Goal: Task Accomplishment & Management: Manage account settings

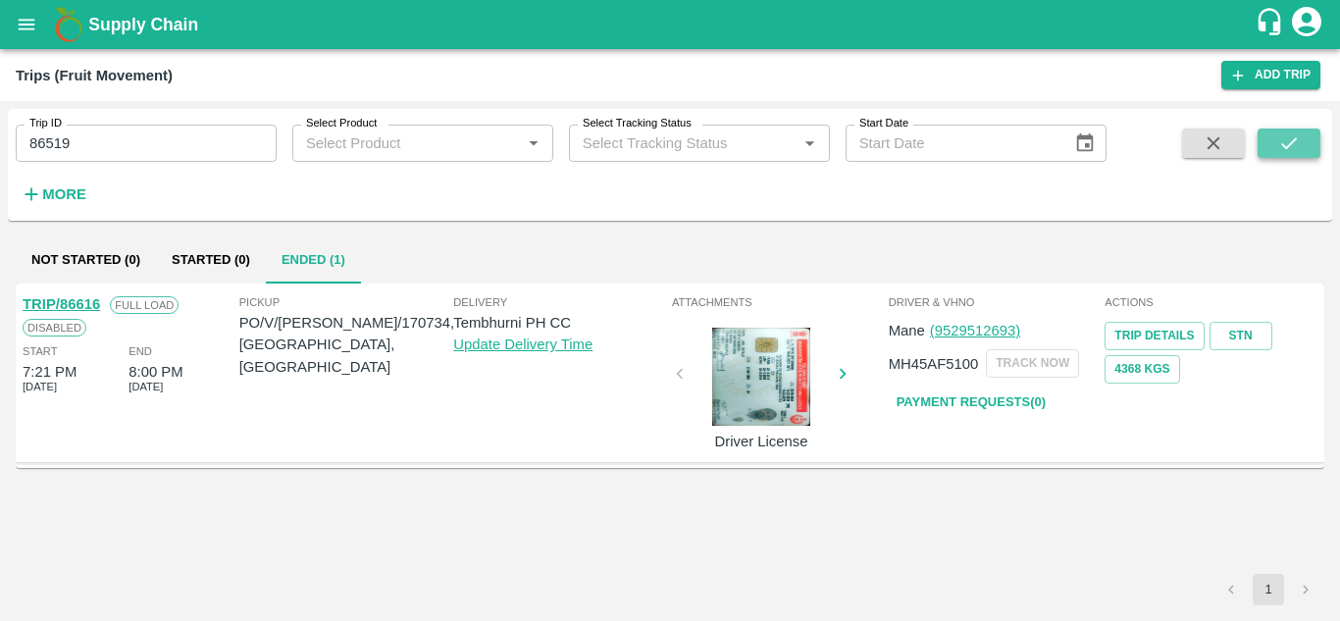
click at [1288, 138] on icon "submit" at bounding box center [1289, 143] width 22 height 22
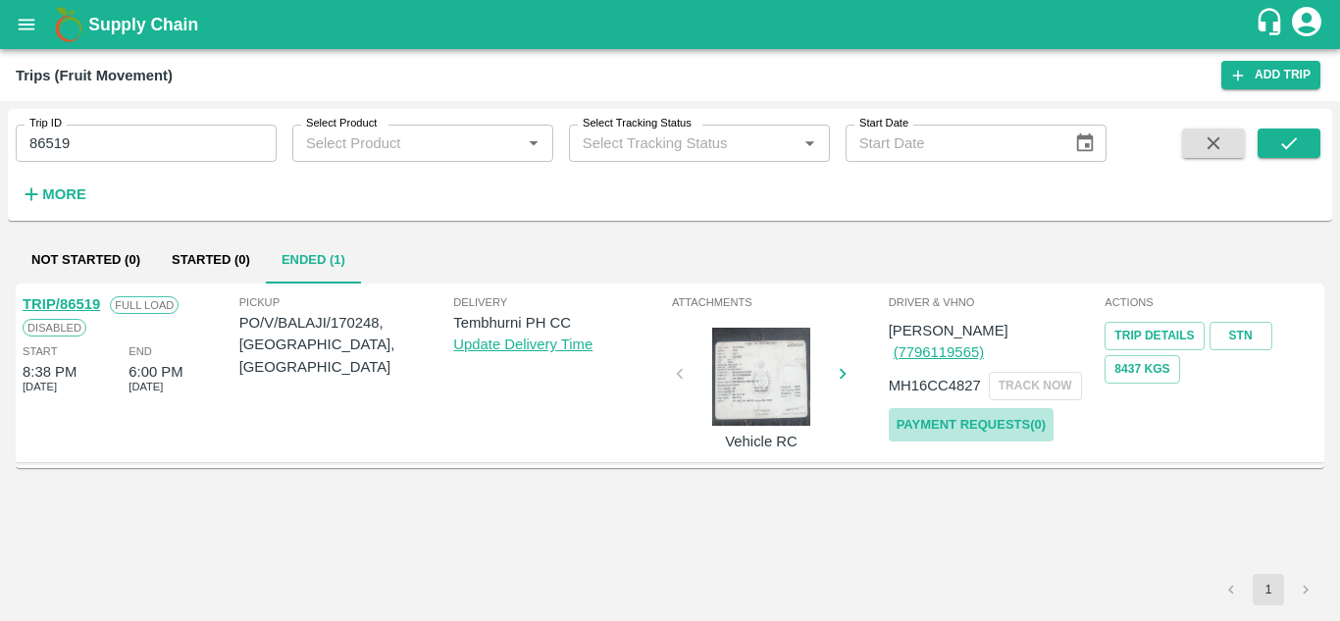
click at [992, 408] on link "Payment Requests( 0 )" at bounding box center [970, 425] width 165 height 34
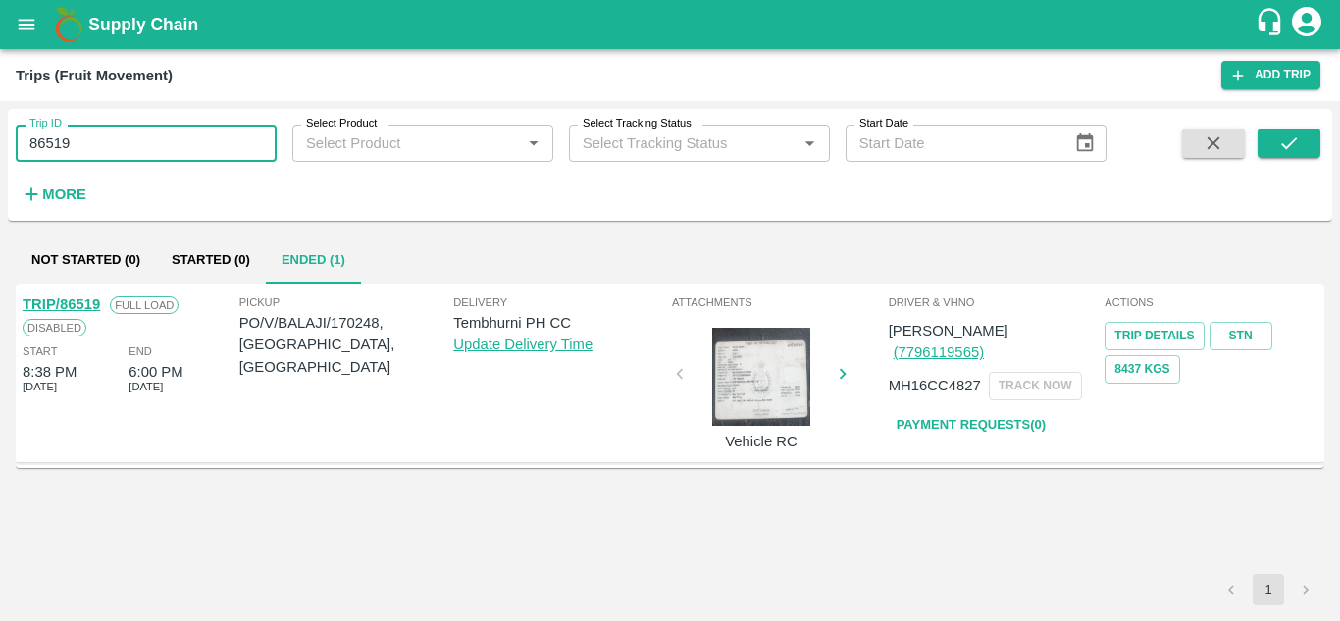
click at [101, 144] on input "86519" at bounding box center [146, 143] width 261 height 37
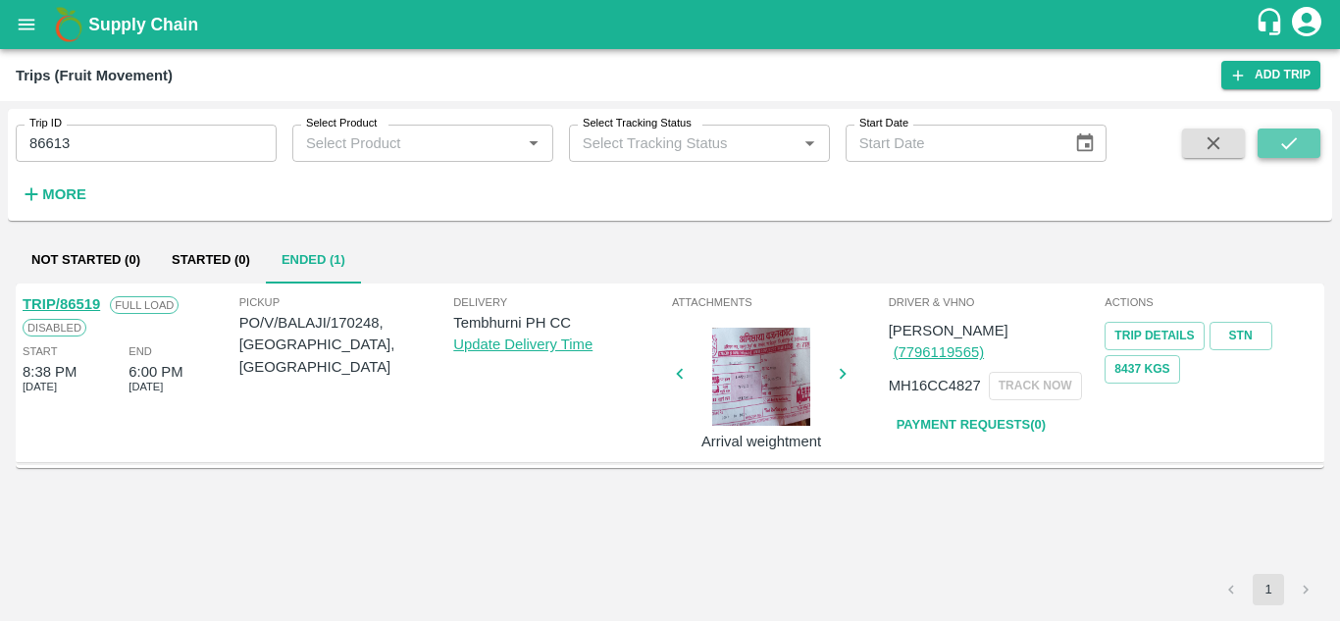
click at [1289, 142] on icon "submit" at bounding box center [1289, 143] width 22 height 22
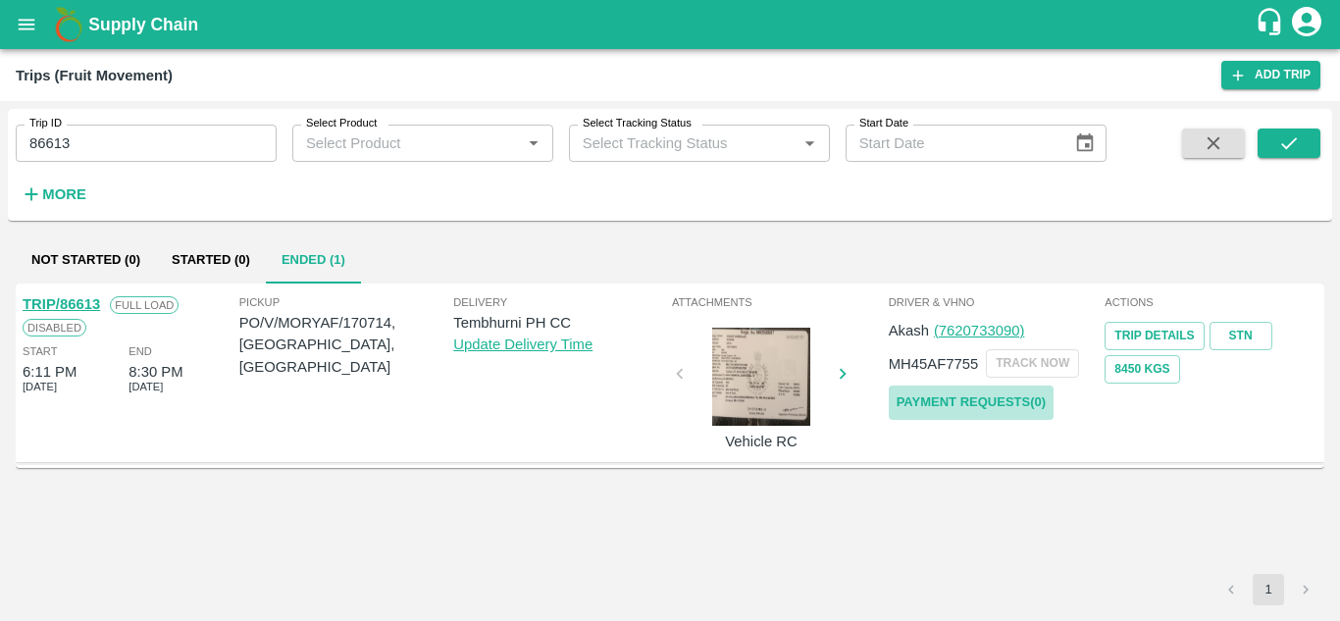
click at [974, 393] on link "Payment Requests( 0 )" at bounding box center [970, 402] width 165 height 34
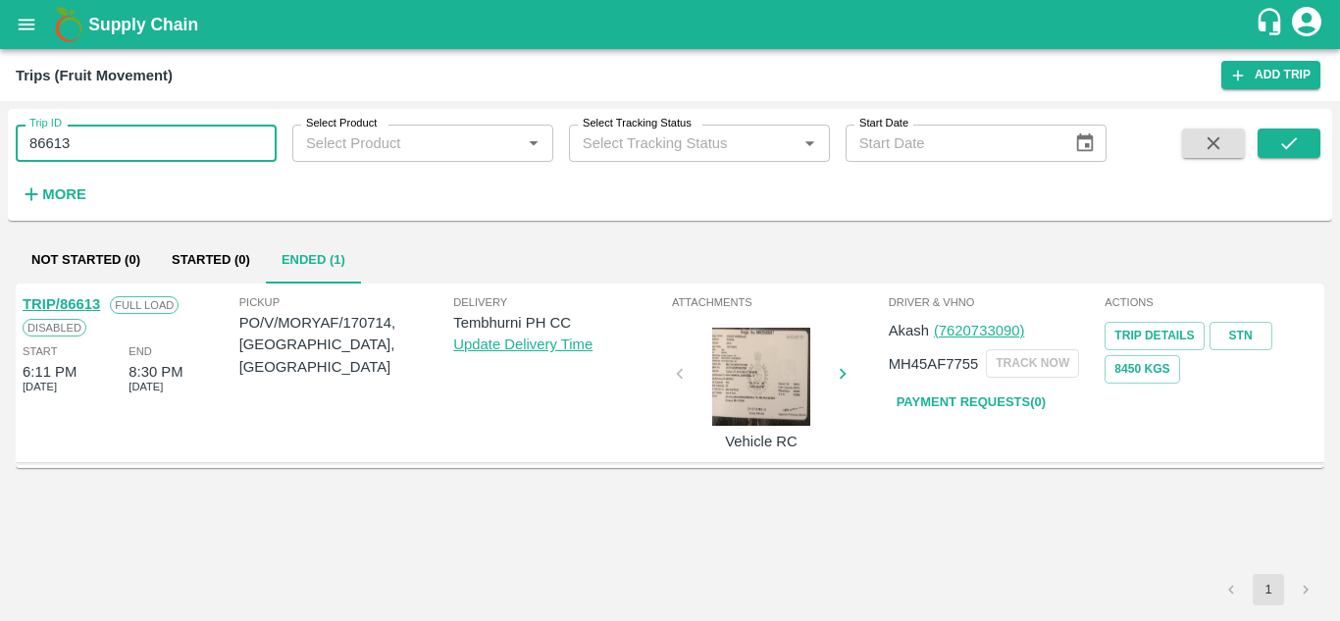
click at [126, 149] on input "86613" at bounding box center [146, 143] width 261 height 37
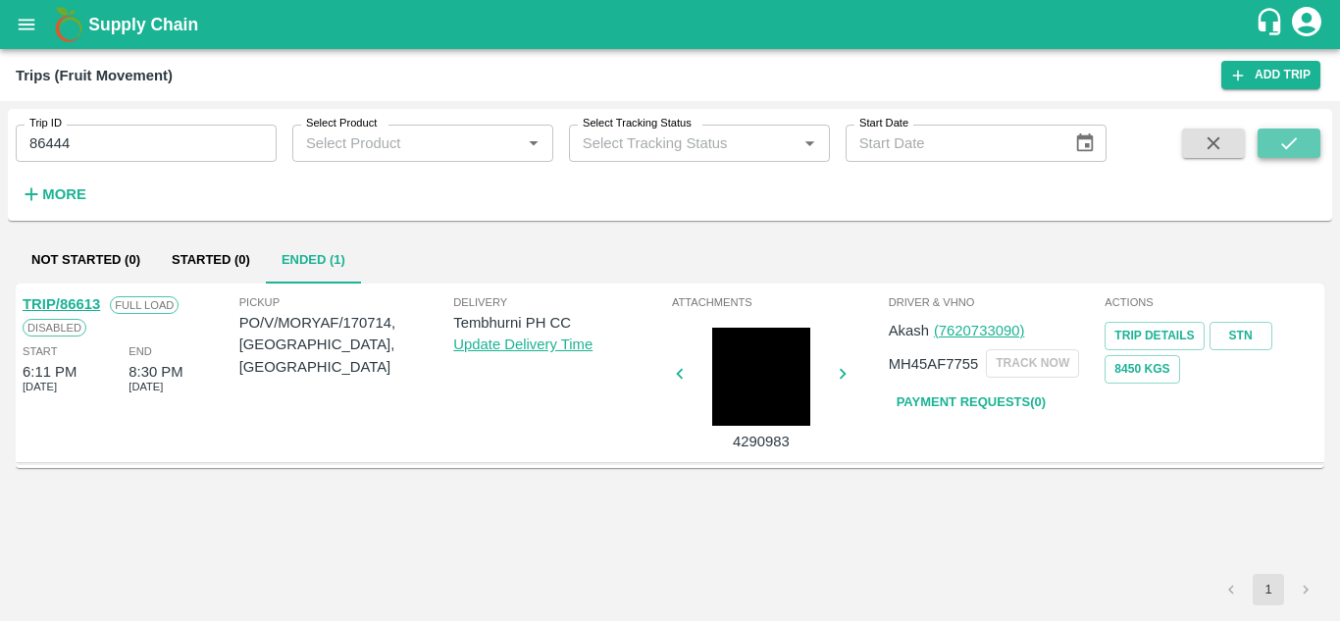
click at [1286, 150] on icon "submit" at bounding box center [1289, 143] width 22 height 22
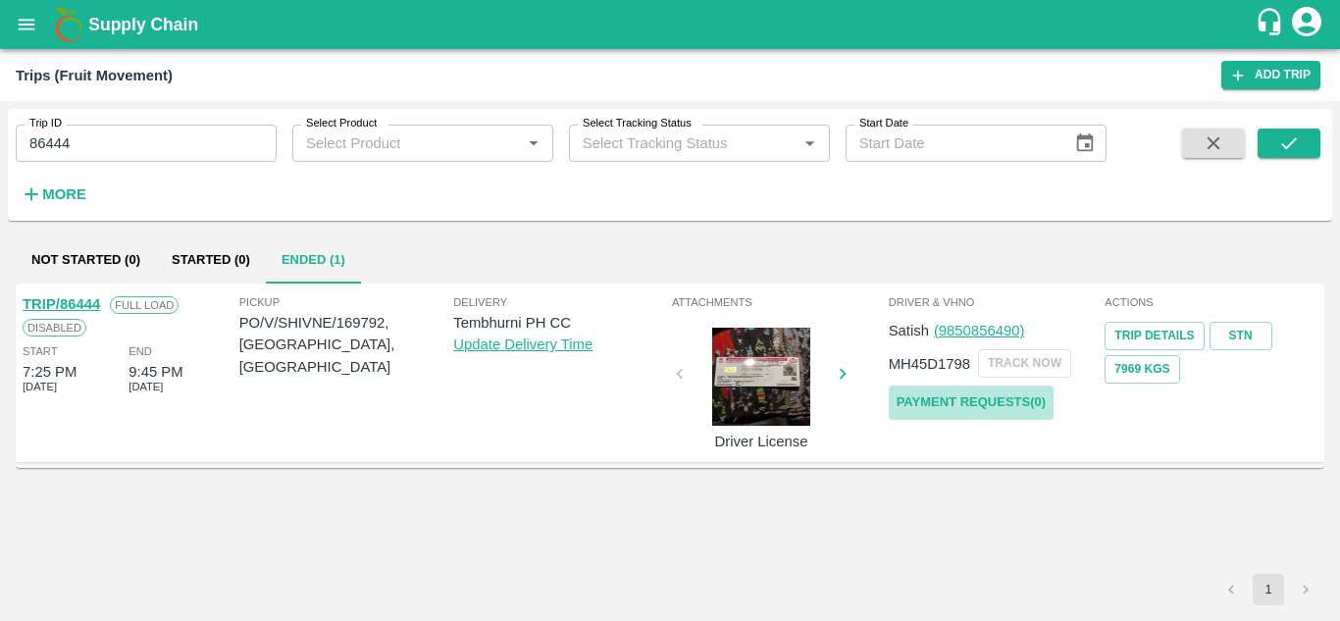
click at [951, 393] on link "Payment Requests( 0 )" at bounding box center [970, 402] width 165 height 34
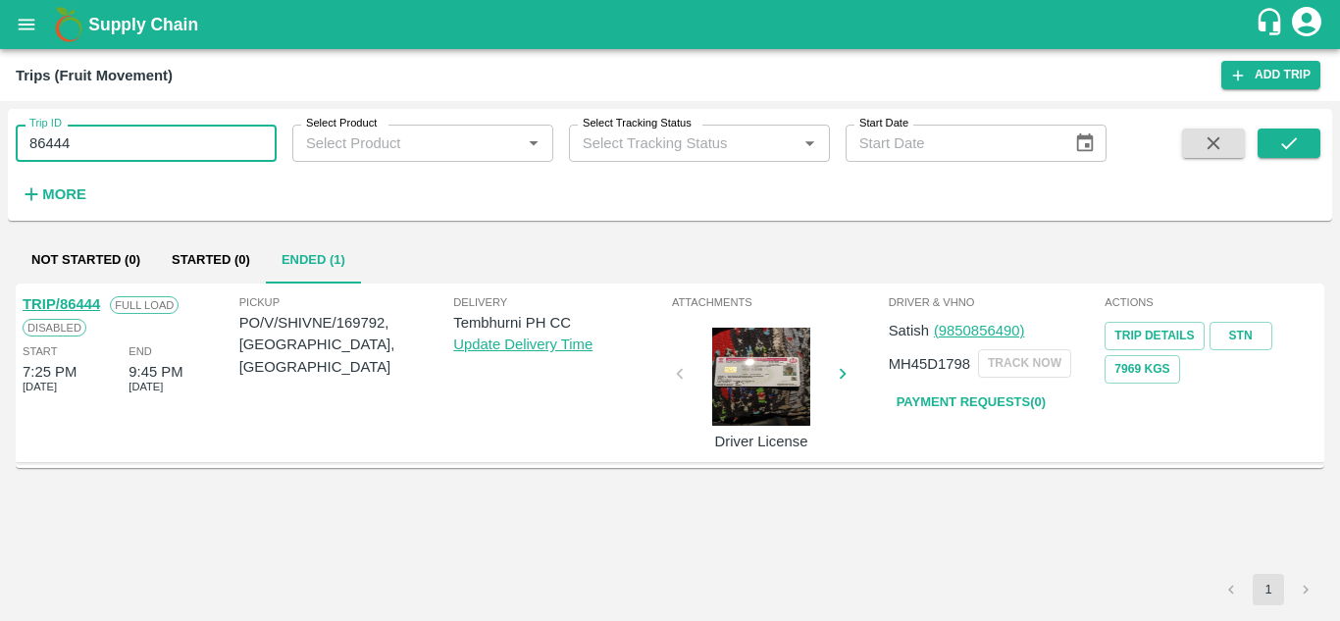
click at [94, 142] on input "86444" at bounding box center [146, 143] width 261 height 37
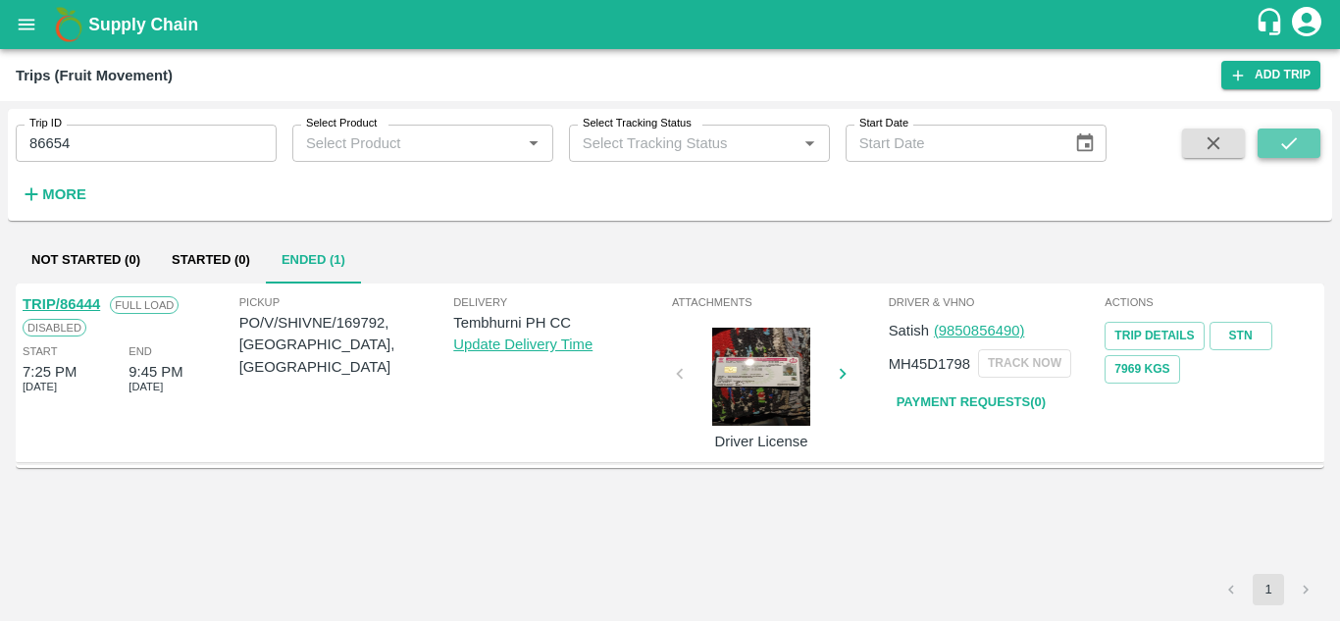
click at [1273, 144] on button "submit" at bounding box center [1288, 142] width 63 height 29
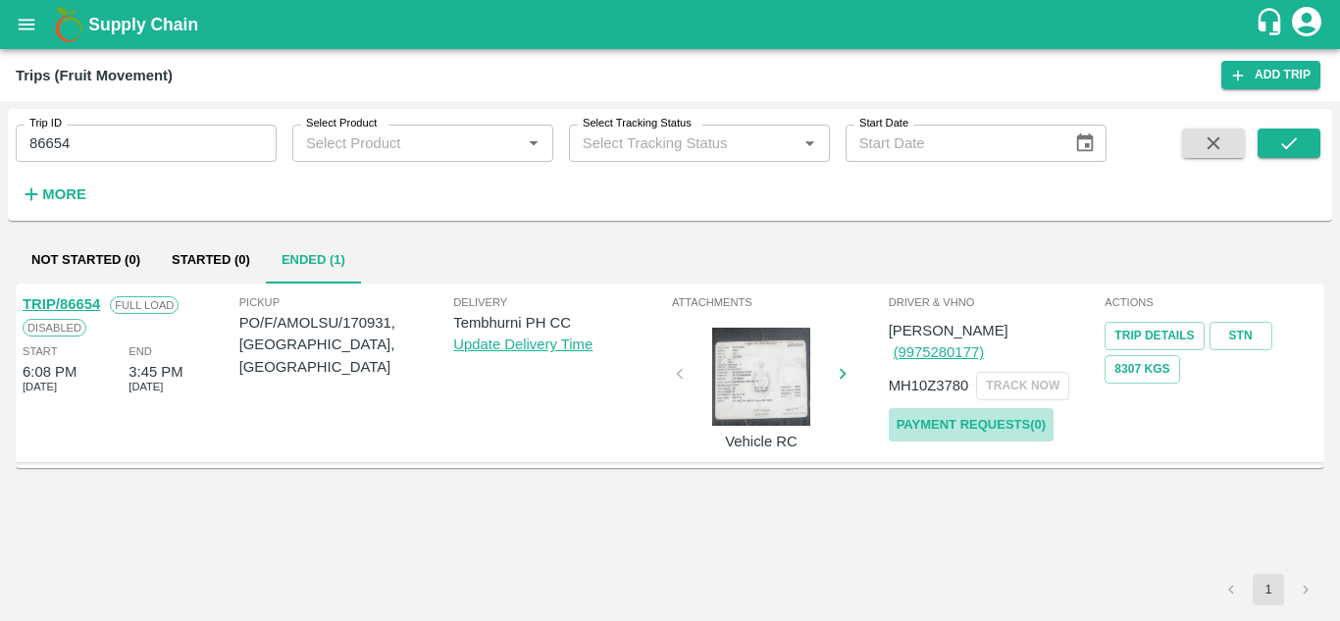
click at [1005, 408] on link "Payment Requests( 0 )" at bounding box center [970, 425] width 165 height 34
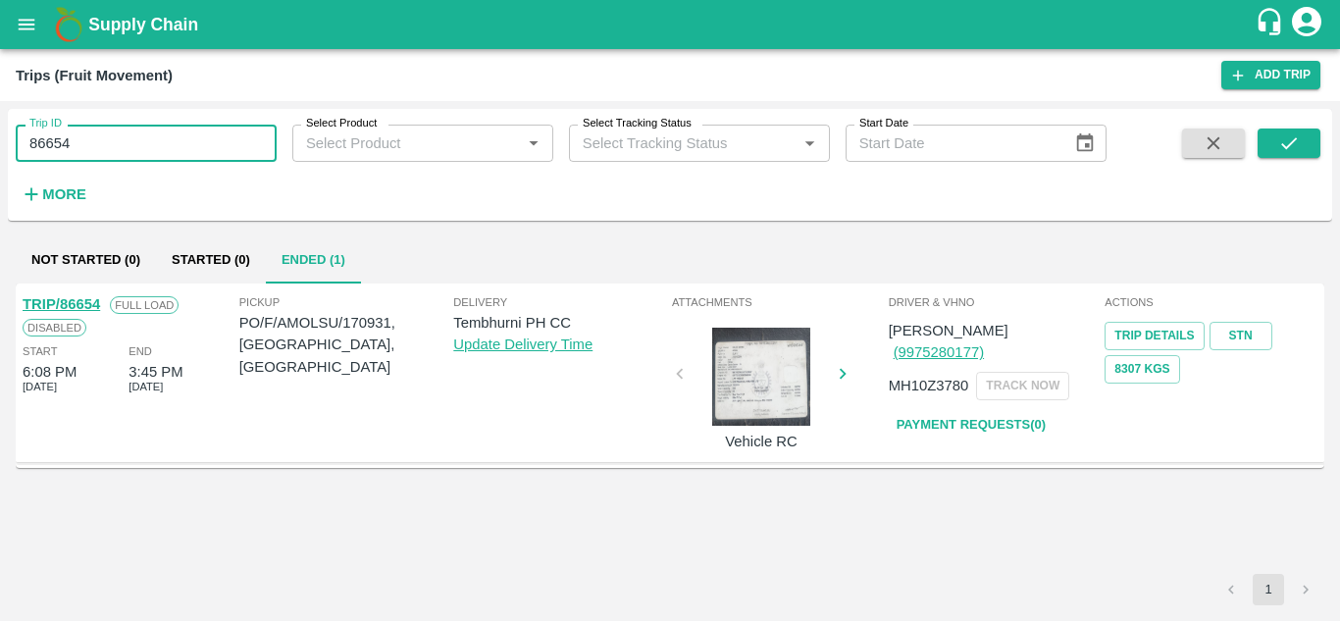
click at [120, 143] on input "86654" at bounding box center [146, 143] width 261 height 37
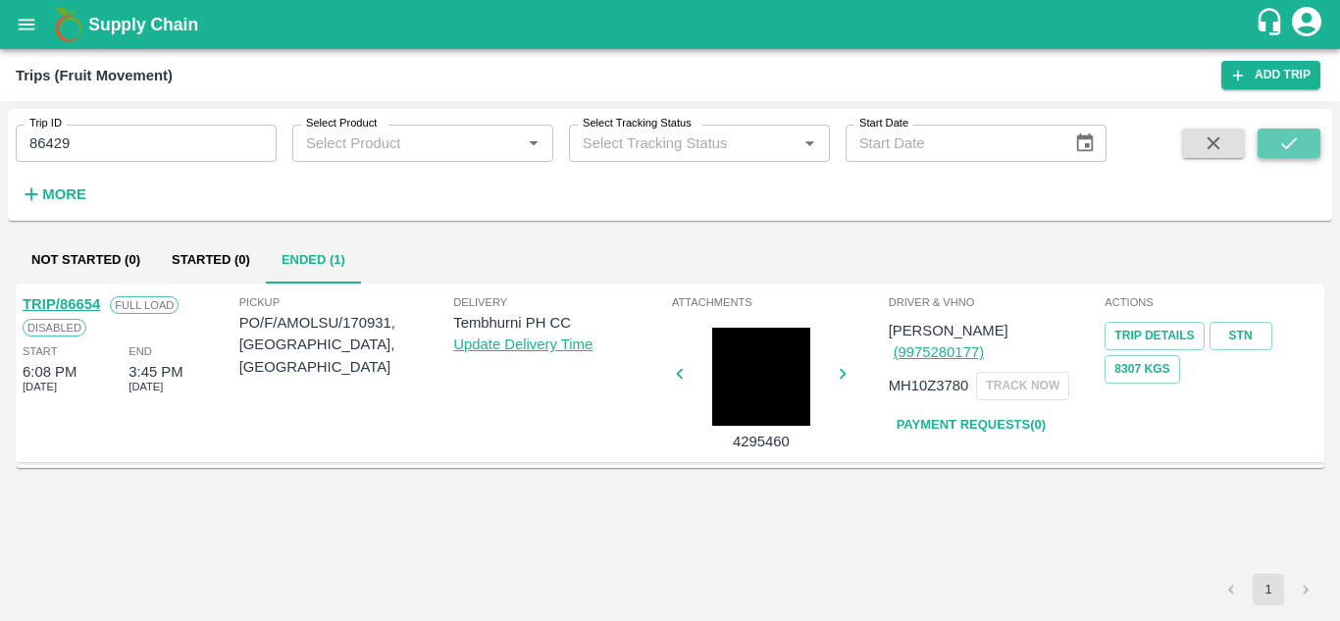
click at [1280, 135] on icon "submit" at bounding box center [1289, 143] width 22 height 22
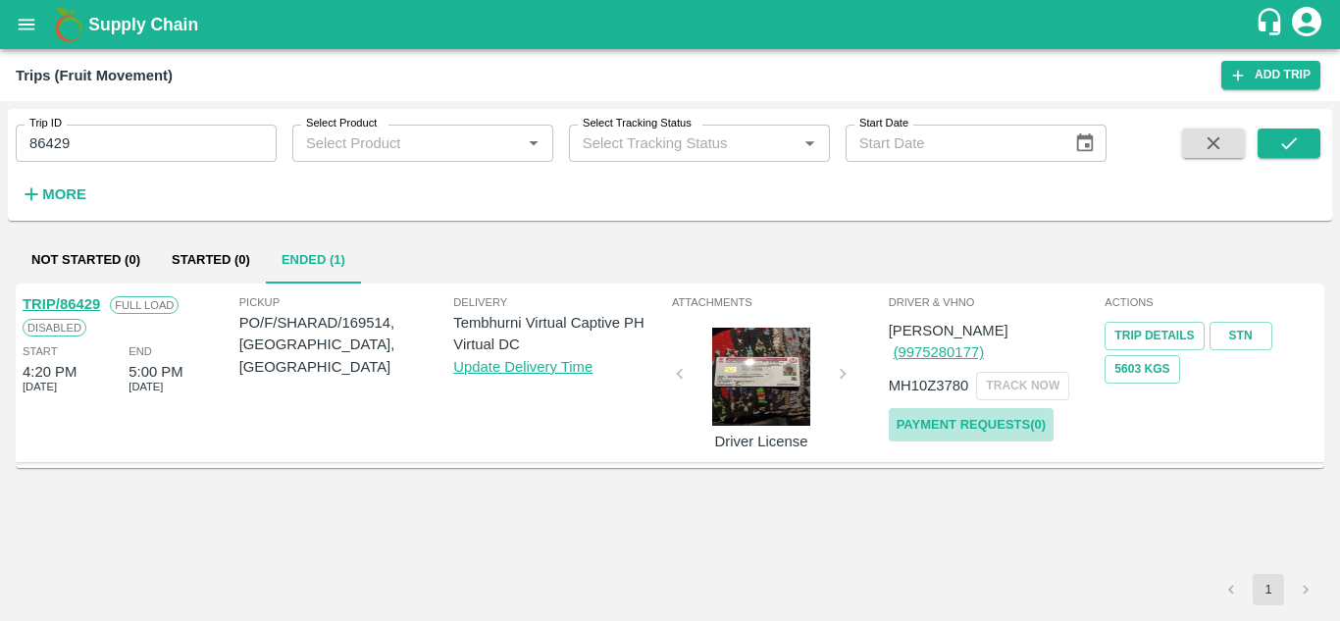
click at [967, 408] on link "Payment Requests( 0 )" at bounding box center [970, 425] width 165 height 34
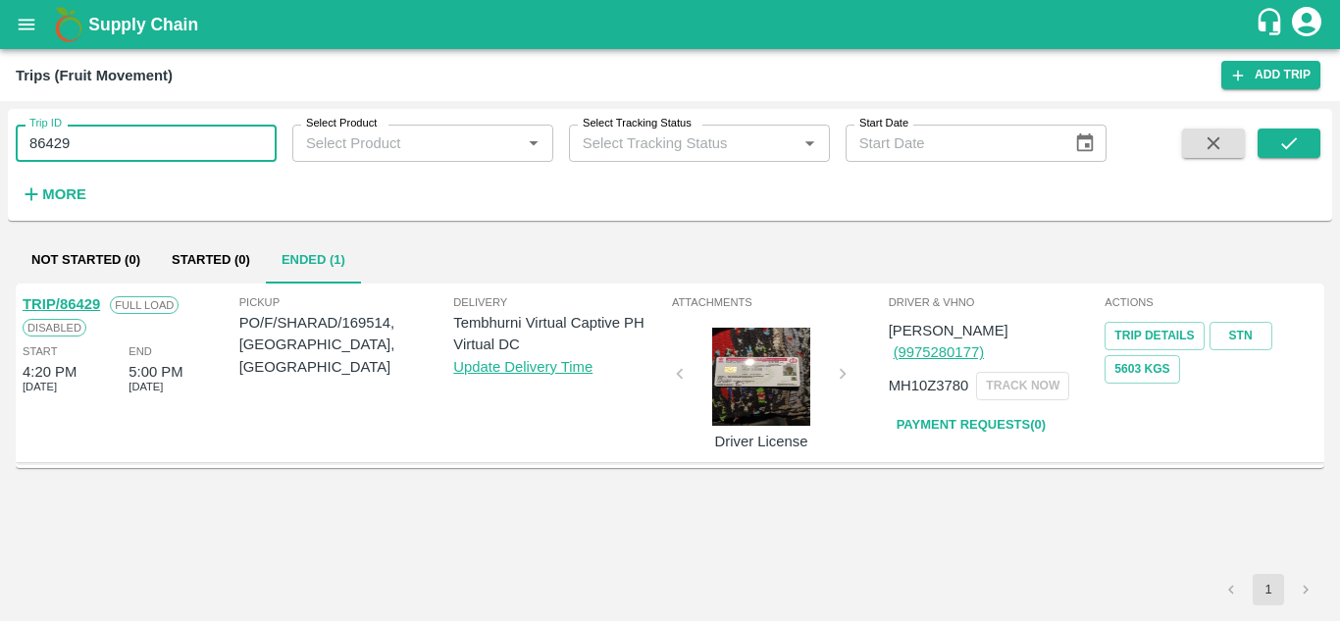
click at [91, 145] on input "86429" at bounding box center [146, 143] width 261 height 37
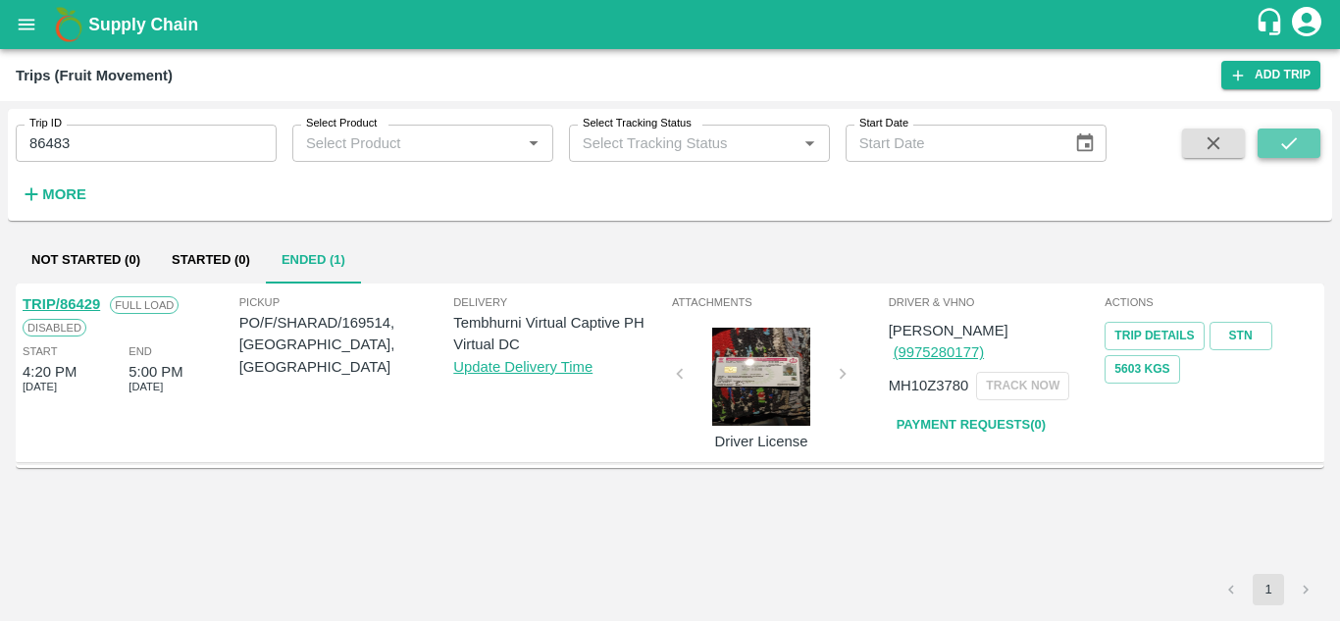
click at [1286, 147] on icon "submit" at bounding box center [1289, 143] width 16 height 12
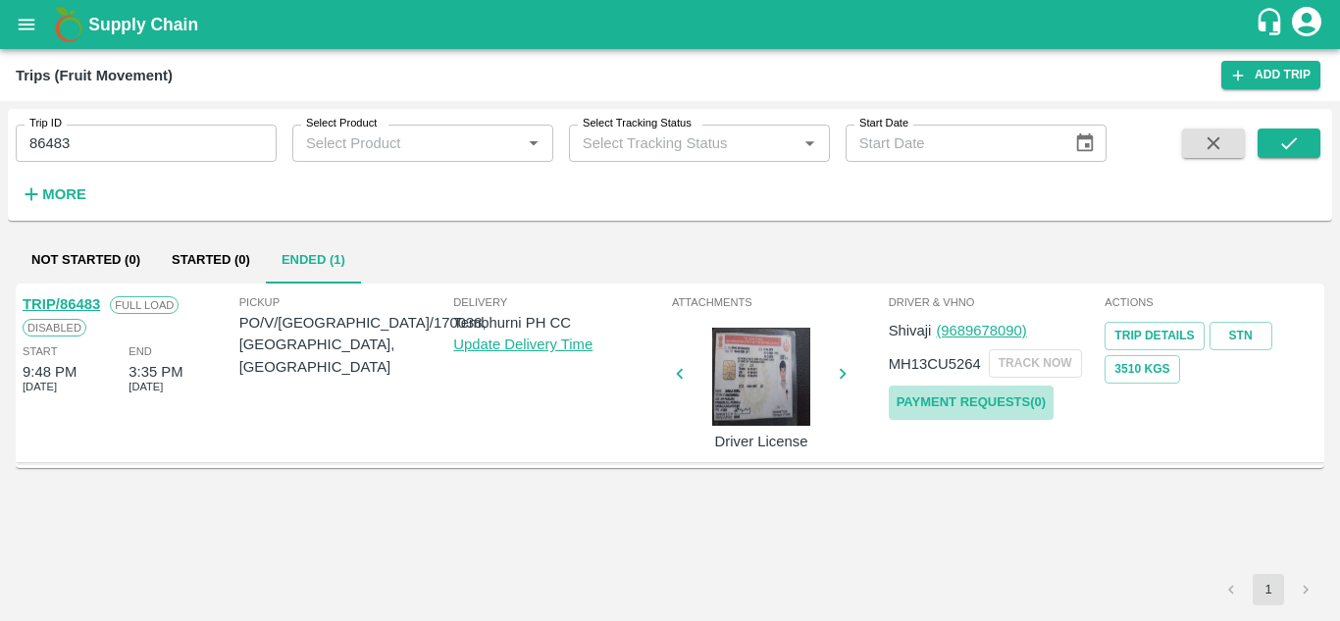
click at [1024, 402] on link "Payment Requests( 0 )" at bounding box center [970, 402] width 165 height 34
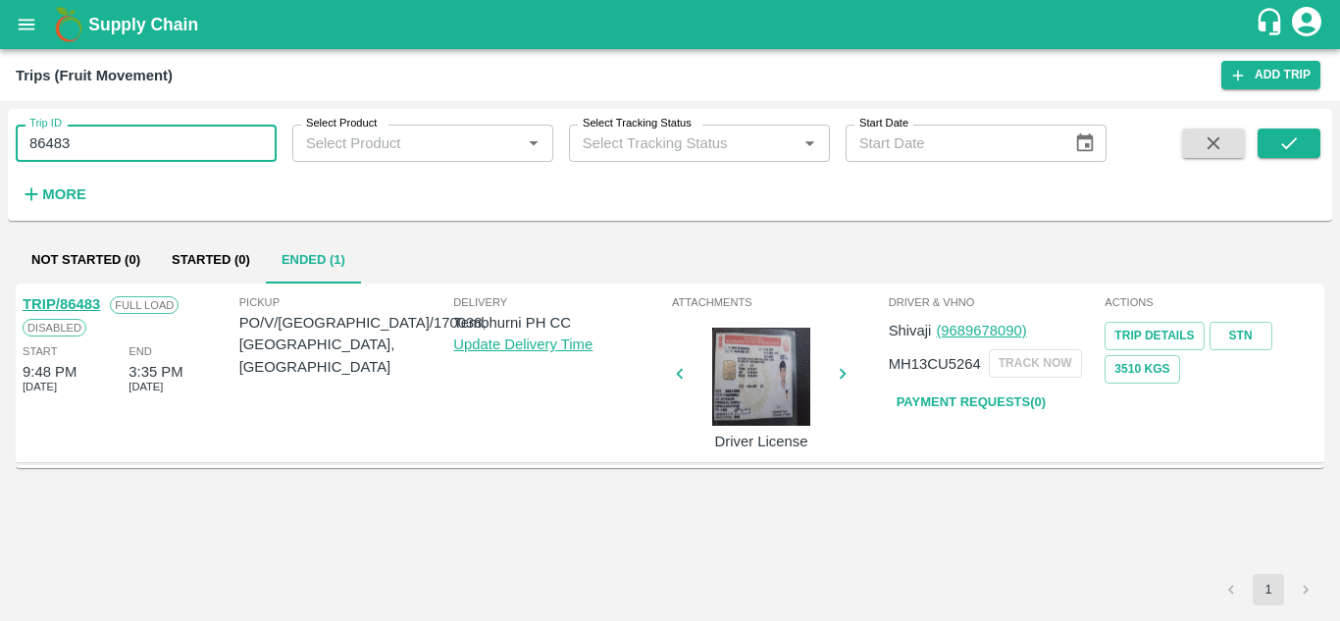
click at [70, 139] on input "86483" at bounding box center [146, 143] width 261 height 37
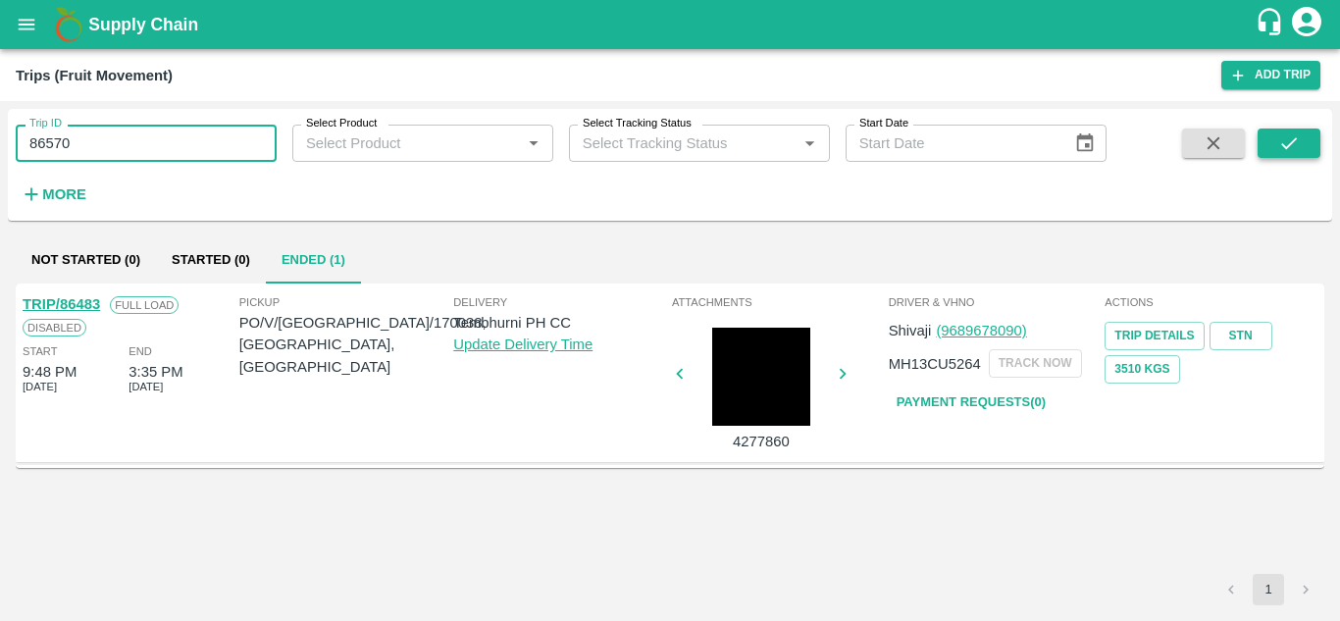
type input "86570"
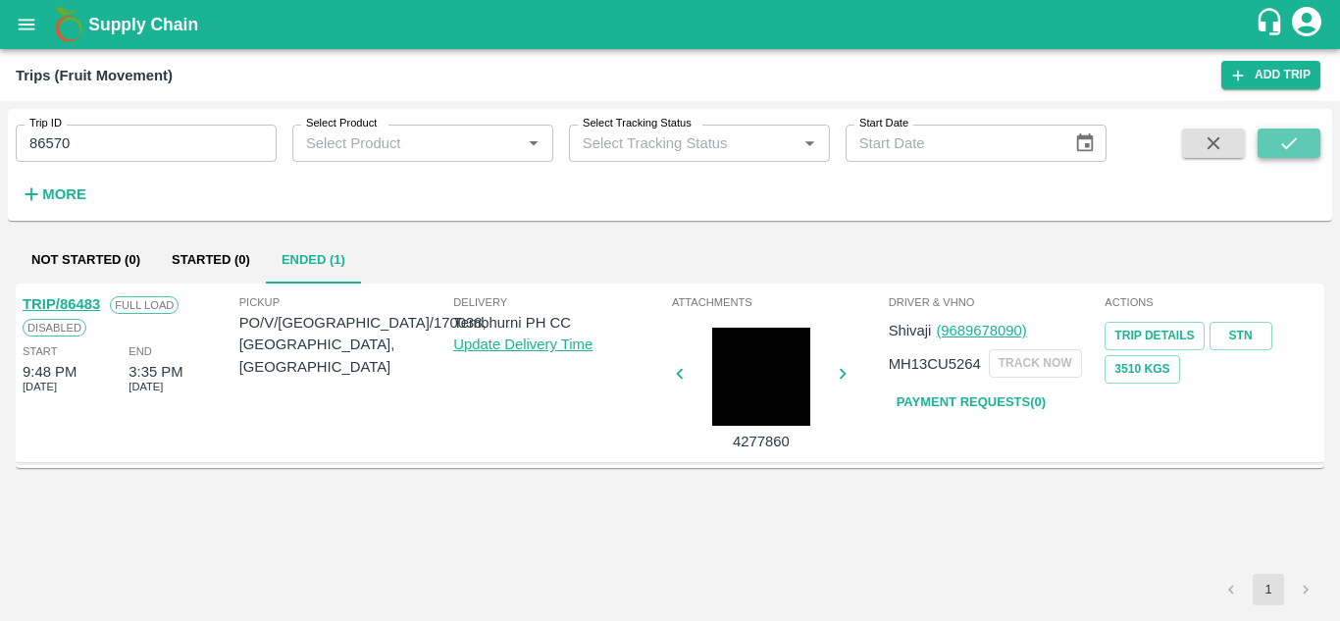
click at [1290, 148] on icon "submit" at bounding box center [1289, 143] width 22 height 22
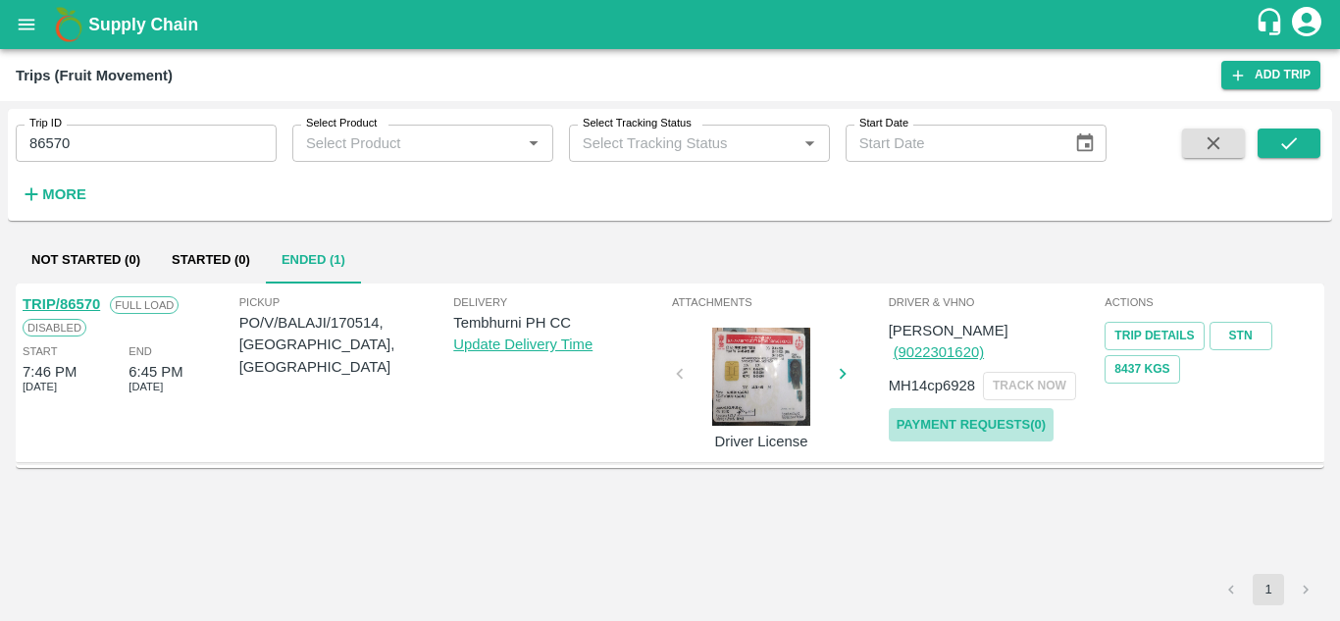
click at [966, 408] on link "Payment Requests( 0 )" at bounding box center [970, 425] width 165 height 34
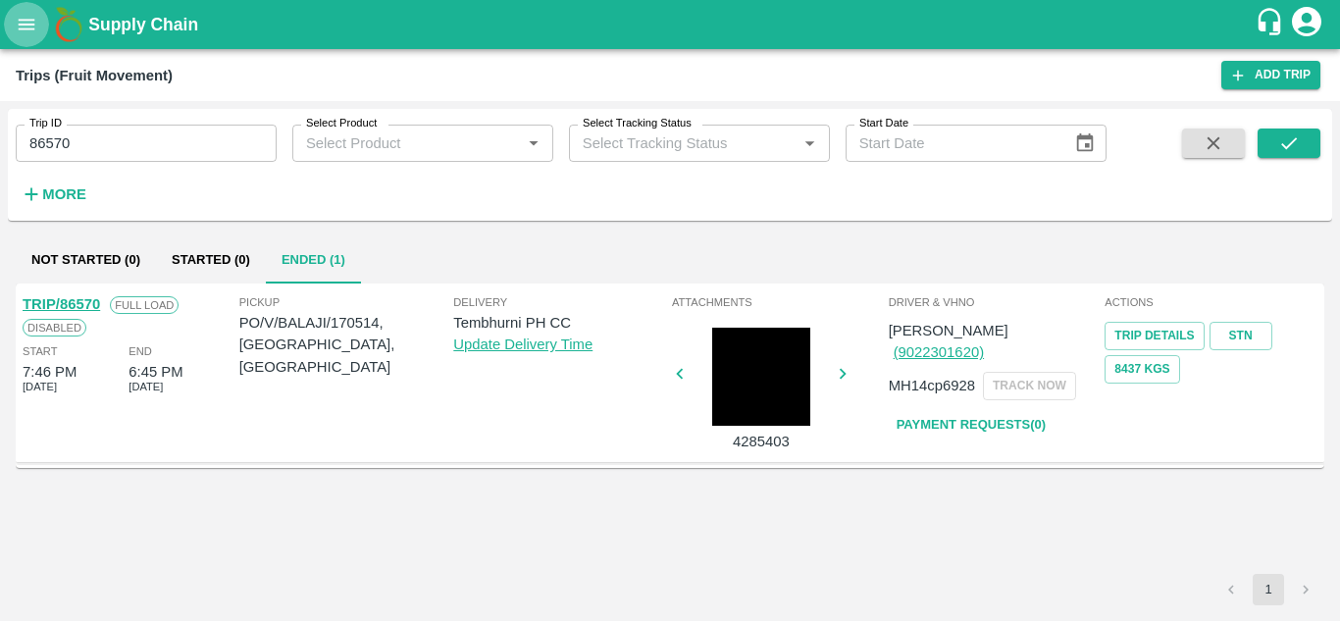
click at [26, 24] on icon "open drawer" at bounding box center [27, 25] width 22 height 22
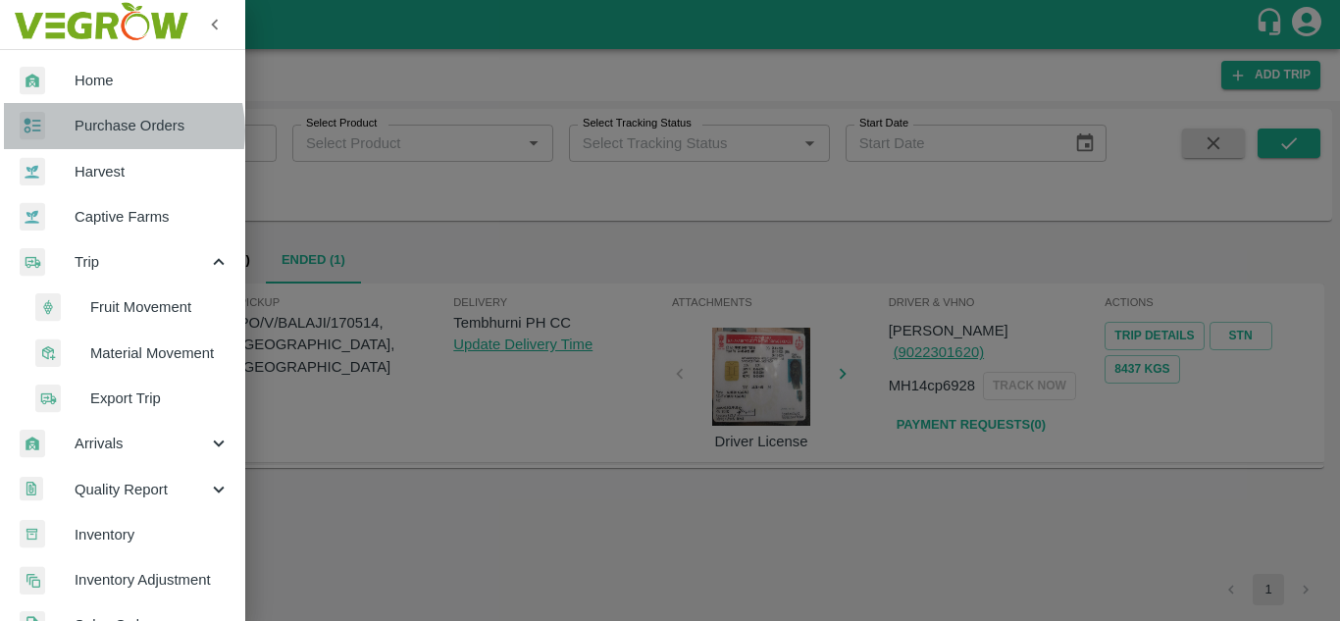
click at [117, 130] on span "Purchase Orders" at bounding box center [152, 126] width 155 height 22
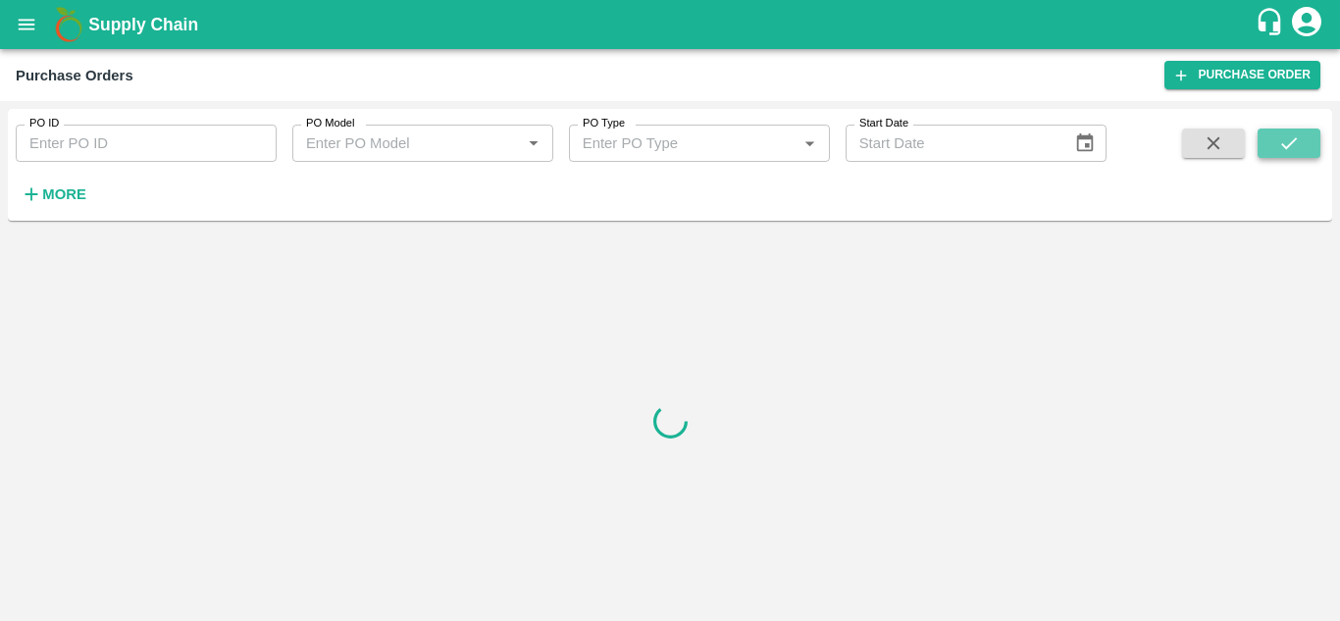
click at [1289, 146] on icon "submit" at bounding box center [1289, 143] width 16 height 12
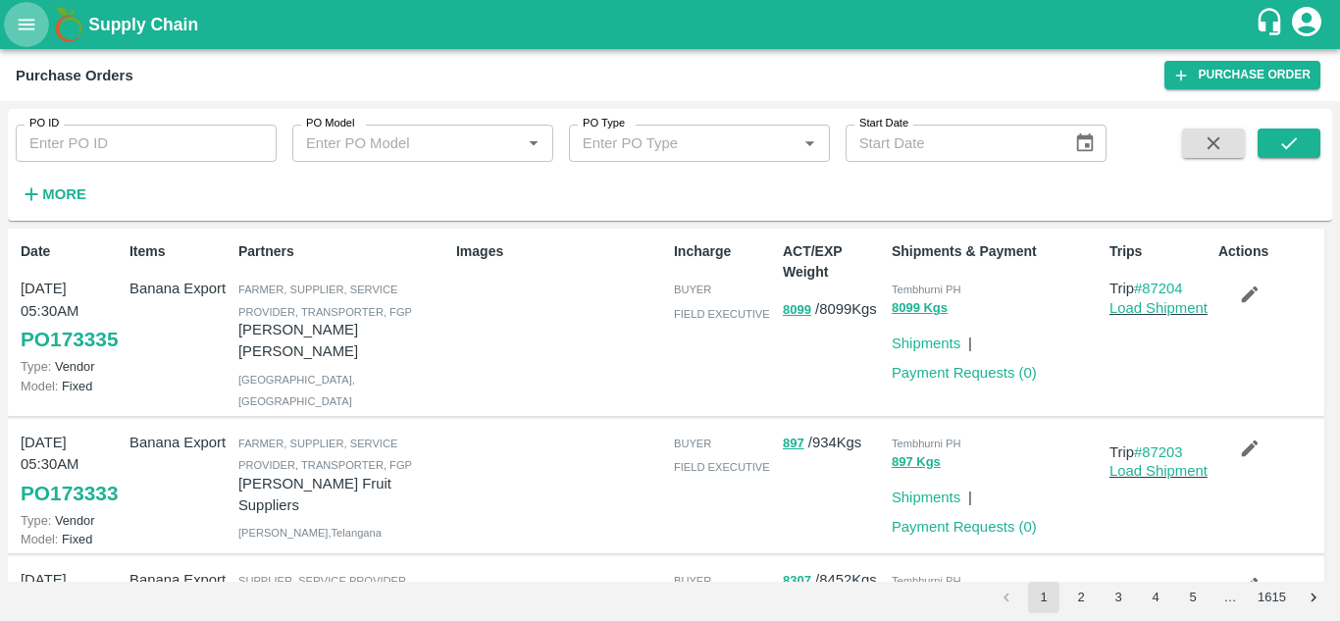
click at [31, 21] on icon "open drawer" at bounding box center [27, 24] width 17 height 11
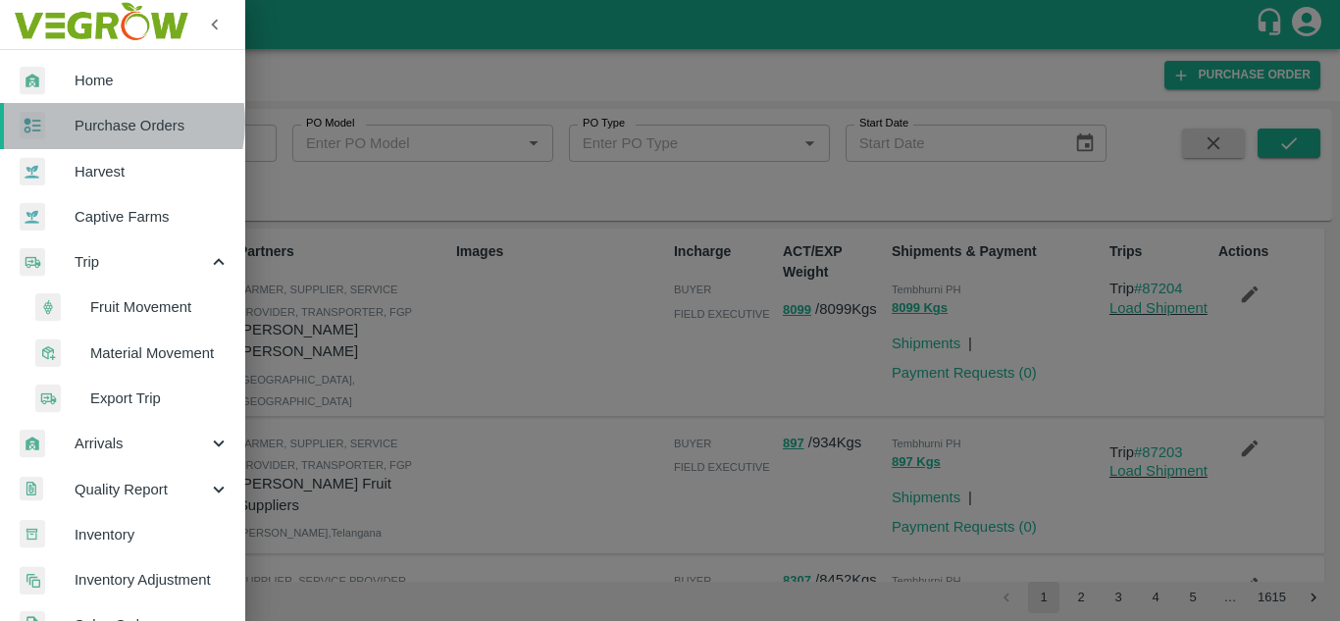
click at [105, 122] on span "Purchase Orders" at bounding box center [152, 126] width 155 height 22
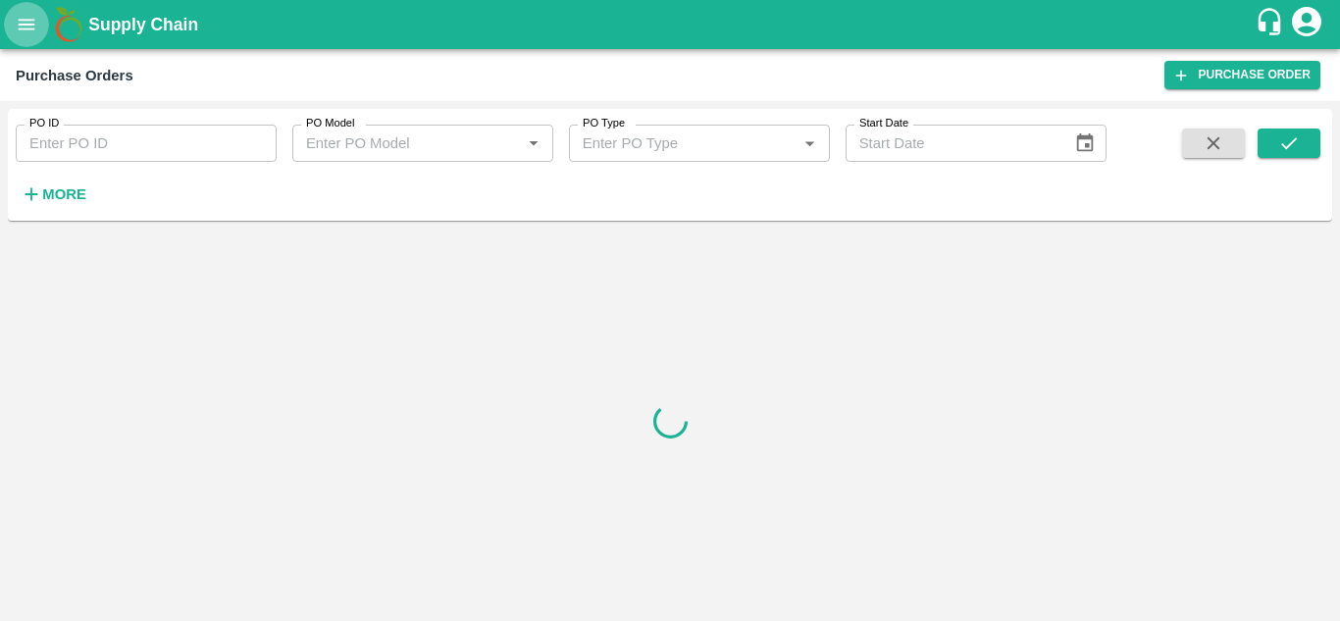
click at [31, 22] on icon "open drawer" at bounding box center [27, 25] width 22 height 22
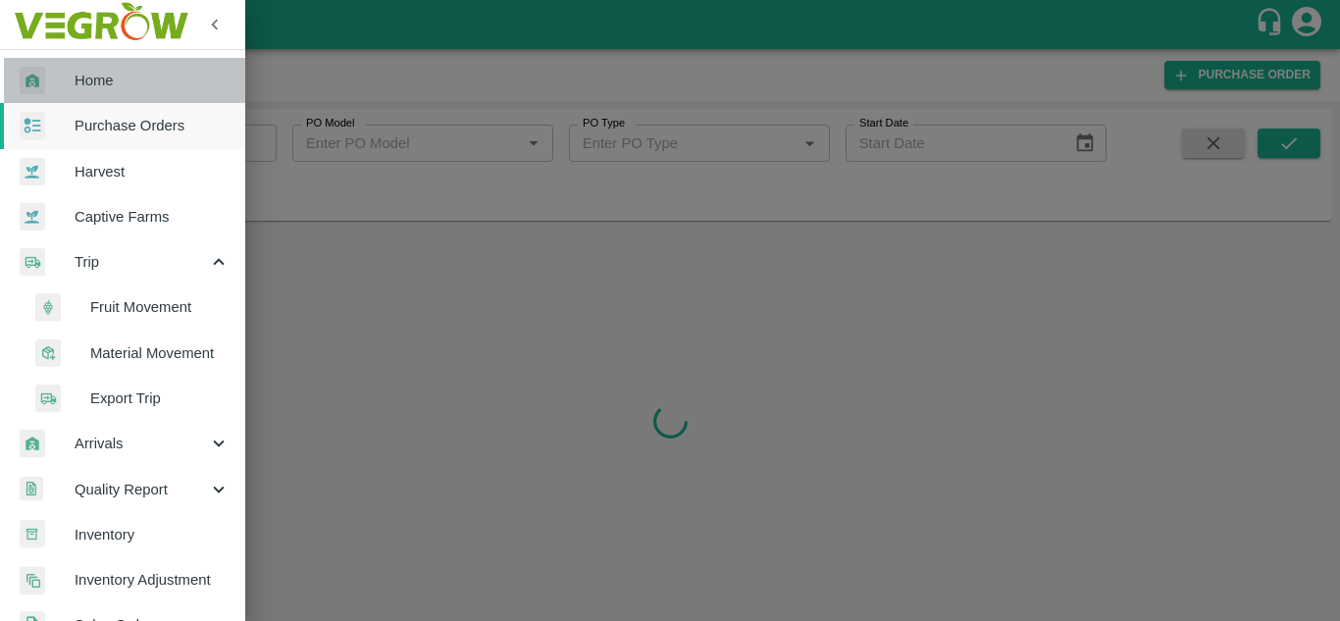
click at [129, 76] on span "Home" at bounding box center [152, 81] width 155 height 22
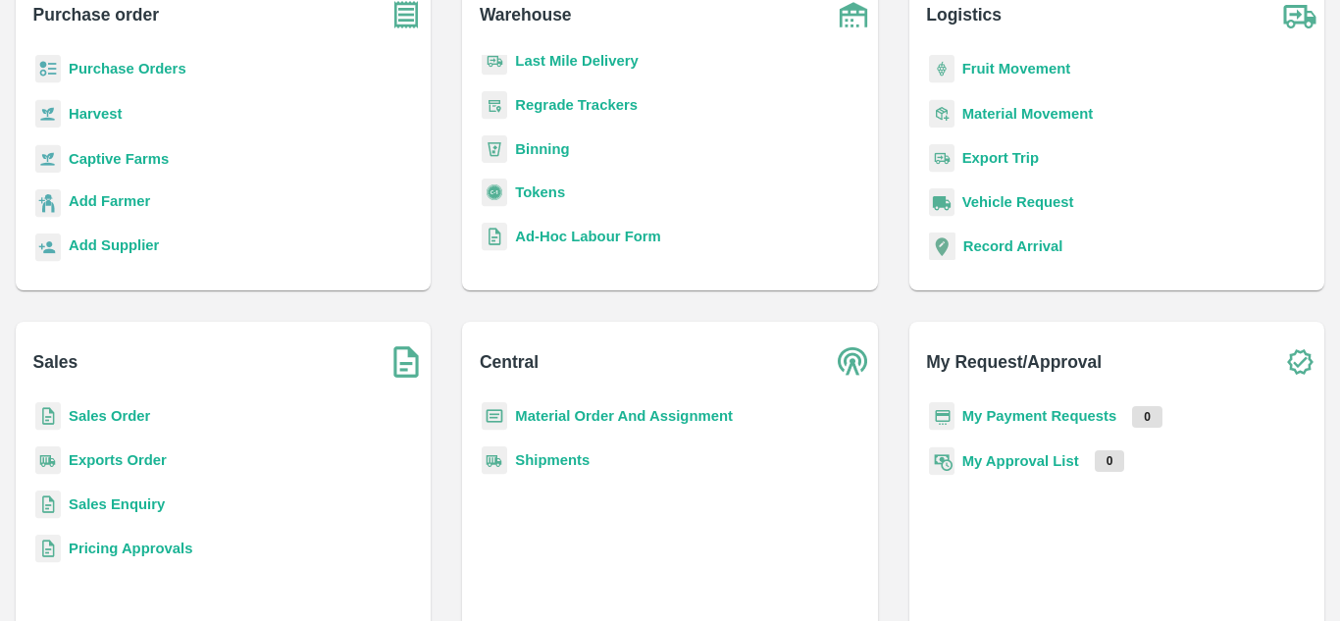
scroll to position [179, 0]
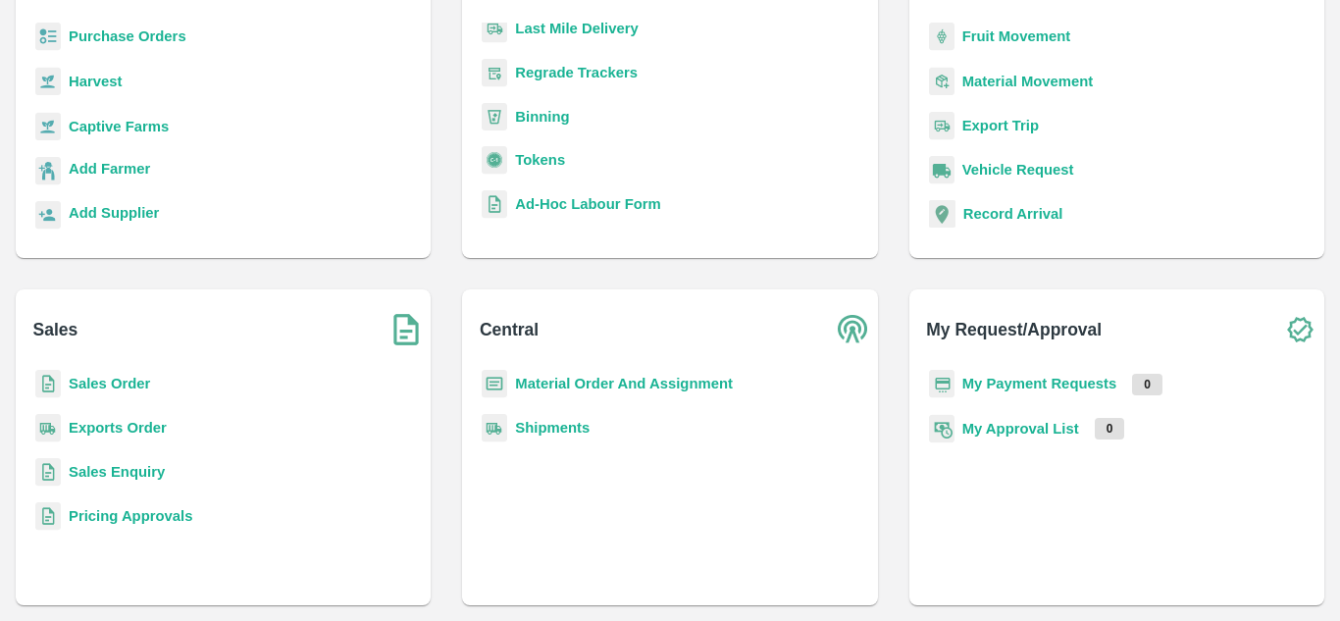
click at [1011, 386] on b "My Payment Requests" at bounding box center [1039, 384] width 155 height 16
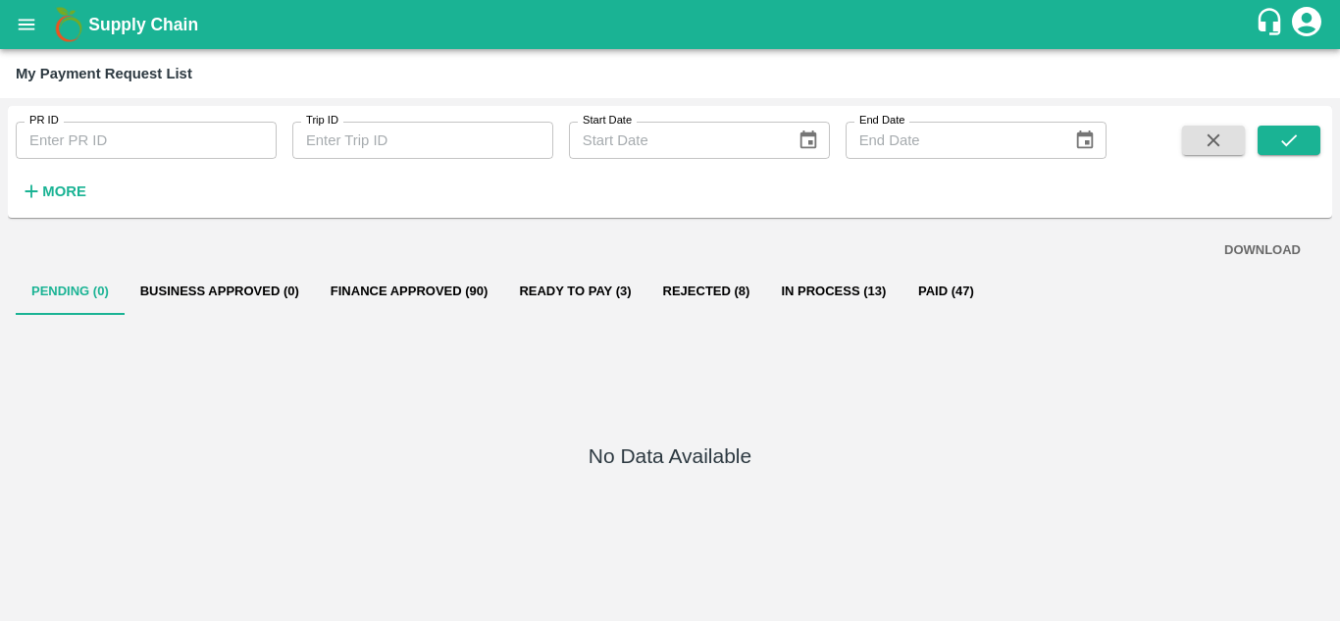
click at [22, 31] on icon "open drawer" at bounding box center [27, 25] width 22 height 22
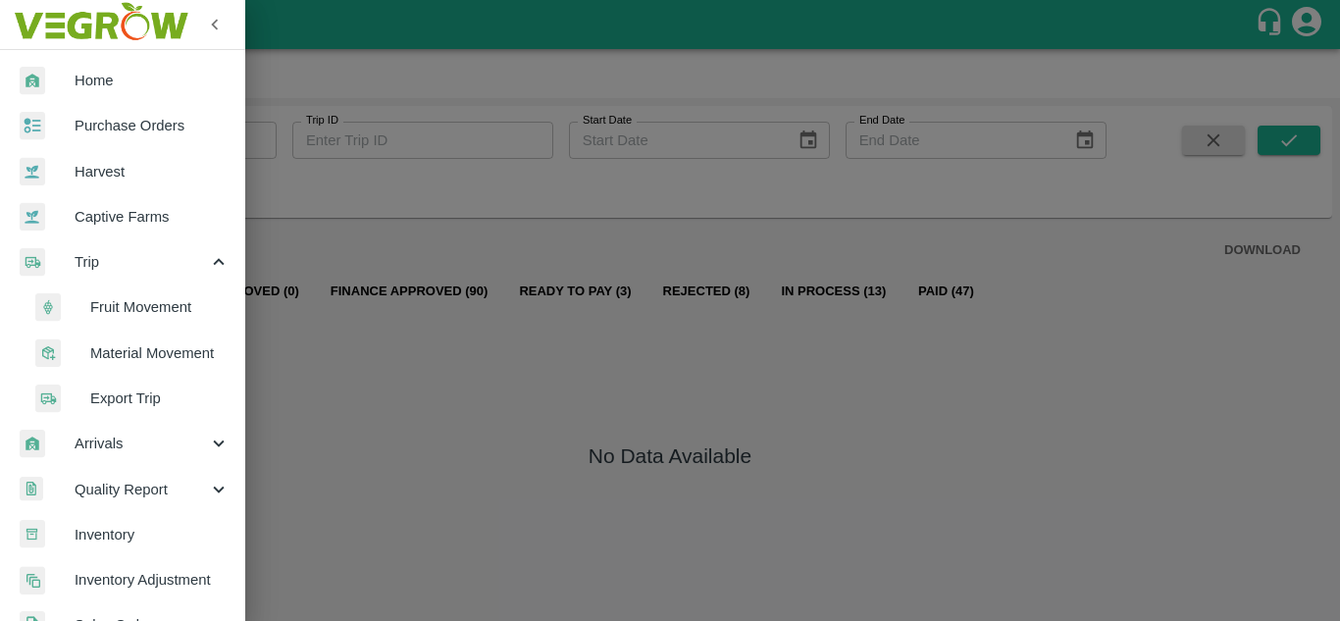
click at [154, 271] on span "Trip" at bounding box center [141, 262] width 133 height 22
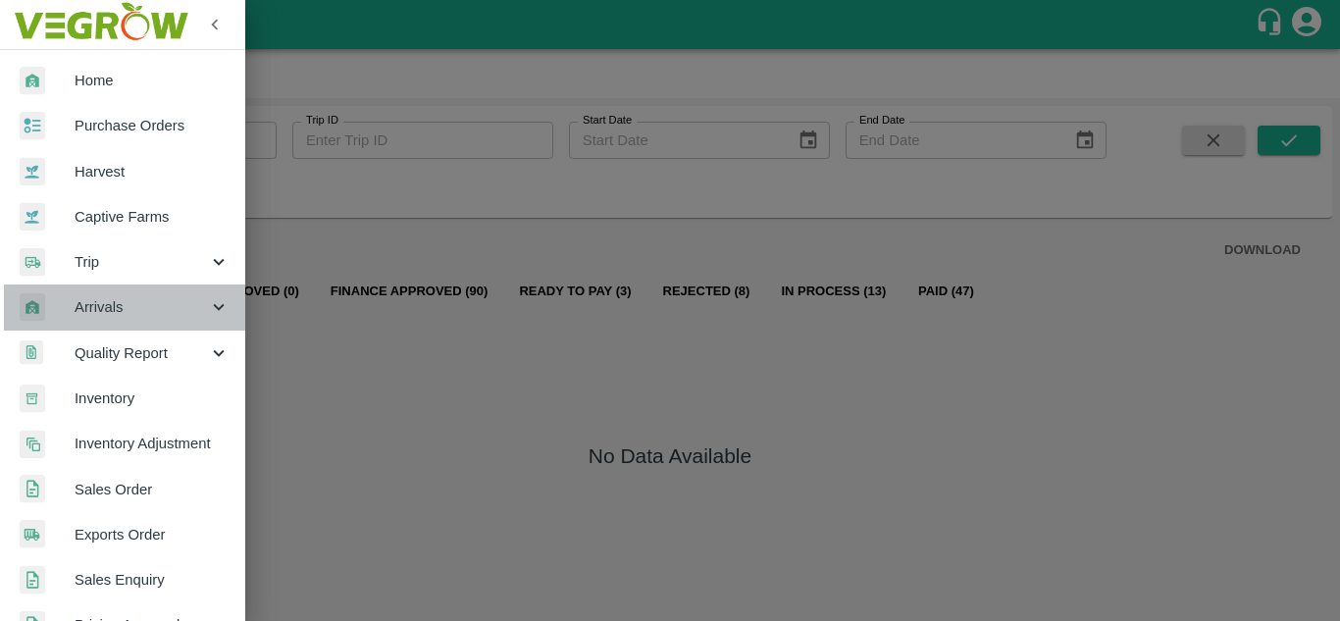
click at [138, 285] on div "Arrivals" at bounding box center [122, 306] width 245 height 45
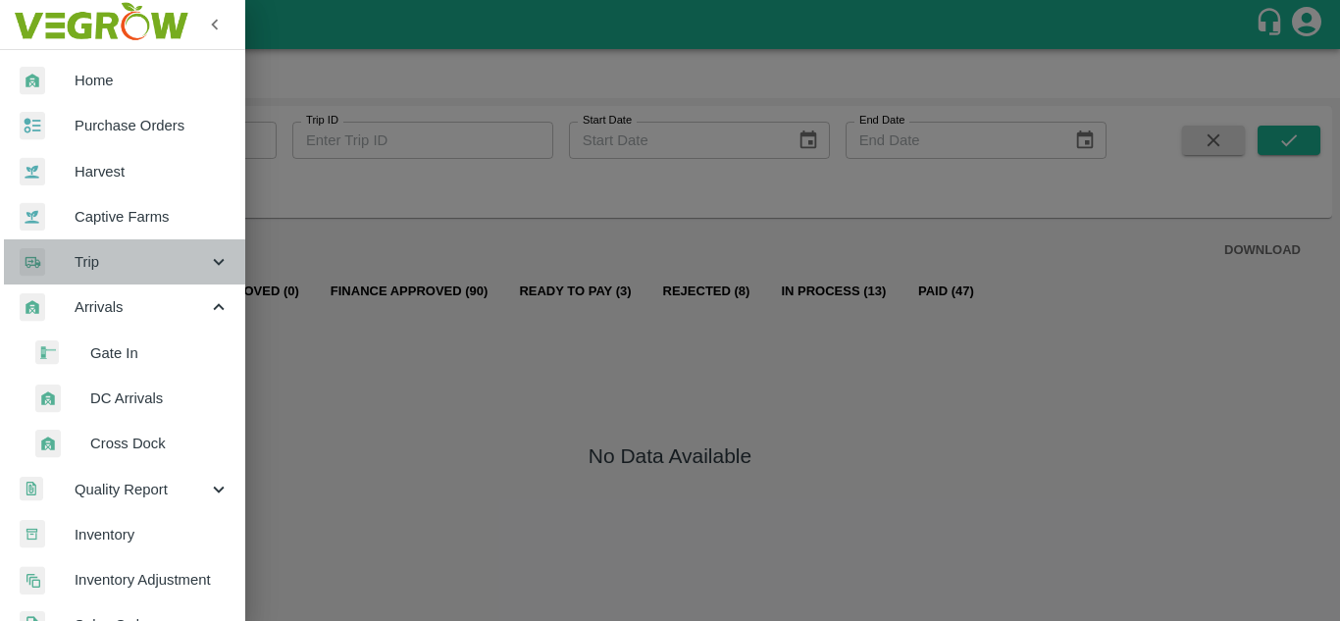
click at [151, 240] on div "Trip" at bounding box center [122, 261] width 245 height 45
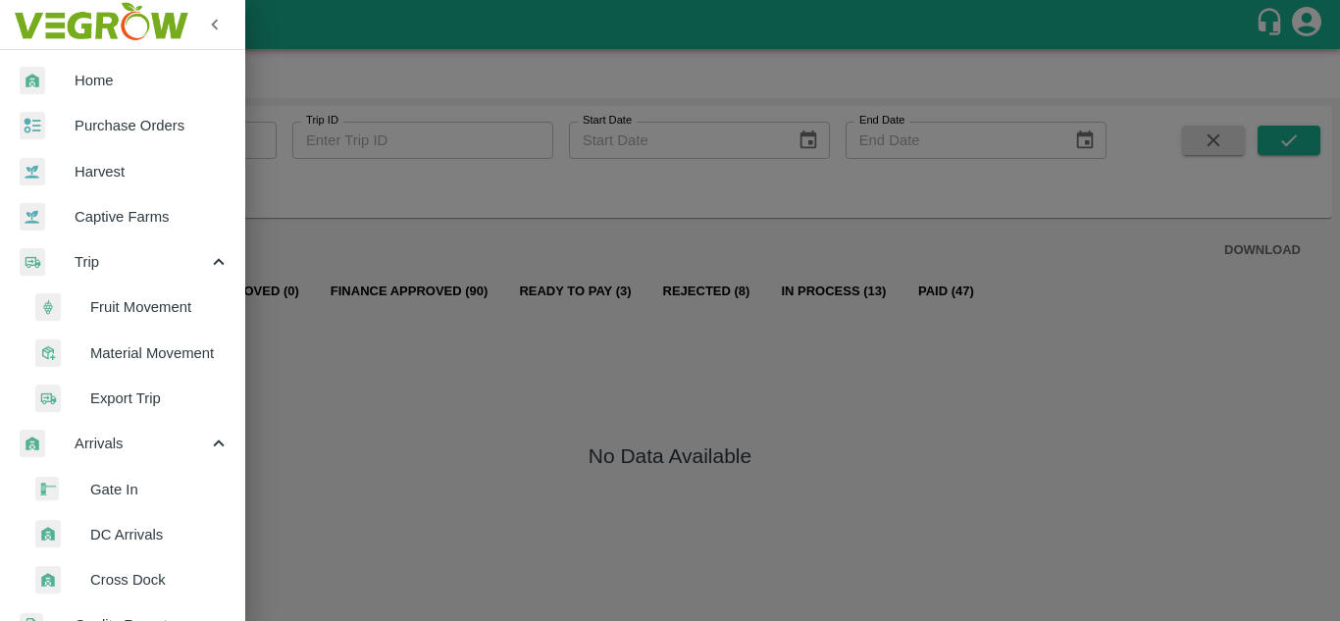
click at [151, 297] on span "Fruit Movement" at bounding box center [159, 307] width 139 height 22
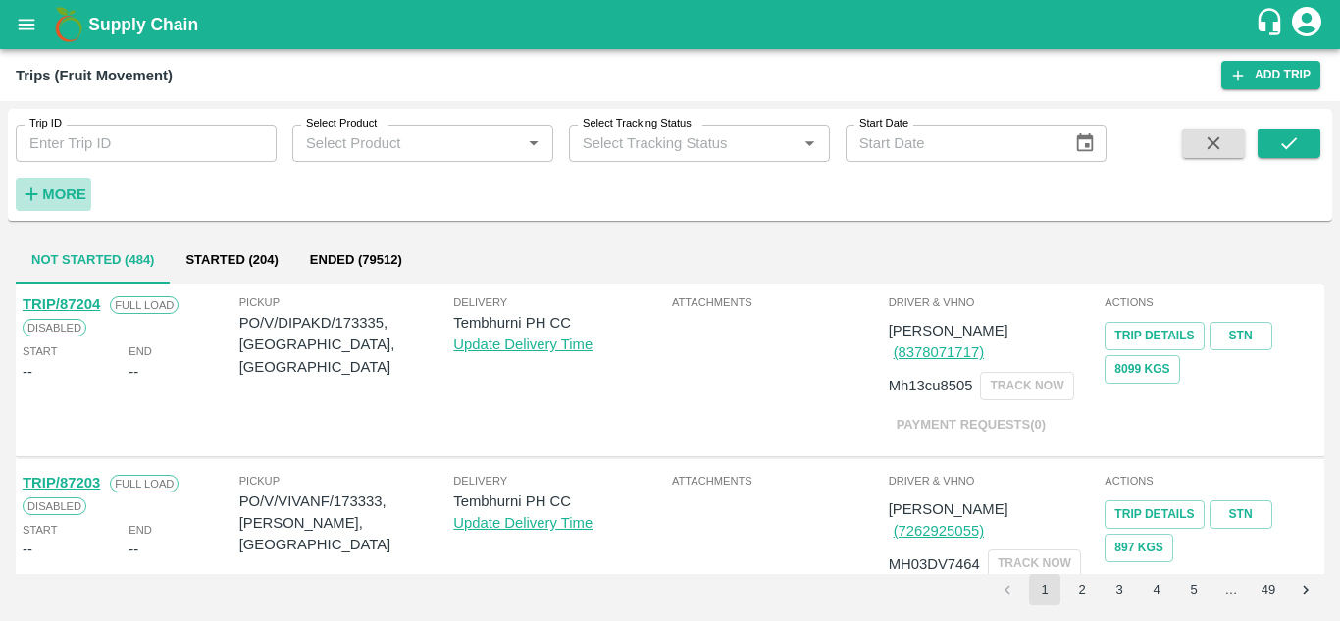
click at [65, 186] on strong "More" at bounding box center [64, 194] width 44 height 16
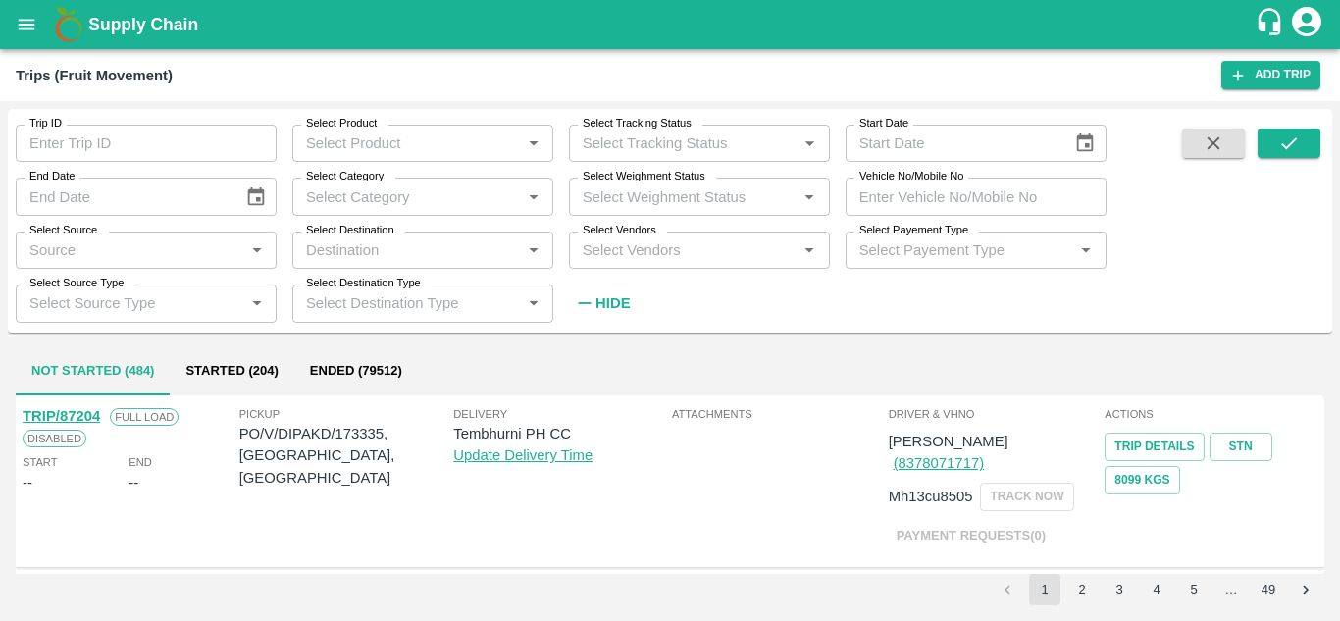
click at [632, 236] on label "Select Vendors" at bounding box center [619, 231] width 74 height 16
click at [632, 237] on input "Select Vendors" at bounding box center [683, 249] width 217 height 25
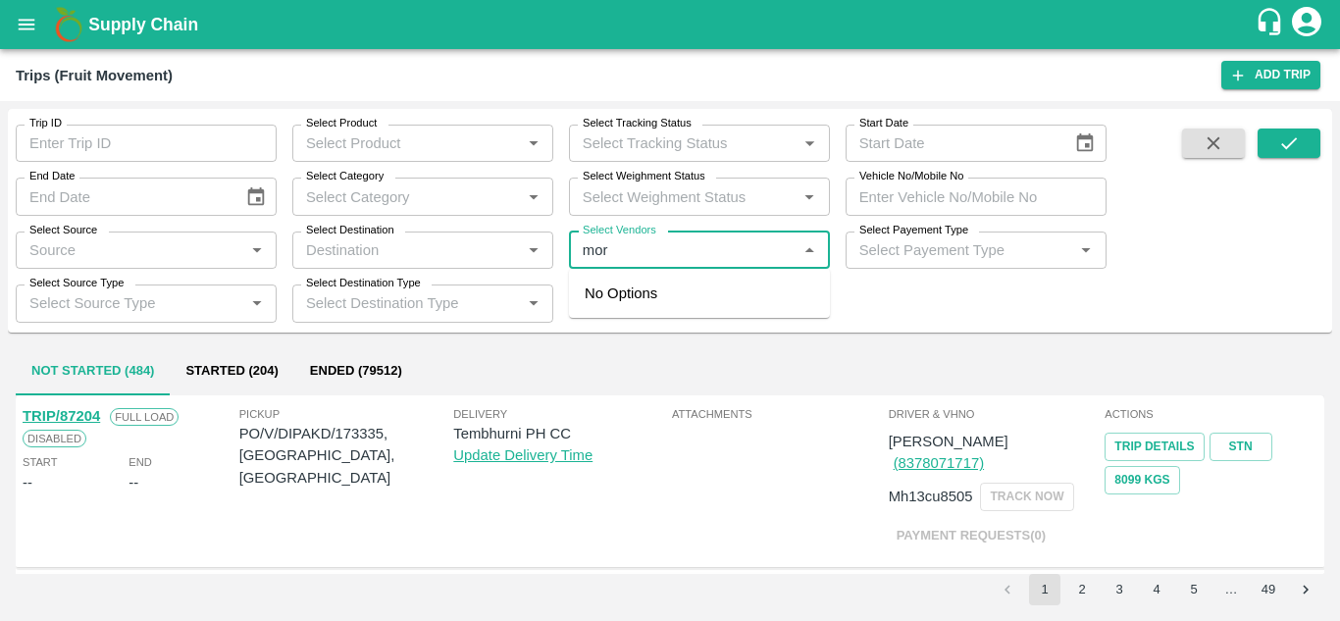
type input "mory"
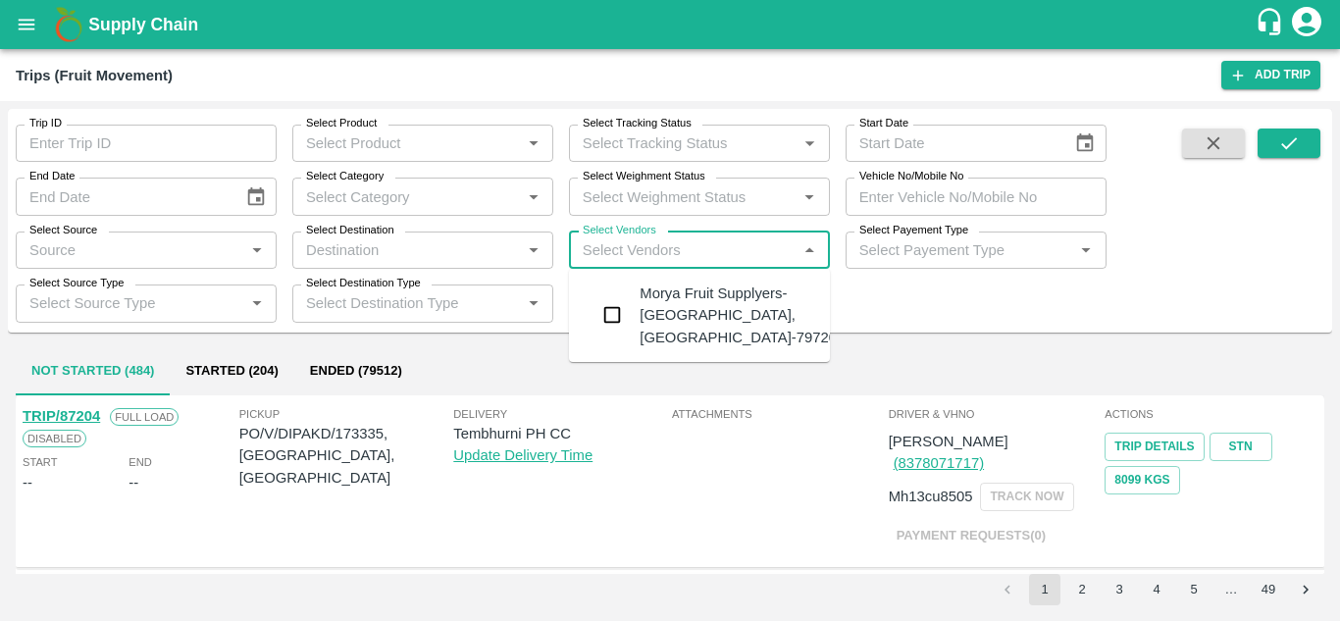
click at [721, 317] on div "Morya Fruit Supplyers-Kandar, Solapur-797208941" at bounding box center [753, 315] width 229 height 66
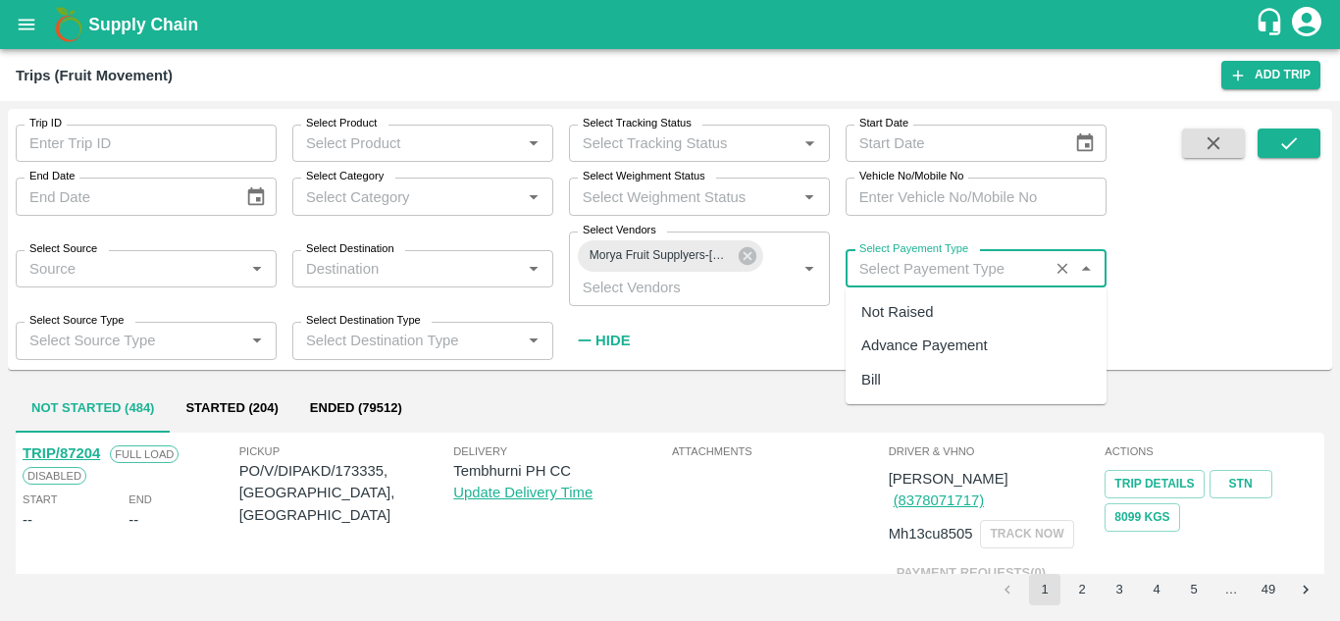
click at [901, 264] on input "Select Payement Type" at bounding box center [946, 268] width 191 height 25
click at [881, 311] on div "Not Raised" at bounding box center [897, 312] width 72 height 22
type input "Not Raised"
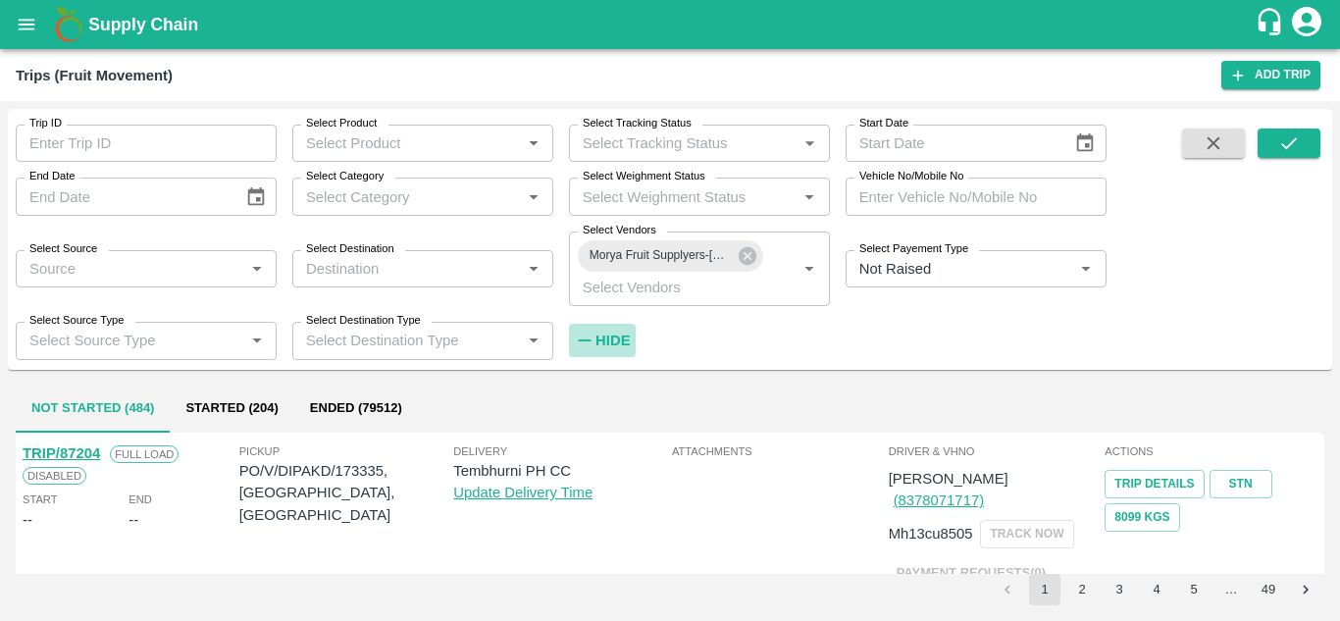
click at [593, 332] on icon "button" at bounding box center [585, 340] width 22 height 22
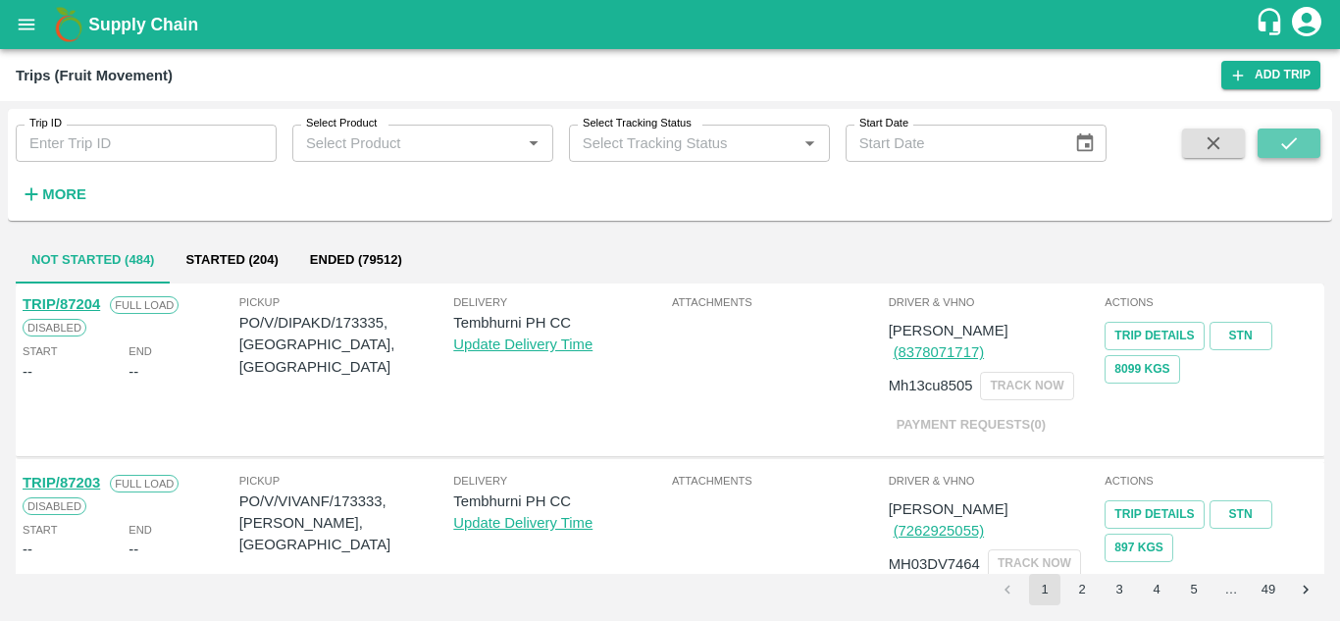
click at [1299, 138] on icon "submit" at bounding box center [1289, 143] width 22 height 22
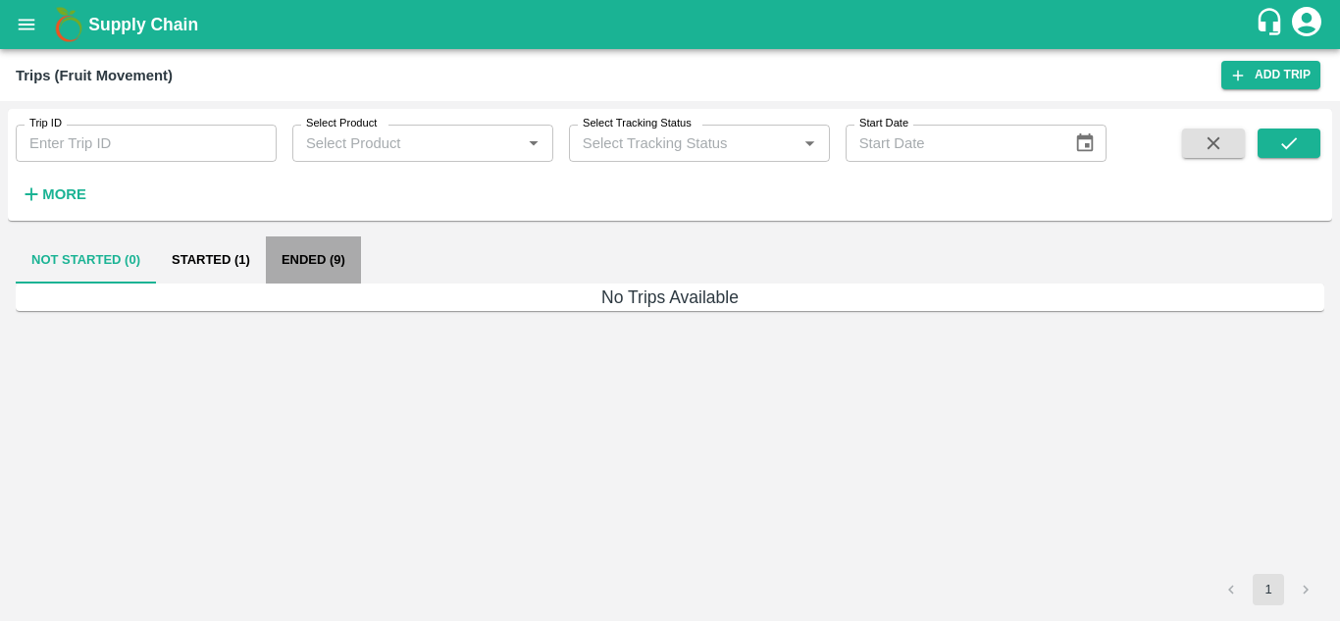
click at [326, 252] on button "Ended (9)" at bounding box center [313, 259] width 95 height 47
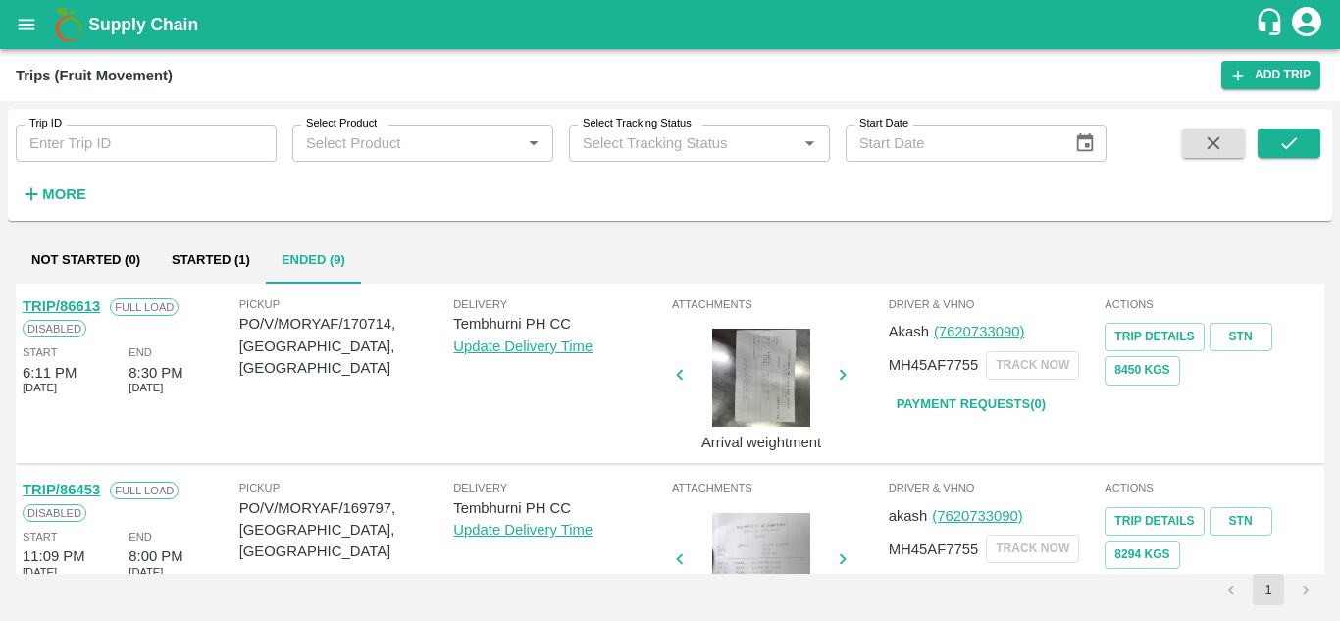
scroll to position [1101, 0]
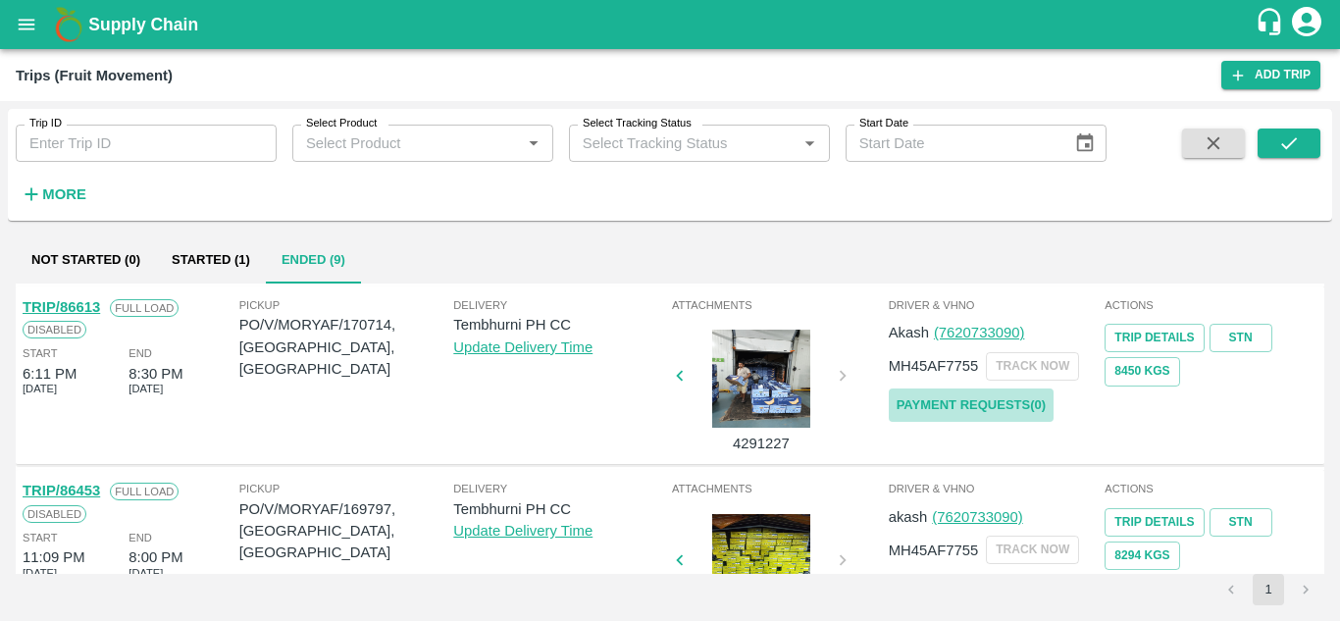
click at [1015, 401] on link "Payment Requests( 0 )" at bounding box center [970, 405] width 165 height 34
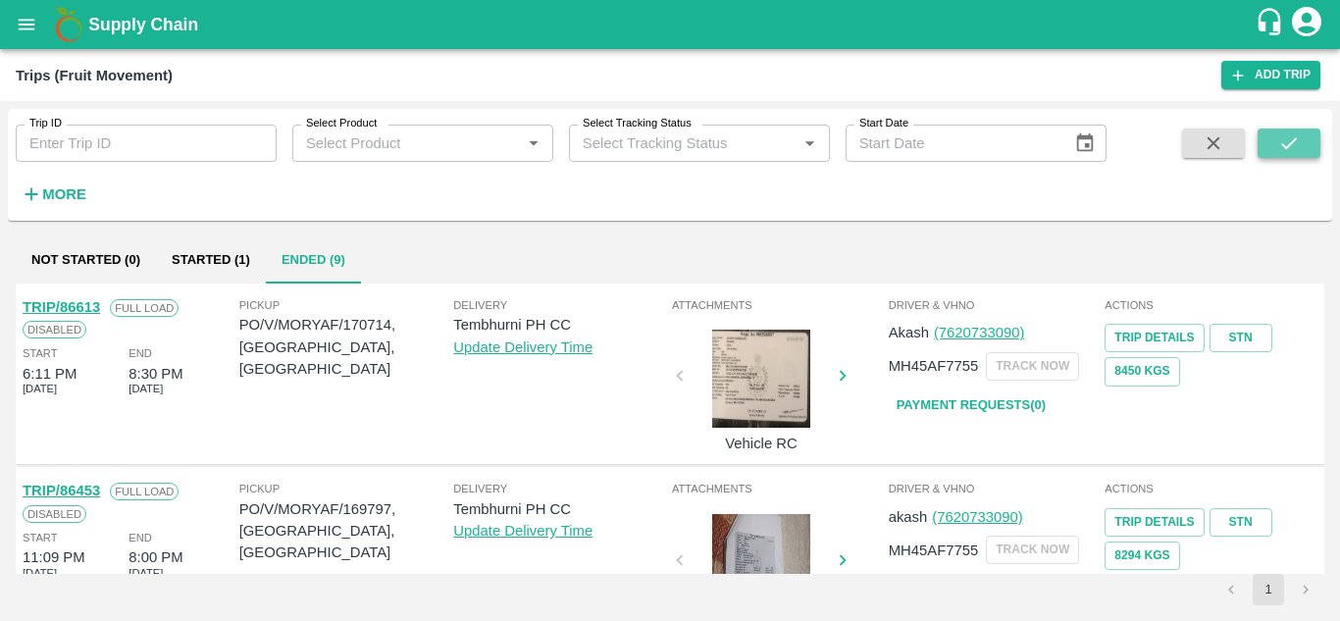
click at [1296, 140] on icon "submit" at bounding box center [1289, 143] width 22 height 22
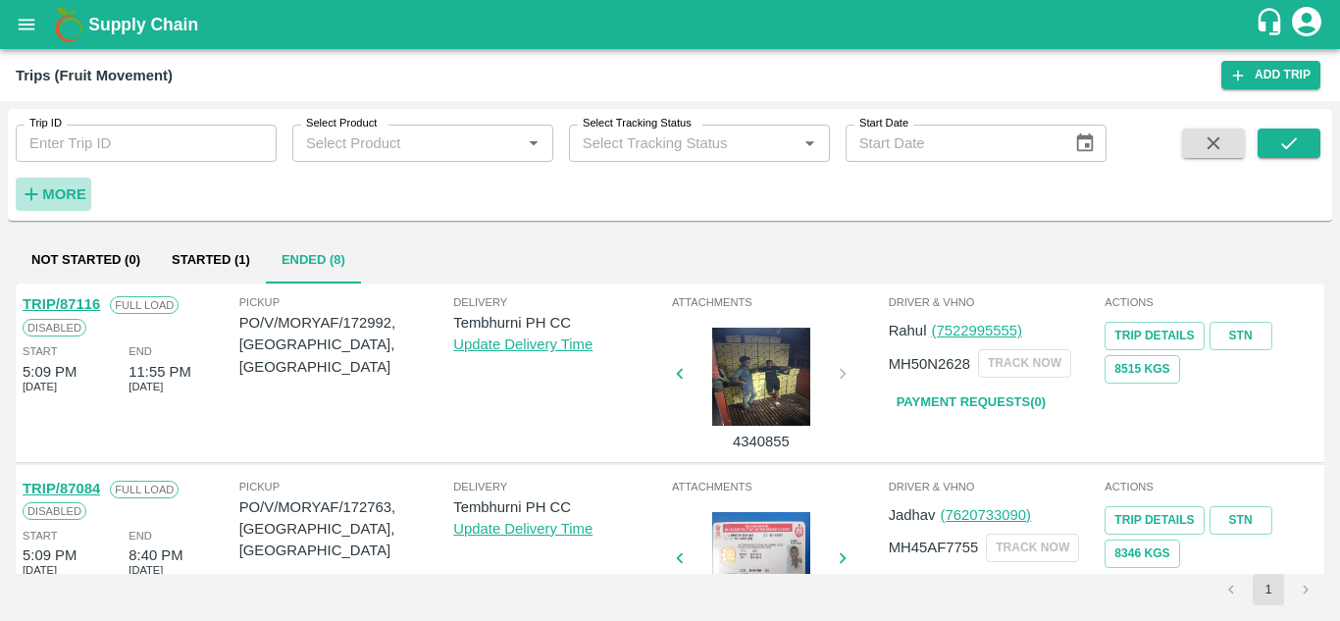
click at [47, 197] on strong "More" at bounding box center [64, 194] width 44 height 16
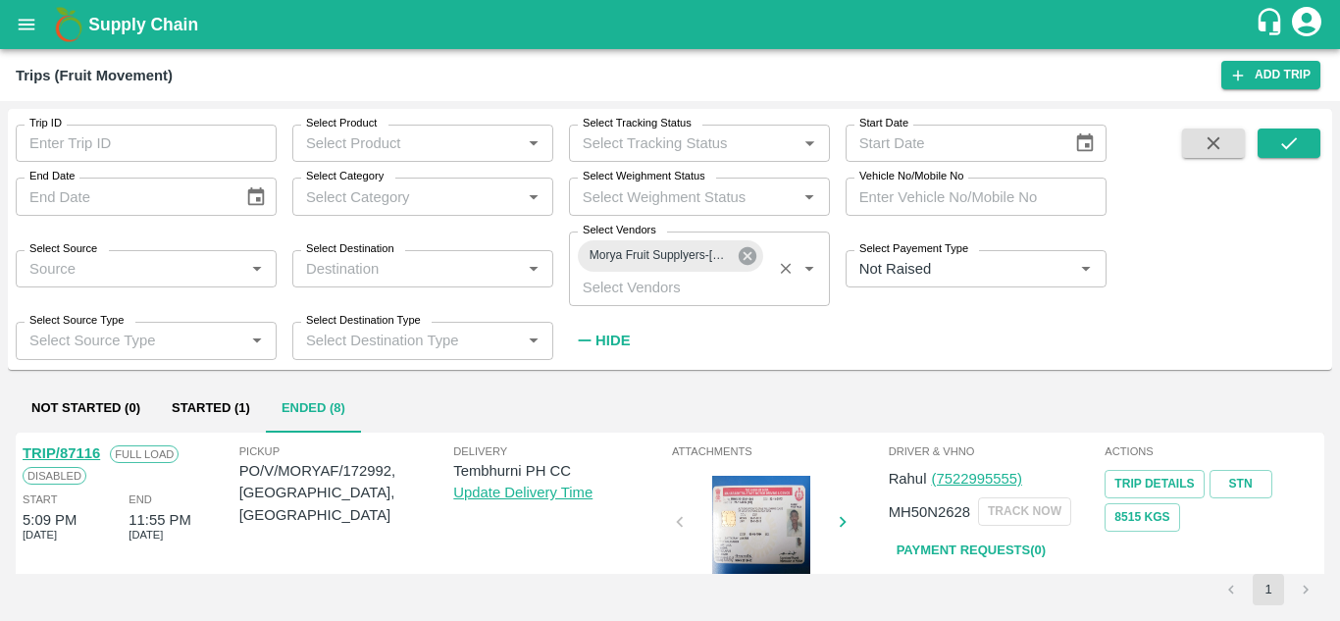
click at [745, 256] on icon at bounding box center [747, 256] width 18 height 18
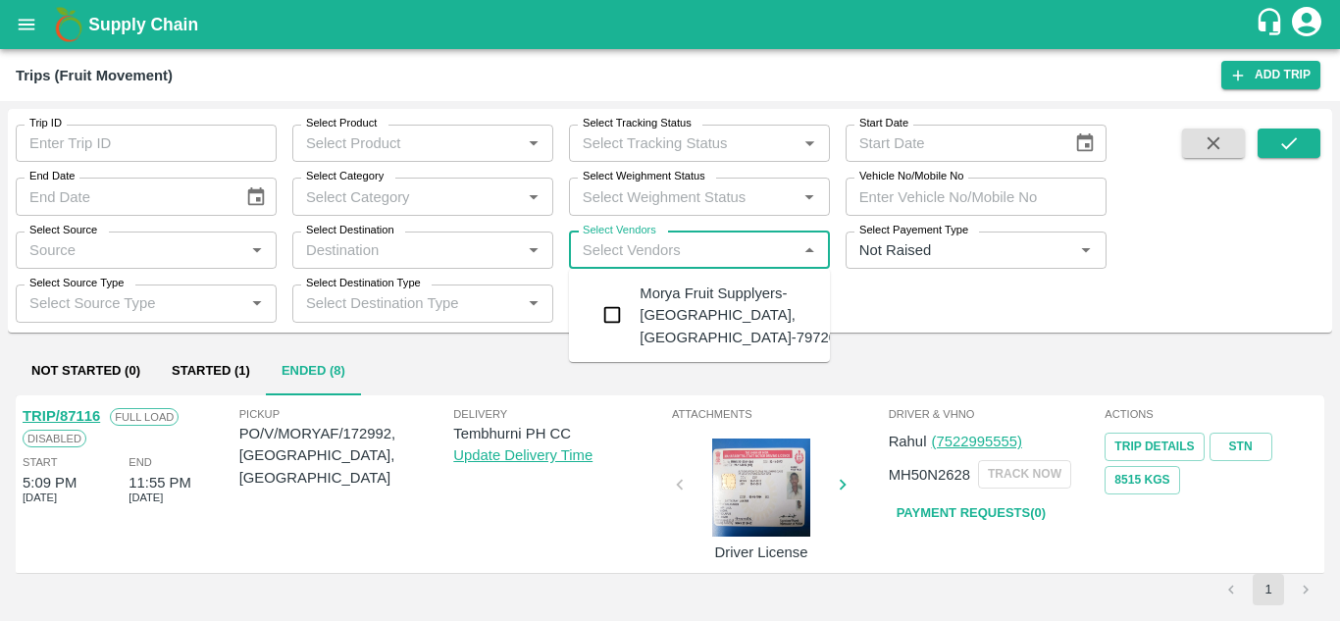
click at [613, 260] on input "Select Vendors" at bounding box center [683, 249] width 217 height 25
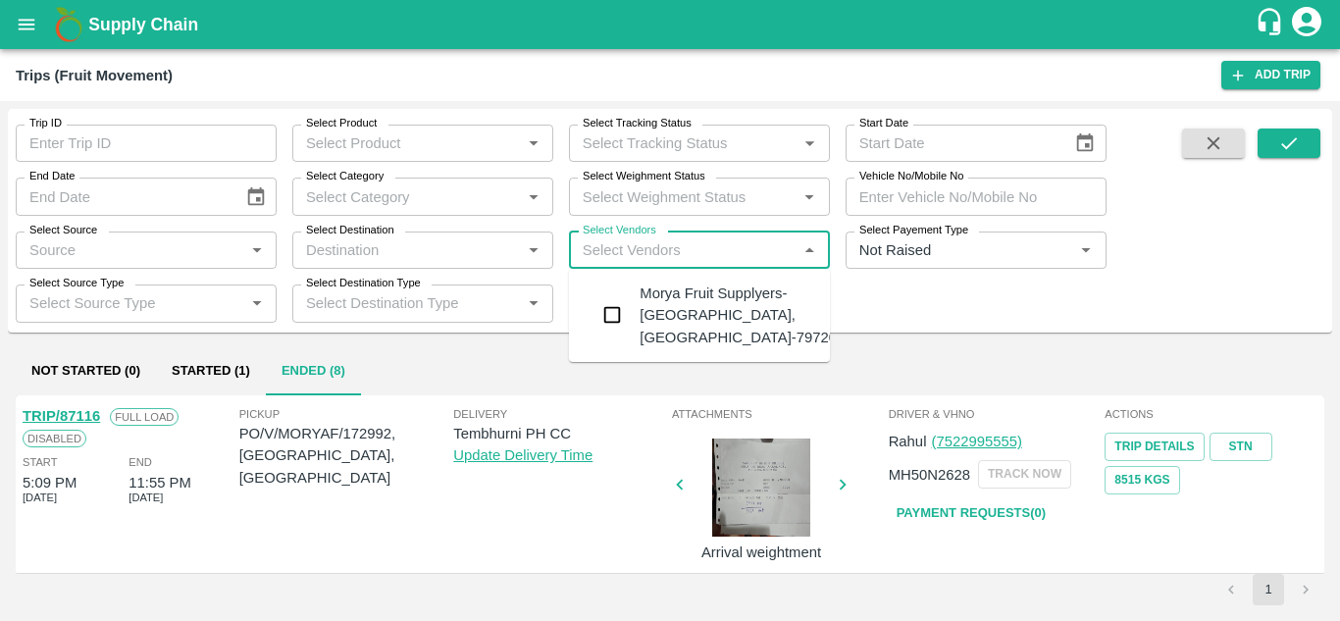
type input "b"
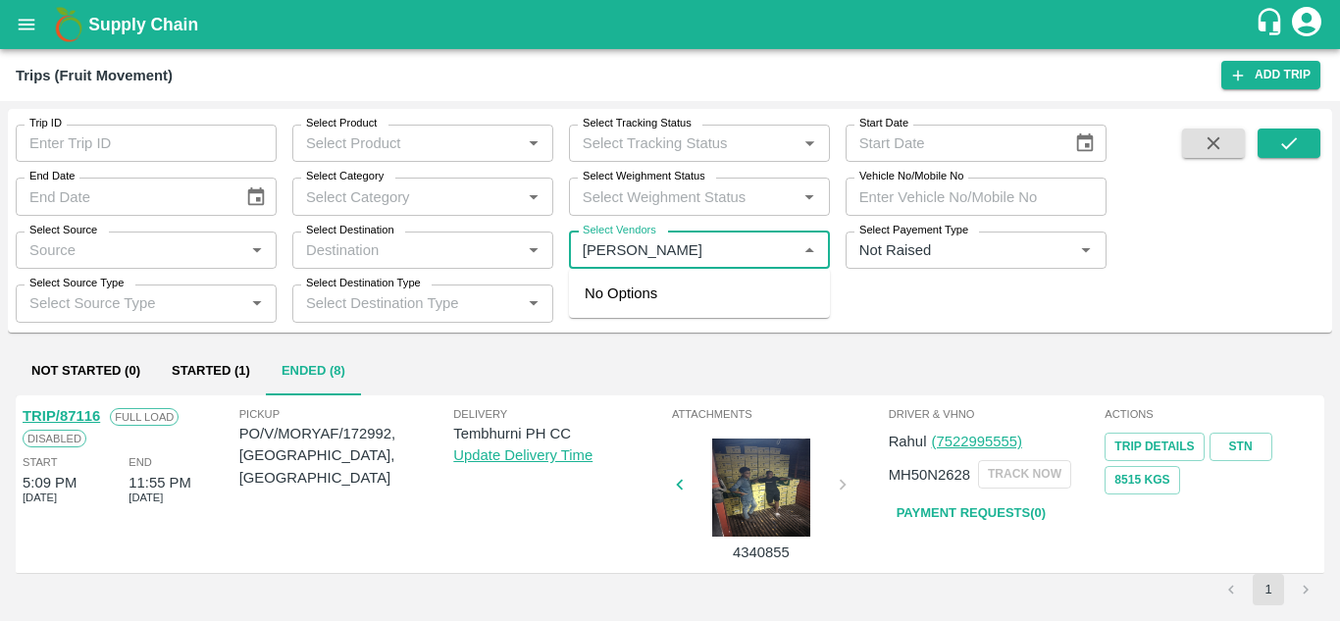
type input "Balaji"
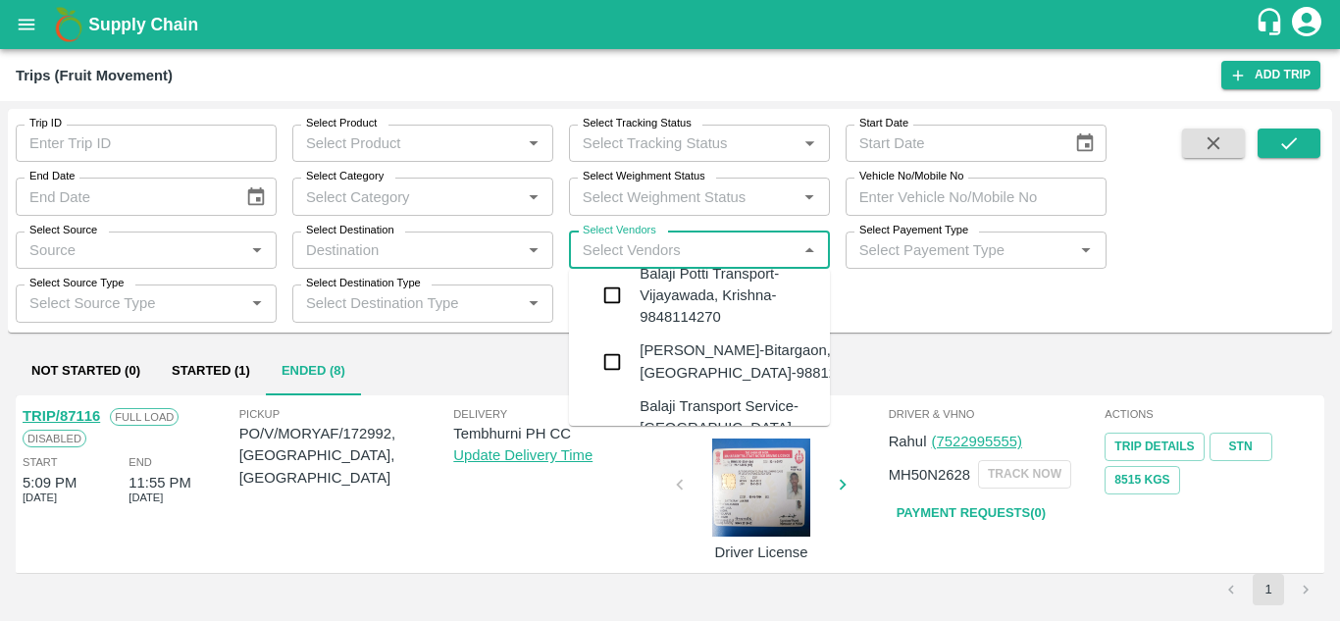
scroll to position [524, 0]
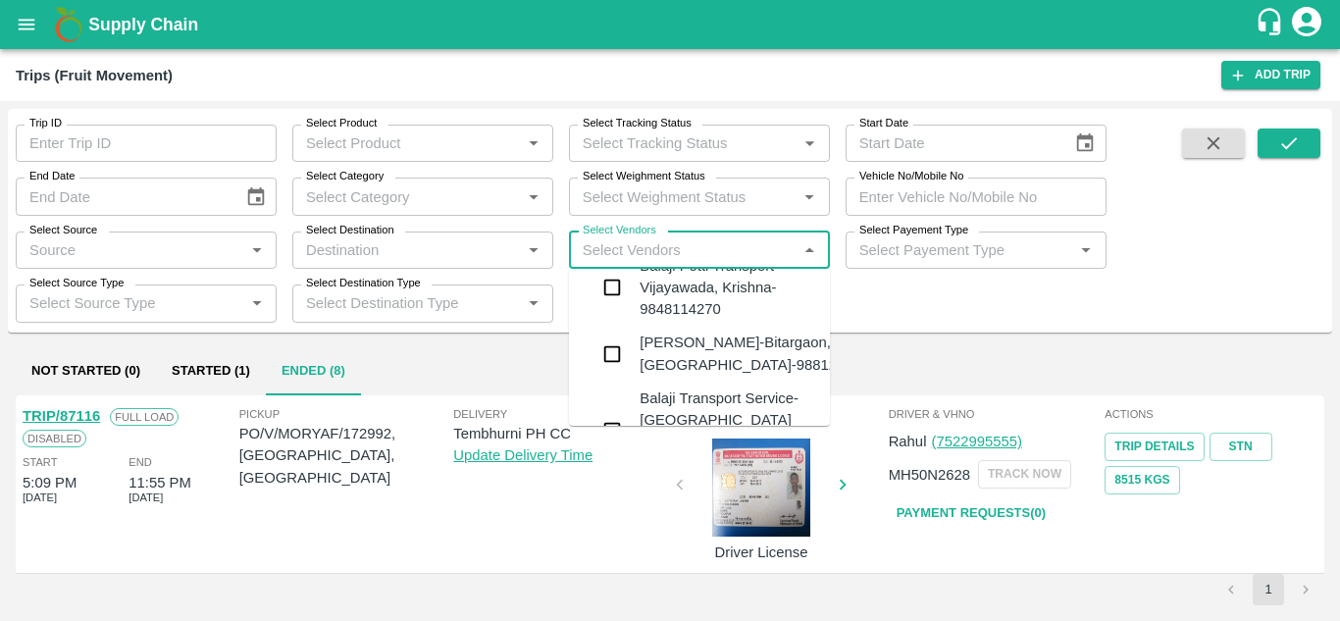
click at [690, 331] on div "Balaji Prakash Patil-Bitargaon, Solapur-9881261555" at bounding box center [757, 353] width 237 height 44
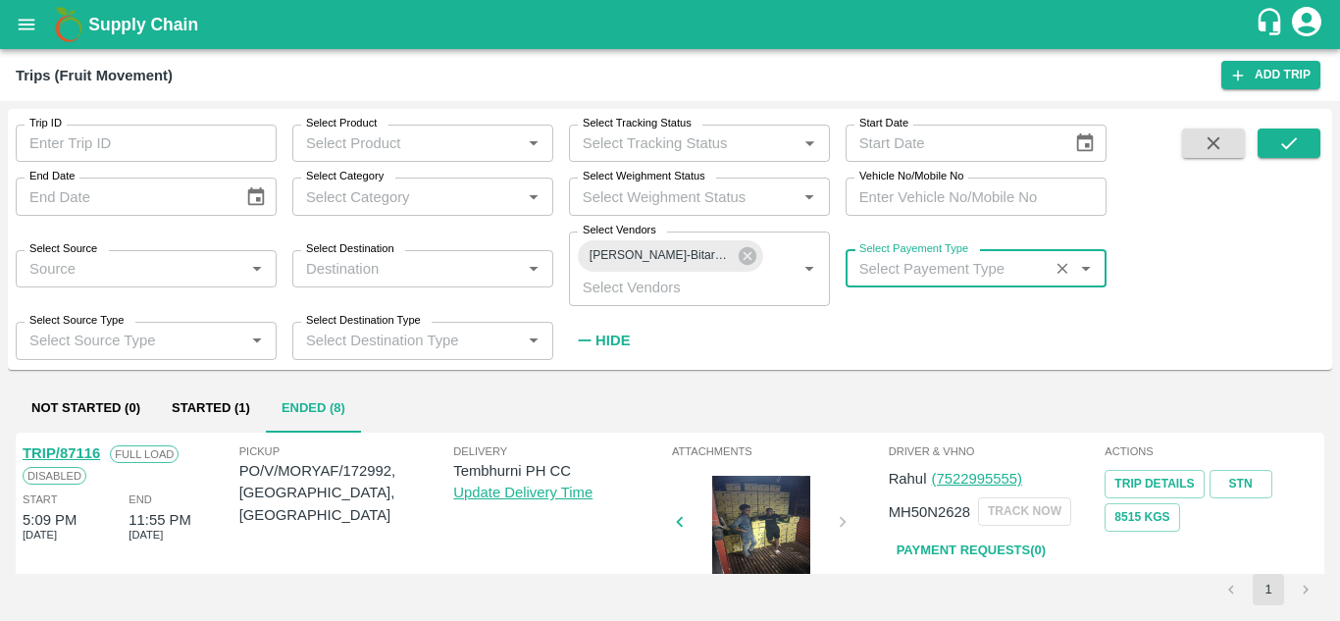
click at [905, 271] on input "Select Payement Type" at bounding box center [946, 268] width 191 height 25
click at [865, 319] on div "Not Raised" at bounding box center [897, 312] width 72 height 22
type input "Not Raised"
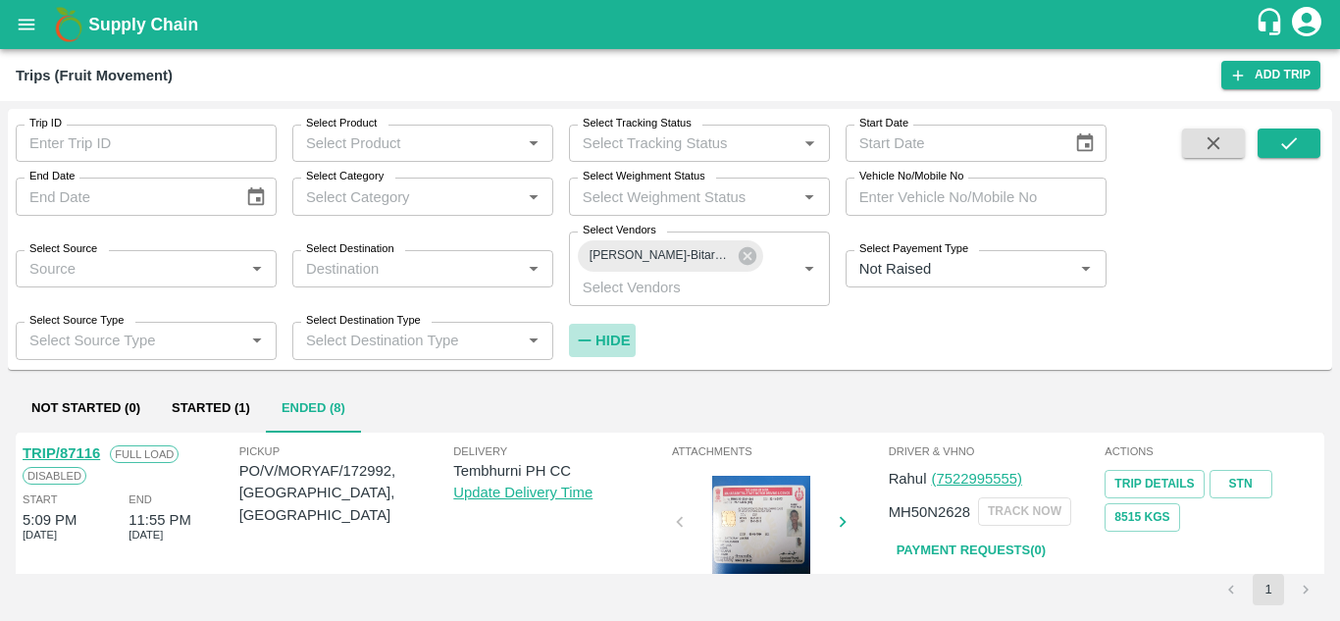
click at [618, 337] on strong "Hide" at bounding box center [612, 340] width 34 height 16
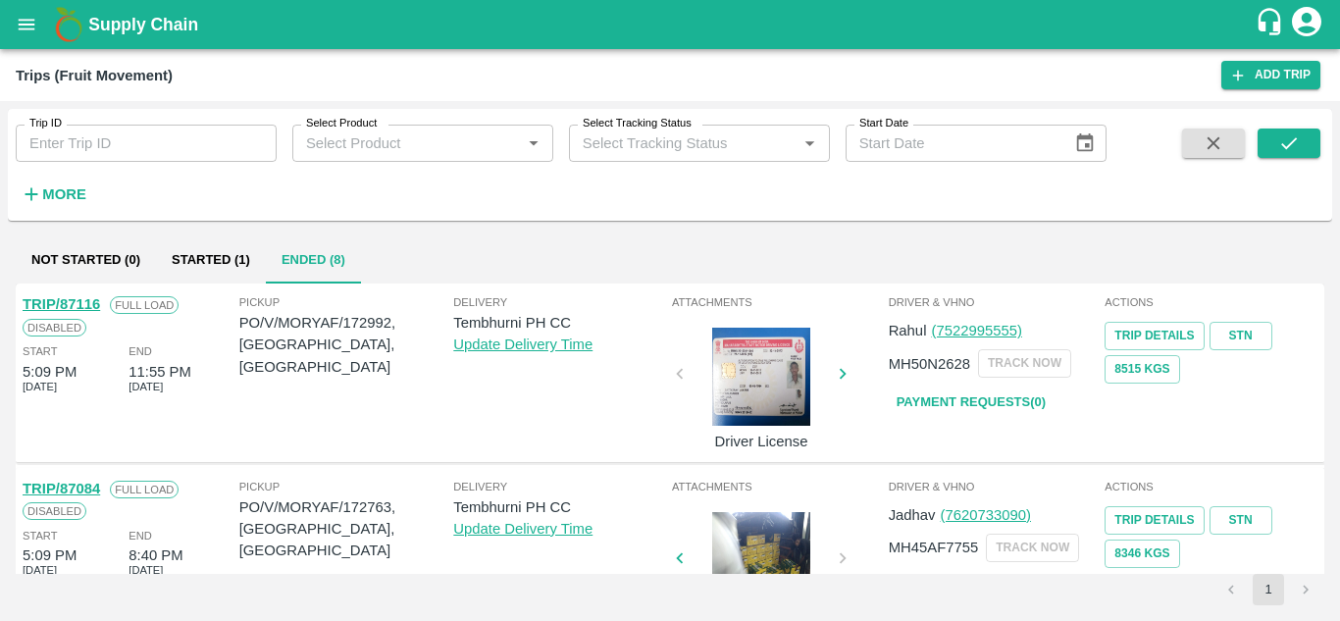
click at [1290, 126] on div "Trip ID Trip ID Select Product Select Product   * Select Tracking Status Select…" at bounding box center [670, 165] width 1324 height 96
click at [1289, 139] on icon "submit" at bounding box center [1289, 143] width 22 height 22
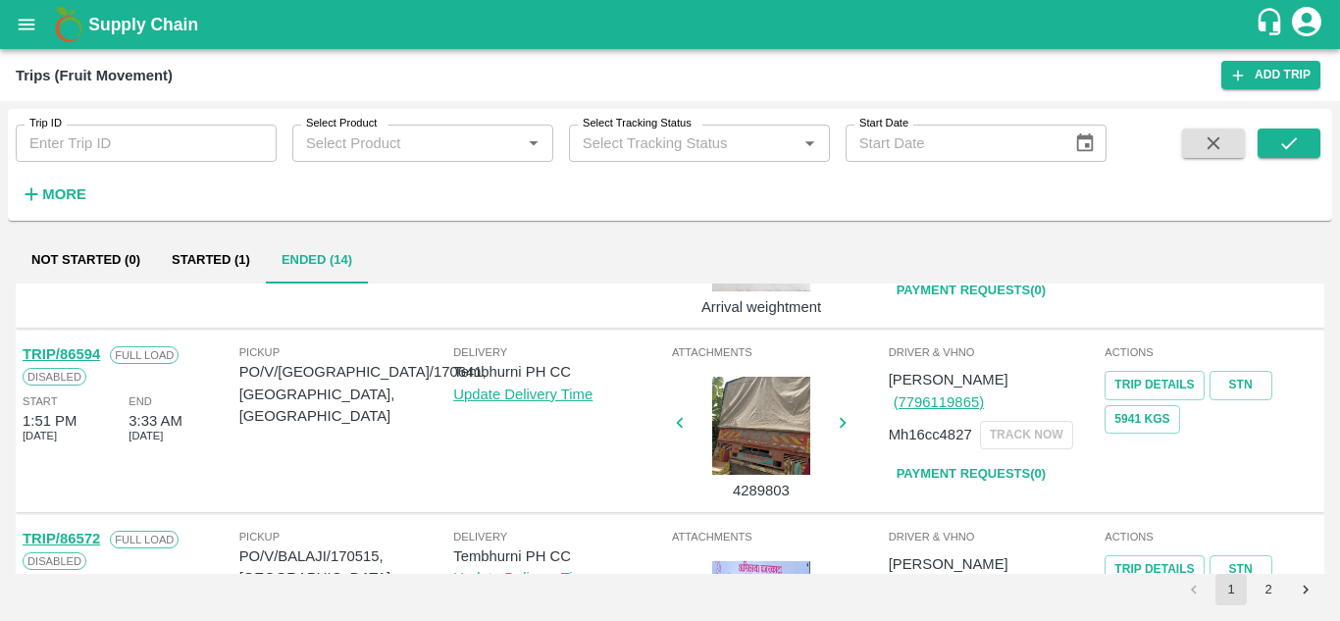
scroll to position [1549, 0]
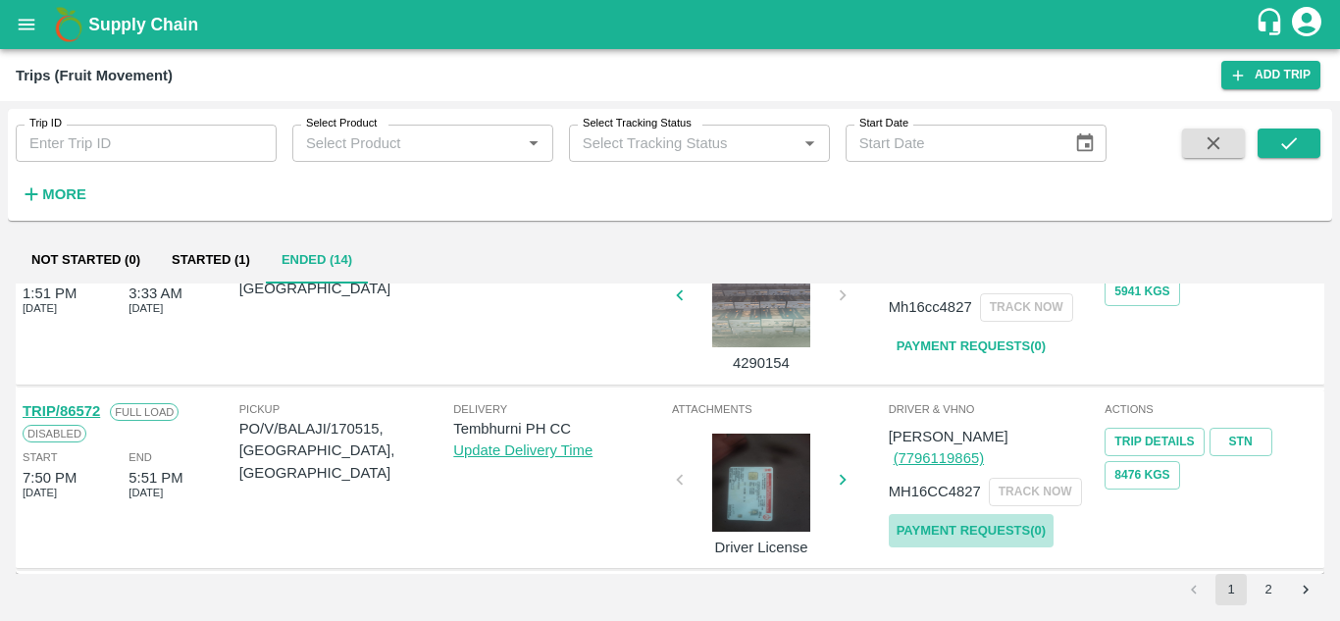
click at [991, 514] on link "Payment Requests( 0 )" at bounding box center [970, 531] width 165 height 34
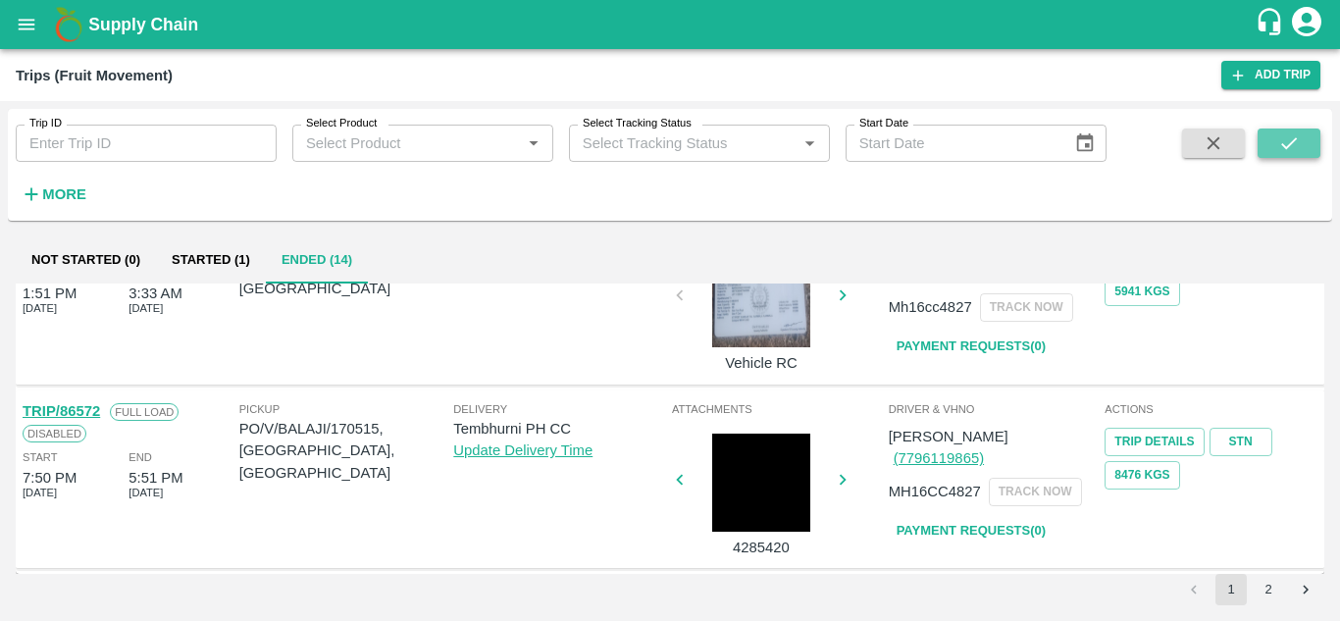
click at [1285, 147] on icon "submit" at bounding box center [1289, 143] width 16 height 12
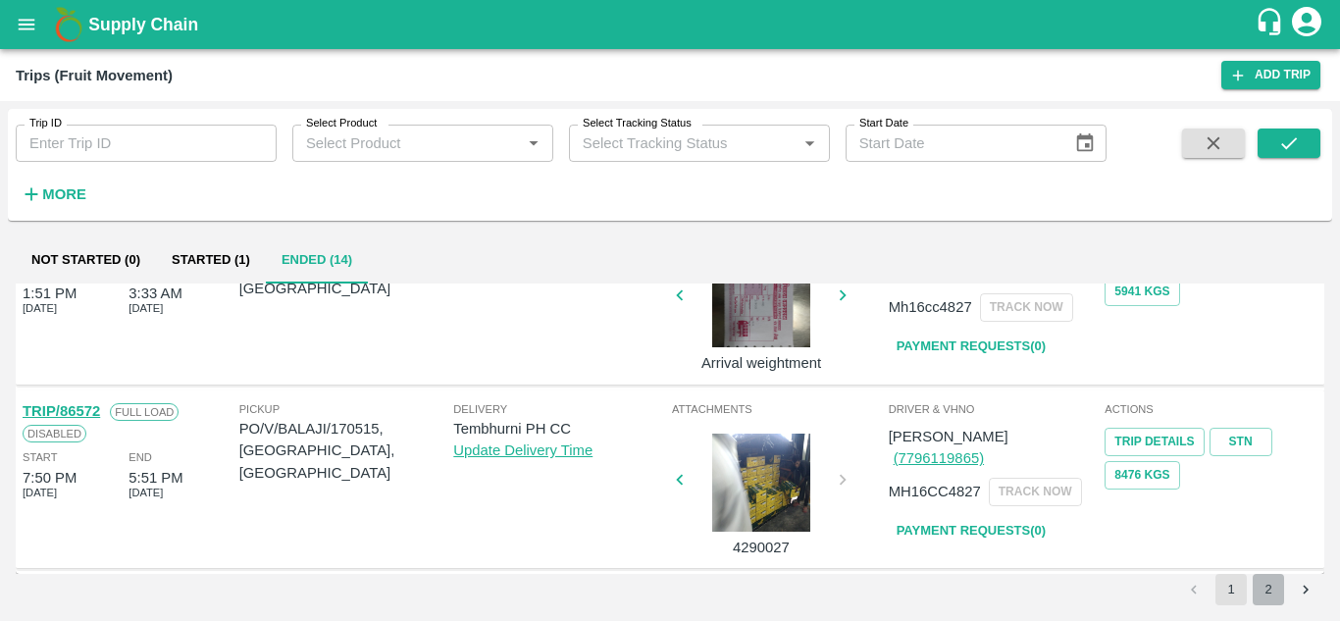
click at [1270, 580] on button "2" at bounding box center [1267, 589] width 31 height 31
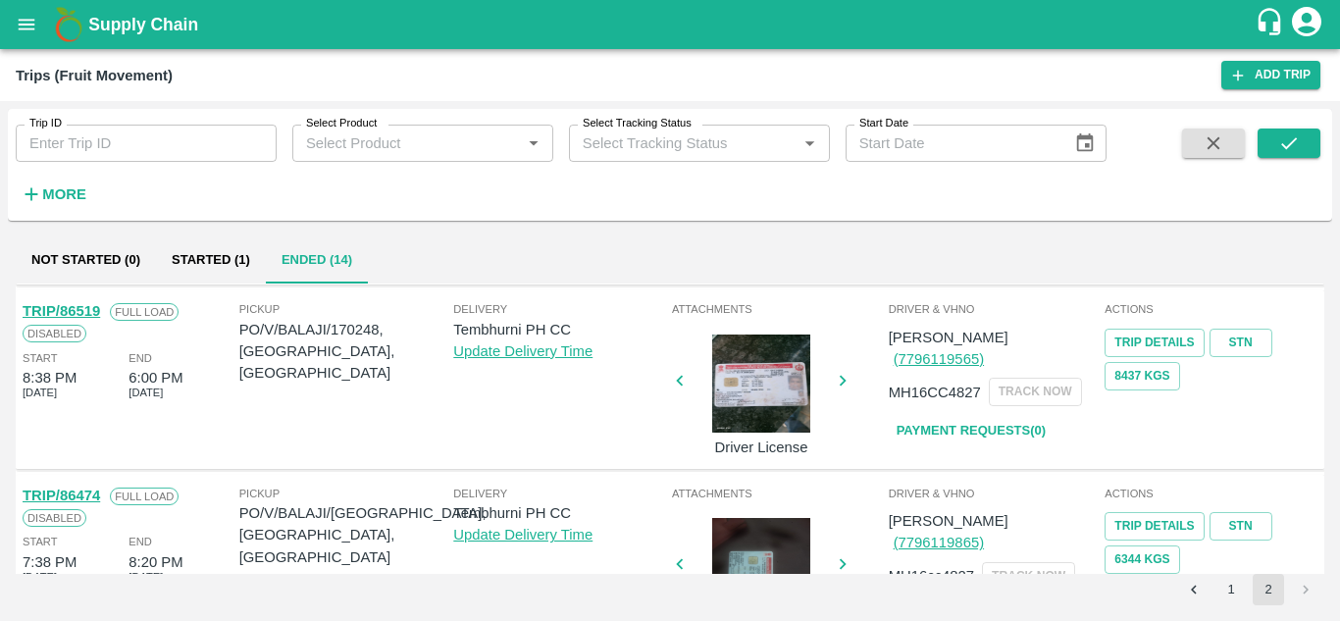
scroll to position [135, 0]
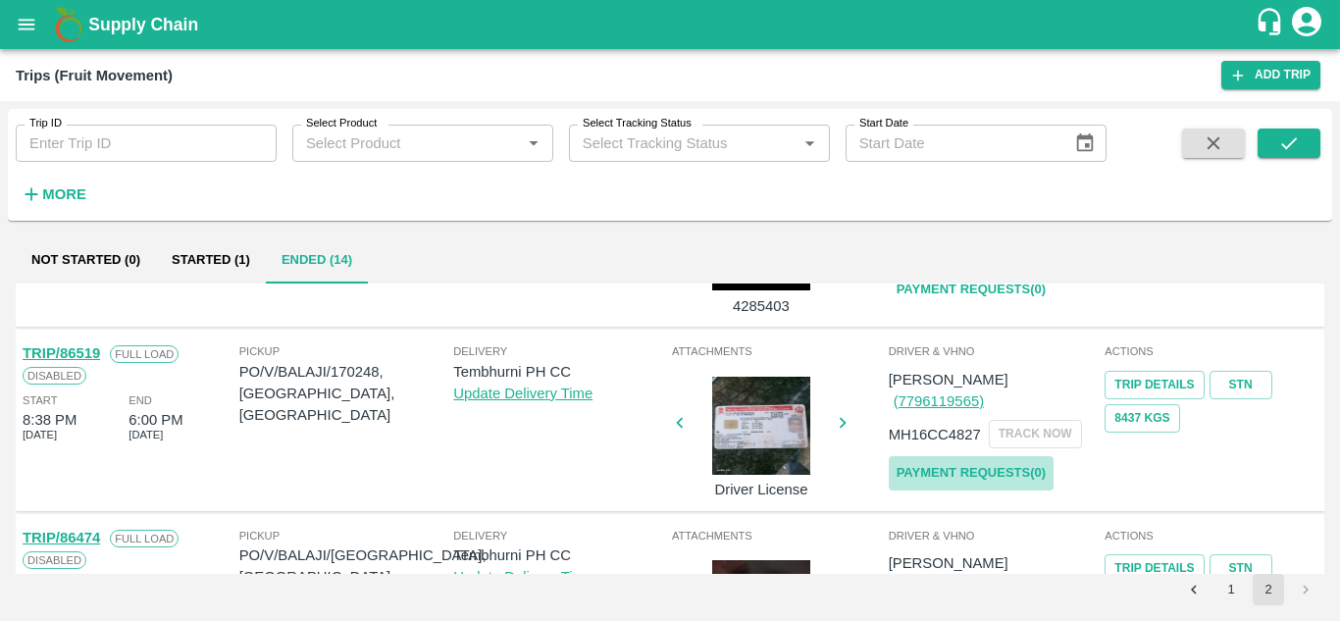
click at [975, 456] on link "Payment Requests( 0 )" at bounding box center [970, 473] width 165 height 34
click at [1286, 147] on icon "submit" at bounding box center [1289, 143] width 16 height 12
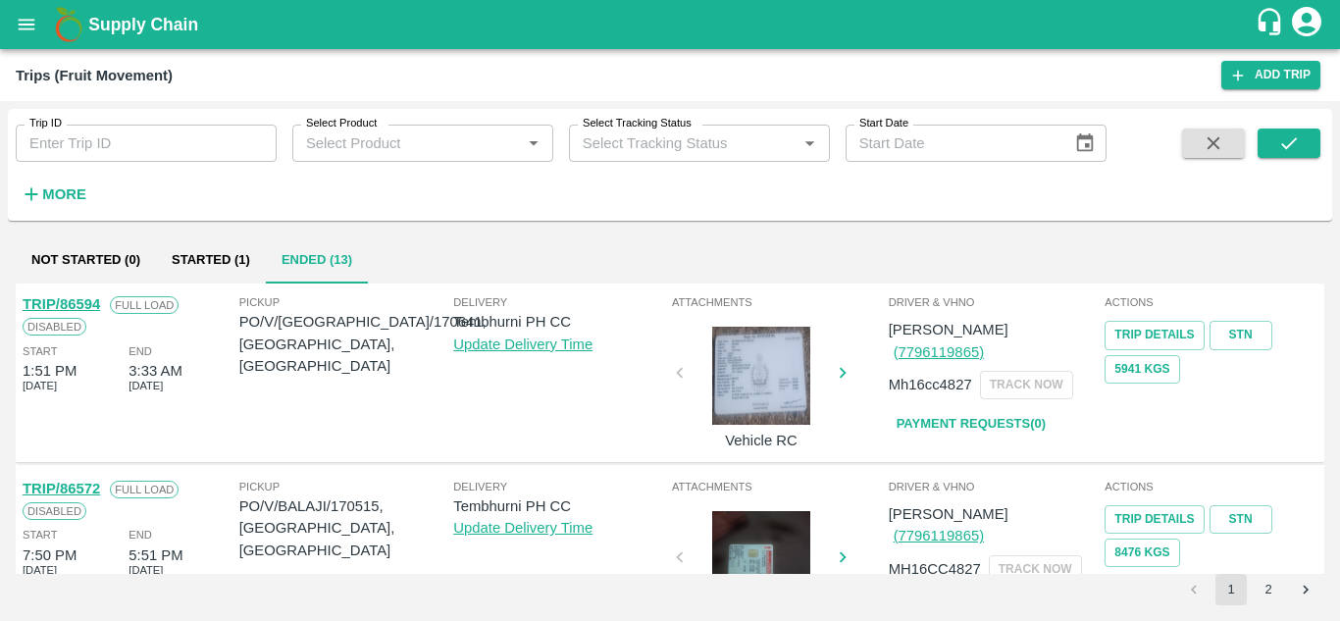
scroll to position [1549, 0]
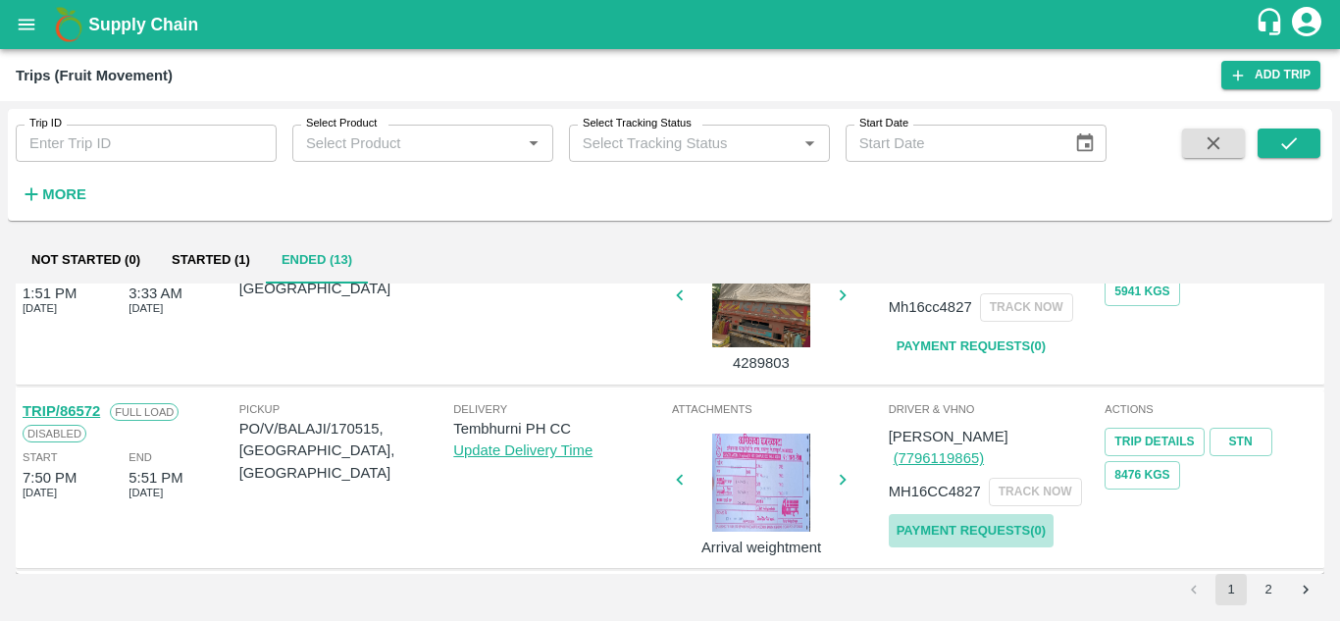
click at [941, 514] on link "Payment Requests( 0 )" at bounding box center [970, 531] width 165 height 34
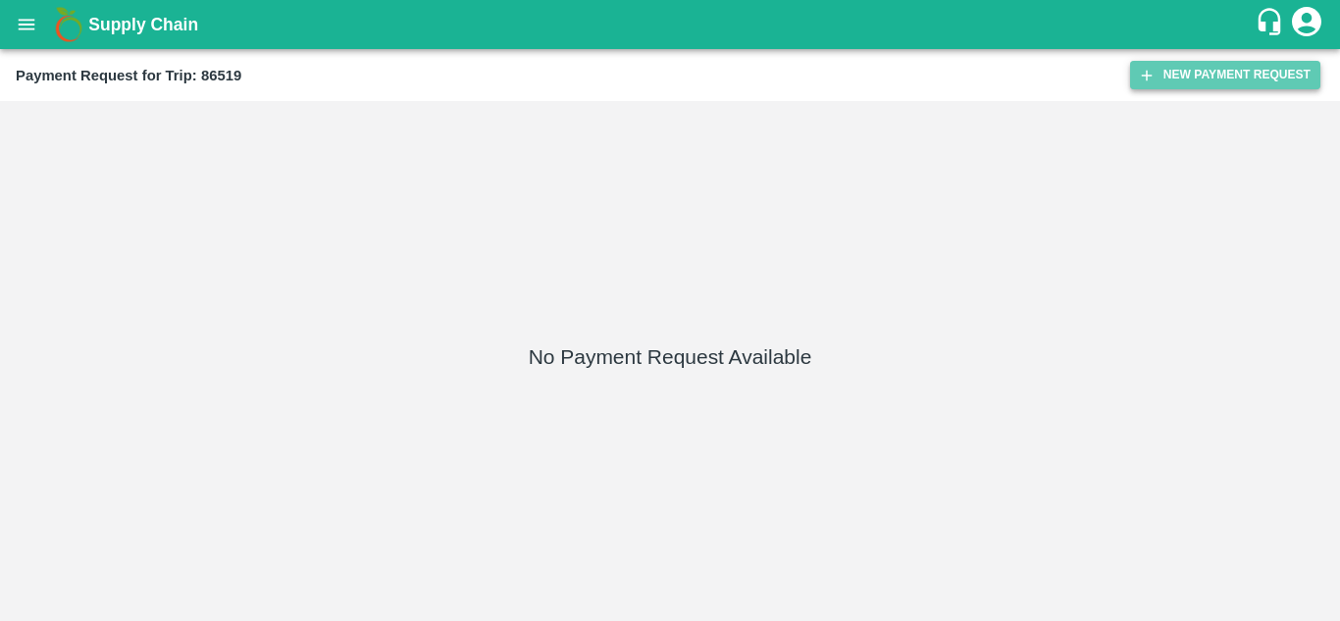
click at [1223, 81] on button "New Payment Request" at bounding box center [1225, 75] width 190 height 28
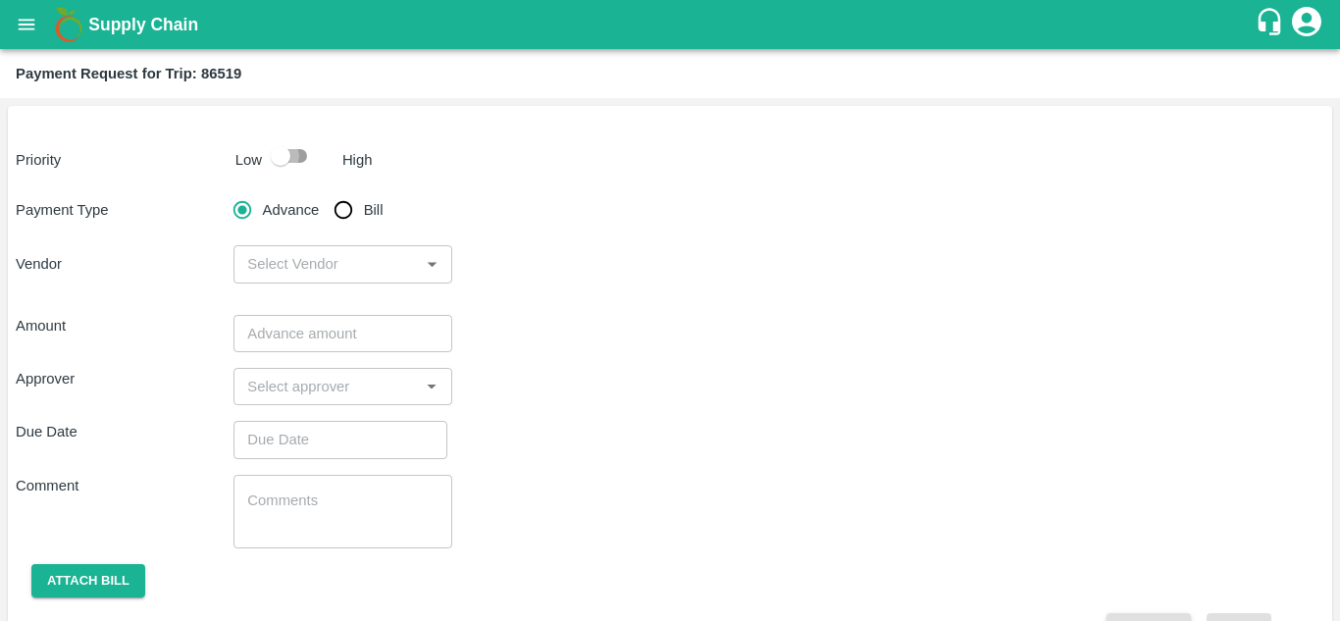
click at [292, 153] on input "checkbox" at bounding box center [281, 155] width 112 height 37
checkbox input "true"
click at [340, 208] on input "Bill" at bounding box center [343, 209] width 39 height 39
radio input "true"
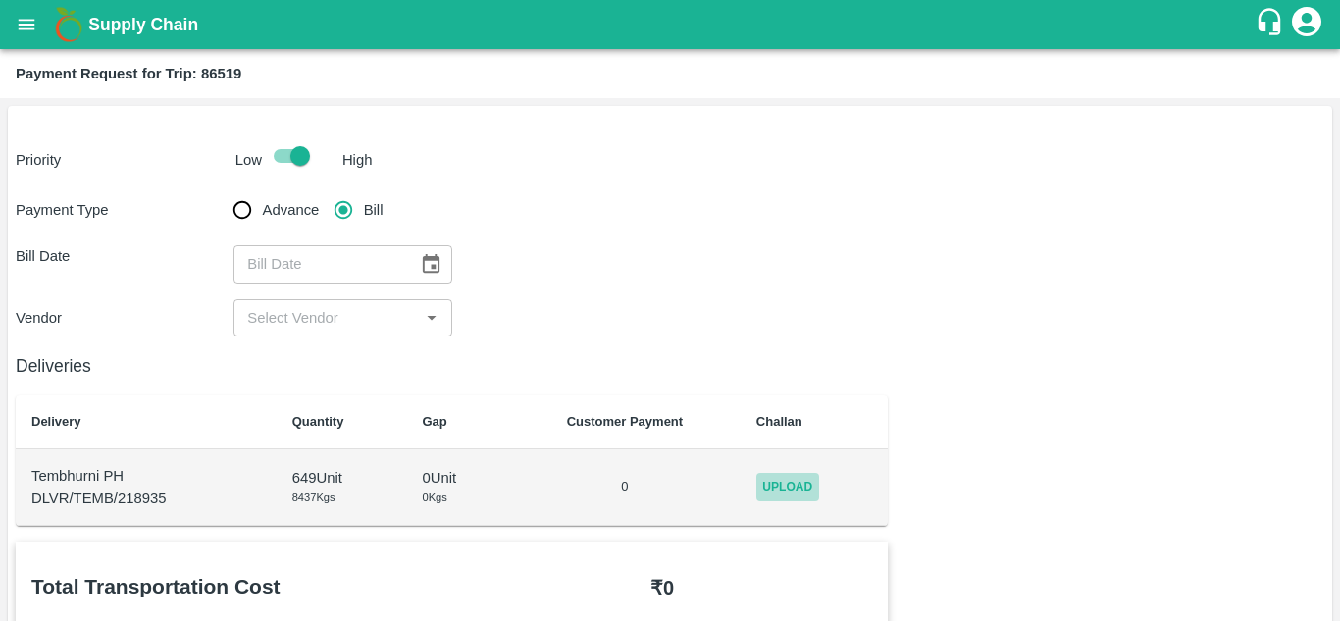
click at [793, 491] on span "Upload" at bounding box center [787, 487] width 63 height 28
click at [0, 0] on input "Upload" at bounding box center [0, 0] width 0 height 0
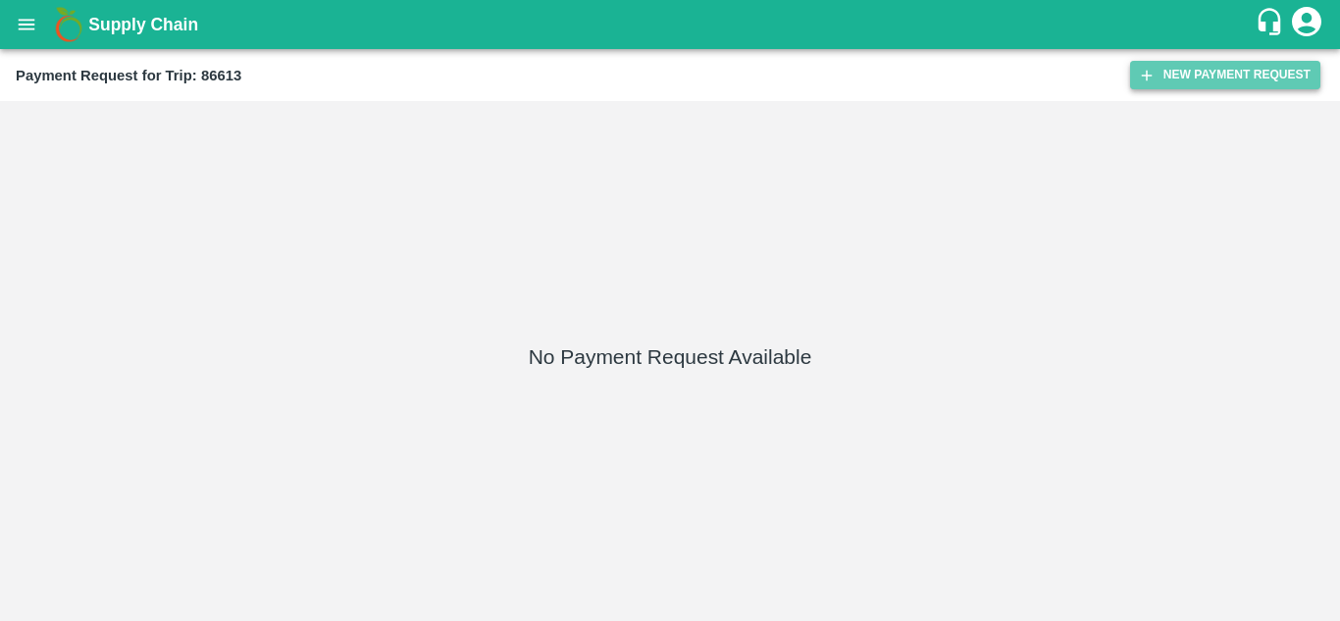
click at [1213, 68] on button "New Payment Request" at bounding box center [1225, 75] width 190 height 28
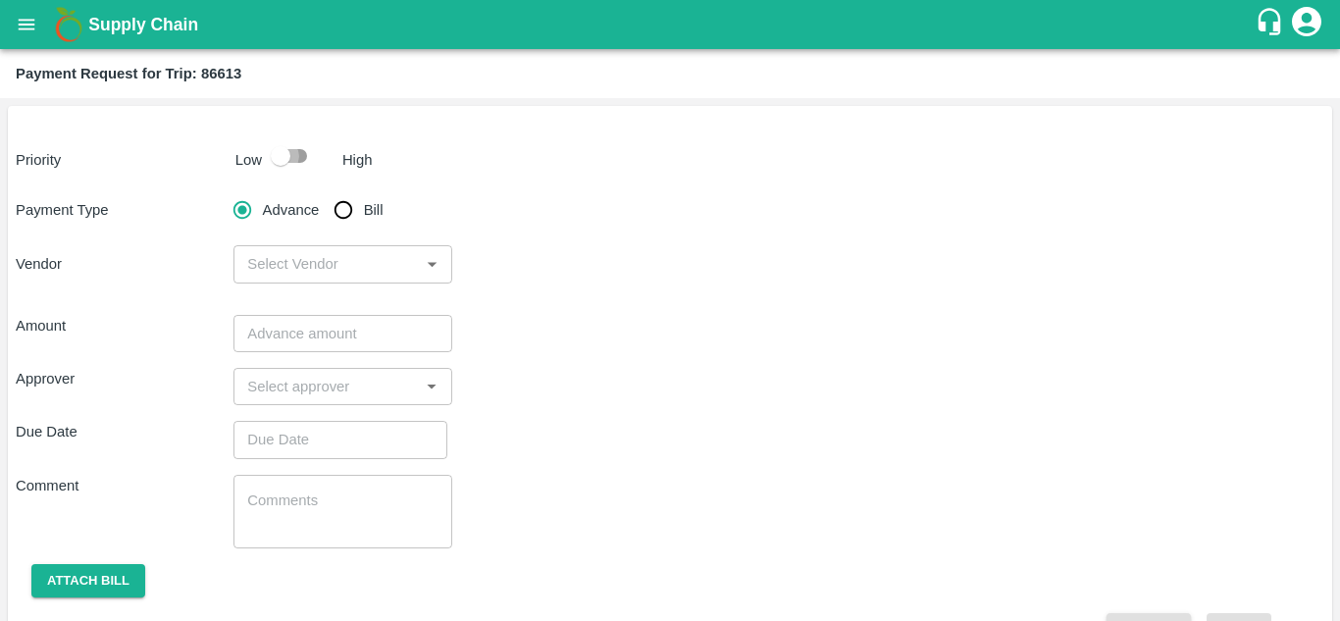
click at [297, 148] on input "checkbox" at bounding box center [281, 155] width 112 height 37
checkbox input "true"
click at [342, 204] on input "Bill" at bounding box center [343, 209] width 39 height 39
radio input "true"
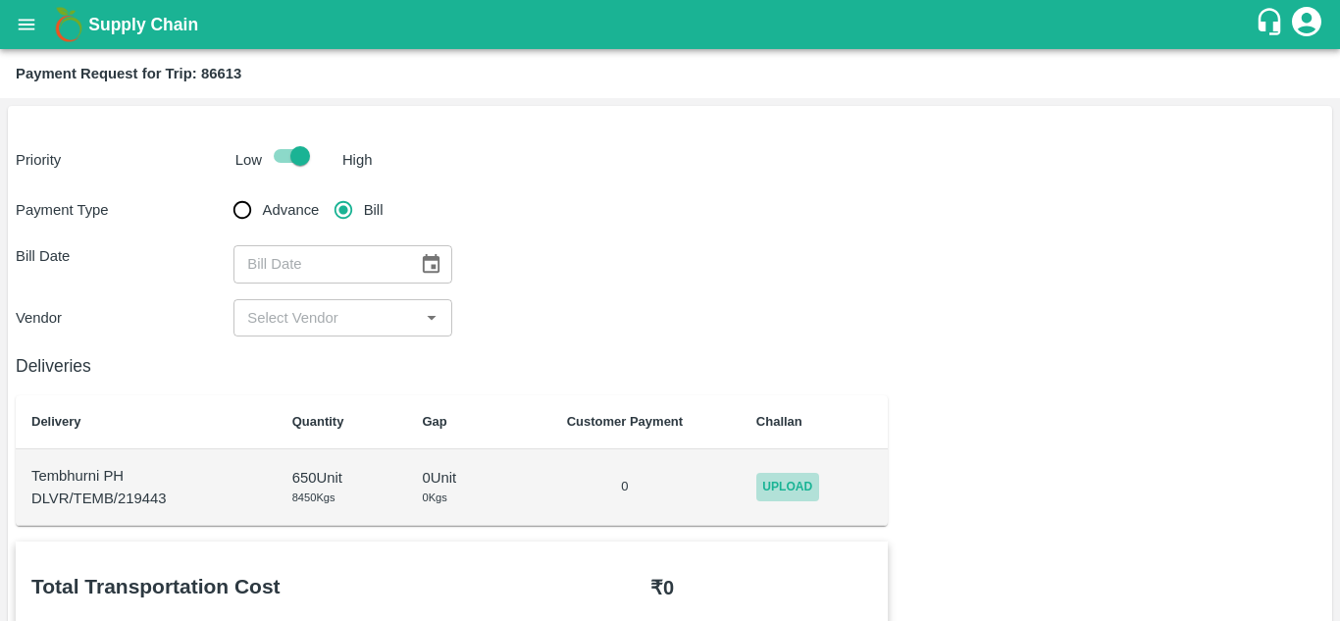
click at [796, 489] on span "Upload" at bounding box center [787, 487] width 63 height 28
click at [0, 0] on input "Upload" at bounding box center [0, 0] width 0 height 0
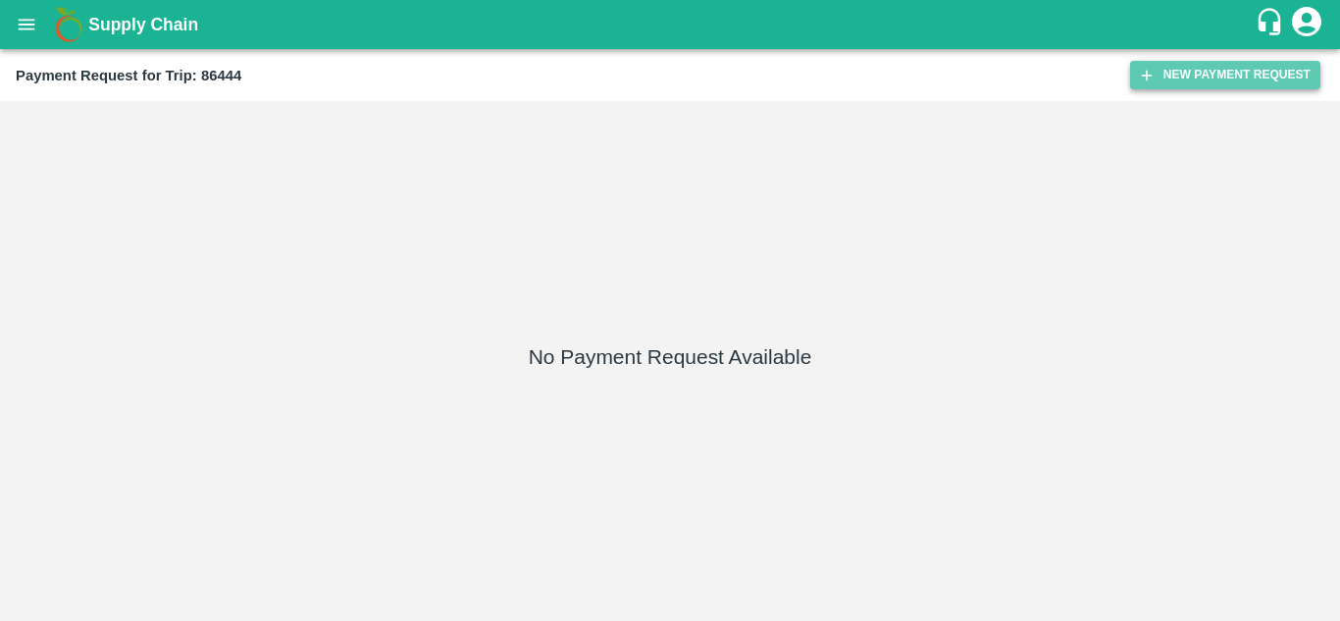
click at [1207, 61] on button "New Payment Request" at bounding box center [1225, 75] width 190 height 28
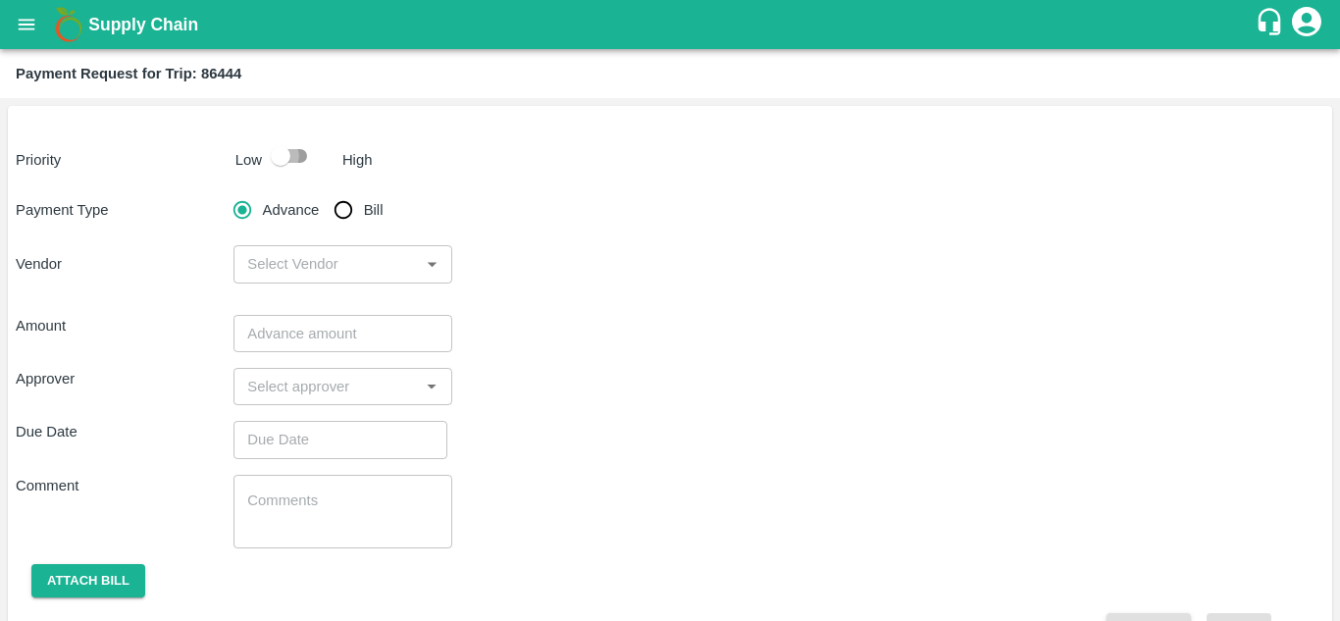
click at [296, 147] on input "checkbox" at bounding box center [281, 155] width 112 height 37
checkbox input "true"
click at [342, 205] on input "Bill" at bounding box center [343, 209] width 39 height 39
radio input "true"
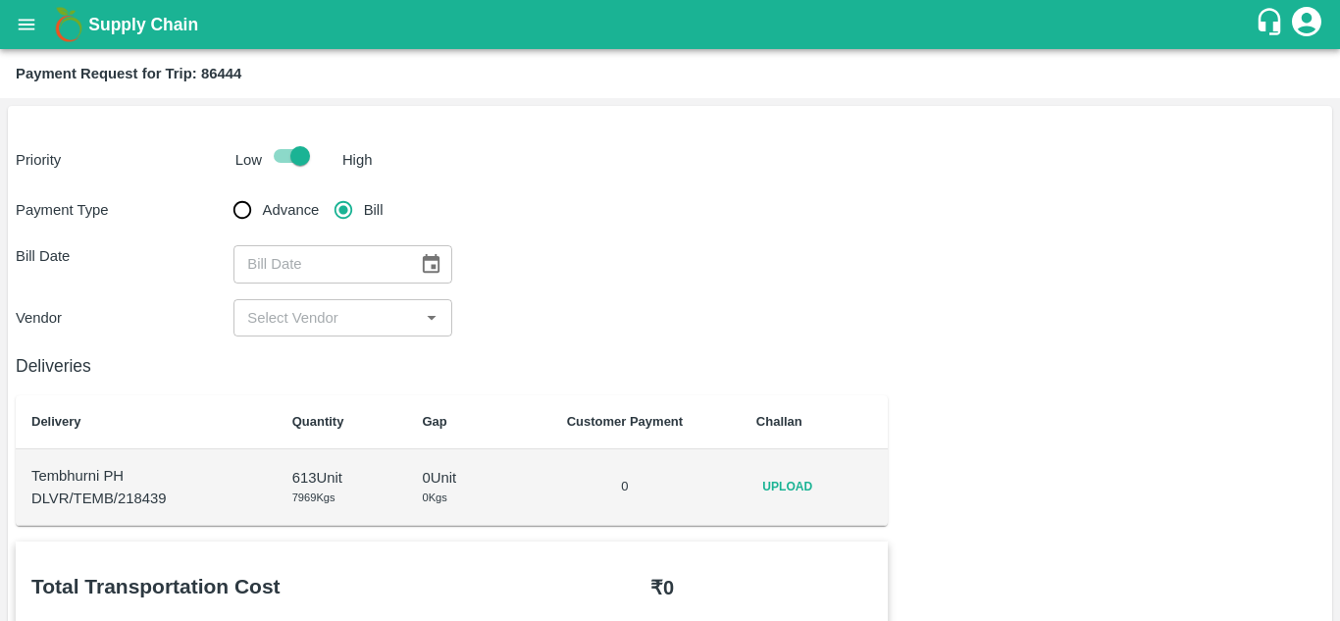
click at [805, 485] on span "Upload" at bounding box center [787, 487] width 63 height 28
click at [0, 0] on input "Upload" at bounding box center [0, 0] width 0 height 0
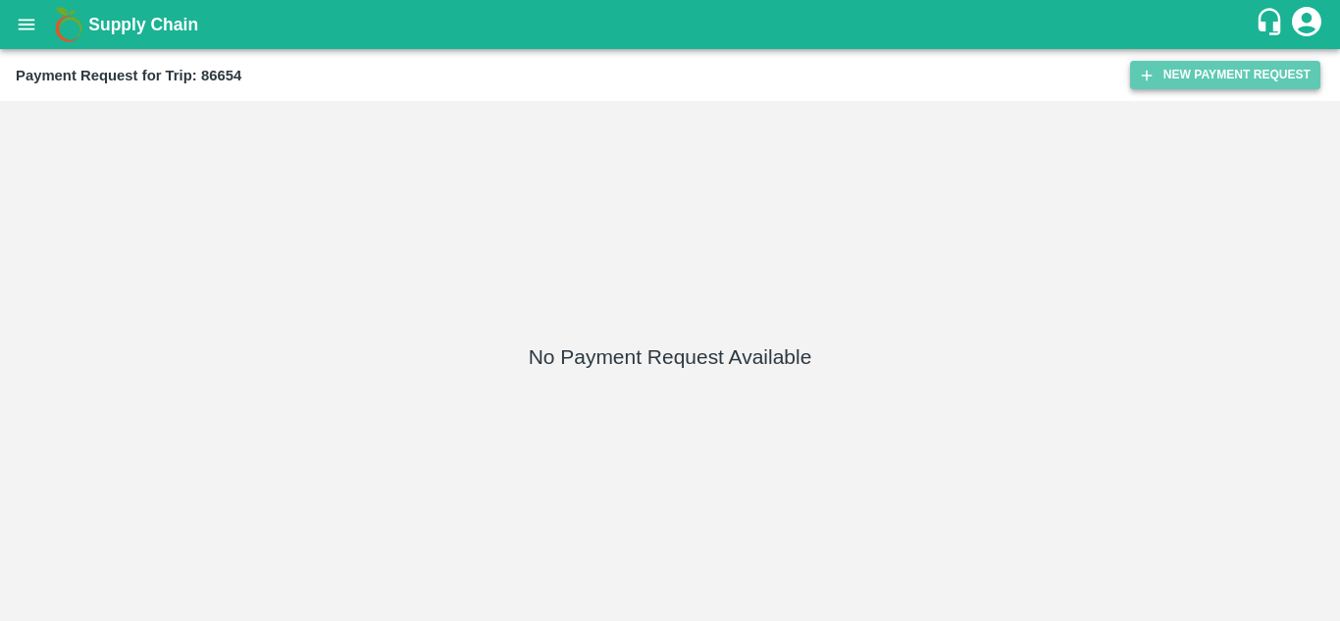
click at [1230, 76] on button "New Payment Request" at bounding box center [1225, 75] width 190 height 28
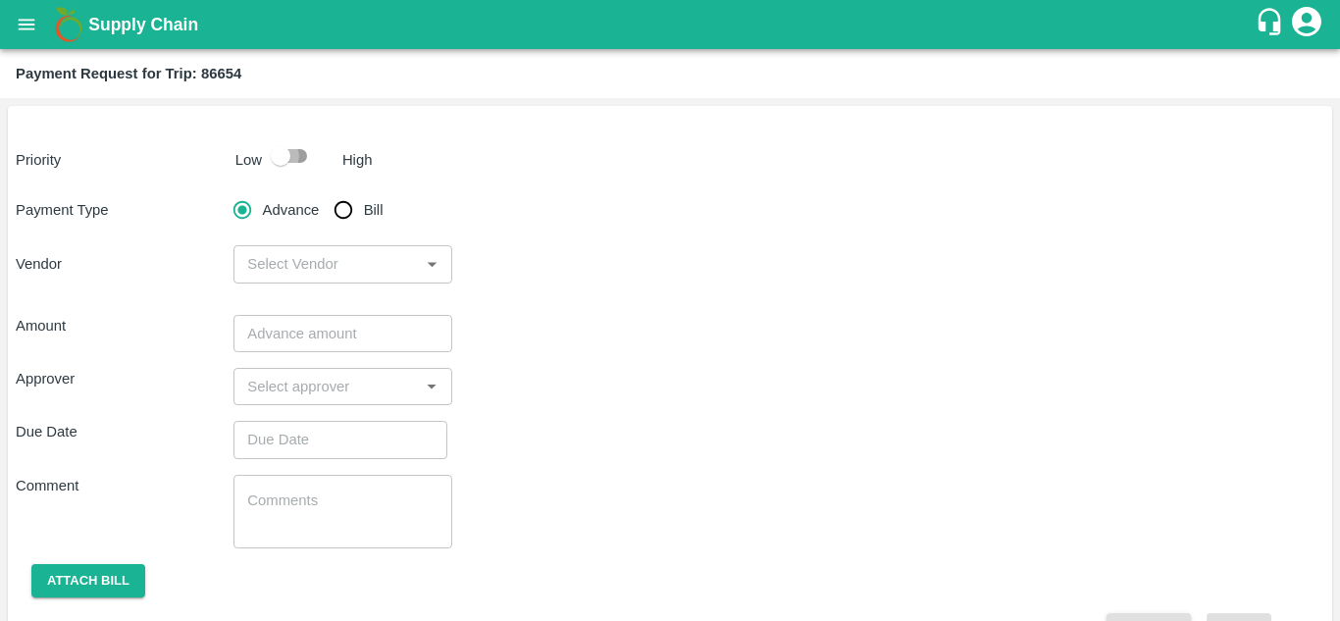
click at [308, 157] on input "checkbox" at bounding box center [281, 155] width 112 height 37
checkbox input "true"
click at [345, 203] on input "Bill" at bounding box center [343, 209] width 39 height 39
radio input "true"
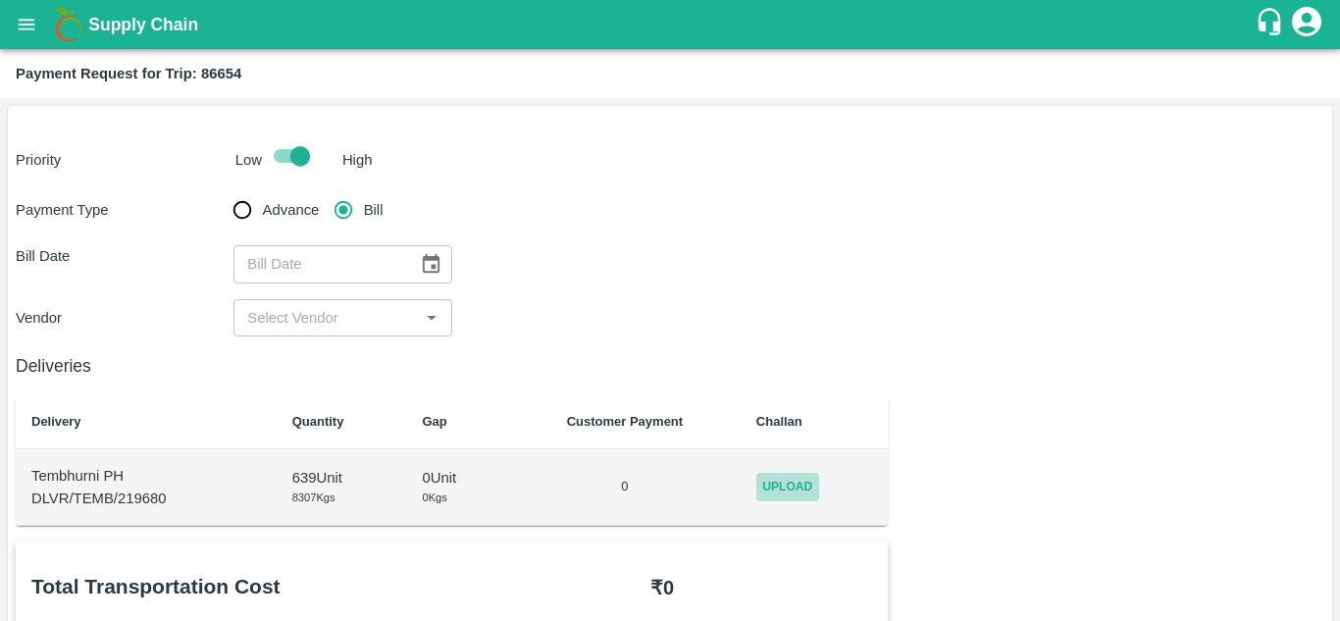
click at [762, 490] on span "Upload" at bounding box center [787, 487] width 63 height 28
click at [0, 0] on input "Upload" at bounding box center [0, 0] width 0 height 0
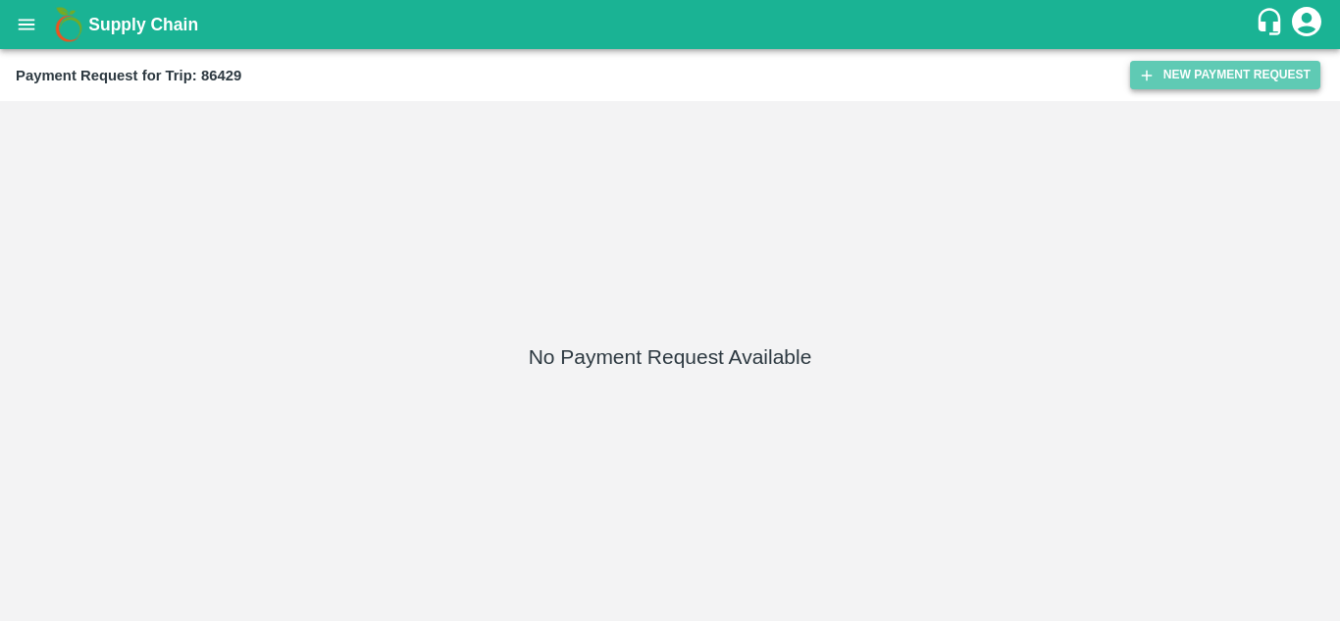
click at [1177, 72] on button "New Payment Request" at bounding box center [1225, 75] width 190 height 28
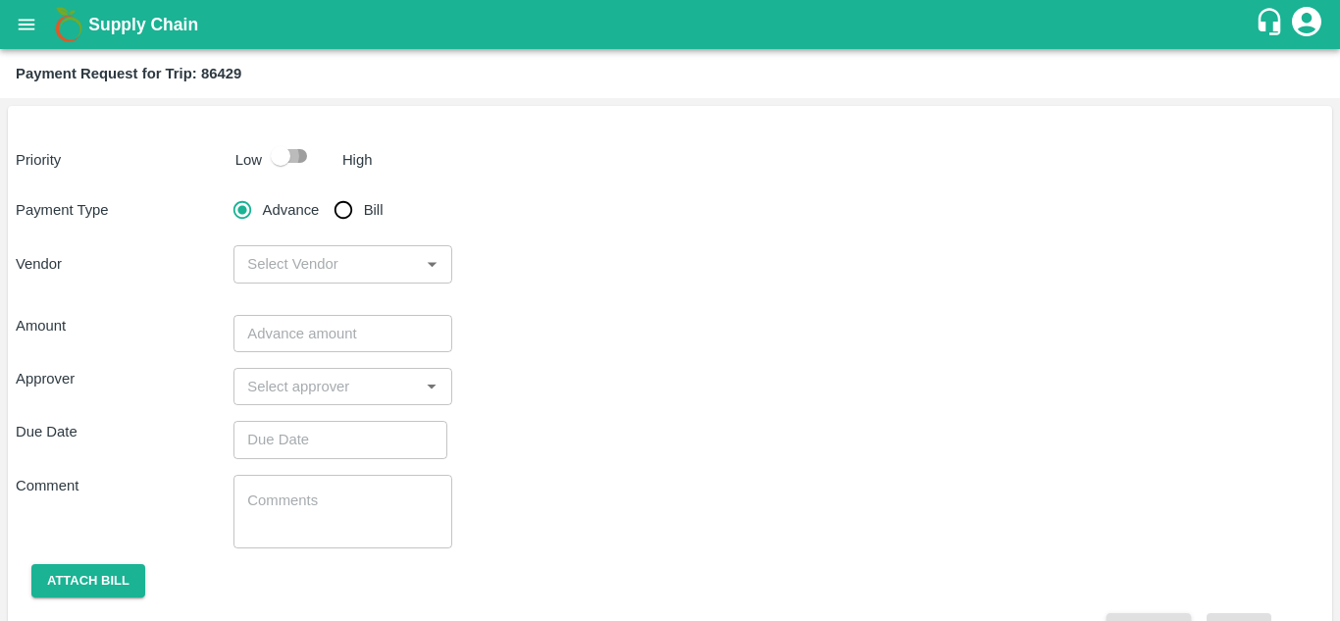
click at [292, 155] on input "checkbox" at bounding box center [281, 155] width 112 height 37
checkbox input "true"
click at [344, 215] on input "Bill" at bounding box center [343, 209] width 39 height 39
radio input "true"
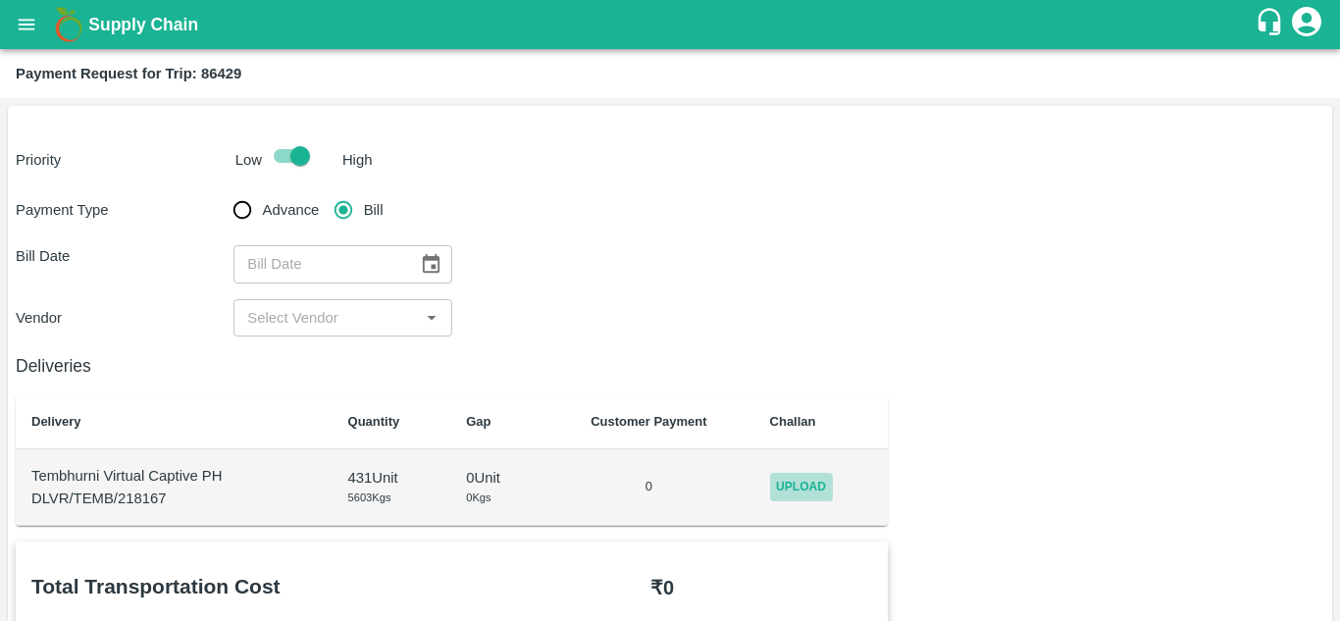
click at [814, 485] on span "Upload" at bounding box center [801, 487] width 63 height 28
click at [0, 0] on input "Upload" at bounding box center [0, 0] width 0 height 0
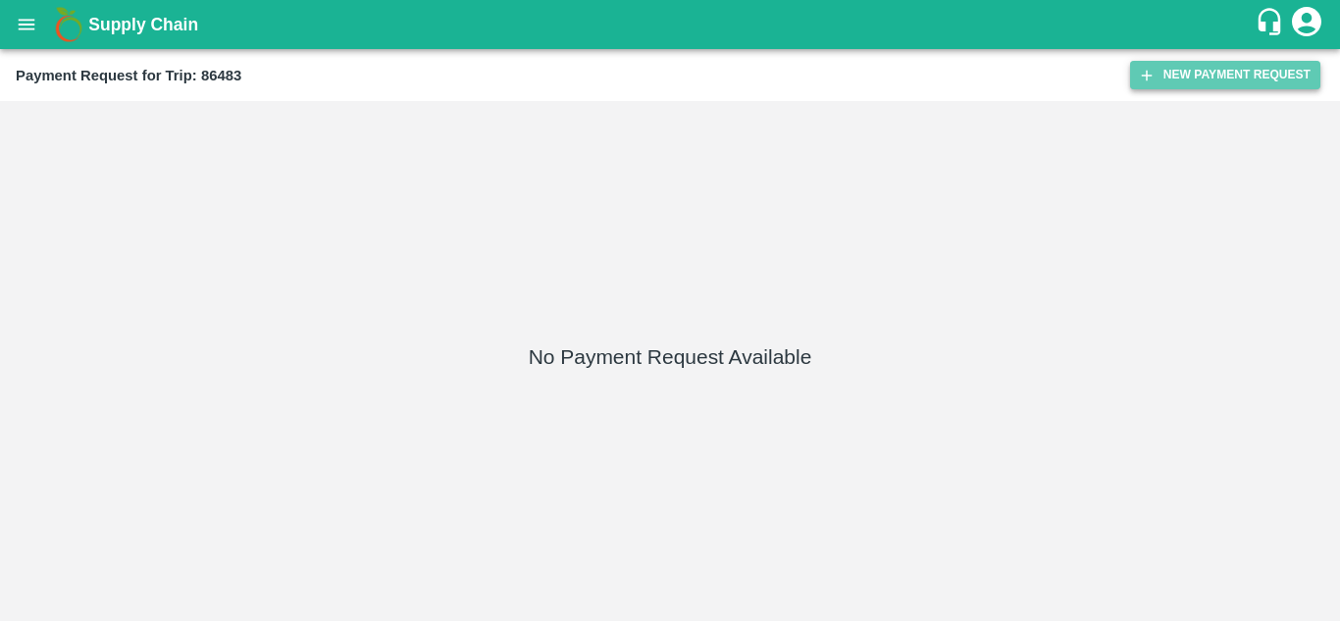
click at [1183, 66] on button "New Payment Request" at bounding box center [1225, 75] width 190 height 28
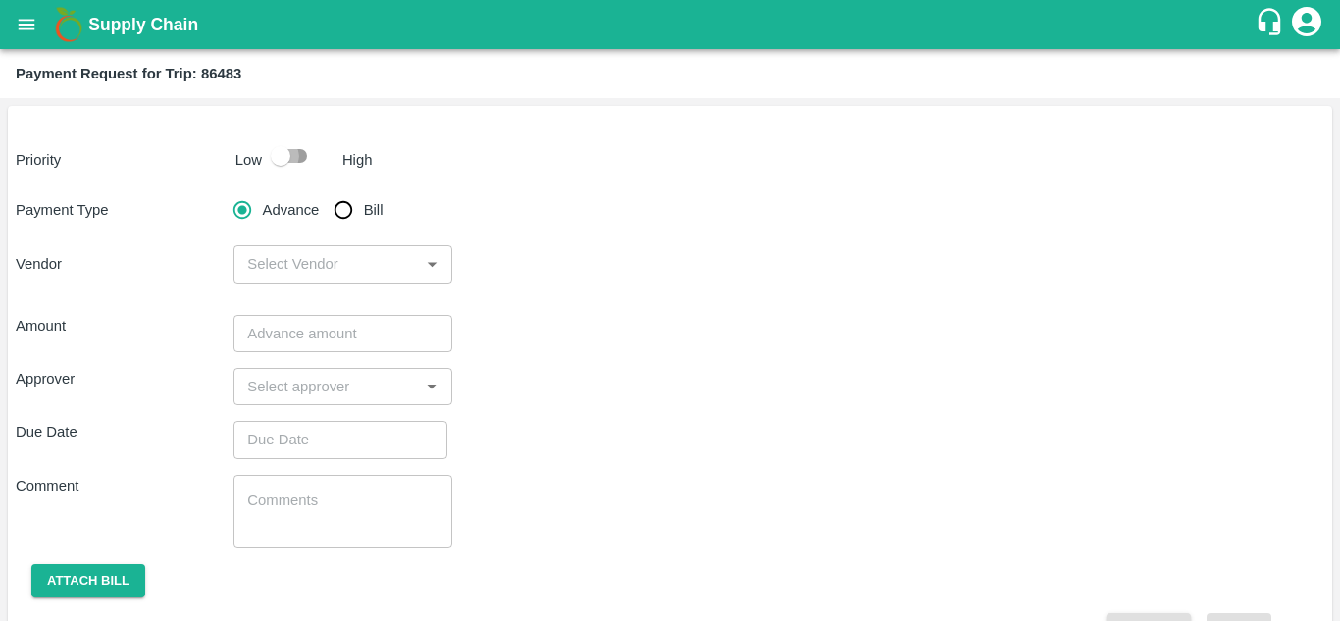
click at [302, 153] on input "checkbox" at bounding box center [281, 155] width 112 height 37
checkbox input "true"
click at [344, 218] on input "Bill" at bounding box center [343, 209] width 39 height 39
radio input "true"
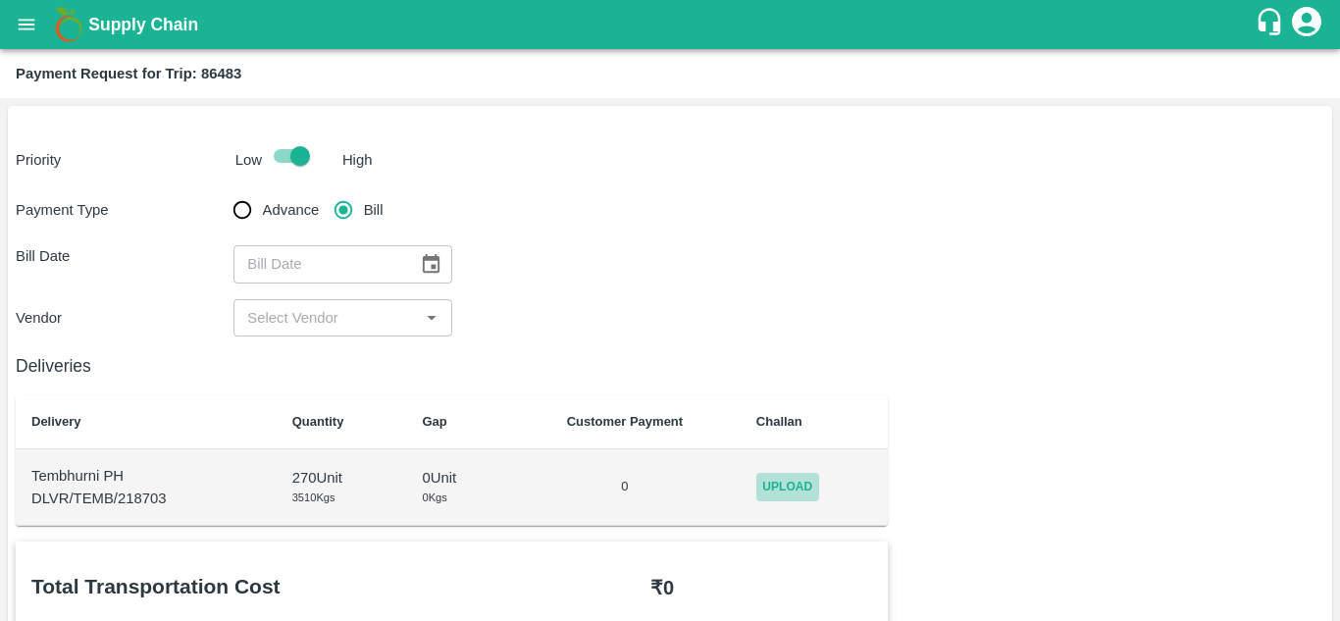
click at [814, 484] on span "Upload" at bounding box center [787, 487] width 63 height 28
click at [0, 0] on input "Upload" at bounding box center [0, 0] width 0 height 0
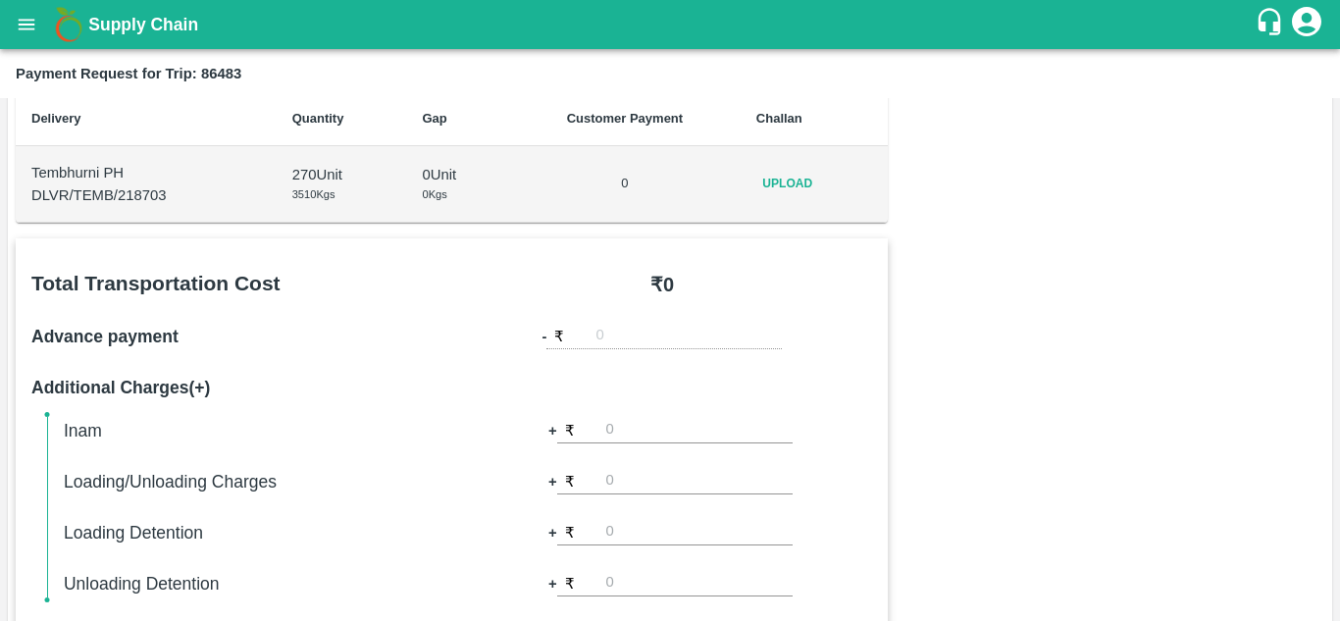
scroll to position [304, 0]
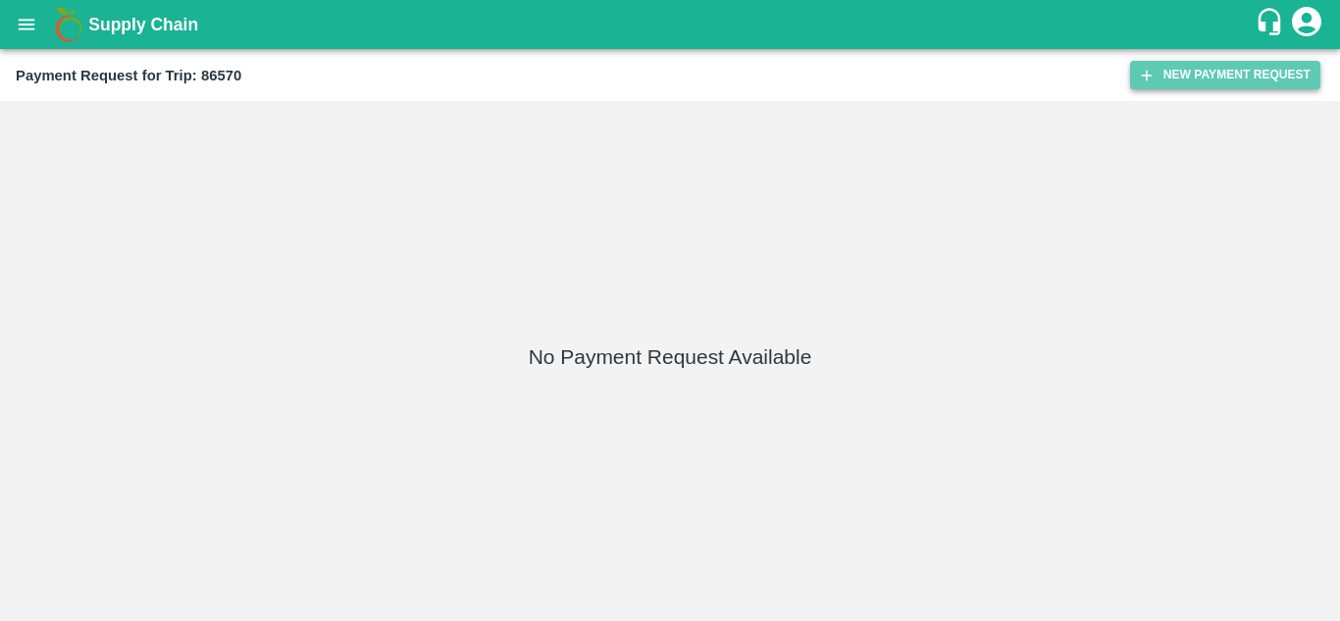
click at [1215, 70] on button "New Payment Request" at bounding box center [1225, 75] width 190 height 28
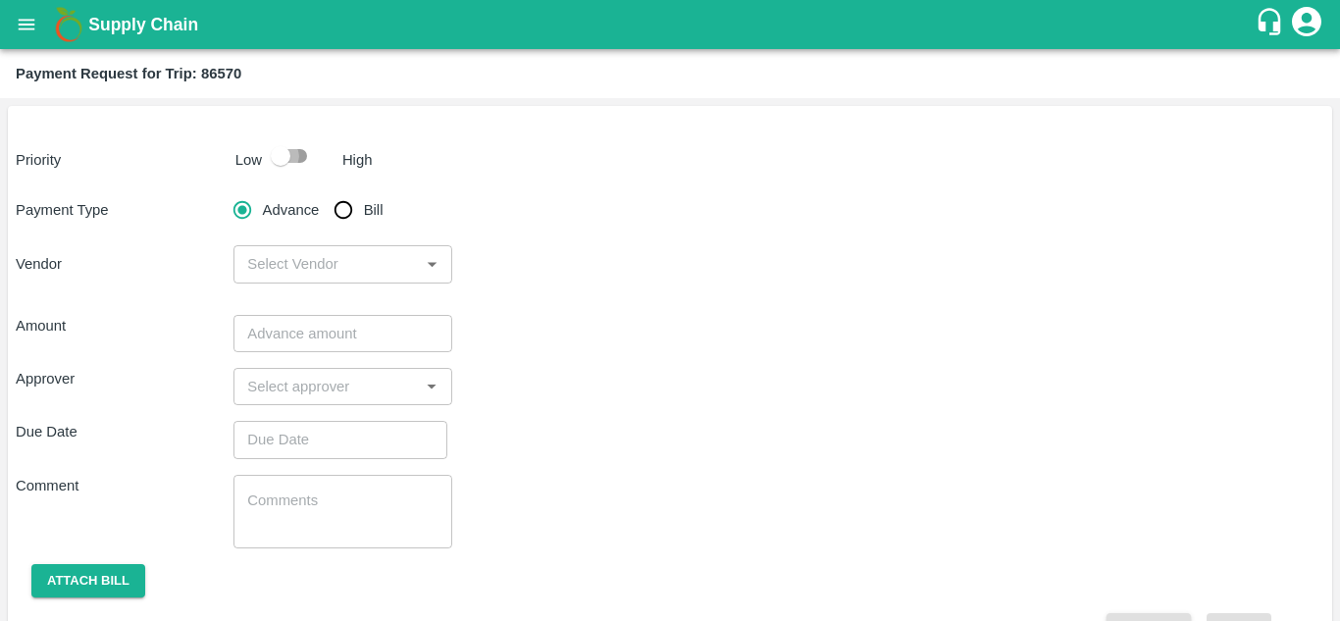
click at [299, 159] on input "checkbox" at bounding box center [281, 155] width 112 height 37
checkbox input "true"
click at [342, 208] on input "Bill" at bounding box center [343, 209] width 39 height 39
radio input "true"
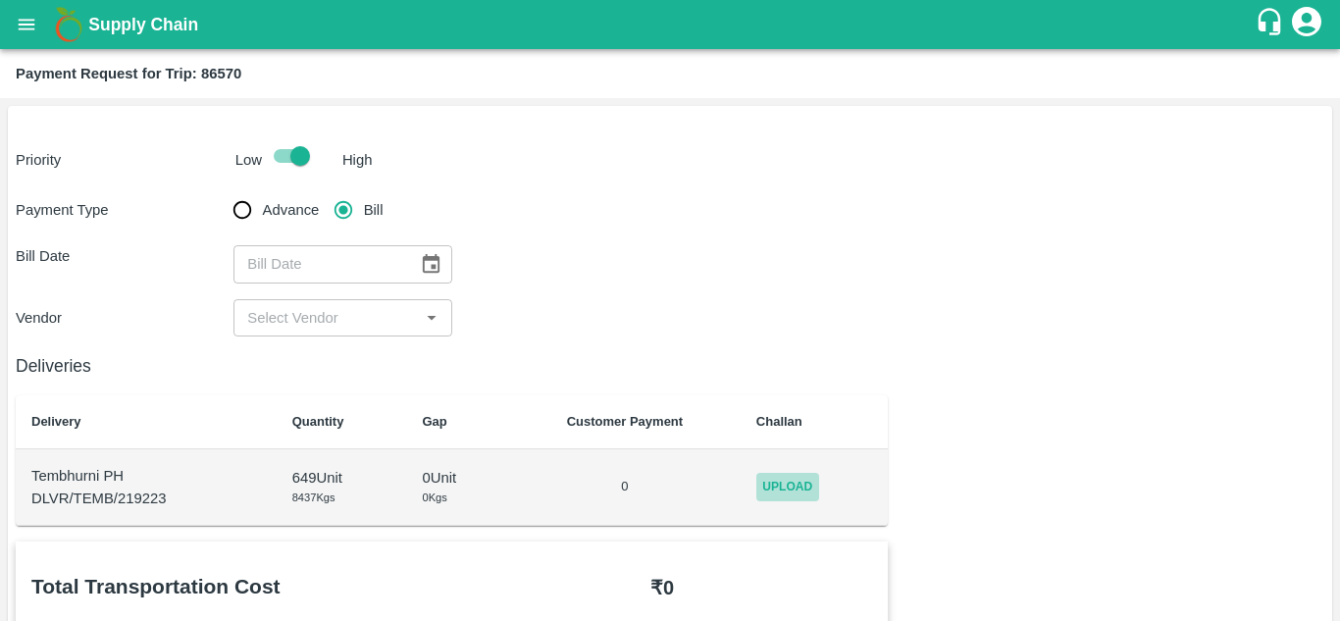
click at [786, 482] on span "Upload" at bounding box center [787, 487] width 63 height 28
click at [0, 0] on input "Upload" at bounding box center [0, 0] width 0 height 0
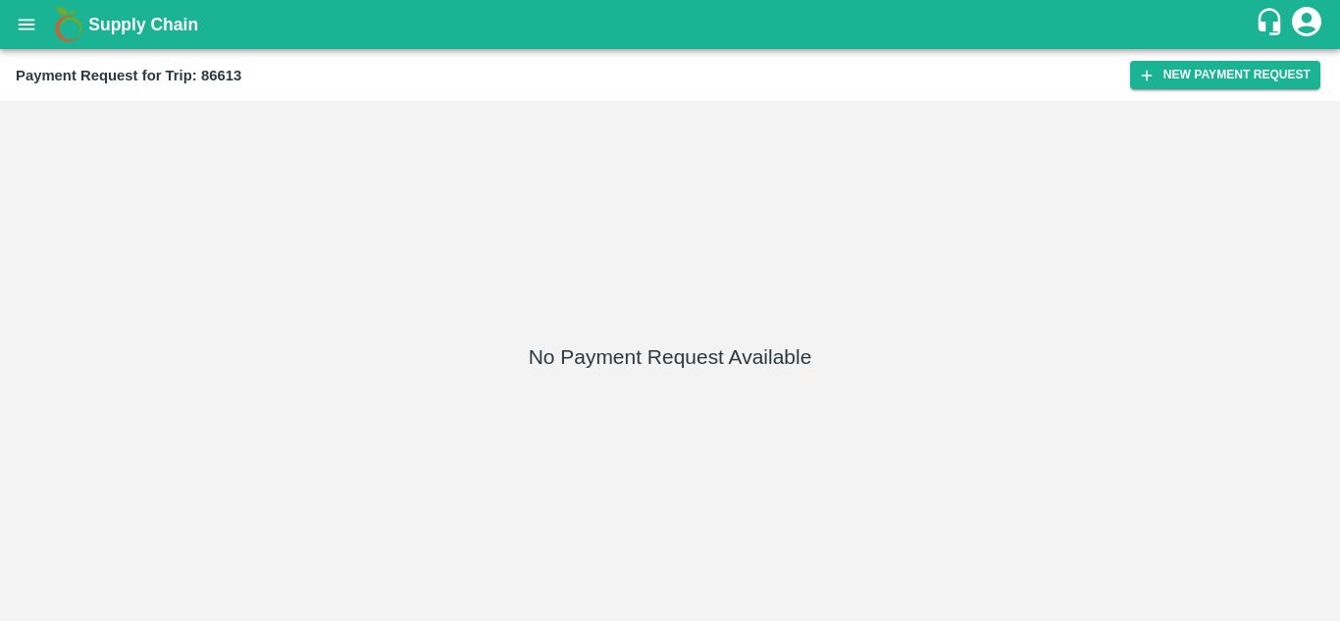
click at [1195, 58] on div "Payment Request for Trip: 86613 New Payment Request" at bounding box center [670, 75] width 1340 height 52
click at [1195, 72] on button "New Payment Request" at bounding box center [1225, 75] width 190 height 28
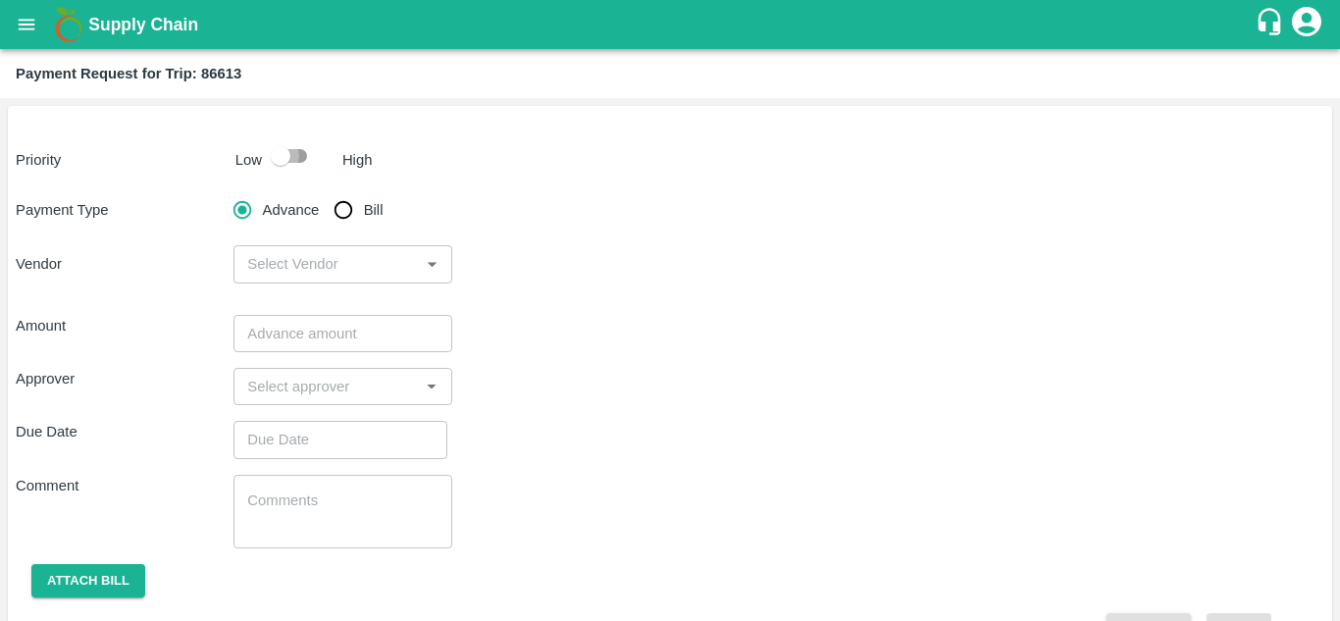
click at [294, 155] on input "checkbox" at bounding box center [281, 155] width 112 height 37
checkbox input "true"
click at [334, 209] on input "Bill" at bounding box center [343, 209] width 39 height 39
radio input "true"
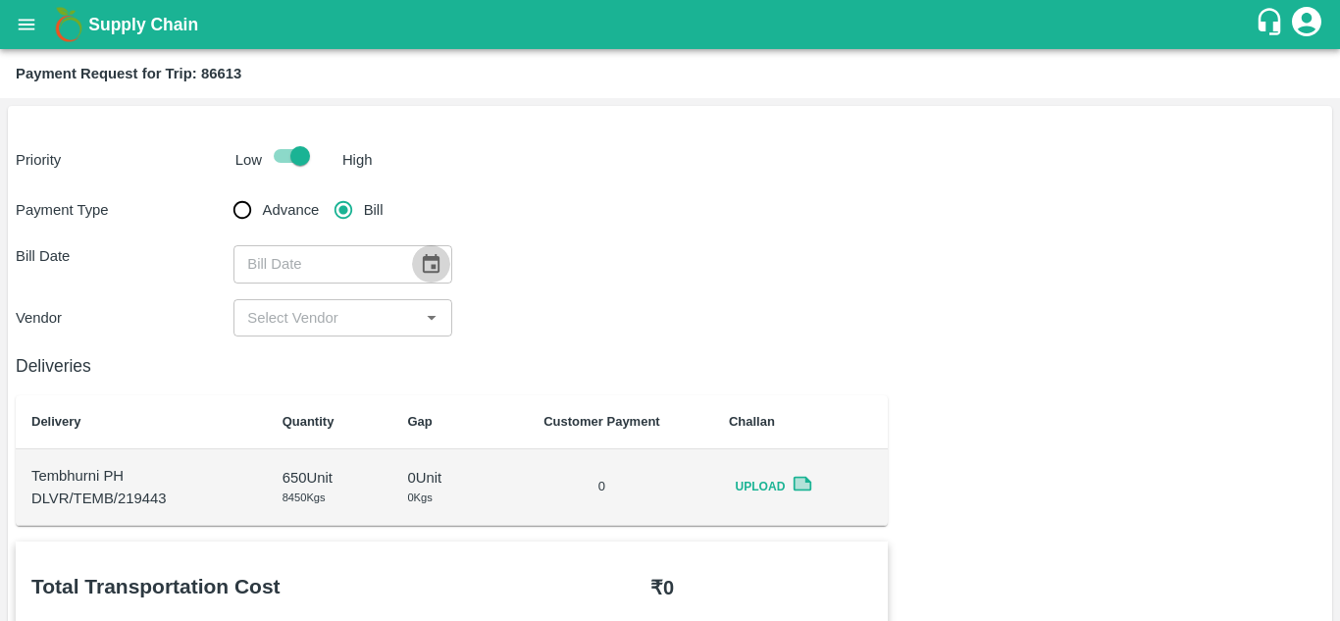
click at [428, 259] on icon "Choose date" at bounding box center [431, 263] width 17 height 19
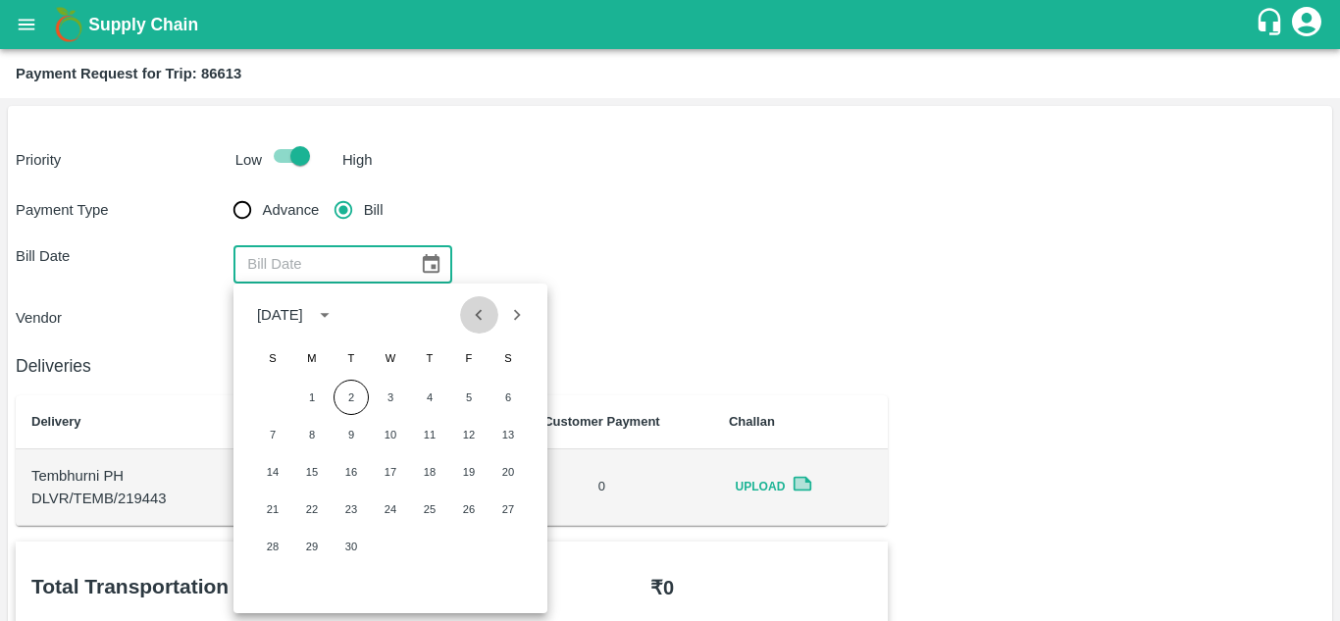
click at [477, 313] on icon "Previous month" at bounding box center [479, 315] width 22 height 22
click at [427, 509] on button "21" at bounding box center [429, 508] width 35 height 35
type input "[DATE]"
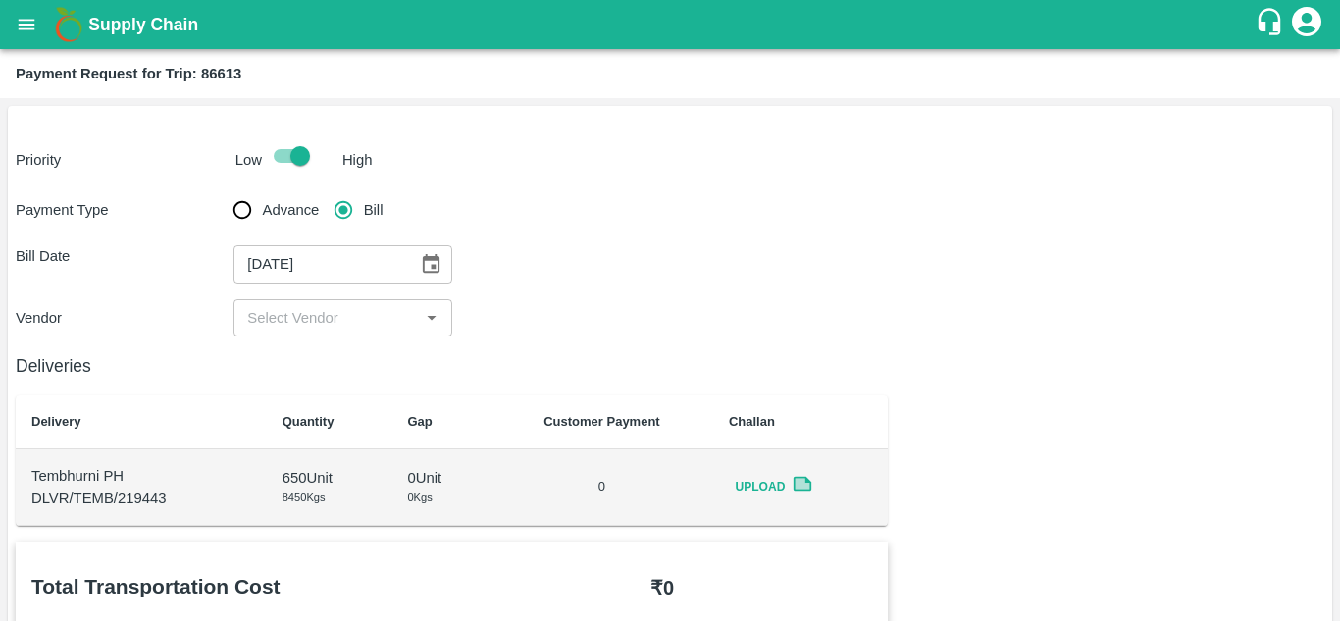
click at [347, 308] on input "input" at bounding box center [326, 317] width 174 height 25
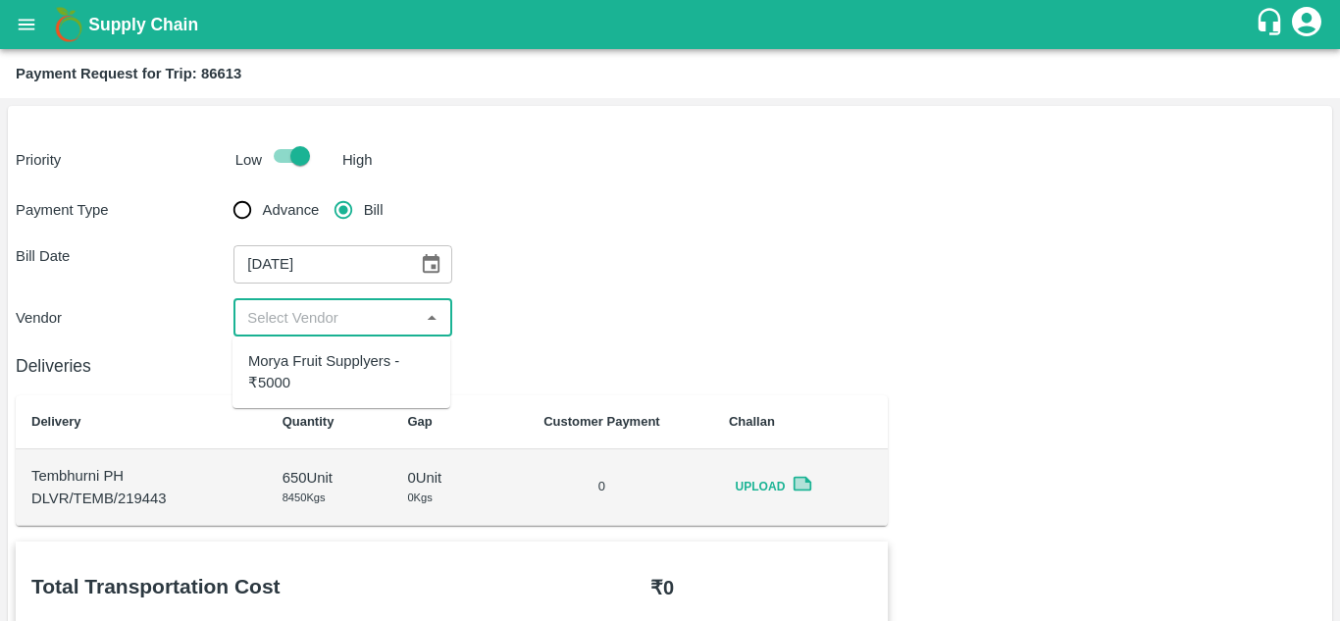
click at [335, 358] on div "Morya Fruit Supplyers - ₹5000" at bounding box center [341, 372] width 186 height 44
type input "Morya Fruit Supplyers - ₹5000"
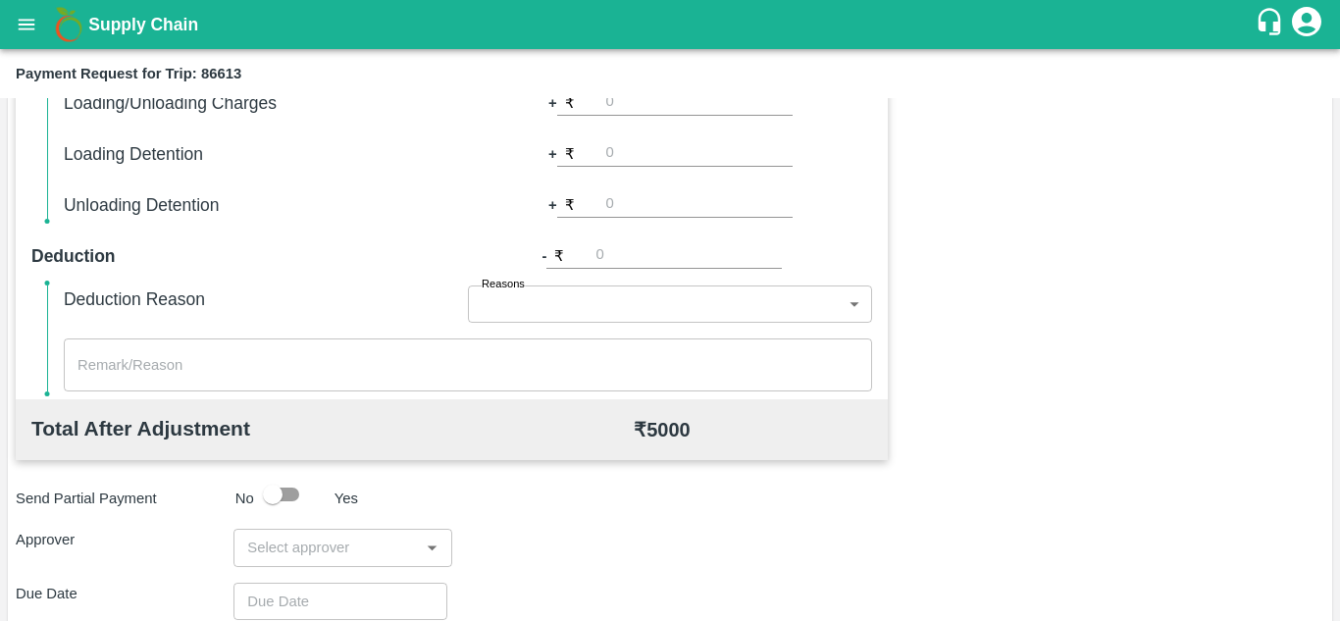
scroll to position [892, 0]
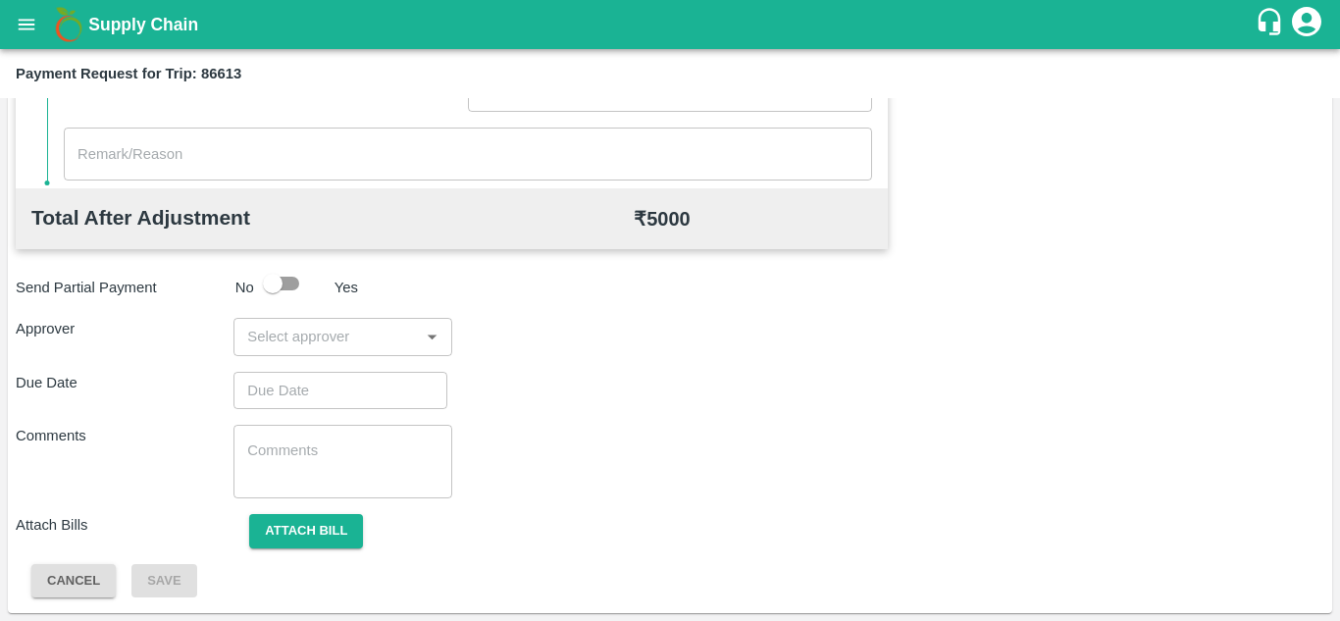
click at [292, 350] on div "​" at bounding box center [342, 336] width 218 height 37
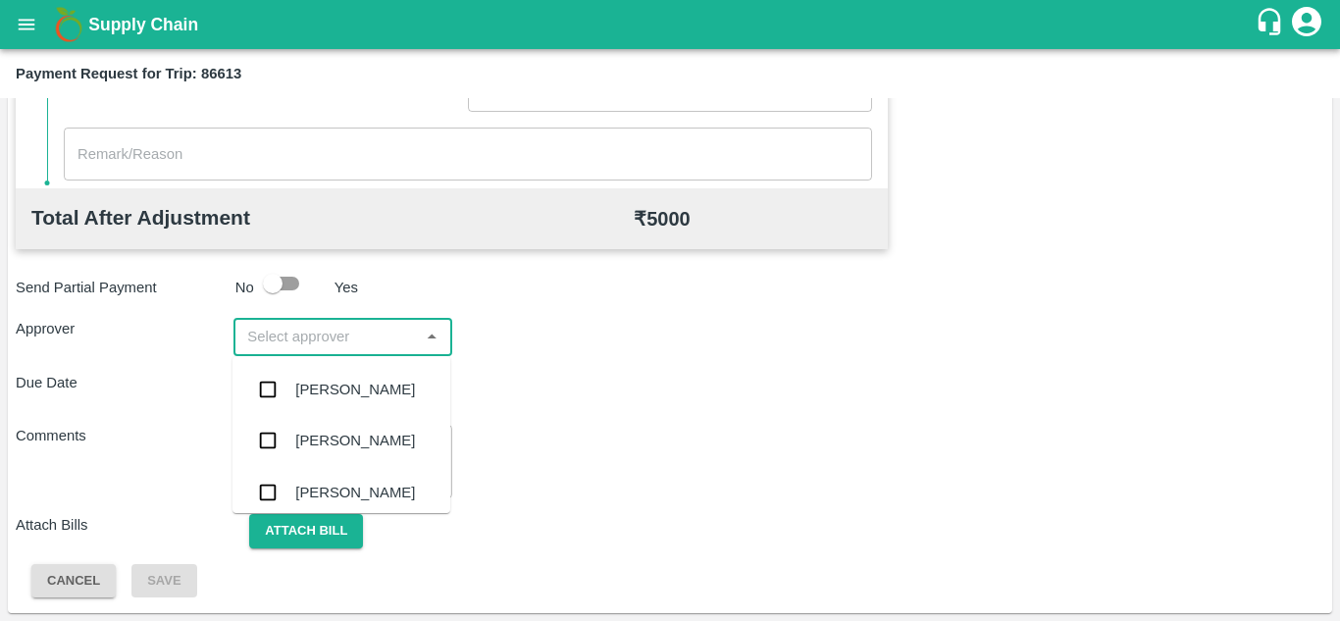
type input "p"
type input "pra"
click at [337, 491] on div "Prasad Waghade" at bounding box center [355, 492] width 120 height 22
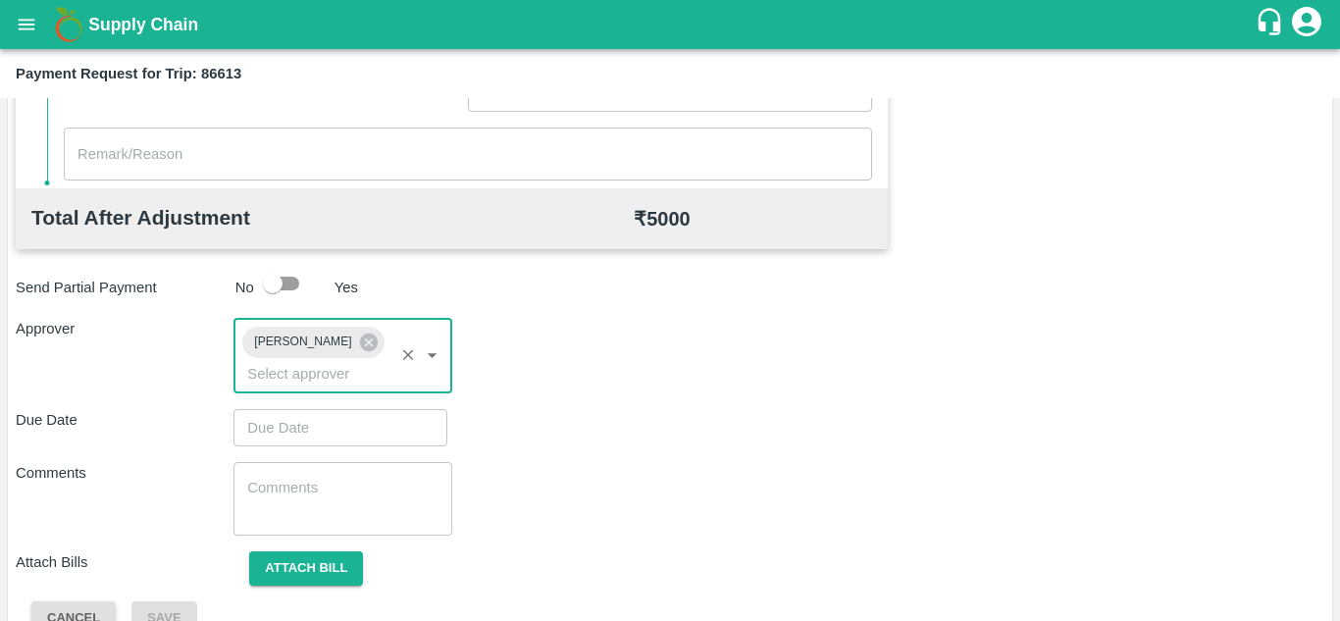
type input "DD/MM/YYYY hh:mm aa"
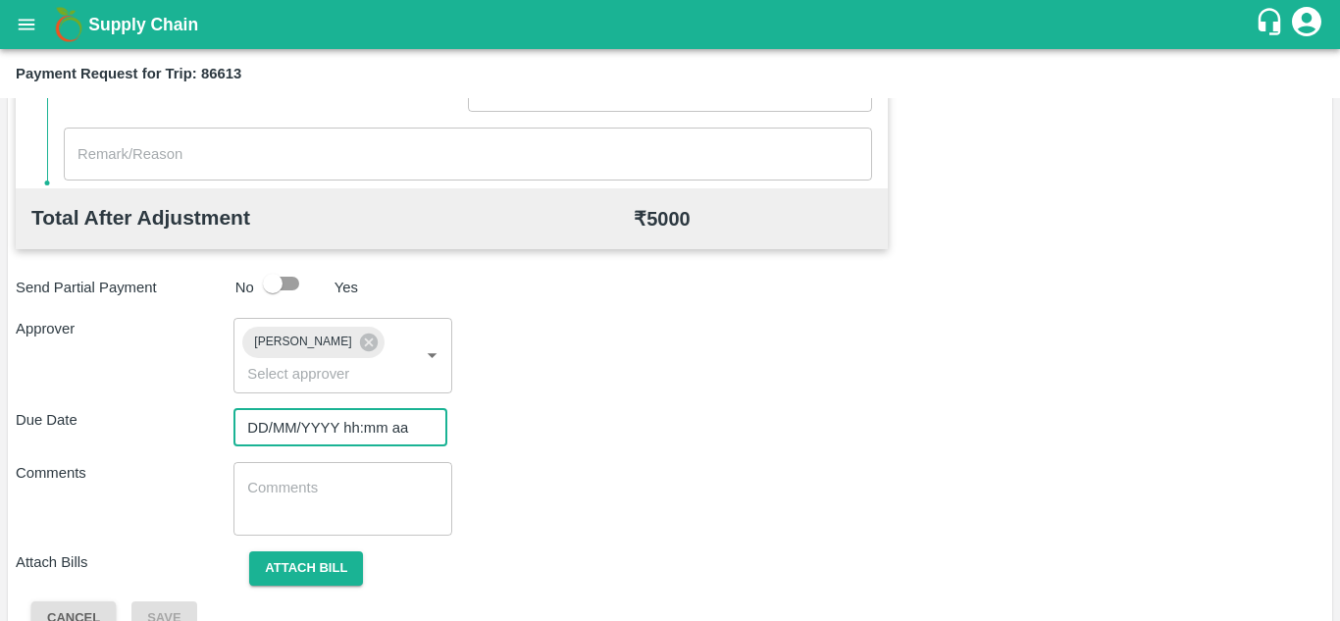
click at [249, 440] on input "DD/MM/YYYY hh:mm aa" at bounding box center [333, 427] width 200 height 37
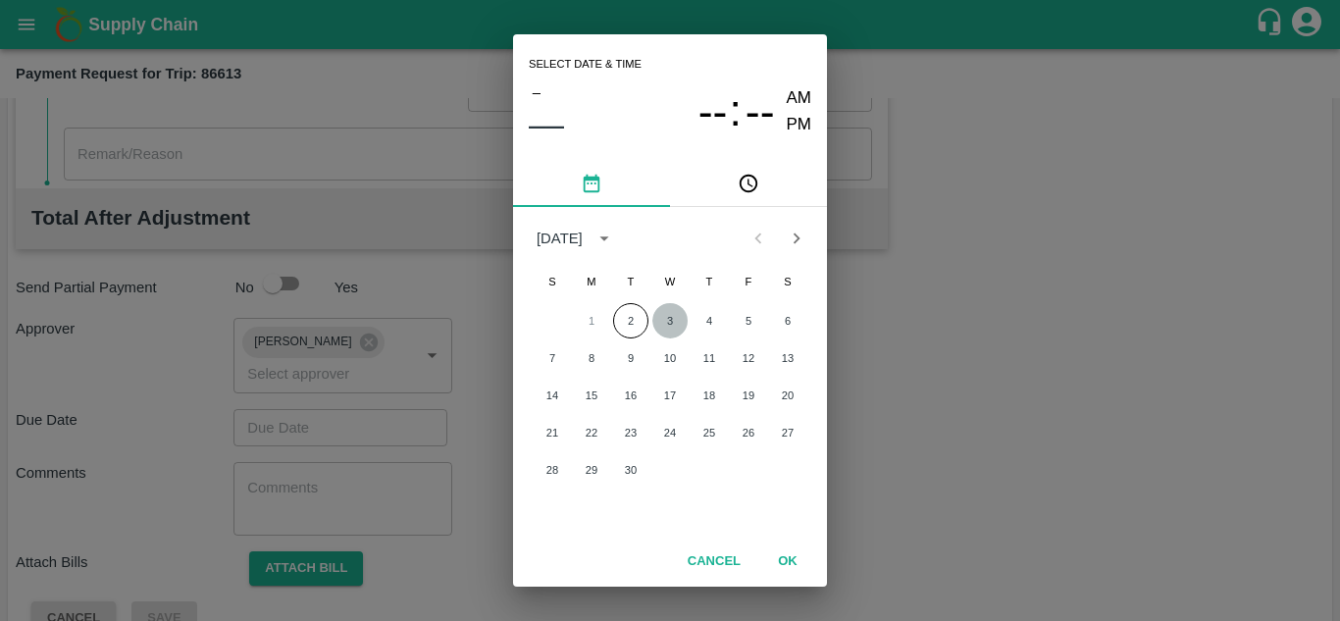
click at [671, 319] on button "3" at bounding box center [669, 320] width 35 height 35
type input "[DATE] 12:00 AM"
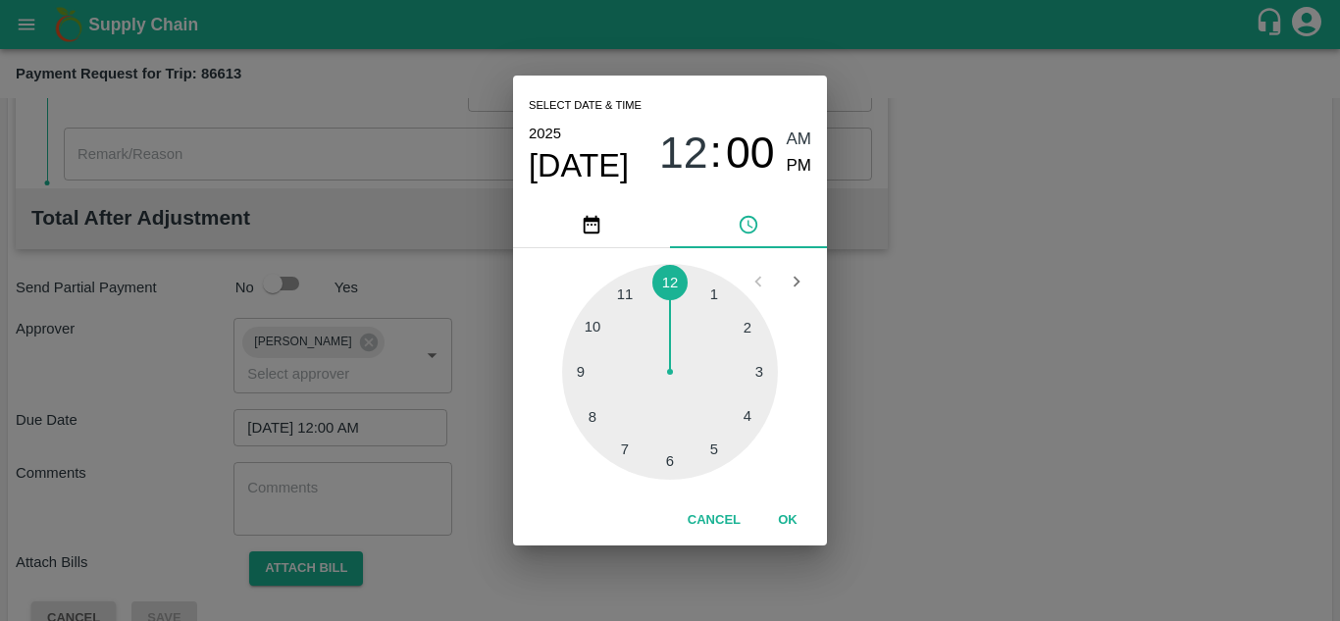
click at [661, 286] on div at bounding box center [670, 372] width 216 height 216
click at [795, 127] on span "AM" at bounding box center [798, 139] width 25 height 26
click at [792, 522] on button "OK" at bounding box center [787, 520] width 63 height 34
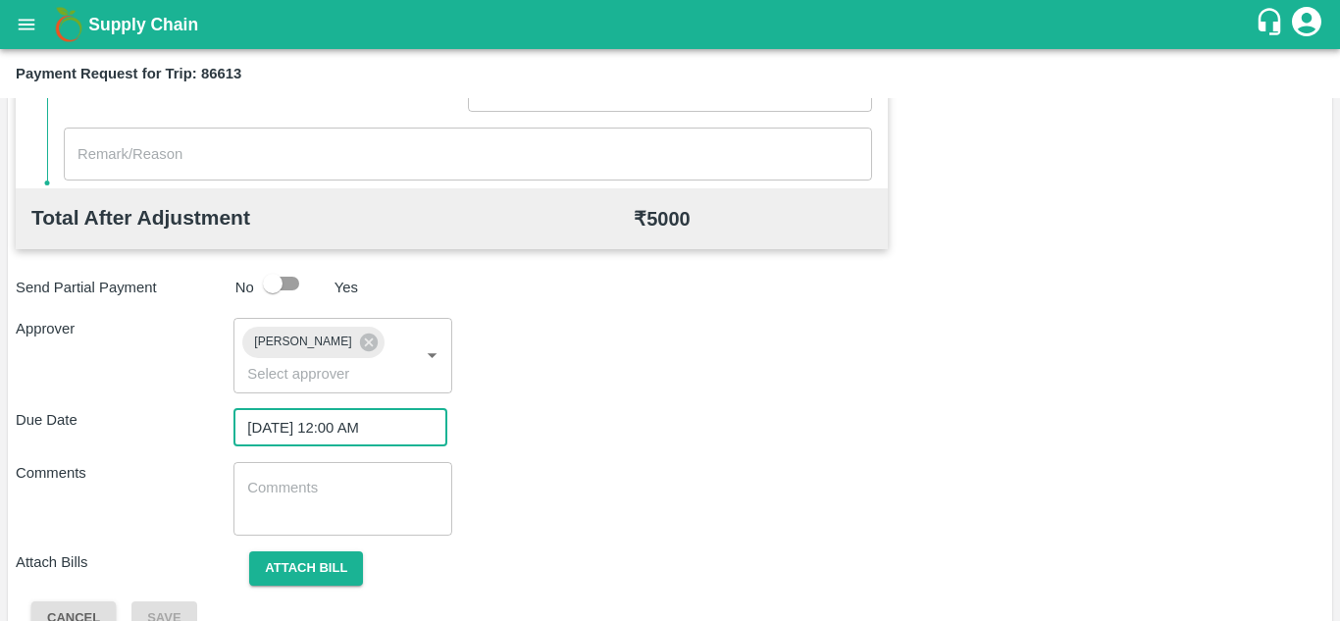
click at [256, 492] on textarea at bounding box center [342, 498] width 190 height 41
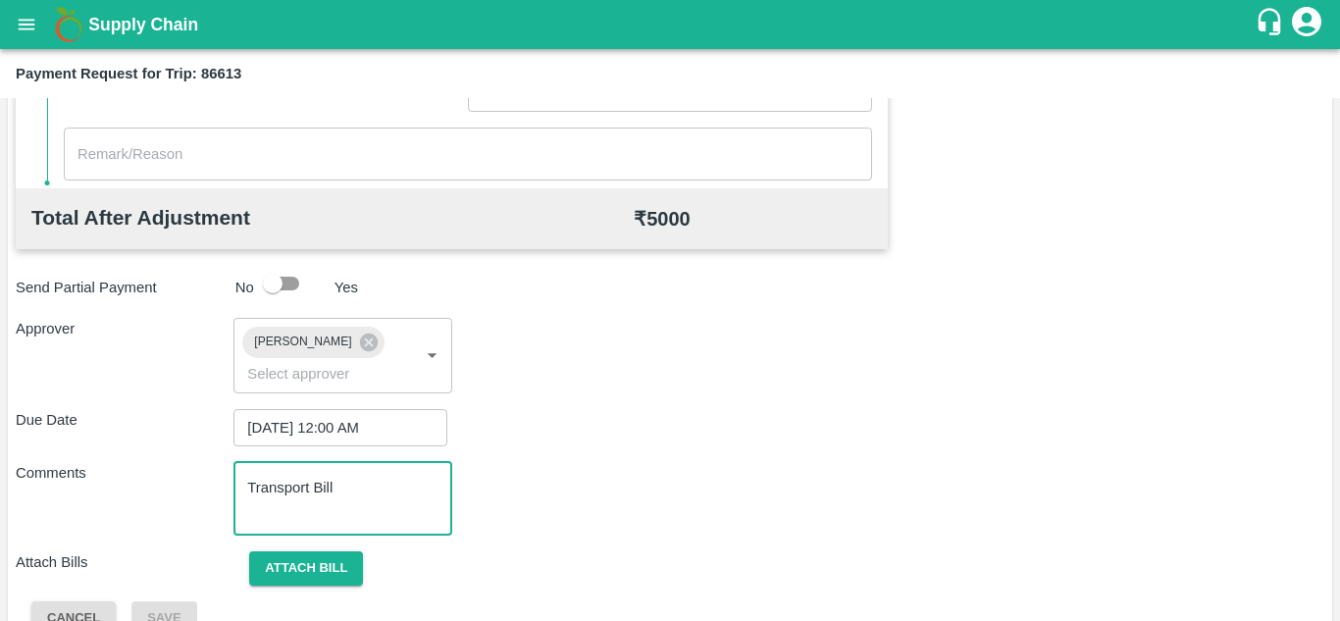
type textarea "Transport Bill"
click at [548, 475] on div "Comments Transport Bill x ​" at bounding box center [670, 499] width 1308 height 74
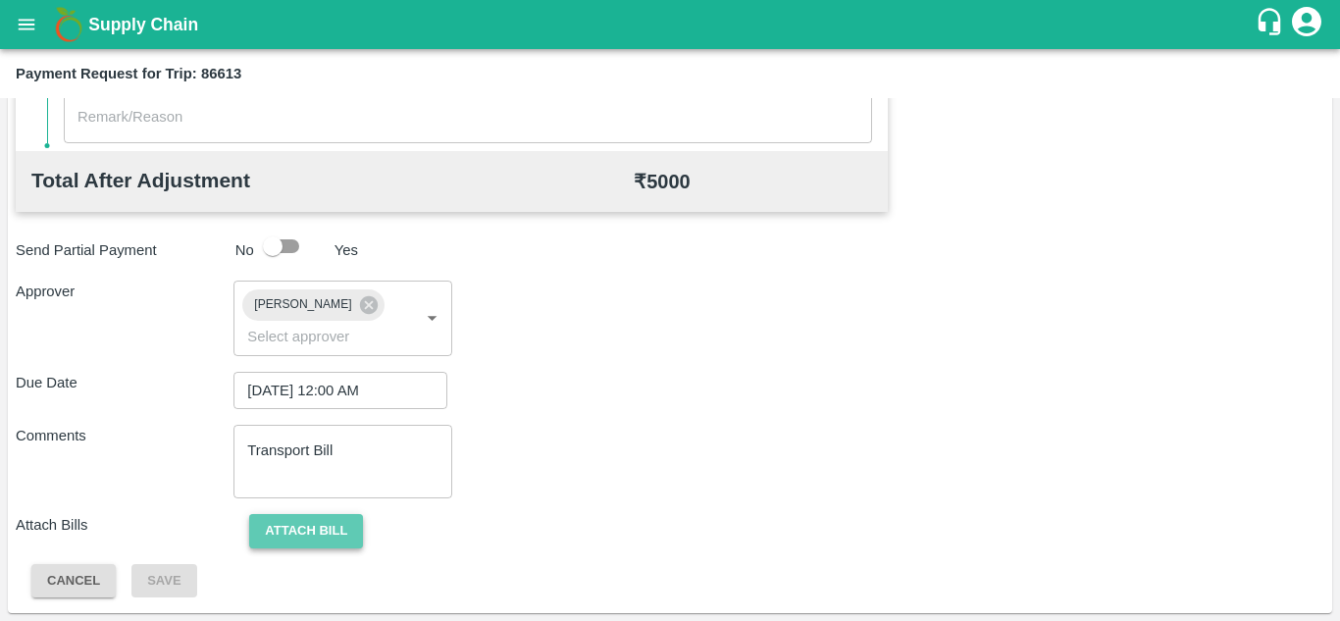
click at [331, 523] on button "Attach bill" at bounding box center [306, 531] width 114 height 34
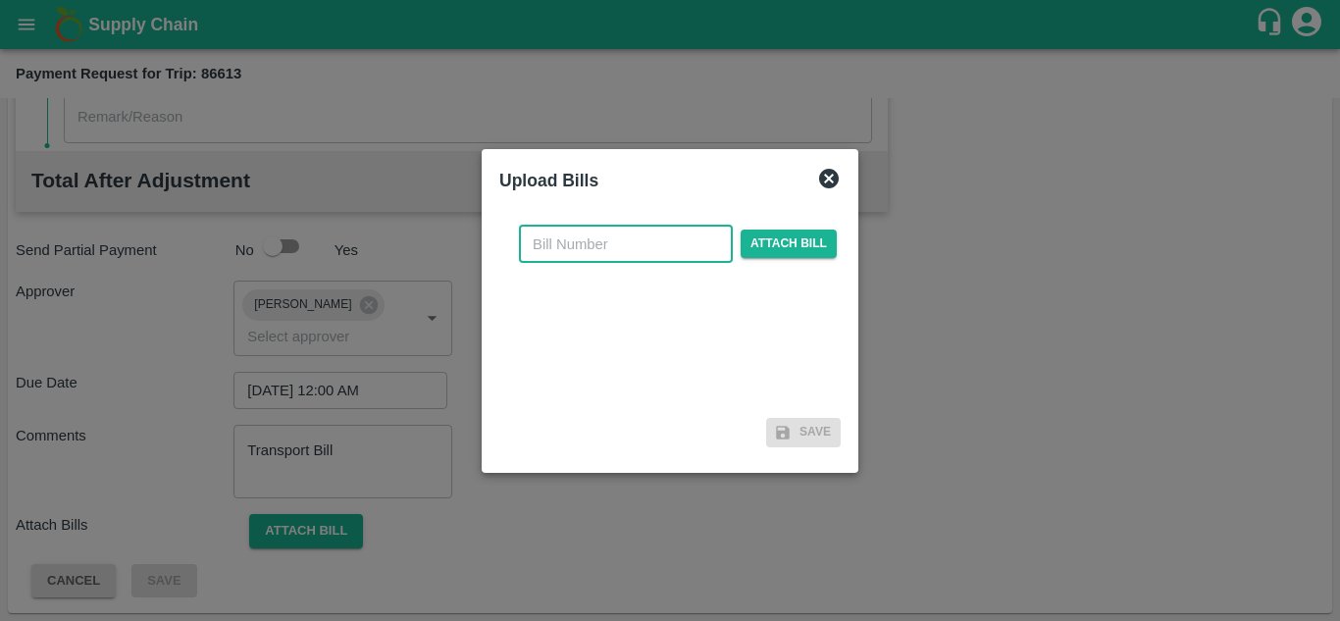
click at [575, 259] on input "text" at bounding box center [626, 244] width 214 height 37
type input "827"
click at [774, 237] on span "Attach bill" at bounding box center [788, 243] width 96 height 28
click at [0, 0] on input "Attach bill" at bounding box center [0, 0] width 0 height 0
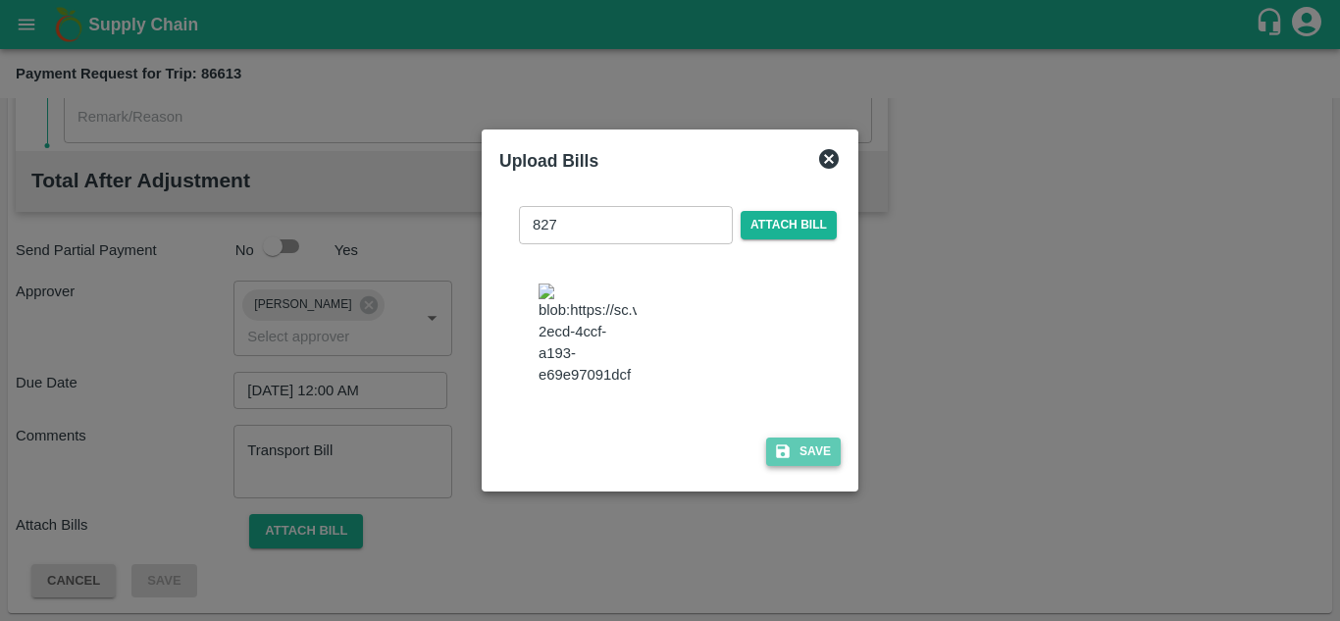
click at [801, 448] on button "Save" at bounding box center [803, 451] width 75 height 28
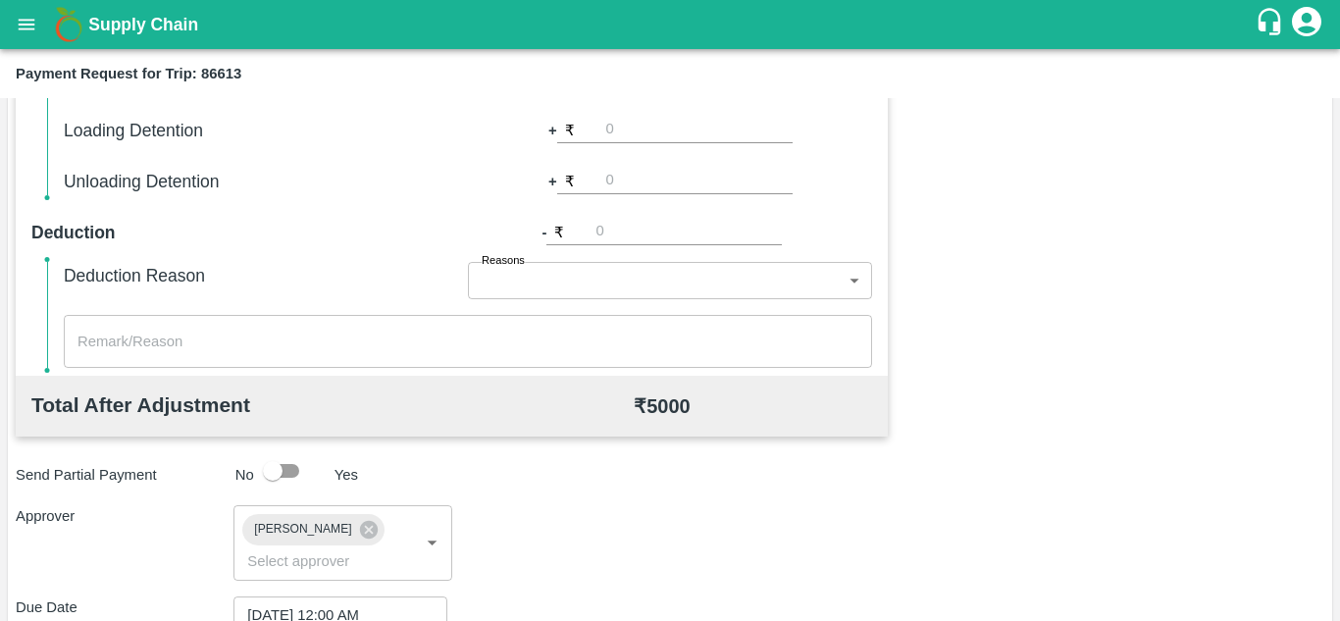
scroll to position [1046, 0]
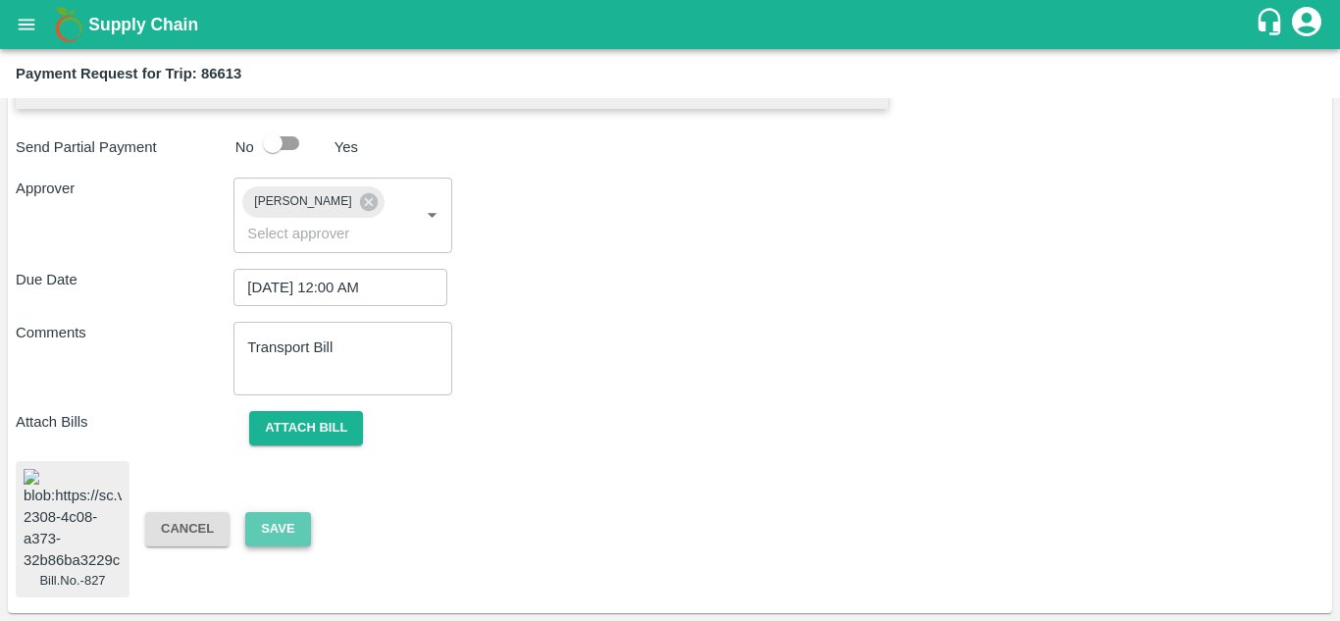
click at [277, 520] on button "Save" at bounding box center [277, 529] width 65 height 34
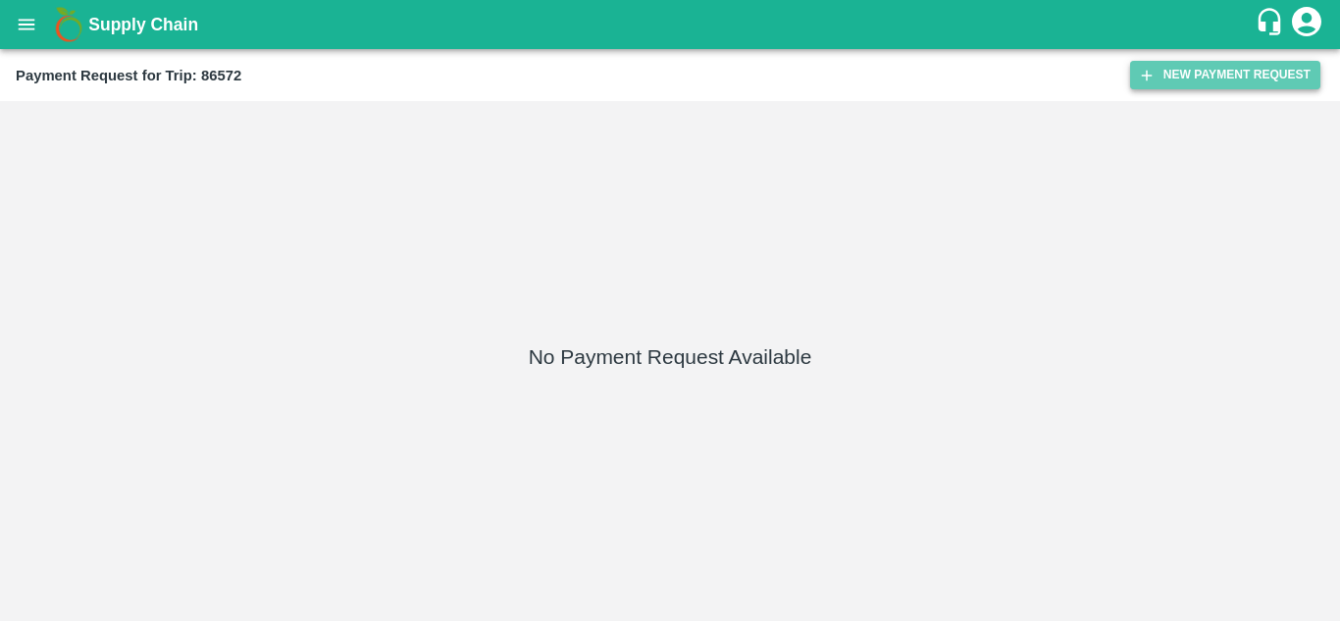
click at [1228, 76] on button "New Payment Request" at bounding box center [1225, 75] width 190 height 28
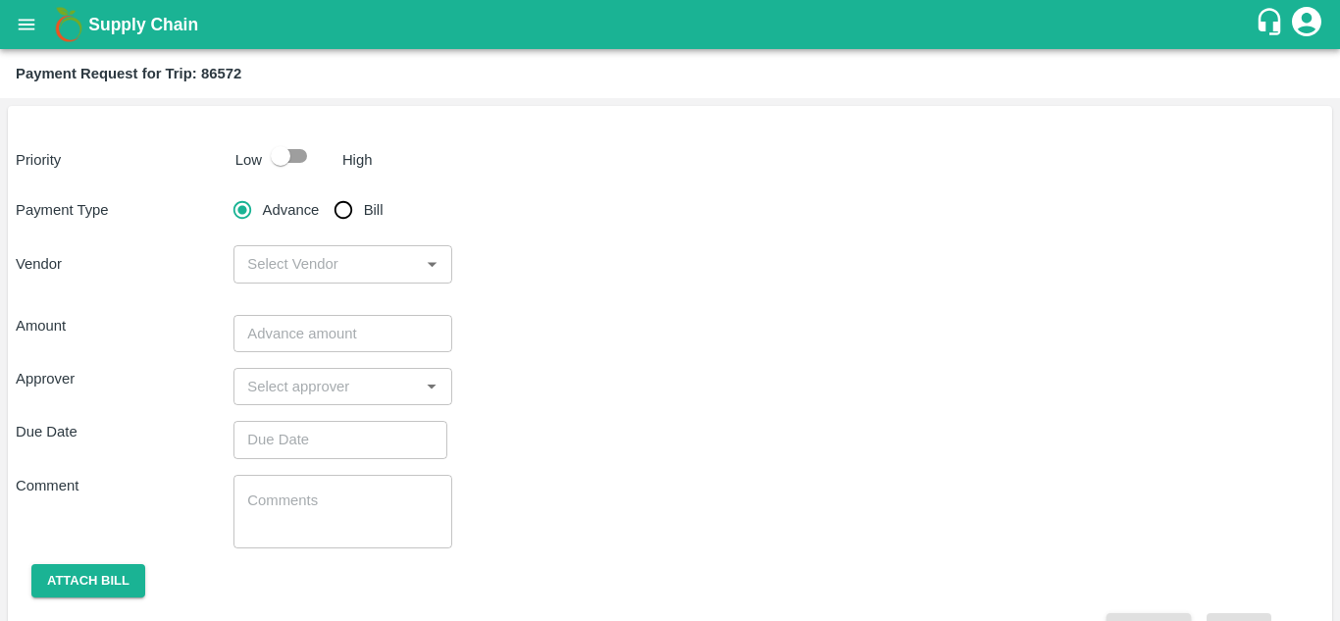
click at [296, 149] on input "checkbox" at bounding box center [281, 155] width 112 height 37
checkbox input "true"
click at [345, 207] on input "Bill" at bounding box center [343, 209] width 39 height 39
radio input "true"
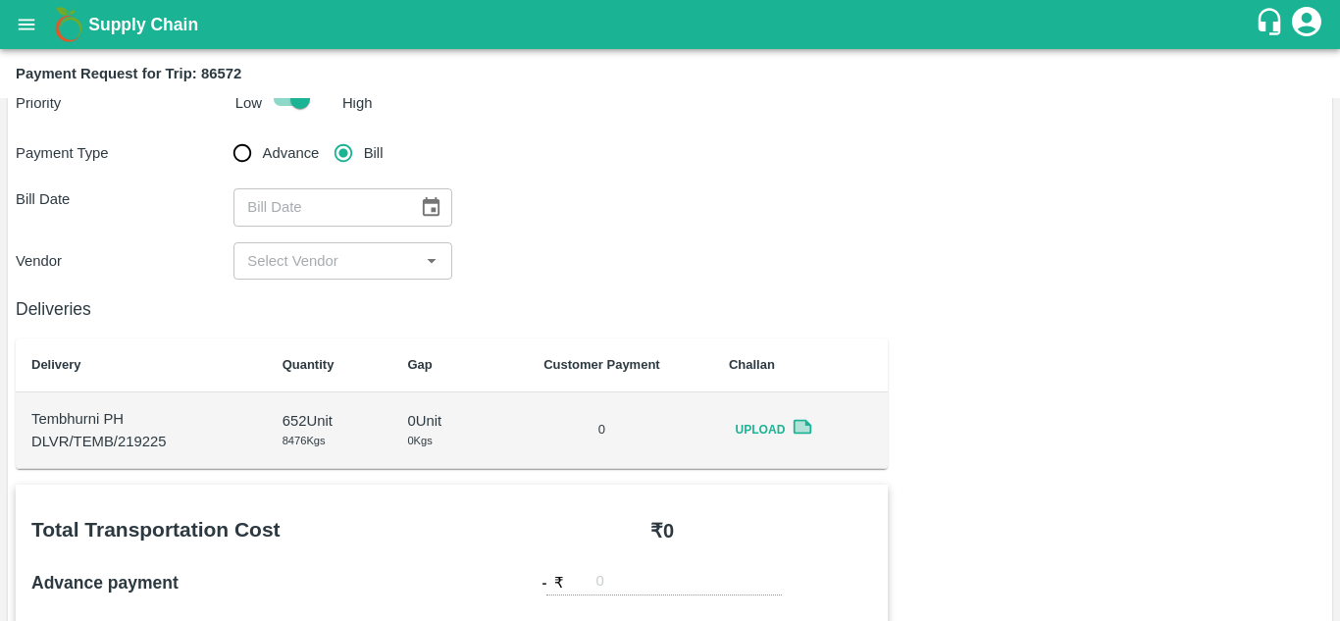
scroll to position [58, 0]
click at [423, 217] on icon "Choose date" at bounding box center [431, 206] width 22 height 22
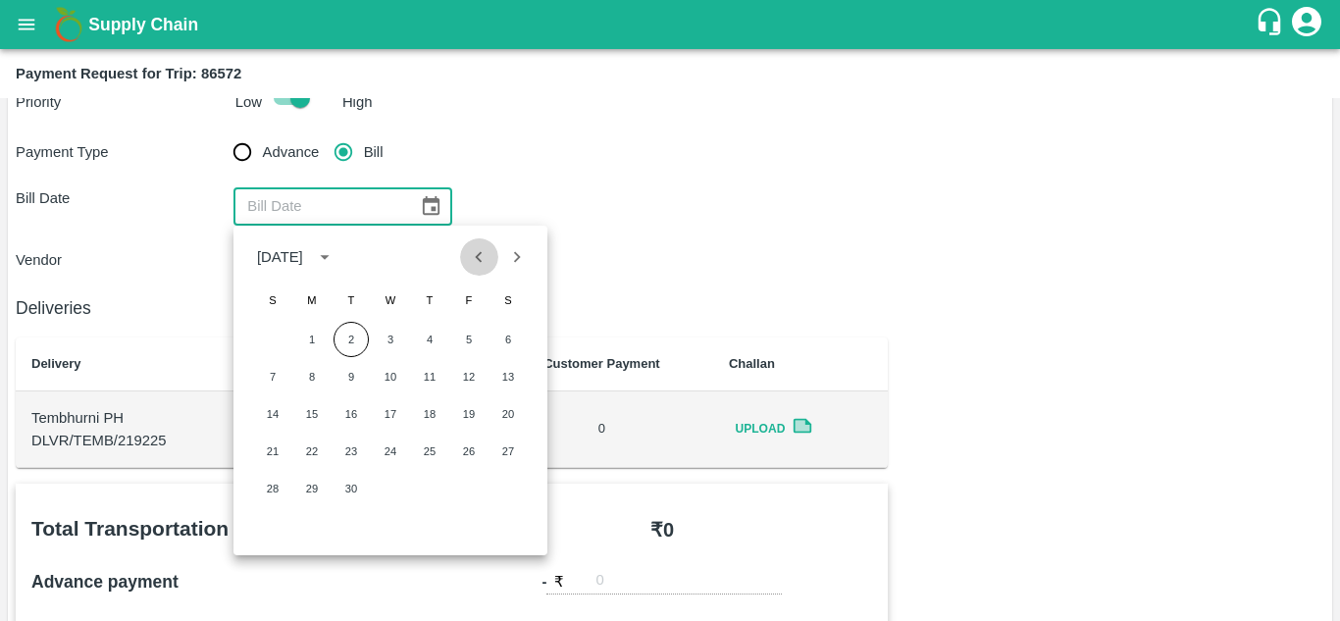
click at [474, 253] on icon "Previous month" at bounding box center [479, 257] width 22 height 22
click at [389, 456] on button "20" at bounding box center [390, 450] width 35 height 35
type input "20/08/2025"
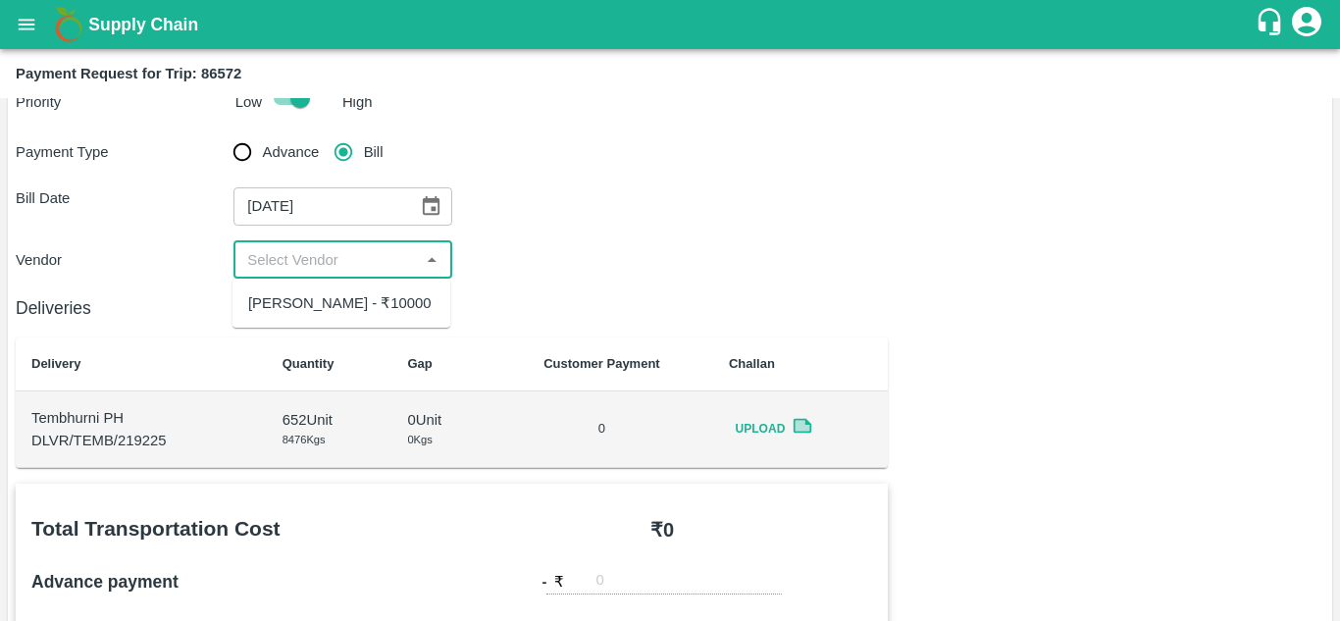
click at [352, 266] on input "input" at bounding box center [326, 259] width 174 height 25
click at [346, 311] on div "Balaji Prakash Patil - ₹10000" at bounding box center [339, 303] width 183 height 22
type input "Balaji Prakash Patil - ₹10000"
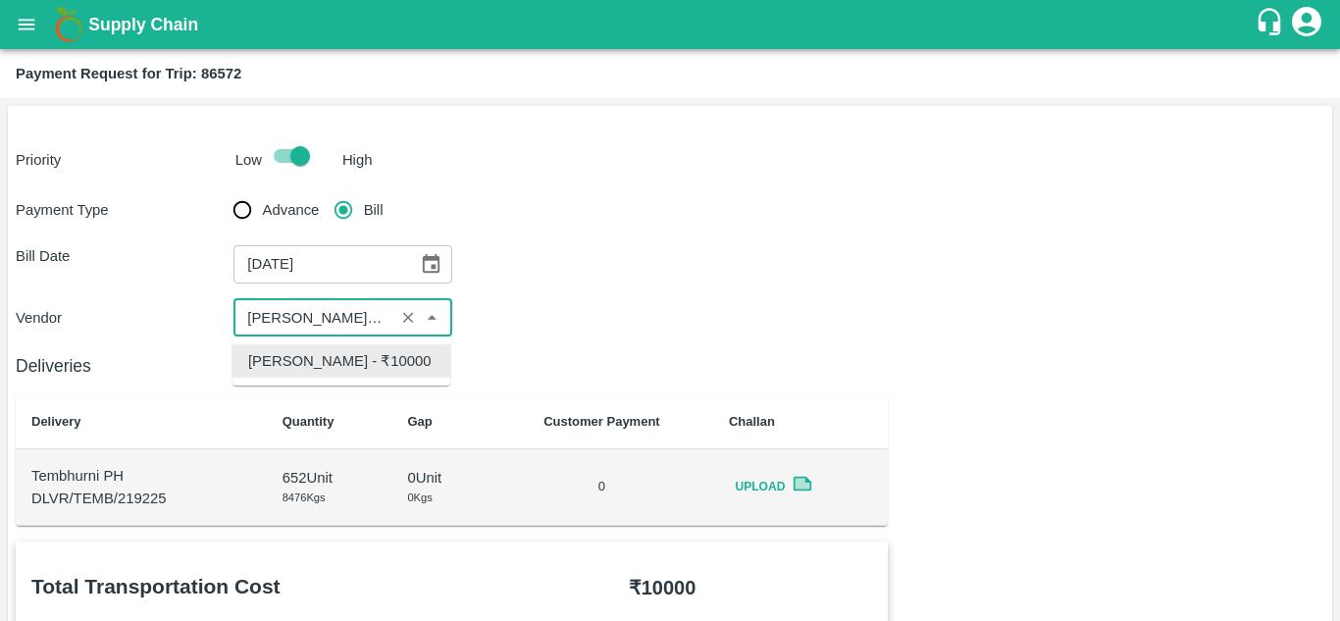
click at [367, 324] on input "input" at bounding box center [313, 317] width 148 height 25
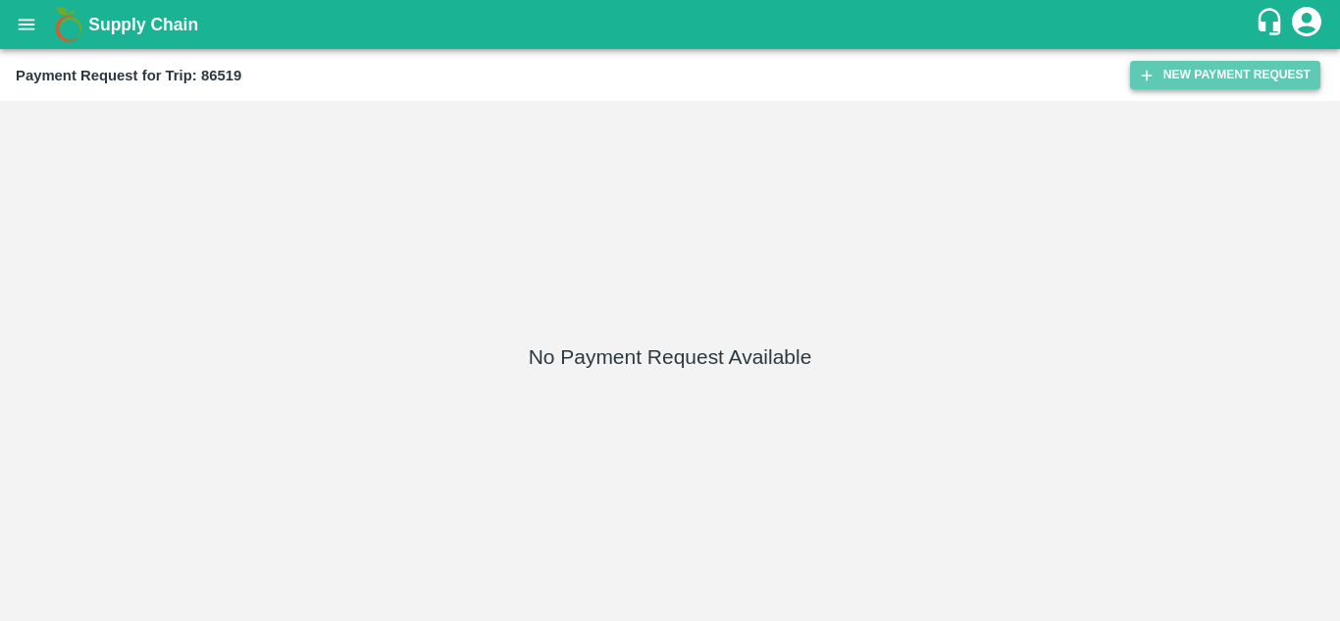
click at [1222, 76] on button "New Payment Request" at bounding box center [1225, 75] width 190 height 28
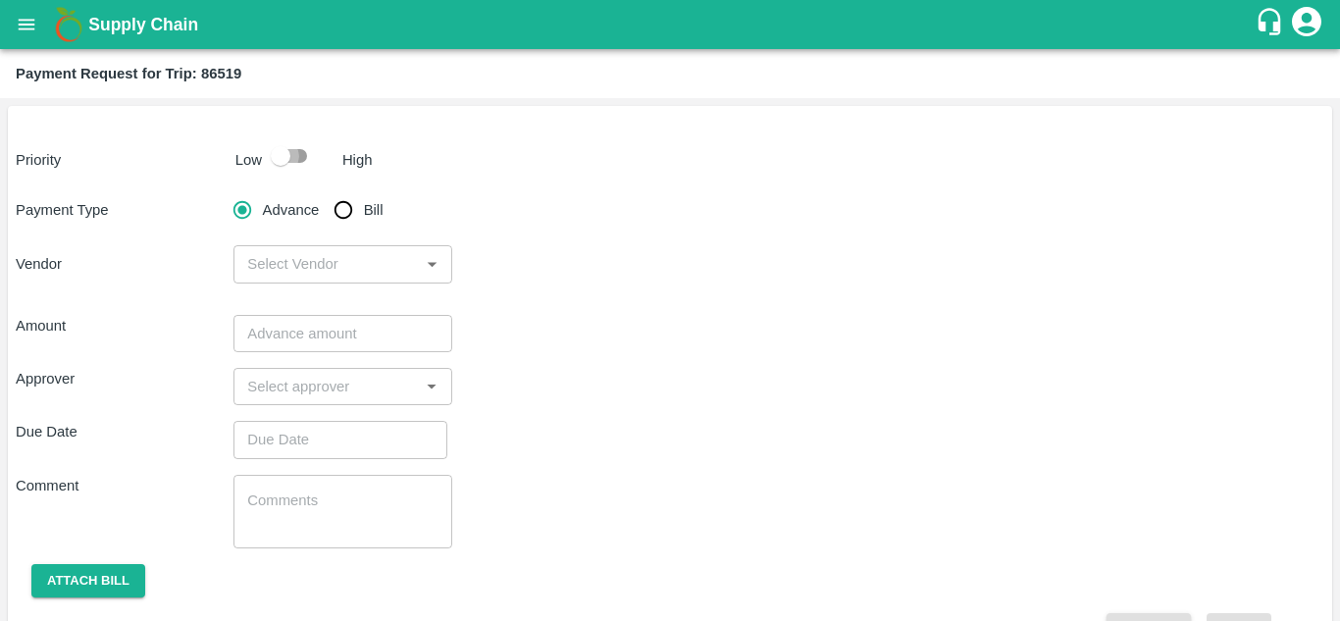
click at [294, 151] on input "checkbox" at bounding box center [281, 155] width 112 height 37
checkbox input "true"
click at [341, 207] on input "Bill" at bounding box center [343, 209] width 39 height 39
radio input "true"
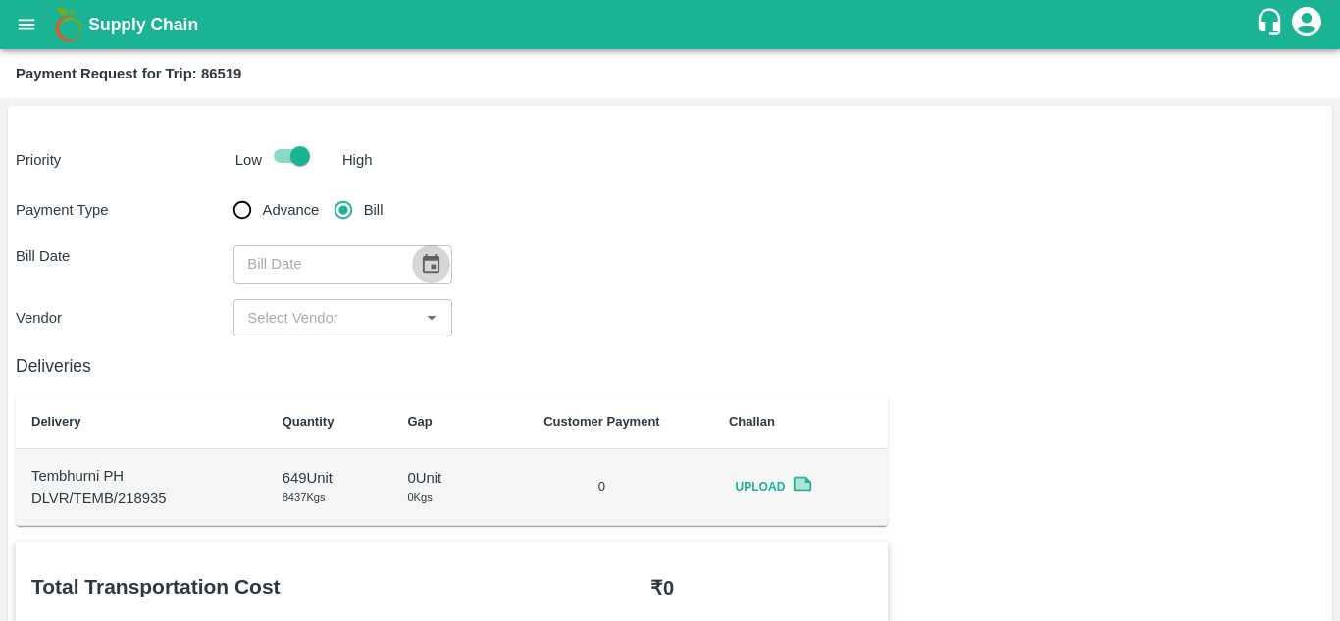
click at [432, 270] on icon "Choose date" at bounding box center [431, 264] width 22 height 22
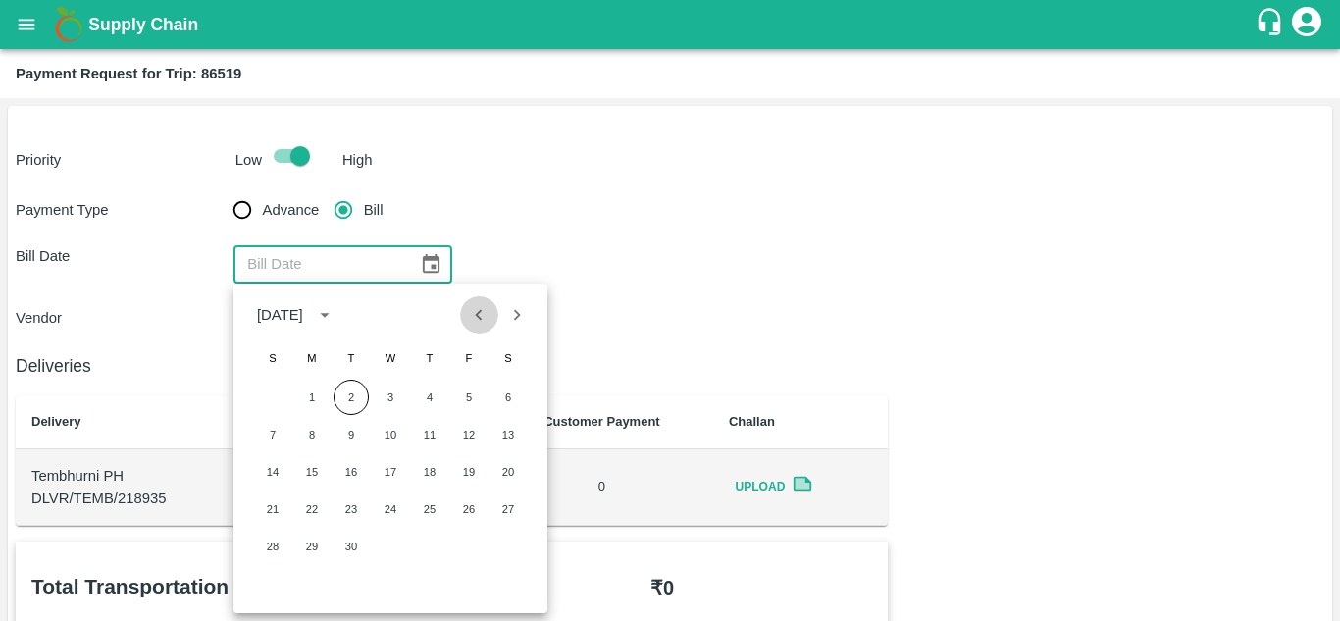
click at [477, 320] on icon "Previous month" at bounding box center [479, 315] width 22 height 22
click at [350, 507] on button "19" at bounding box center [350, 508] width 35 height 35
type input "19/08/2025"
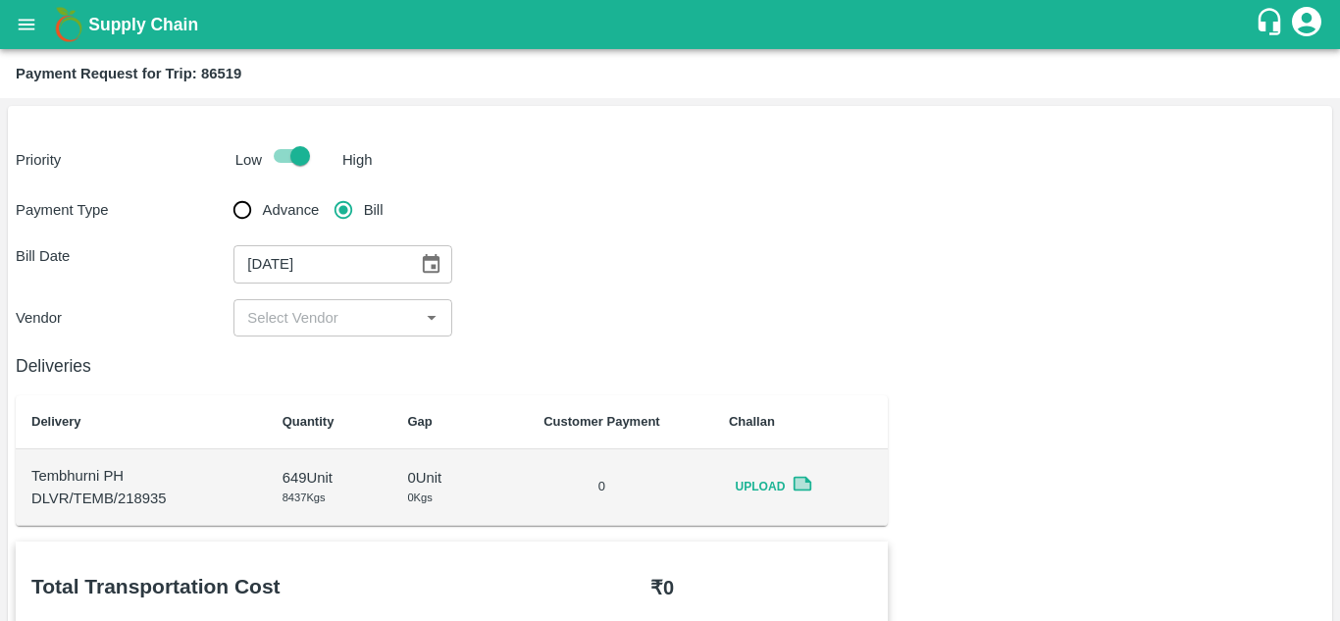
click at [297, 331] on div "​" at bounding box center [342, 317] width 218 height 37
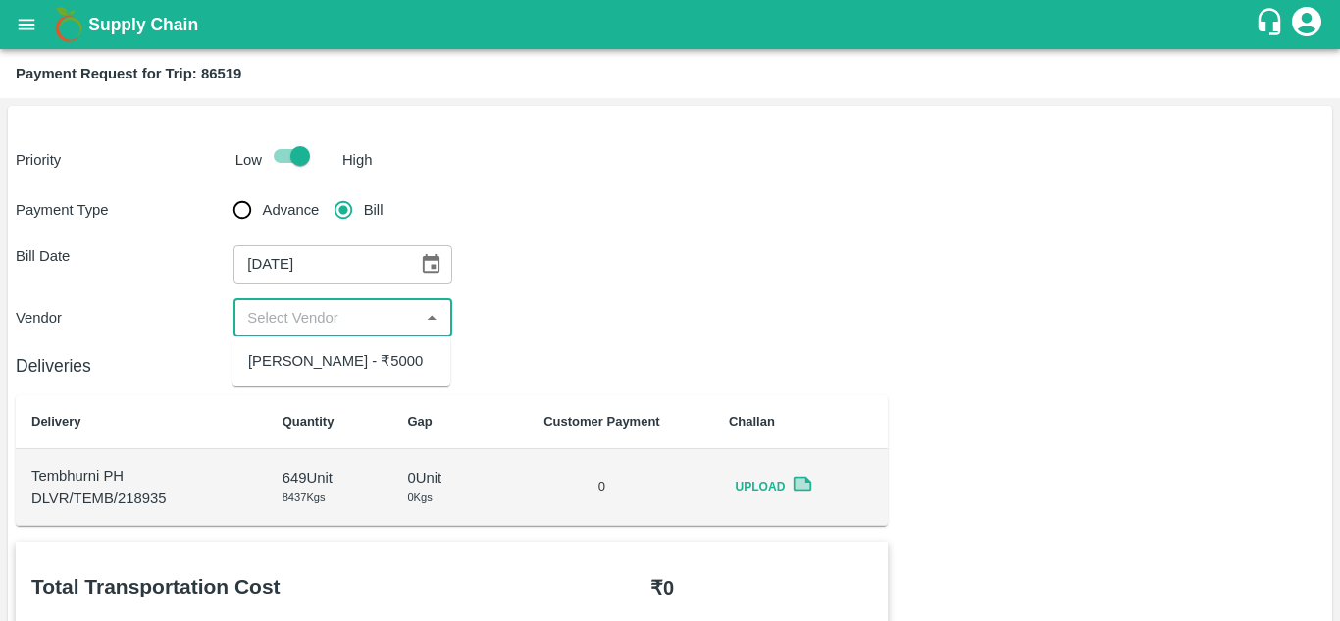
click at [325, 361] on div "Balaji Prakash Patil - ₹5000" at bounding box center [335, 361] width 175 height 22
type input "Balaji Prakash Patil - ₹5000"
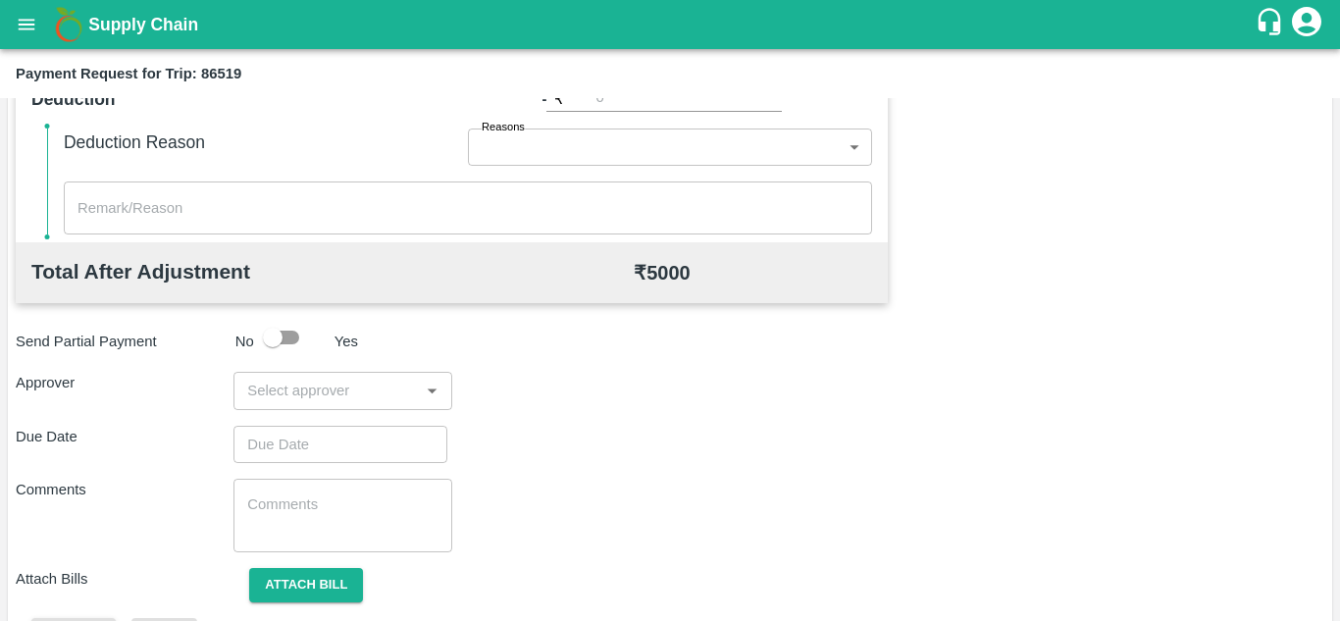
scroll to position [892, 0]
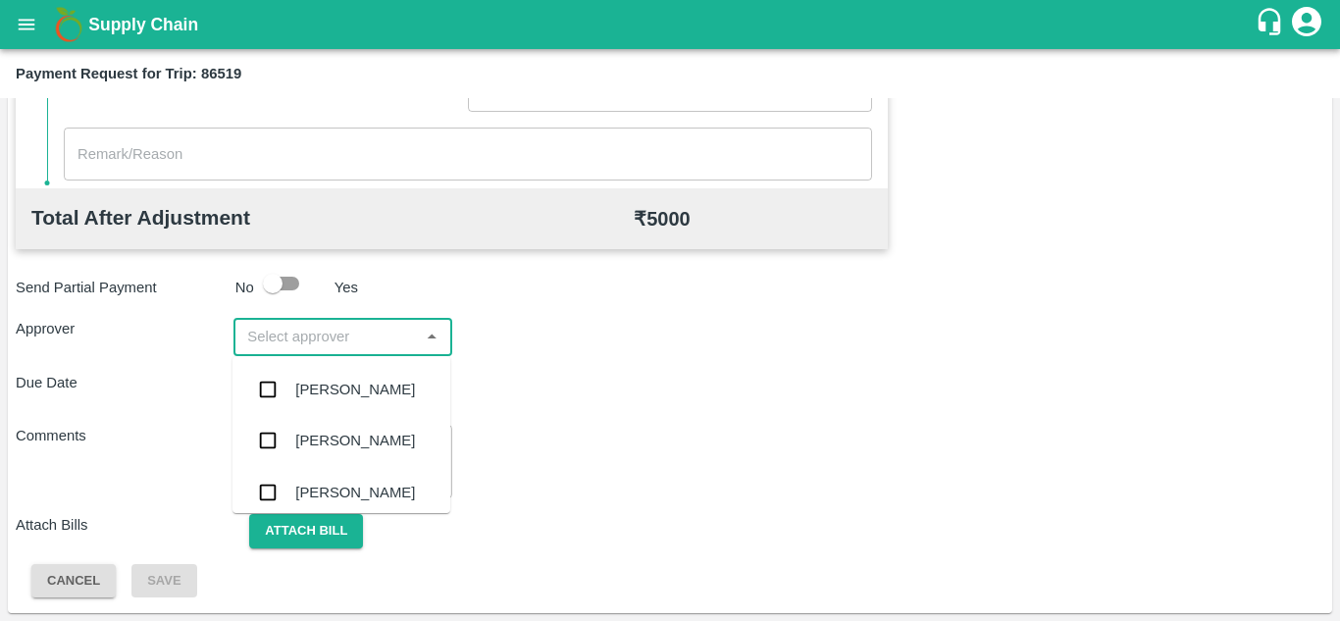
click at [298, 343] on input "input" at bounding box center [326, 336] width 174 height 25
type input "prasa"
click at [339, 389] on div "Prasad Waghade" at bounding box center [355, 390] width 120 height 22
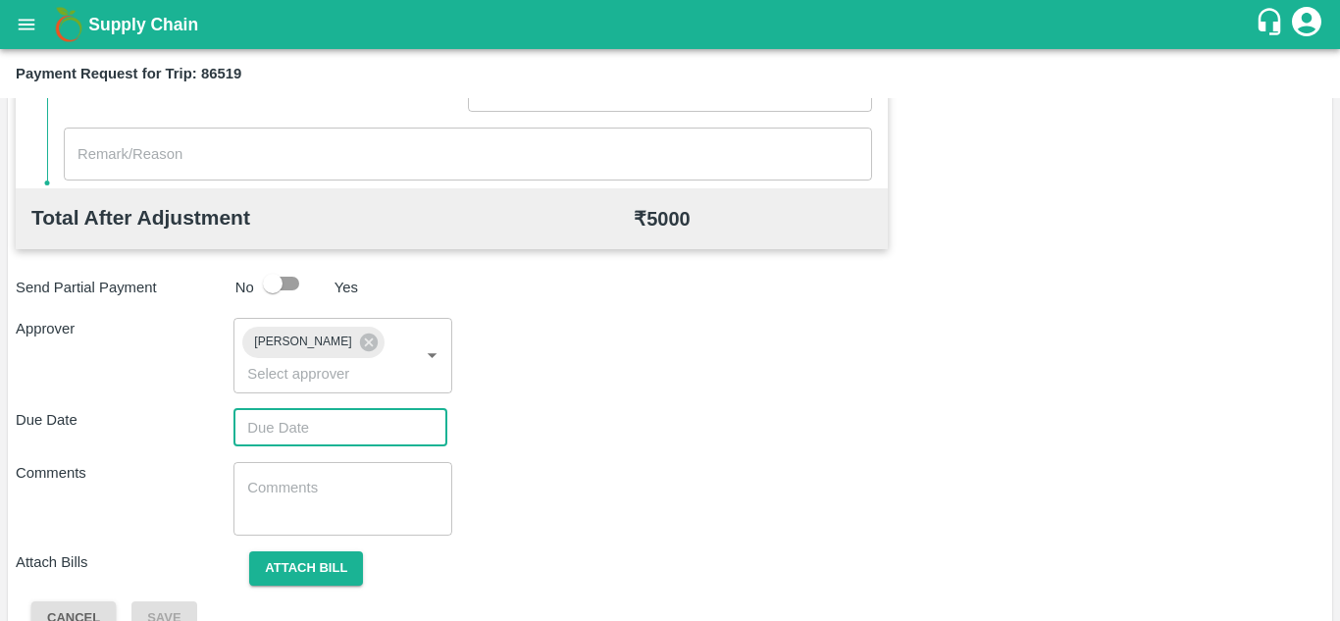
type input "DD/MM/YYYY hh:mm aa"
click at [275, 422] on input "DD/MM/YYYY hh:mm aa" at bounding box center [333, 427] width 200 height 37
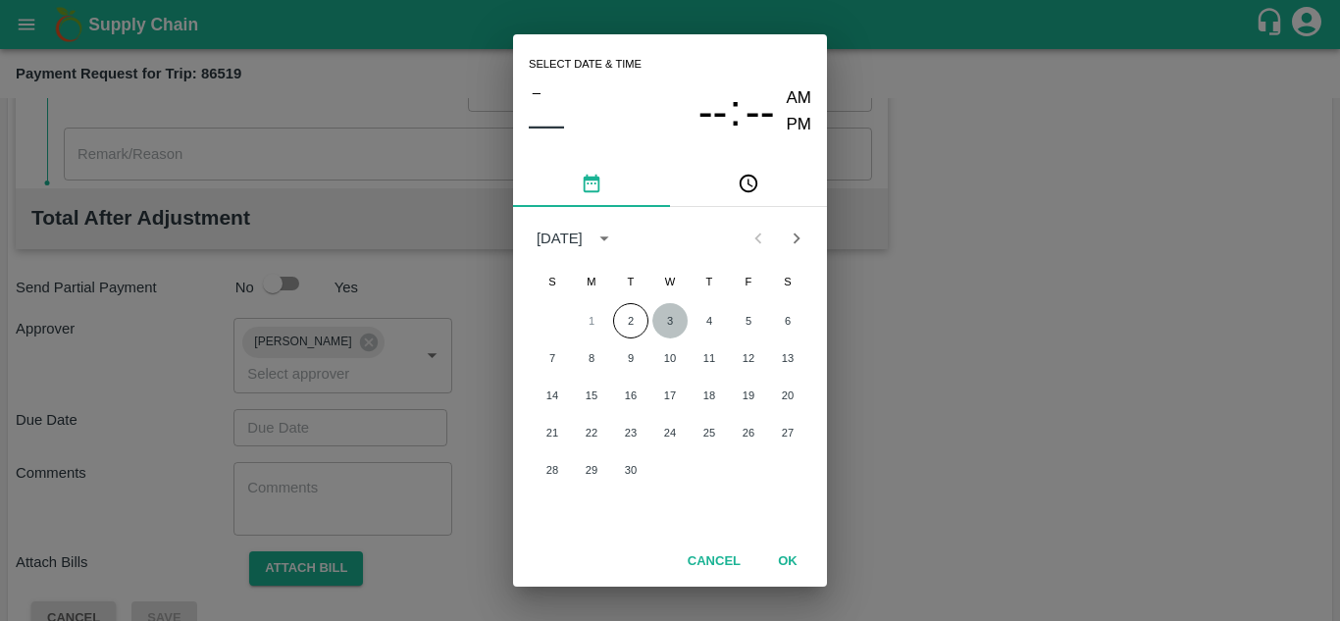
click at [671, 323] on button "3" at bounding box center [669, 320] width 35 height 35
type input "[DATE] 12:00 AM"
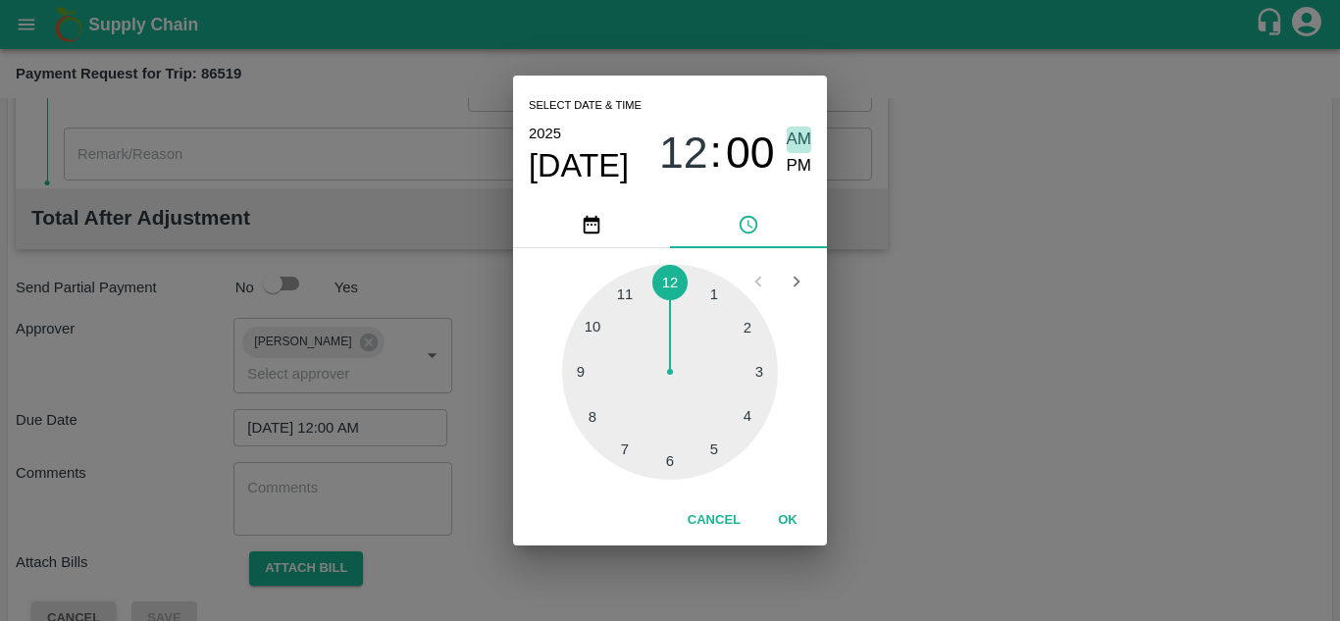
click at [793, 134] on span "AM" at bounding box center [798, 139] width 25 height 26
click at [666, 278] on div at bounding box center [670, 372] width 216 height 216
click at [795, 135] on span "AM" at bounding box center [798, 139] width 25 height 26
click at [790, 519] on button "OK" at bounding box center [787, 520] width 63 height 34
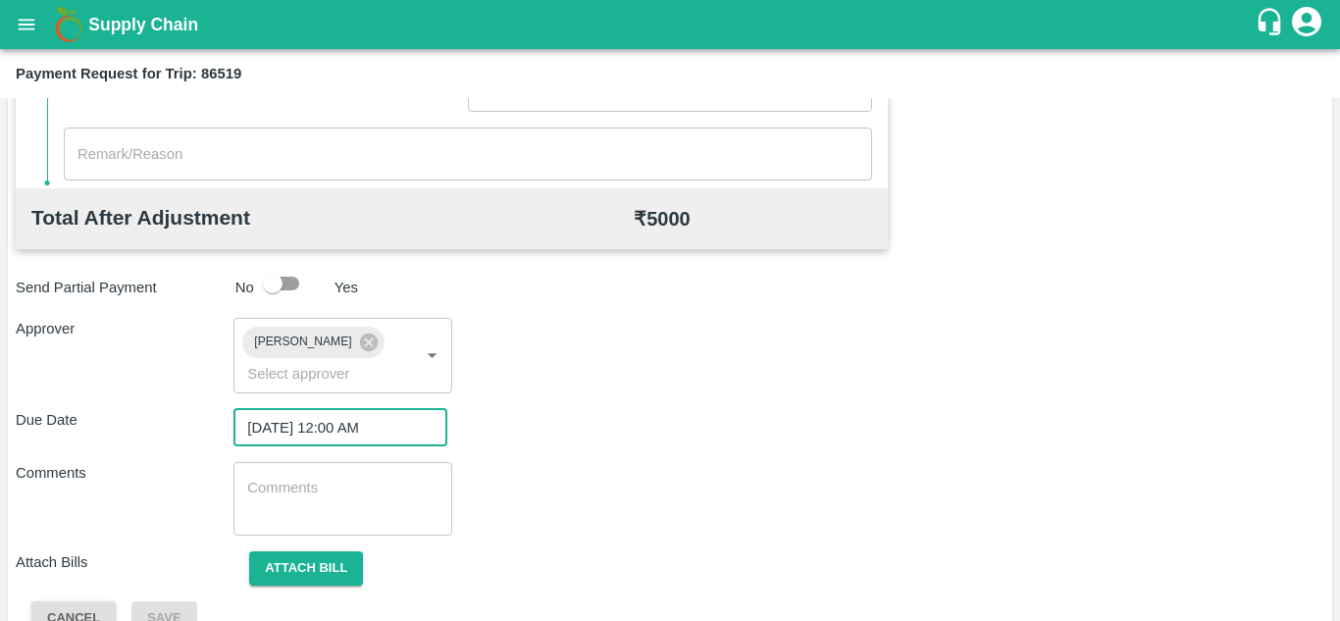
click at [325, 498] on textarea at bounding box center [342, 498] width 190 height 41
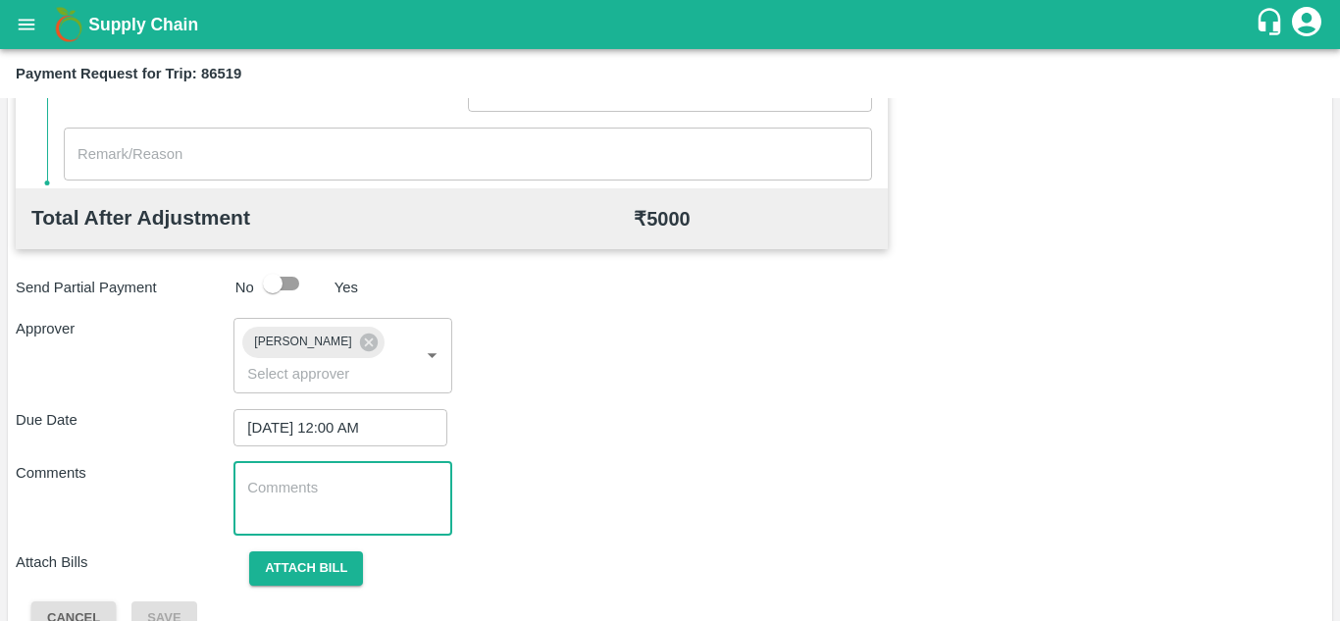
paste textarea "T"
type textarea "Transport Bill"
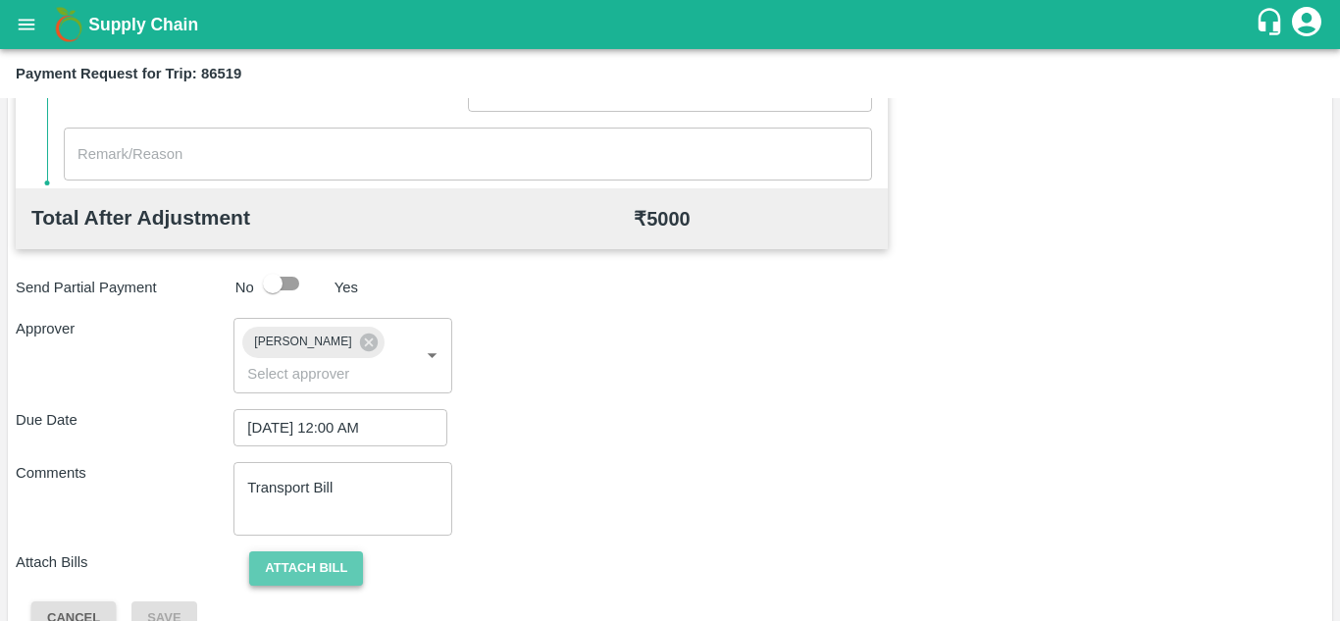
click at [300, 561] on button "Attach bill" at bounding box center [306, 568] width 114 height 34
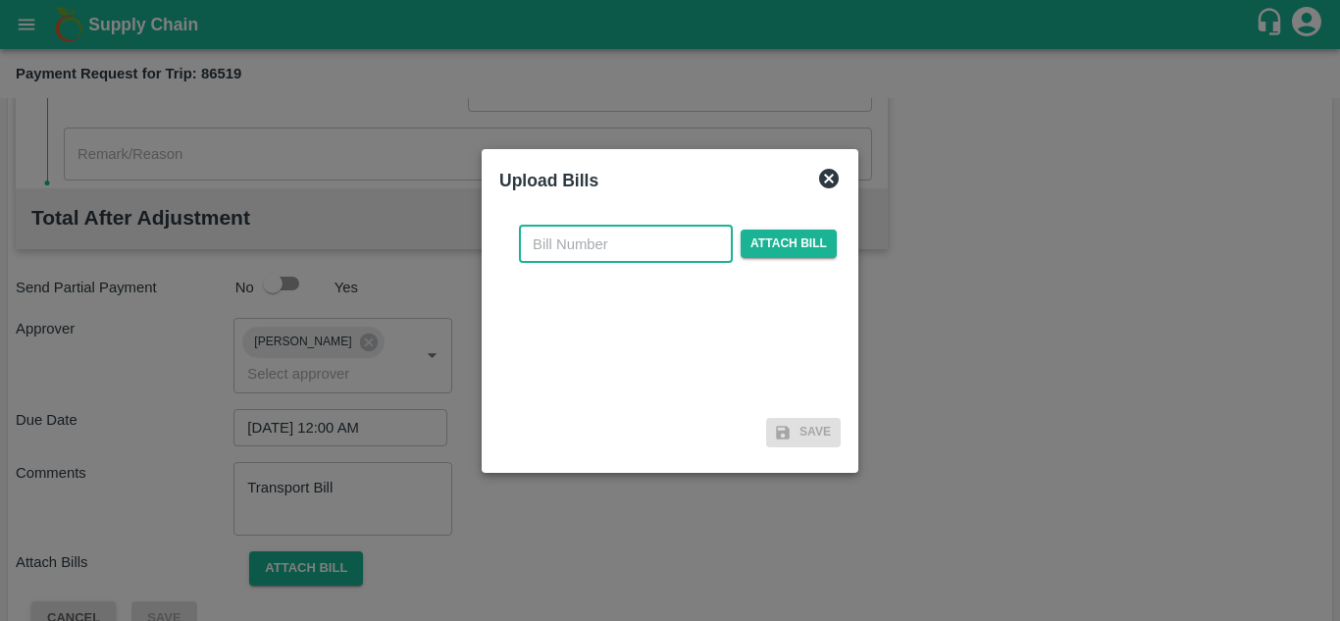
click at [573, 243] on input "text" at bounding box center [626, 244] width 214 height 37
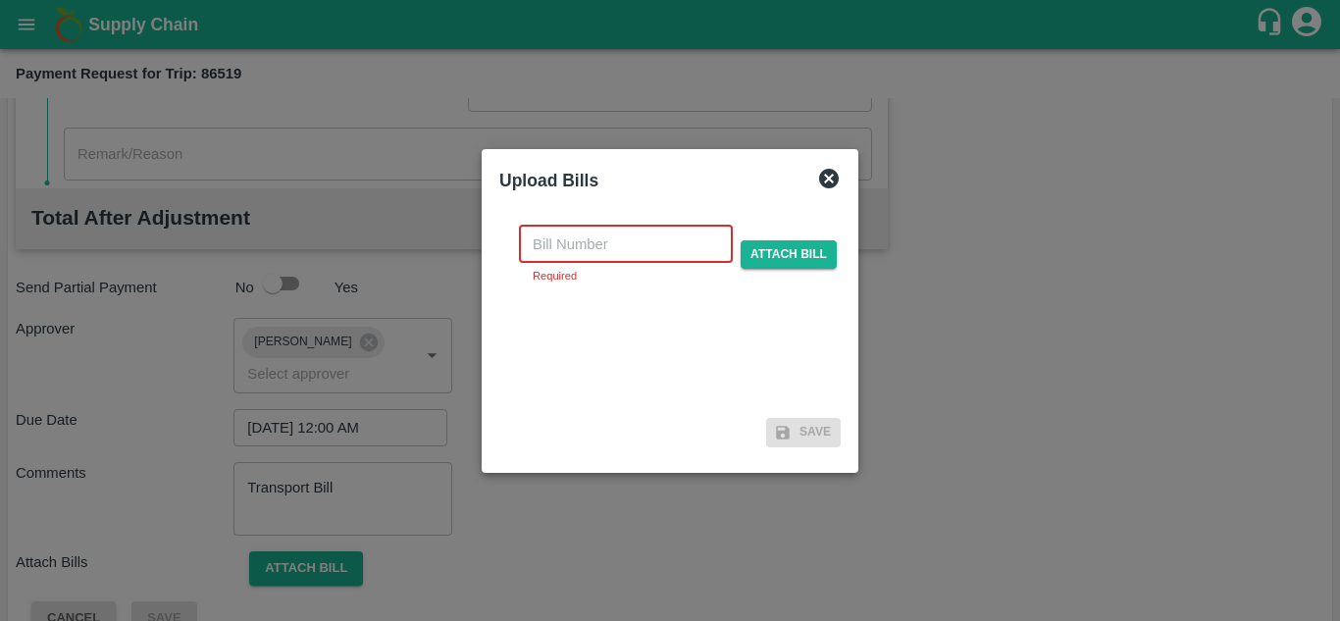
click at [575, 252] on input "text" at bounding box center [626, 244] width 214 height 37
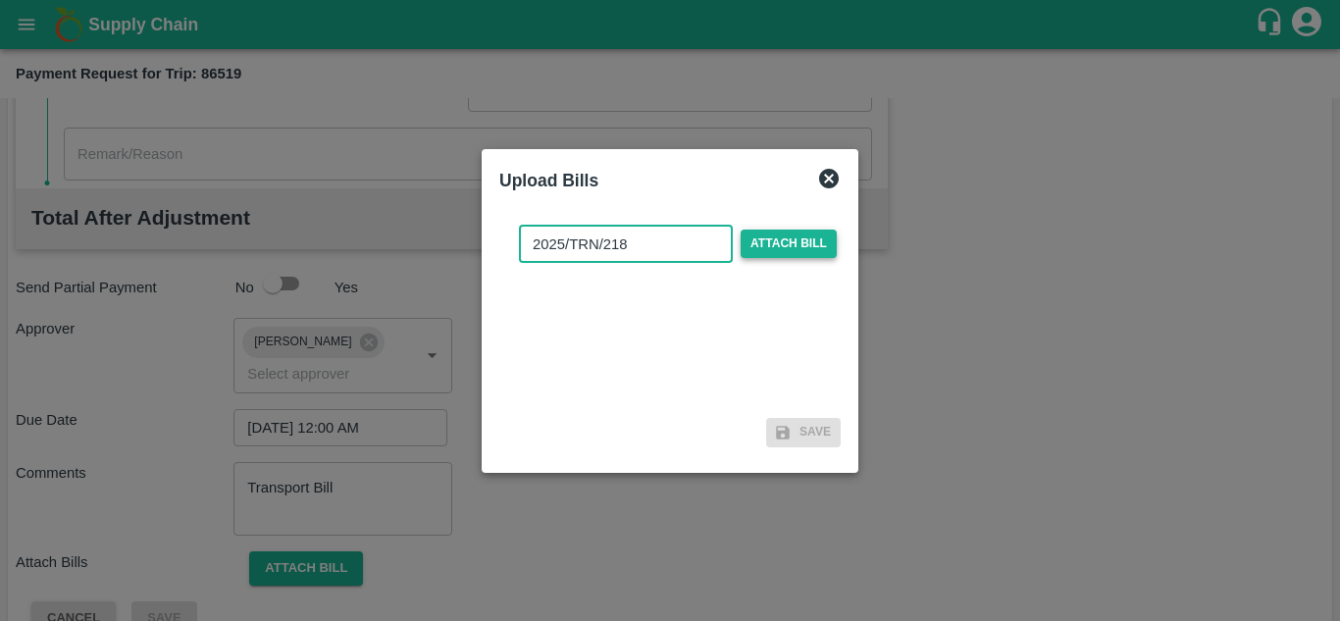
type input "2025/TRN/218"
click at [799, 237] on span "Attach bill" at bounding box center [788, 243] width 96 height 28
click at [0, 0] on input "Attach bill" at bounding box center [0, 0] width 0 height 0
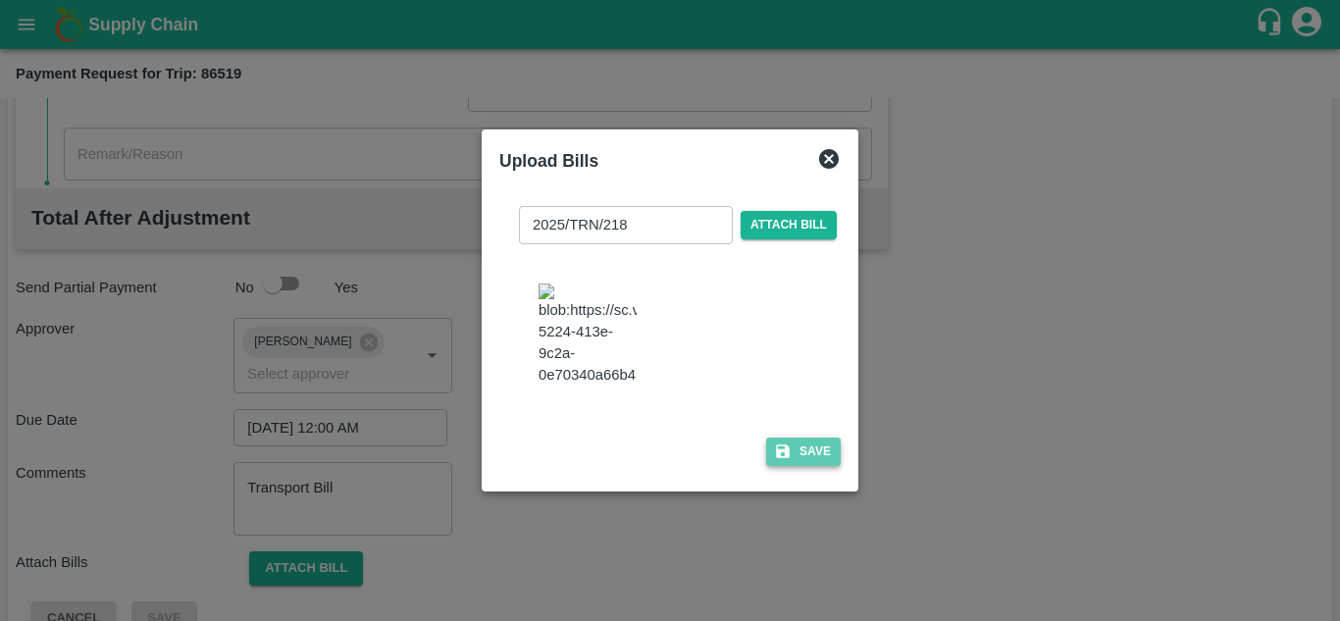
click at [809, 455] on button "Save" at bounding box center [803, 451] width 75 height 28
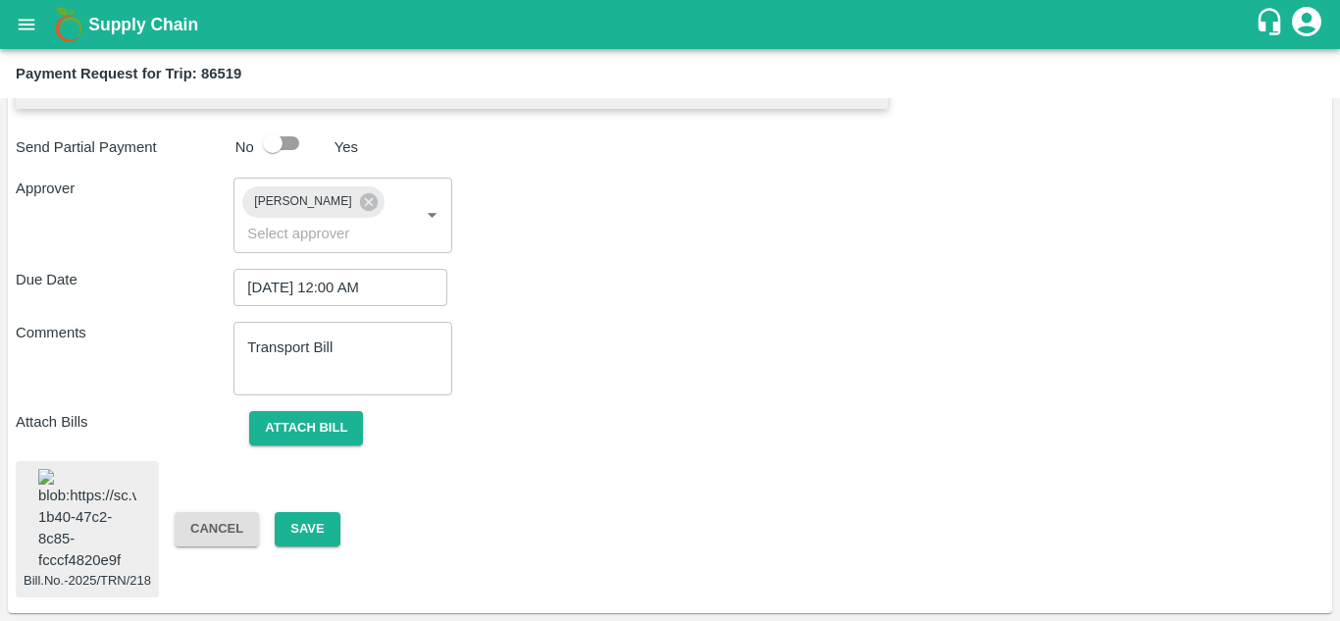
scroll to position [1057, 0]
click at [308, 512] on button "Save" at bounding box center [307, 529] width 65 height 34
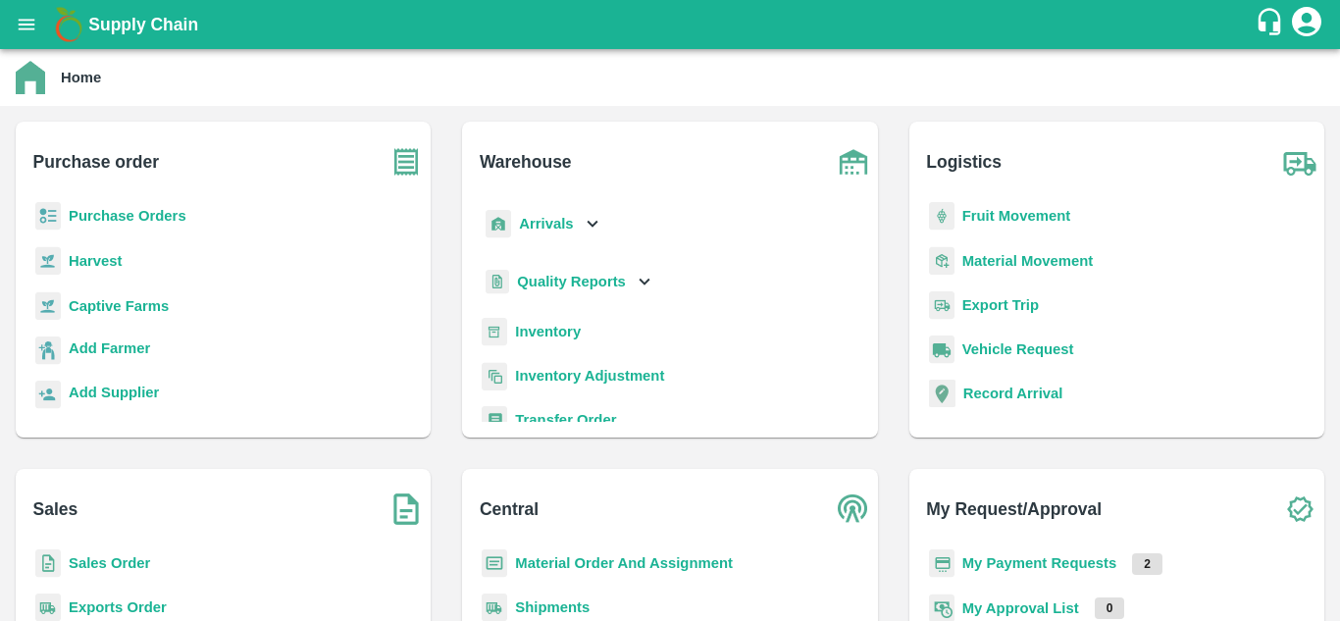
click at [161, 214] on b "Purchase Orders" at bounding box center [128, 216] width 118 height 16
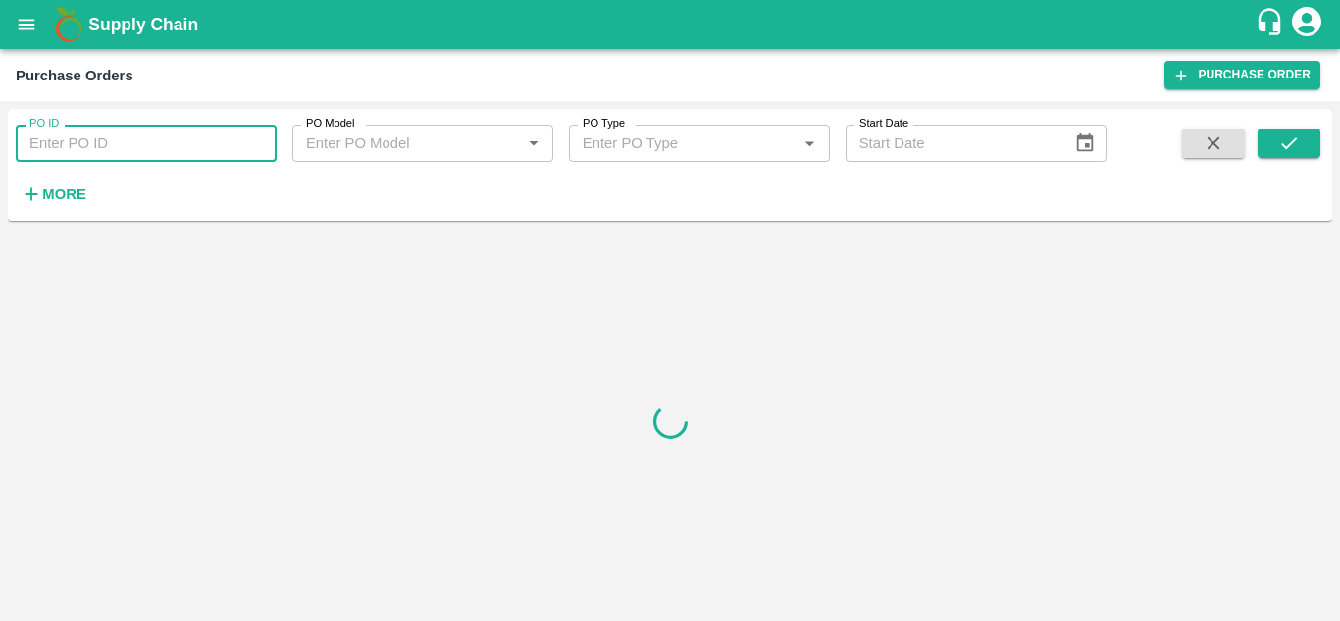
click at [106, 135] on input "PO ID" at bounding box center [146, 143] width 261 height 37
paste input "170515"
click at [106, 135] on input "170515" at bounding box center [146, 143] width 261 height 37
type input "170515"
click at [1284, 141] on icon "submit" at bounding box center [1289, 143] width 22 height 22
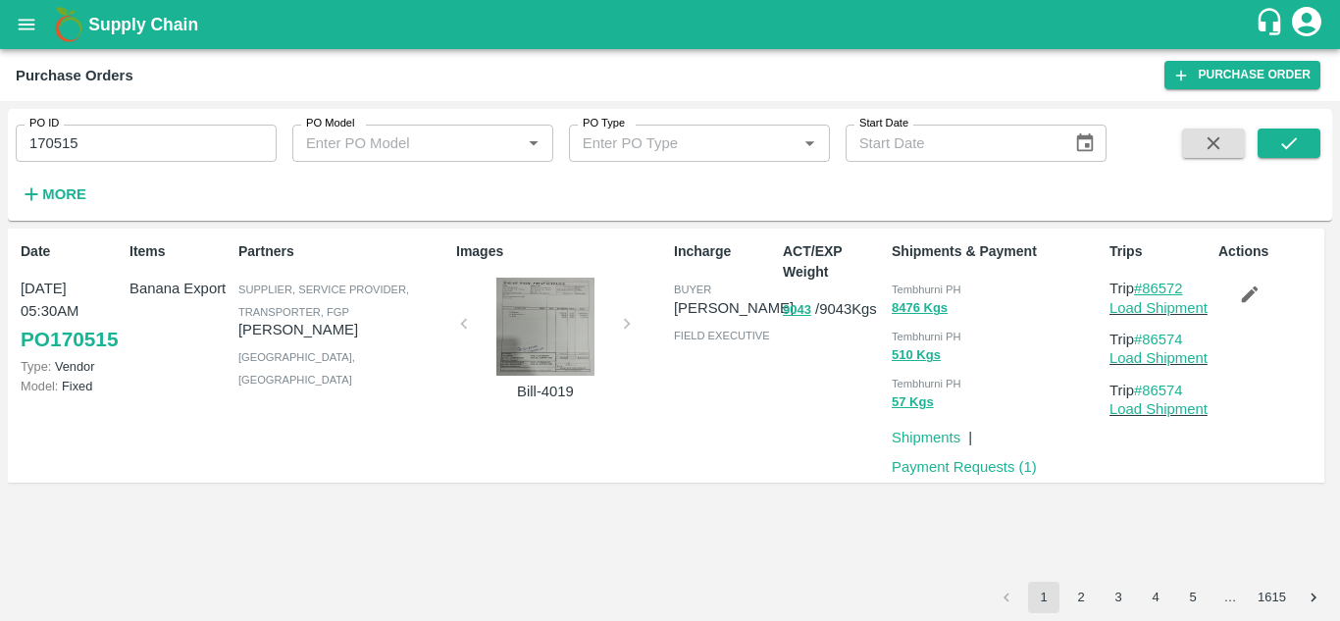
drag, startPoint x: 1192, startPoint y: 285, endPoint x: 1143, endPoint y: 292, distance: 49.5
click at [1143, 292] on p "Trip #86572" at bounding box center [1159, 289] width 101 height 22
copy link "86572"
click at [122, 153] on input "170515" at bounding box center [146, 143] width 261 height 37
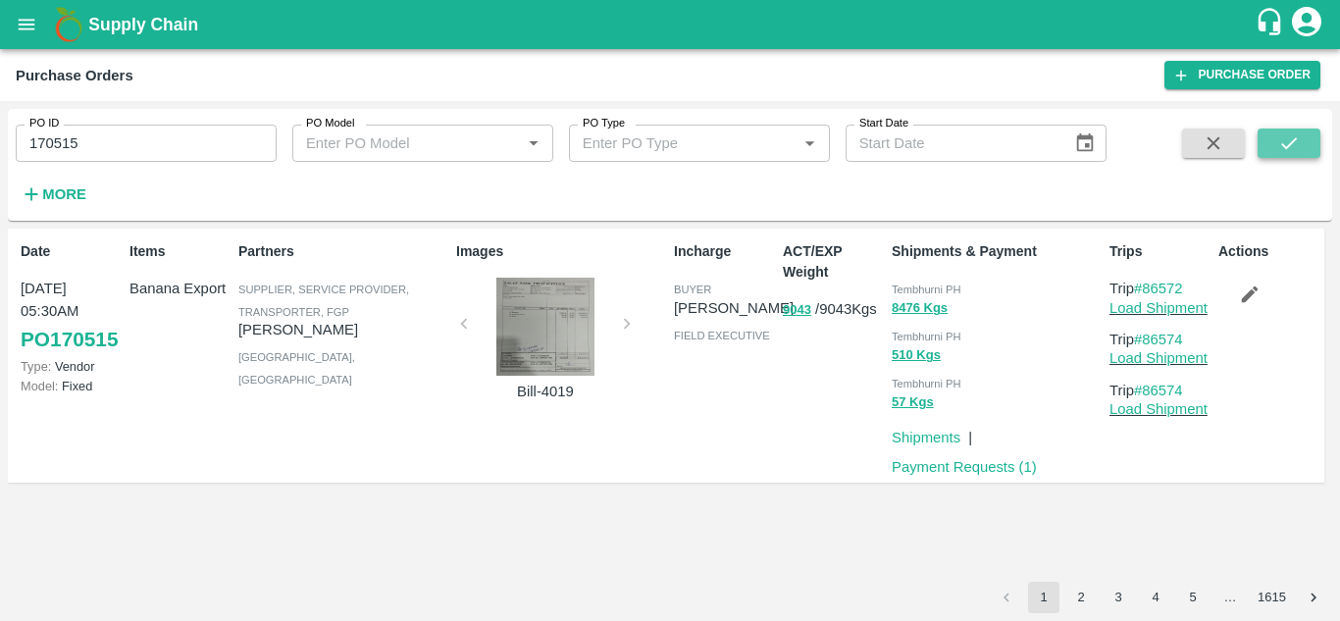
click at [1288, 144] on icon "submit" at bounding box center [1289, 143] width 22 height 22
drag, startPoint x: 1187, startPoint y: 287, endPoint x: 1143, endPoint y: 288, distance: 43.2
click at [1143, 288] on p "Trip #86572" at bounding box center [1159, 289] width 101 height 22
click at [1171, 529] on div "Date 20 Aug, 05:30AM PO 170515 Type: Vendor Model: Fixed Items Banana Export Pa…" at bounding box center [670, 404] width 1324 height 353
click at [1190, 304] on link "Load Shipment" at bounding box center [1158, 308] width 98 height 16
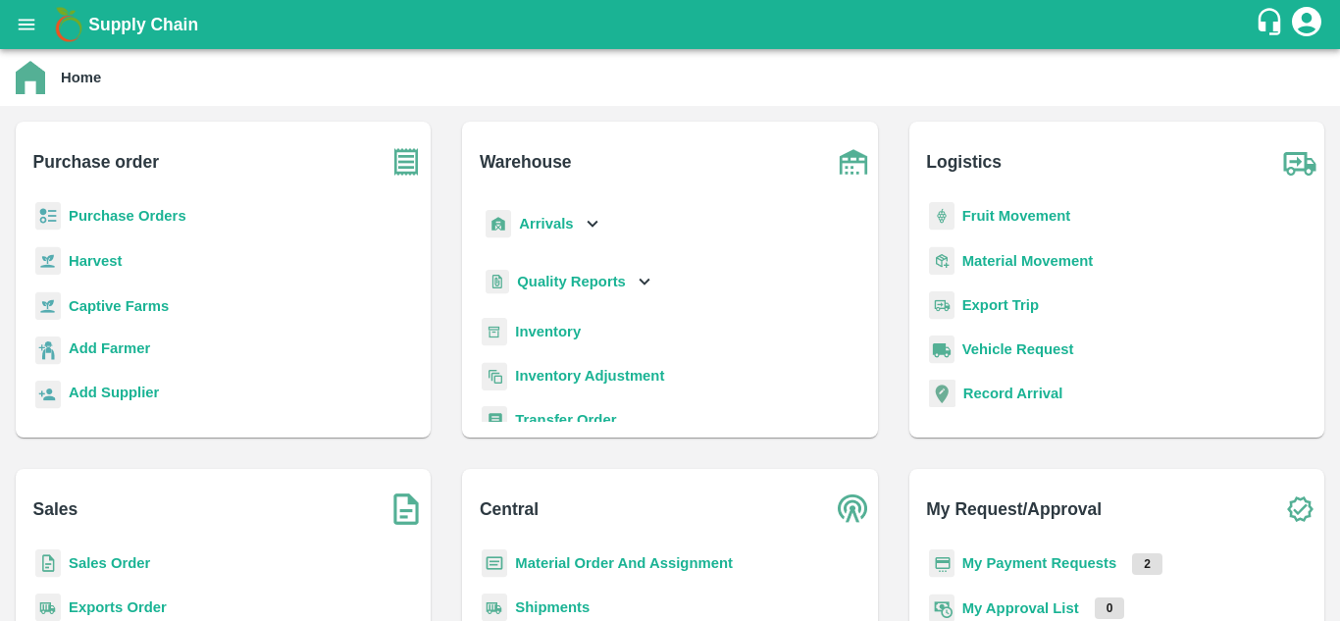
click at [137, 224] on b "Purchase Orders" at bounding box center [128, 216] width 118 height 16
click at [1000, 212] on b "Fruit Movement" at bounding box center [1016, 216] width 109 height 16
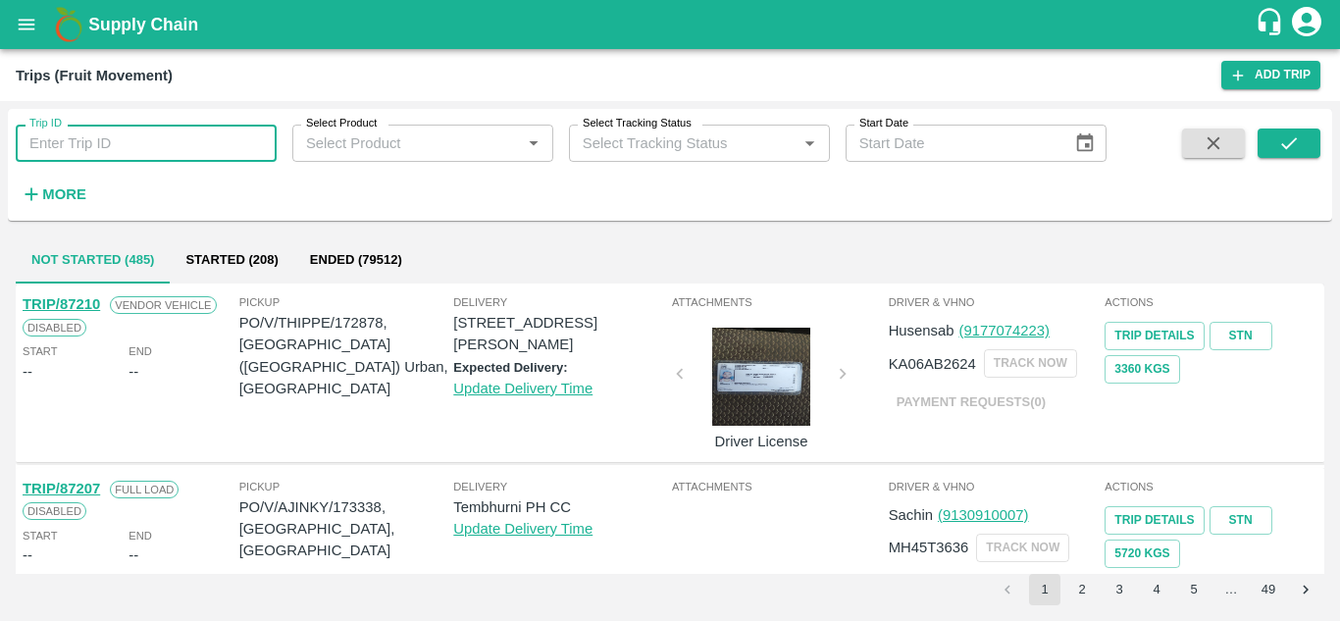
click at [154, 142] on input "Trip ID" at bounding box center [146, 143] width 261 height 37
paste input "86572"
type input "86572"
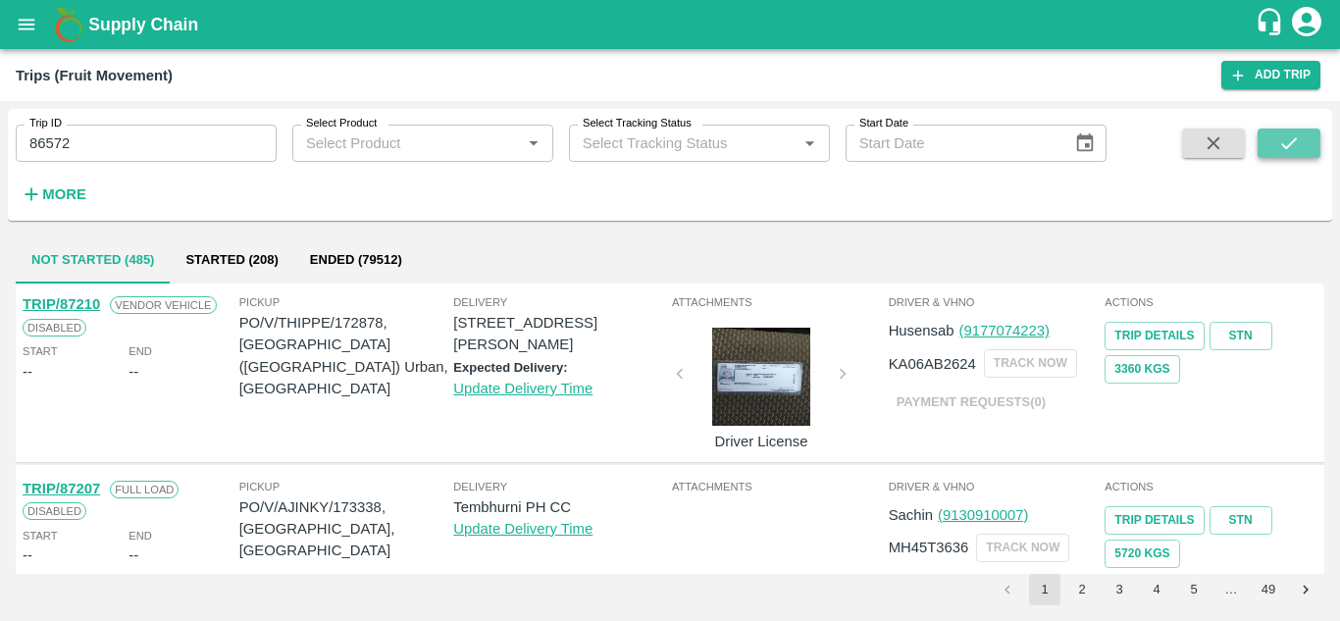
click at [1278, 137] on icon "submit" at bounding box center [1289, 143] width 22 height 22
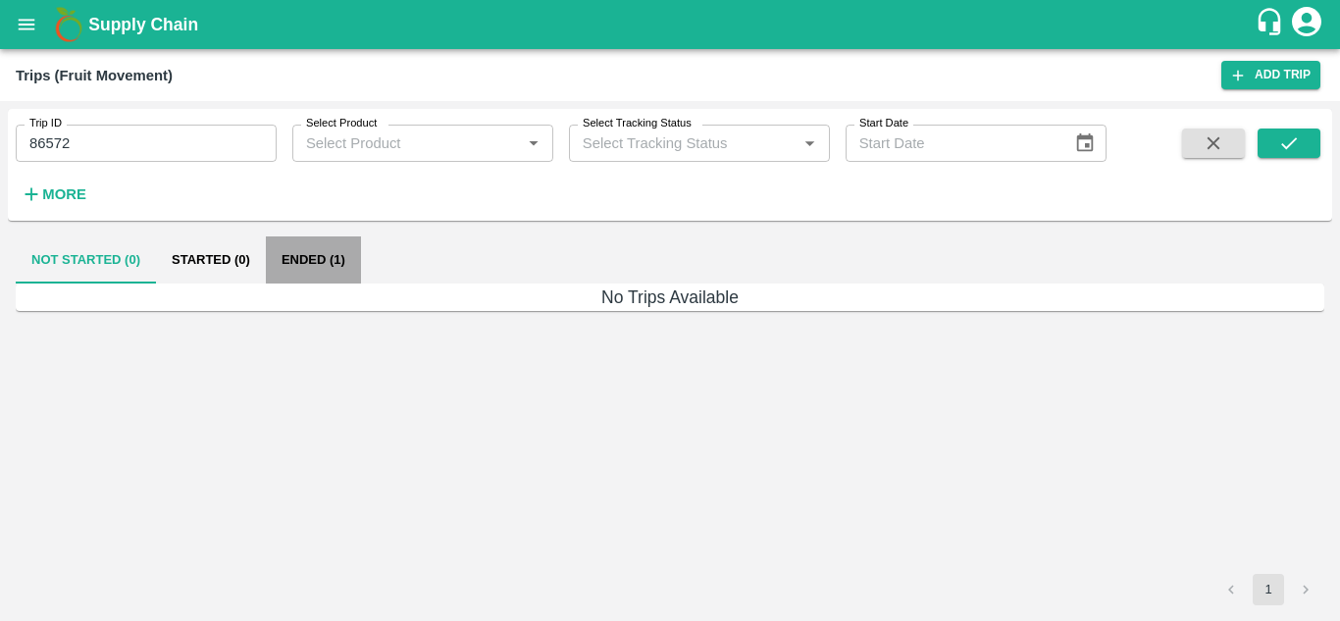
click at [315, 256] on button "Ended (1)" at bounding box center [313, 259] width 95 height 47
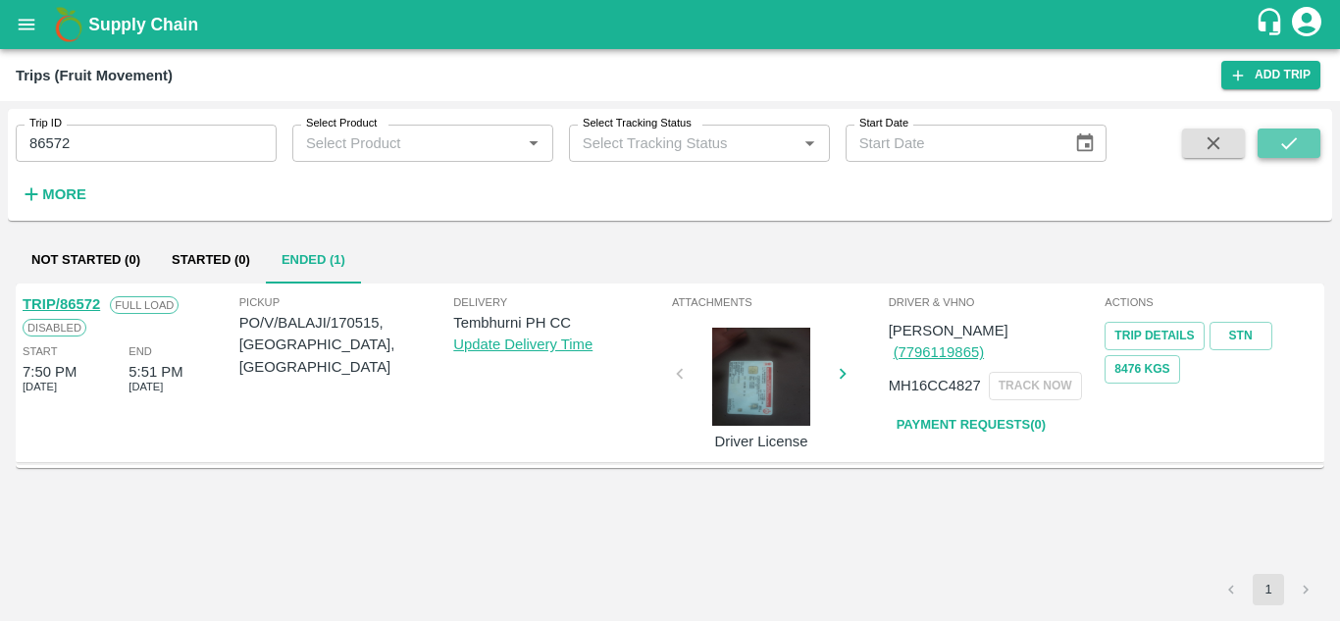
click at [1309, 141] on button "submit" at bounding box center [1288, 142] width 63 height 29
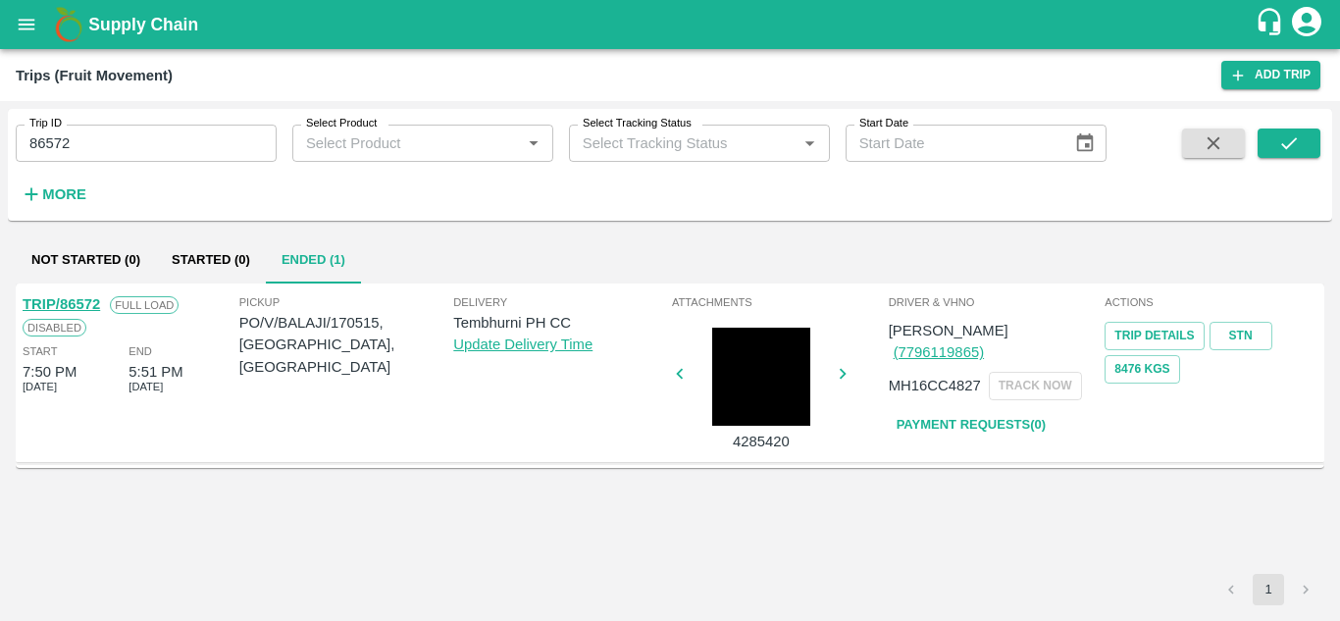
click at [84, 305] on link "TRIP/86572" at bounding box center [61, 304] width 77 height 16
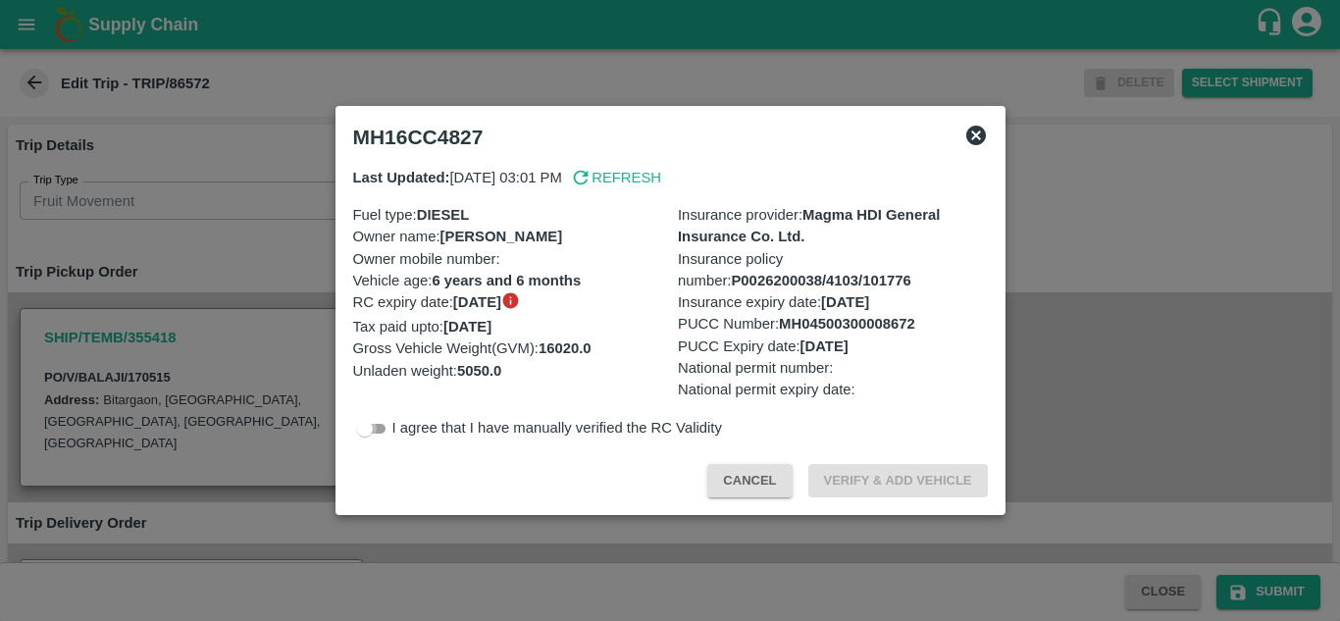
click at [381, 430] on input "checkbox" at bounding box center [364, 429] width 71 height 24
checkbox input "true"
click at [888, 460] on div "Cancel Verify & Add Vehicle" at bounding box center [670, 477] width 650 height 58
click at [893, 472] on button "Verify & Add Vehicle" at bounding box center [897, 481] width 179 height 34
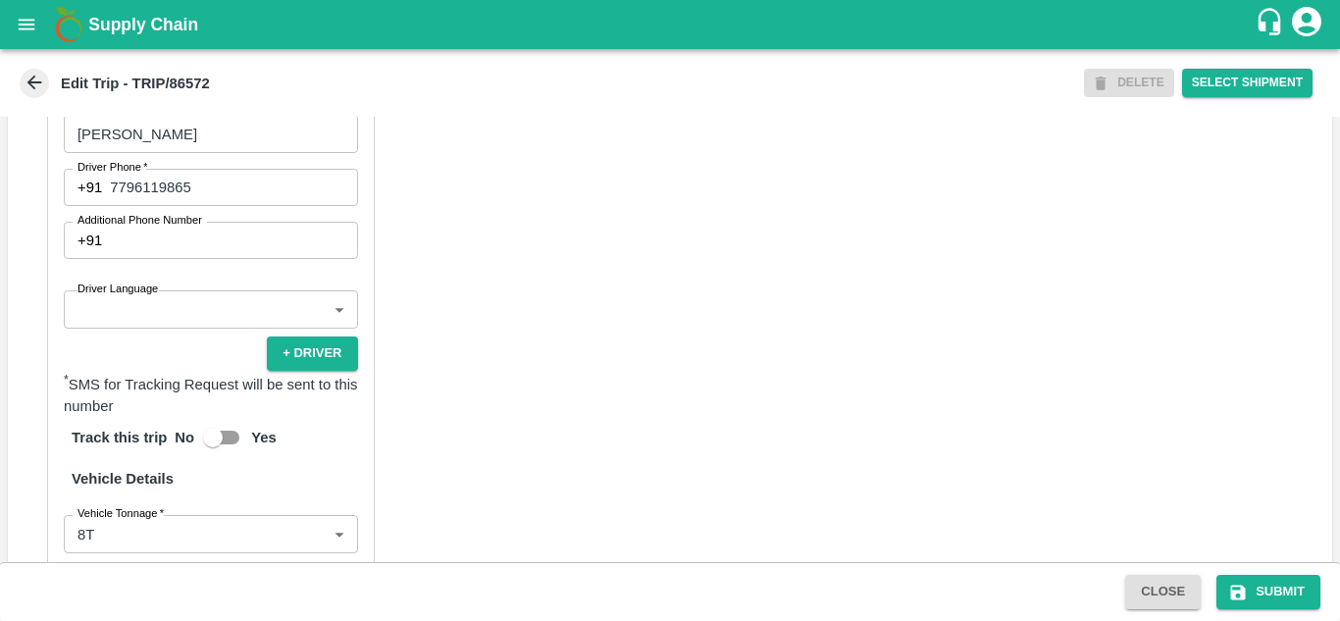
scroll to position [1126, 0]
click at [146, 296] on label "Driver Language" at bounding box center [117, 288] width 80 height 16
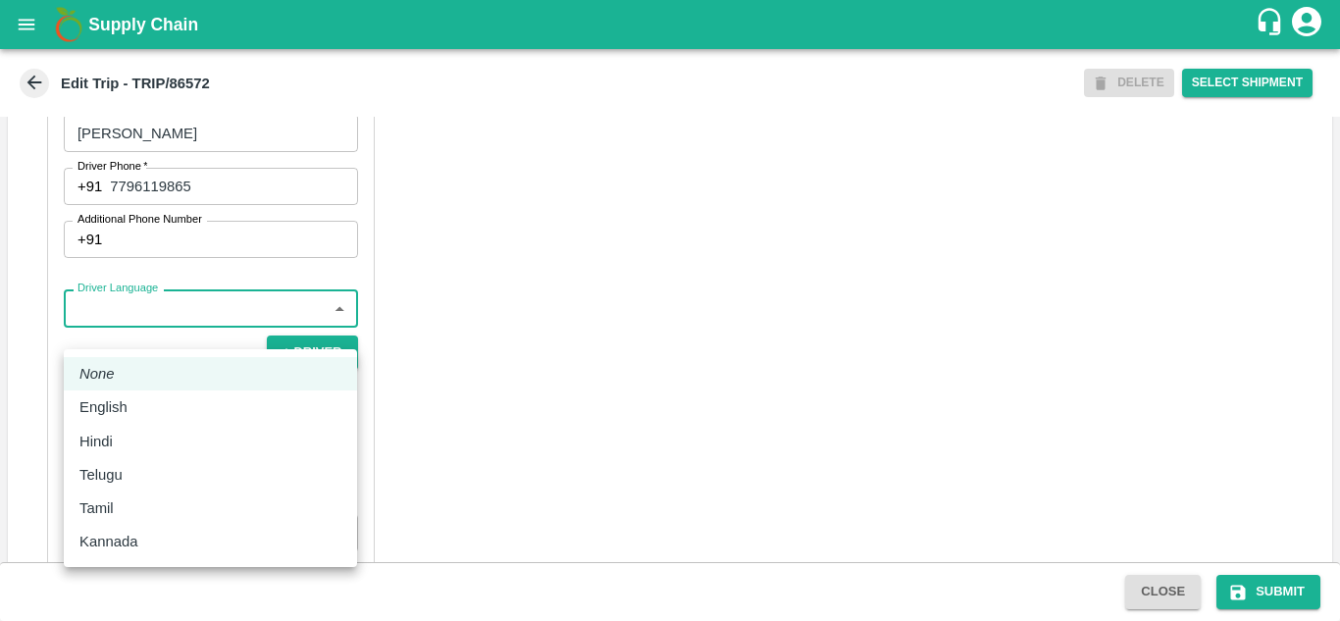
click at [153, 329] on body "Supply Chain Edit Trip - TRIP/86572 DELETE Select Shipment Trip Details Trip Ty…" at bounding box center [670, 310] width 1340 height 621
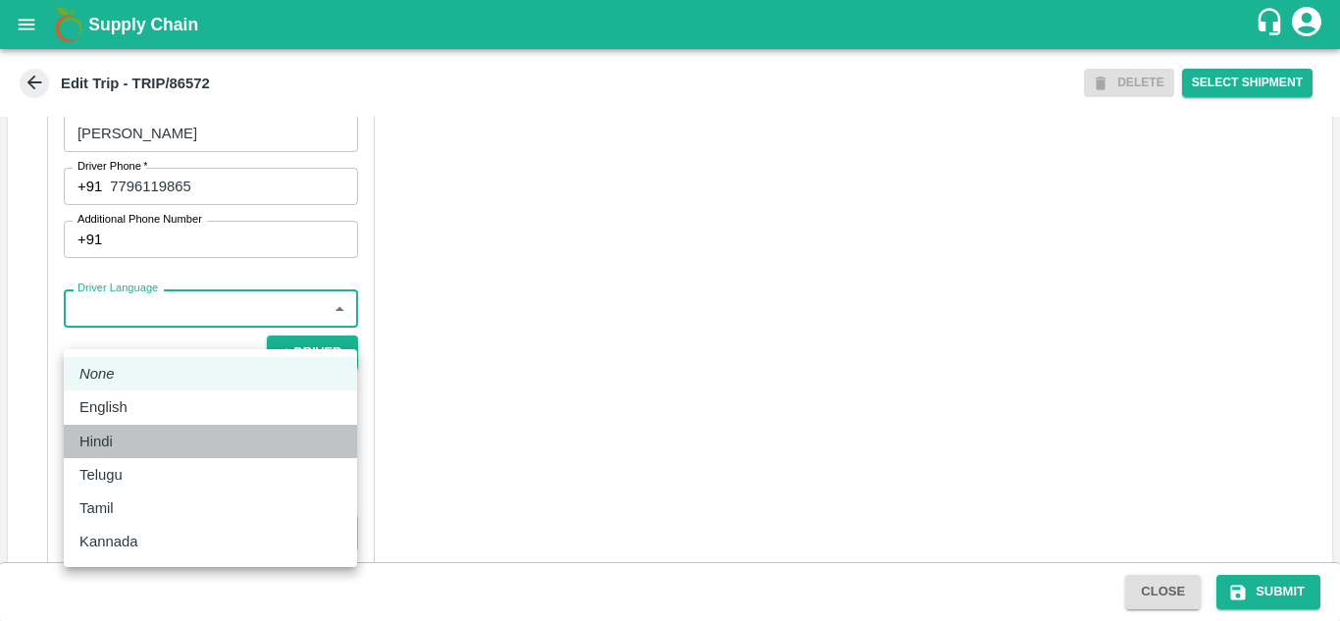
click at [113, 440] on div "Hindi" at bounding box center [100, 441] width 43 height 22
type input "hi"
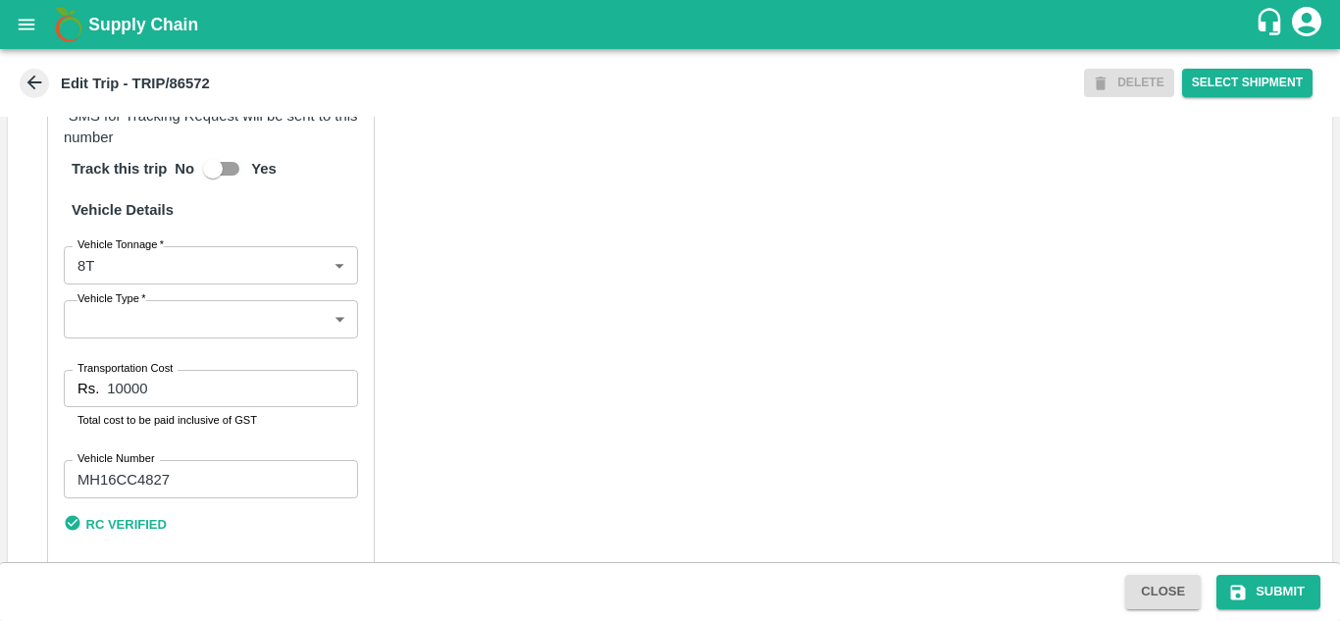
scroll to position [1395, 0]
click at [197, 406] on input "10000" at bounding box center [232, 387] width 250 height 37
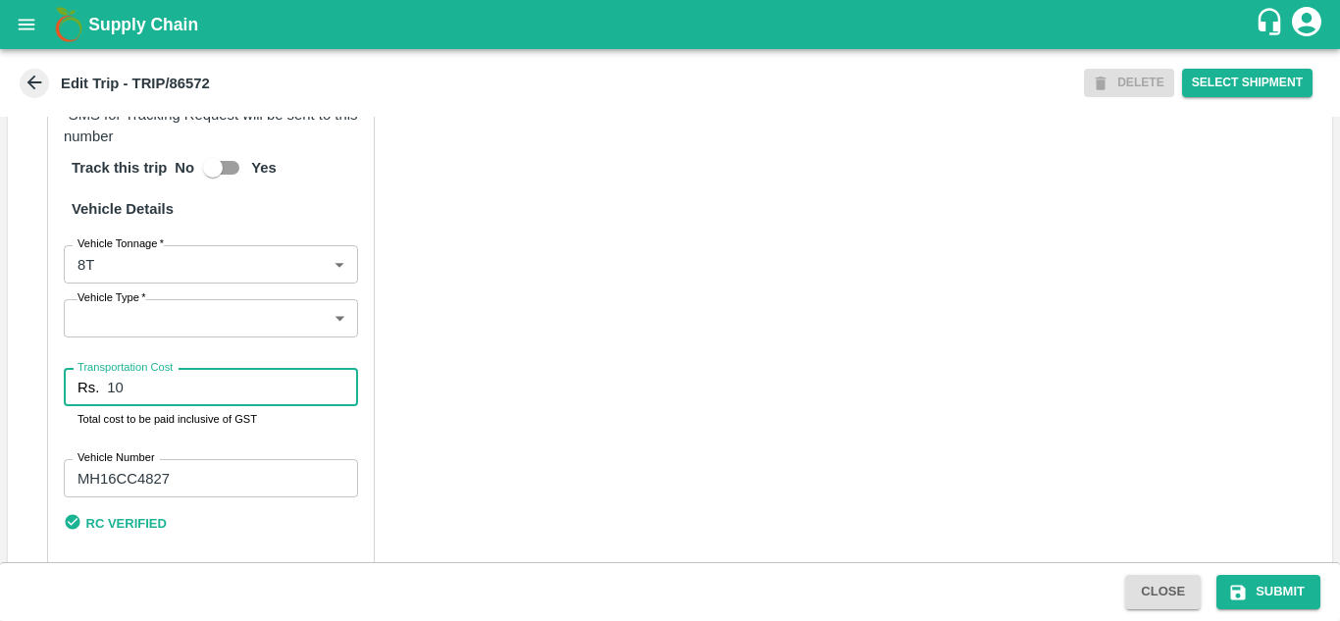
type input "1"
type input "5000"
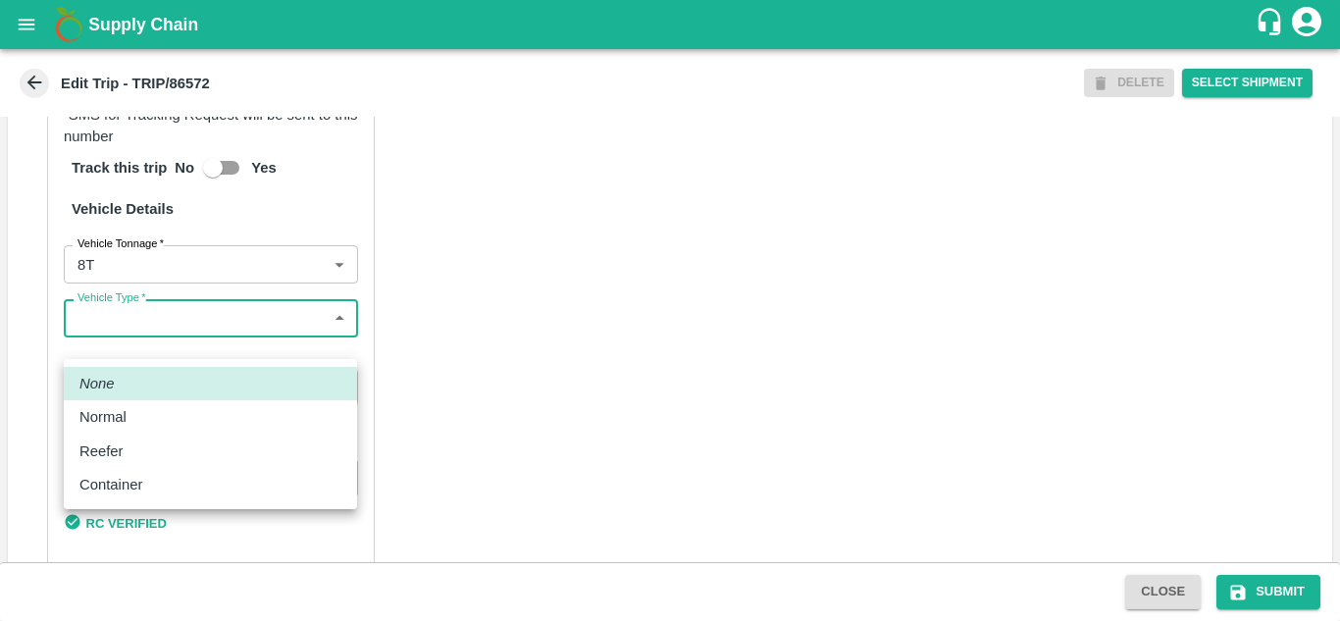
click at [173, 341] on body "Supply Chain Edit Trip - TRIP/86572 DELETE Select Shipment Trip Details Trip Ty…" at bounding box center [670, 310] width 1340 height 621
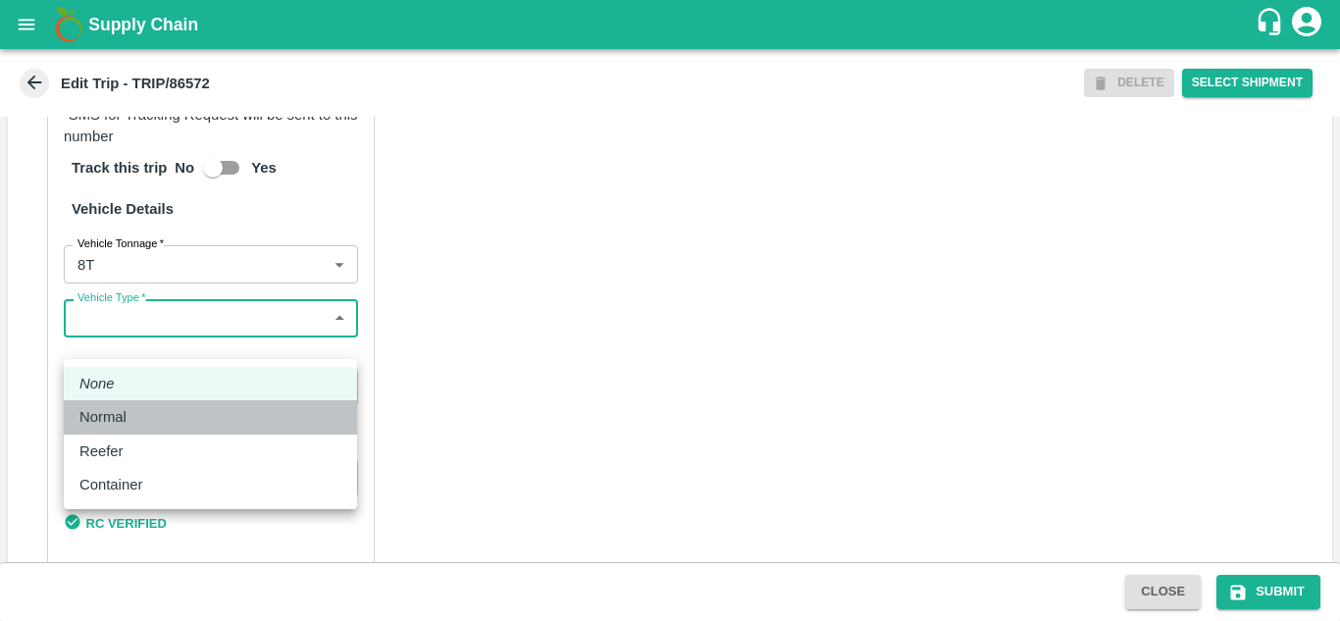
click at [115, 418] on p "Normal" at bounding box center [102, 417] width 47 height 22
type input "Normal"
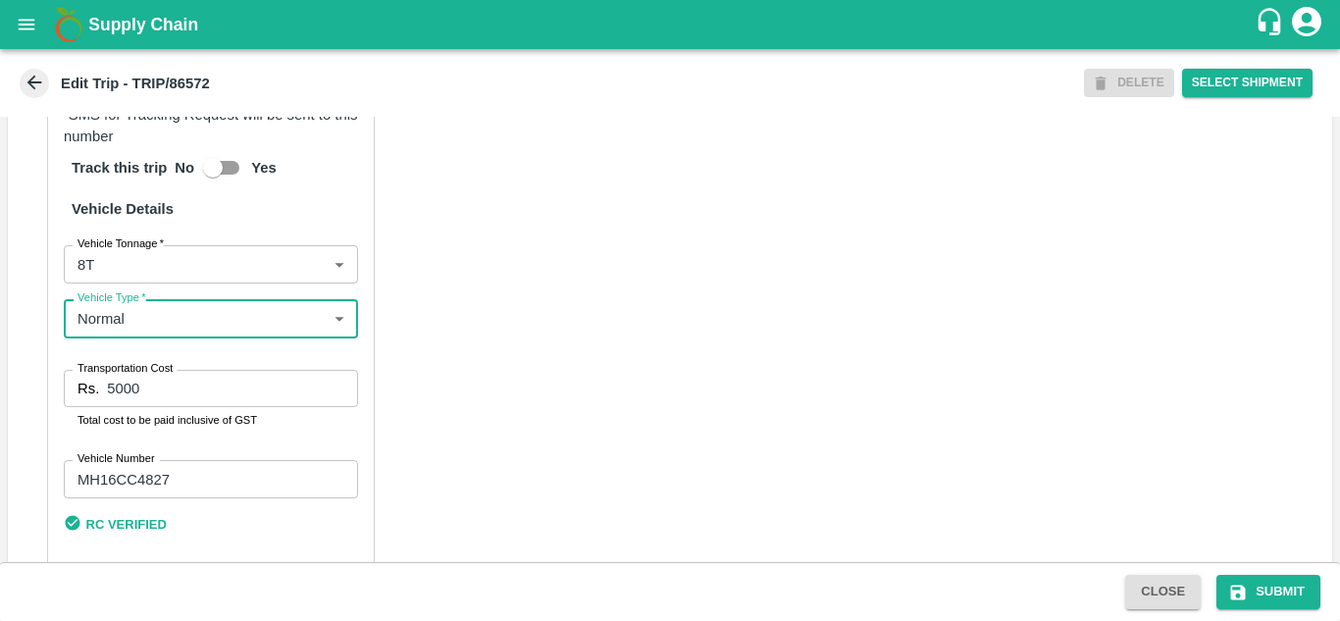
click at [443, 384] on div "Partner Details Partner   * Partner Add Transporter Driver 1 Details Driver Nam…" at bounding box center [670, 116] width 1324 height 981
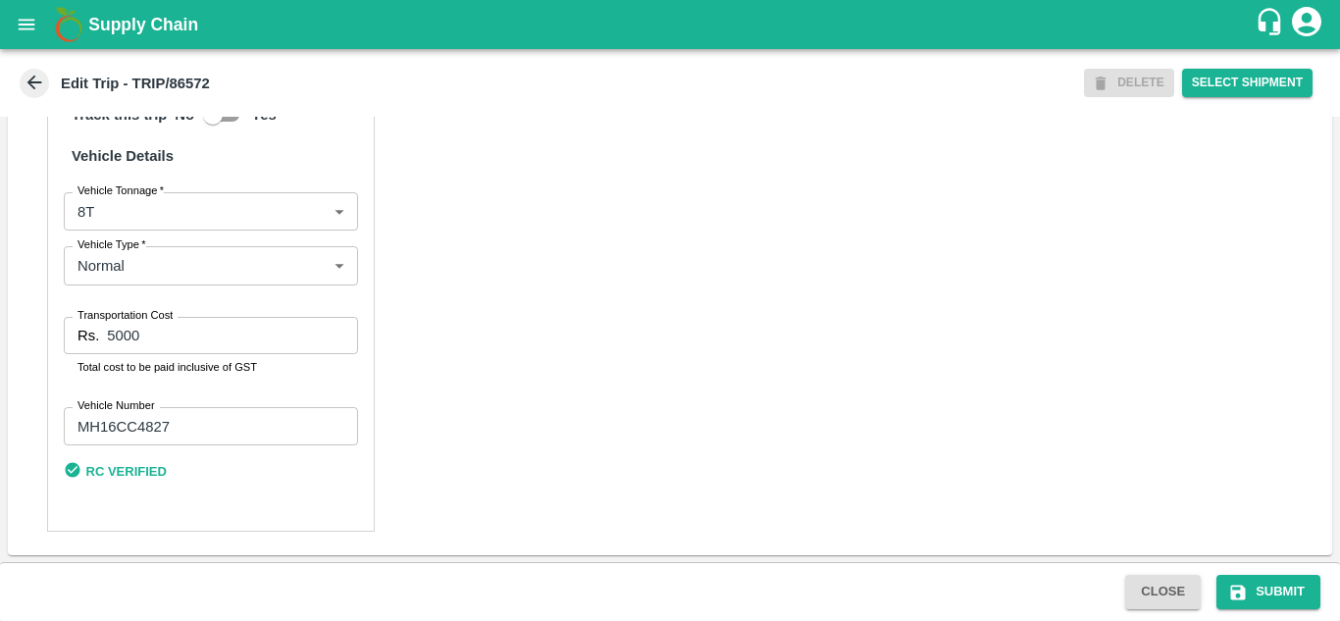
scroll to position [1471, 0]
click at [1292, 587] on button "Submit" at bounding box center [1268, 592] width 104 height 34
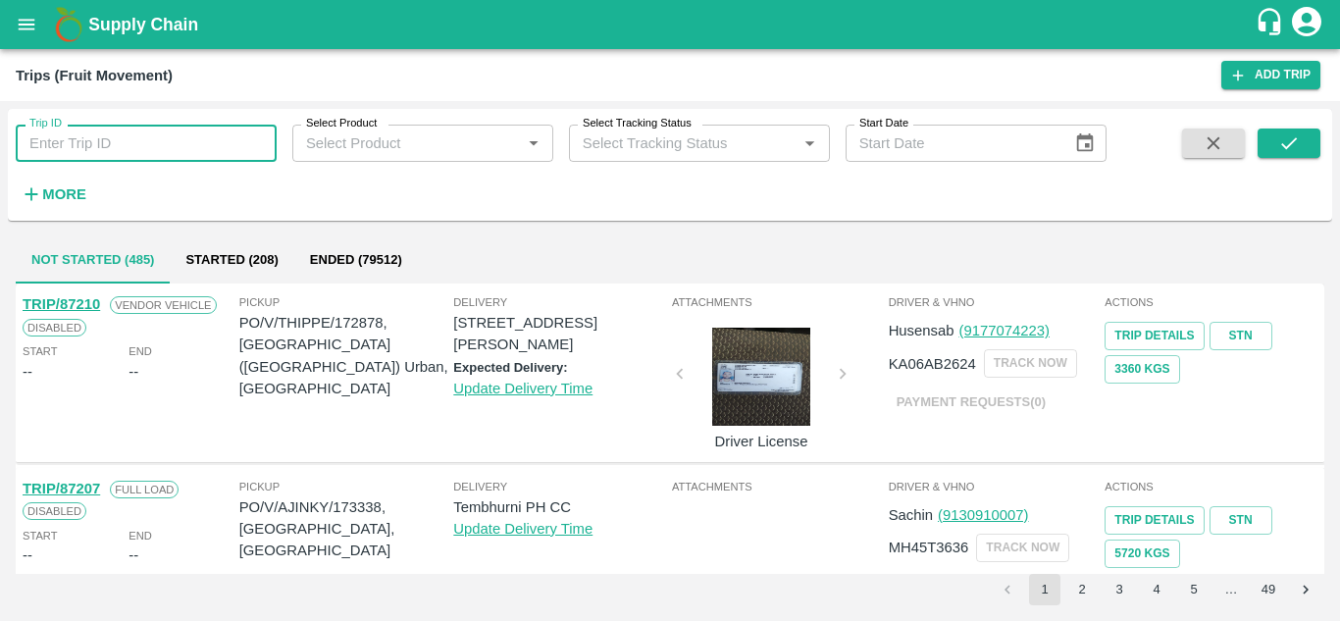
click at [99, 150] on input "Trip ID" at bounding box center [146, 143] width 261 height 37
type input "86572"
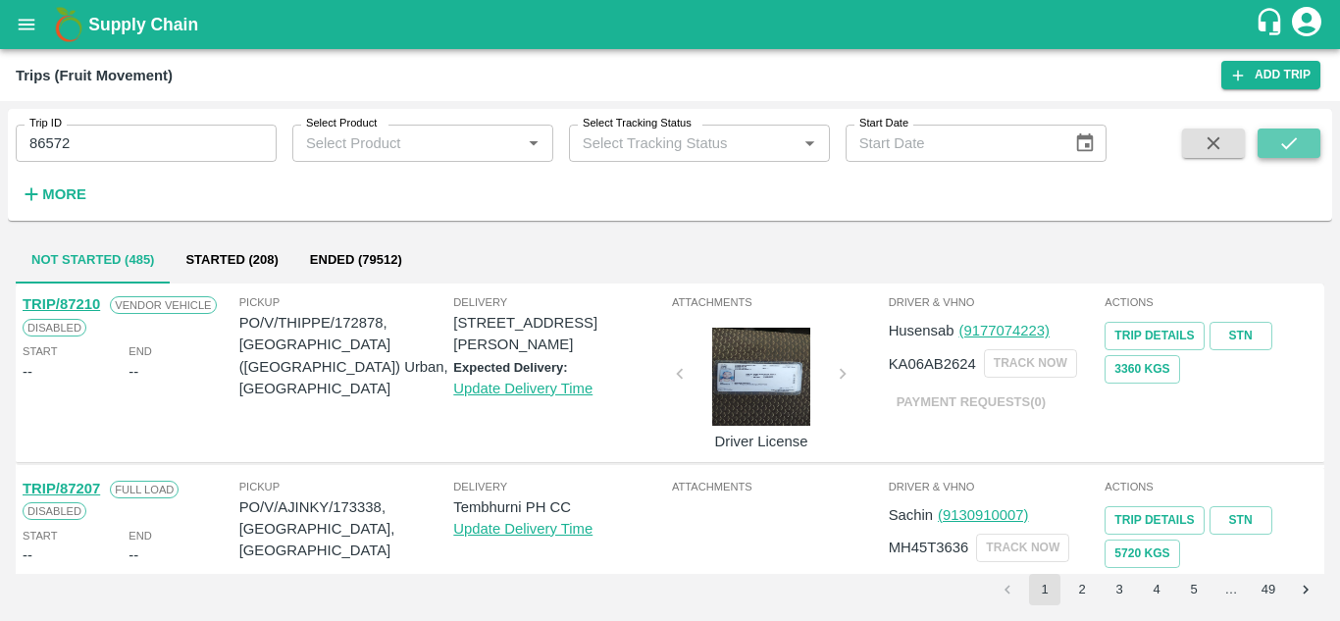
click at [1270, 150] on button "submit" at bounding box center [1288, 142] width 63 height 29
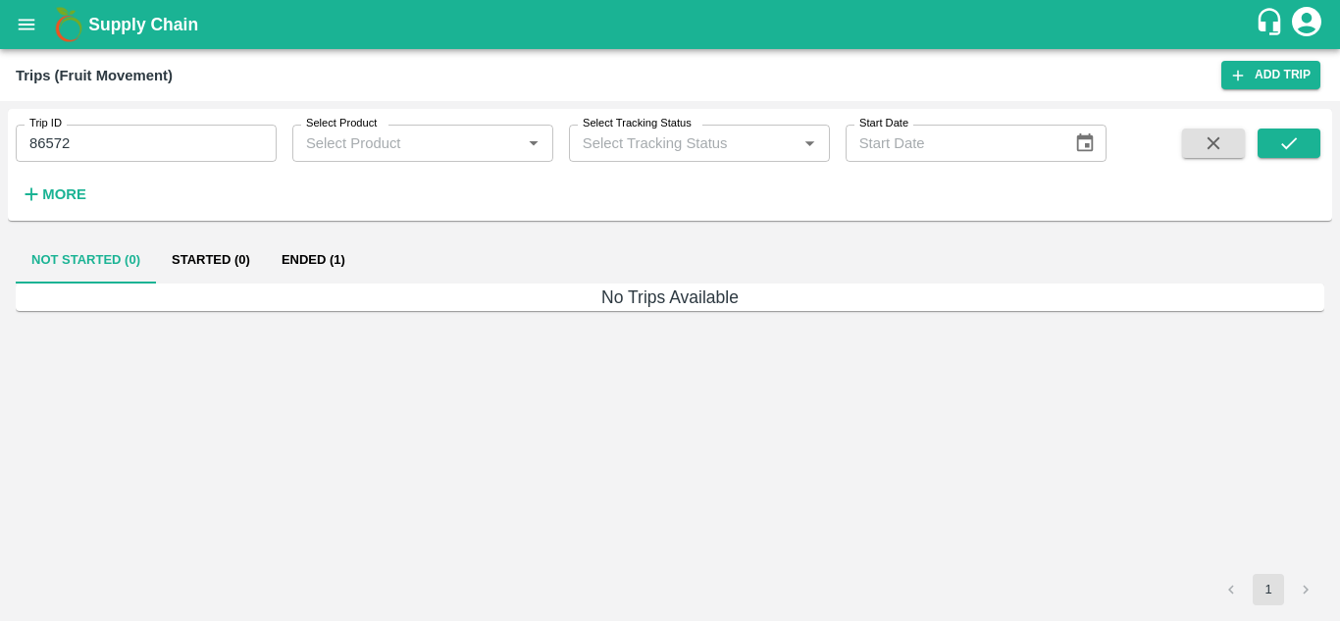
click at [311, 257] on button "Ended (1)" at bounding box center [313, 259] width 95 height 47
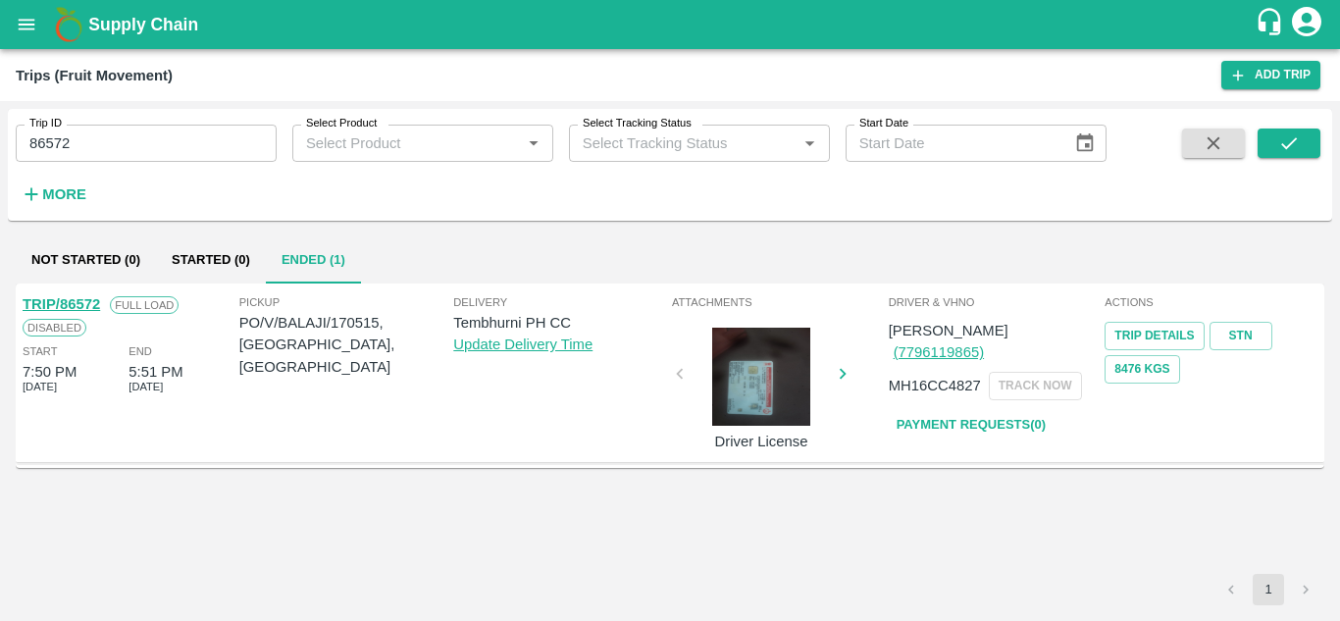
click at [82, 296] on link "TRIP/86572" at bounding box center [61, 304] width 77 height 16
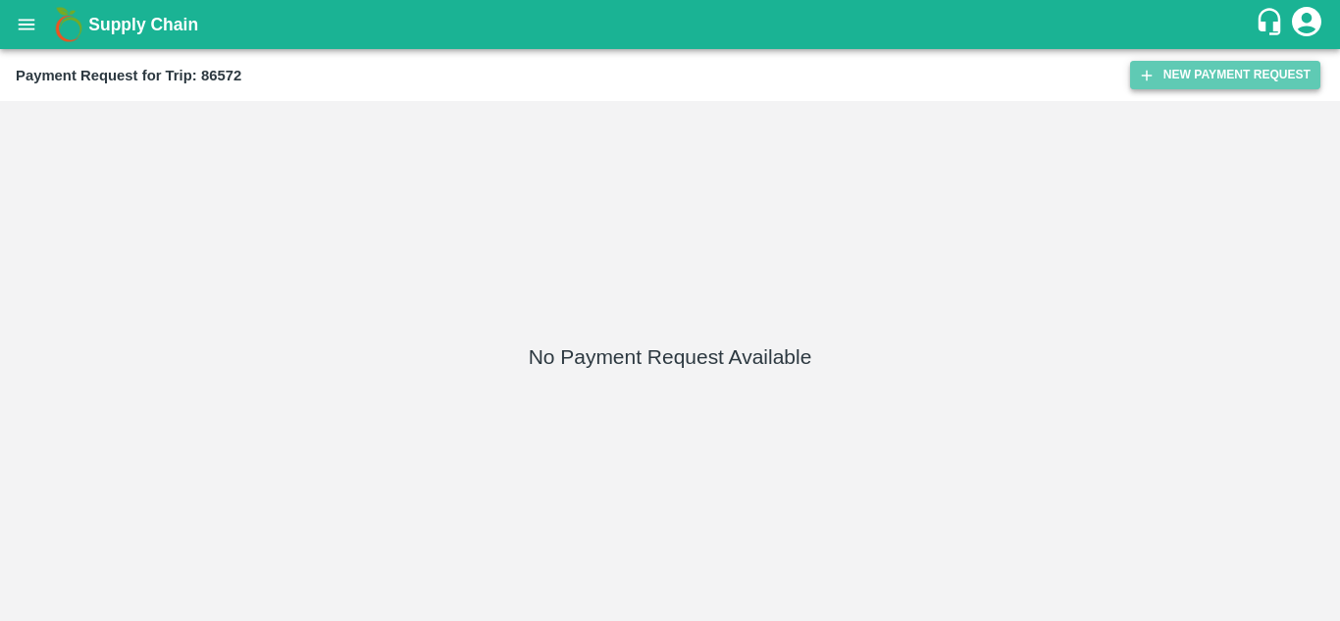
click at [1232, 62] on button "New Payment Request" at bounding box center [1225, 75] width 190 height 28
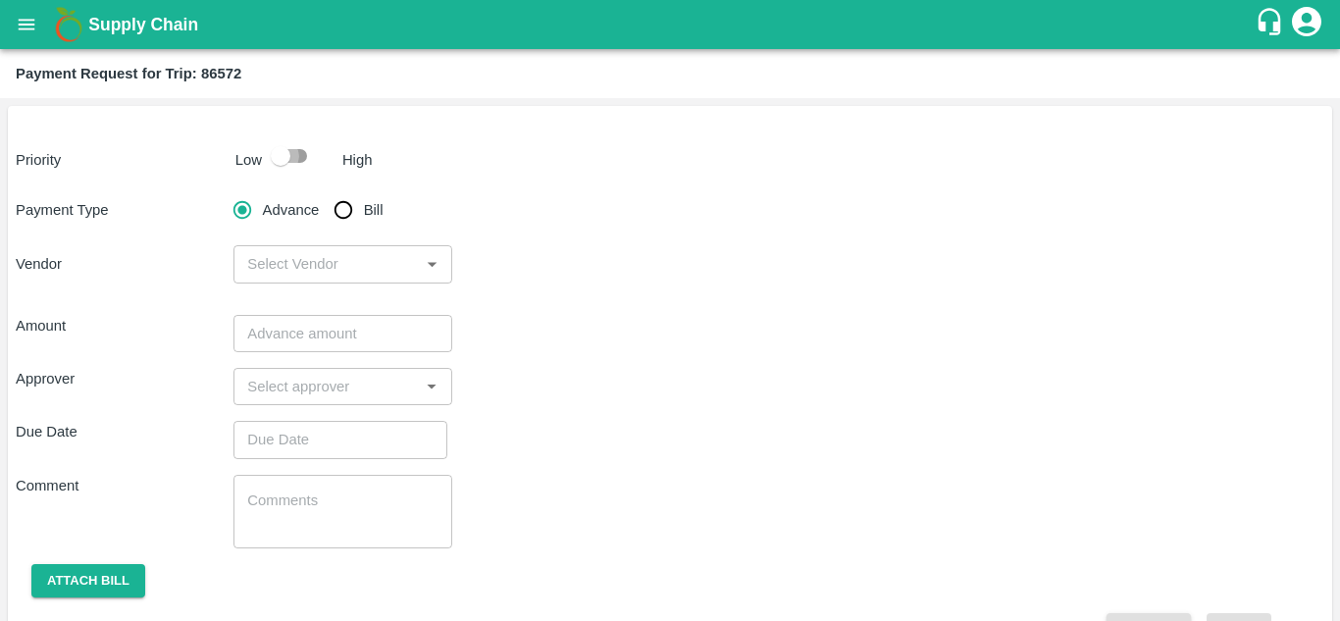
click at [302, 149] on input "checkbox" at bounding box center [281, 155] width 112 height 37
checkbox input "true"
click at [348, 212] on input "Bill" at bounding box center [343, 209] width 39 height 39
radio input "true"
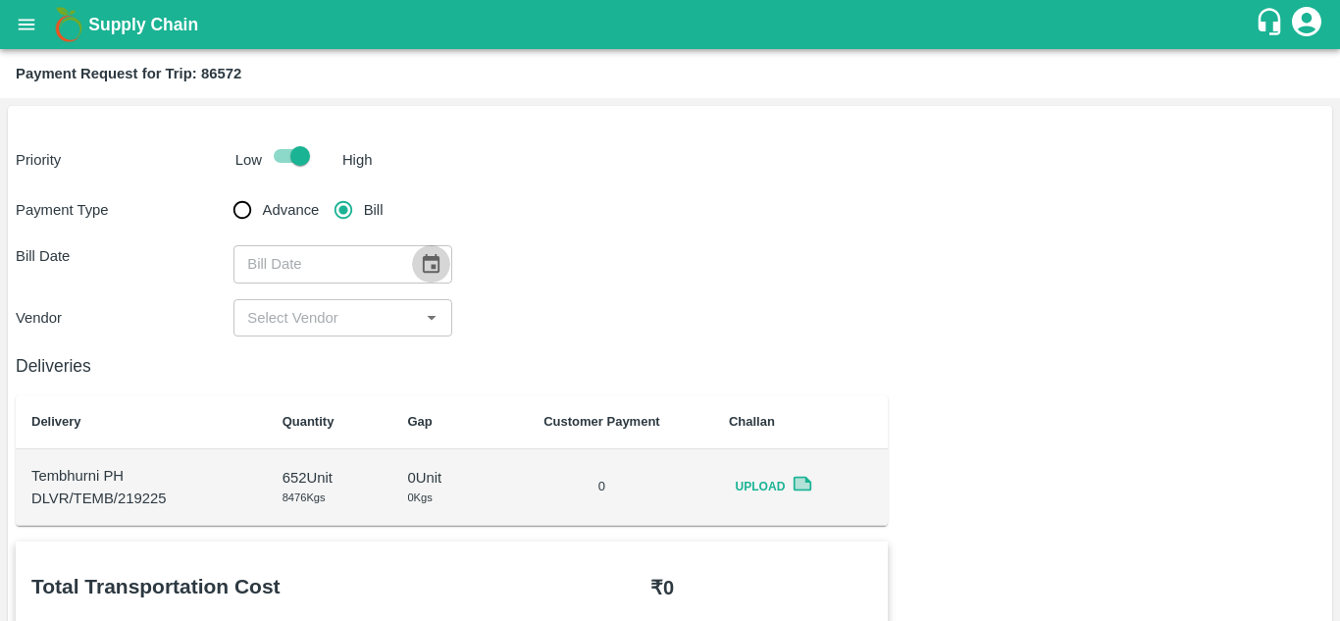
click at [431, 266] on icon "Choose date" at bounding box center [431, 263] width 17 height 19
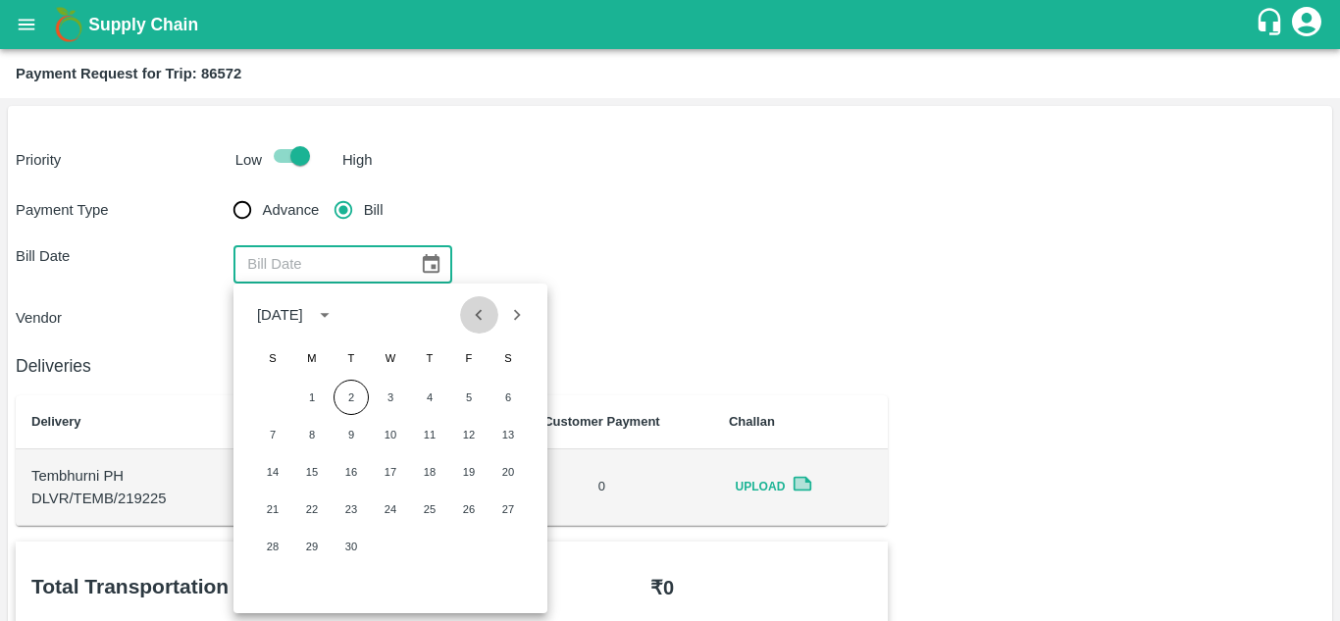
click at [468, 312] on icon "Previous month" at bounding box center [479, 315] width 22 height 22
click at [392, 512] on button "20" at bounding box center [390, 508] width 35 height 35
type input "20/08/2025"
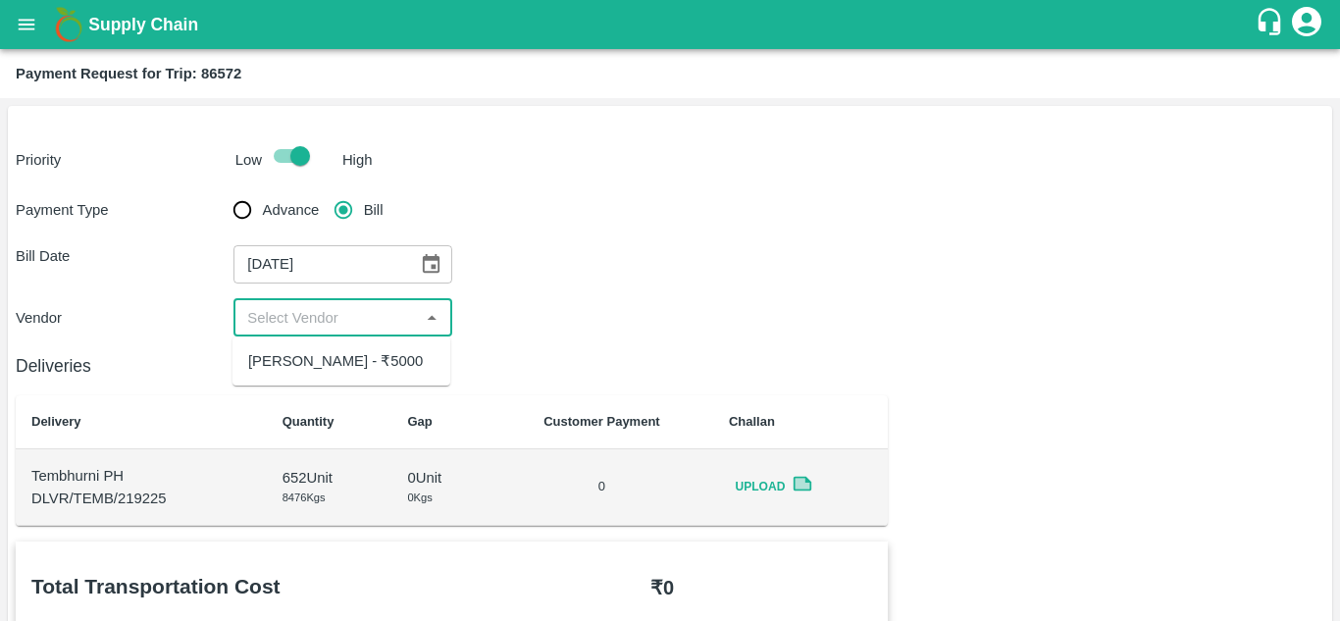
click at [373, 323] on input "input" at bounding box center [326, 317] width 174 height 25
click at [363, 357] on div "Balaji Prakash Patil - ₹5000" at bounding box center [335, 361] width 175 height 22
type input "Balaji Prakash Patil - ₹5000"
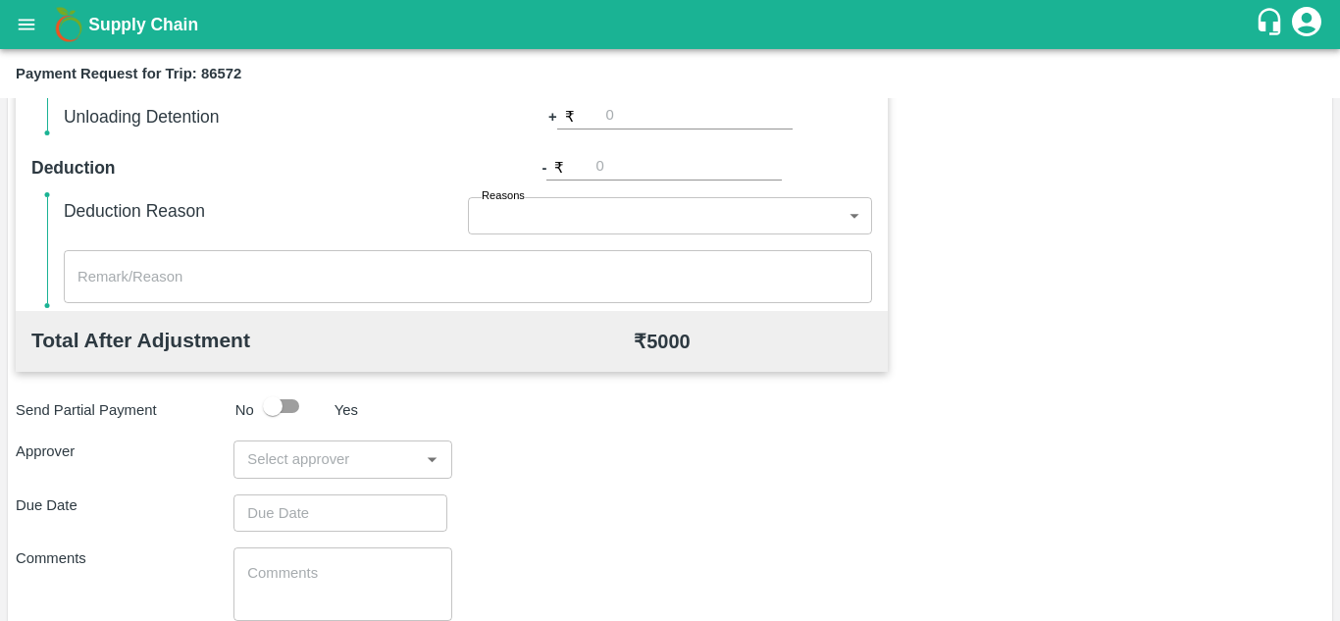
scroll to position [769, 0]
click at [360, 447] on input "input" at bounding box center [326, 459] width 174 height 25
type input "prasa"
click at [354, 505] on div "Prasad Waghade" at bounding box center [355, 513] width 120 height 22
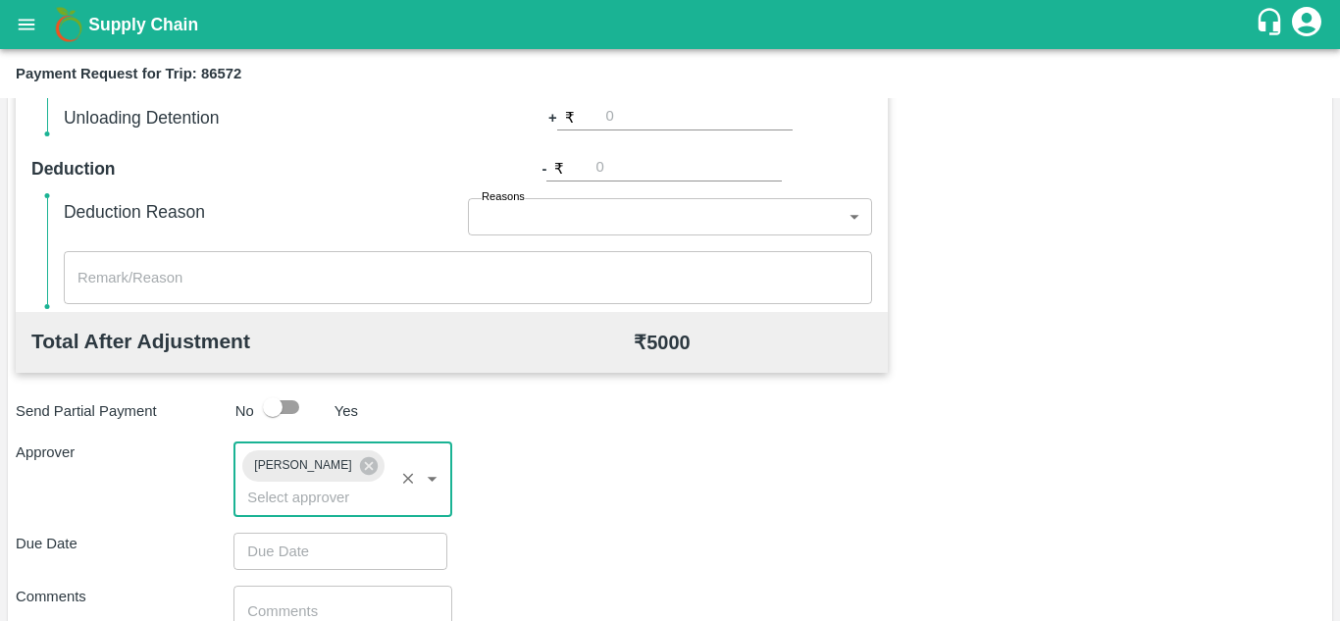
scroll to position [930, 0]
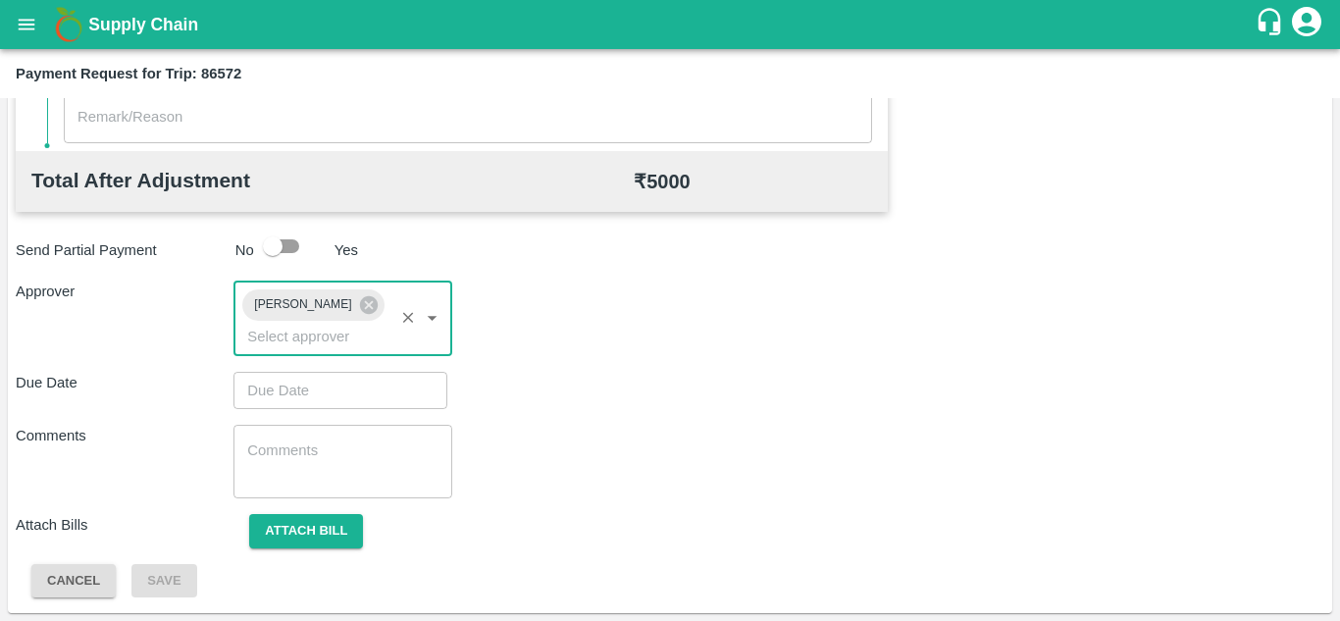
type input "DD/MM/YYYY hh:mm aa"
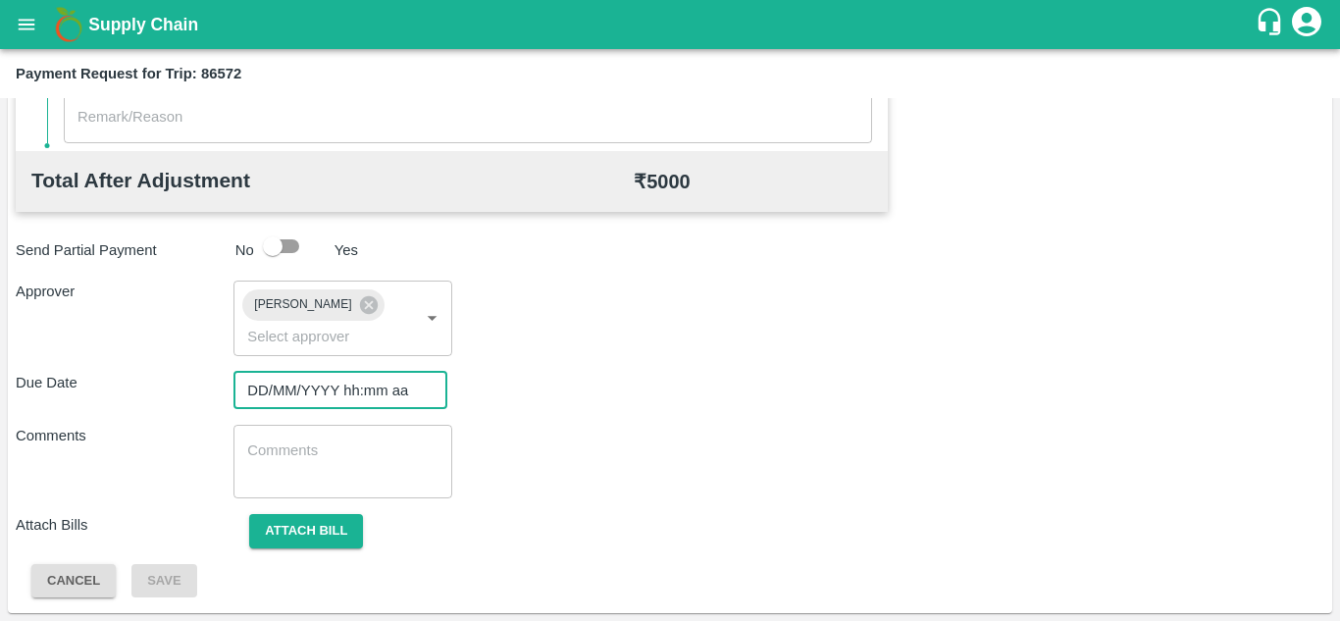
click at [287, 390] on input "DD/MM/YYYY hh:mm aa" at bounding box center [333, 390] width 200 height 37
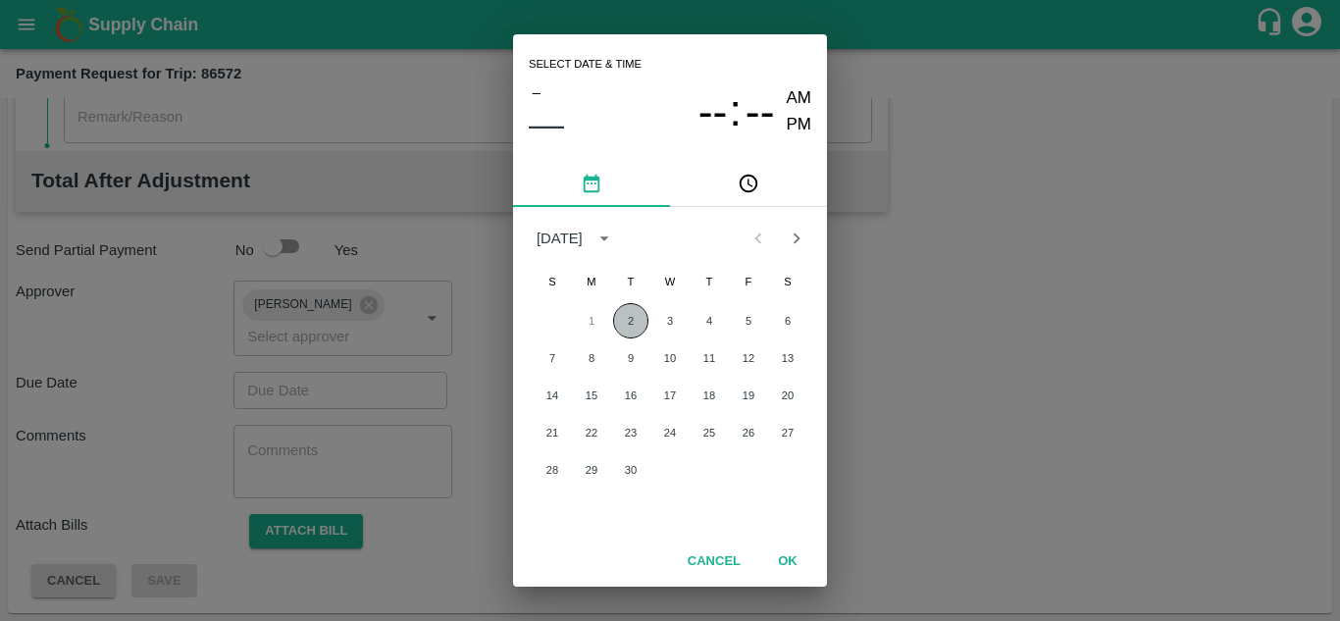
click at [634, 330] on button "2" at bounding box center [630, 320] width 35 height 35
type input "02/09/2025 12:00 AM"
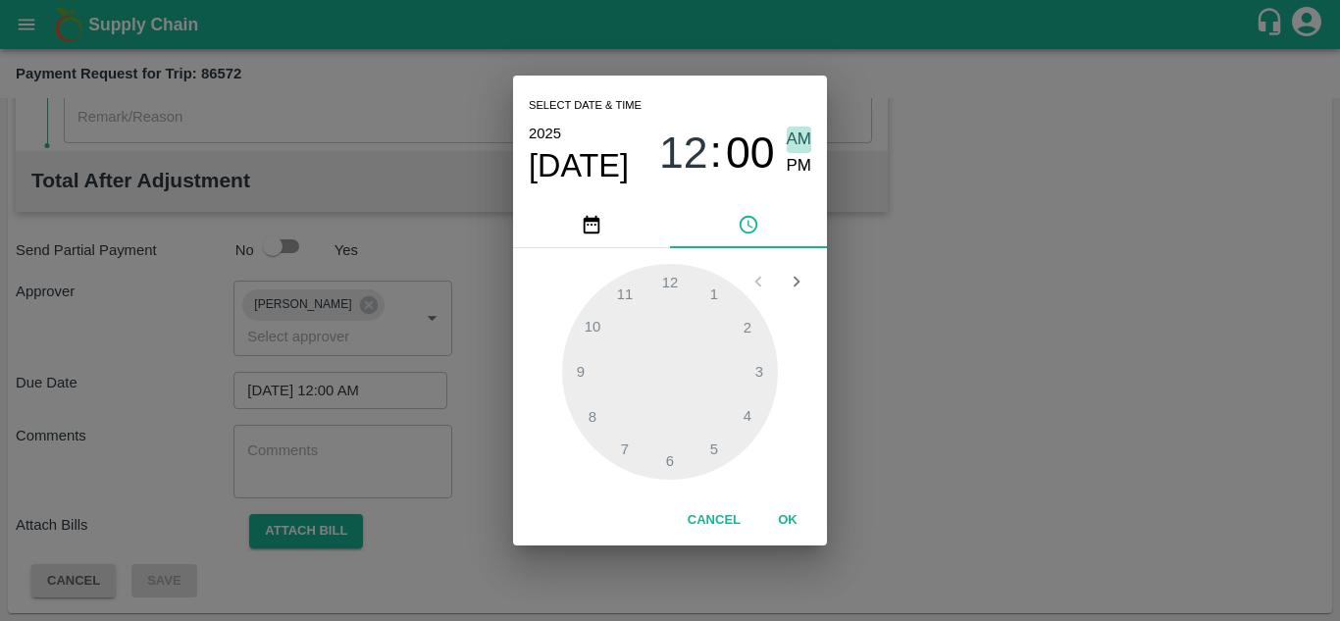
click at [802, 142] on span "AM" at bounding box center [798, 139] width 25 height 26
click at [795, 518] on button "OK" at bounding box center [787, 520] width 63 height 34
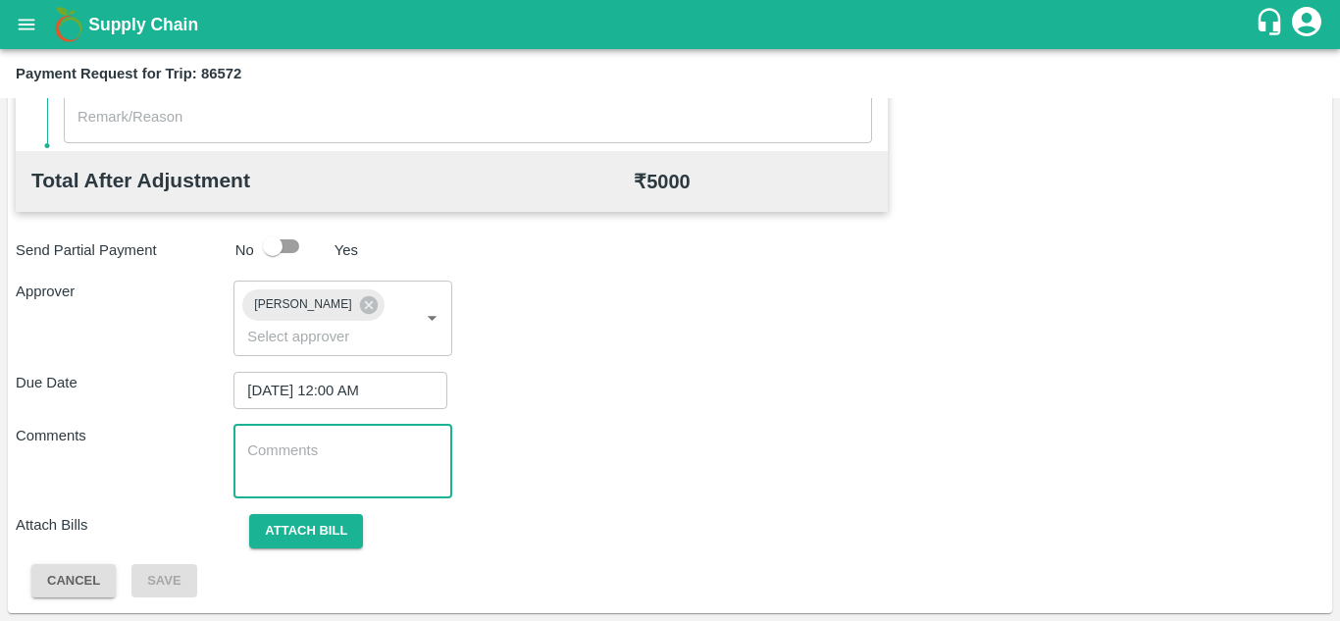
click at [270, 455] on textarea at bounding box center [342, 460] width 190 height 41
paste textarea "86572"
type textarea "8"
type textarea "Transport Bill"
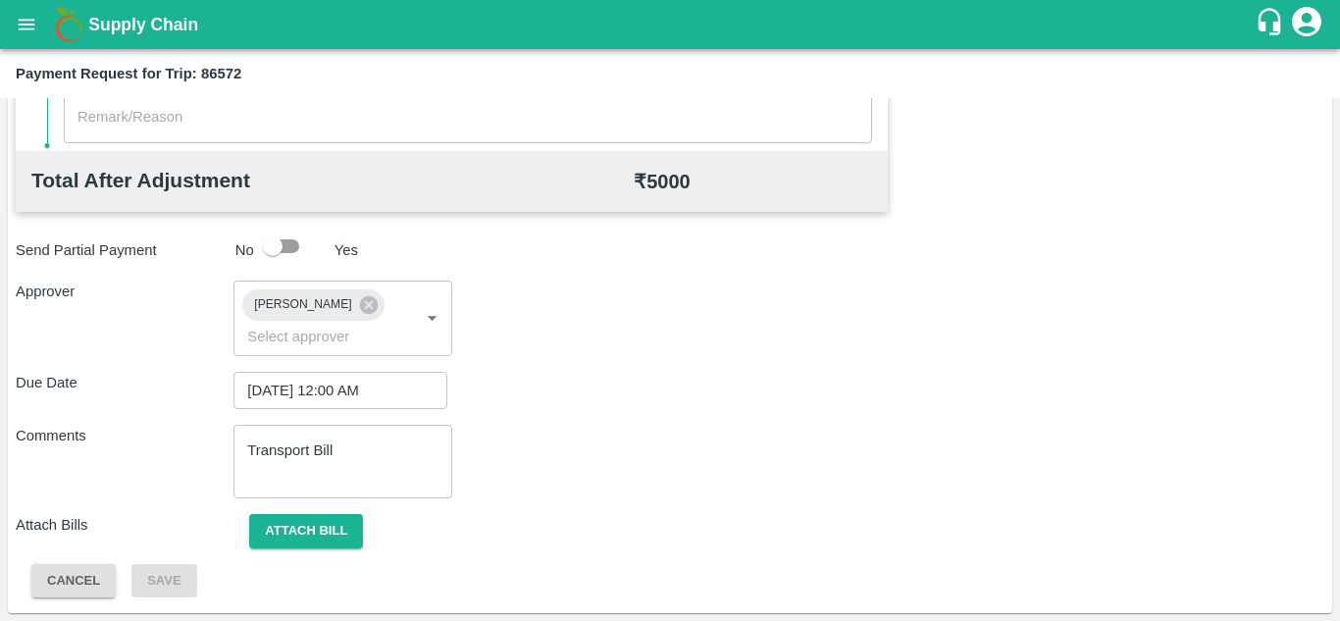
click at [695, 311] on div "Approver Prasad Waghade ​" at bounding box center [670, 317] width 1308 height 75
click at [318, 525] on button "Attach bill" at bounding box center [306, 531] width 114 height 34
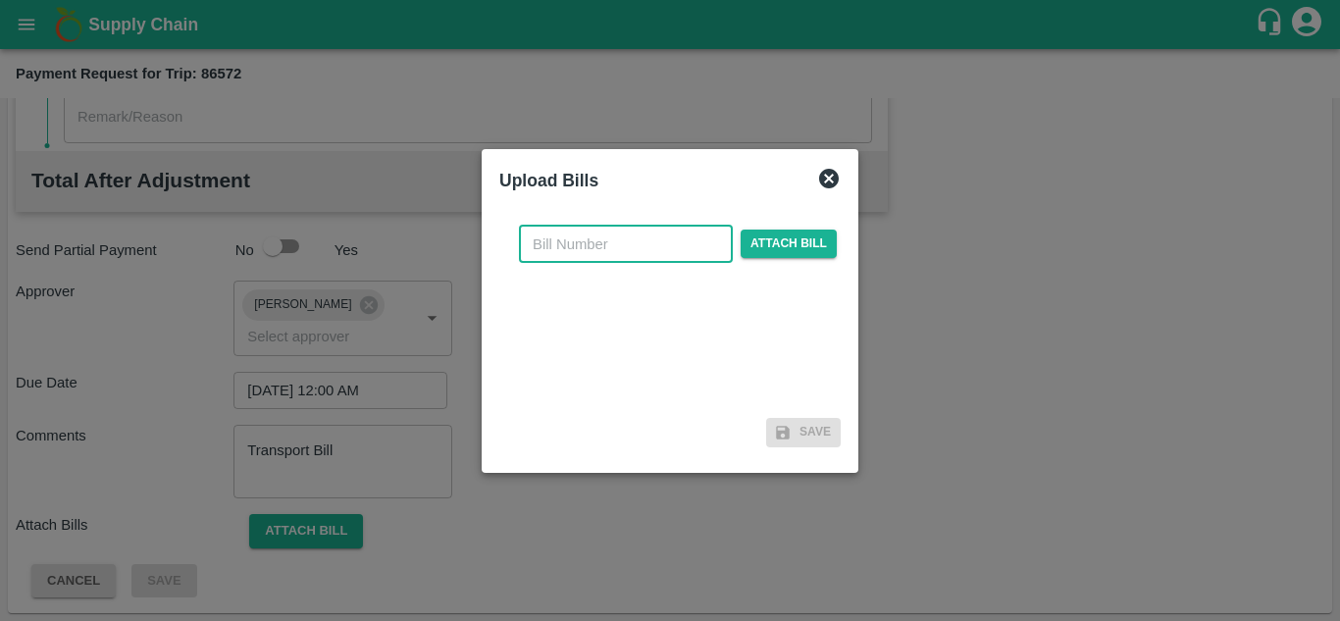
click at [551, 246] on input "text" at bounding box center [626, 244] width 214 height 37
type input "2025/TRN/219"
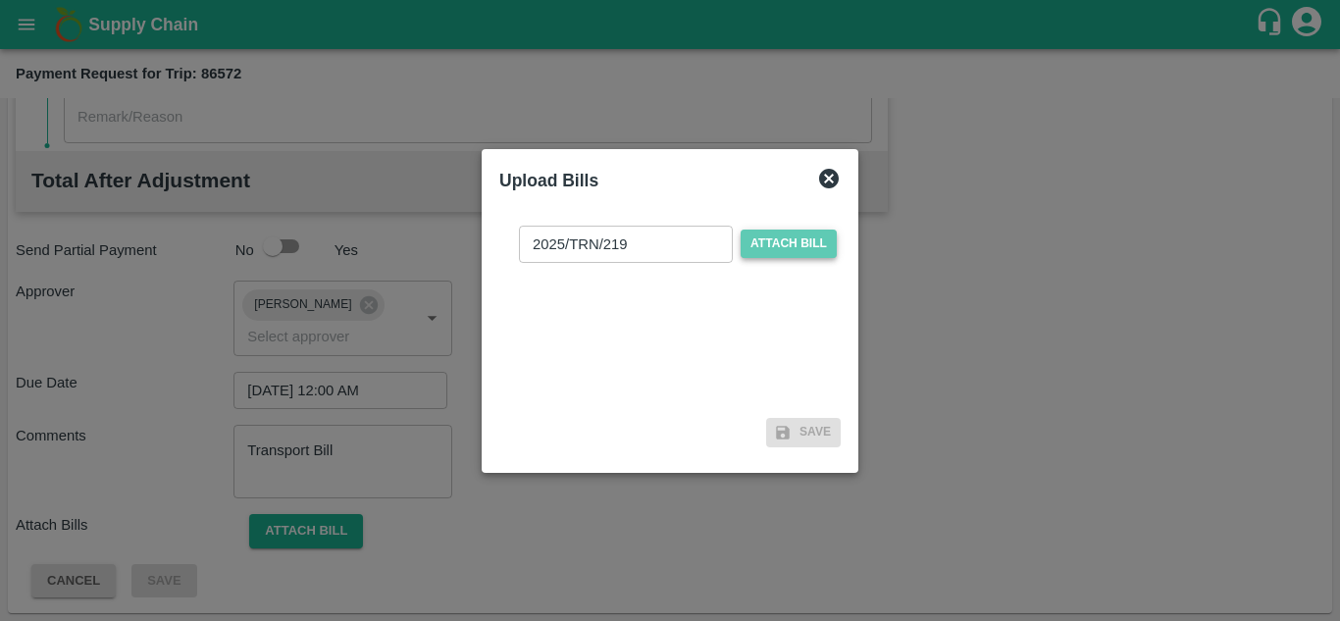
click at [791, 233] on span "Attach bill" at bounding box center [788, 243] width 96 height 28
click at [0, 0] on input "Attach bill" at bounding box center [0, 0] width 0 height 0
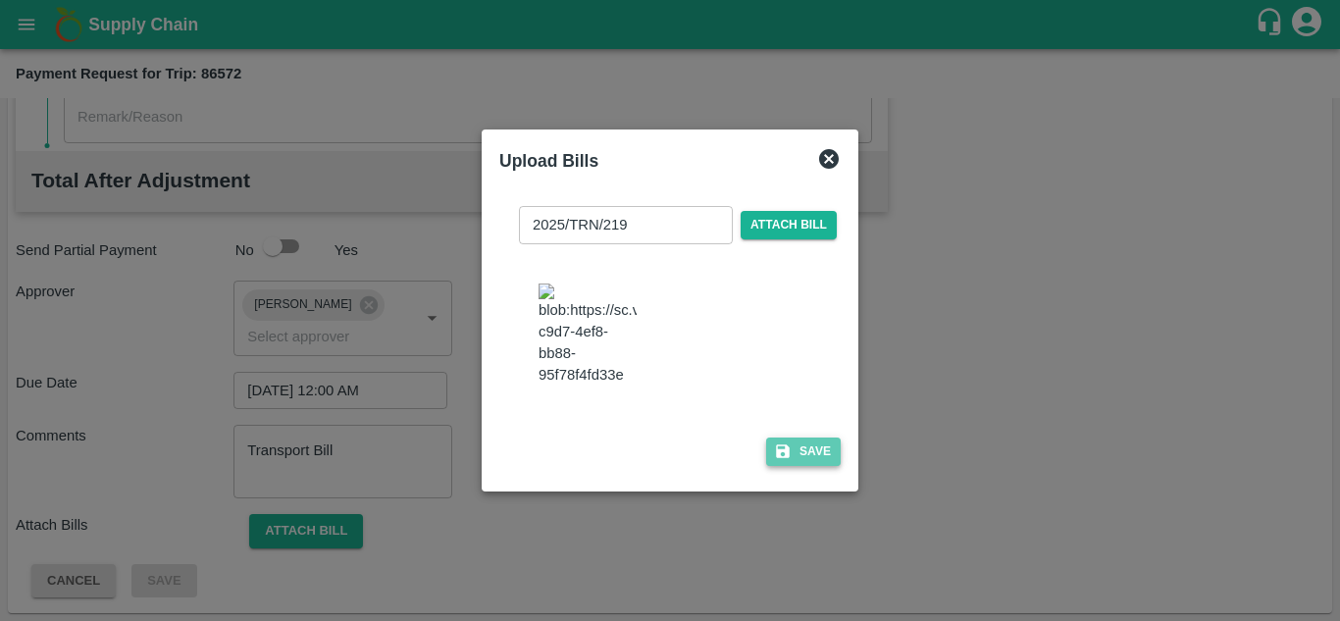
click at [808, 466] on button "Save" at bounding box center [803, 451] width 75 height 28
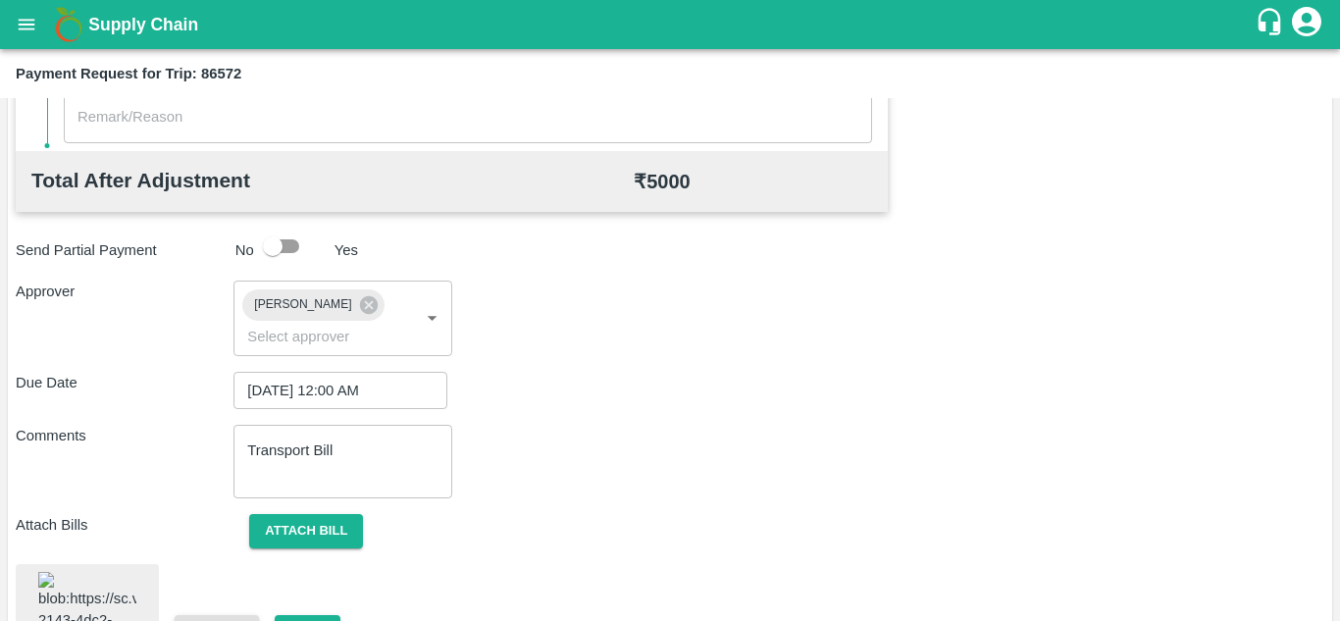
scroll to position [1104, 0]
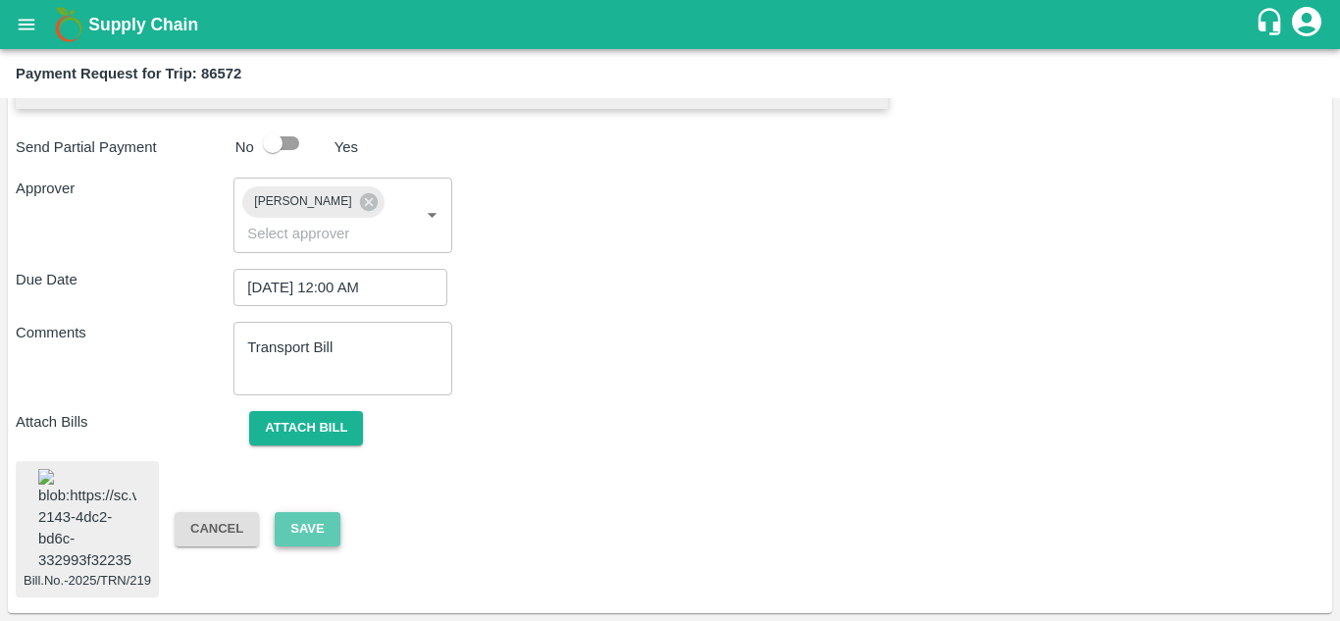
click at [305, 512] on button "Save" at bounding box center [307, 529] width 65 height 34
click at [379, 269] on input "02/09/2025 12:00 AM" at bounding box center [333, 287] width 200 height 37
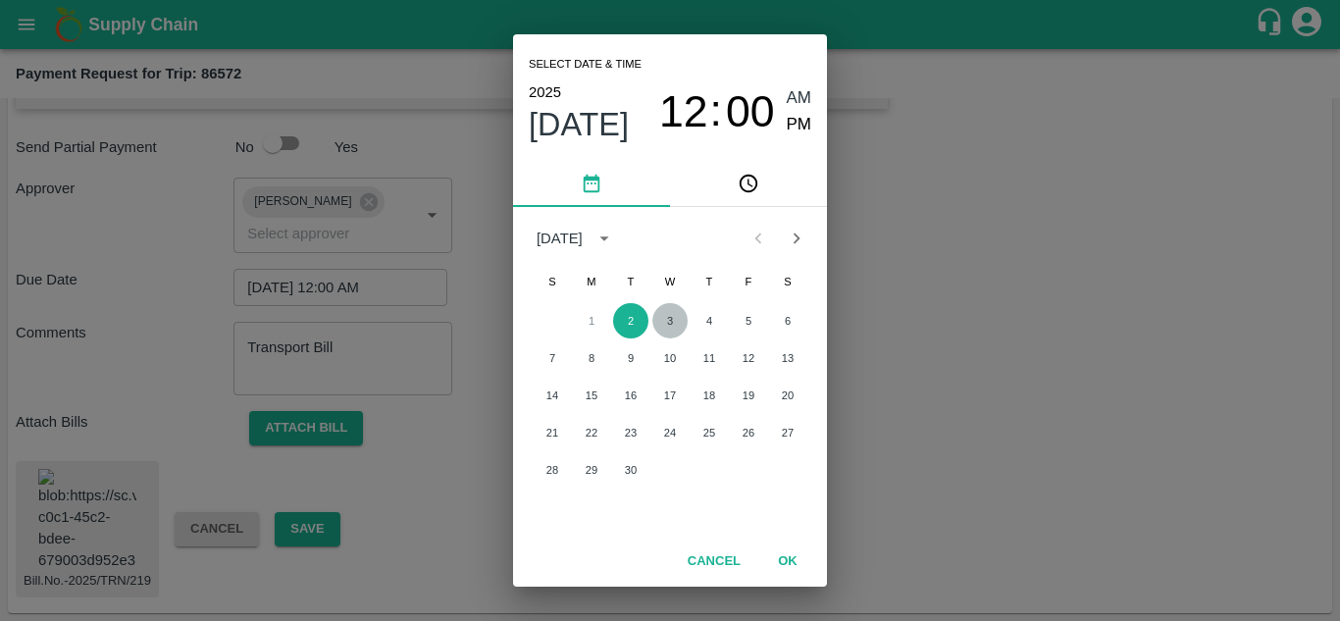
click at [674, 329] on button "3" at bounding box center [669, 320] width 35 height 35
type input "[DATE] 12:00 AM"
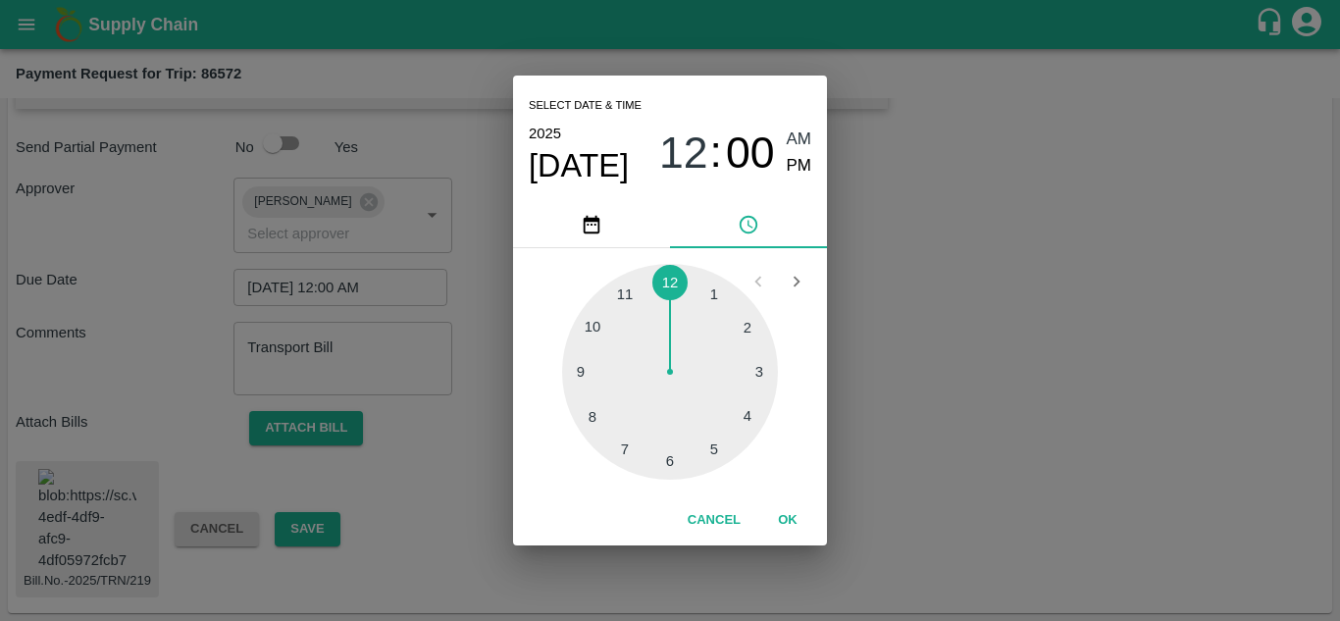
click at [669, 284] on div at bounding box center [670, 372] width 216 height 216
click at [799, 142] on span "AM" at bounding box center [798, 139] width 25 height 26
click at [790, 514] on button "OK" at bounding box center [787, 520] width 63 height 34
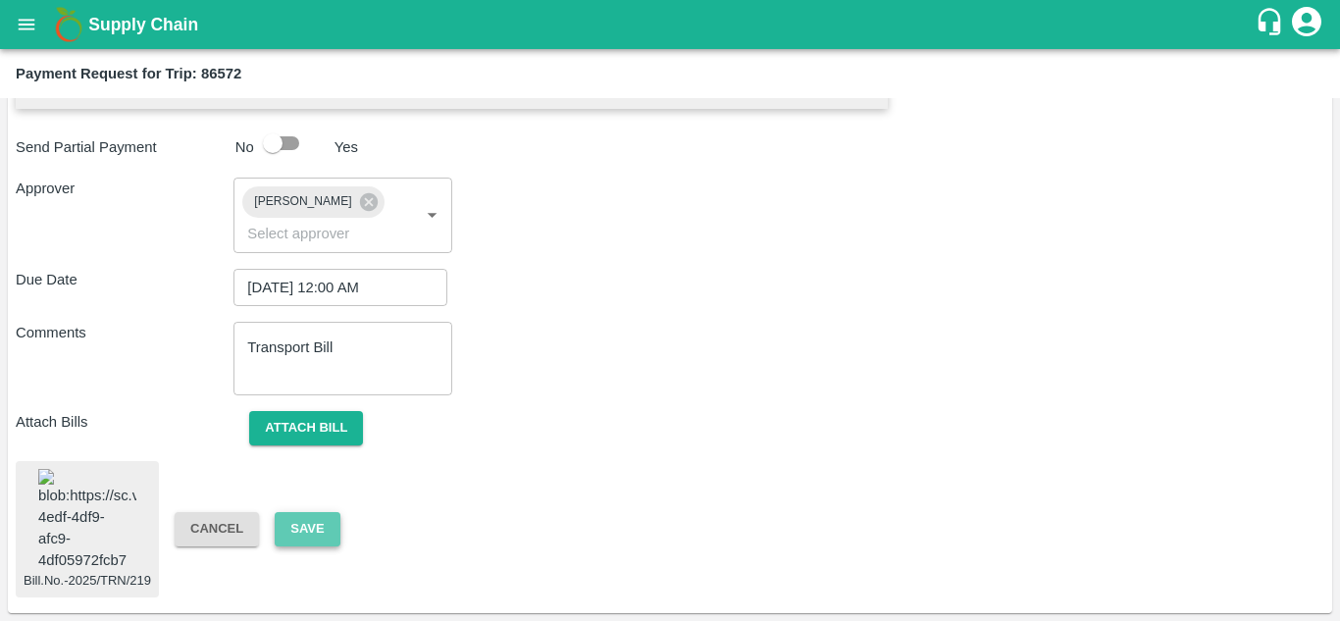
click at [296, 512] on button "Save" at bounding box center [307, 529] width 65 height 34
click at [305, 512] on button "Save" at bounding box center [307, 529] width 65 height 34
click at [114, 500] on img at bounding box center [87, 520] width 98 height 103
click at [317, 512] on button "Save" at bounding box center [307, 529] width 65 height 34
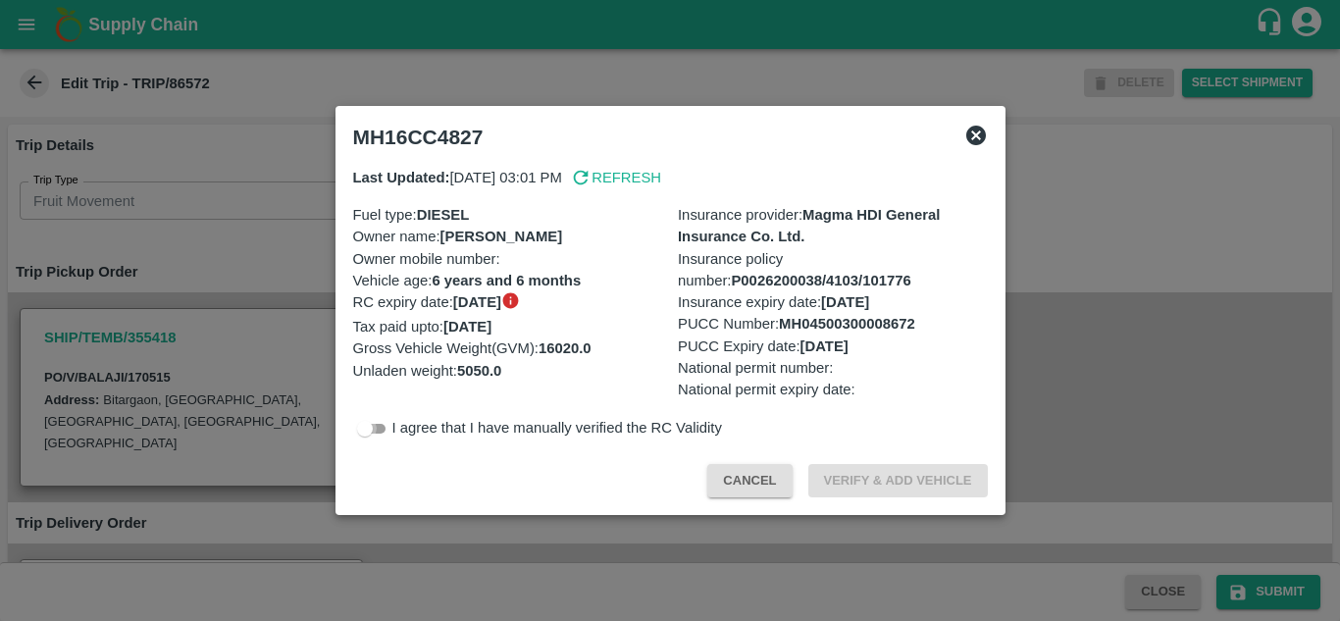
click at [381, 424] on input "checkbox" at bounding box center [364, 429] width 71 height 24
checkbox input "true"
click at [898, 466] on button "Verify & Add Vehicle" at bounding box center [897, 481] width 179 height 34
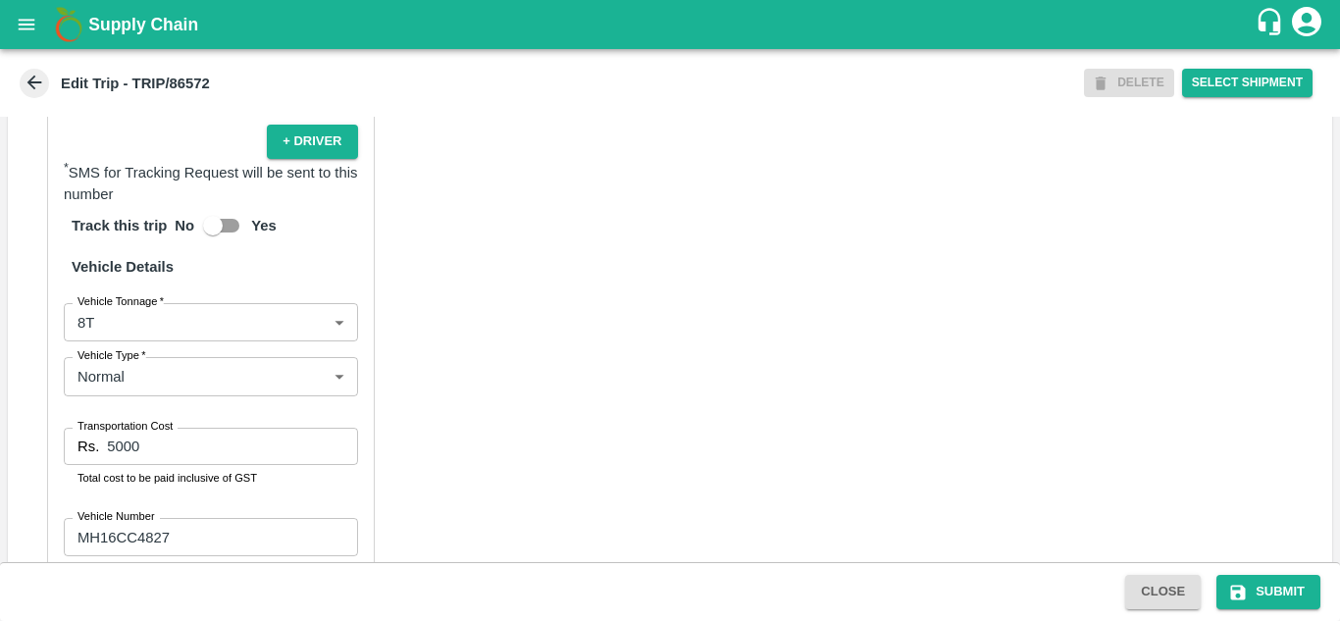
scroll to position [1471, 0]
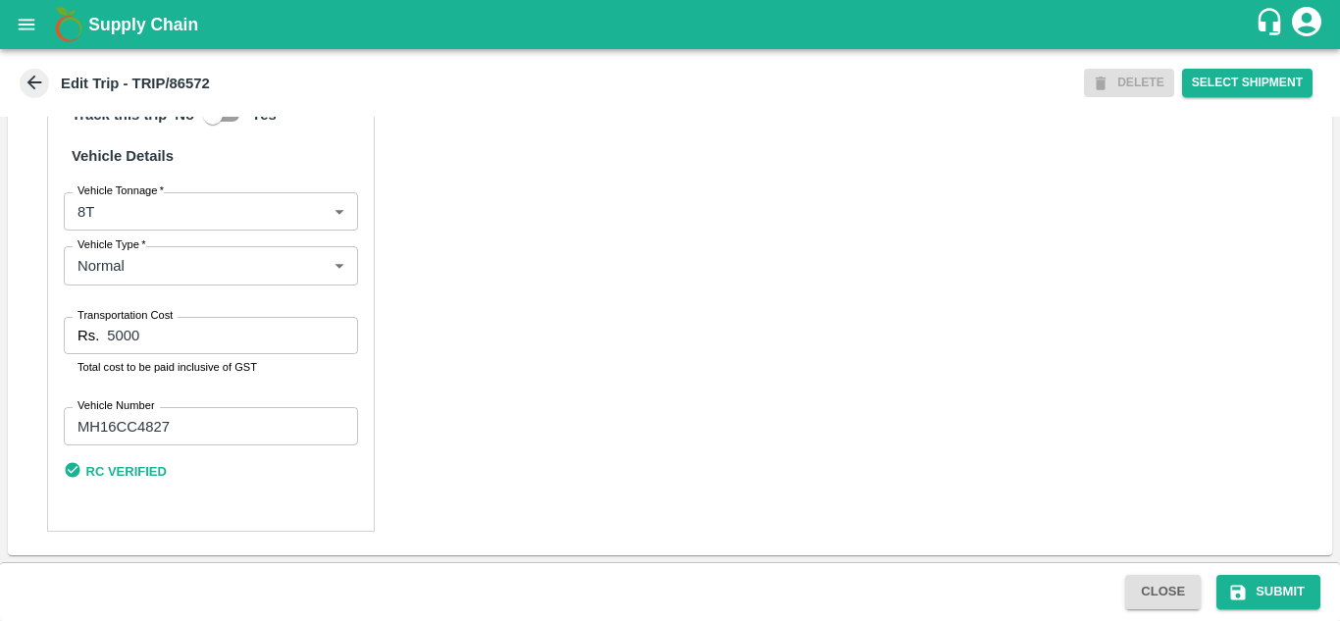
click at [142, 472] on b "RC Verified" at bounding box center [126, 471] width 80 height 15
click at [68, 472] on icon at bounding box center [73, 469] width 15 height 15
click at [77, 470] on icon at bounding box center [73, 469] width 15 height 15
click at [187, 424] on input "MH16CC4827" at bounding box center [211, 425] width 294 height 37
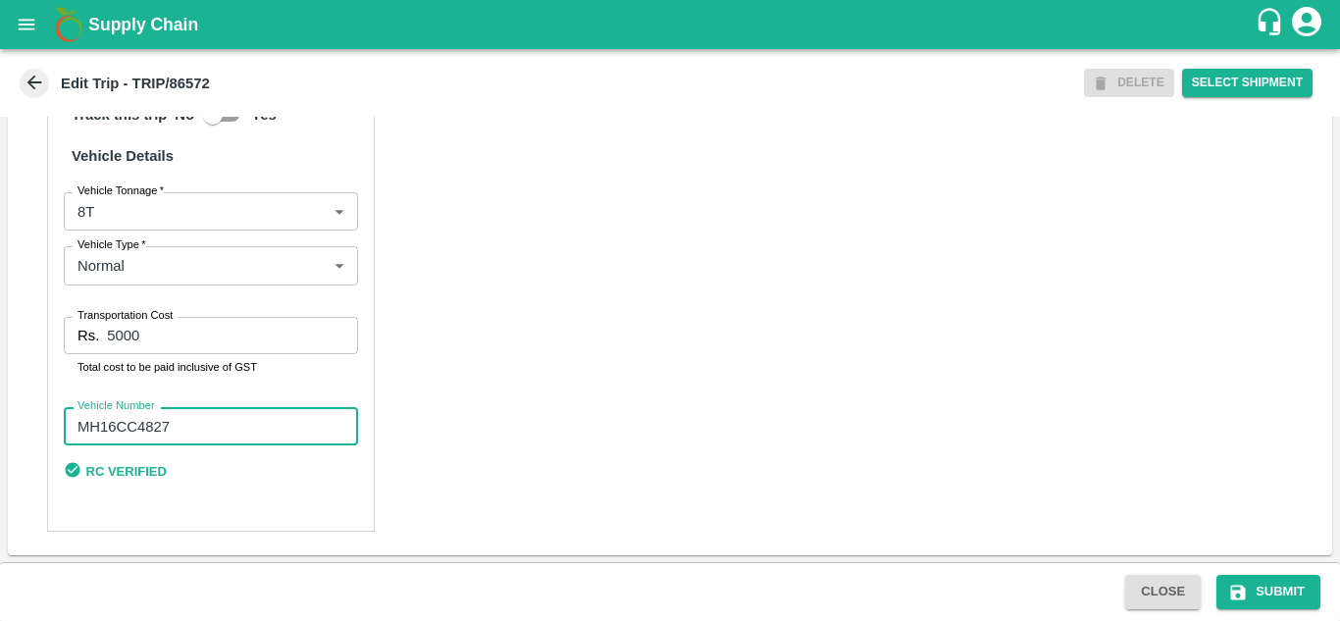
click at [187, 424] on input "MH16CC4827" at bounding box center [211, 425] width 294 height 37
click at [565, 462] on div "Partner Details Partner   * Partner Add Transporter Driver 1 Details Driver Nam…" at bounding box center [670, 63] width 1324 height 981
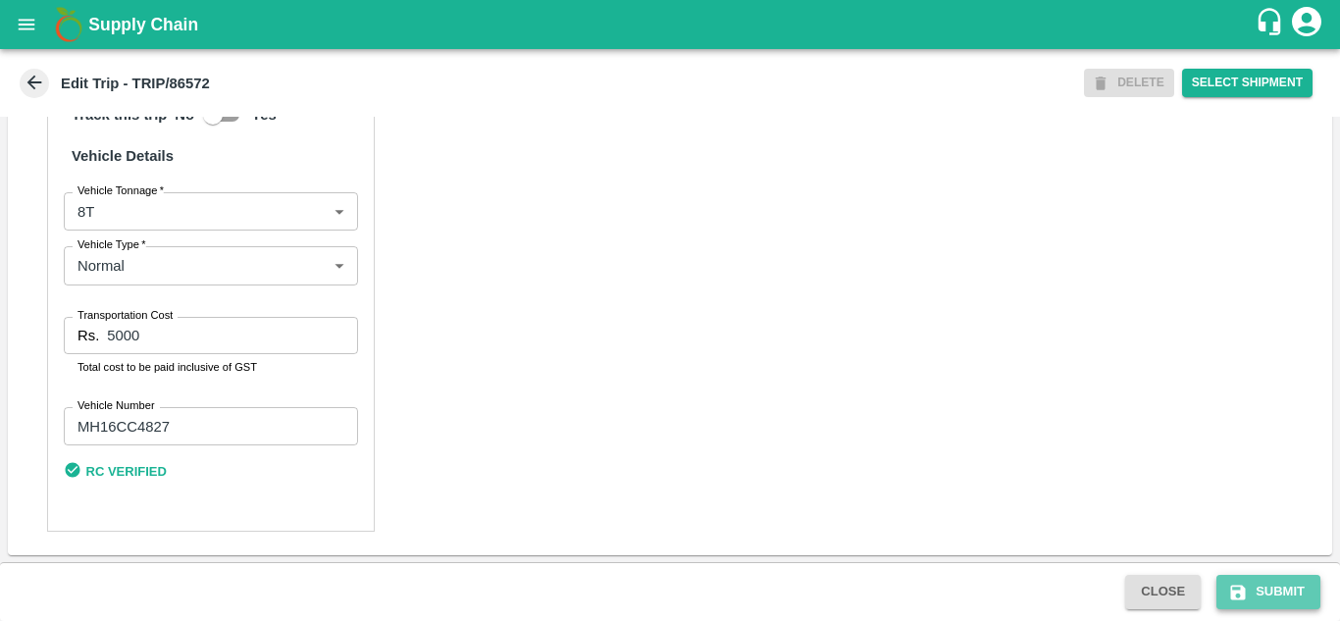
click at [1276, 592] on button "Submit" at bounding box center [1268, 592] width 104 height 34
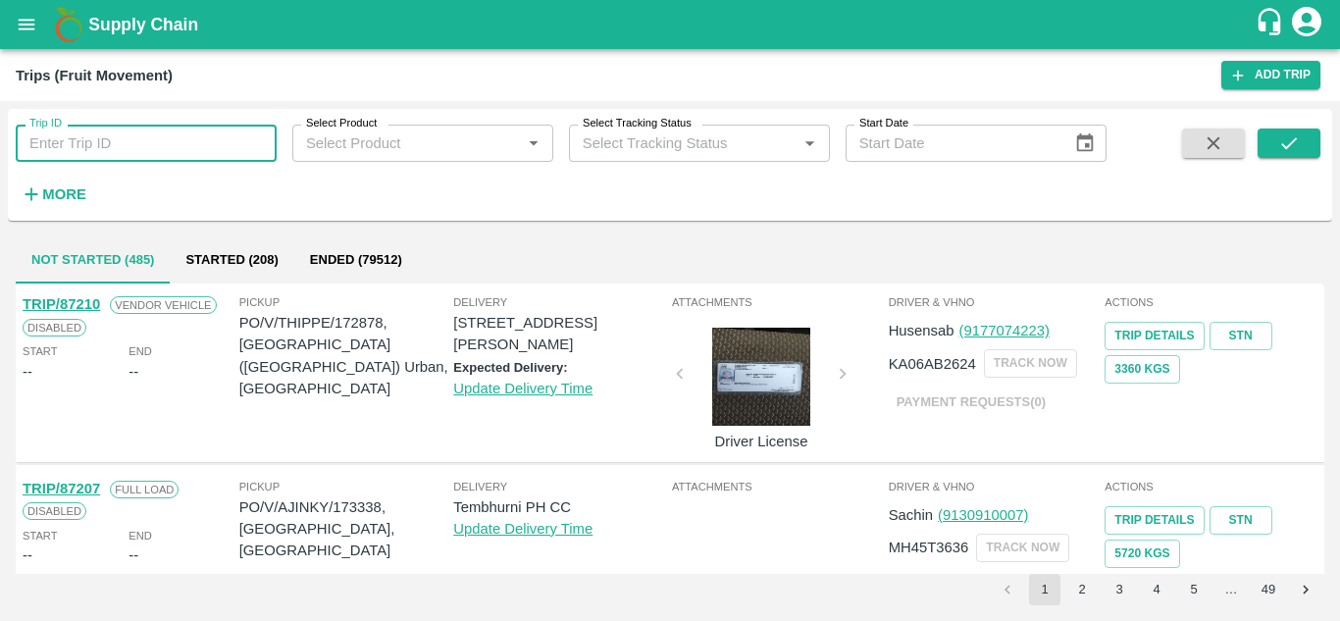
click at [56, 135] on input "Trip ID" at bounding box center [146, 143] width 261 height 37
type input "86572"
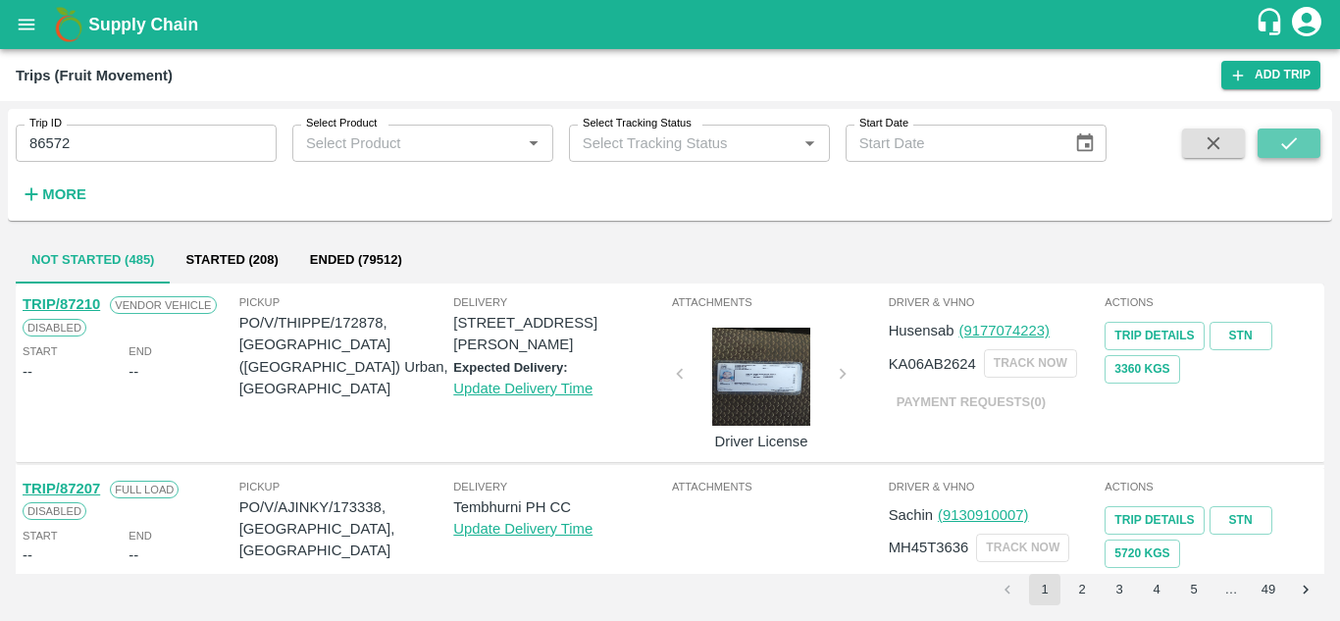
click at [1298, 144] on icon "submit" at bounding box center [1289, 143] width 22 height 22
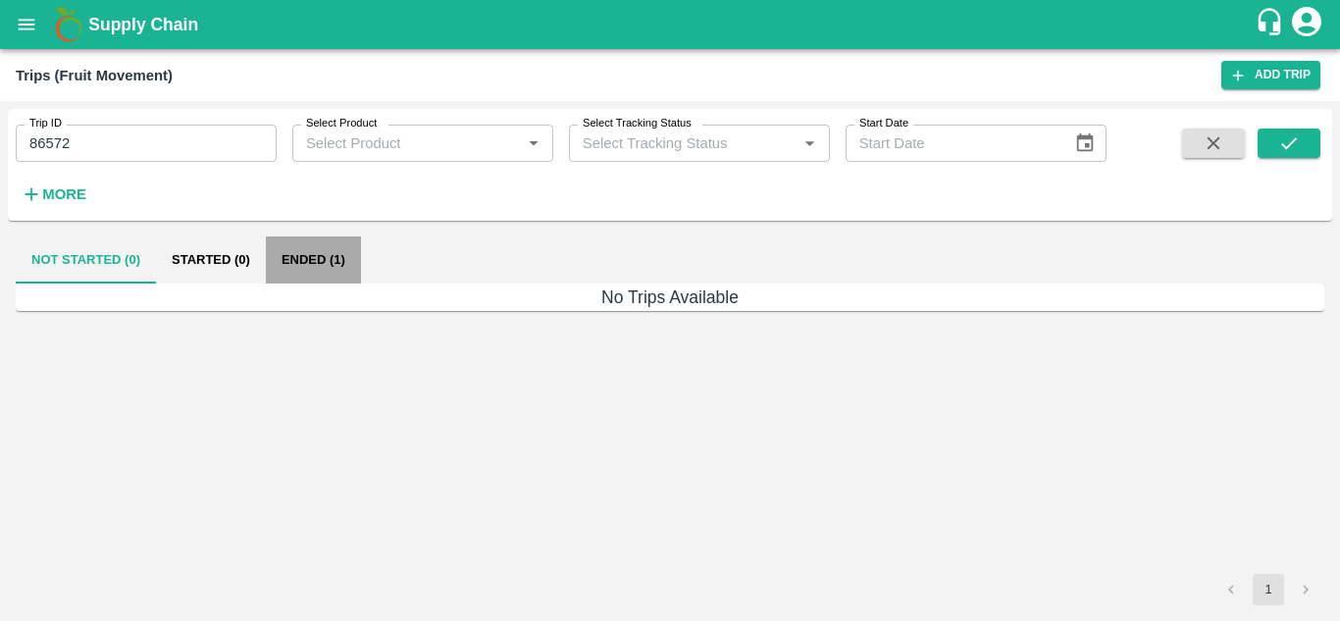
click at [317, 254] on button "Ended (1)" at bounding box center [313, 259] width 95 height 47
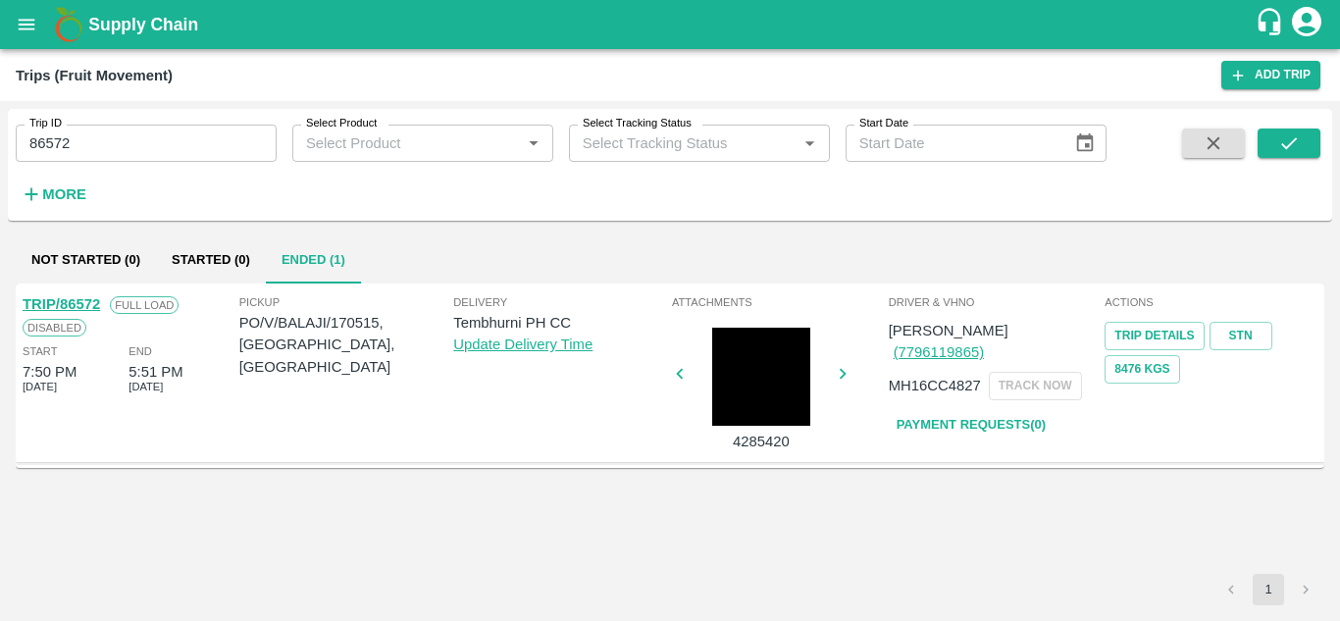
click at [71, 300] on link "TRIP/86572" at bounding box center [61, 304] width 77 height 16
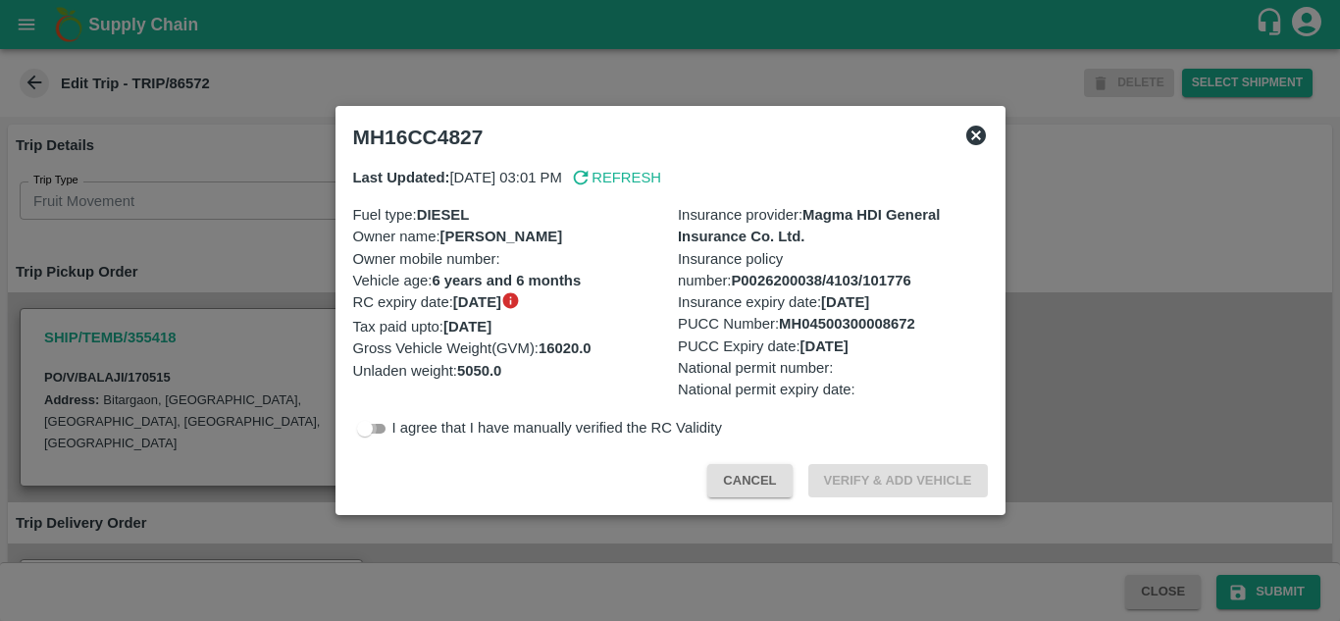
click at [379, 429] on input "checkbox" at bounding box center [364, 429] width 71 height 24
checkbox input "true"
click at [877, 471] on button "Verify & Add Vehicle" at bounding box center [897, 481] width 179 height 34
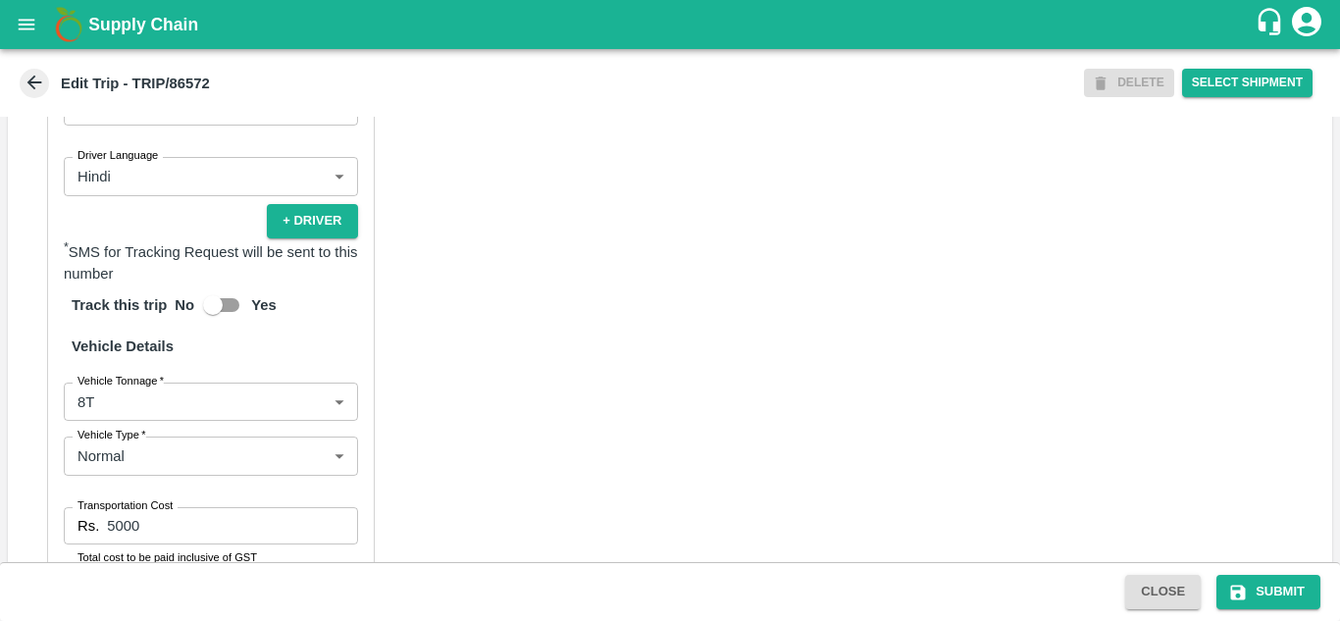
scroll to position [1259, 0]
click at [311, 237] on button "+ Driver" at bounding box center [312, 220] width 90 height 34
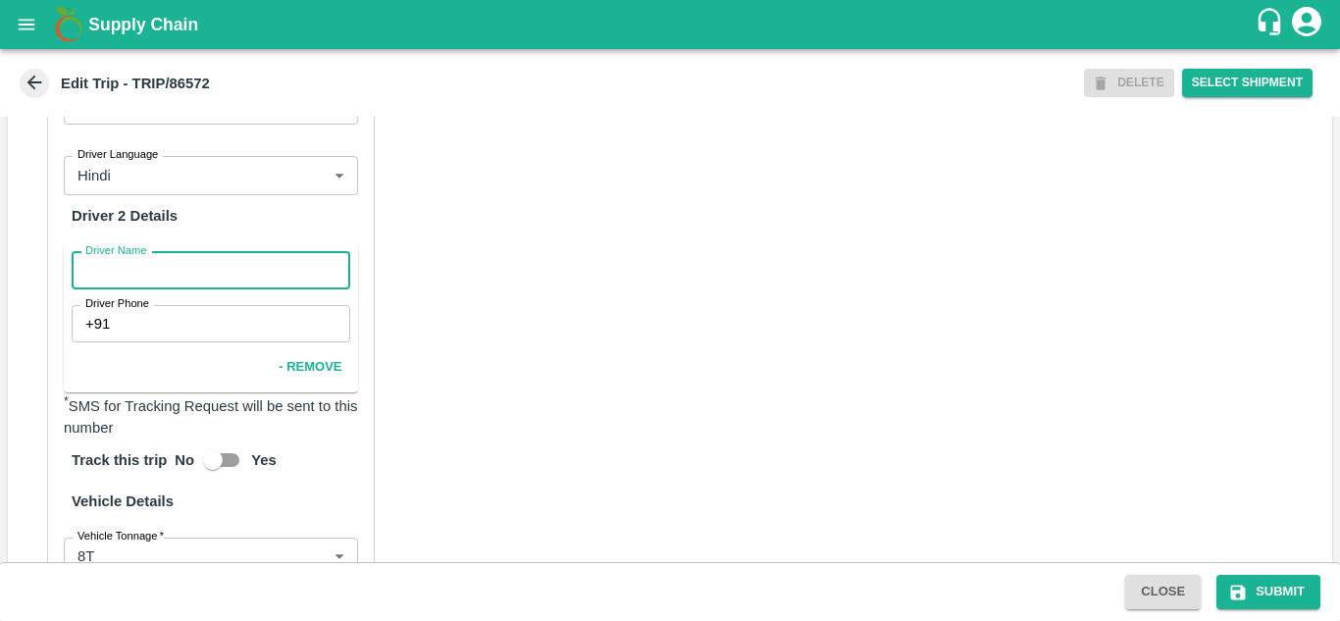
click at [177, 288] on input "Driver Name" at bounding box center [211, 270] width 278 height 37
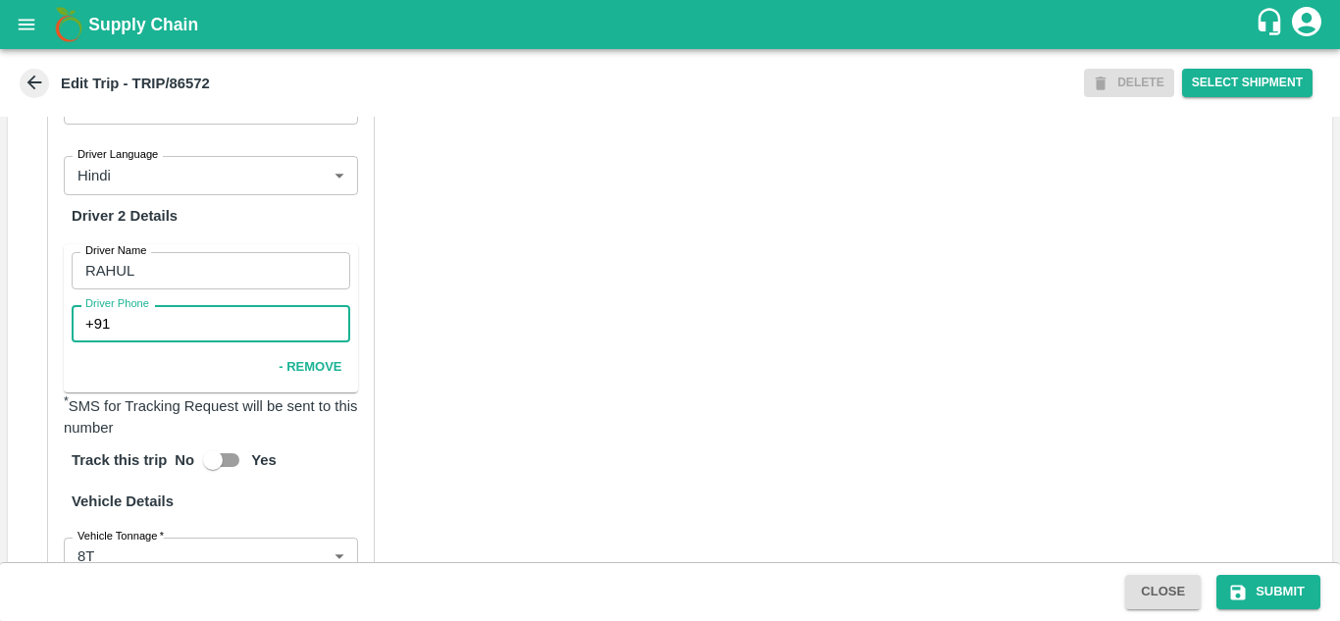
click at [149, 342] on input "Driver Phone" at bounding box center [233, 323] width 231 height 37
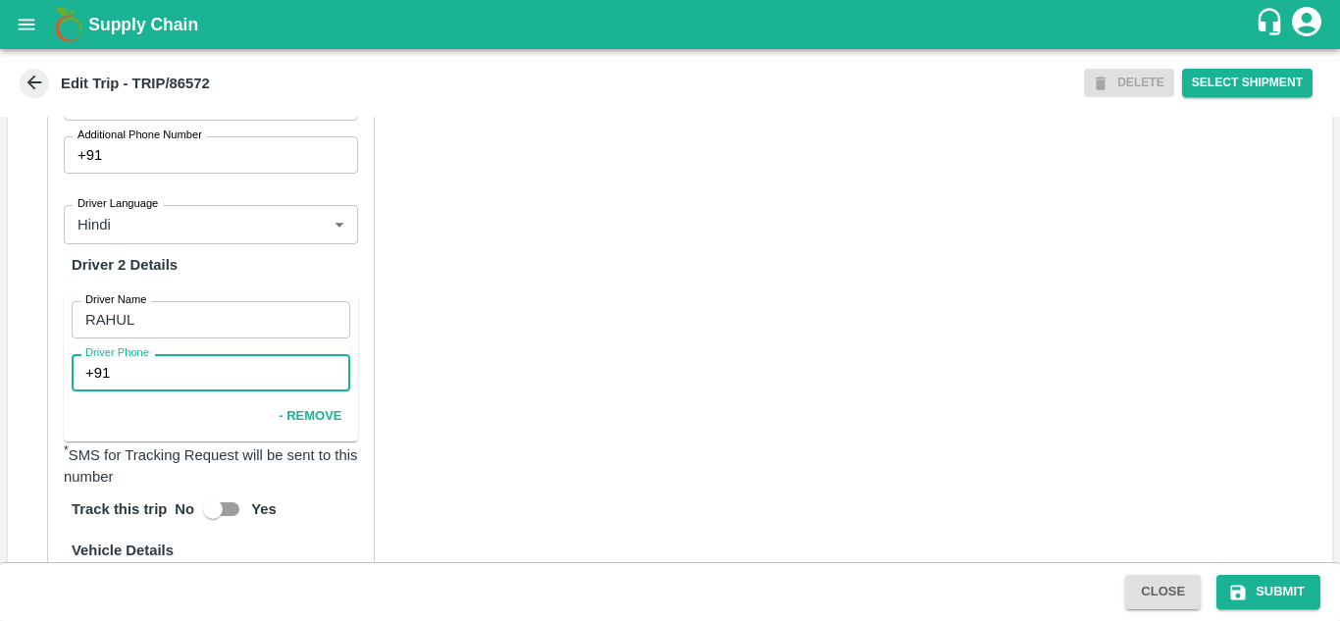
scroll to position [1209, 0]
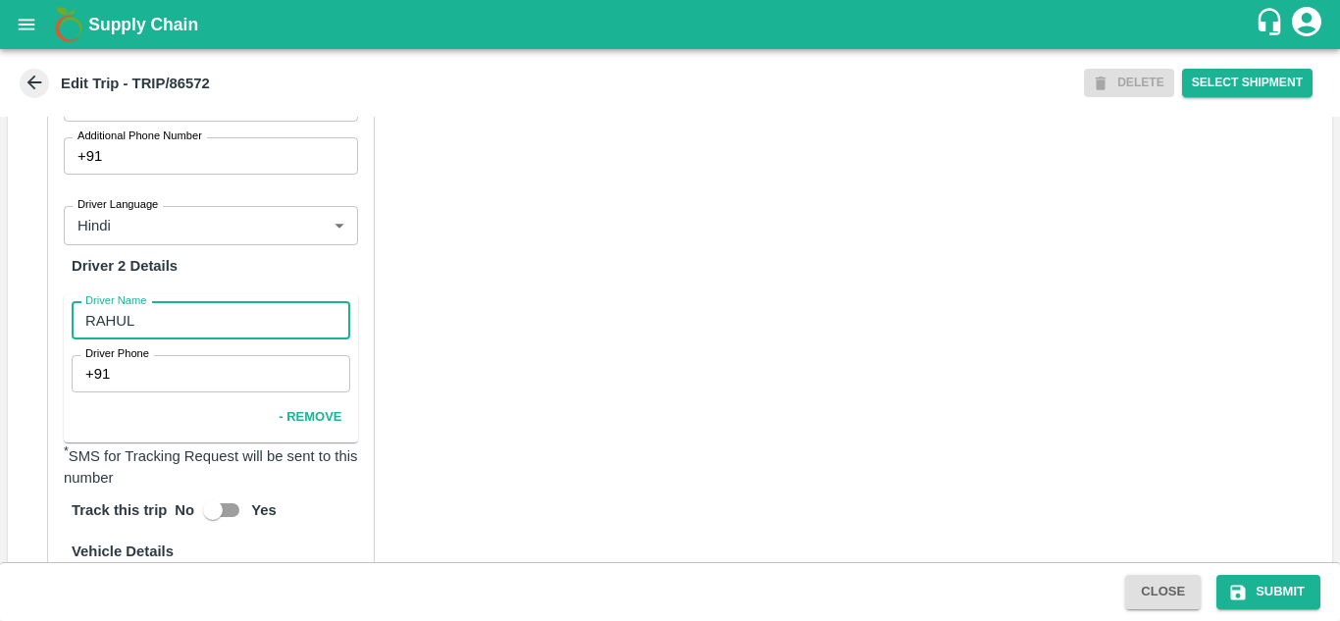
click at [150, 339] on input "RAHUL" at bounding box center [211, 320] width 278 height 37
type input "R"
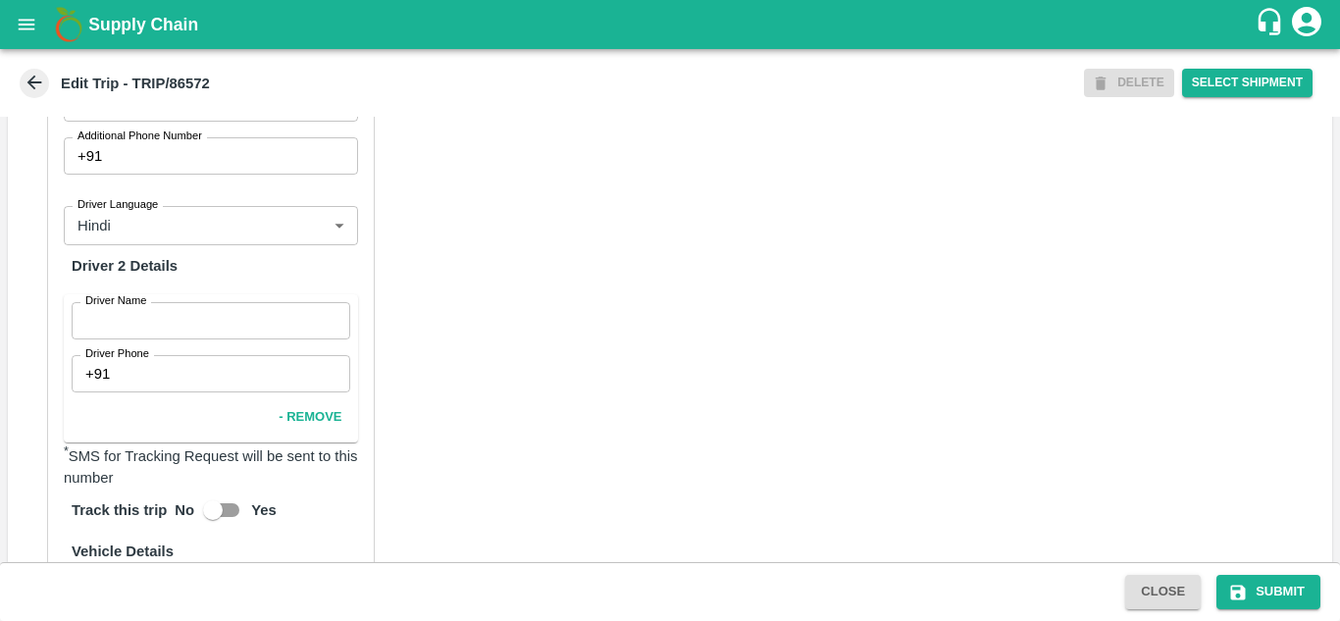
click at [479, 336] on div "Partner Details Partner   * Partner Add Transporter Driver 1 Details Driver Nam…" at bounding box center [670, 381] width 1324 height 1137
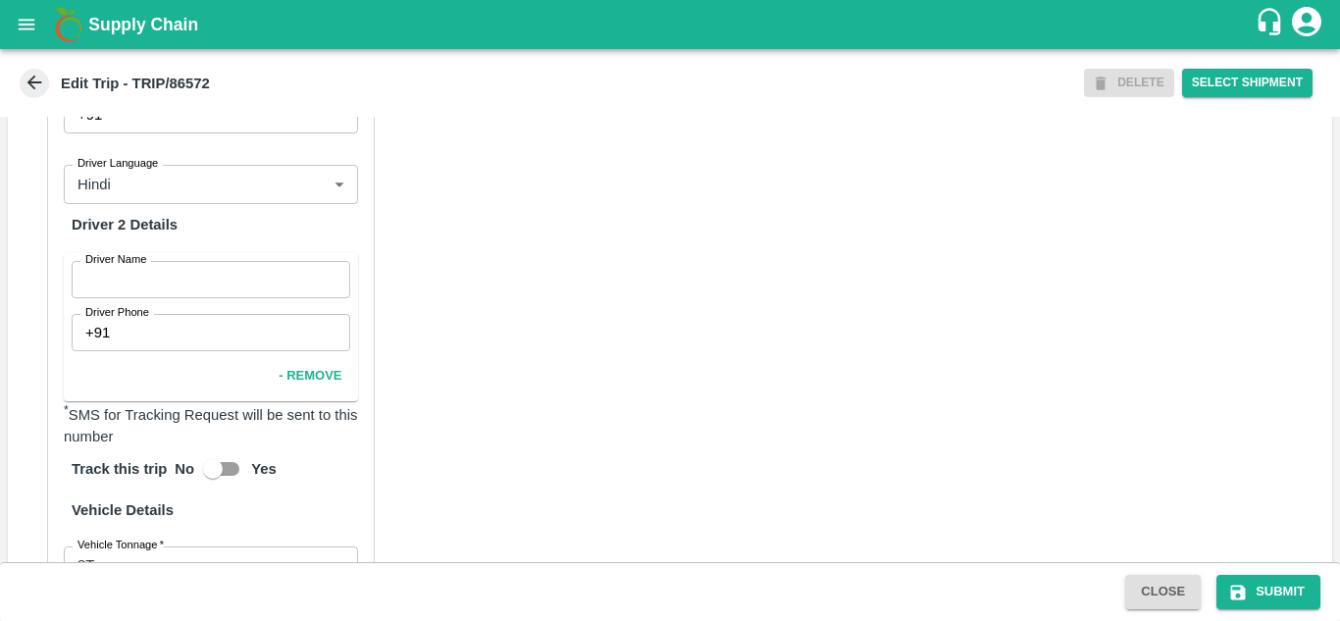
scroll to position [1251, 0]
click at [311, 392] on button "- Remove" at bounding box center [310, 375] width 78 height 34
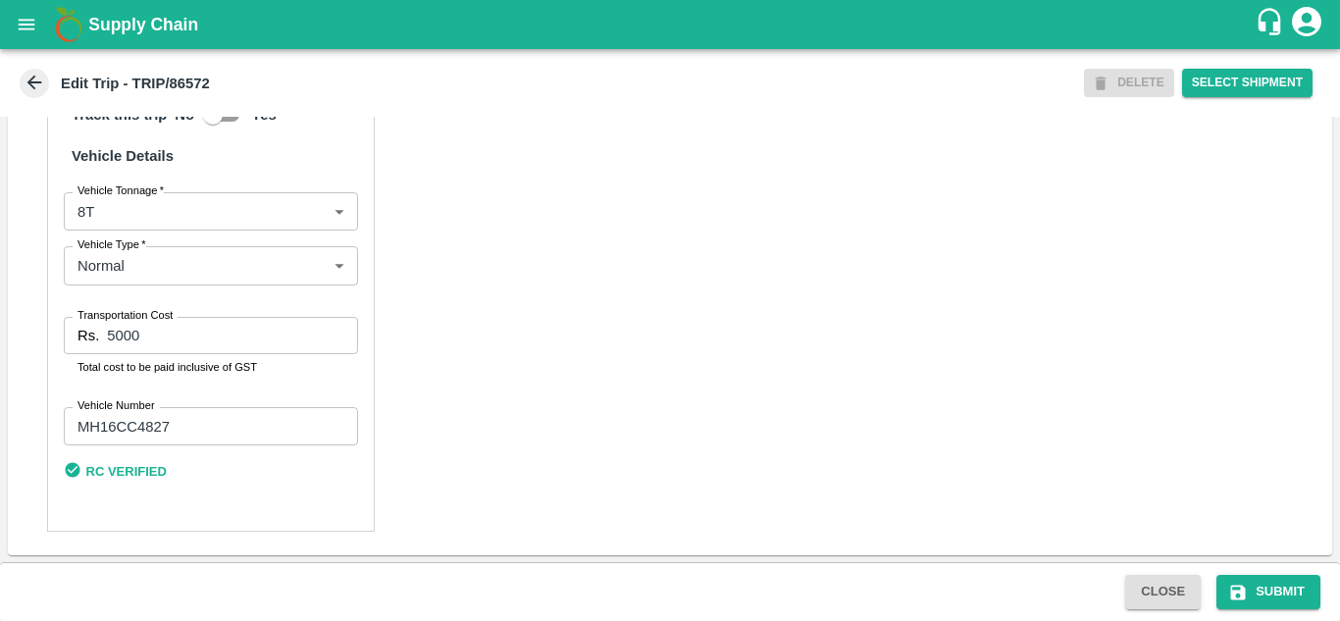
scroll to position [1471, 0]
click at [198, 431] on input "MH16CC4827" at bounding box center [211, 425] width 294 height 37
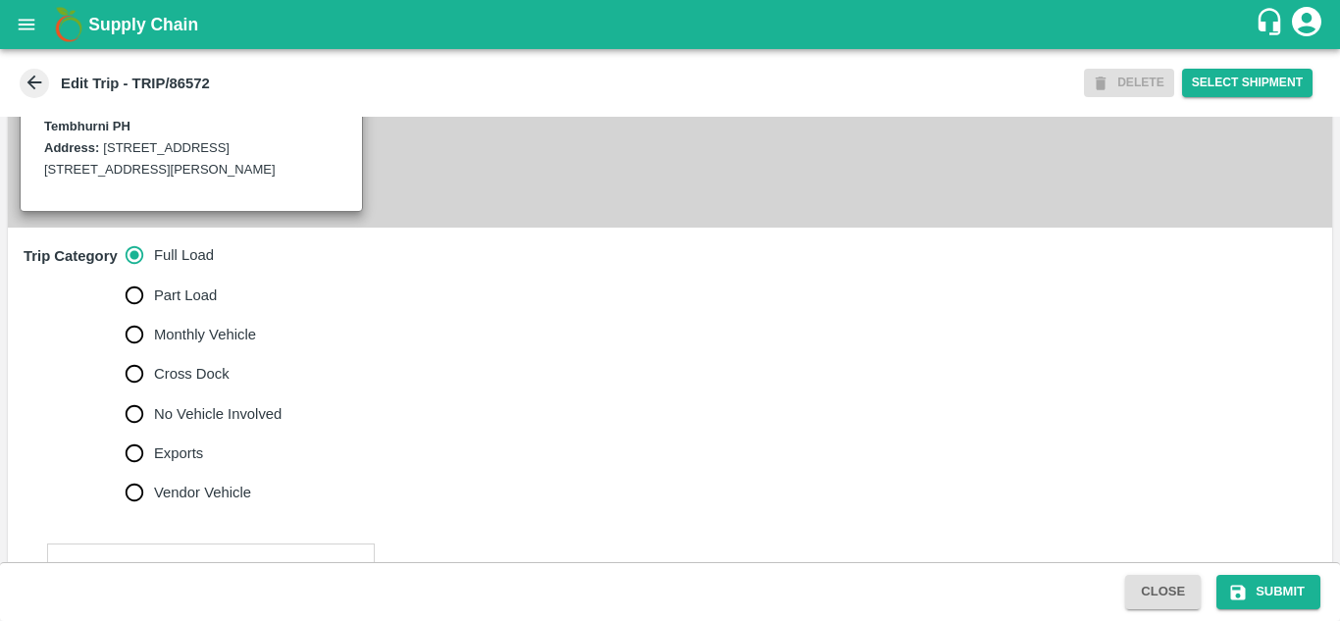
scroll to position [0, 0]
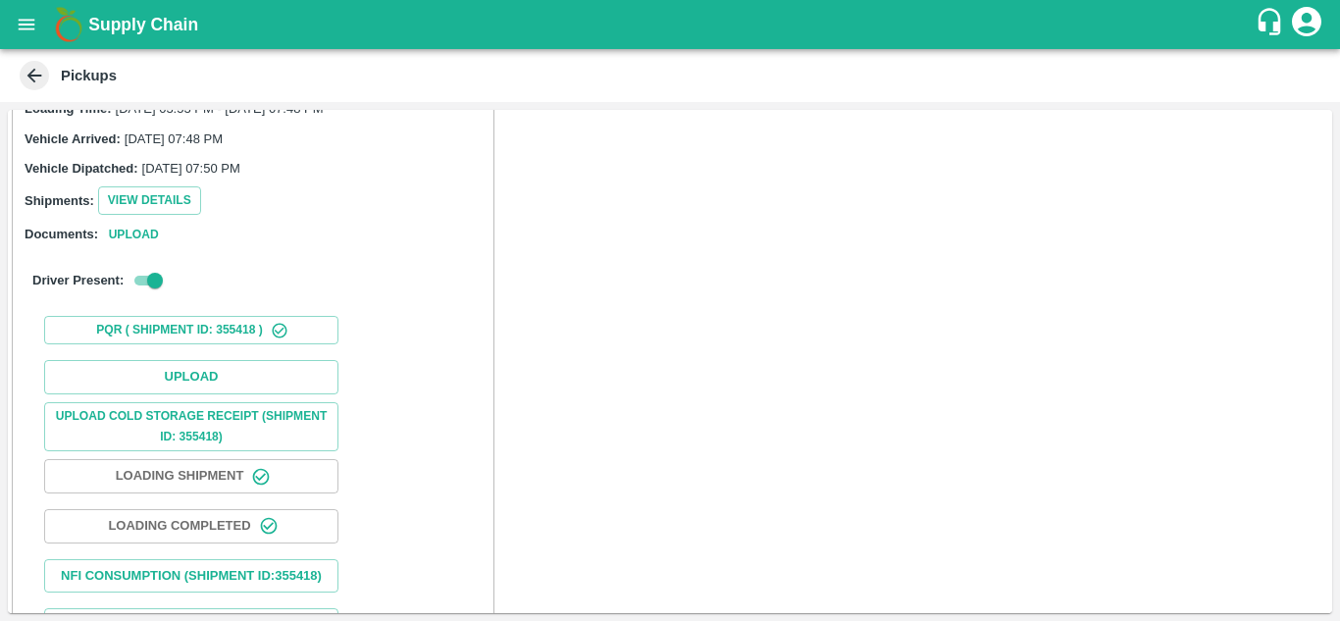
scroll to position [254, 0]
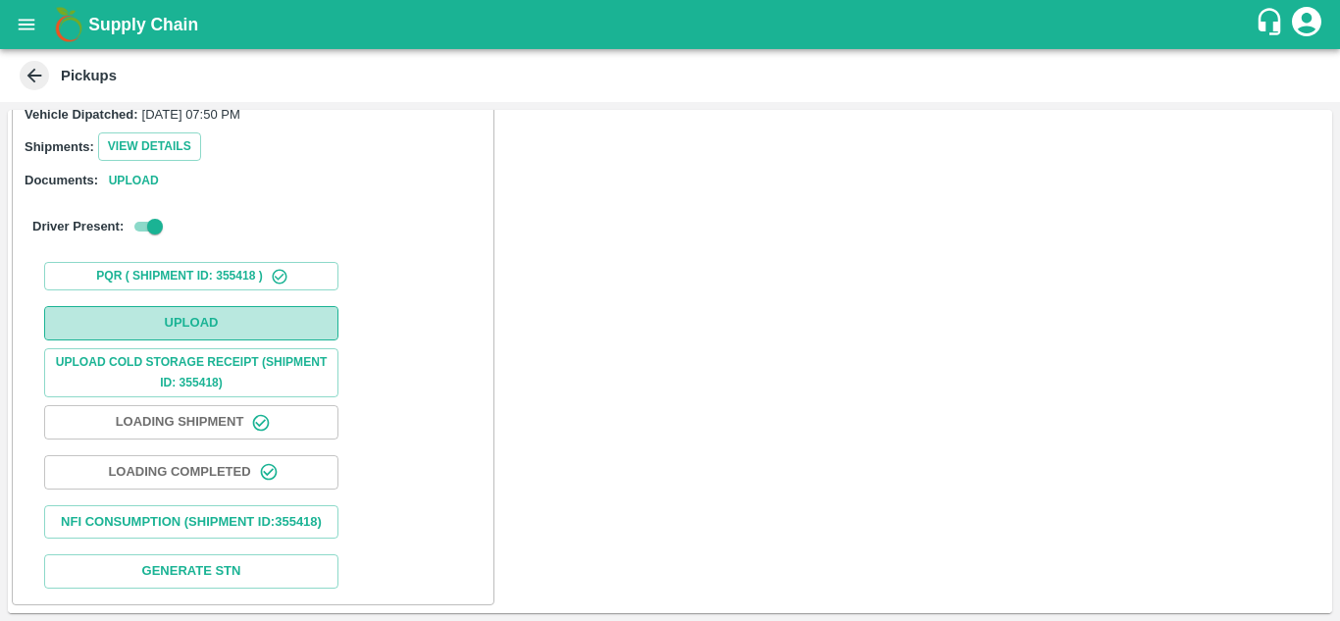
click at [200, 306] on button "Upload" at bounding box center [191, 323] width 294 height 34
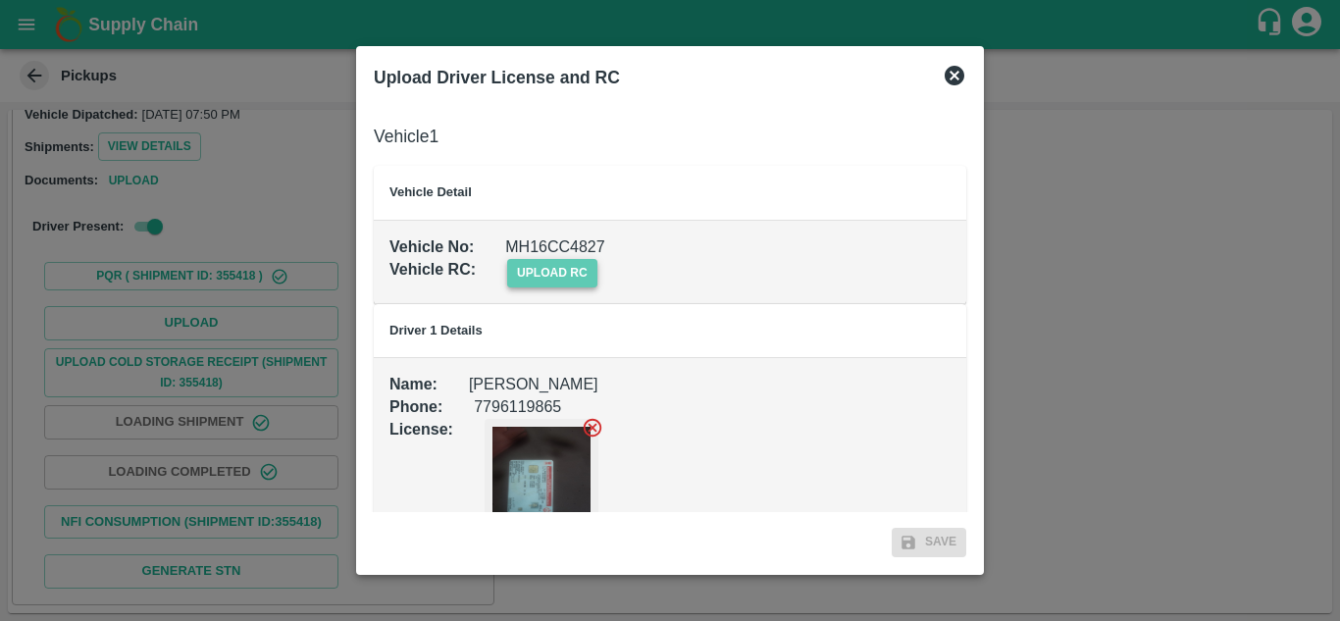
click at [571, 275] on span "upload rc" at bounding box center [552, 273] width 90 height 28
click at [0, 0] on input "upload rc" at bounding box center [0, 0] width 0 height 0
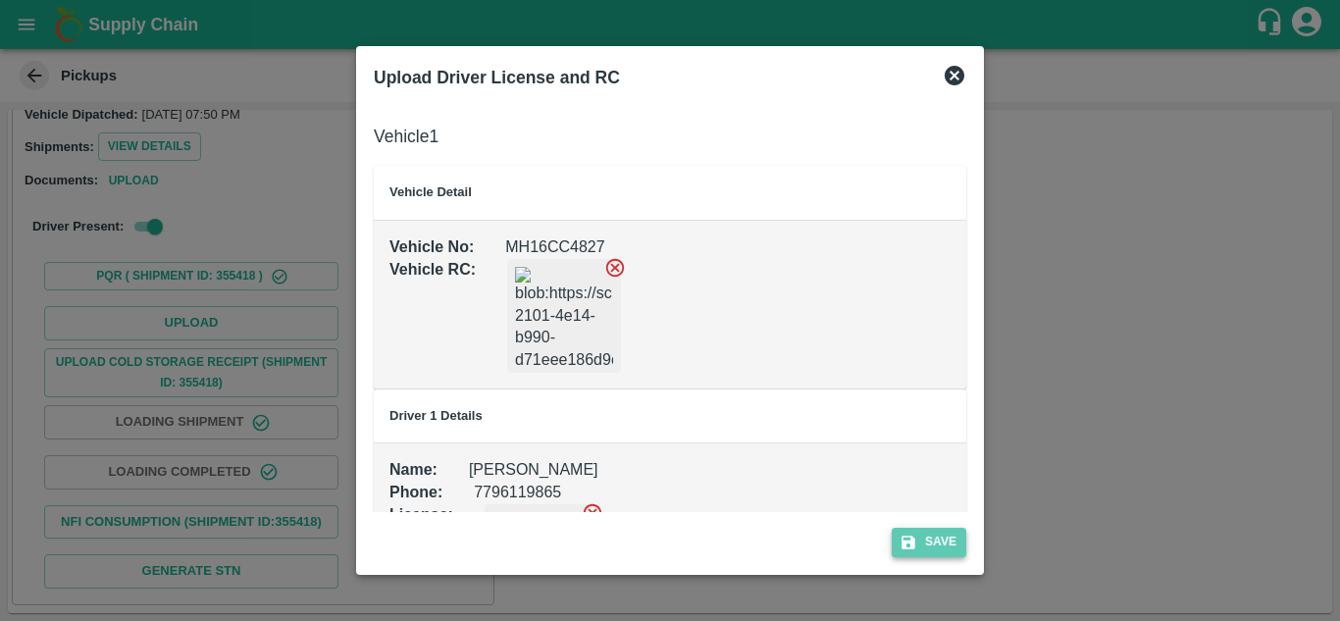
click at [943, 534] on button "Save" at bounding box center [928, 542] width 75 height 28
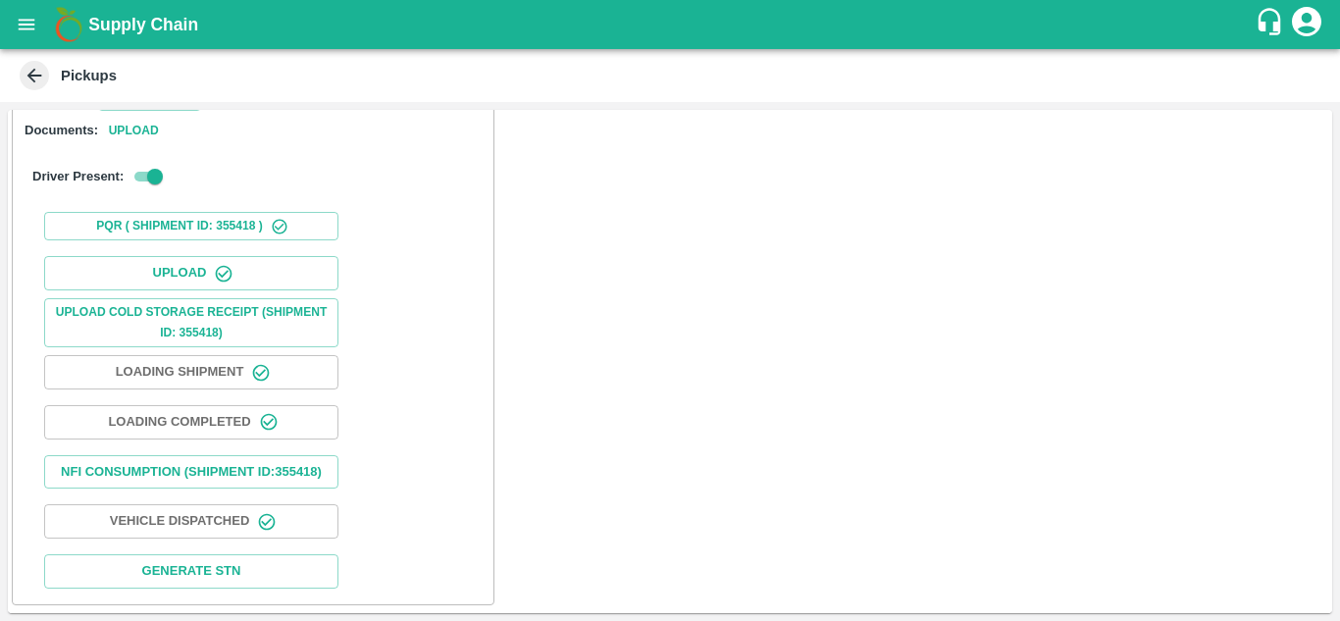
scroll to position [0, 0]
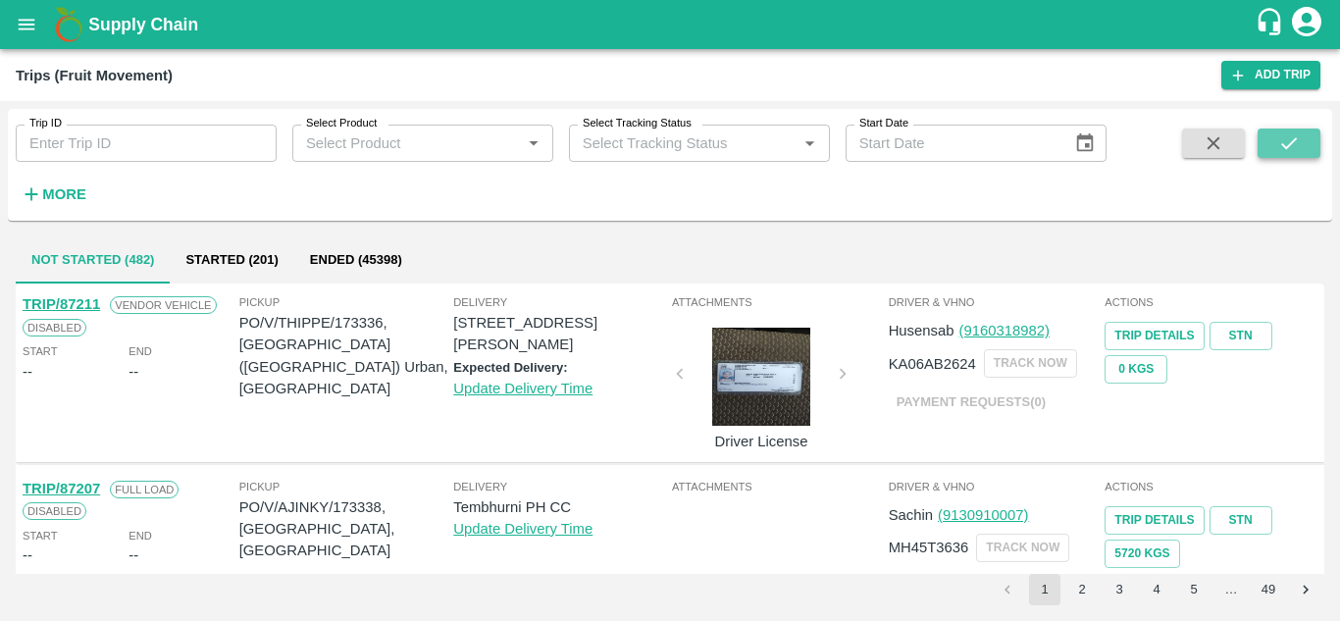
click at [1299, 144] on icon "submit" at bounding box center [1289, 143] width 22 height 22
click at [65, 205] on h6 "More" at bounding box center [64, 193] width 44 height 25
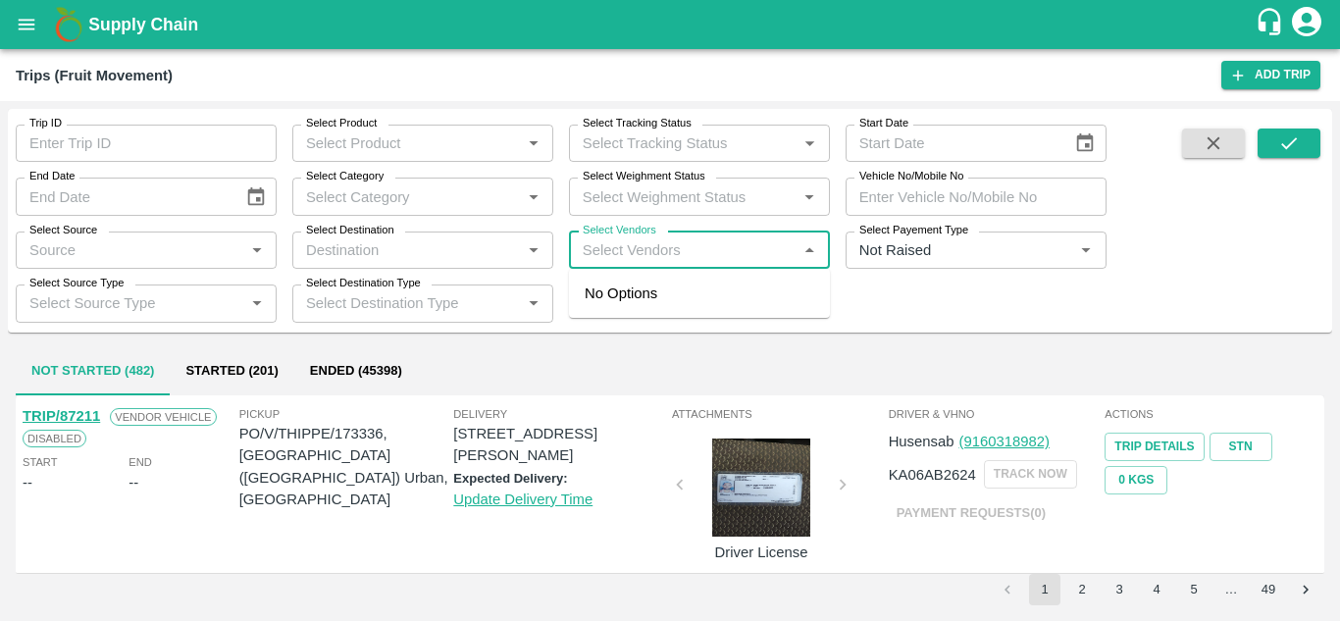
click at [616, 256] on input "Select Vendors" at bounding box center [683, 249] width 217 height 25
type input "BALAJI"
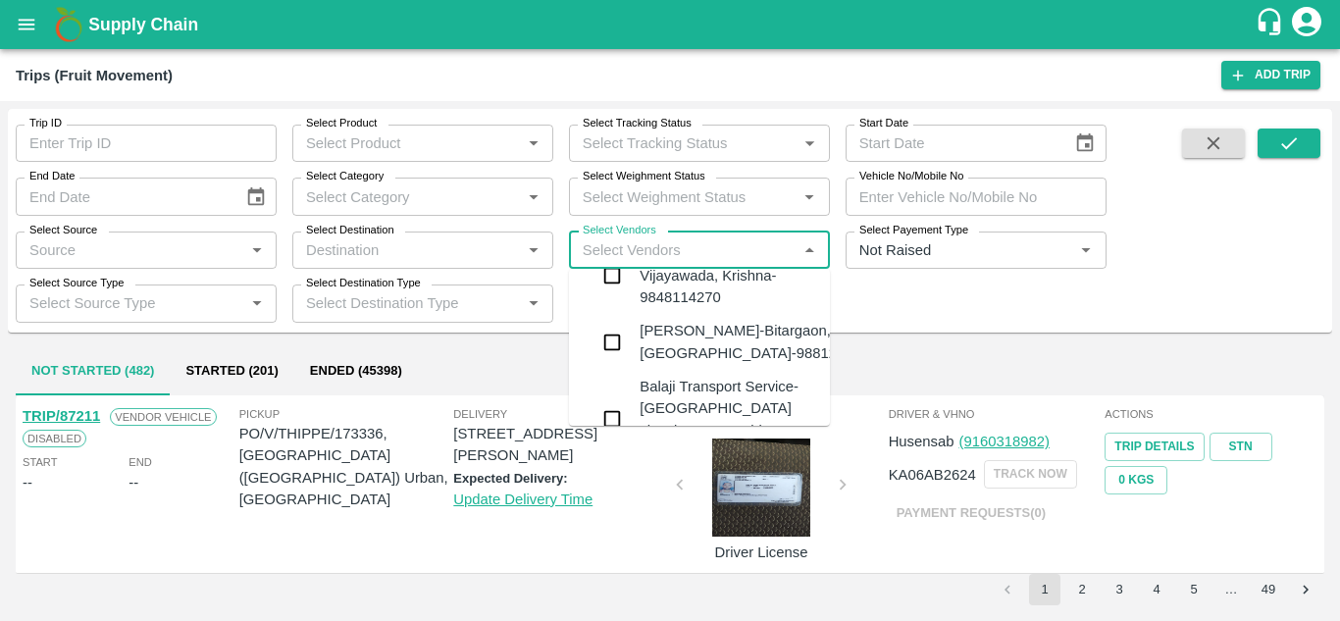
scroll to position [534, 0]
click at [731, 321] on div "Balaji Prakash Patil-Bitargaon, Solapur-9881261555" at bounding box center [757, 343] width 237 height 44
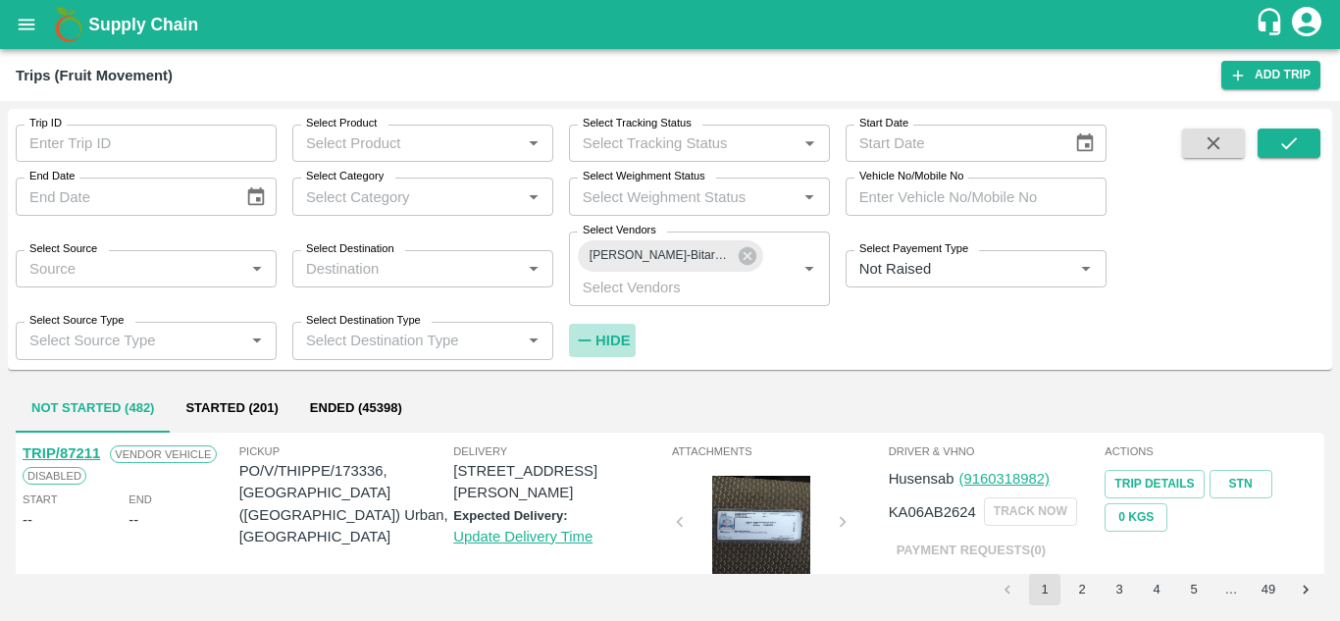
click at [616, 341] on strong "Hide" at bounding box center [612, 340] width 34 height 16
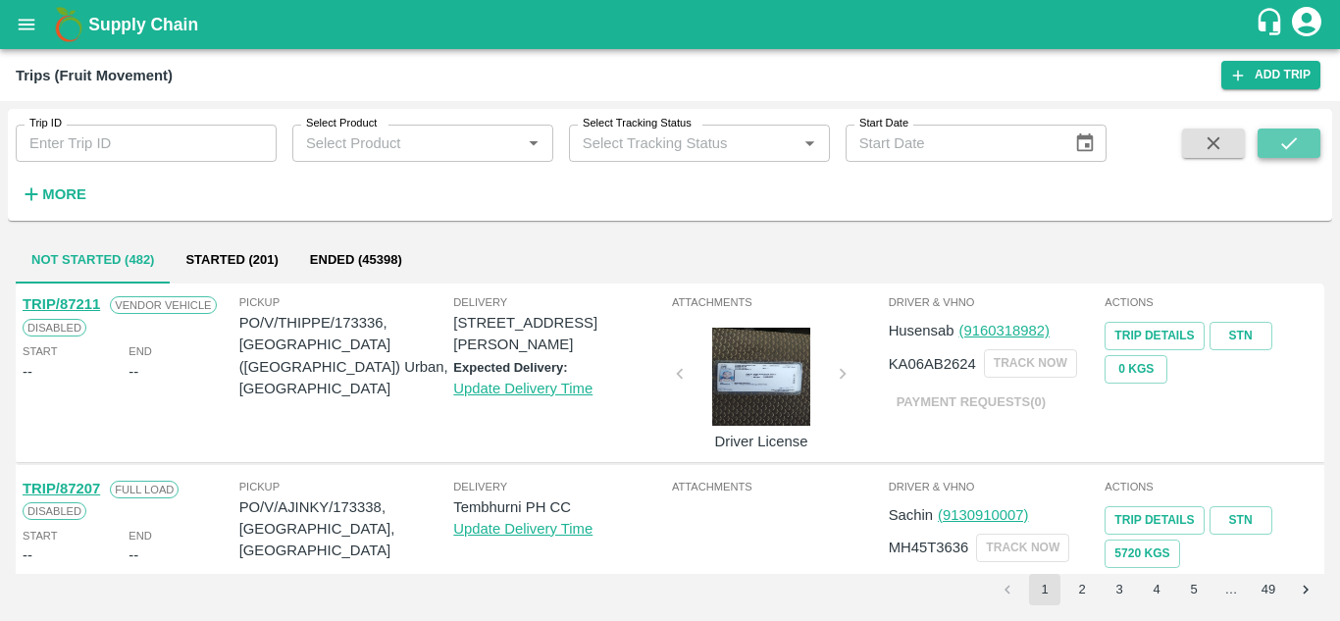
click at [1291, 146] on icon "submit" at bounding box center [1289, 143] width 22 height 22
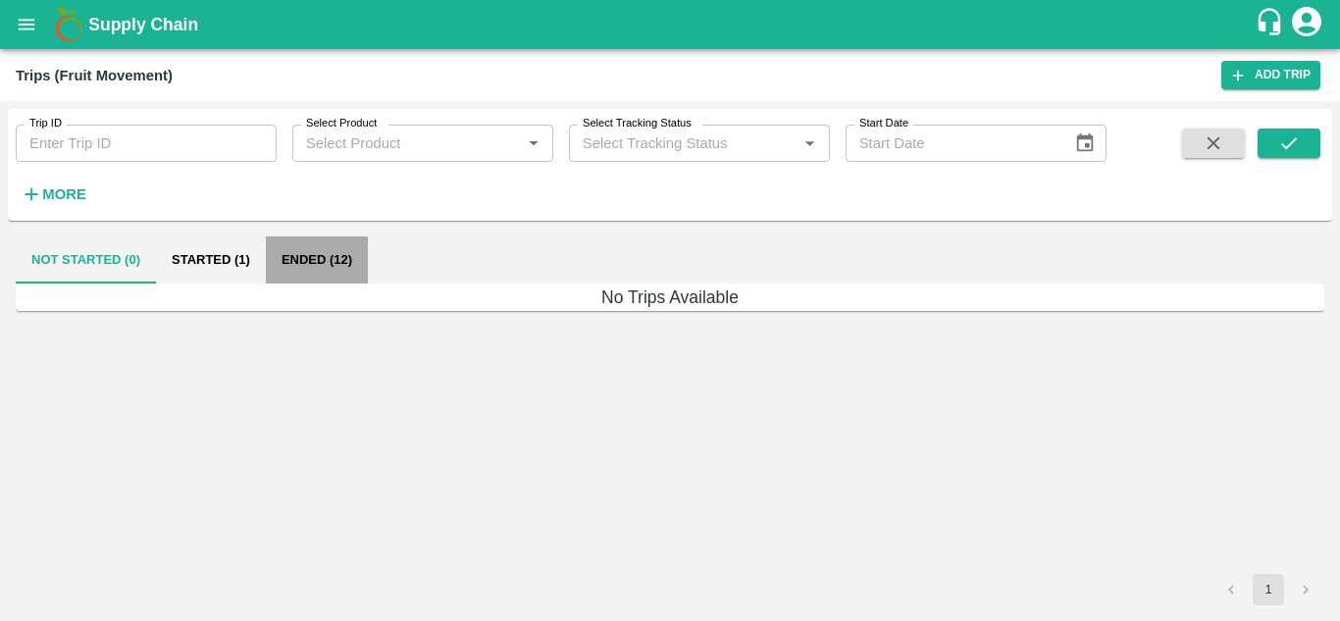
click at [307, 246] on button "Ended (12)" at bounding box center [317, 259] width 102 height 47
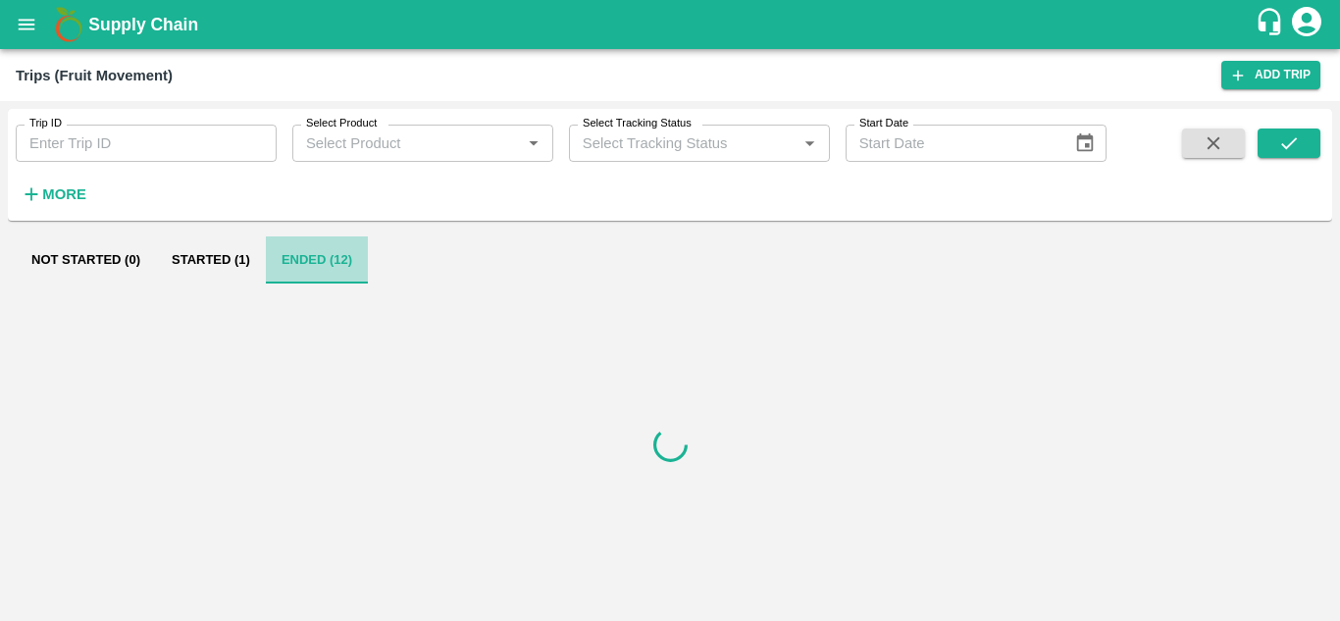
click at [307, 246] on button "Ended (12)" at bounding box center [317, 259] width 102 height 47
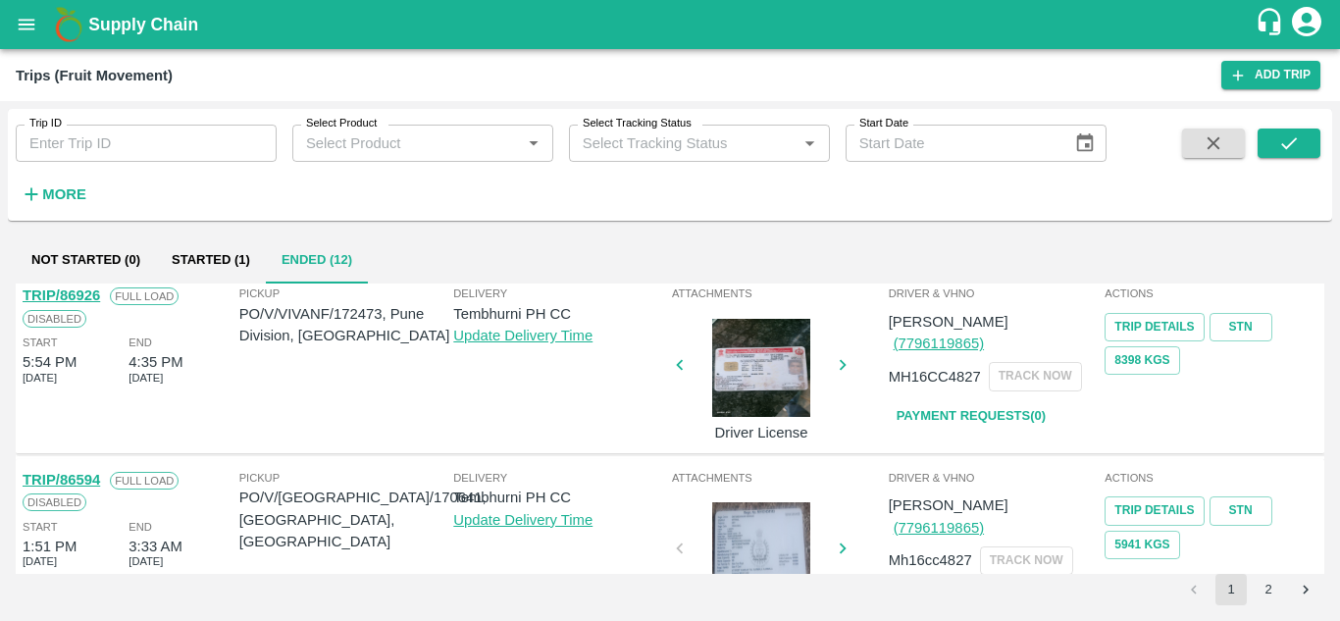
scroll to position [1549, 0]
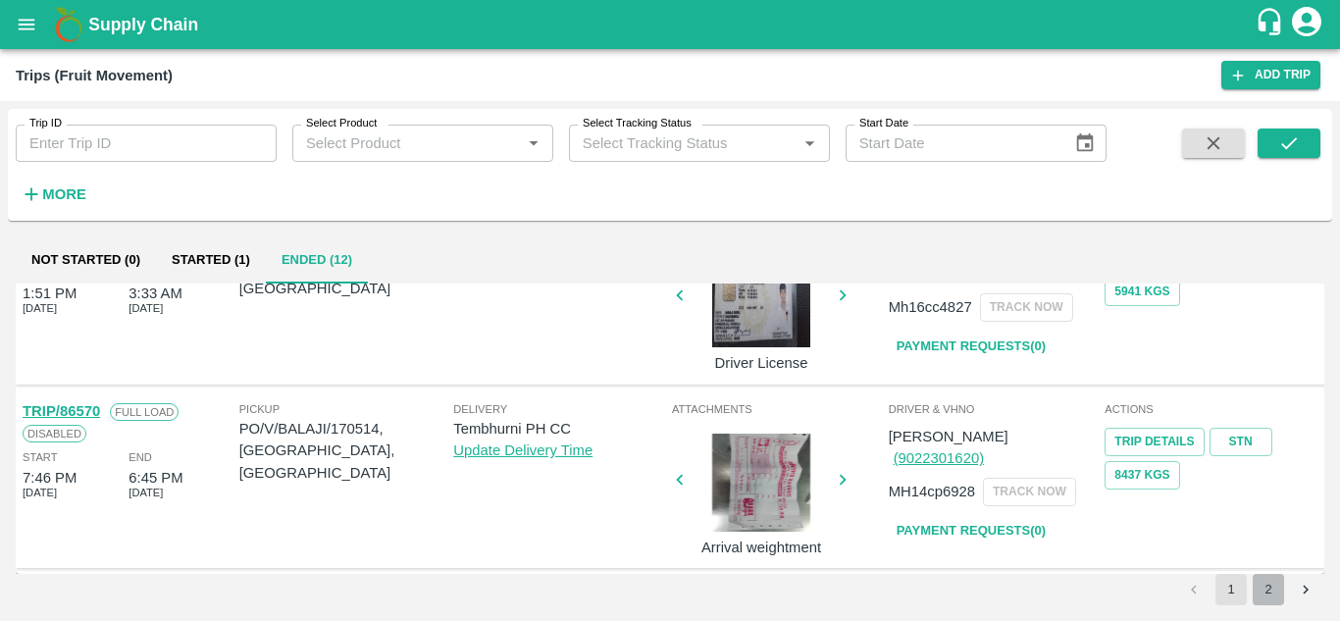
click at [1271, 594] on button "2" at bounding box center [1267, 589] width 31 height 31
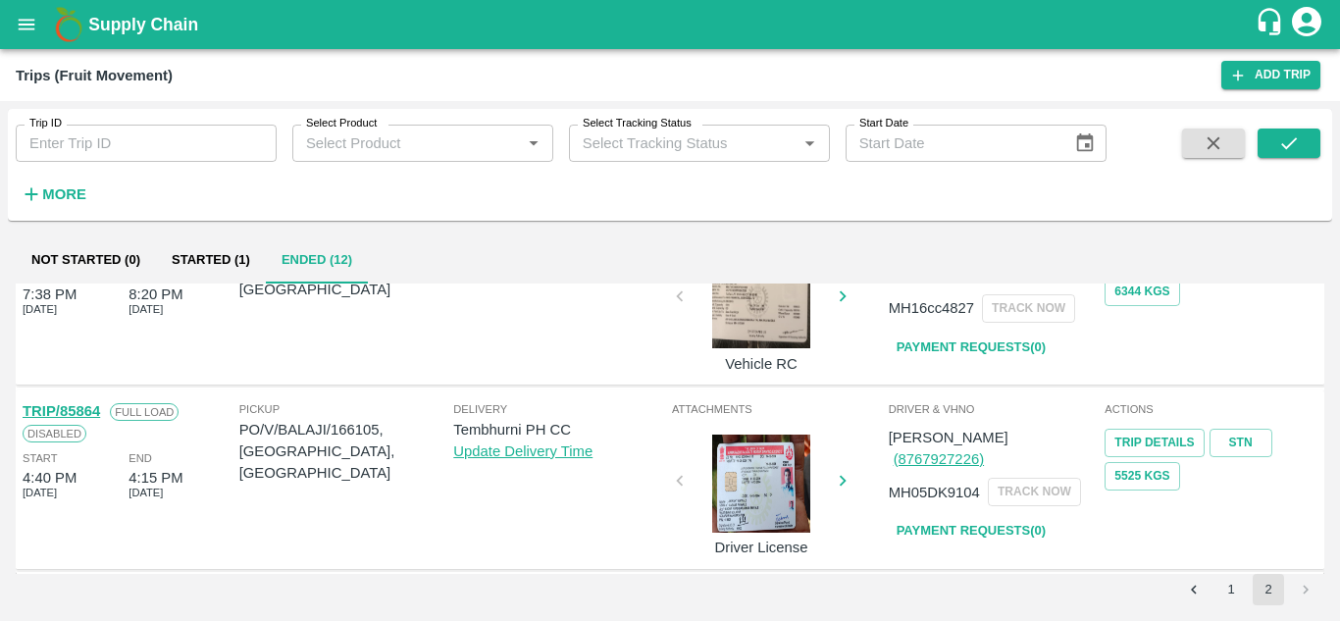
scroll to position [0, 0]
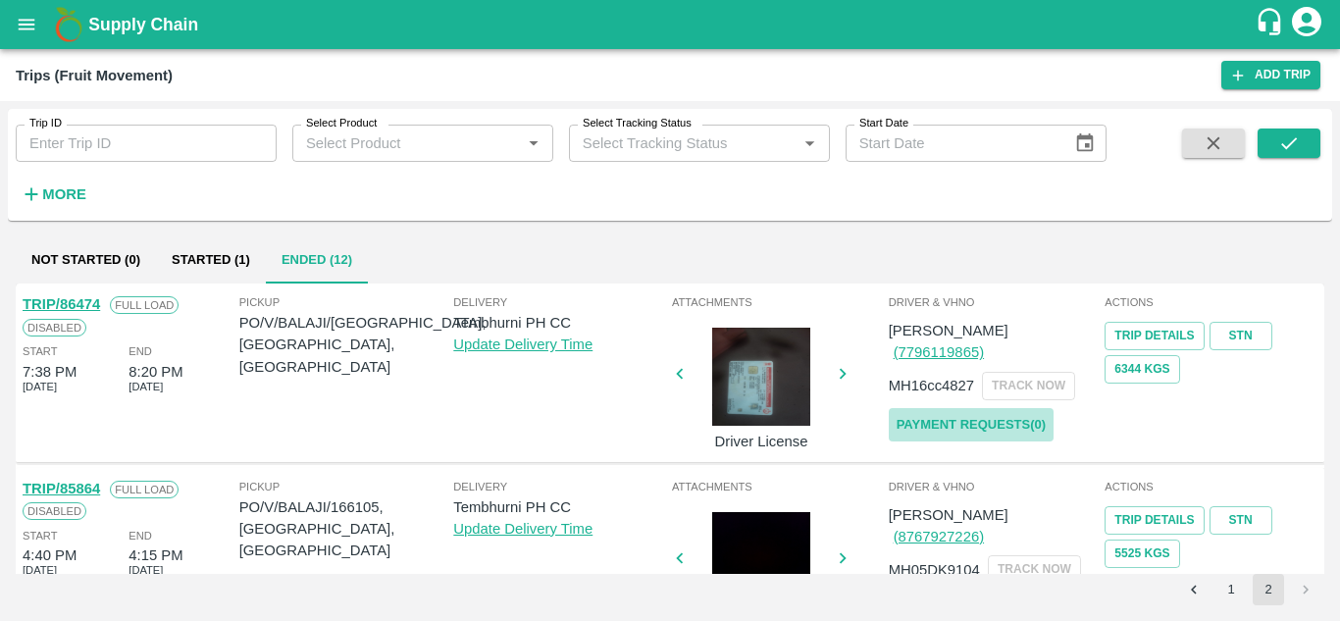
click at [1008, 408] on link "Payment Requests( 0 )" at bounding box center [970, 425] width 165 height 34
click at [1286, 132] on icon "submit" at bounding box center [1289, 143] width 22 height 22
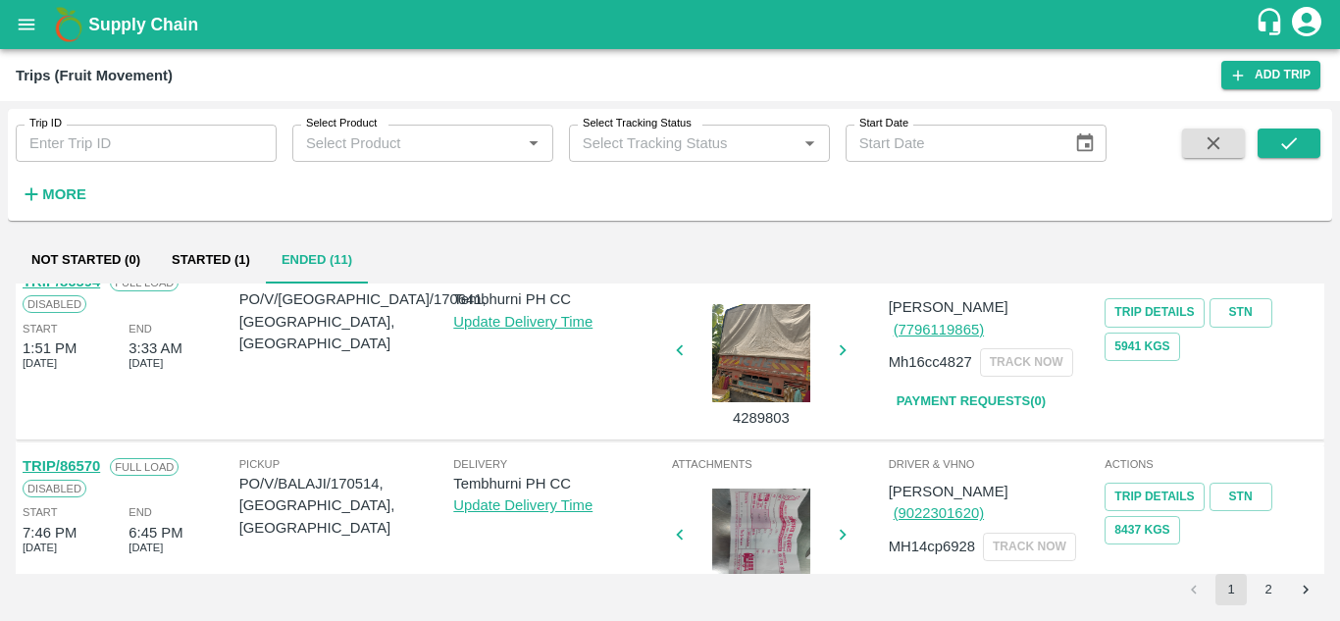
scroll to position [1488, 0]
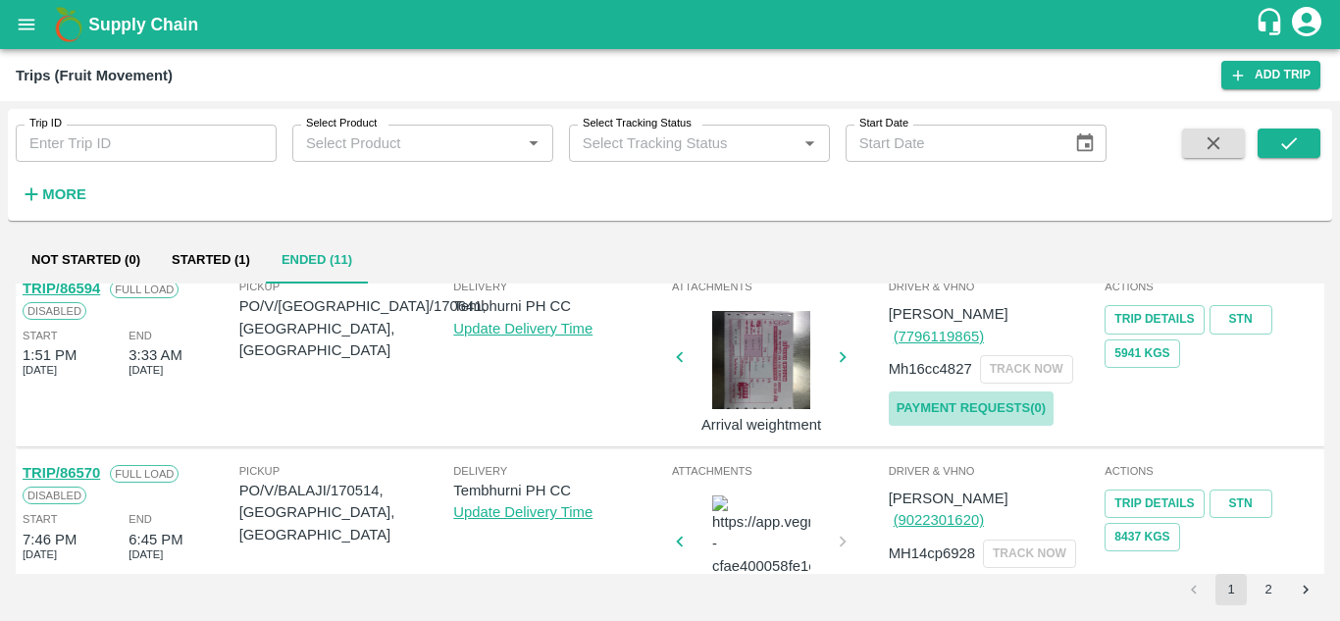
click at [1022, 391] on link "Payment Requests( 0 )" at bounding box center [970, 408] width 165 height 34
click at [1275, 142] on button "submit" at bounding box center [1288, 142] width 63 height 29
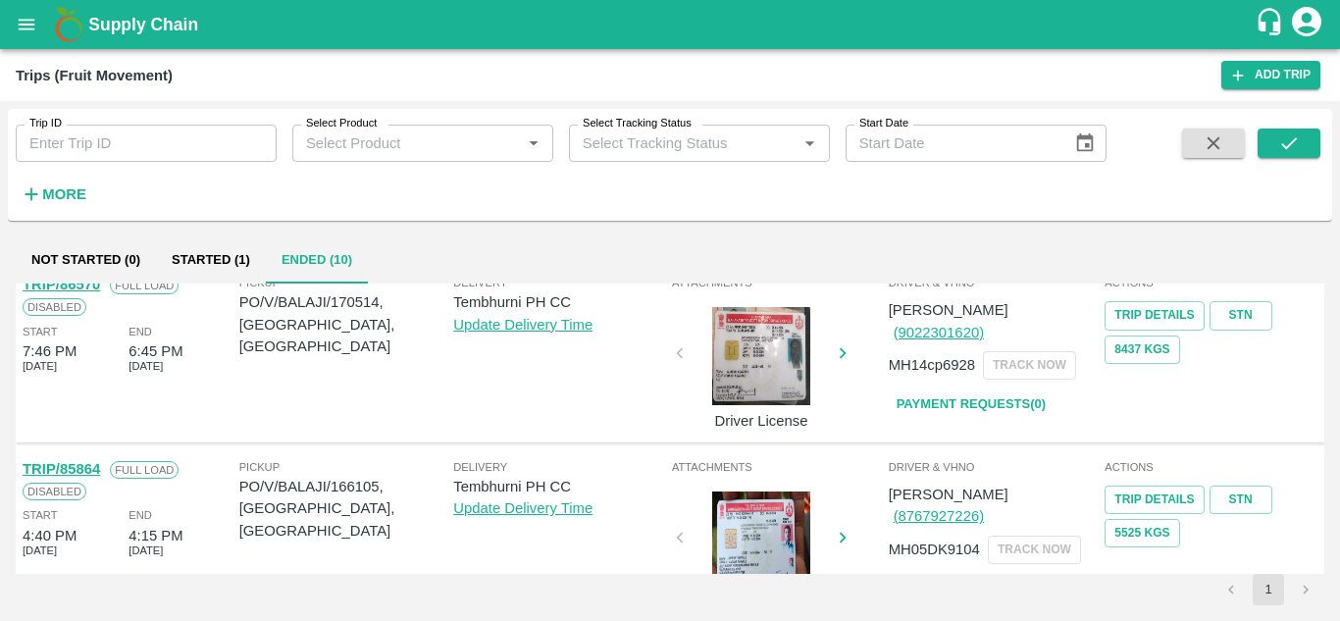
scroll to position [1486, 0]
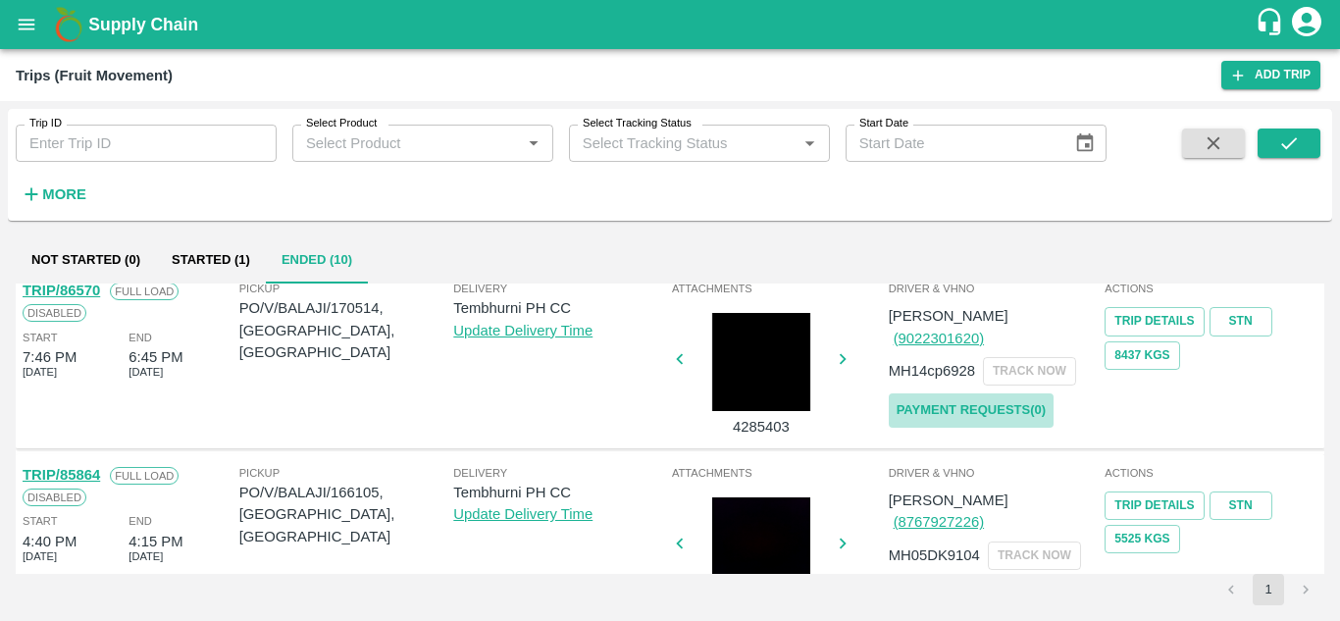
click at [1018, 395] on link "Payment Requests( 0 )" at bounding box center [970, 410] width 165 height 34
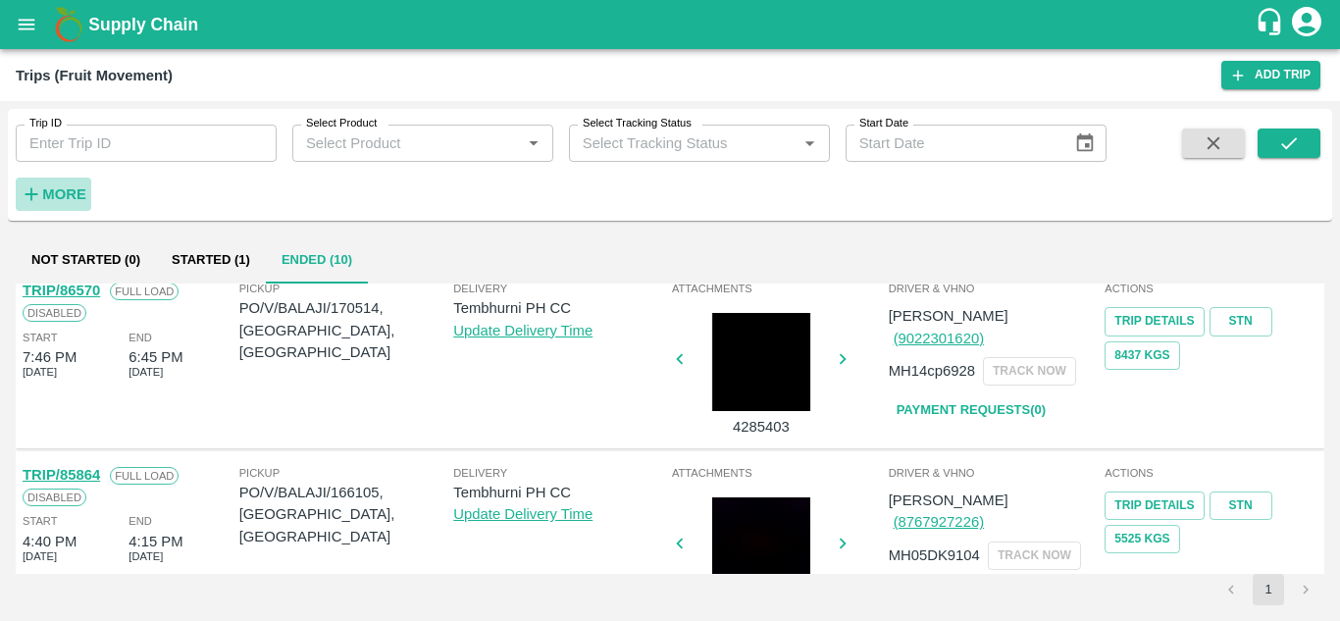
click at [73, 189] on strong "More" at bounding box center [64, 194] width 44 height 16
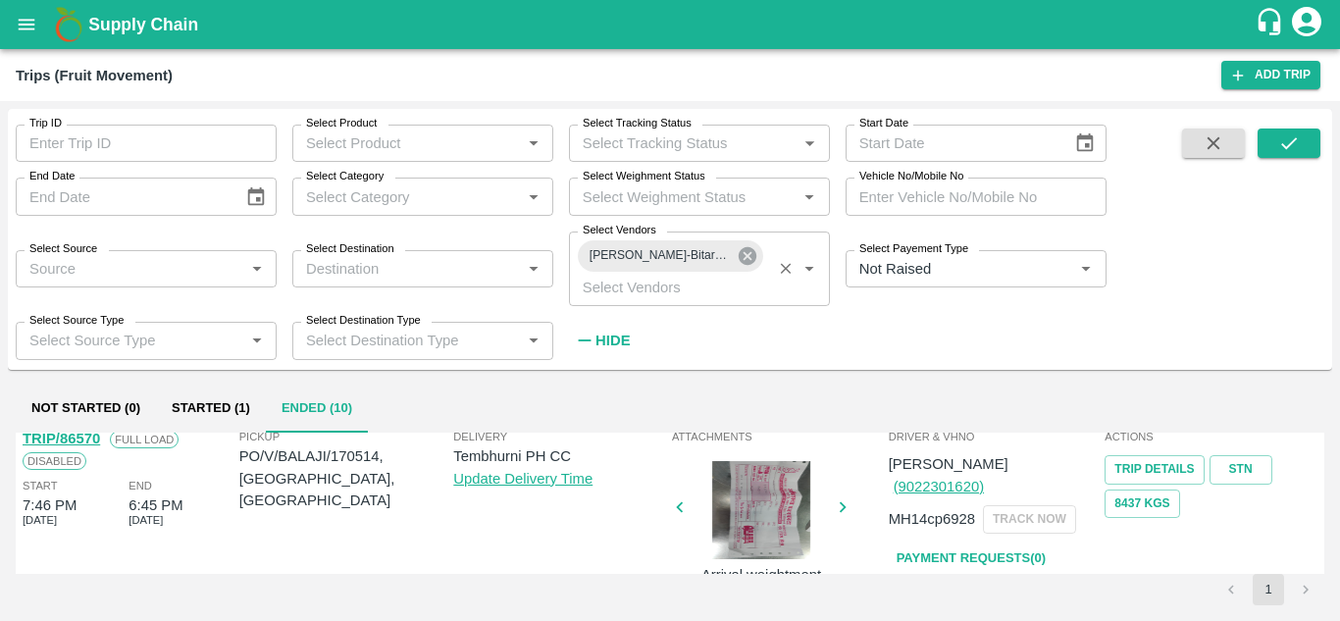
click at [746, 247] on icon at bounding box center [747, 256] width 18 height 18
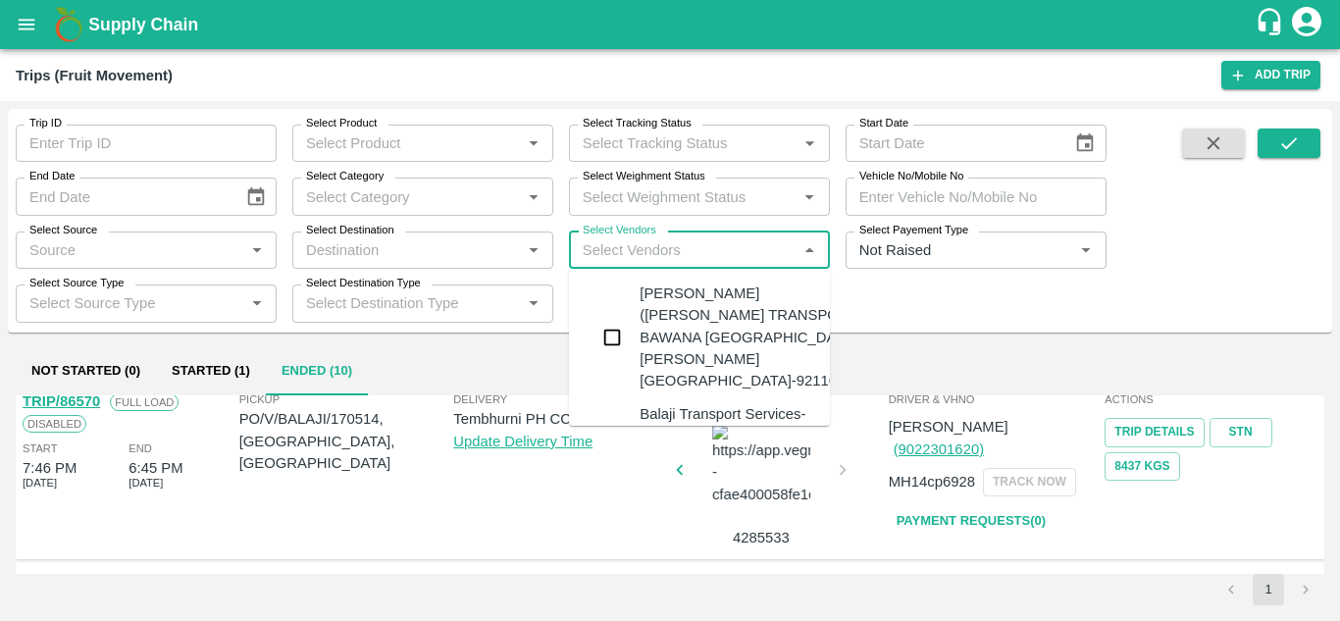
click at [622, 255] on input "Select Vendors" at bounding box center [683, 249] width 217 height 25
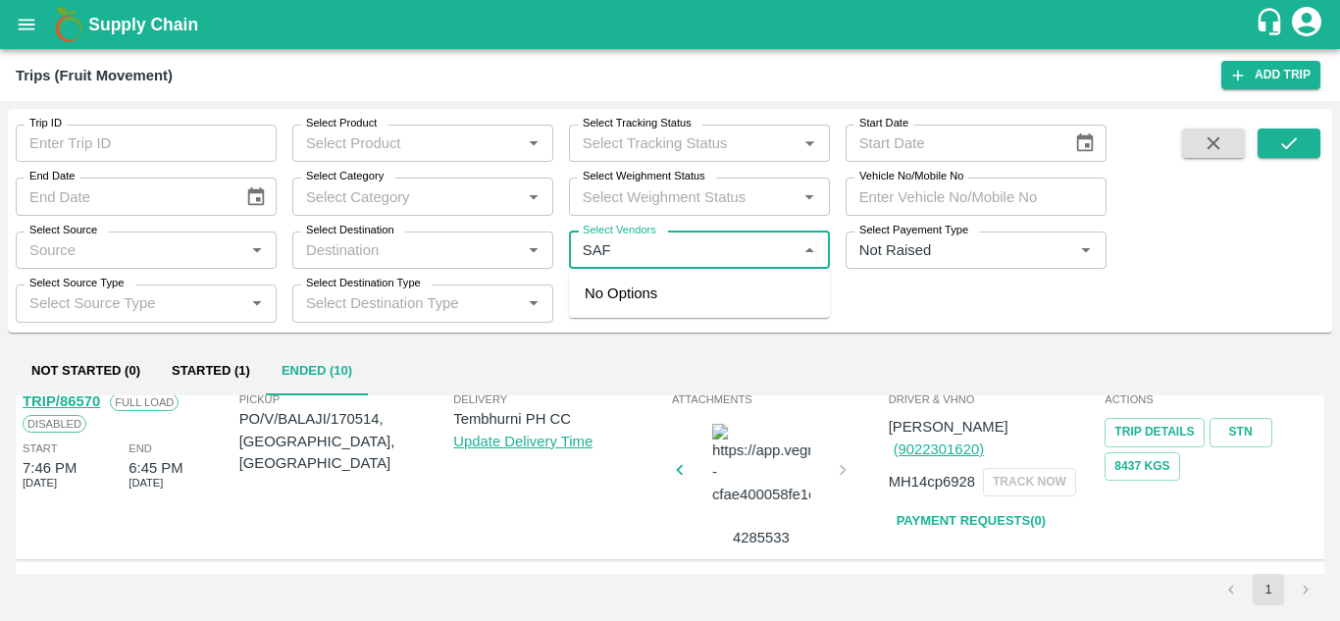
type input "SAFA"
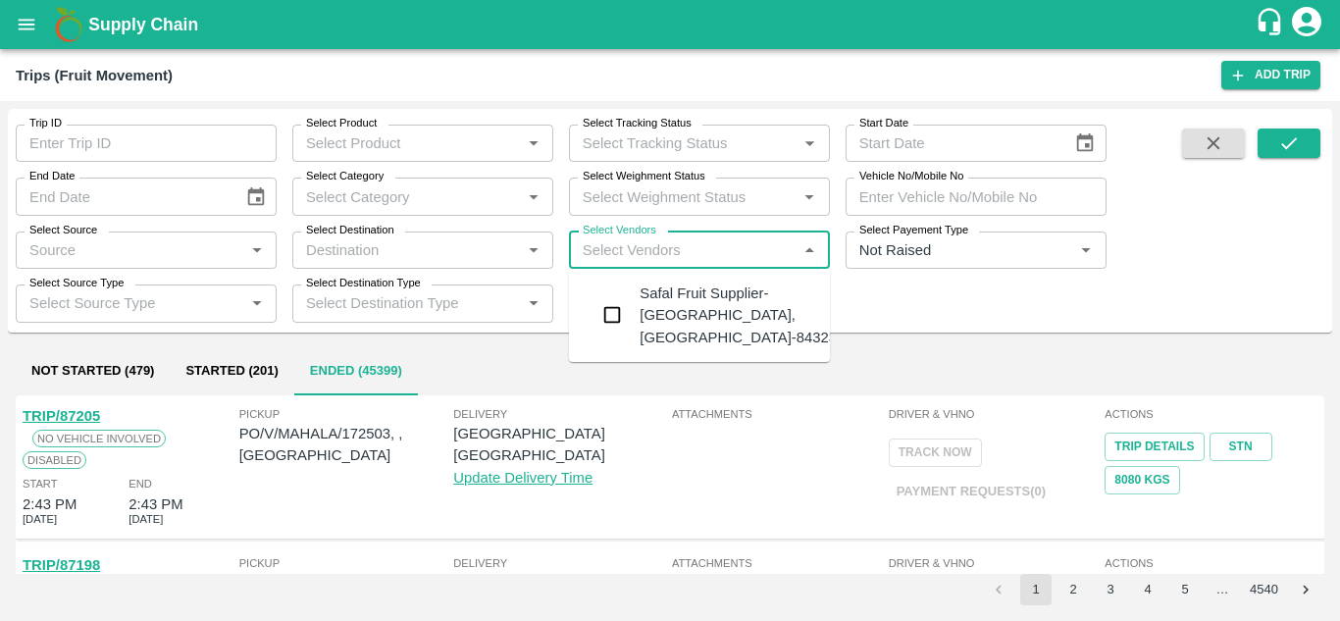
click at [729, 300] on div "Safal Fruit Supplier-Surli, Solapur-8432377401" at bounding box center [757, 315] width 237 height 66
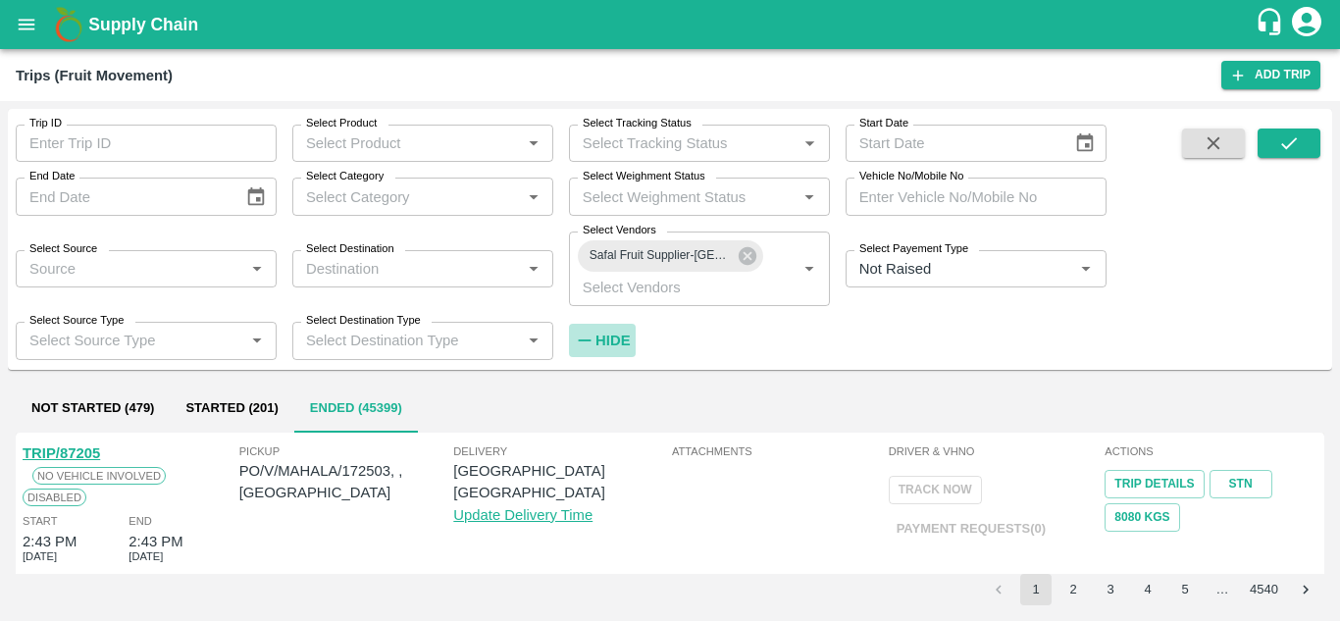
click at [617, 341] on strong "Hide" at bounding box center [612, 340] width 34 height 16
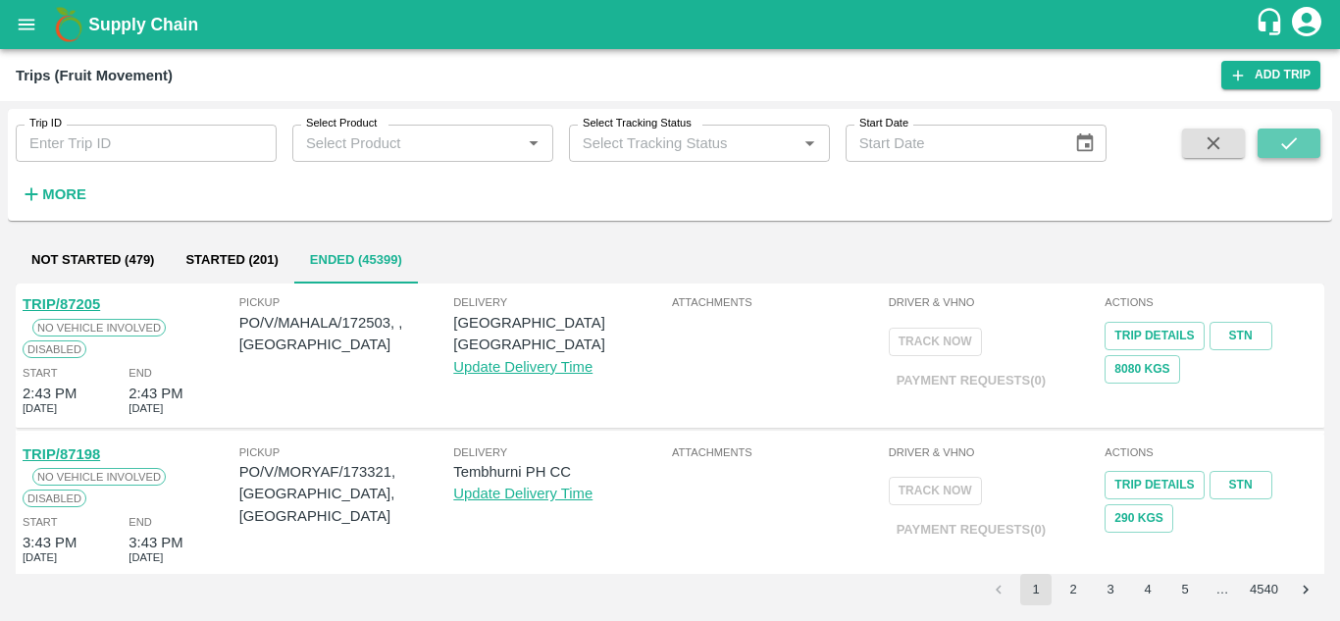
click at [1288, 146] on icon "submit" at bounding box center [1289, 143] width 16 height 12
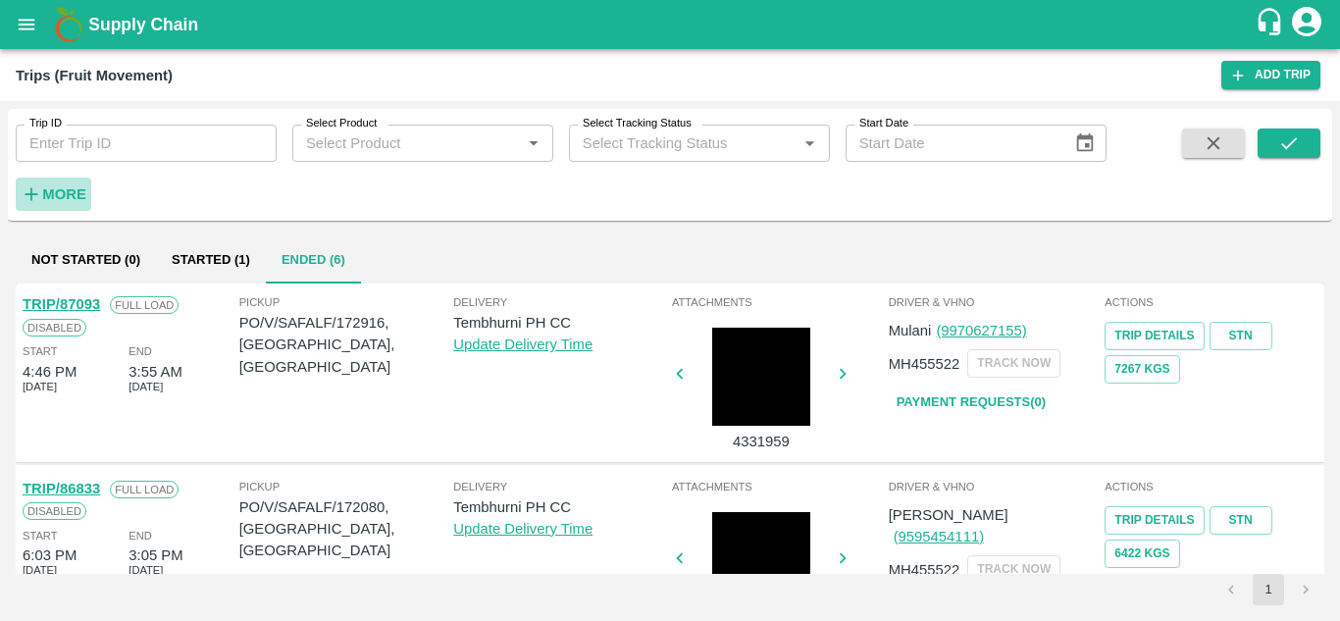
click at [64, 190] on strong "More" at bounding box center [64, 194] width 44 height 16
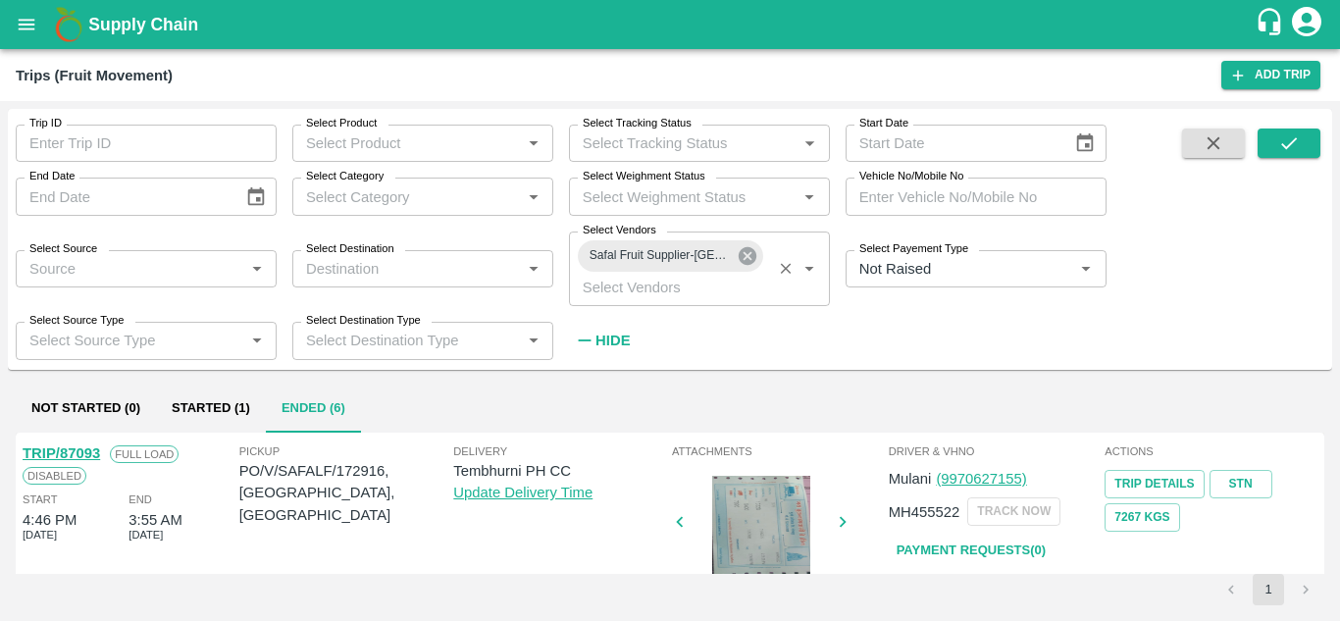
click at [746, 262] on icon at bounding box center [747, 256] width 18 height 18
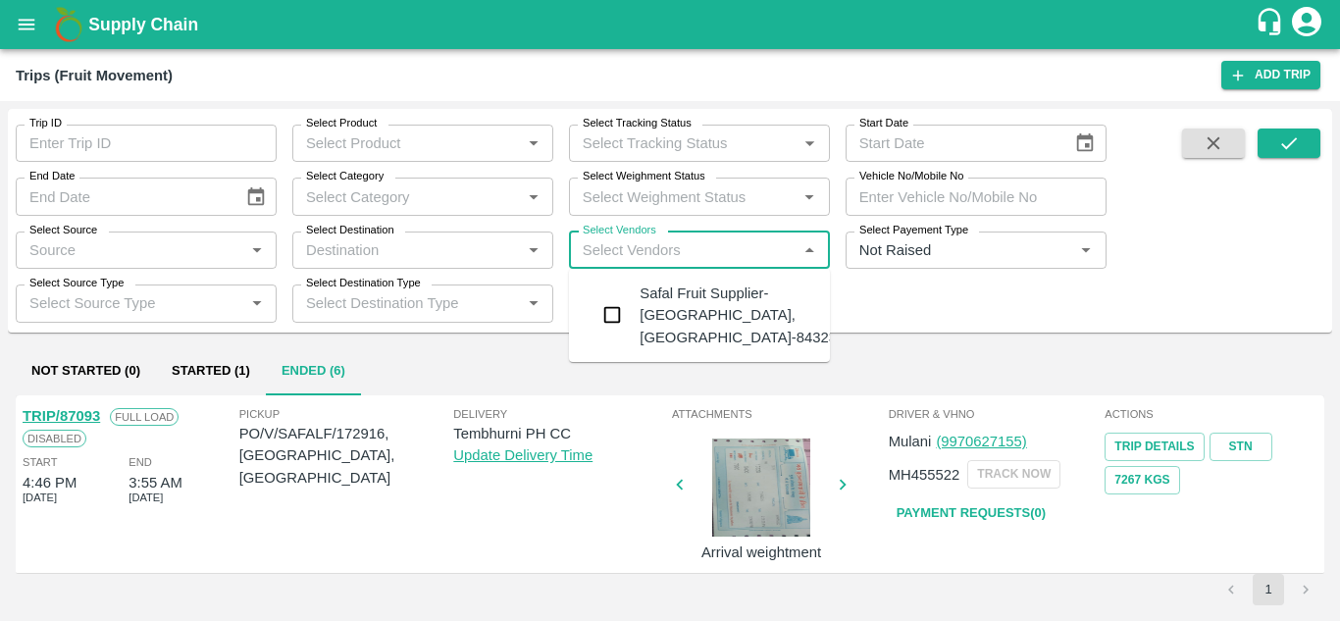
click at [604, 250] on input "Select Vendors" at bounding box center [683, 249] width 217 height 25
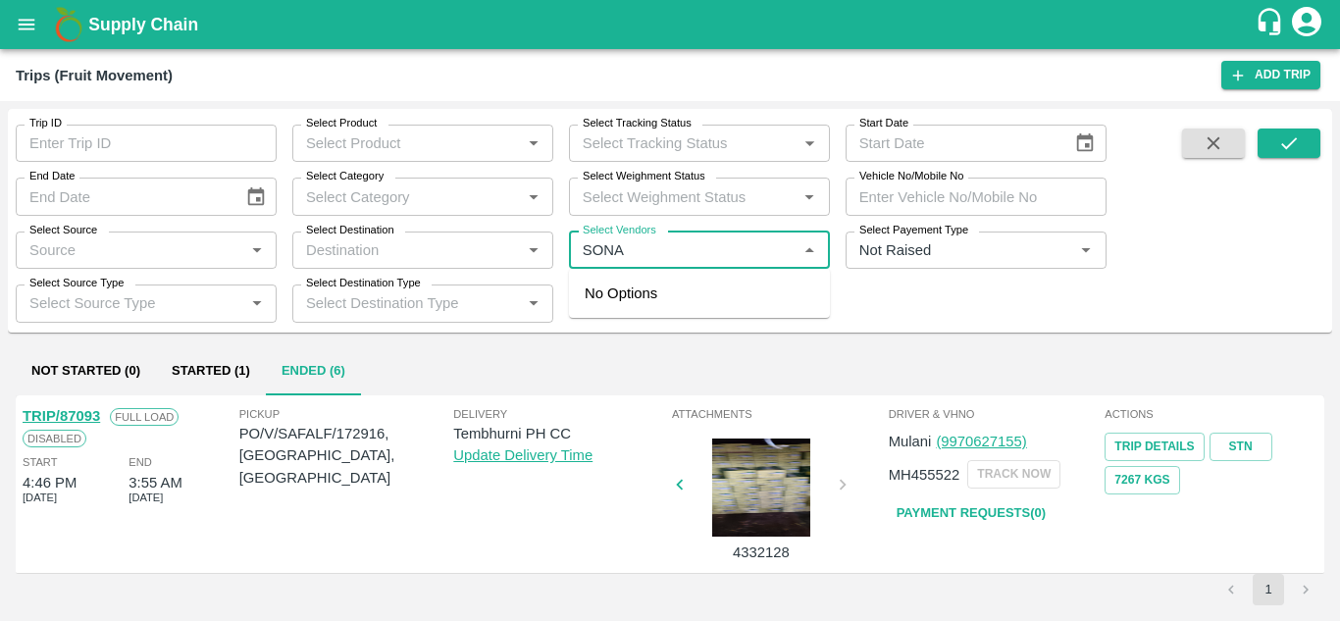
type input "SONAI"
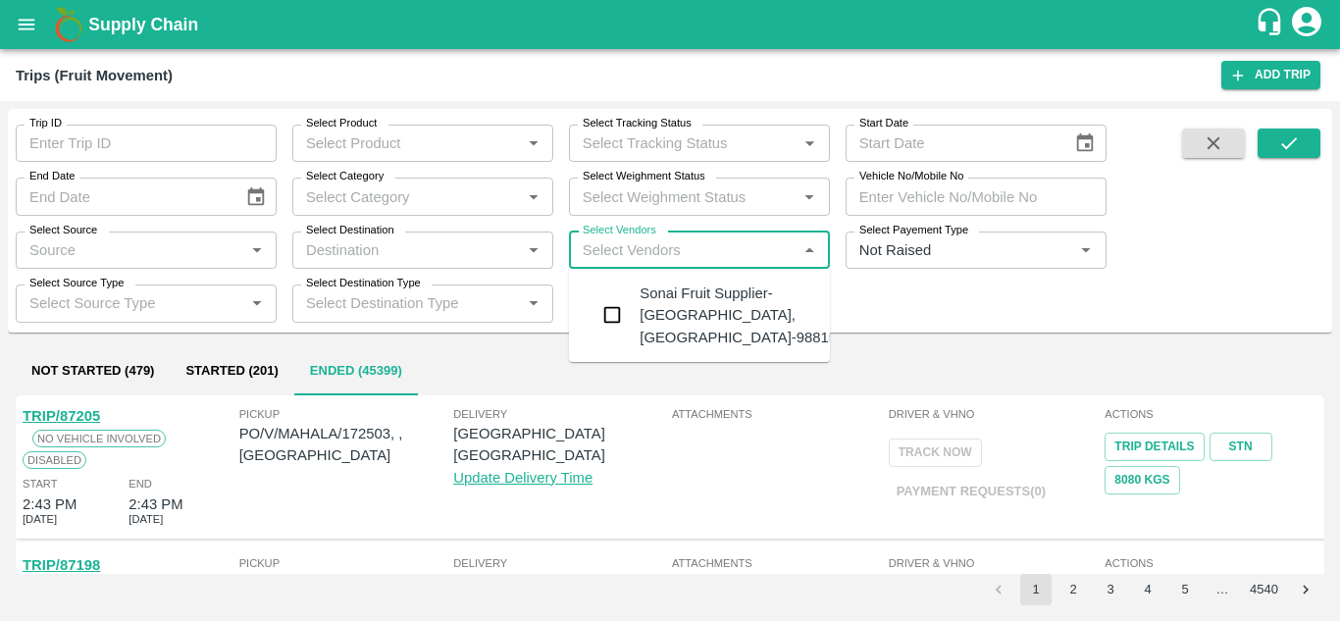
click at [691, 289] on div "Sonai Fruit Supplier-Babhulgaon, Solapur-9881584443" at bounding box center [757, 315] width 237 height 66
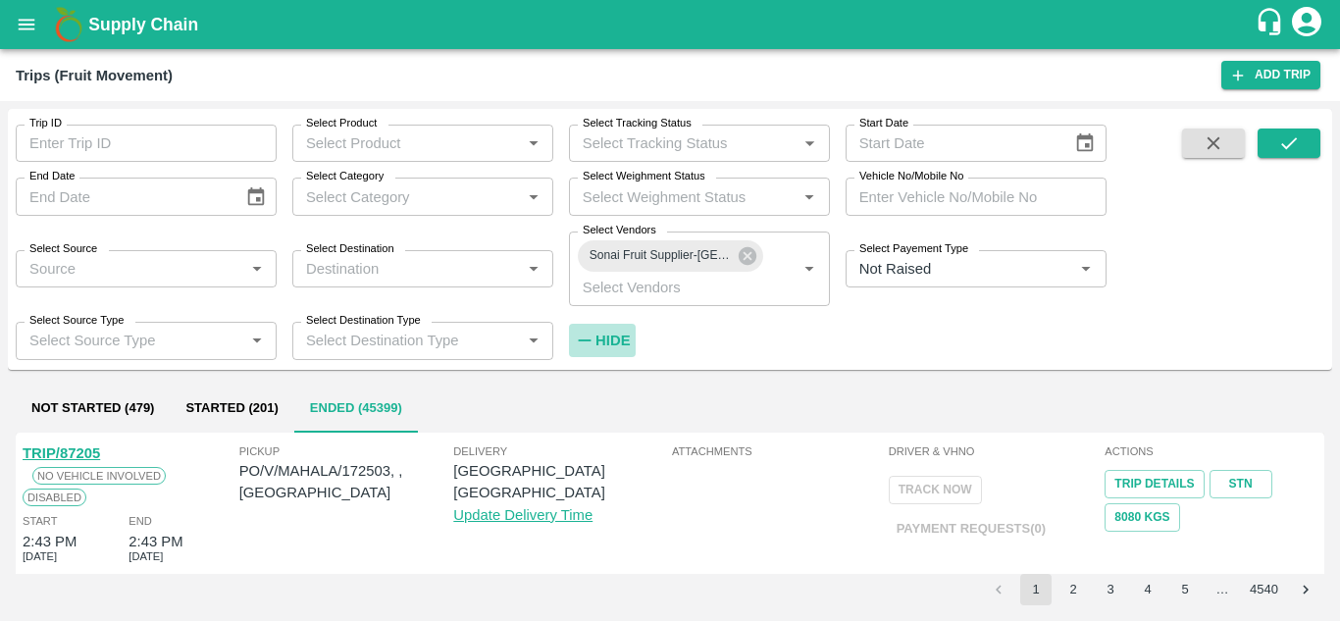
click at [607, 333] on strong "Hide" at bounding box center [612, 340] width 34 height 16
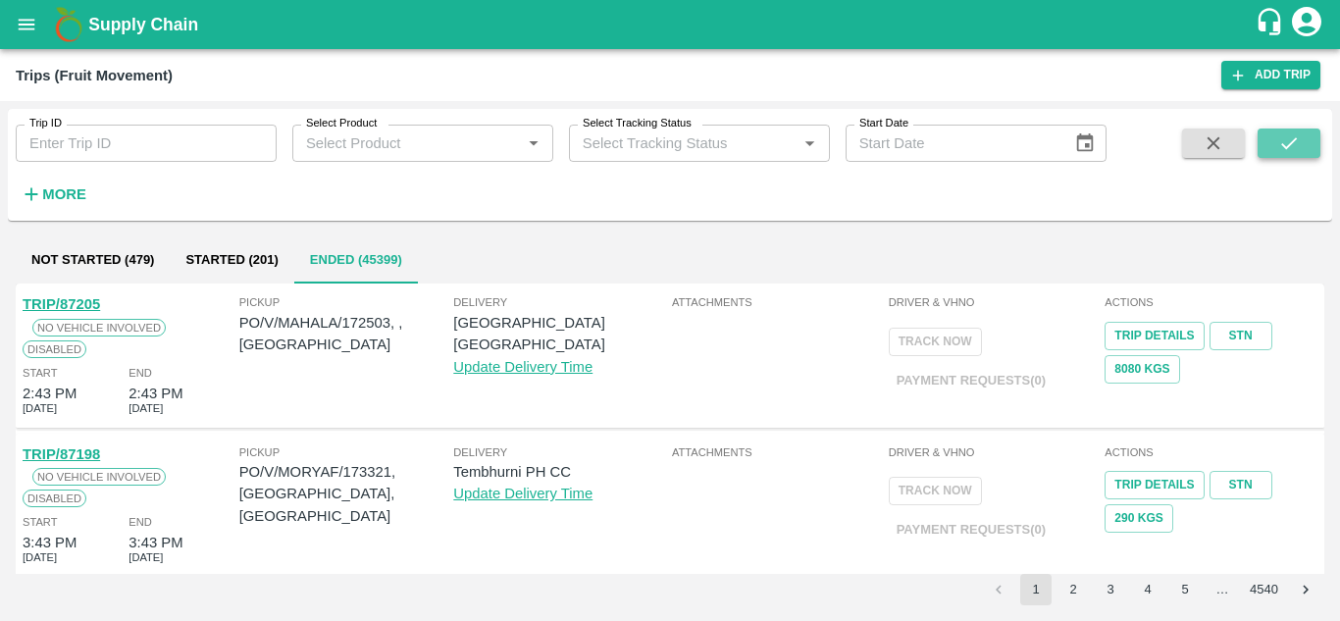
click at [1279, 144] on icon "submit" at bounding box center [1289, 143] width 22 height 22
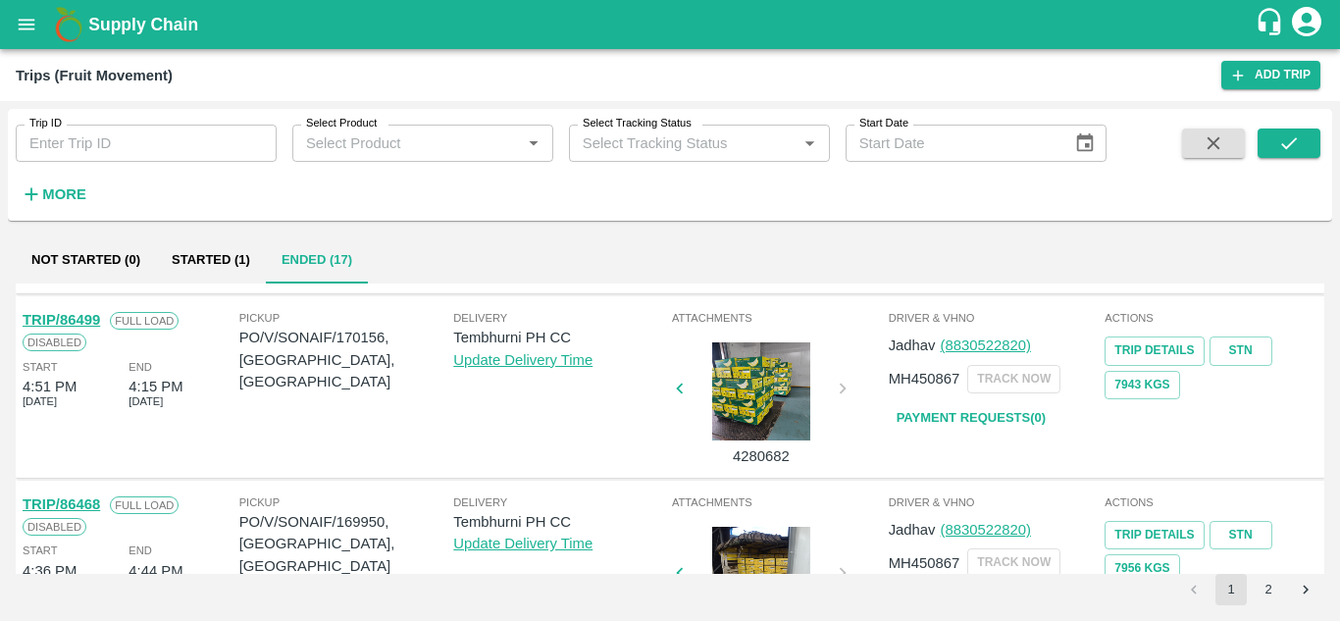
scroll to position [1406, 0]
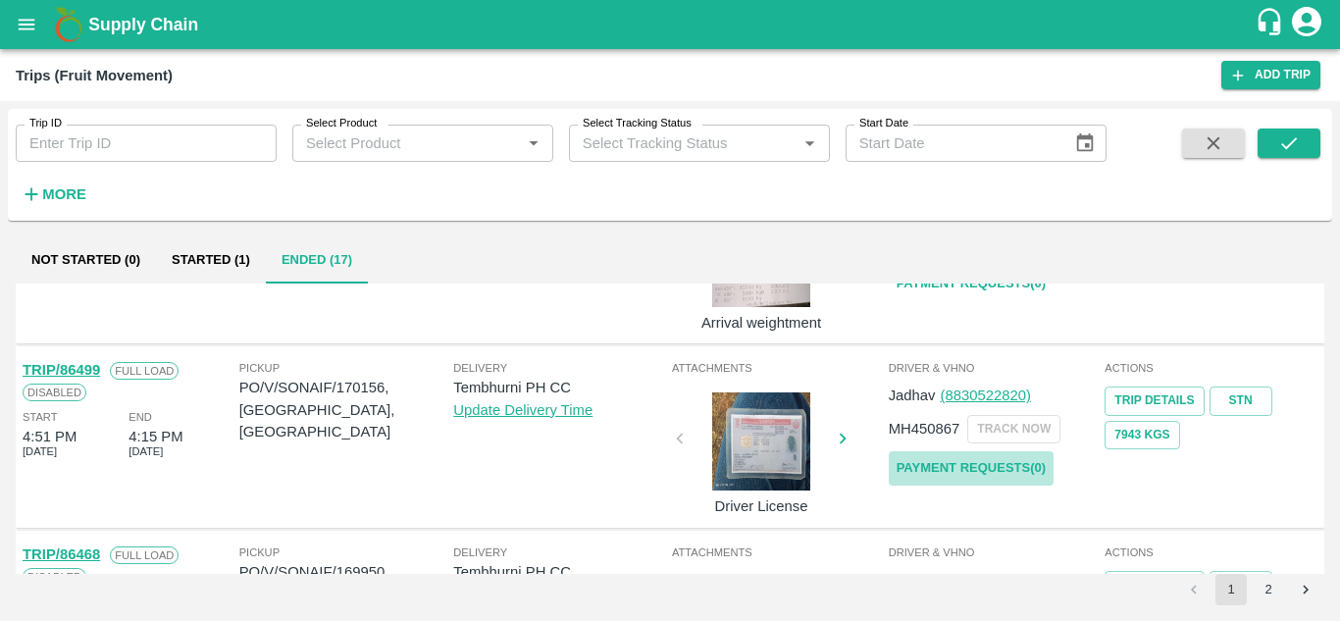
click at [973, 466] on link "Payment Requests( 0 )" at bounding box center [970, 468] width 165 height 34
click at [1311, 140] on button "submit" at bounding box center [1288, 142] width 63 height 29
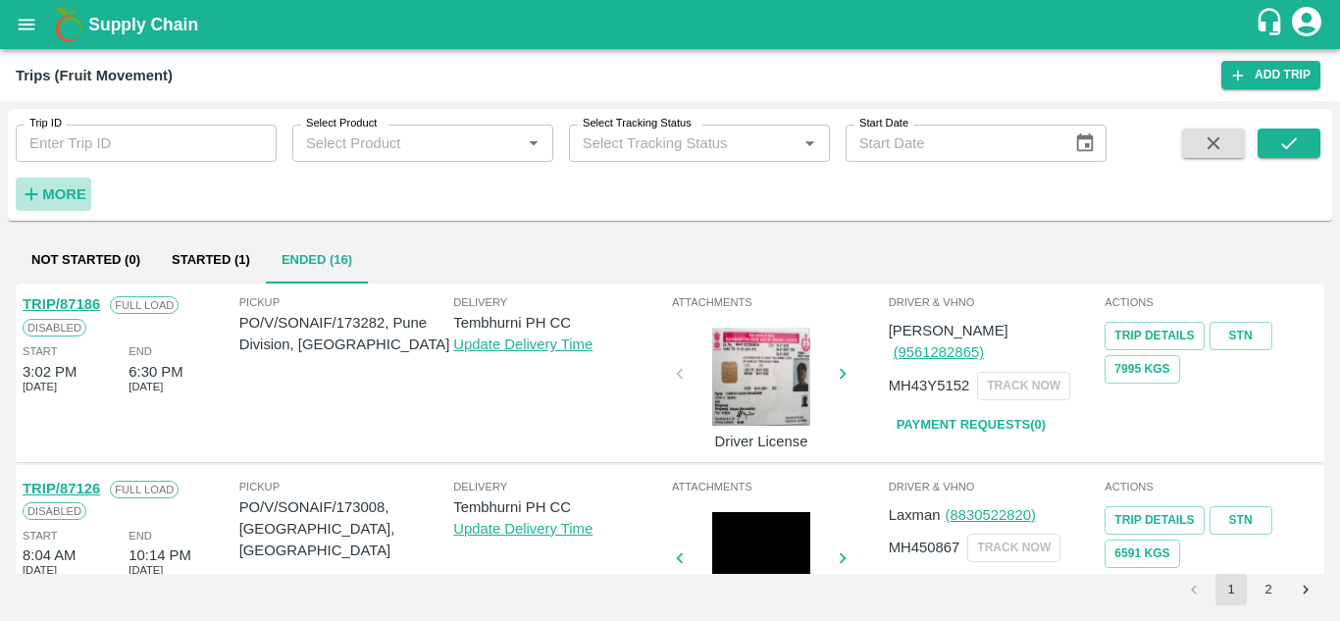
click at [81, 193] on strong "More" at bounding box center [64, 194] width 44 height 16
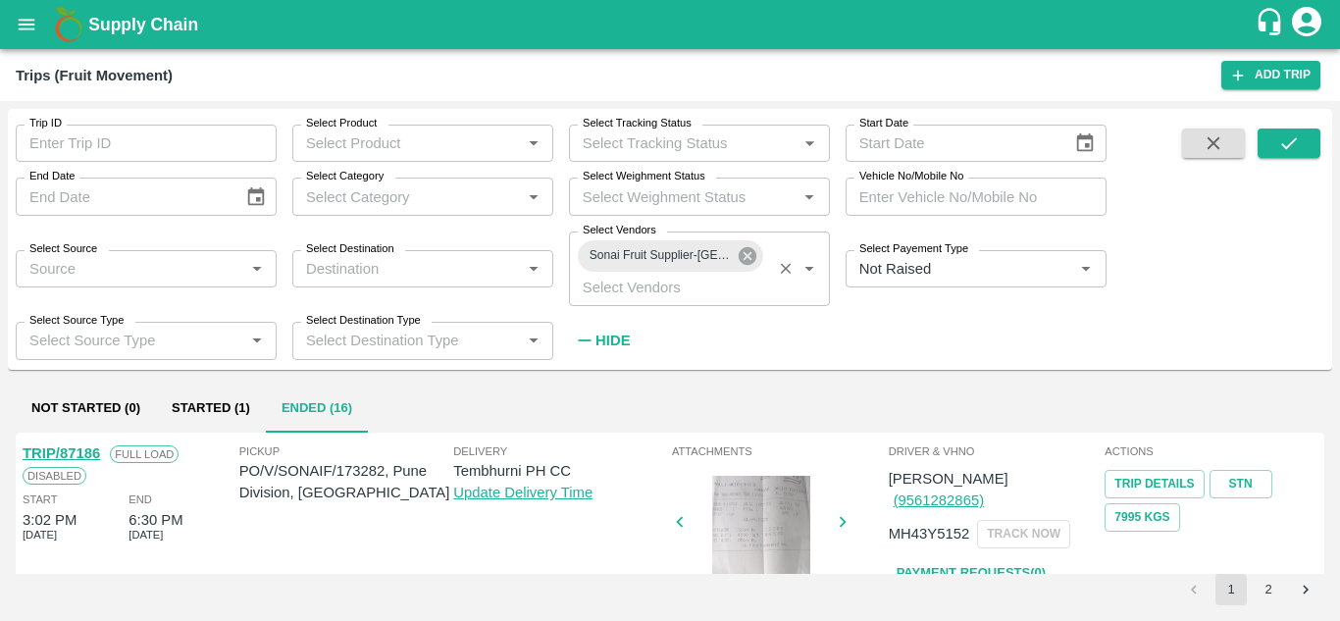
click at [755, 261] on icon at bounding box center [747, 256] width 22 height 22
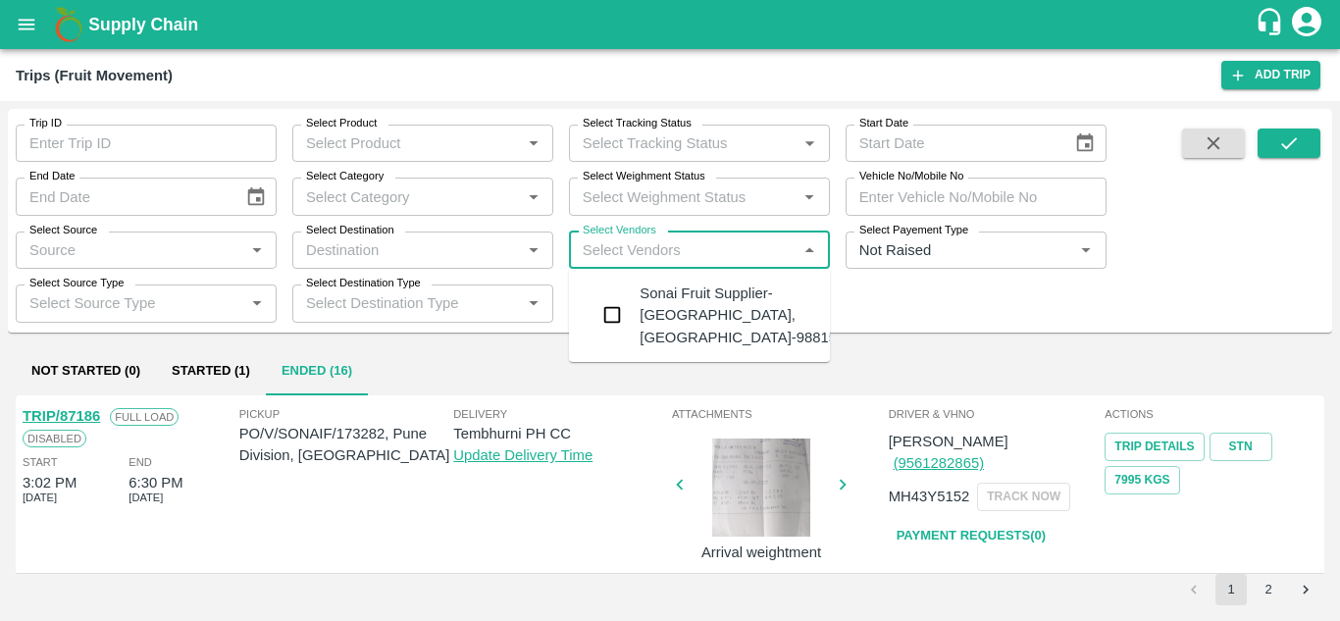
click at [682, 256] on input "Select Vendors" at bounding box center [683, 249] width 217 height 25
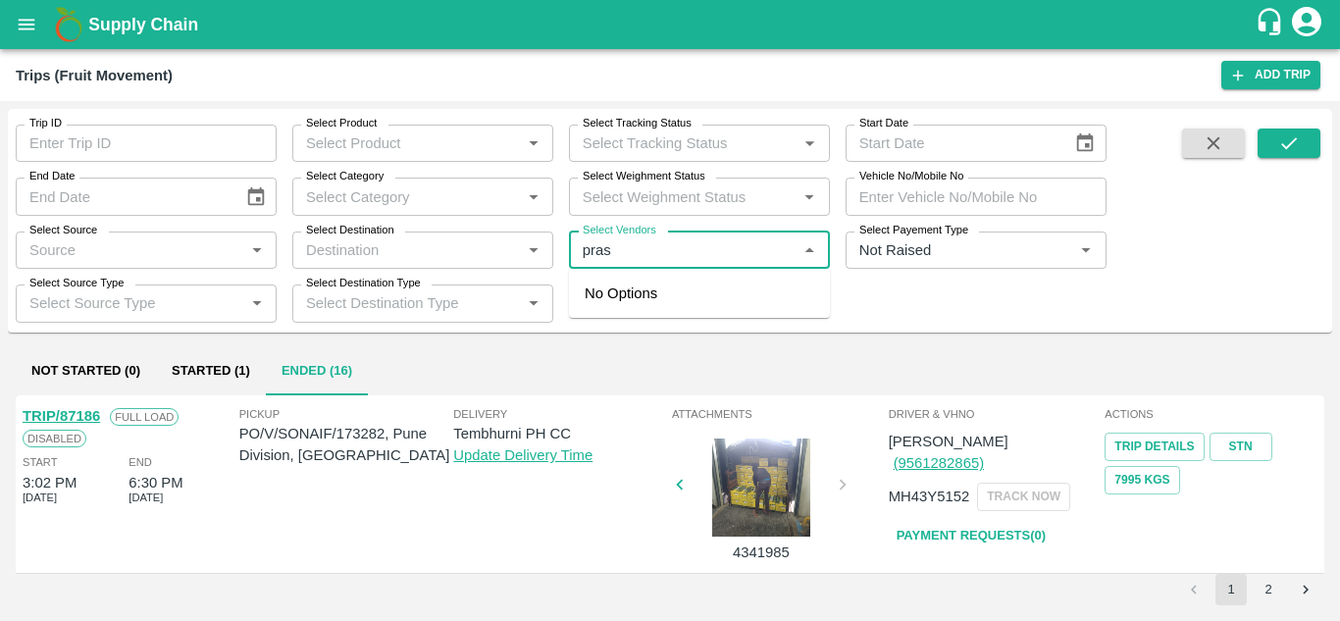
type input "prash"
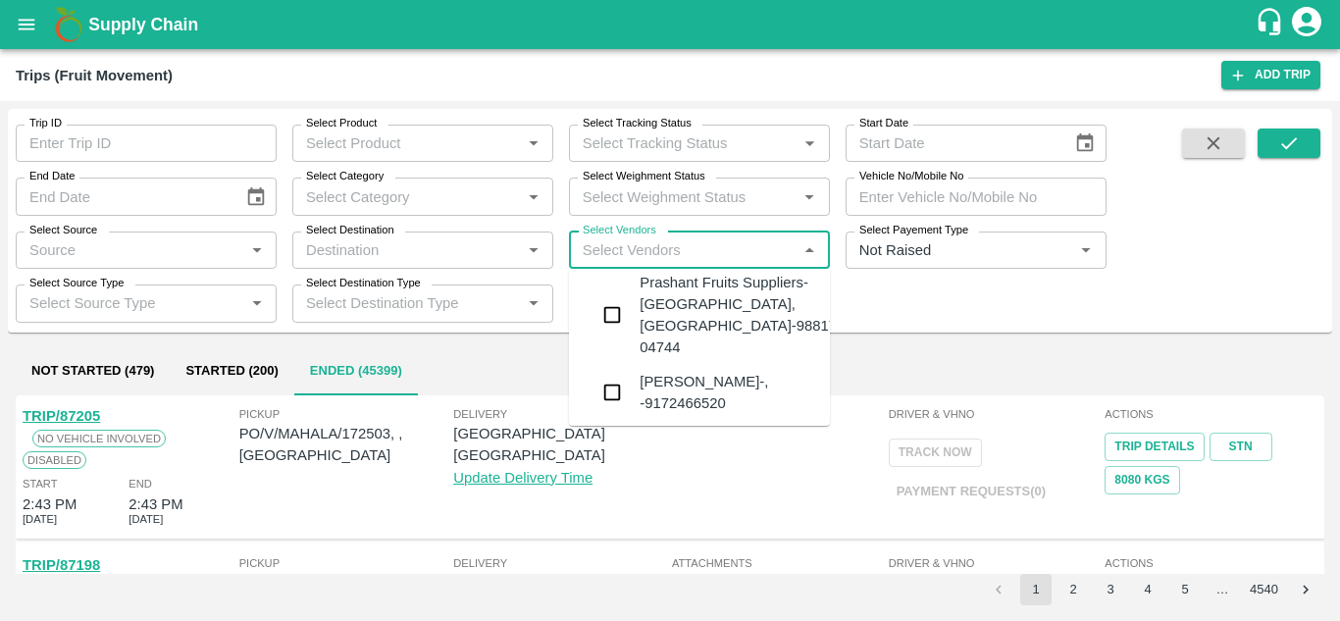
scroll to position [276, 0]
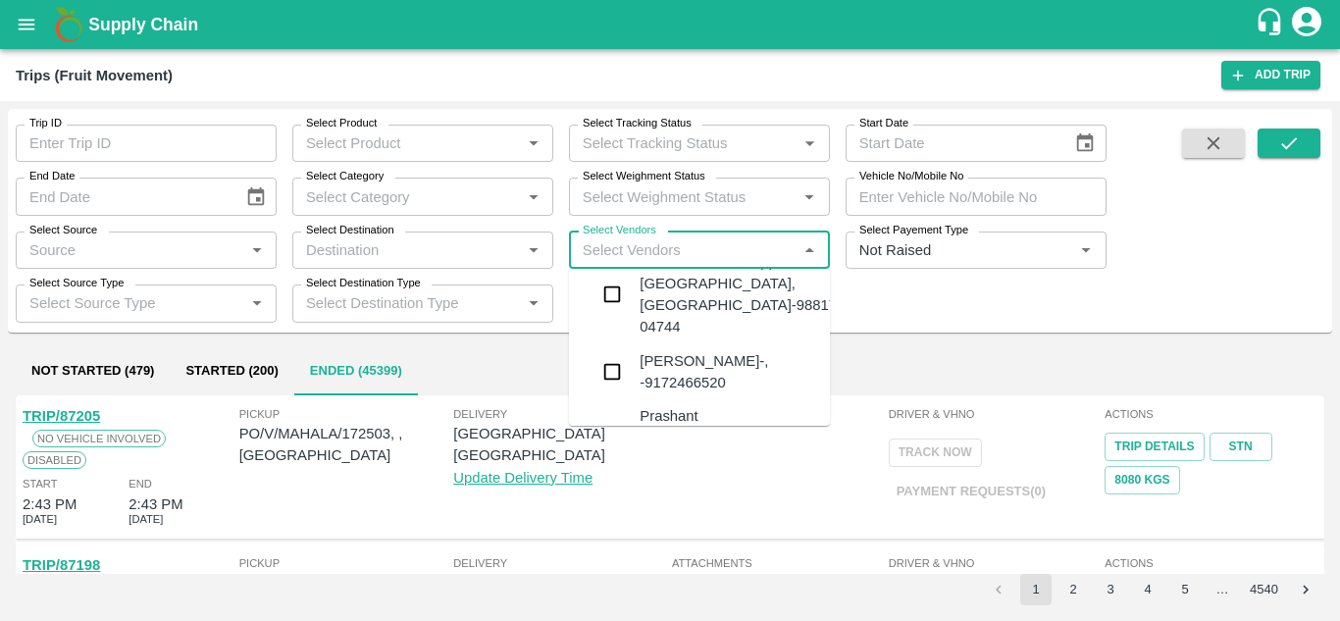
click at [693, 296] on div "Prashant Fruits Suppliers-Shiral, Solapur-98817 04744" at bounding box center [737, 294] width 197 height 87
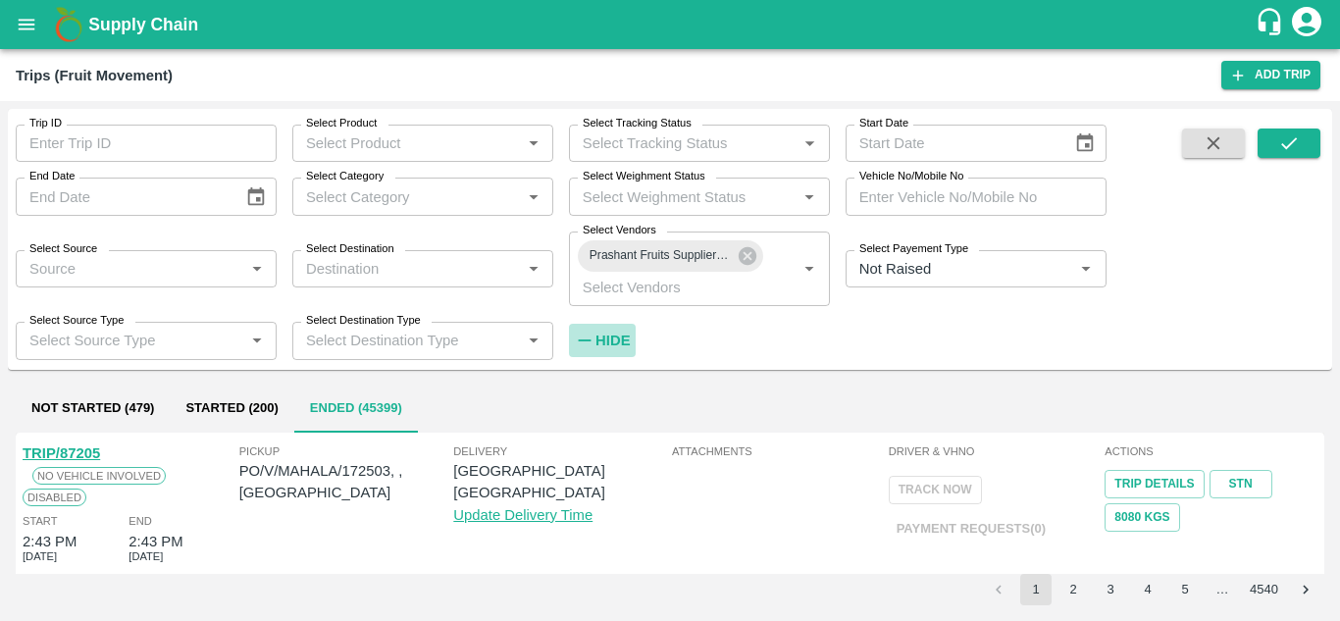
click at [621, 342] on strong "Hide" at bounding box center [612, 340] width 34 height 16
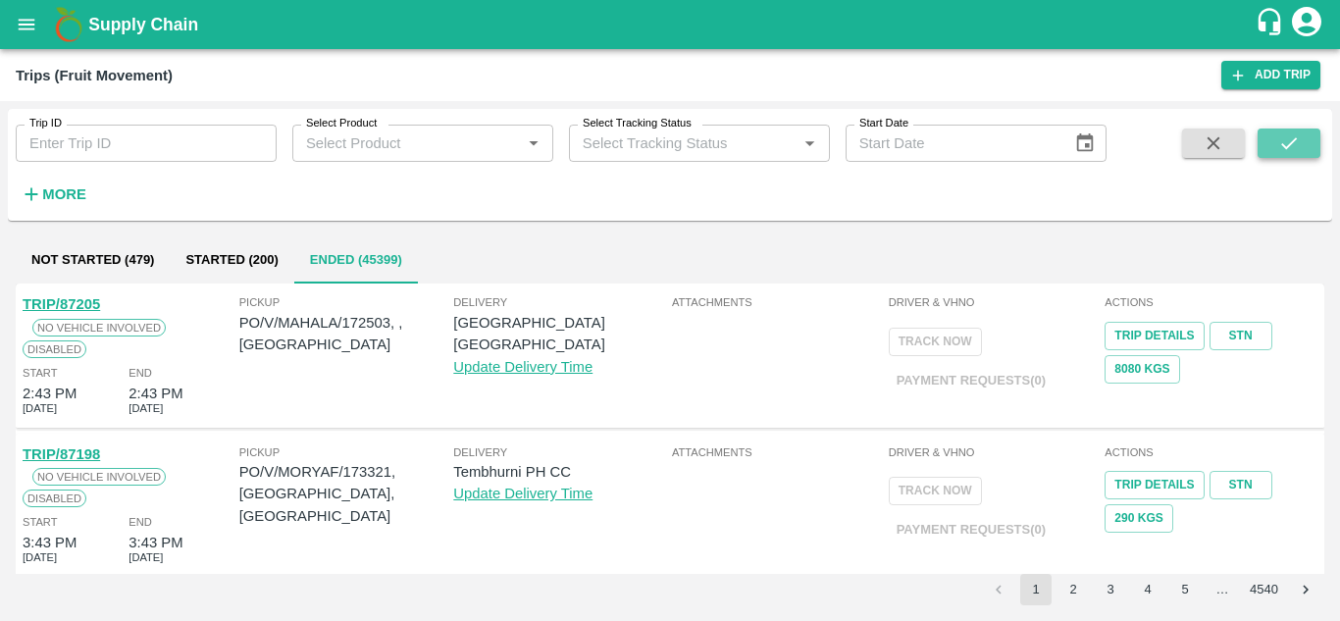
click at [1289, 145] on icon "submit" at bounding box center [1289, 143] width 16 height 12
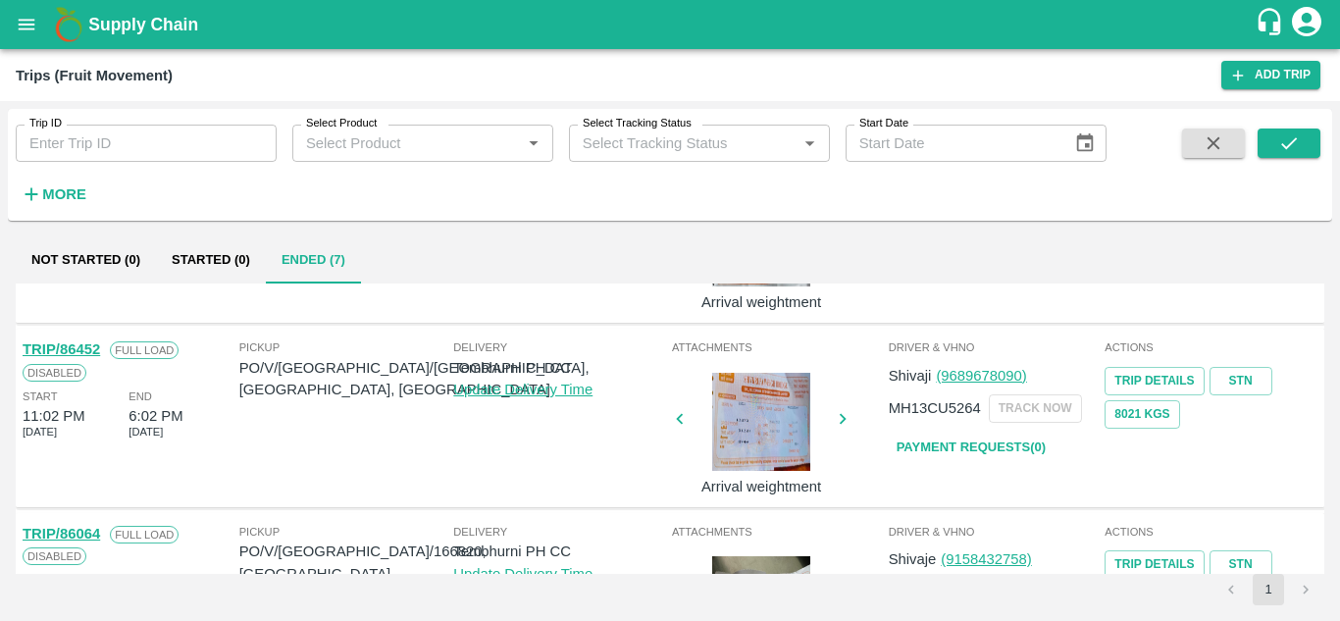
scroll to position [997, 0]
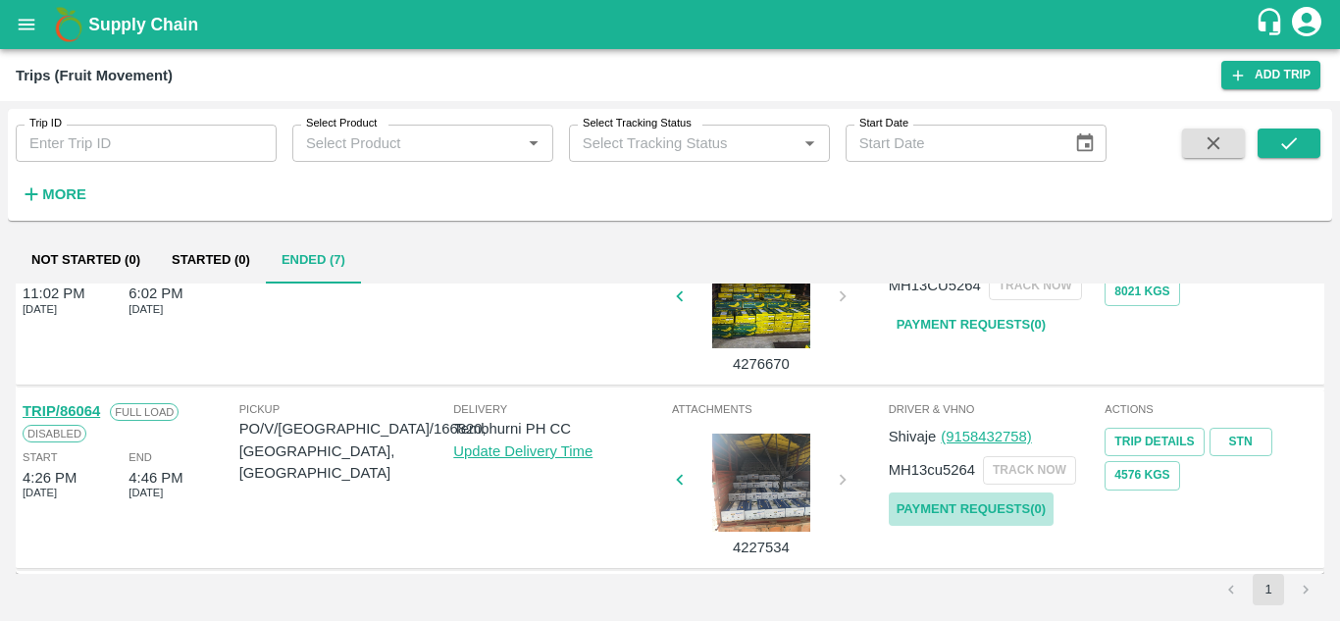
click at [954, 515] on link "Payment Requests( 0 )" at bounding box center [970, 509] width 165 height 34
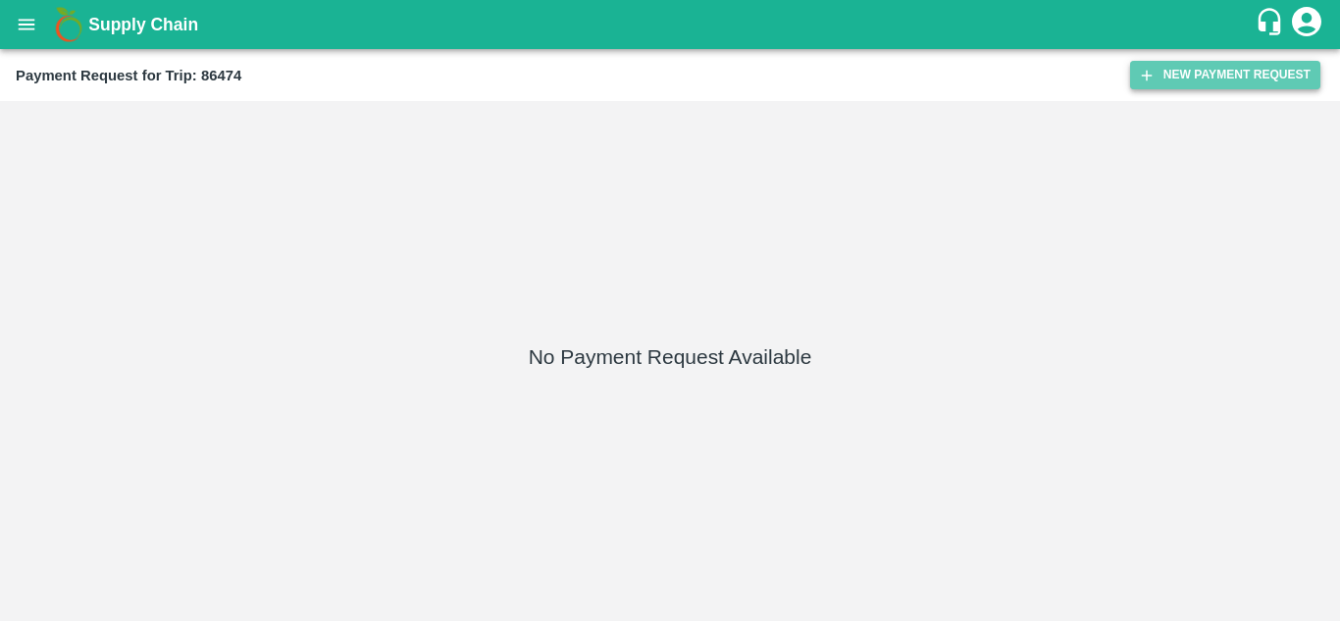
click at [1209, 71] on button "New Payment Request" at bounding box center [1225, 75] width 190 height 28
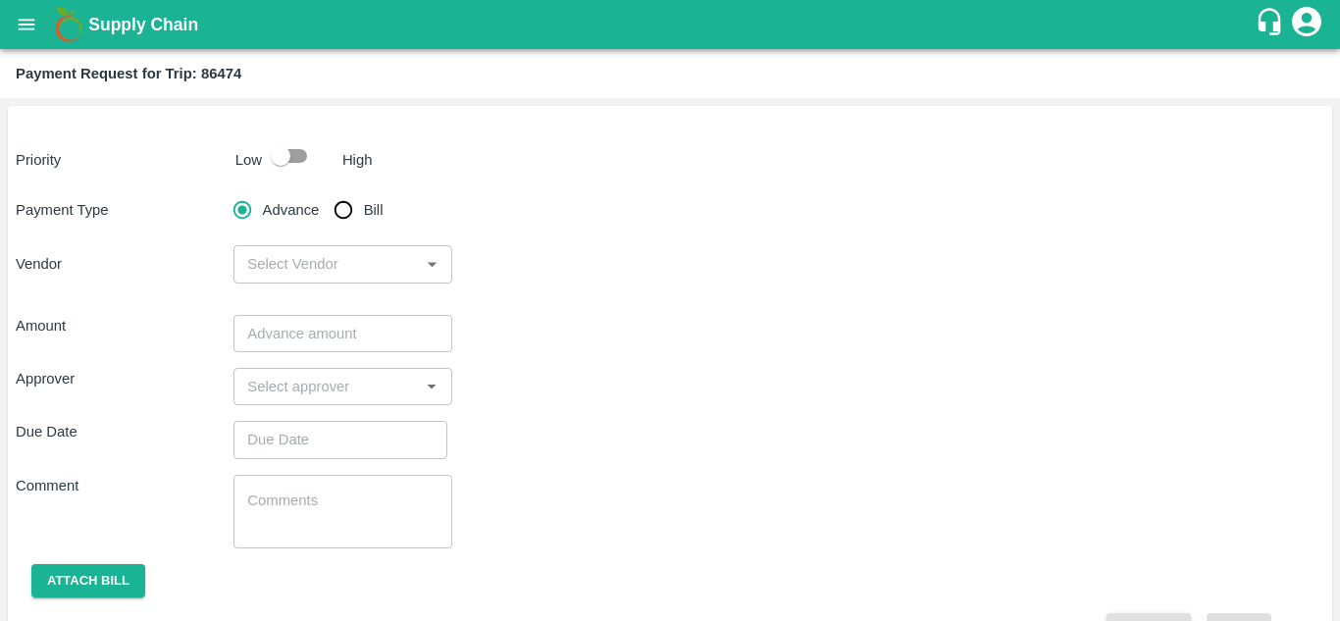
click at [298, 155] on input "checkbox" at bounding box center [281, 155] width 112 height 37
checkbox input "true"
click at [340, 211] on input "Bill" at bounding box center [343, 209] width 39 height 39
radio input "true"
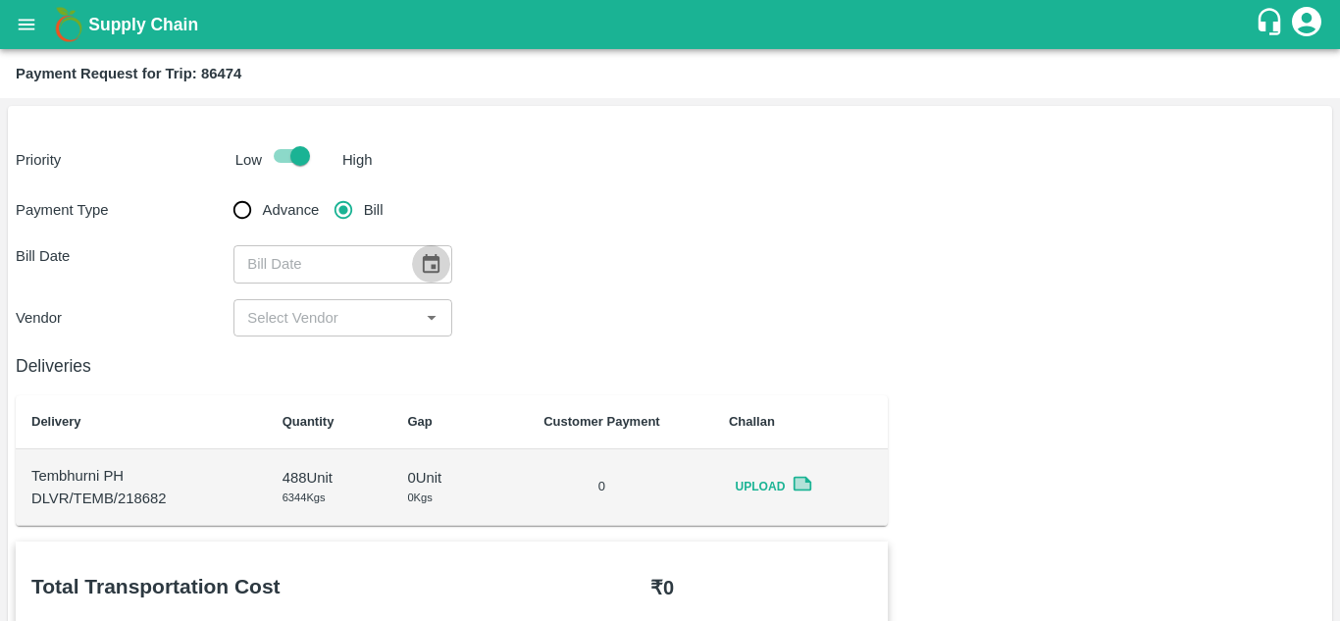
click at [435, 264] on icon "Choose date" at bounding box center [431, 264] width 22 height 22
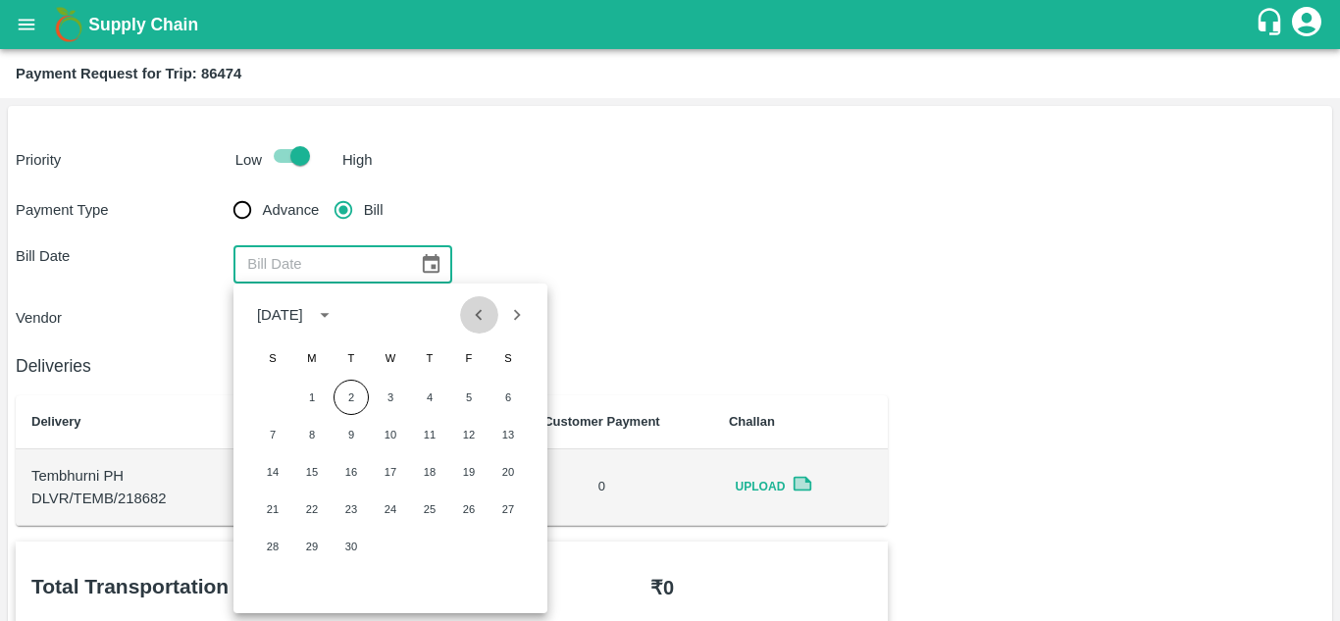
click at [471, 321] on icon "Previous month" at bounding box center [479, 315] width 22 height 22
click at [316, 514] on button "18" at bounding box center [311, 508] width 35 height 35
type input "18/08/2025"
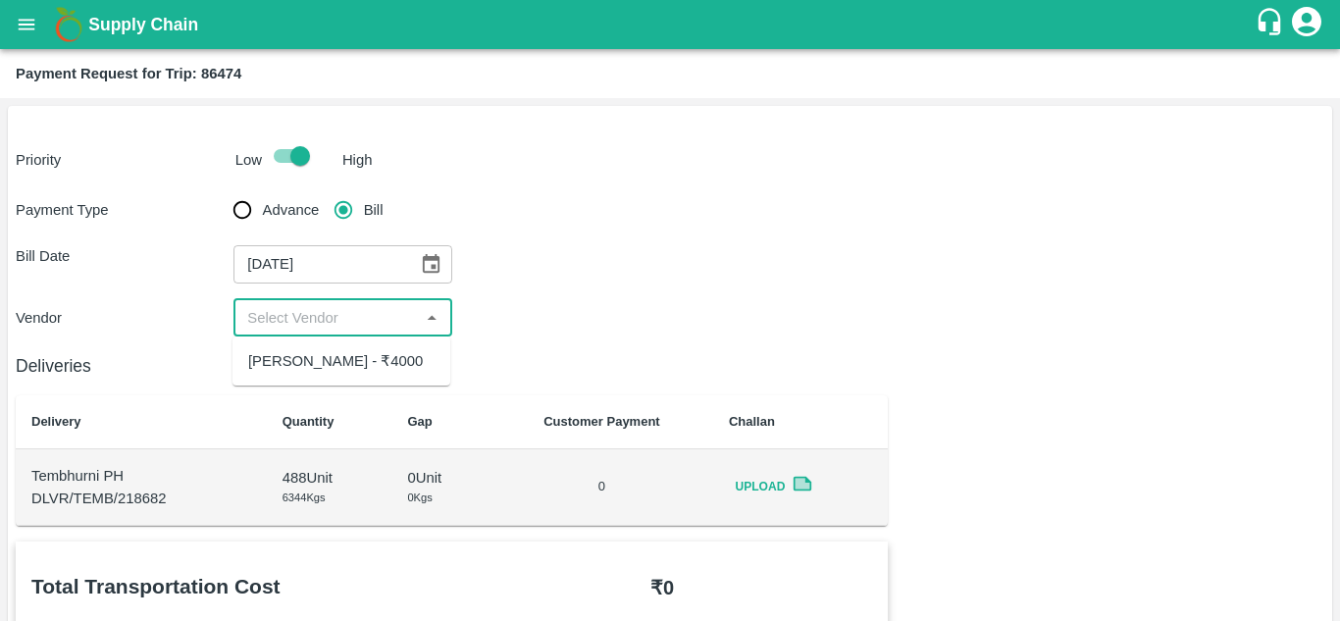
click at [346, 308] on input "input" at bounding box center [326, 317] width 174 height 25
click at [331, 359] on div "Balaji Prakash Patil - ₹4000" at bounding box center [335, 361] width 175 height 22
type input "Balaji Prakash Patil - ₹4000"
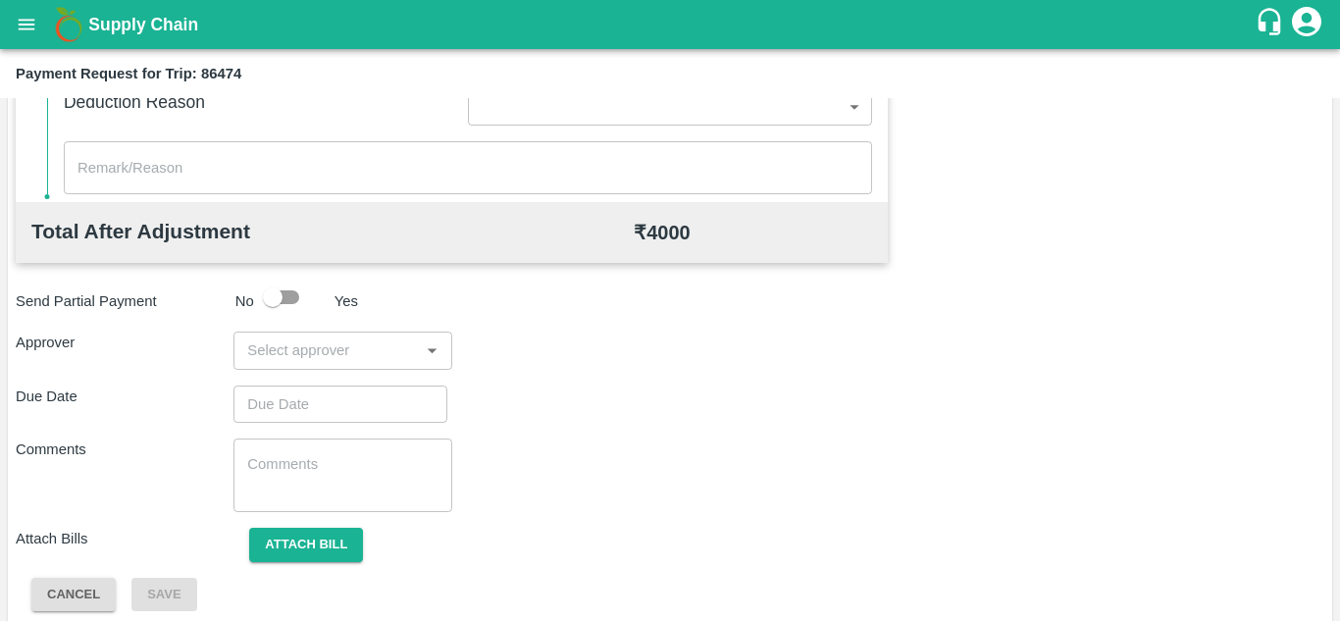
scroll to position [880, 0]
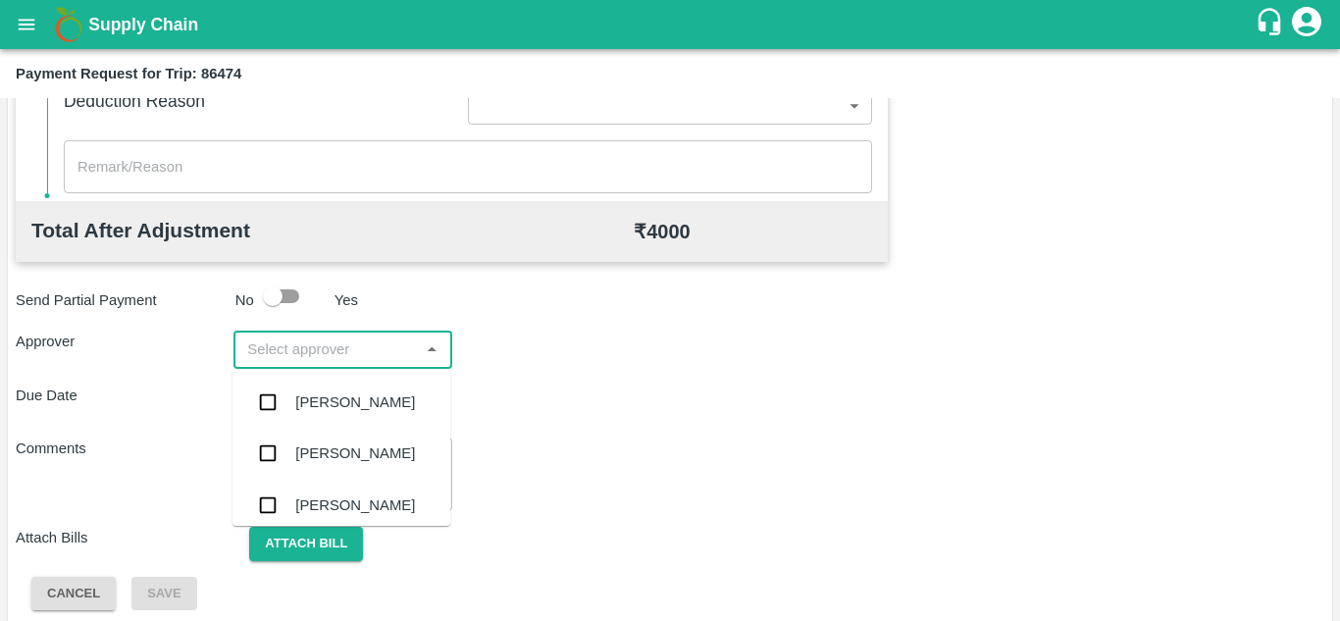
click at [319, 350] on input "input" at bounding box center [326, 348] width 174 height 25
type input "PRA"
click at [346, 504] on div "[PERSON_NAME]" at bounding box center [355, 505] width 120 height 22
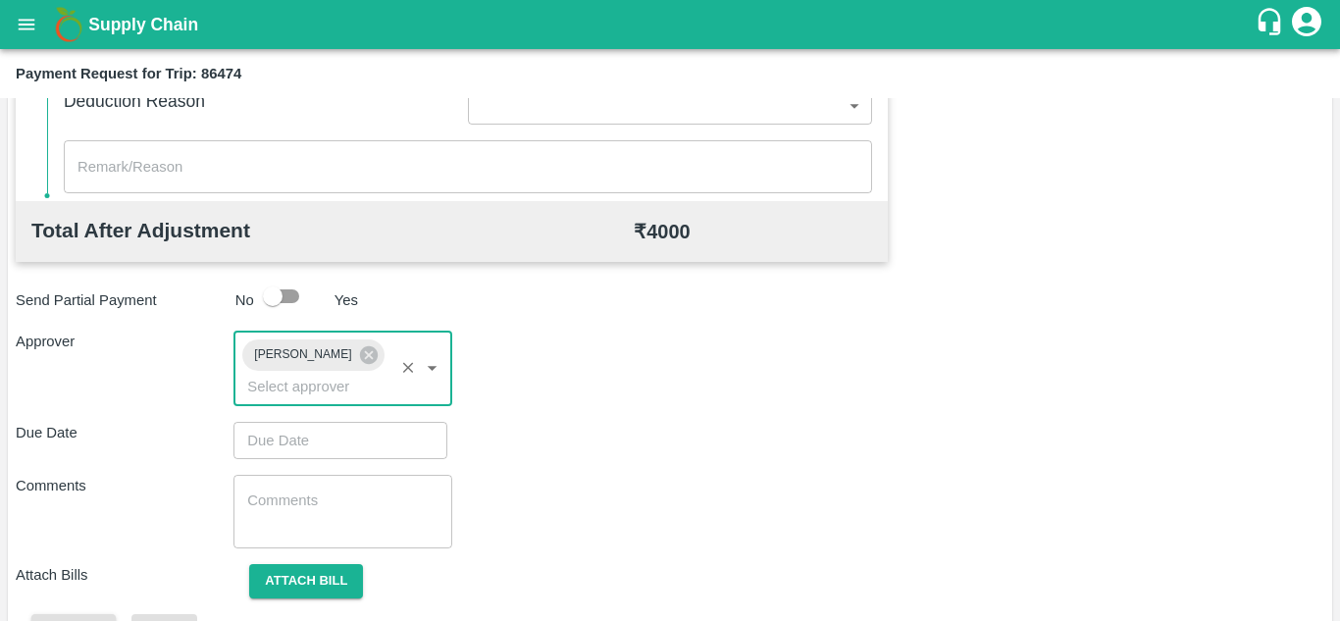
type input "DD/MM/YYYY hh:mm aa"
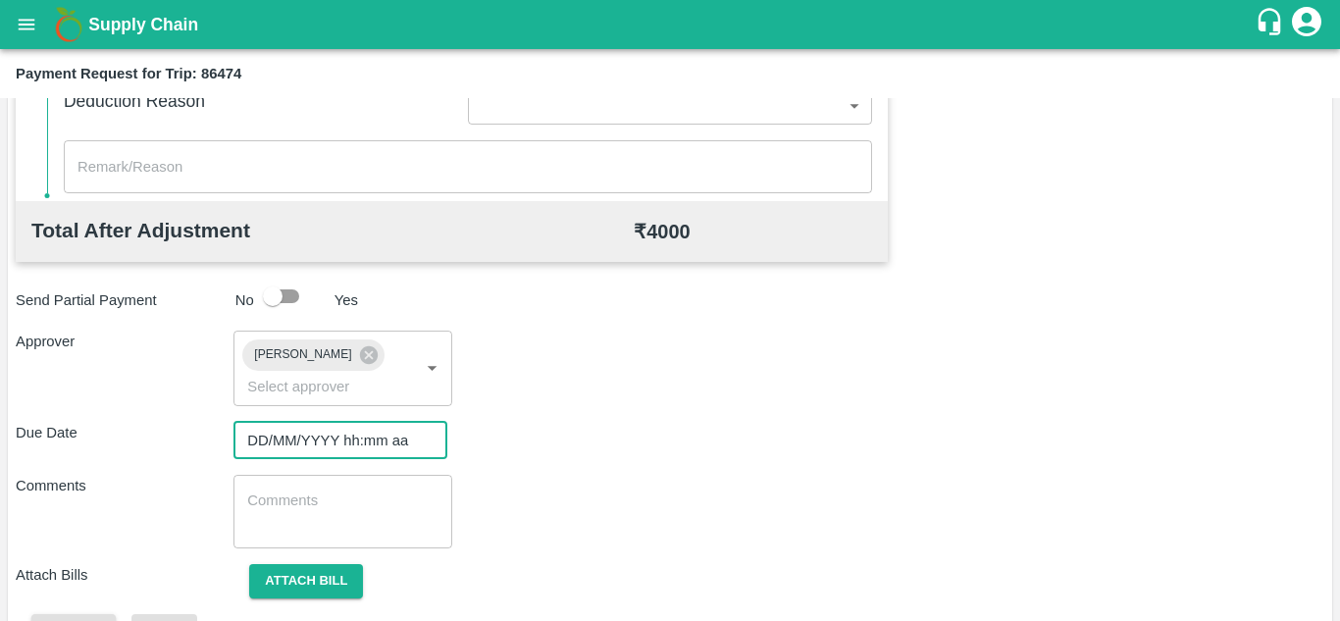
click at [310, 430] on input "DD/MM/YYYY hh:mm aa" at bounding box center [333, 440] width 200 height 37
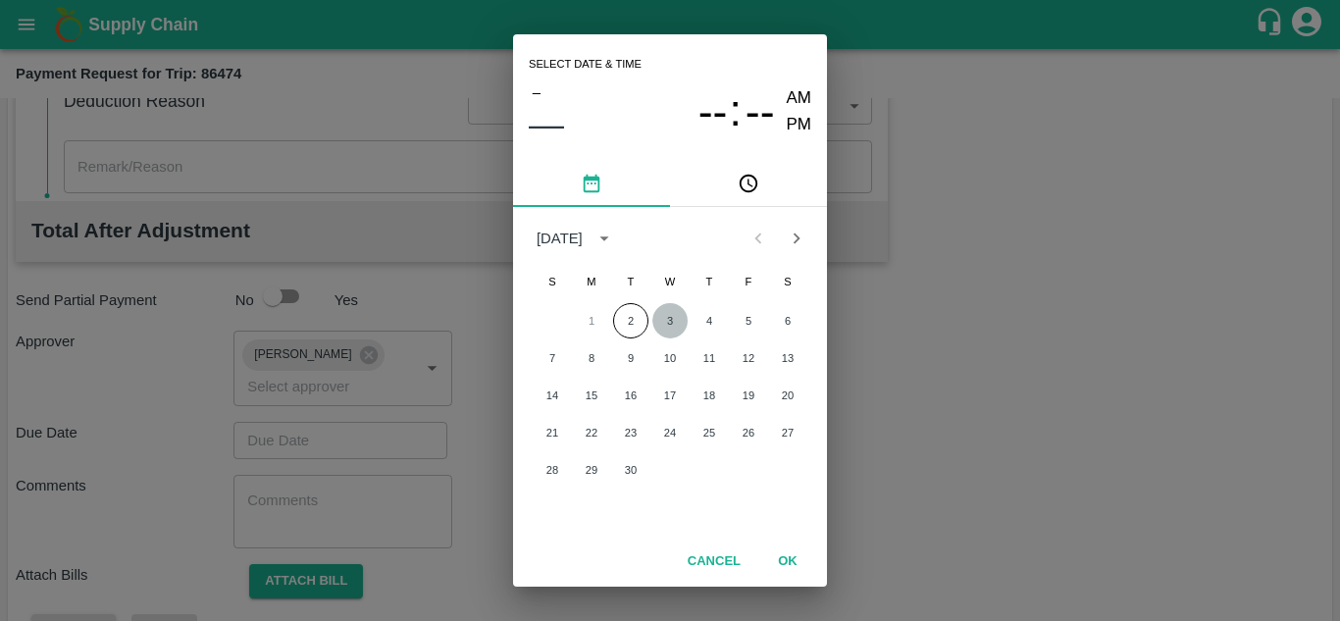
click at [675, 316] on button "3" at bounding box center [669, 320] width 35 height 35
type input "[DATE] 12:00 AM"
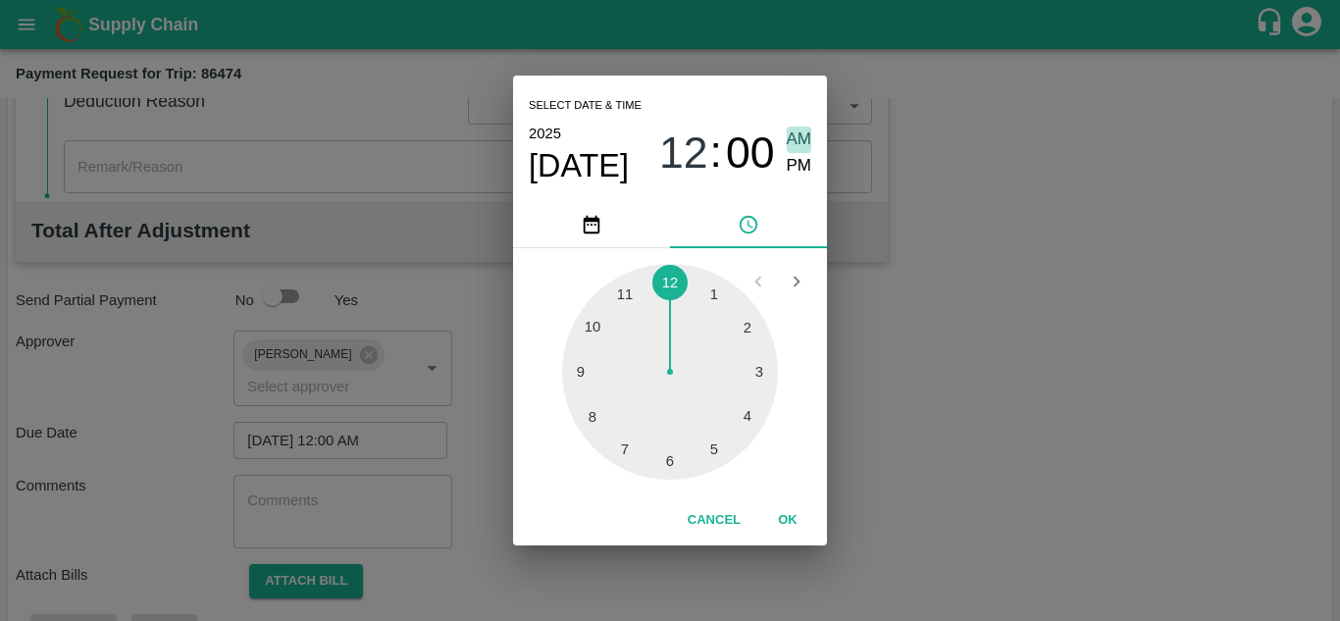
click at [787, 129] on span "AM" at bounding box center [798, 139] width 25 height 26
click at [786, 526] on button "OK" at bounding box center [787, 520] width 63 height 34
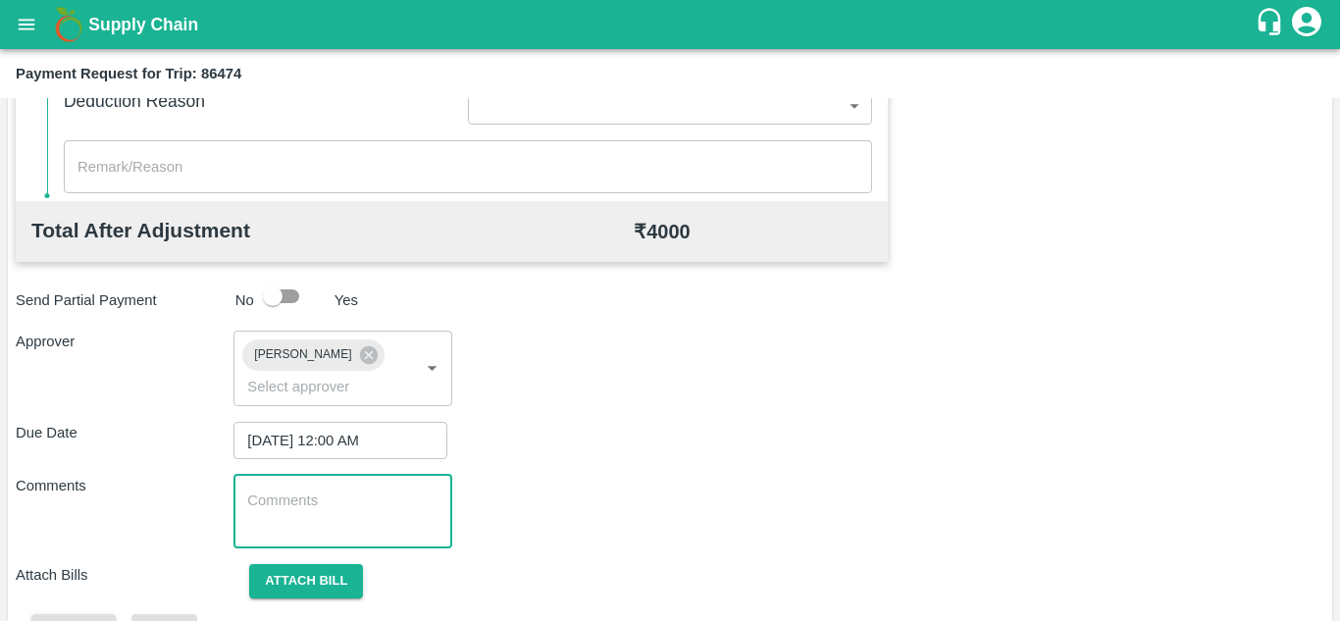
click at [309, 515] on textarea at bounding box center [342, 510] width 190 height 41
paste textarea "170515"
type textarea "1"
type textarea "t"
type textarea "Transport Bill"
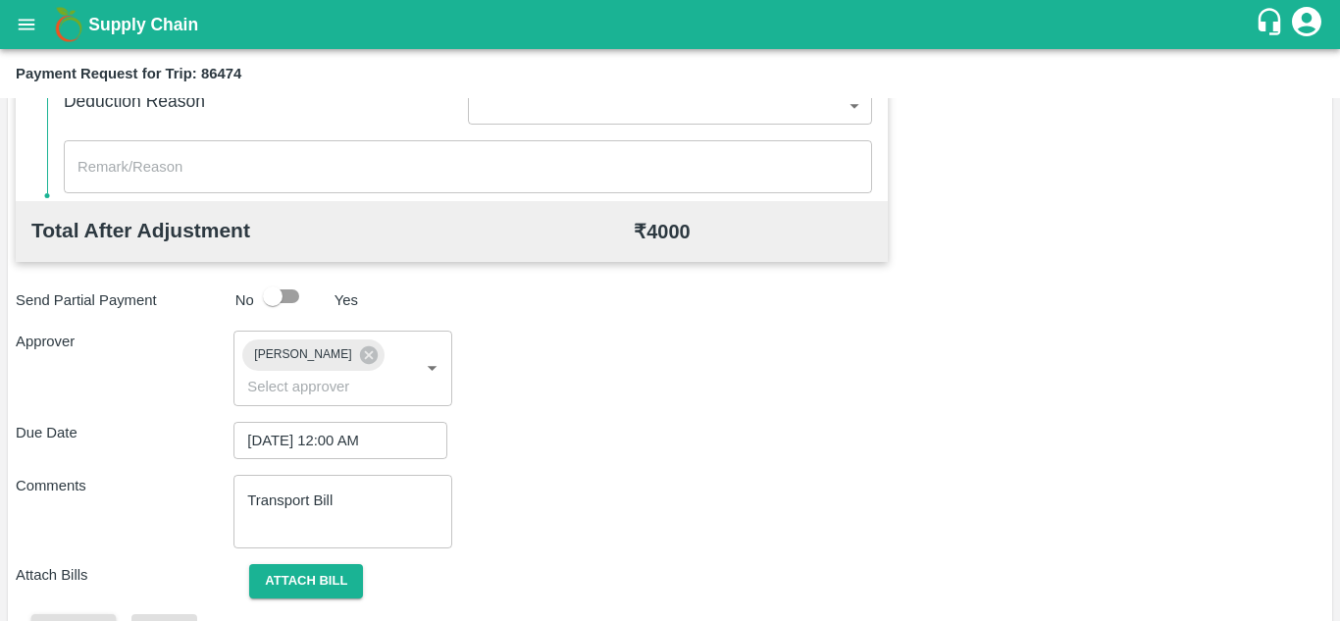
click at [733, 531] on div "Comments Transport Bill x ​" at bounding box center [670, 512] width 1308 height 74
click at [284, 581] on button "Attach bill" at bounding box center [306, 581] width 114 height 34
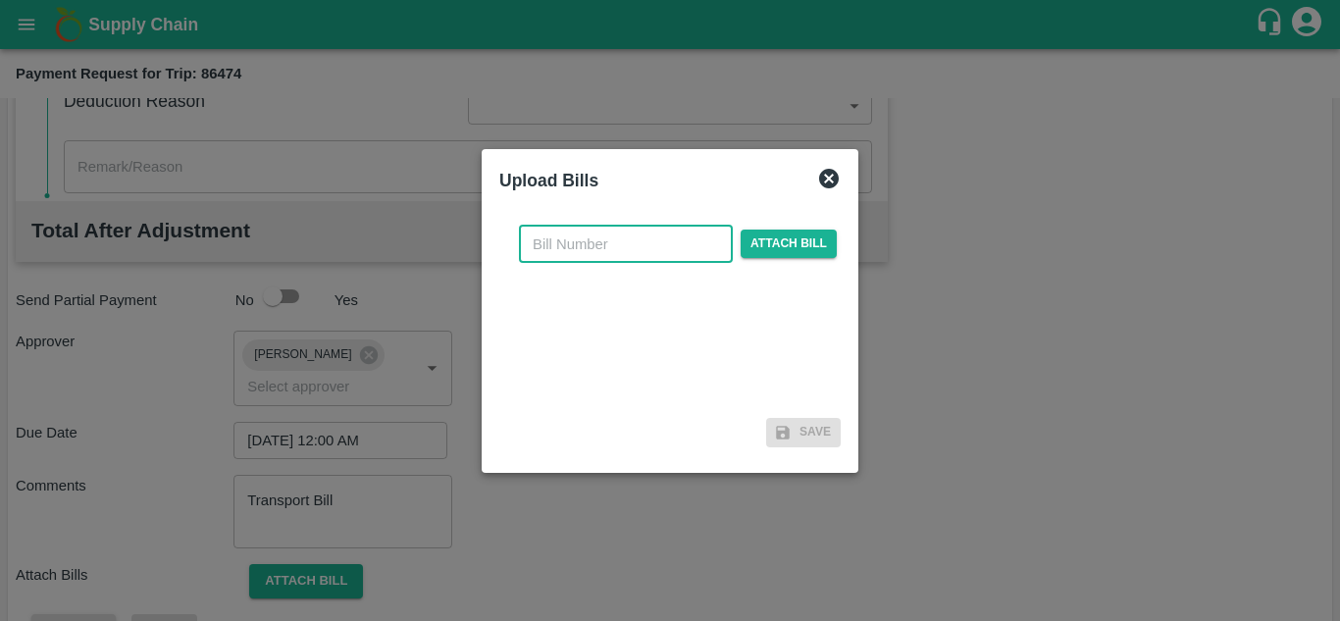
click at [564, 241] on input "text" at bounding box center [626, 244] width 214 height 37
type input "2025/TRN/217"
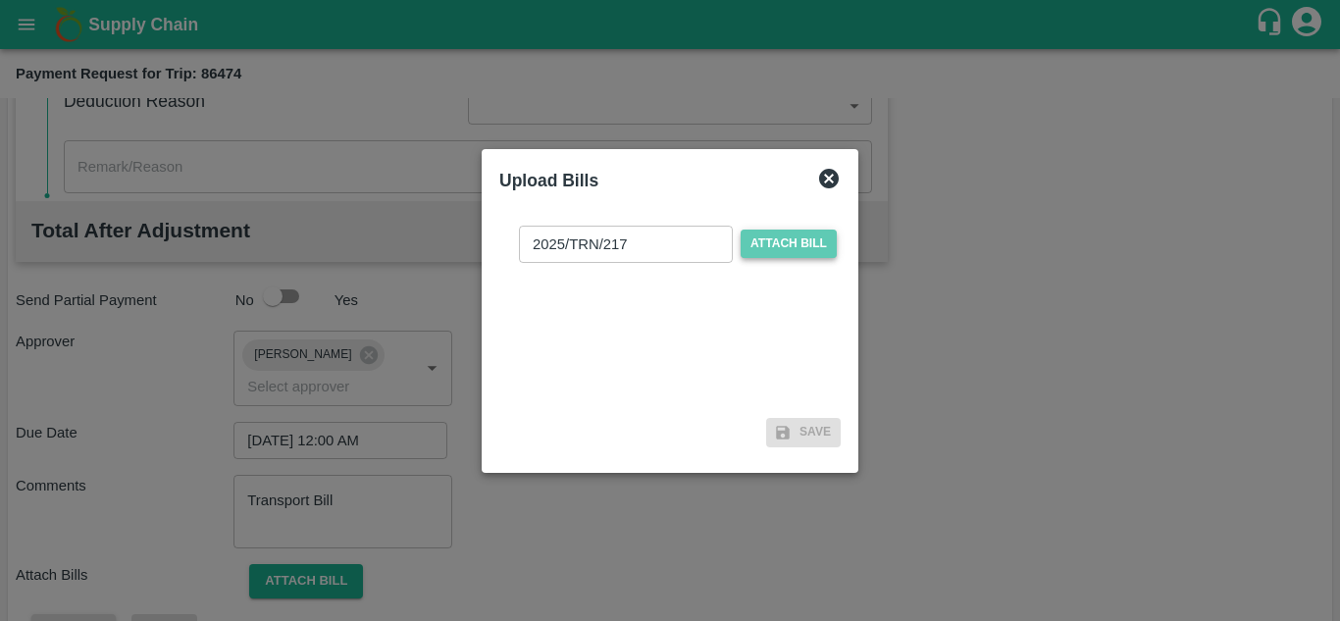
click at [757, 249] on span "Attach bill" at bounding box center [788, 243] width 96 height 28
click at [0, 0] on input "Attach bill" at bounding box center [0, 0] width 0 height 0
click at [790, 238] on span "Attach bill" at bounding box center [788, 243] width 96 height 28
click at [0, 0] on input "Attach bill" at bounding box center [0, 0] width 0 height 0
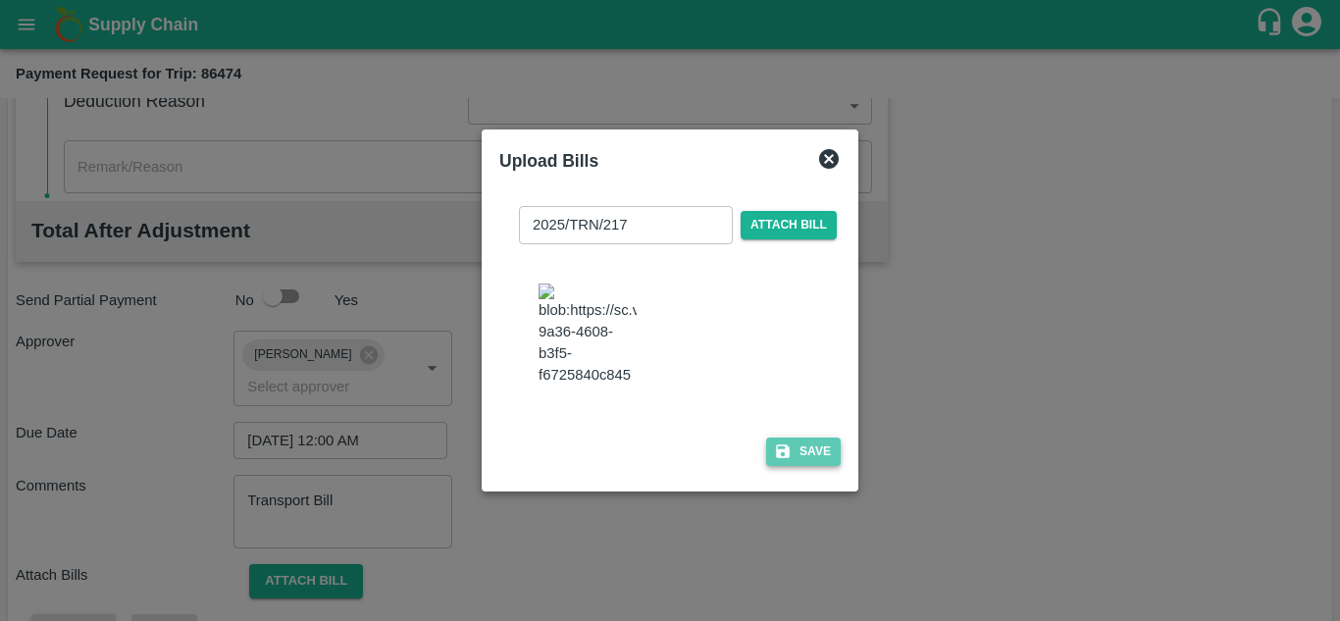
click at [812, 466] on button "Save" at bounding box center [803, 451] width 75 height 28
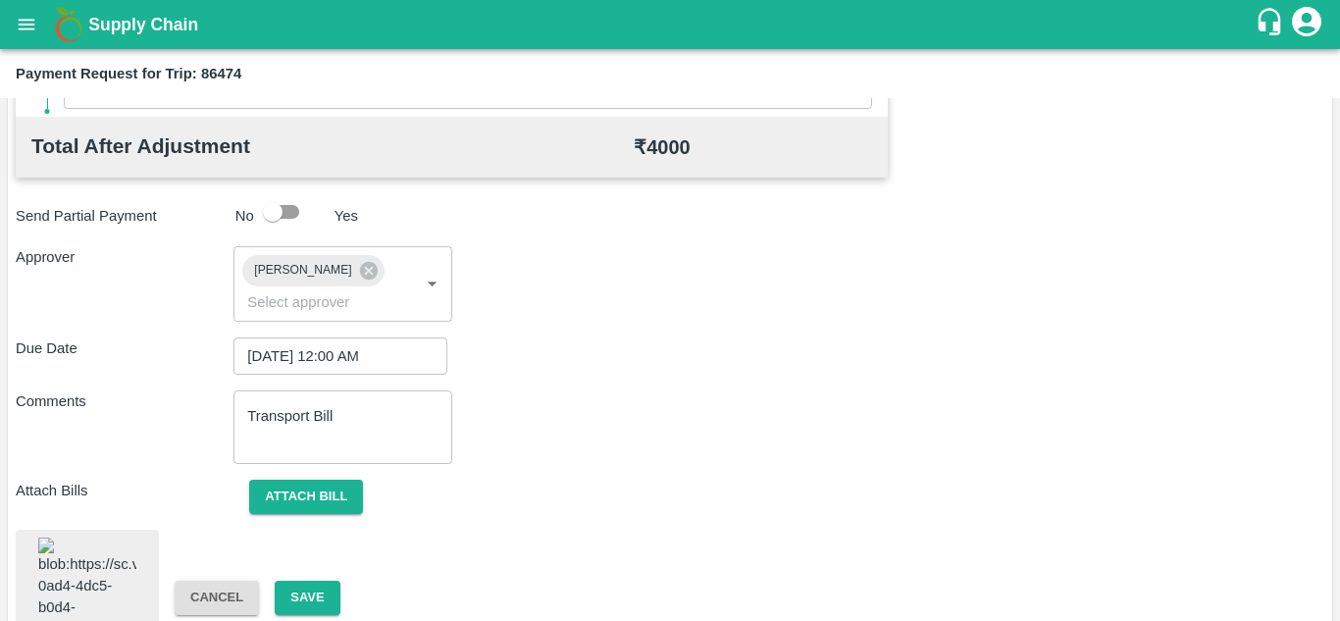
scroll to position [1097, 0]
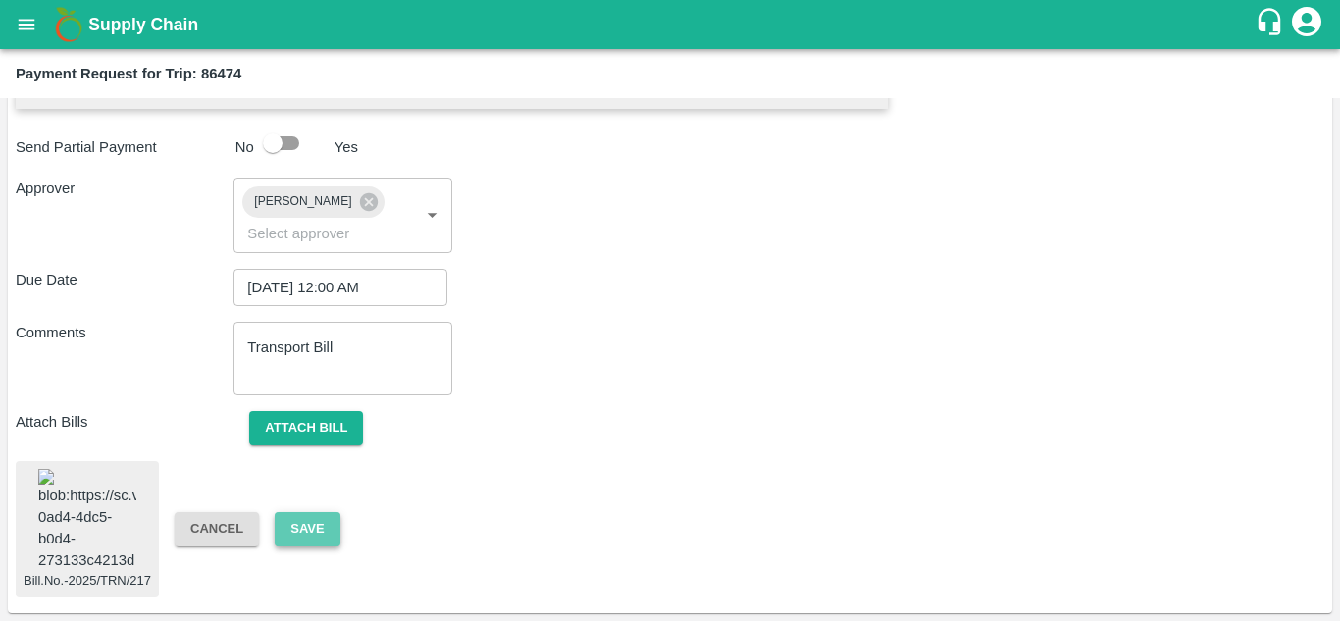
click at [301, 512] on button "Save" at bounding box center [307, 529] width 65 height 34
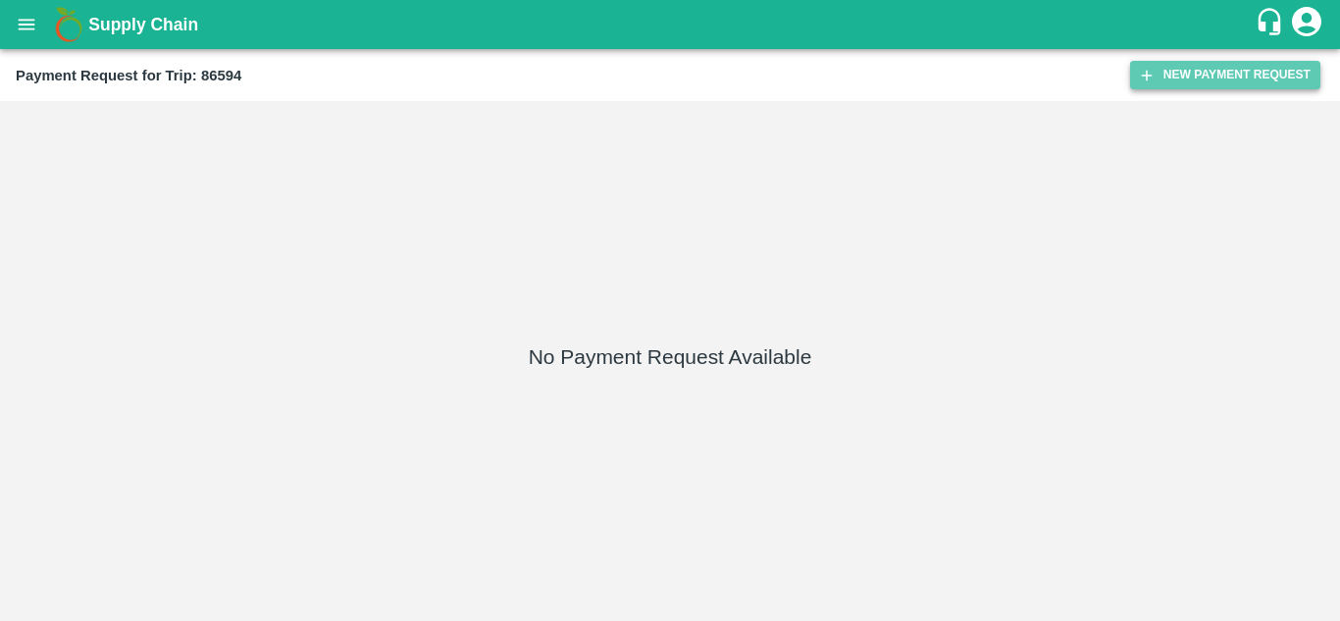
click at [1198, 61] on button "New Payment Request" at bounding box center [1225, 75] width 190 height 28
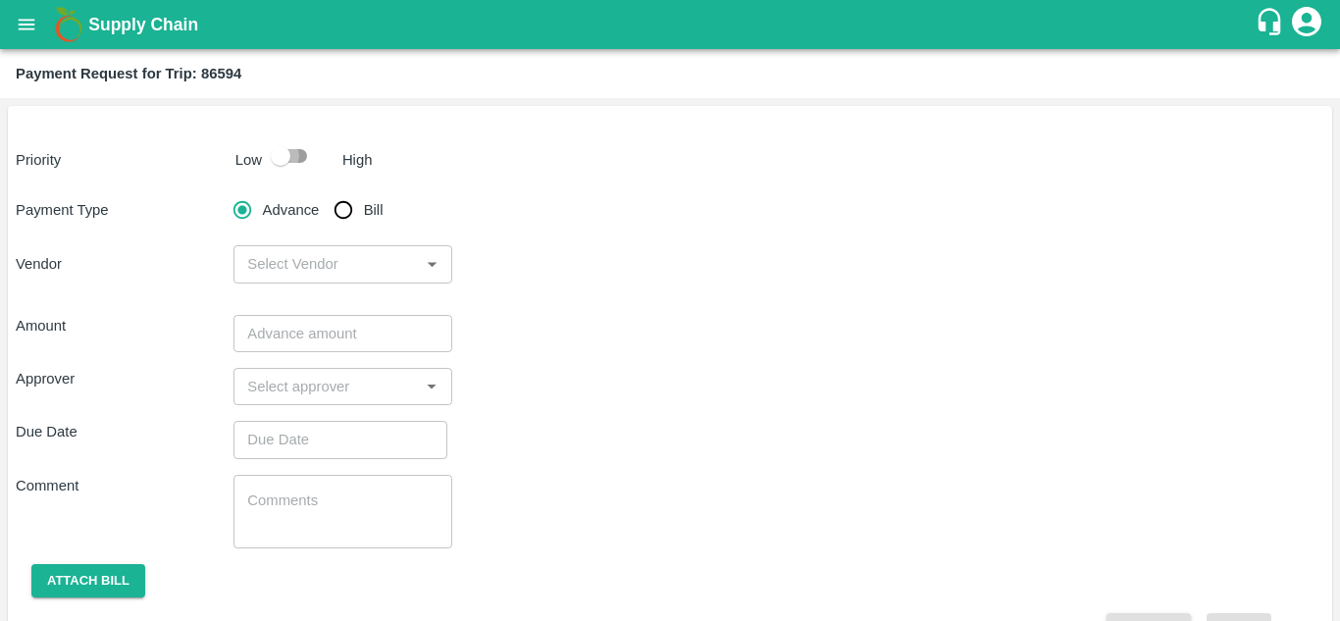
click at [294, 163] on input "checkbox" at bounding box center [281, 155] width 112 height 37
checkbox input "true"
click at [341, 214] on input "Bill" at bounding box center [343, 209] width 39 height 39
radio input "true"
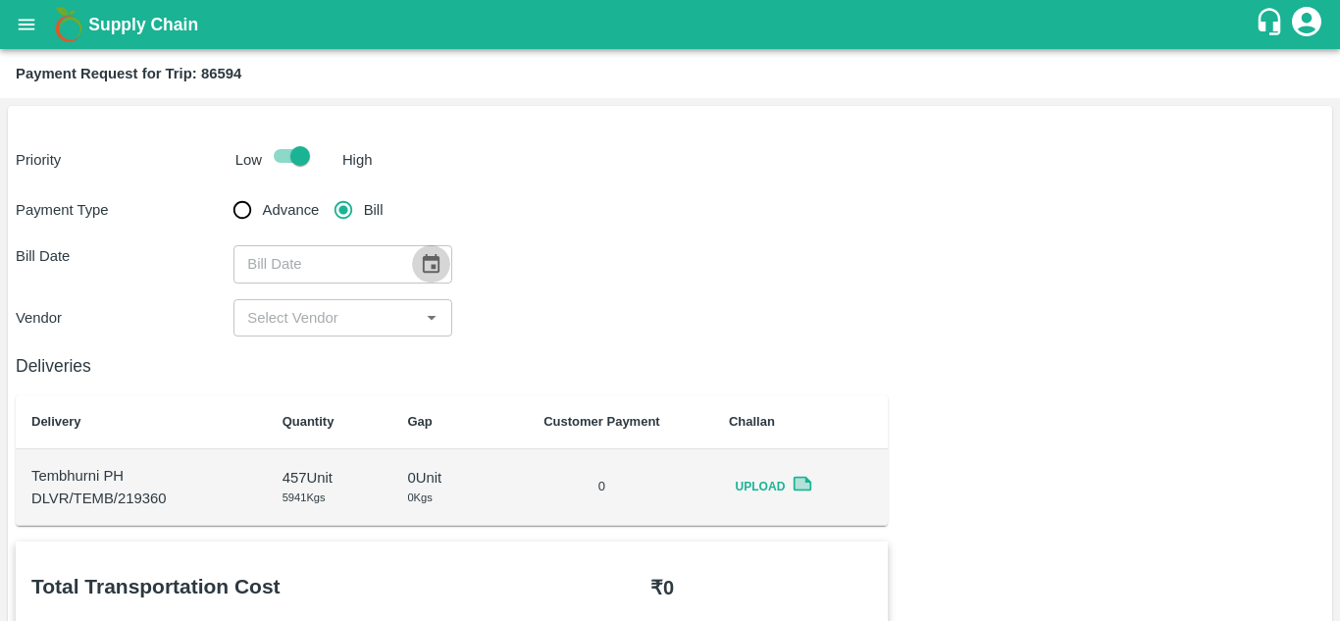
click at [431, 264] on icon "Choose date" at bounding box center [431, 264] width 22 height 22
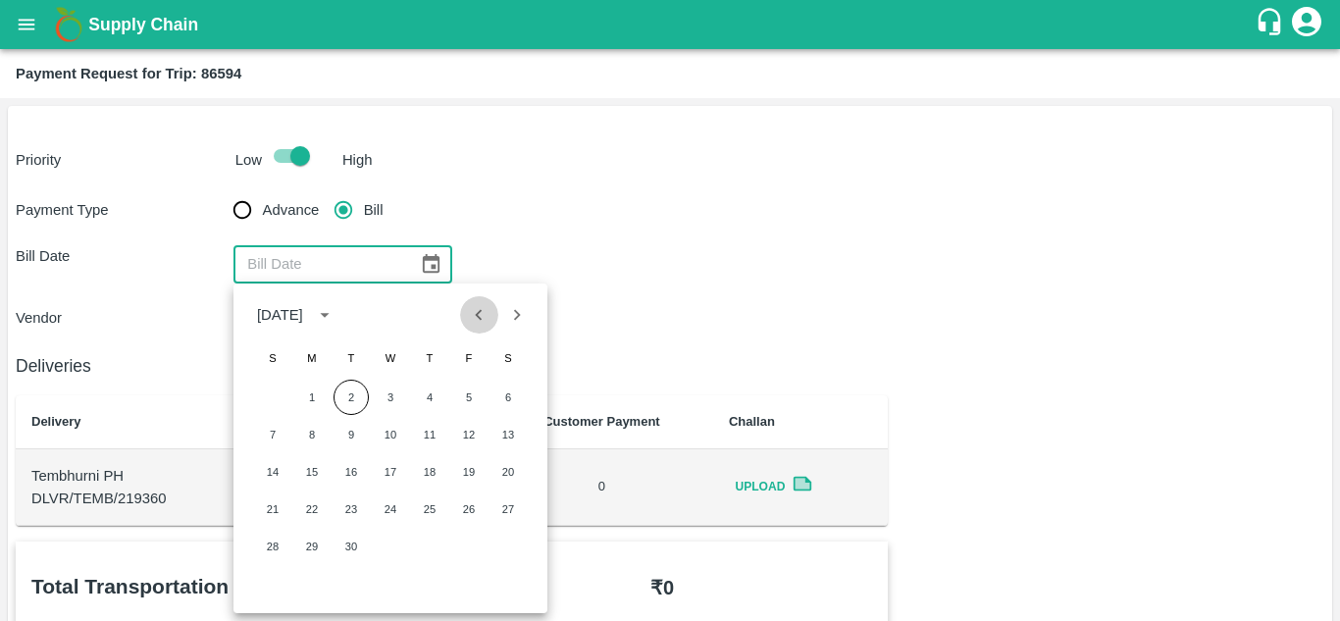
click at [489, 321] on icon "Previous month" at bounding box center [479, 315] width 22 height 22
click at [427, 510] on button "21" at bounding box center [429, 508] width 35 height 35
type input "21/08/2025"
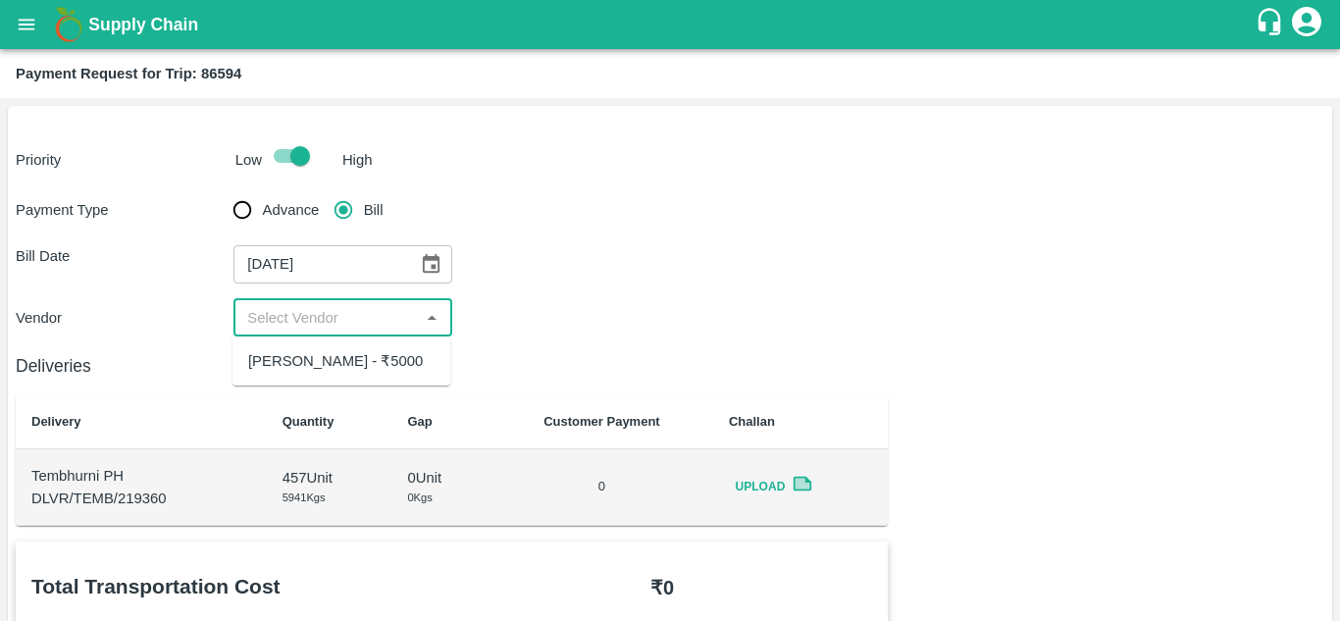
click at [375, 324] on input "input" at bounding box center [326, 317] width 174 height 25
click at [349, 362] on div "Balaji Prakash Patil - ₹5000" at bounding box center [335, 361] width 175 height 22
type input "Balaji Prakash Patil - ₹5000"
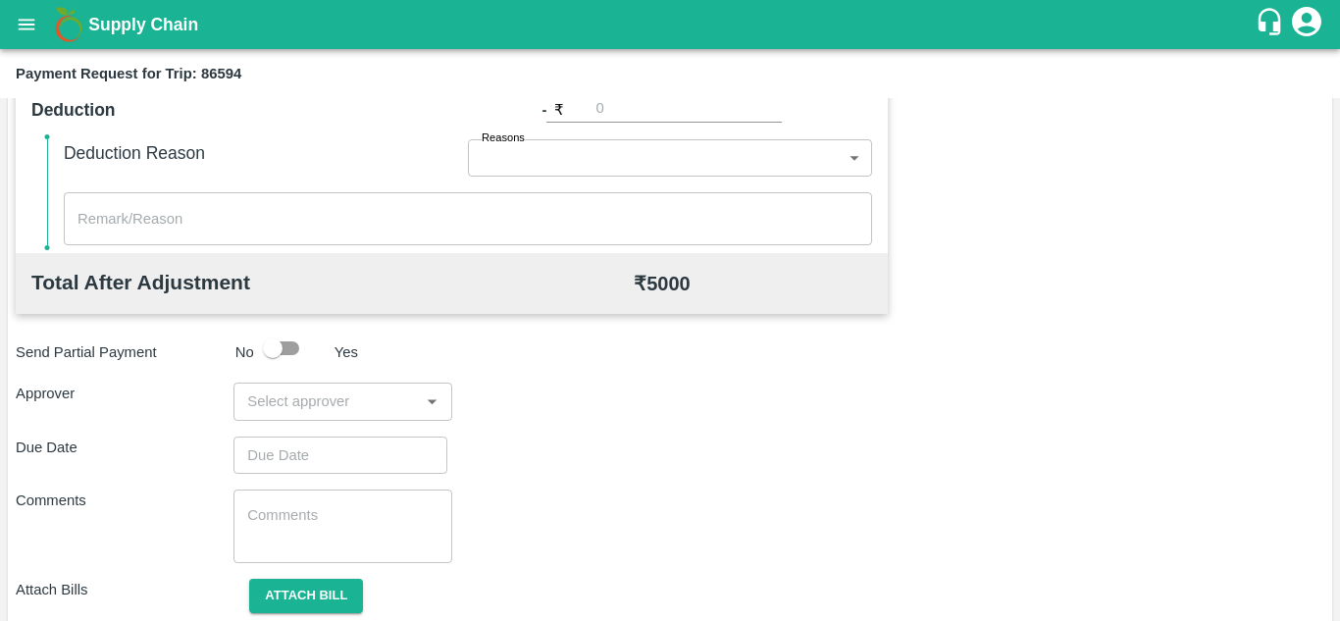
scroll to position [829, 0]
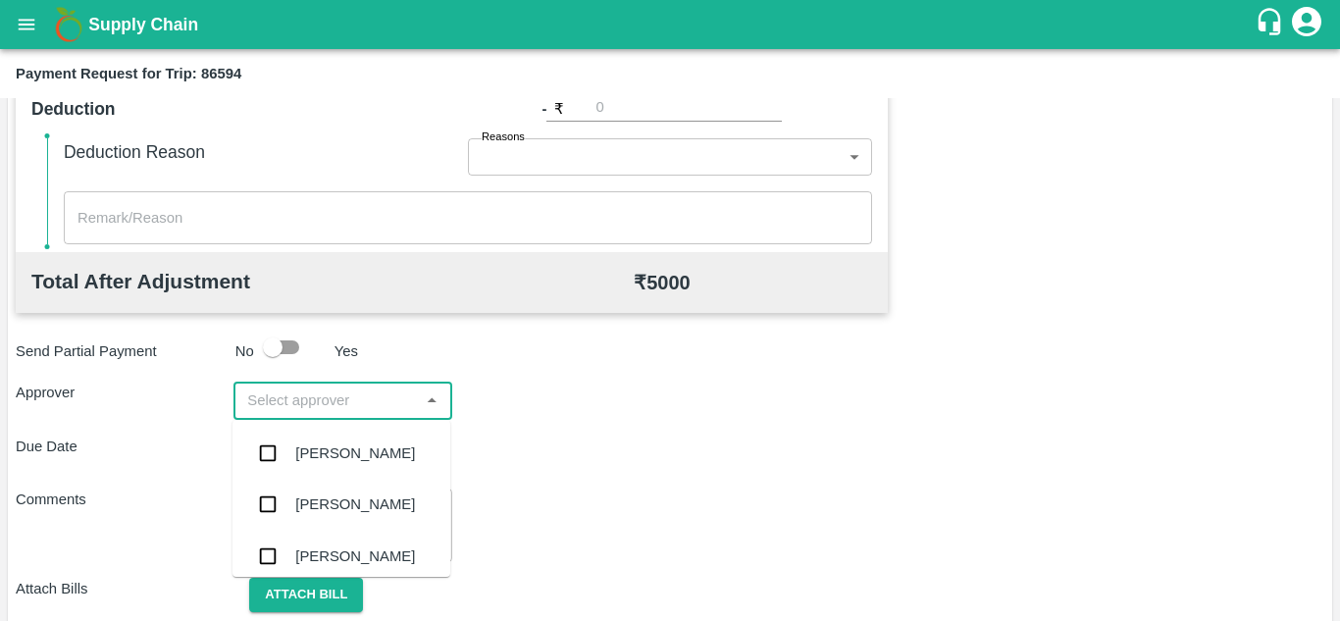
click at [324, 392] on input "input" at bounding box center [326, 399] width 174 height 25
type input "PRASA"
click at [355, 456] on div "Prasad Waghade" at bounding box center [355, 453] width 120 height 22
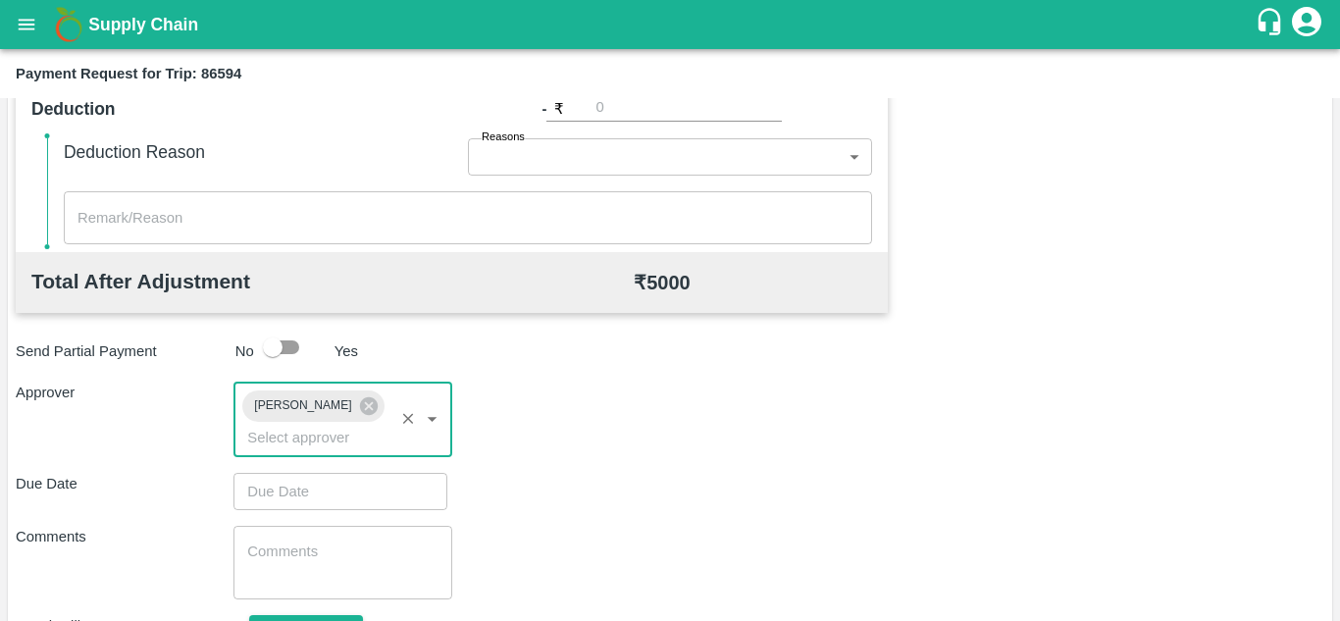
type input "DD/MM/YYYY hh:mm aa"
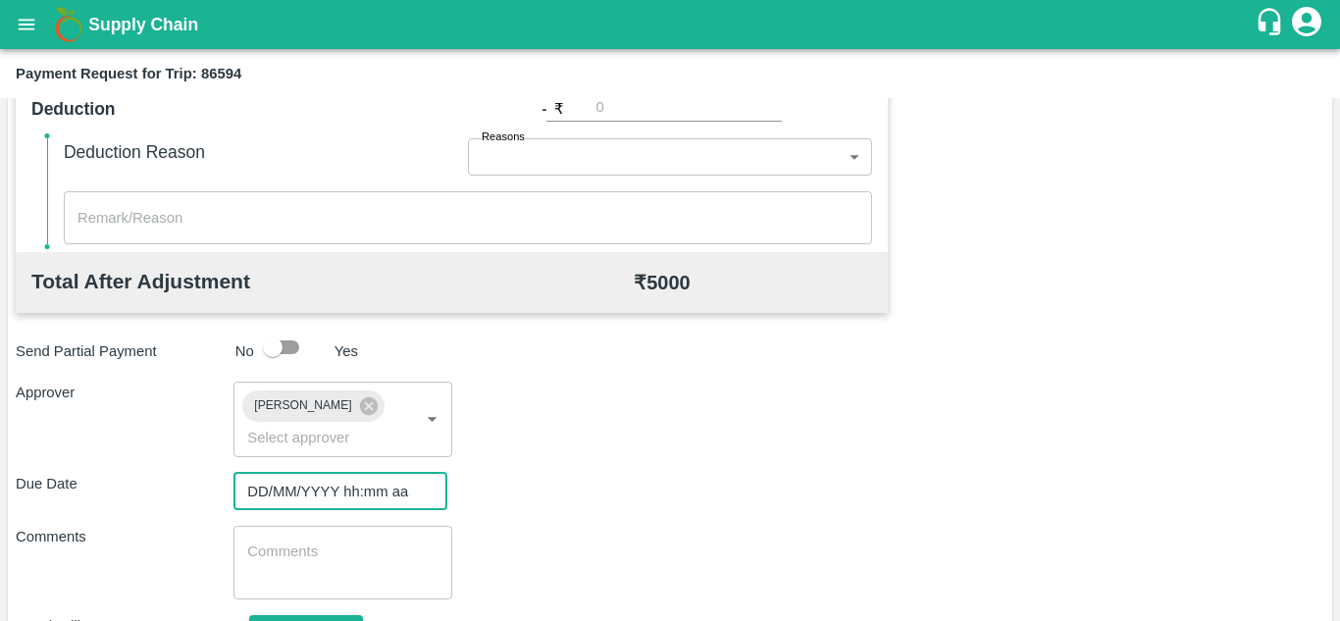
click at [278, 489] on input "DD/MM/YYYY hh:mm aa" at bounding box center [333, 491] width 200 height 37
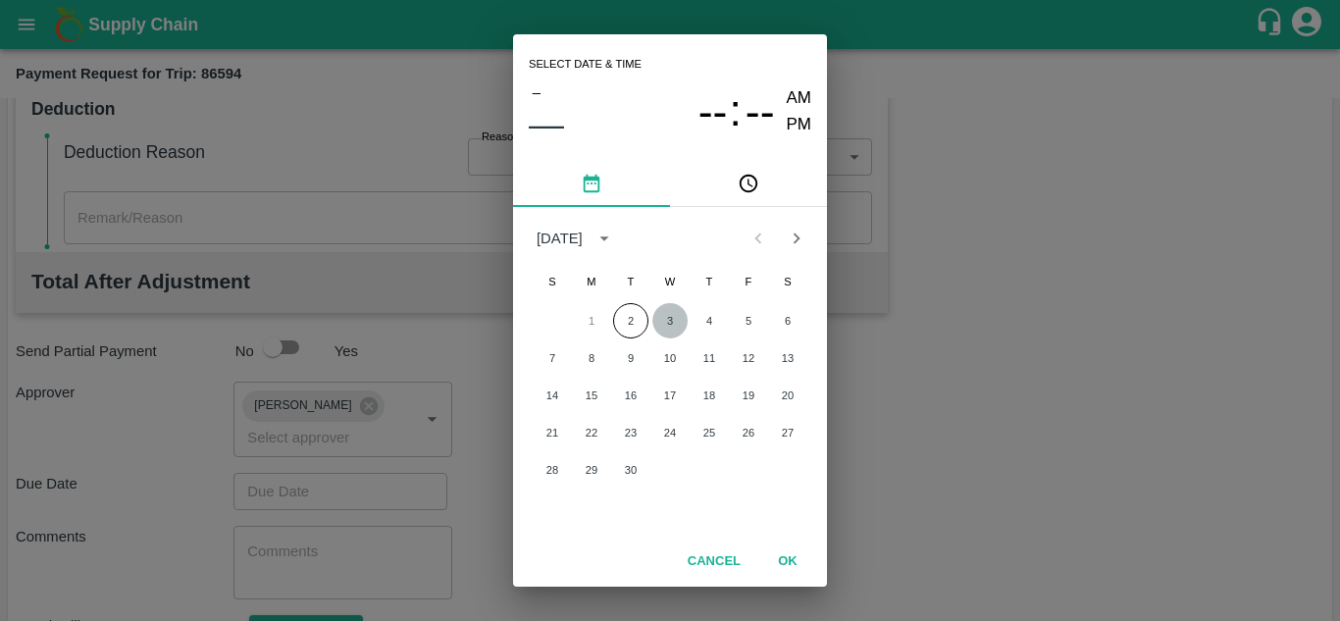
click at [665, 326] on button "3" at bounding box center [669, 320] width 35 height 35
type input "03/09/2025 12:00 AM"
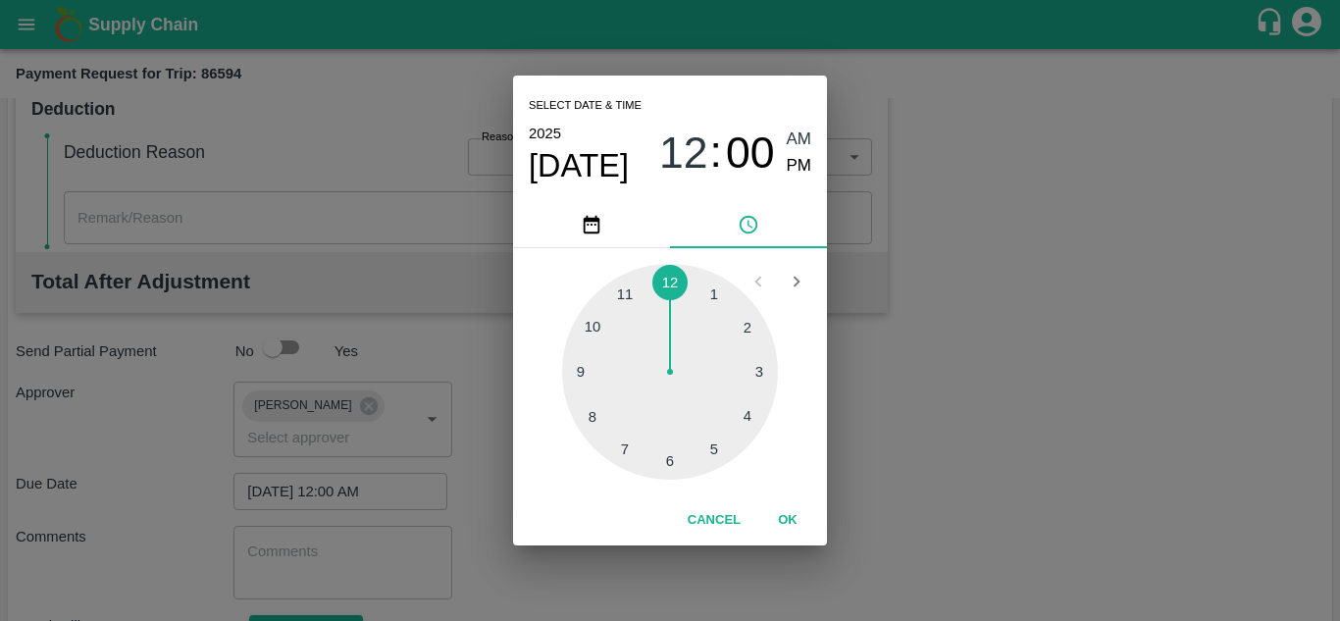
click at [799, 143] on span "AM" at bounding box center [798, 139] width 25 height 26
click at [787, 520] on button "OK" at bounding box center [787, 520] width 63 height 34
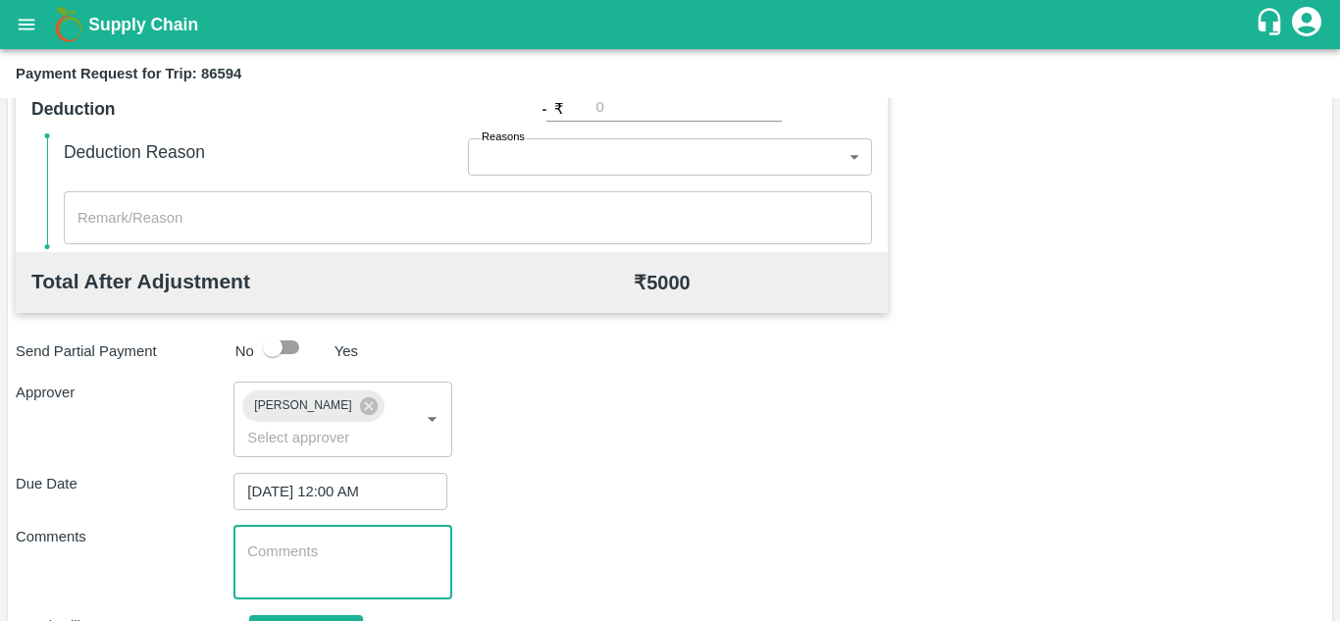
click at [257, 549] on textarea at bounding box center [342, 561] width 190 height 41
paste textarea "Transport Bill"
type textarea "Transport Bill"
click at [553, 546] on div "Comments Transport Bill x ​" at bounding box center [670, 563] width 1308 height 74
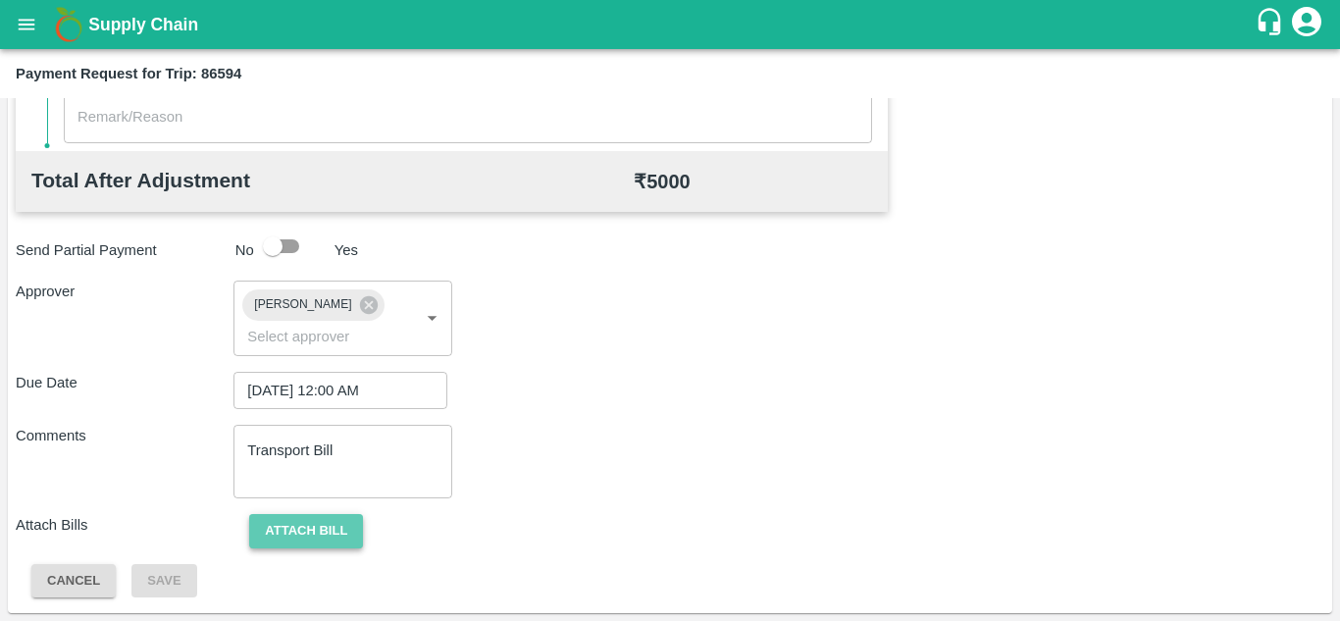
click at [295, 526] on button "Attach bill" at bounding box center [306, 531] width 114 height 34
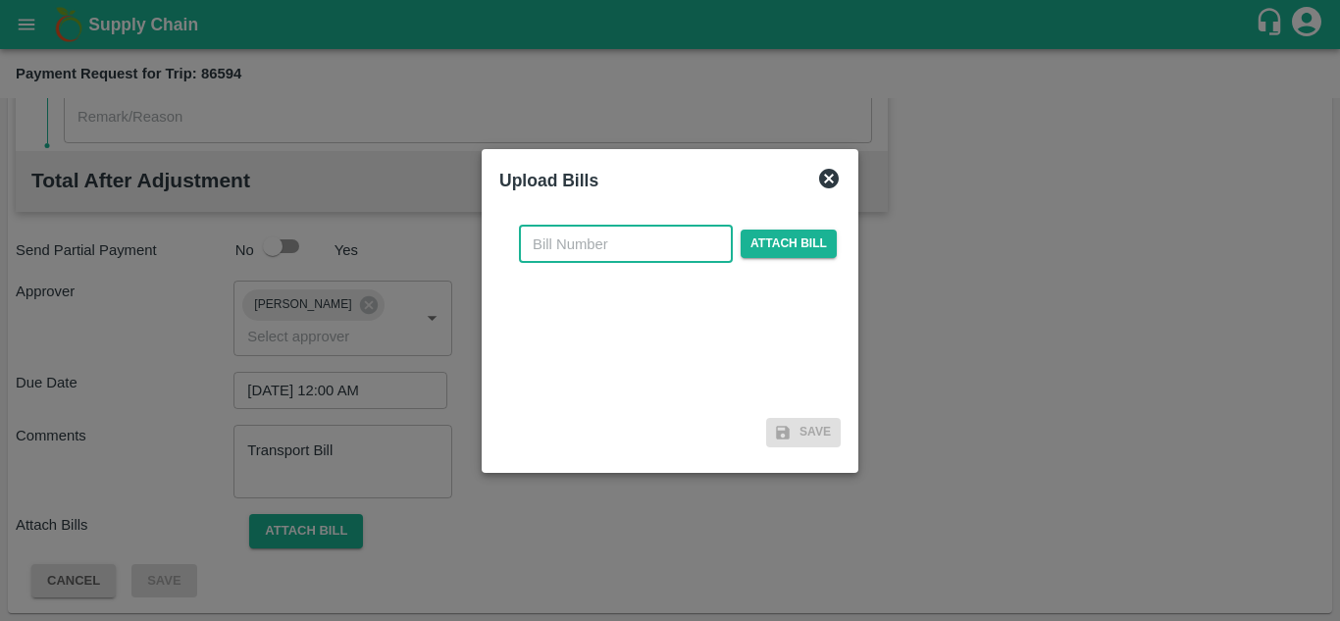
click at [559, 241] on input "text" at bounding box center [626, 244] width 214 height 37
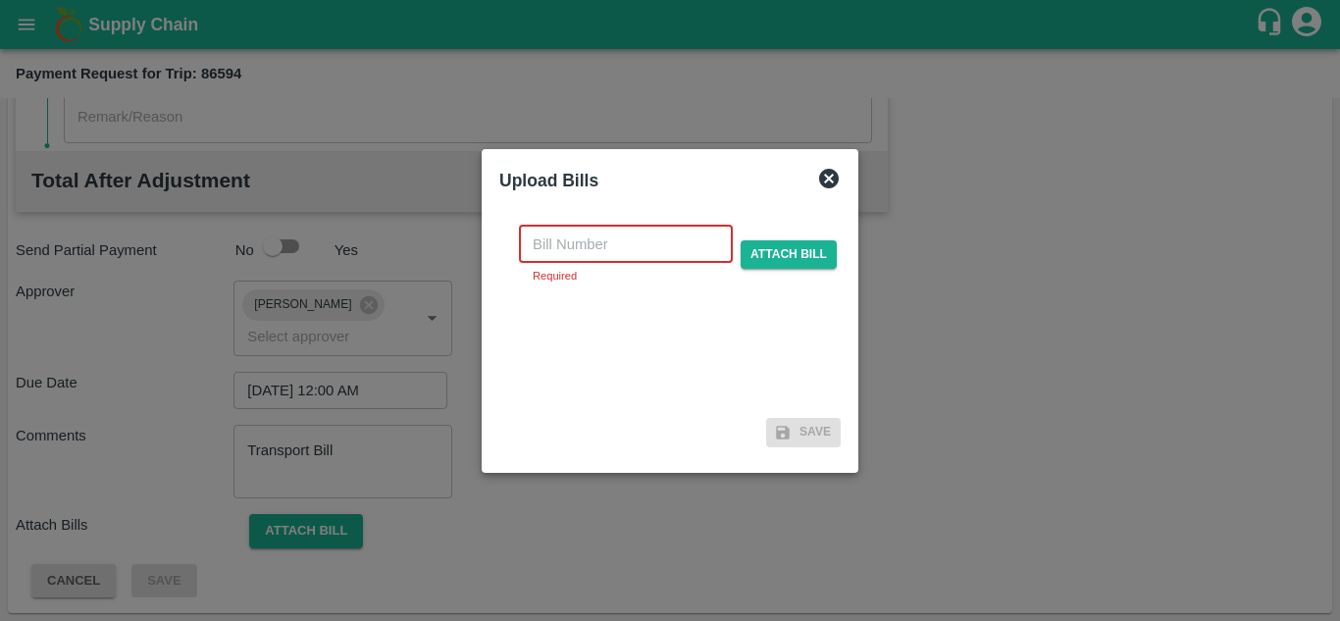
click at [561, 248] on input "text" at bounding box center [626, 244] width 214 height 37
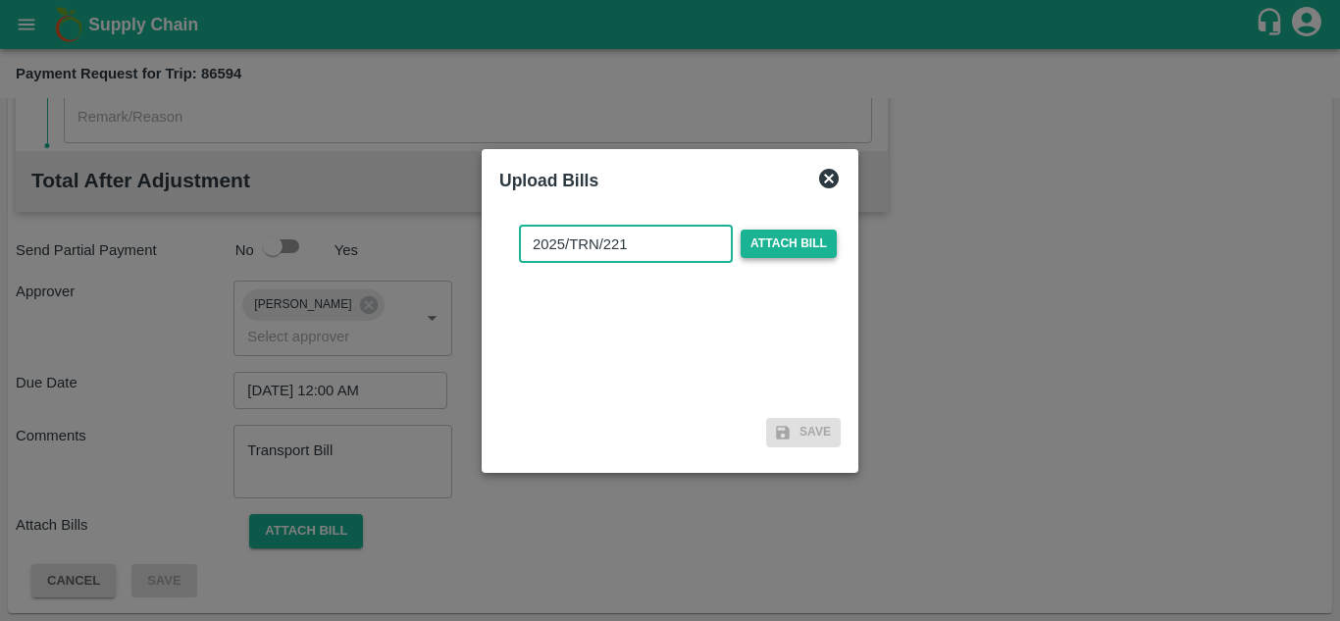
type input "2025/TRN/221"
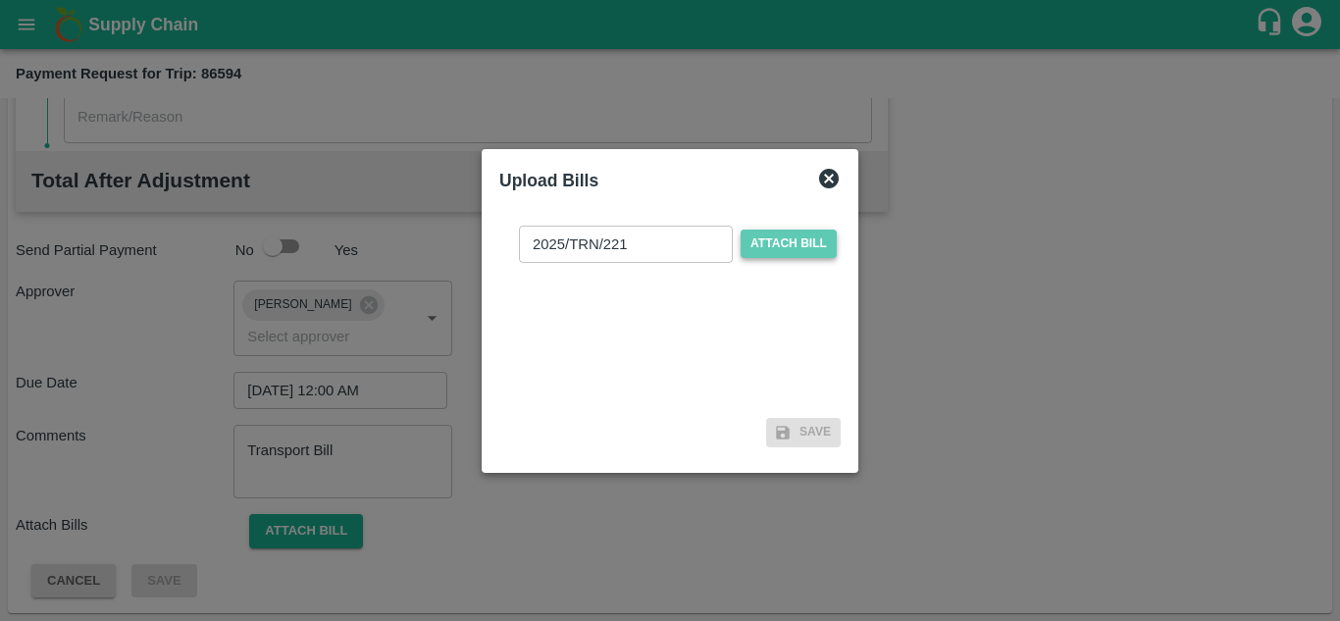
click at [795, 238] on span "Attach bill" at bounding box center [788, 243] width 96 height 28
click at [0, 0] on input "Attach bill" at bounding box center [0, 0] width 0 height 0
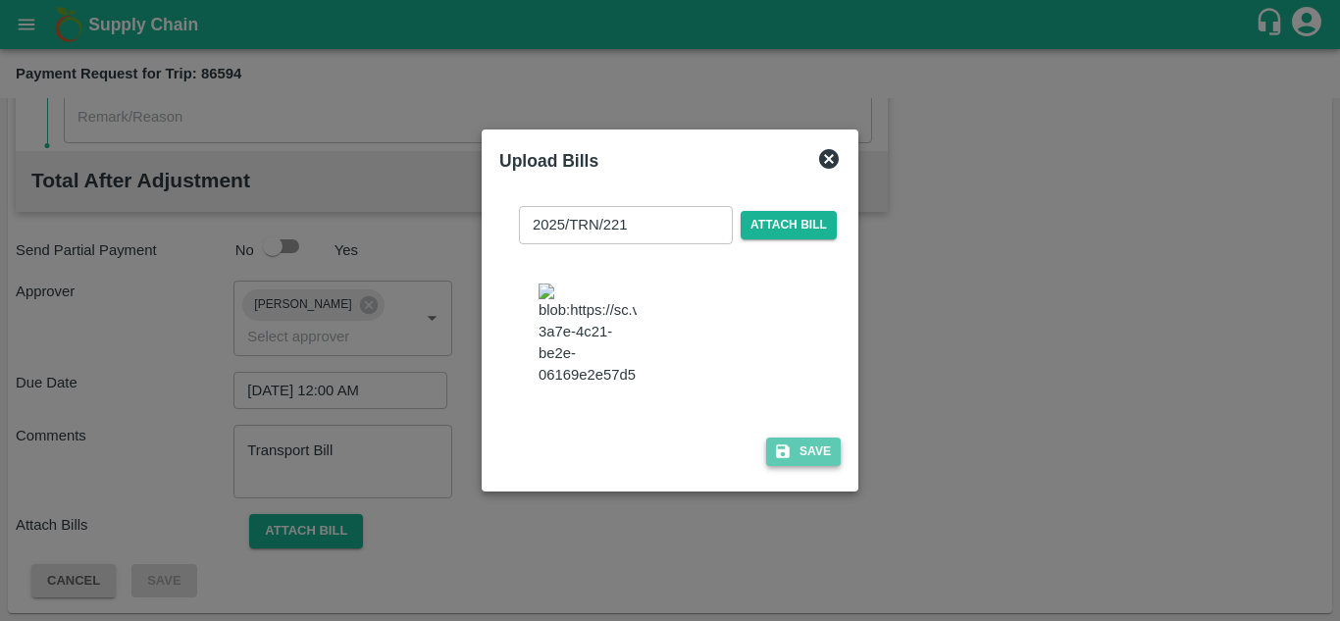
click at [813, 466] on button "Save" at bounding box center [803, 451] width 75 height 28
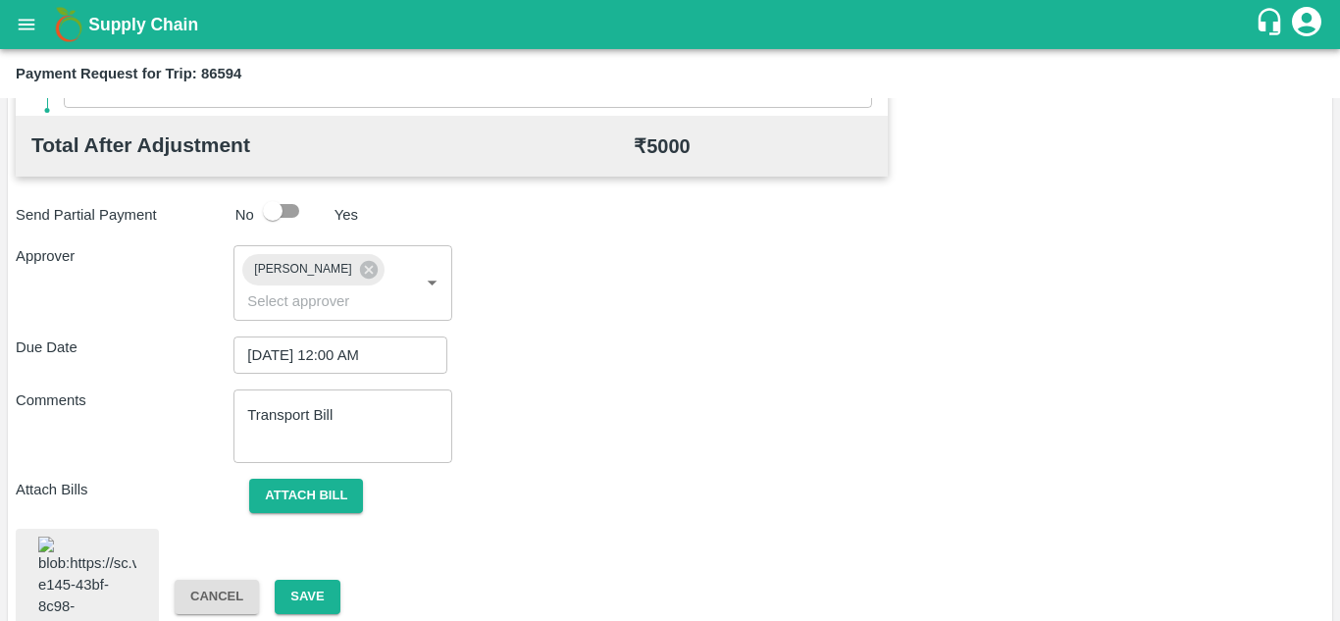
scroll to position [1059, 0]
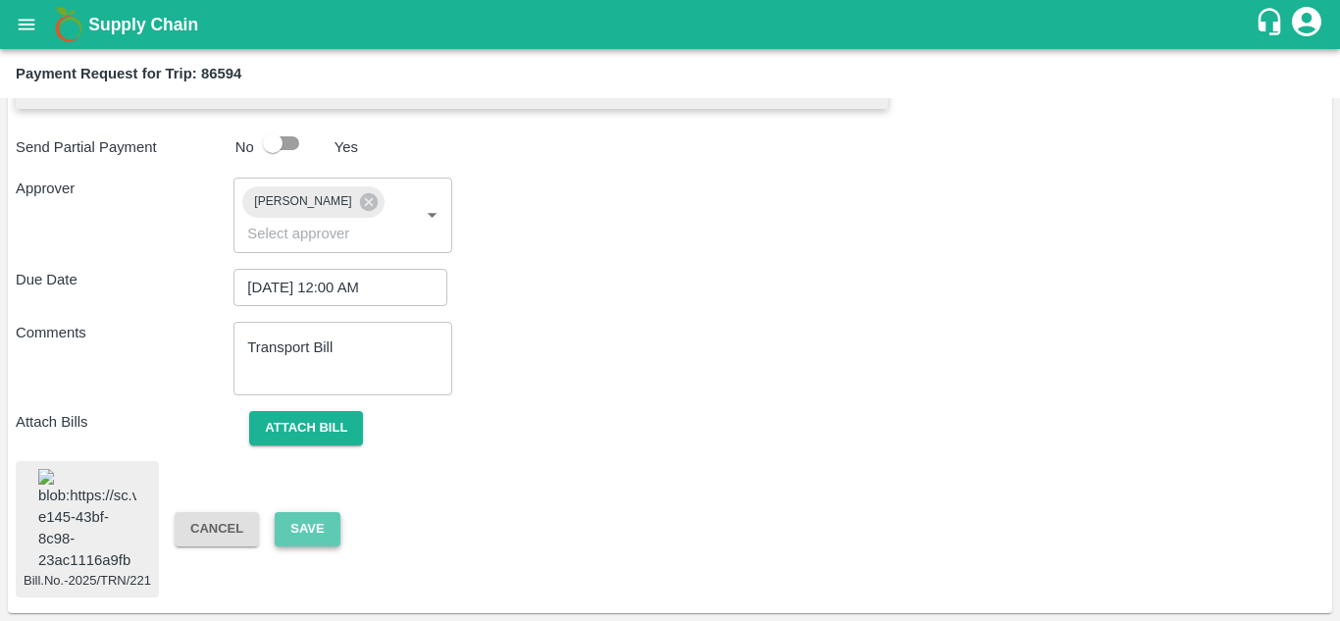
click at [309, 512] on button "Save" at bounding box center [307, 529] width 65 height 34
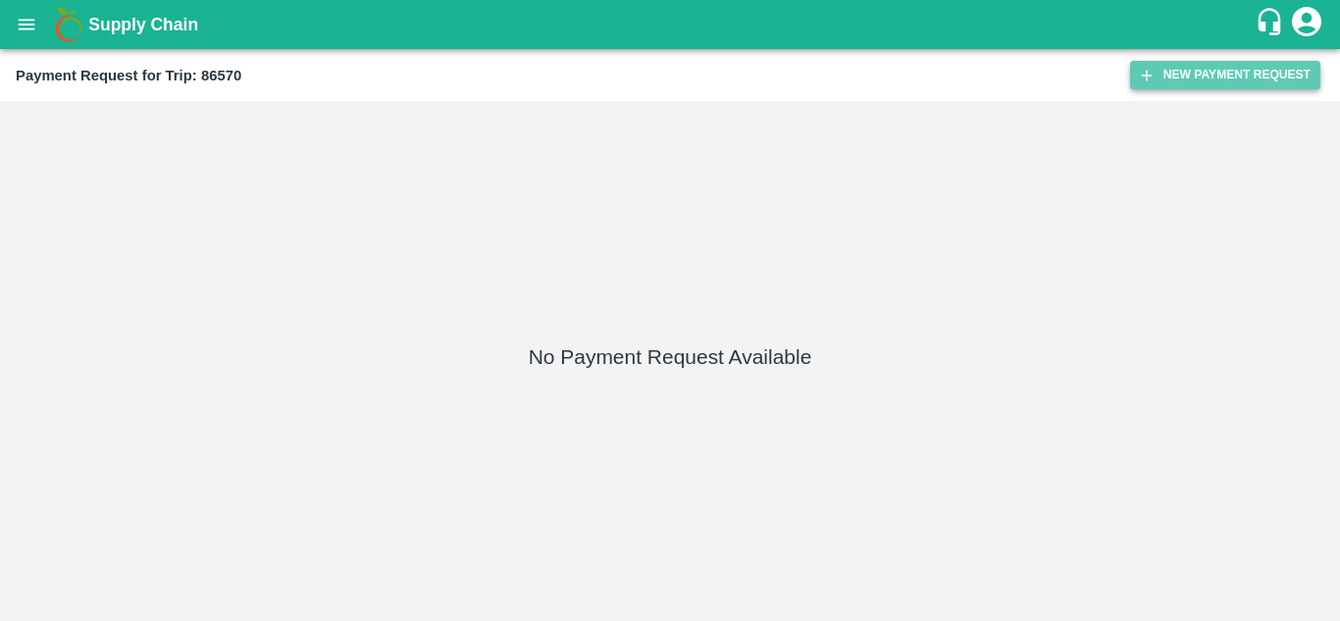
click at [1216, 62] on button "New Payment Request" at bounding box center [1225, 75] width 190 height 28
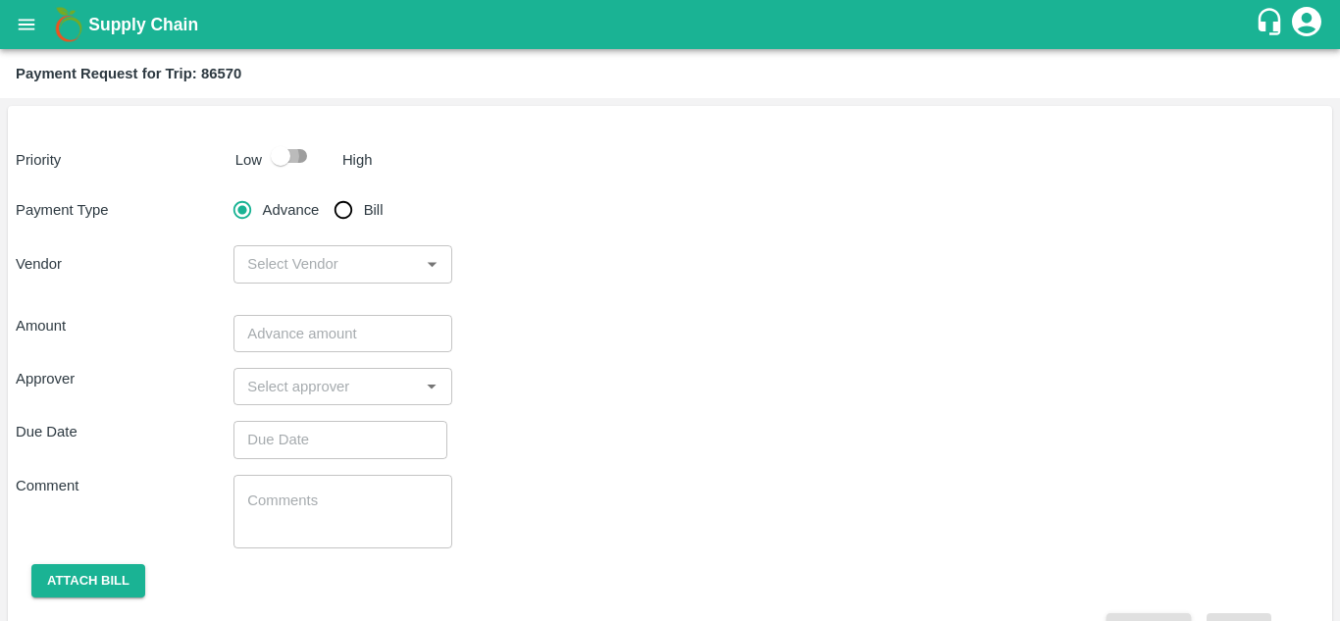
click at [302, 149] on input "checkbox" at bounding box center [281, 155] width 112 height 37
checkbox input "true"
click at [337, 210] on input "Bill" at bounding box center [343, 209] width 39 height 39
radio input "true"
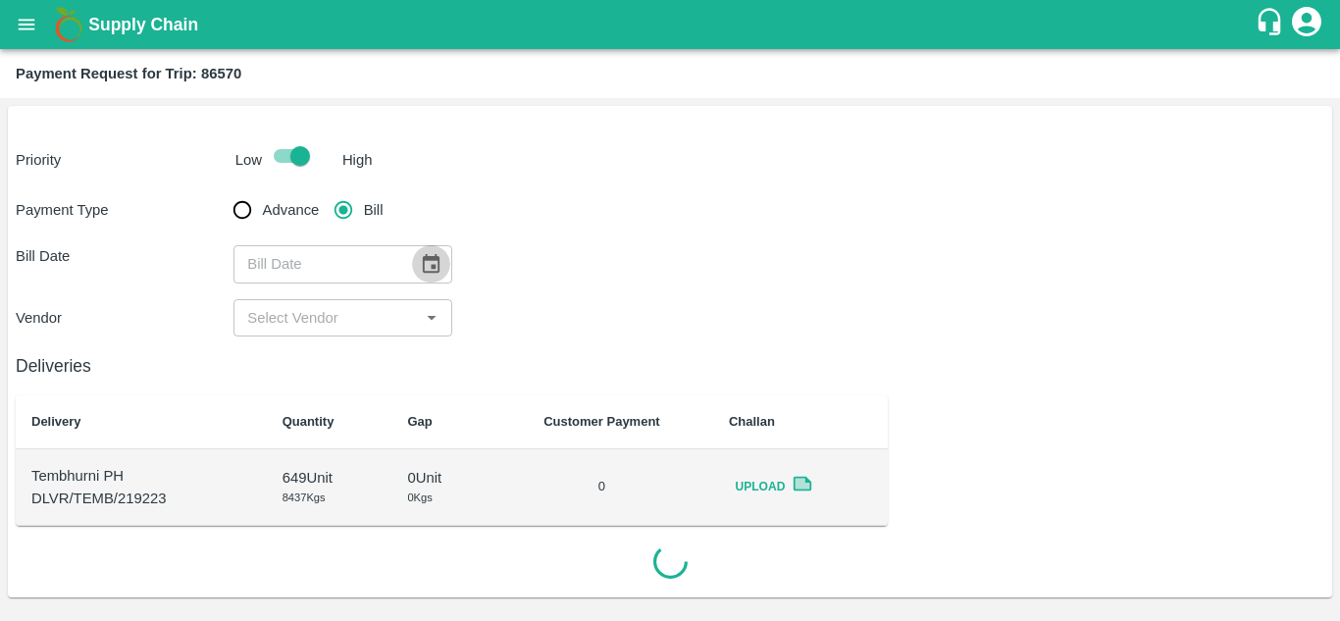
click at [428, 265] on icon "Choose date" at bounding box center [431, 264] width 22 height 22
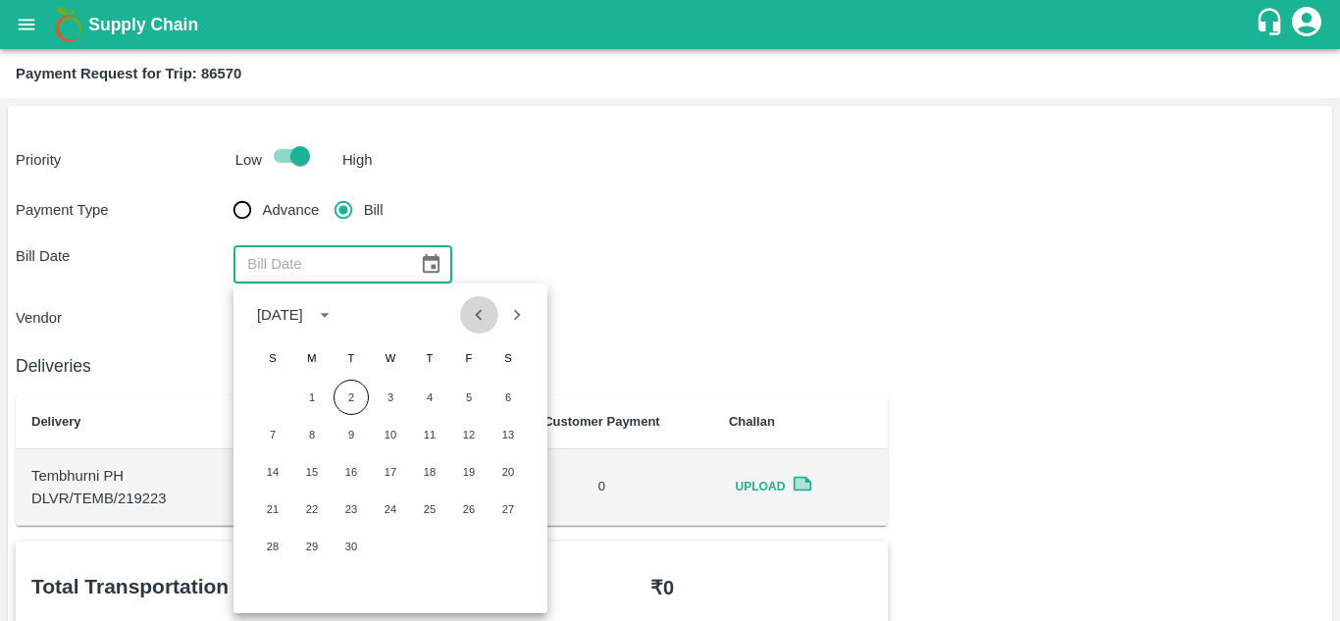
click at [483, 310] on icon "Previous month" at bounding box center [479, 315] width 22 height 22
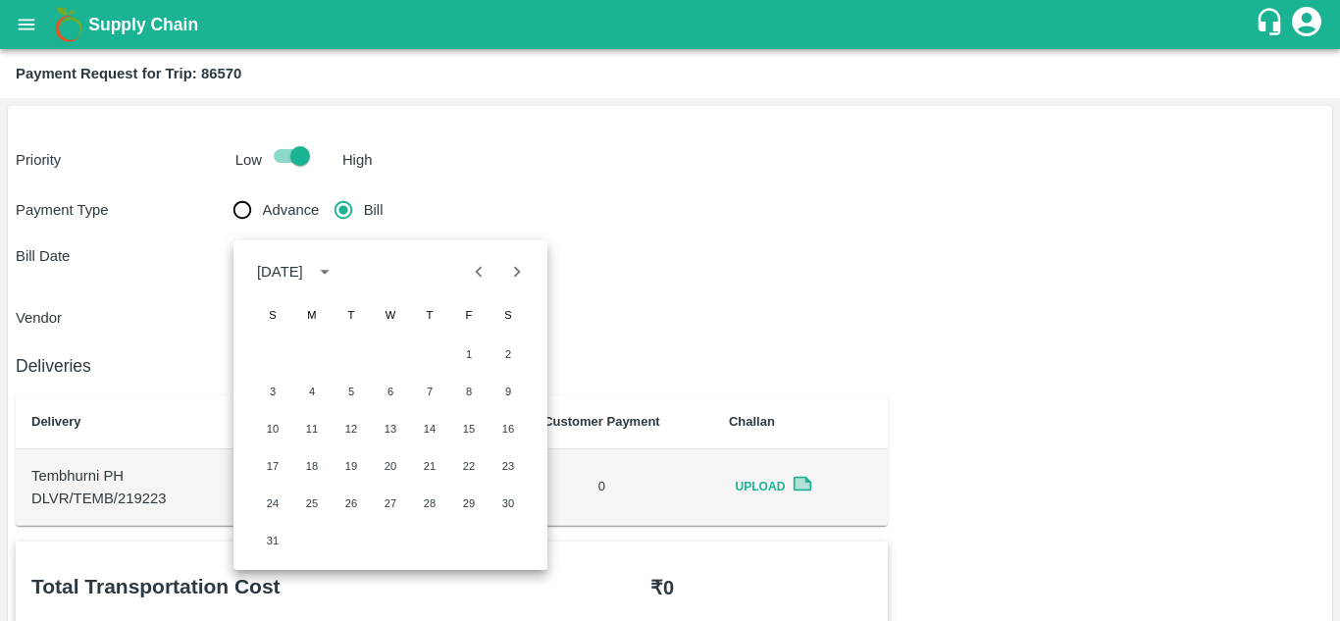
scroll to position [57, 0]
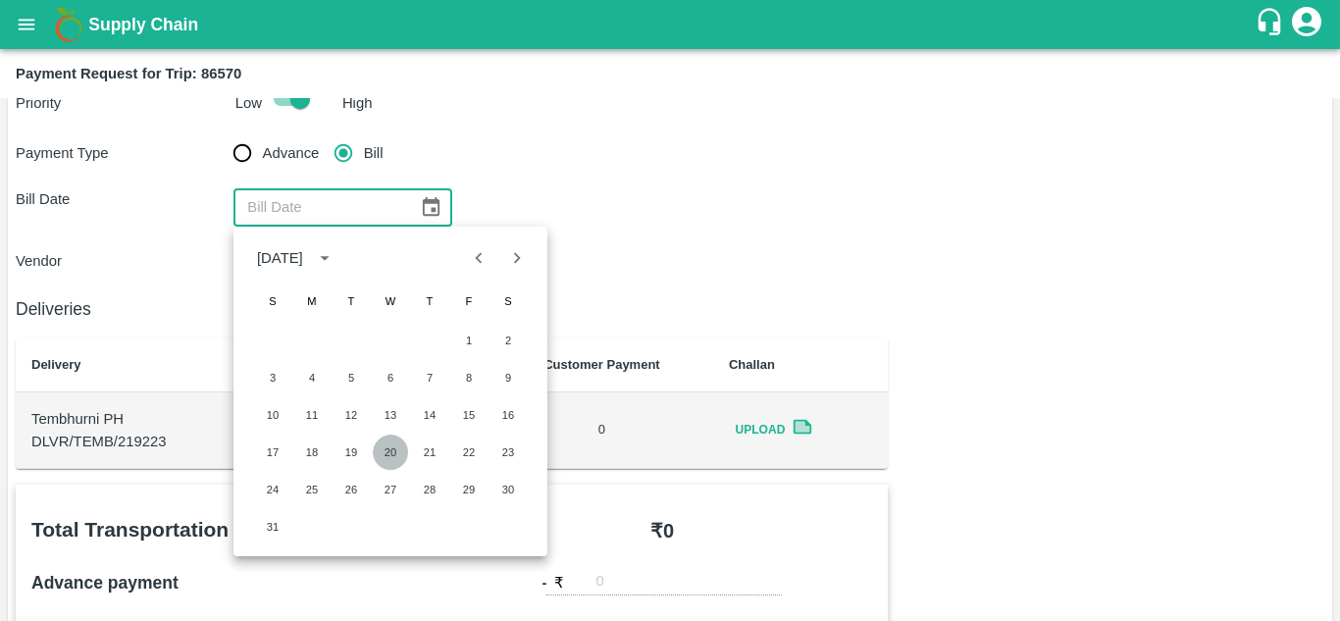
click at [392, 441] on button "20" at bounding box center [390, 451] width 35 height 35
type input "20/08/2025"
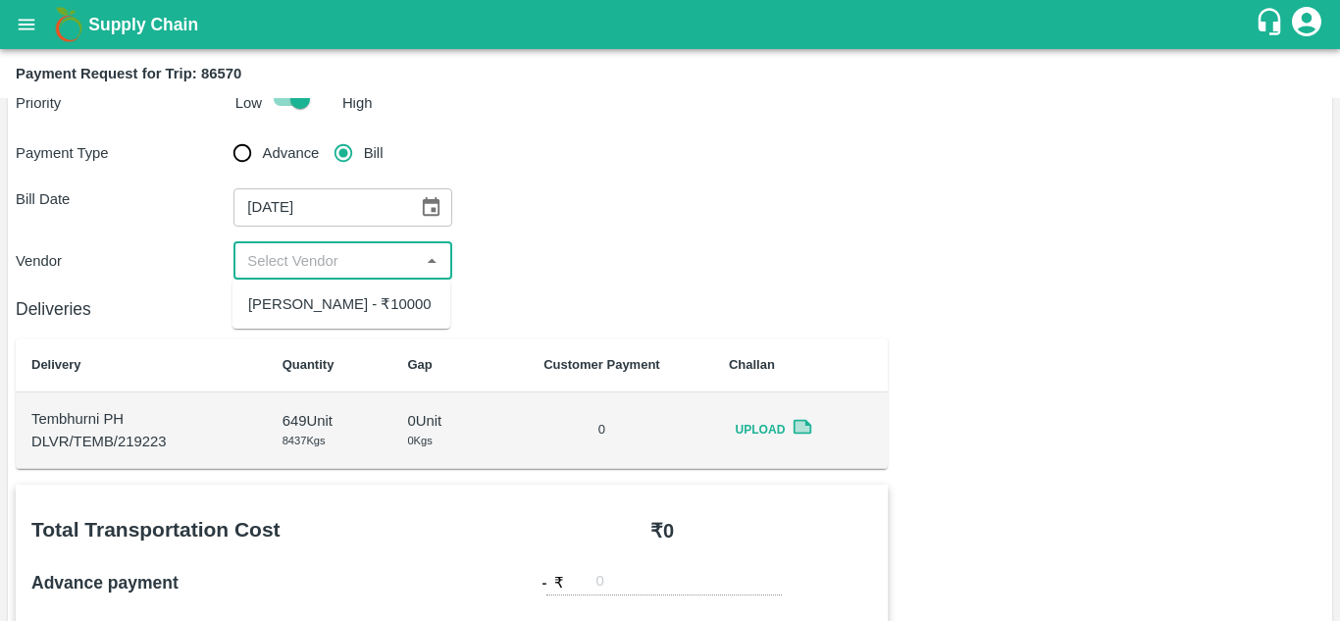
click at [349, 256] on input "input" at bounding box center [326, 260] width 174 height 25
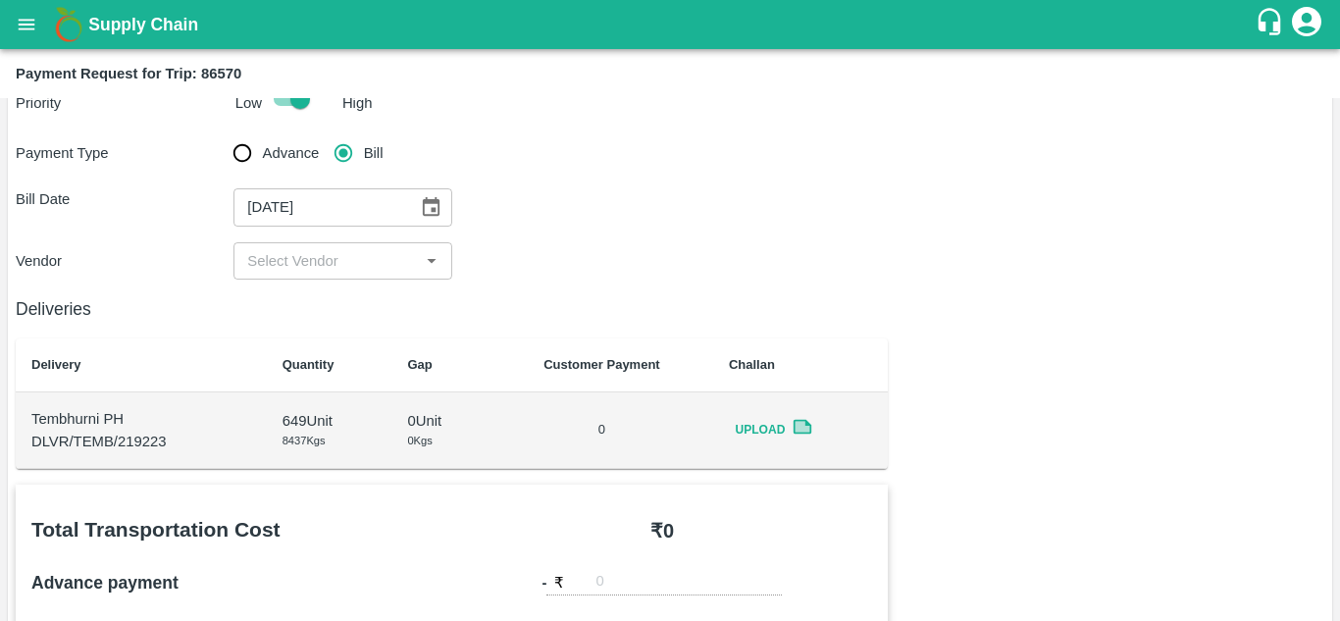
click at [690, 235] on div "Payment Type Advance Bill Bill Date 20/08/2025 ​ Vendor ​" at bounding box center [670, 206] width 1308 height 146
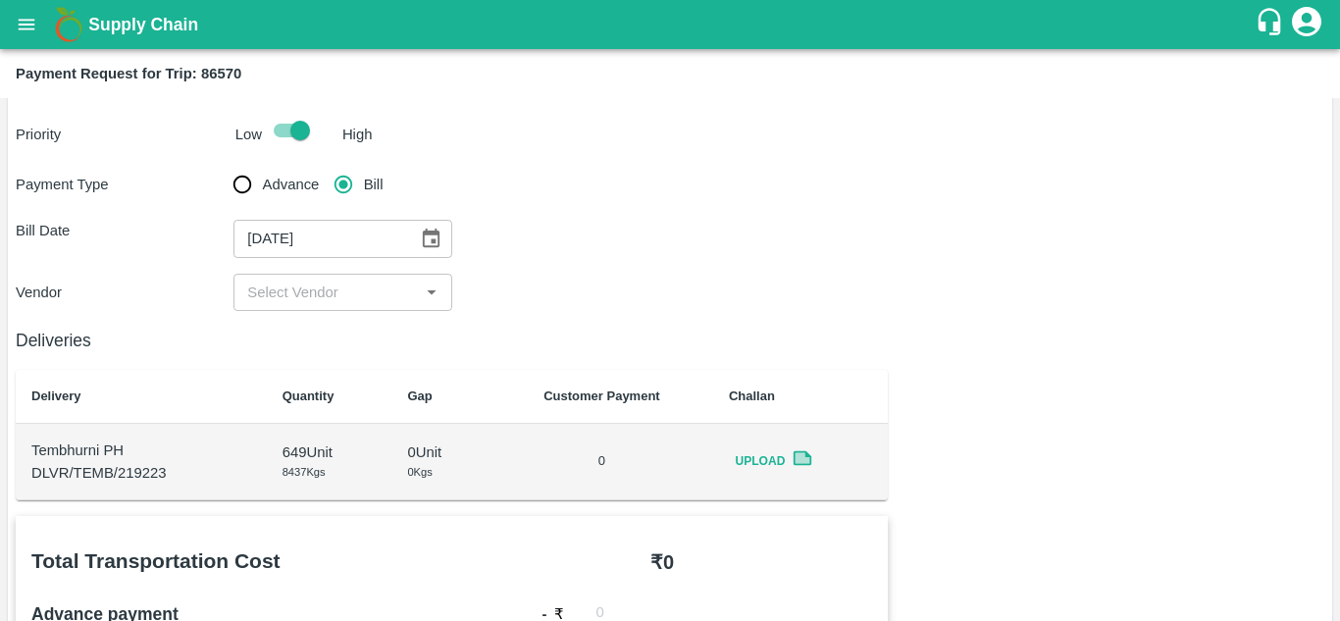
scroll to position [0, 0]
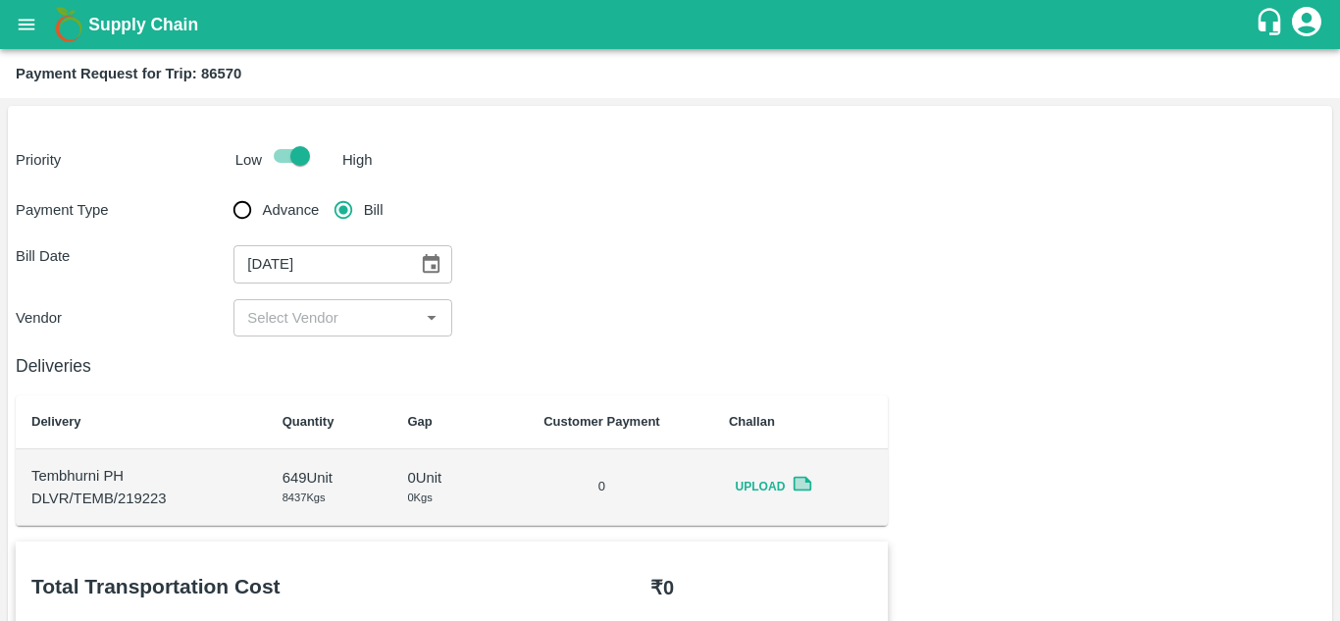
click at [372, 337] on div "Deliveries Delivery Quantity Gap Customer Payment Challan Tembhurni PH DLVR/TEM…" at bounding box center [452, 430] width 872 height 189
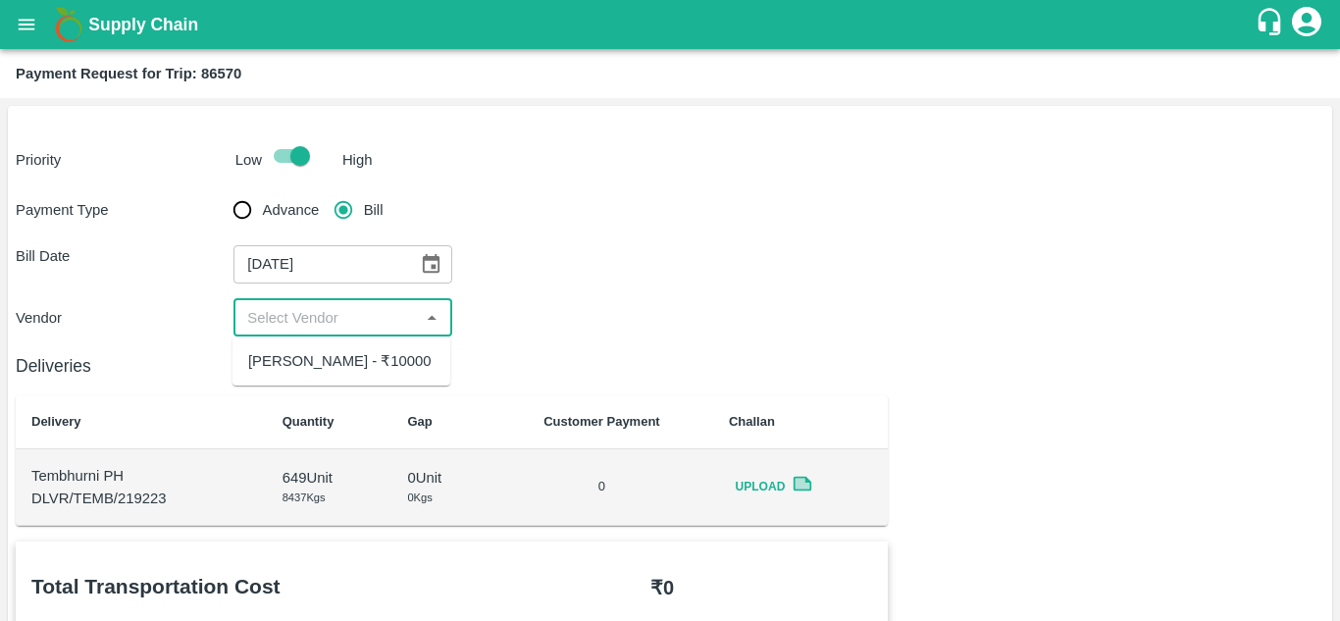
click at [352, 315] on input "input" at bounding box center [326, 317] width 174 height 25
click at [360, 365] on div "Balaji Prakash Patil - ₹10000" at bounding box center [339, 361] width 183 height 22
type input "Balaji Prakash Patil - ₹10000"
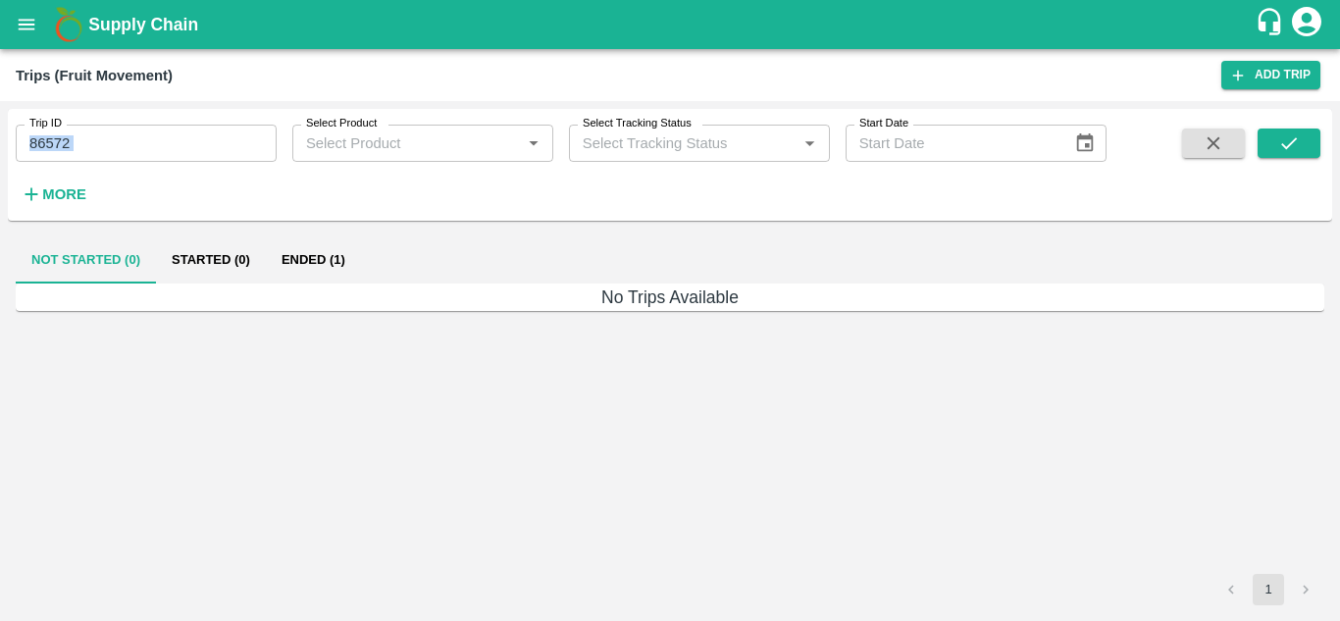
drag, startPoint x: 100, startPoint y: 164, endPoint x: 82, endPoint y: 126, distance: 41.2
click at [82, 126] on div "Trip ID 86572 Trip ID Select Product Select Product   * Select Tracking Status …" at bounding box center [553, 160] width 1106 height 102
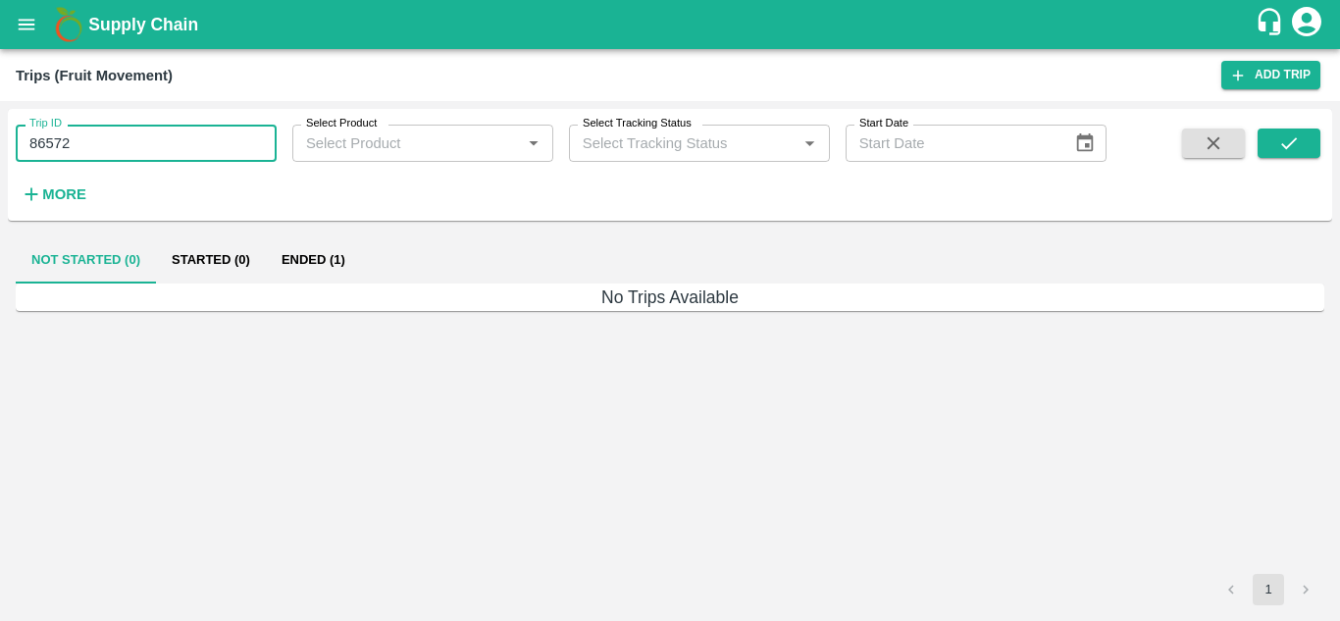
click at [82, 126] on input "86572" at bounding box center [146, 143] width 261 height 37
type input "86570"
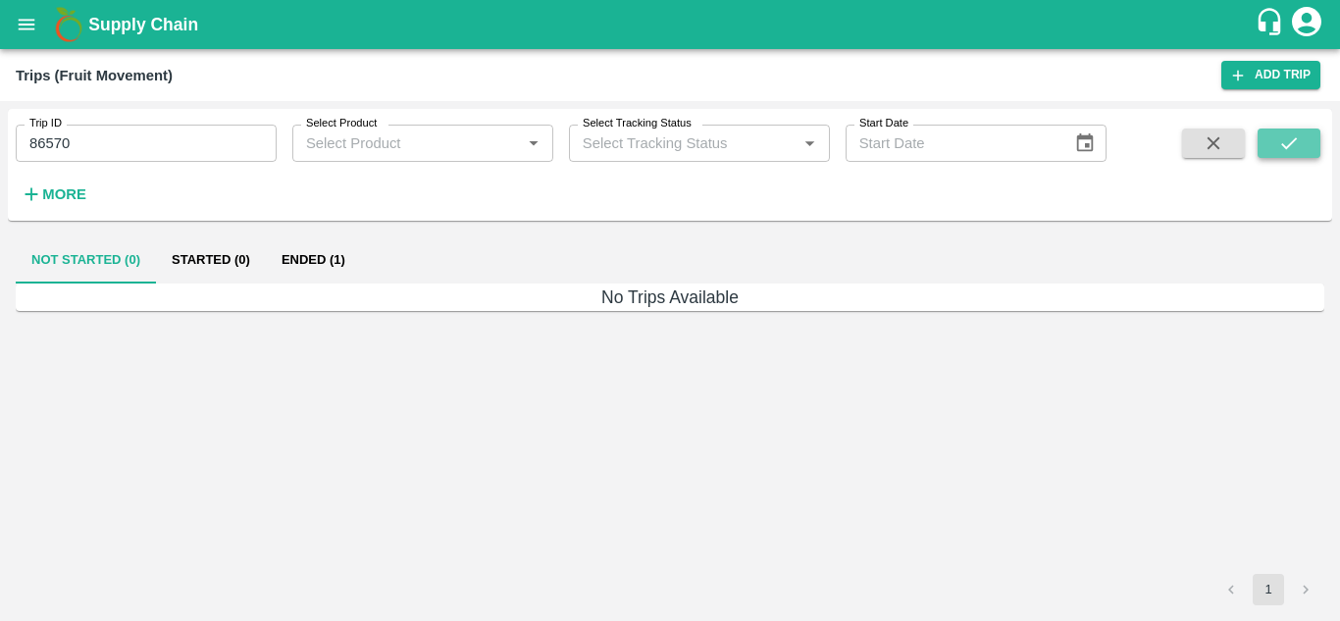
click at [1271, 141] on button "submit" at bounding box center [1288, 142] width 63 height 29
click at [315, 255] on button "Ended (1)" at bounding box center [313, 259] width 95 height 47
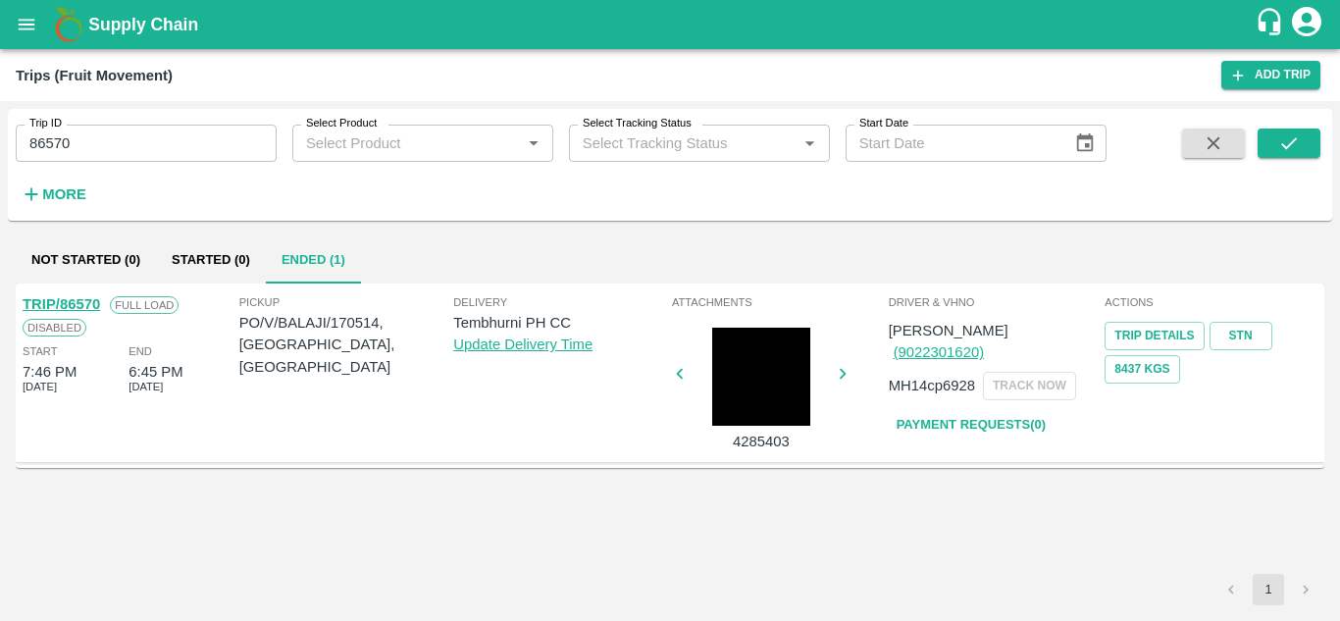
click at [84, 302] on link "TRIP/86570" at bounding box center [61, 304] width 77 height 16
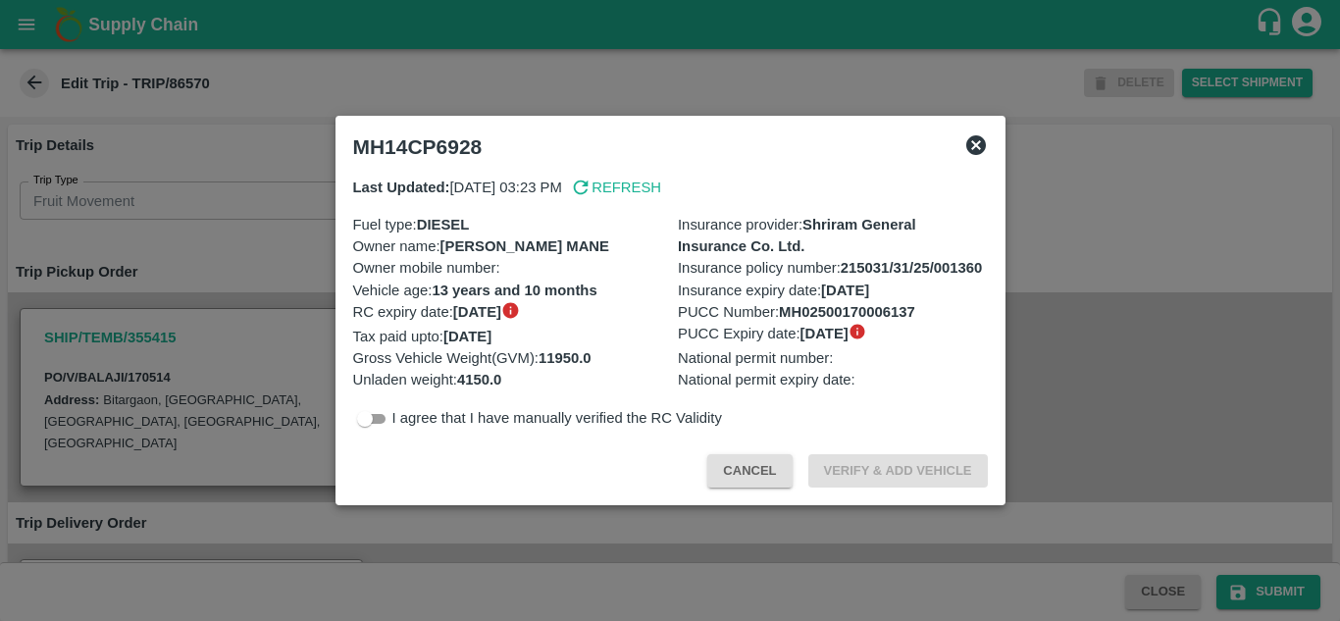
click at [378, 427] on input "checkbox" at bounding box center [364, 419] width 71 height 24
checkbox input "true"
click at [872, 464] on button "Verify & Add Vehicle" at bounding box center [897, 471] width 179 height 34
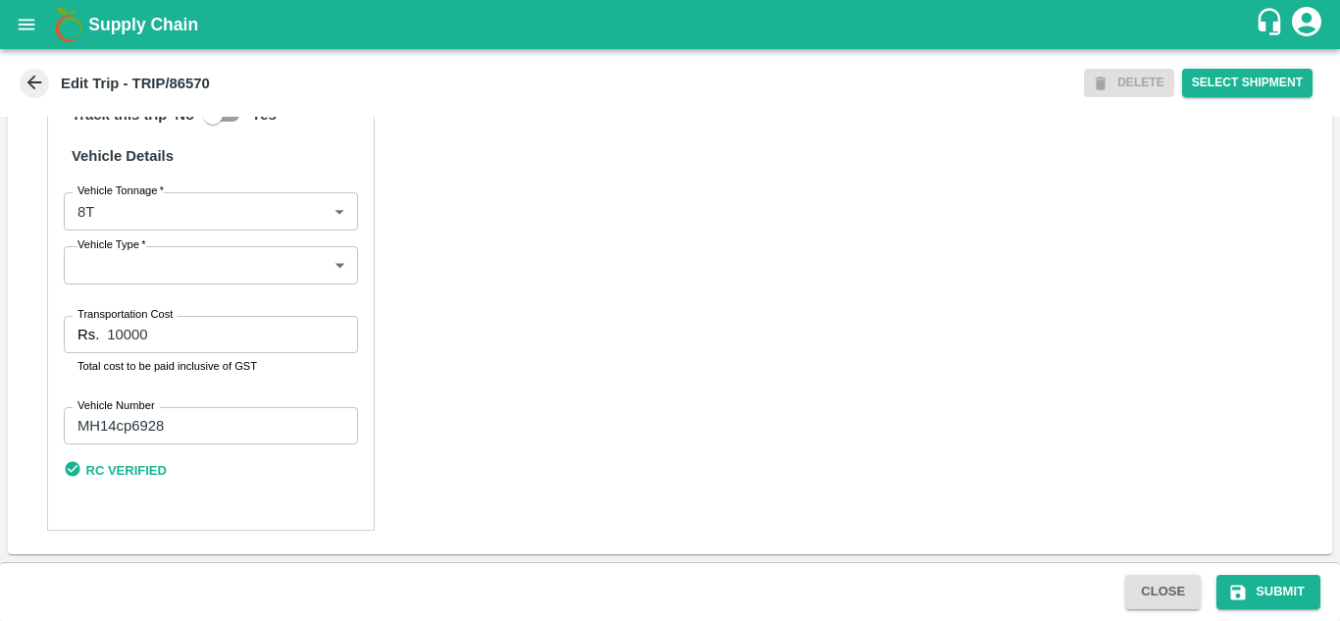
scroll to position [1469, 0]
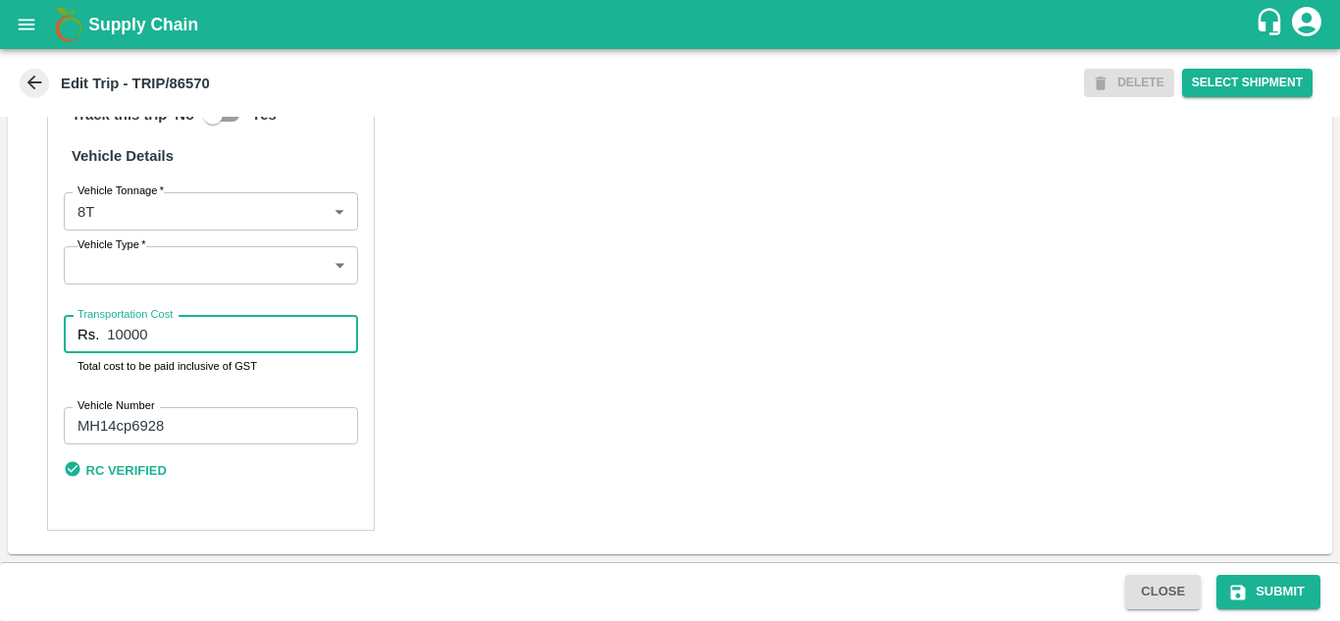
click at [234, 331] on input "10000" at bounding box center [232, 334] width 250 height 37
type input "1"
type input "5000"
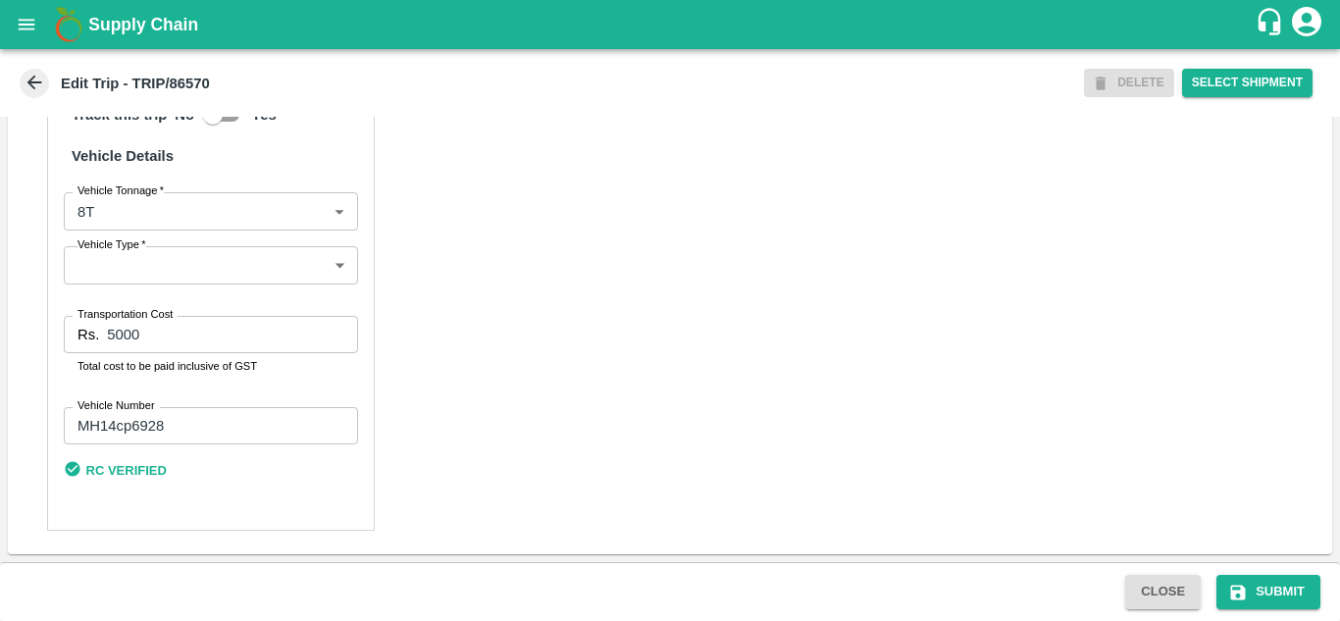
click at [533, 390] on div "Partner Details Partner   * Partner Add Transporter Driver 1 Details Driver Nam…" at bounding box center [670, 63] width 1324 height 979
click at [1263, 585] on button "Submit" at bounding box center [1268, 592] width 104 height 34
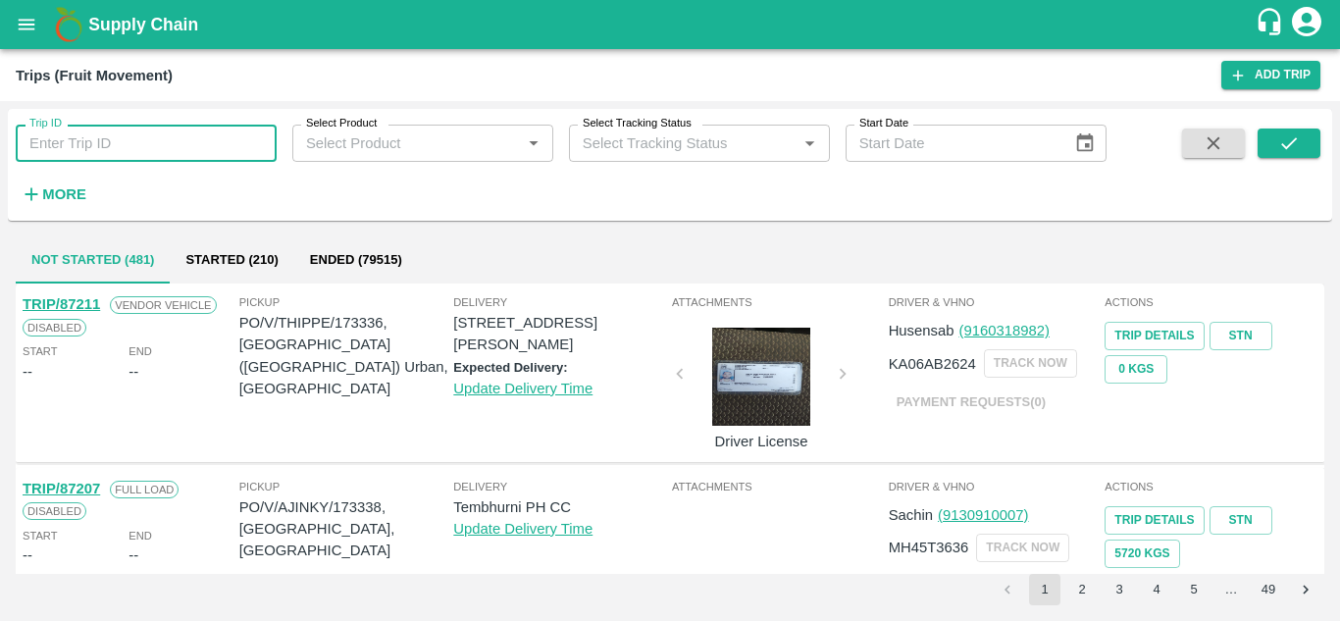
click at [100, 134] on input "Trip ID" at bounding box center [146, 143] width 261 height 37
type input "86570"
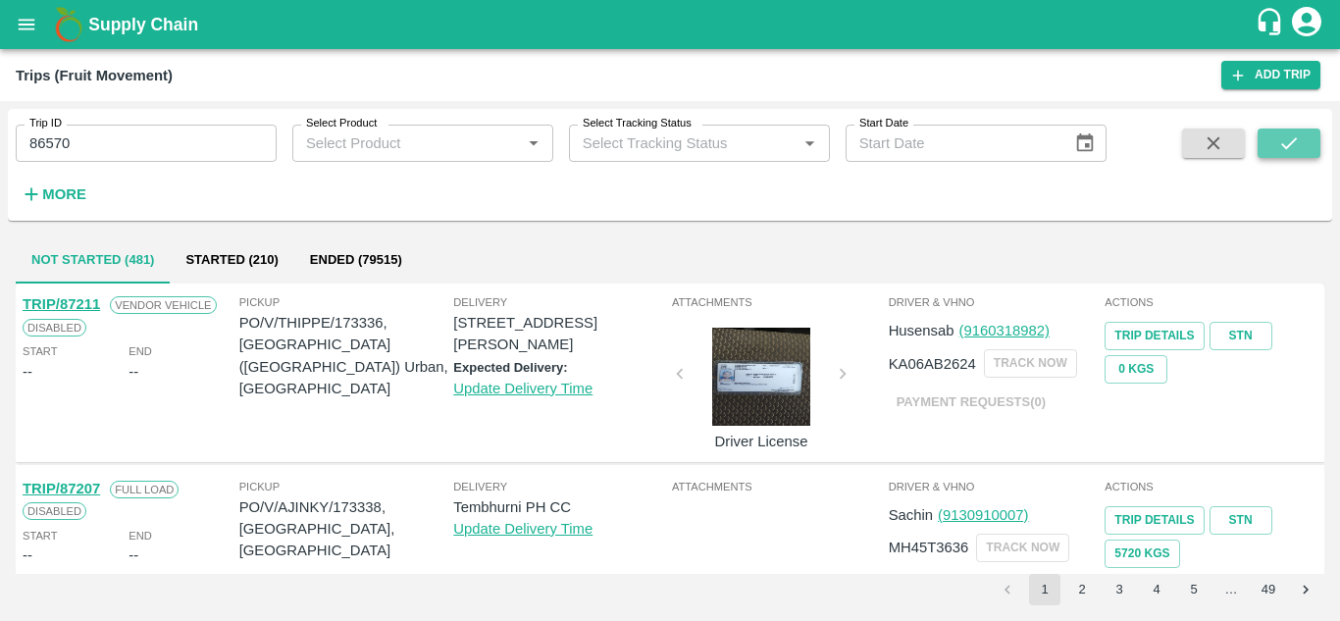
click at [1296, 137] on icon "submit" at bounding box center [1289, 143] width 22 height 22
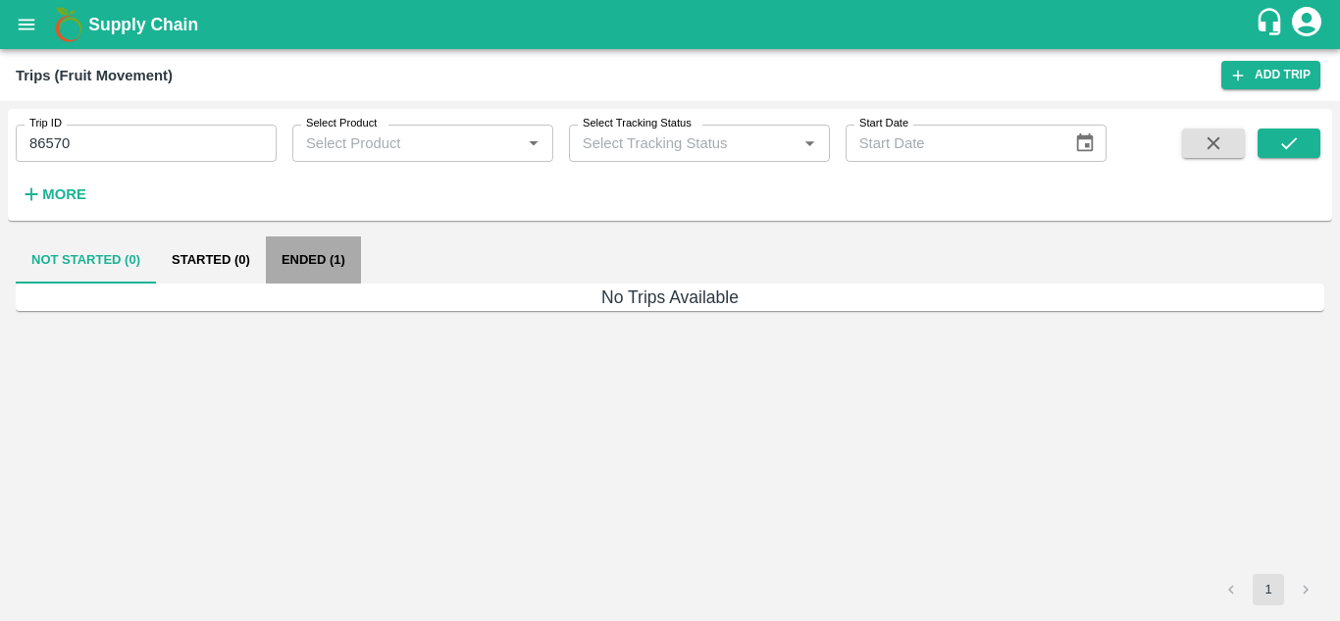
click at [289, 254] on button "Ended (1)" at bounding box center [313, 259] width 95 height 47
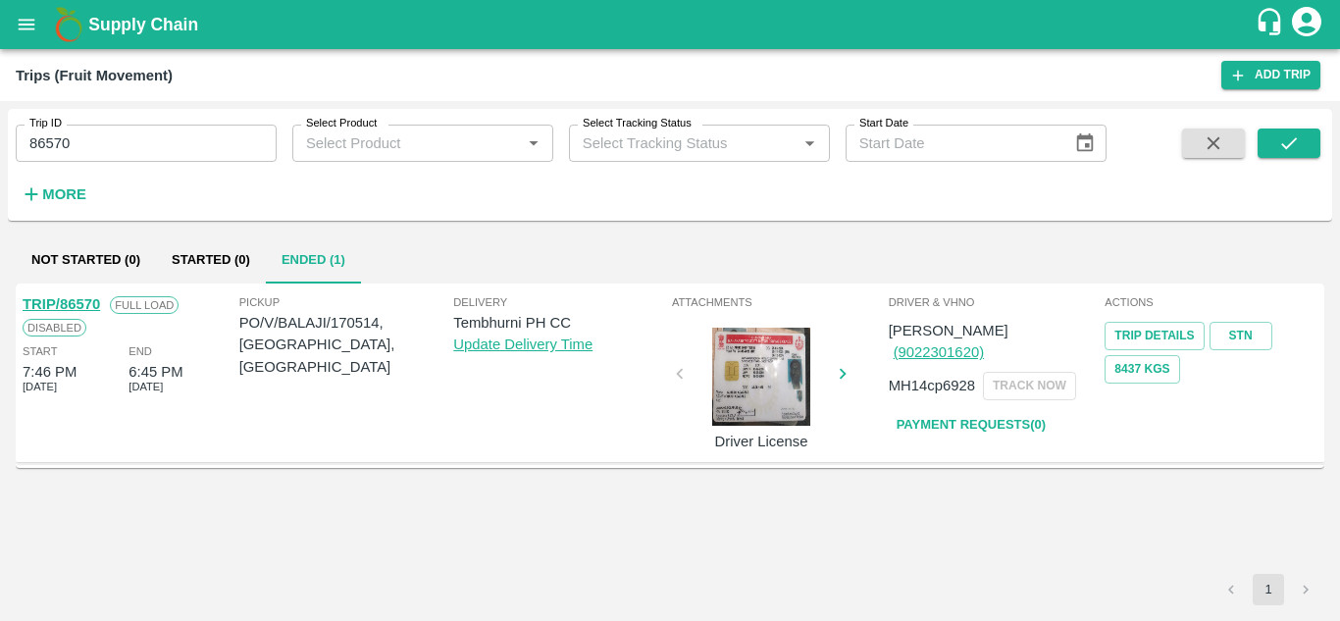
click at [78, 297] on link "TRIP/86570" at bounding box center [61, 304] width 77 height 16
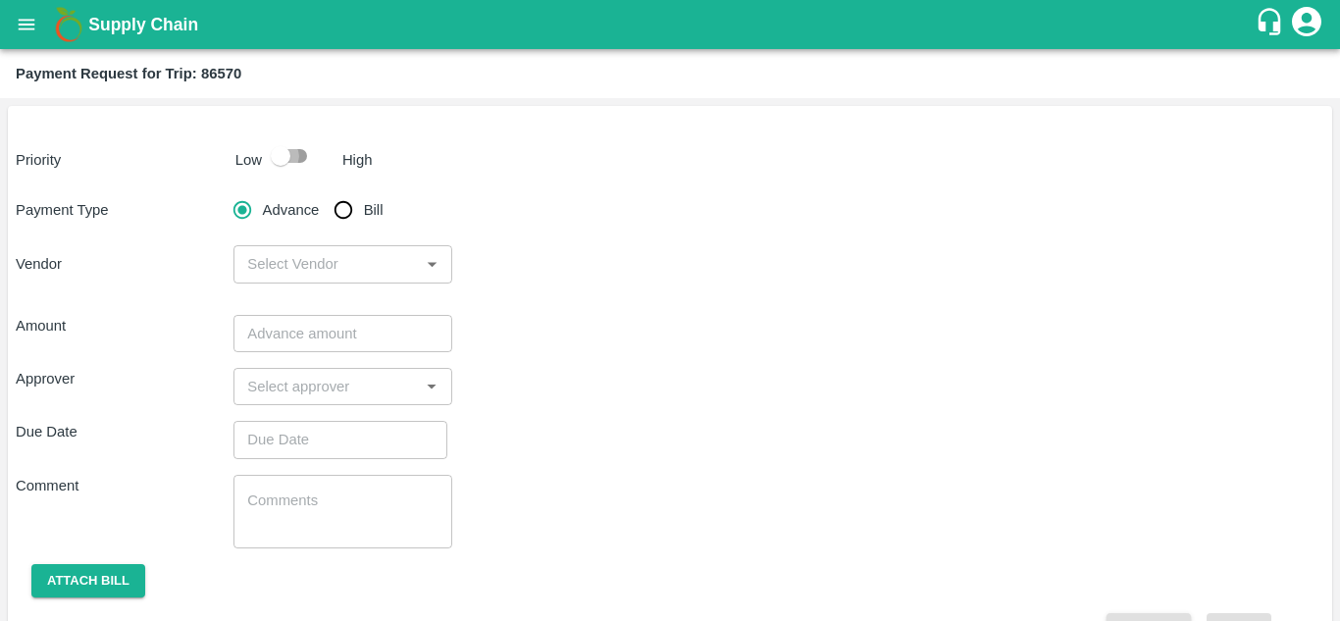
click at [295, 152] on input "checkbox" at bounding box center [281, 155] width 112 height 37
checkbox input "true"
click at [344, 205] on input "Bill" at bounding box center [343, 209] width 39 height 39
radio input "true"
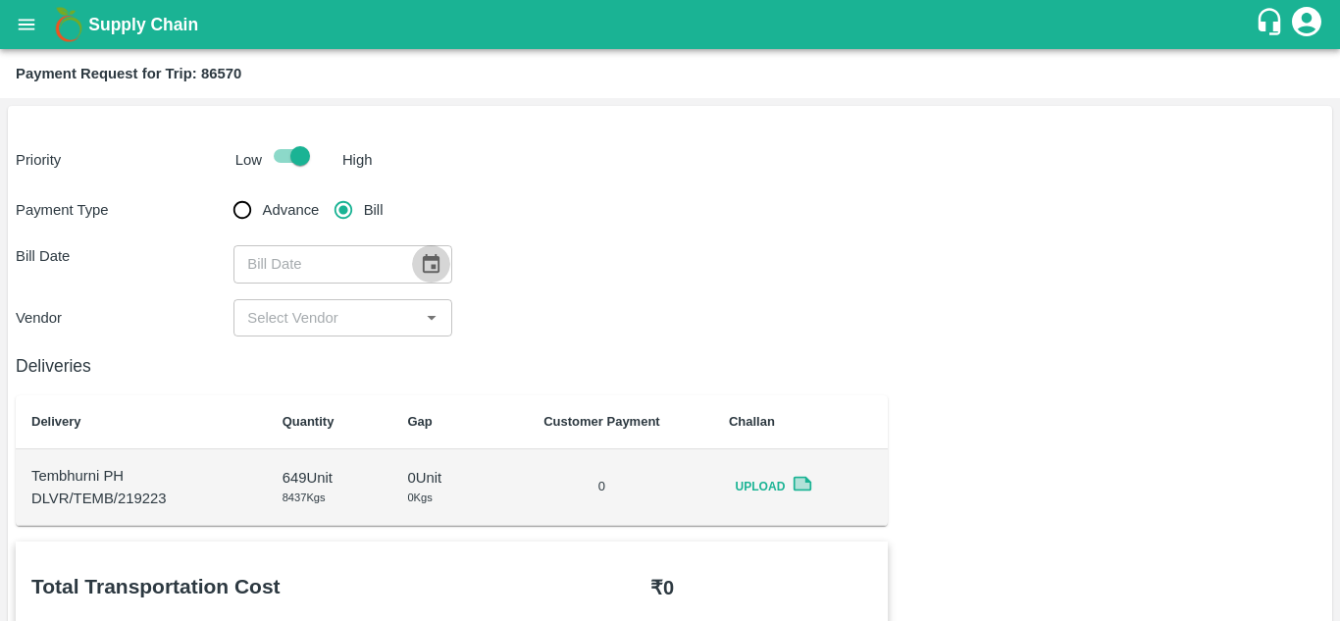
click at [430, 269] on icon "Choose date" at bounding box center [431, 263] width 17 height 19
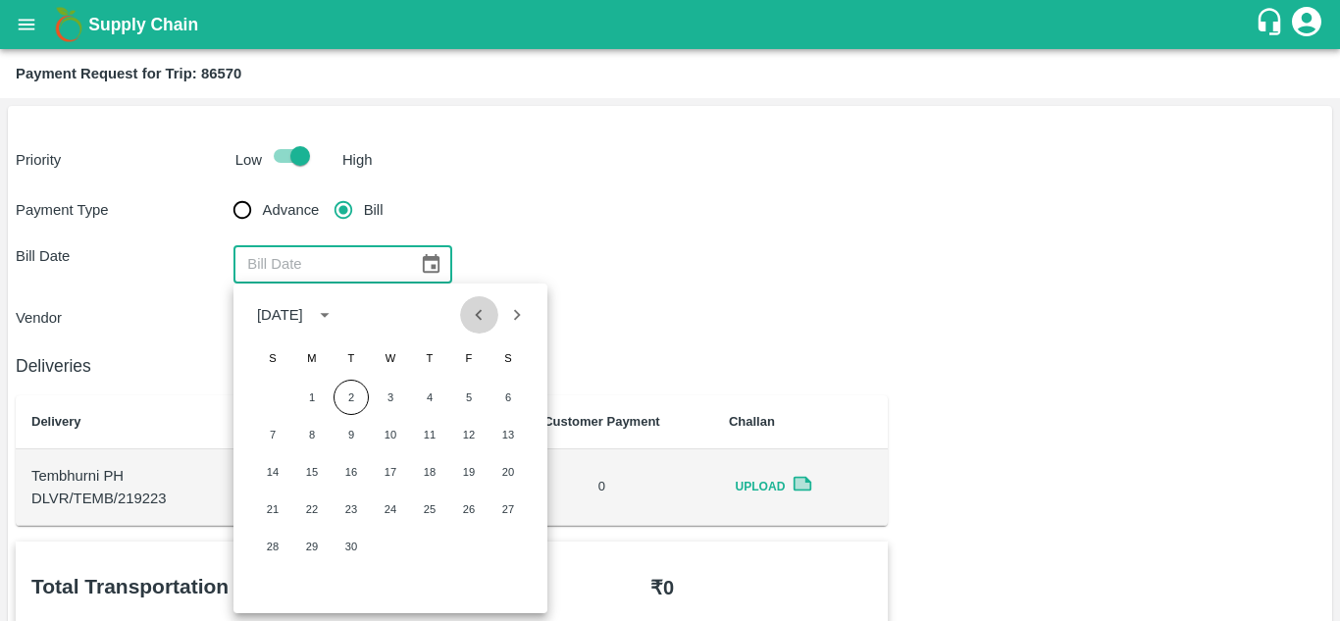
click at [475, 309] on icon "Previous month" at bounding box center [479, 315] width 22 height 22
click at [391, 503] on button "20" at bounding box center [390, 508] width 35 height 35
type input "[DATE]"
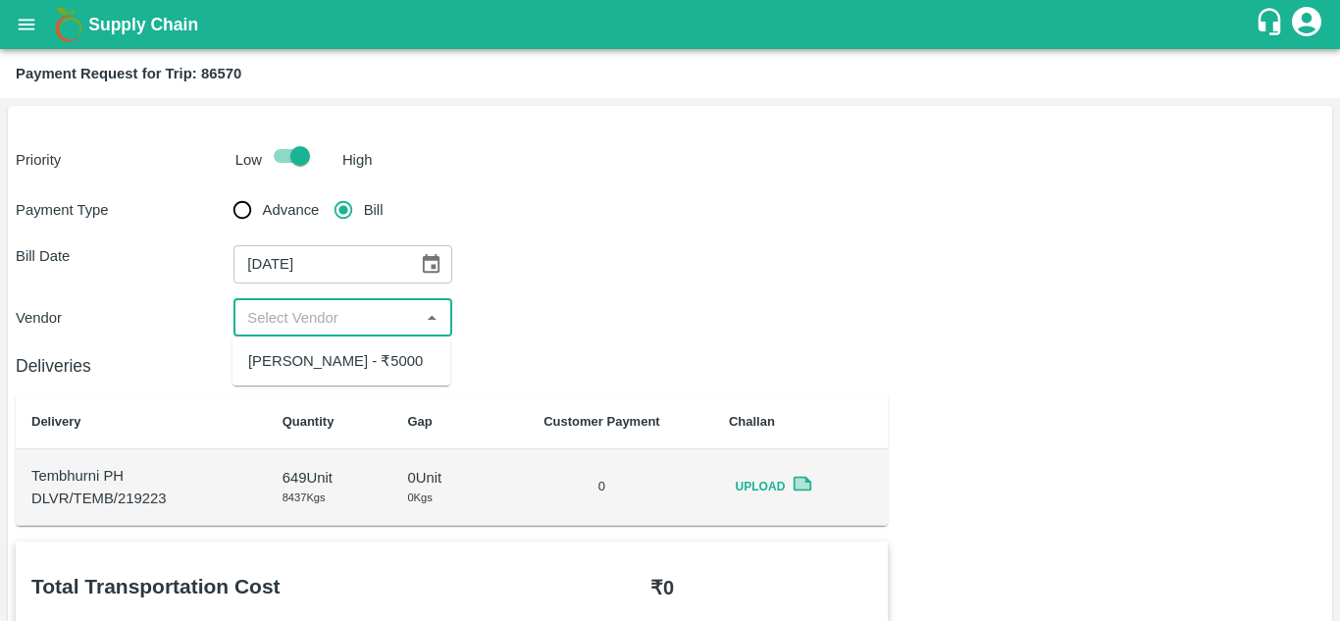
click at [358, 326] on input "input" at bounding box center [326, 317] width 174 height 25
click at [356, 370] on div "[PERSON_NAME] - ₹5000" at bounding box center [335, 361] width 175 height 22
type input "[PERSON_NAME] - ₹5000"
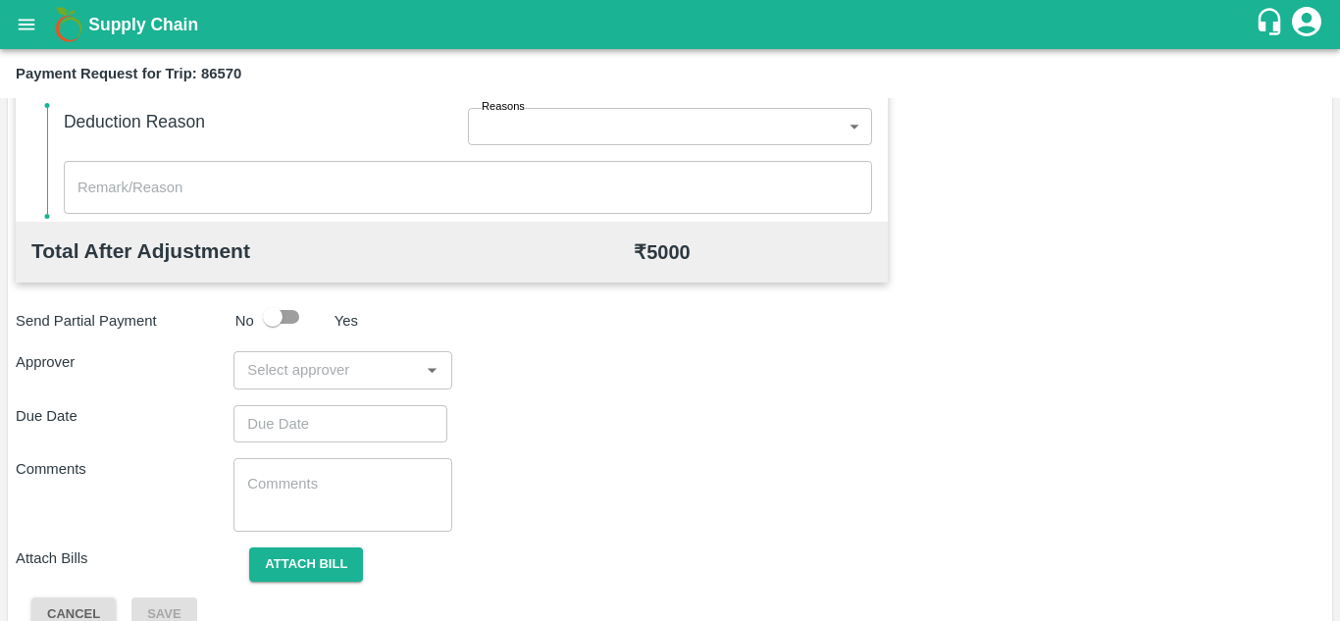
scroll to position [860, 0]
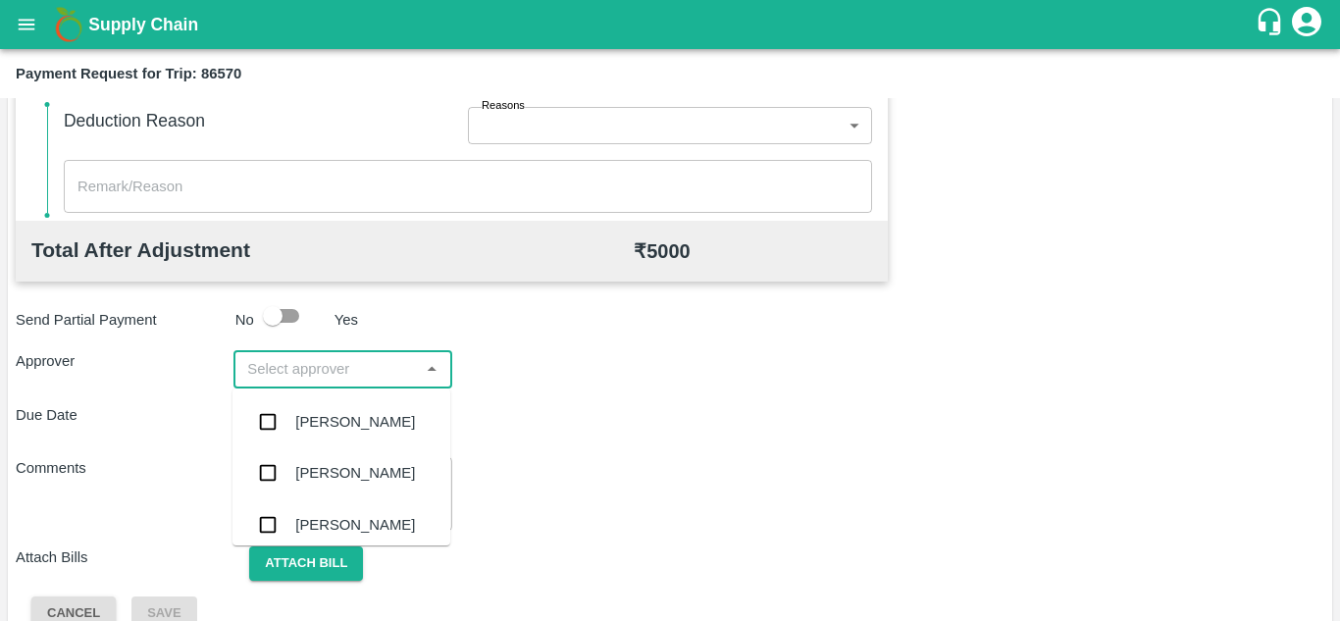
click at [324, 364] on input "input" at bounding box center [326, 368] width 174 height 25
type input "PRASA"
click at [339, 418] on div "Prasad Waghade" at bounding box center [355, 422] width 120 height 22
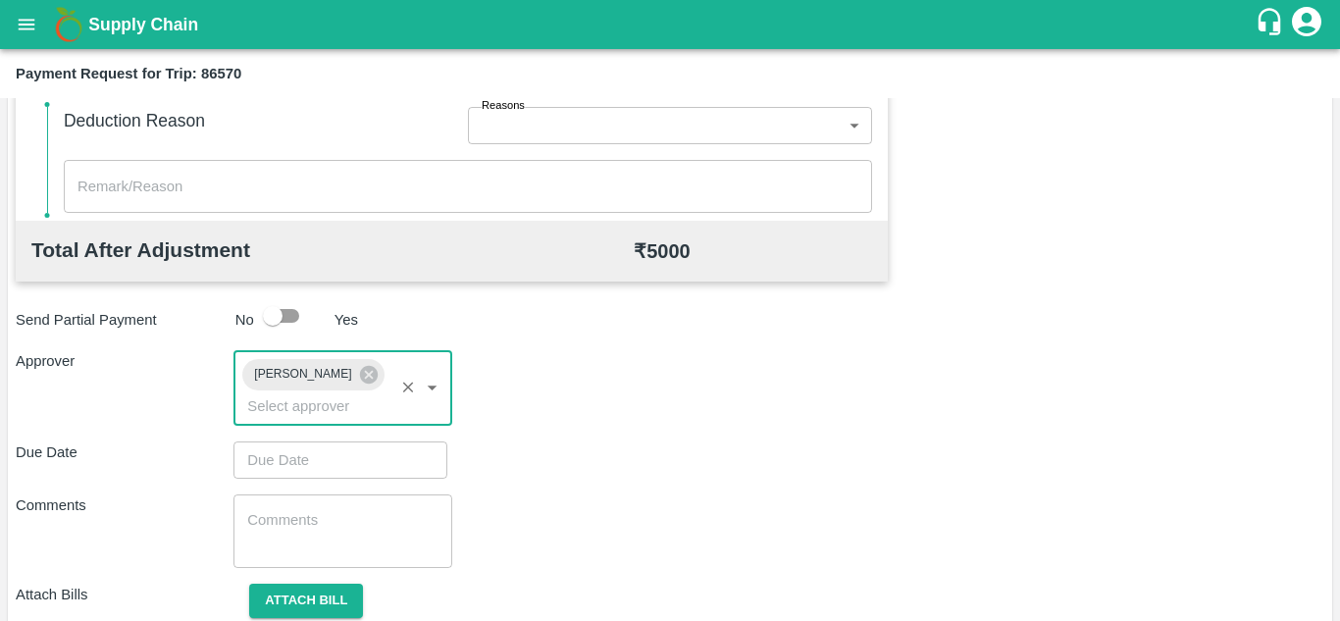
type input "DD/MM/YYYY hh:mm aa"
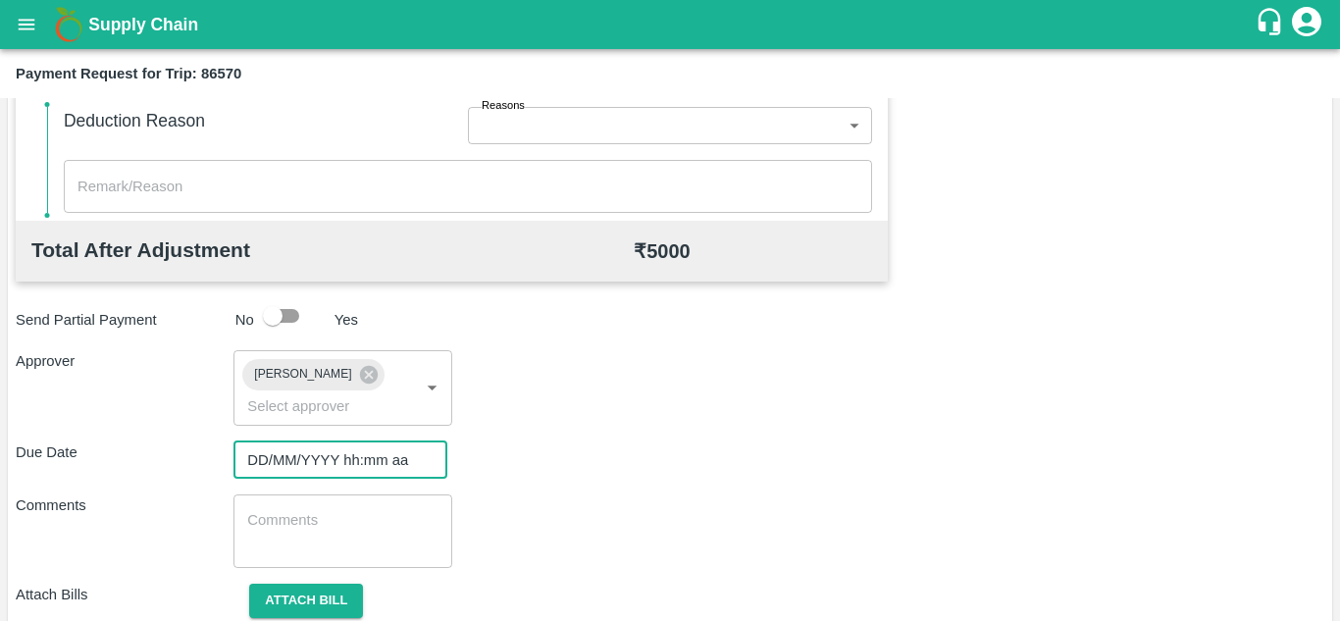
click at [278, 452] on input "DD/MM/YYYY hh:mm aa" at bounding box center [333, 459] width 200 height 37
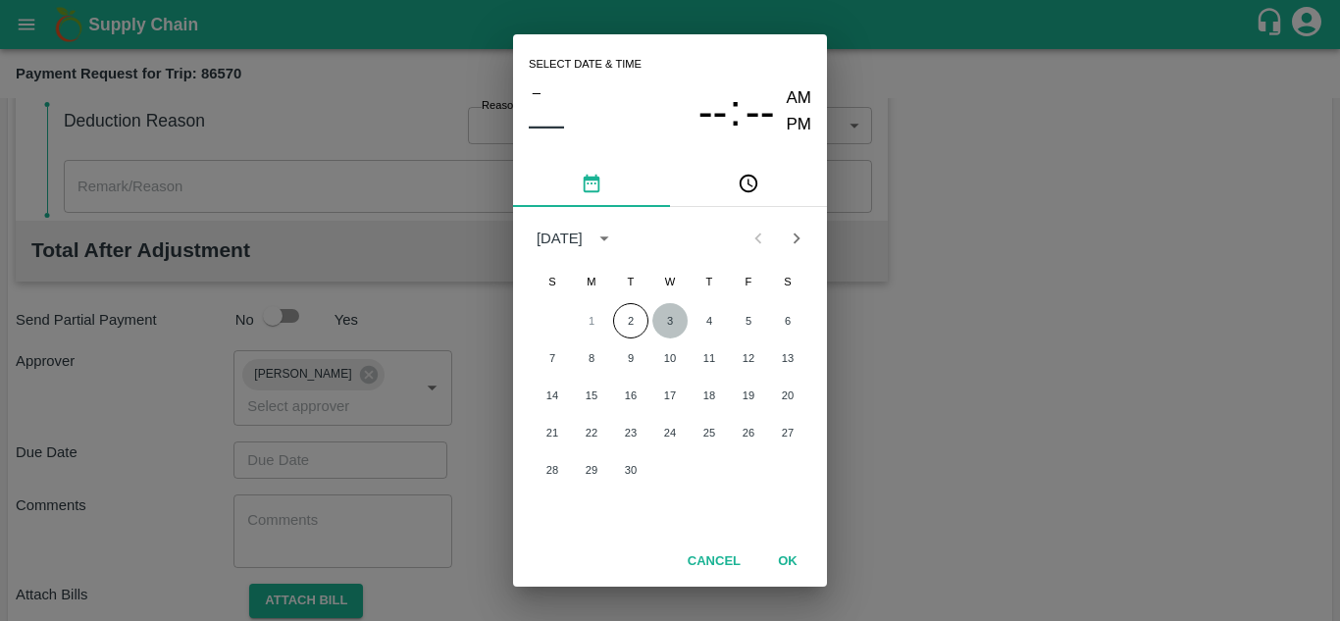
click at [669, 313] on button "3" at bounding box center [669, 320] width 35 height 35
type input "03/09/2025 12:00 AM"
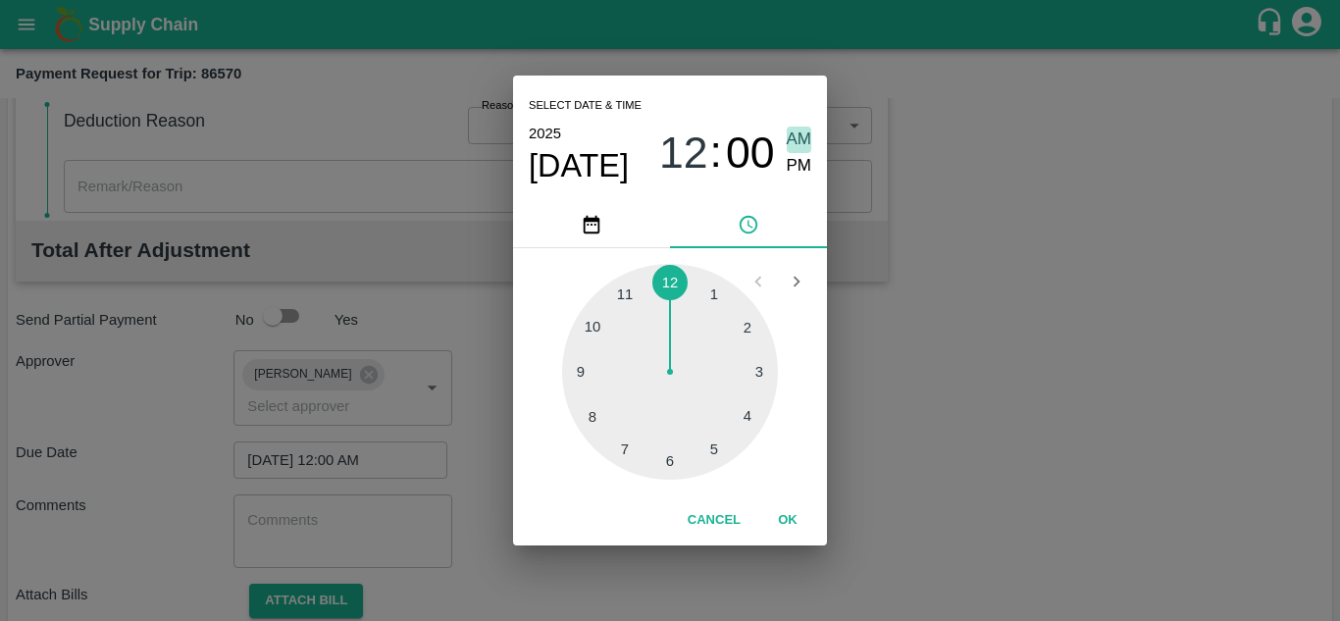
click at [796, 132] on span "AM" at bounding box center [798, 139] width 25 height 26
click at [791, 524] on button "OK" at bounding box center [787, 520] width 63 height 34
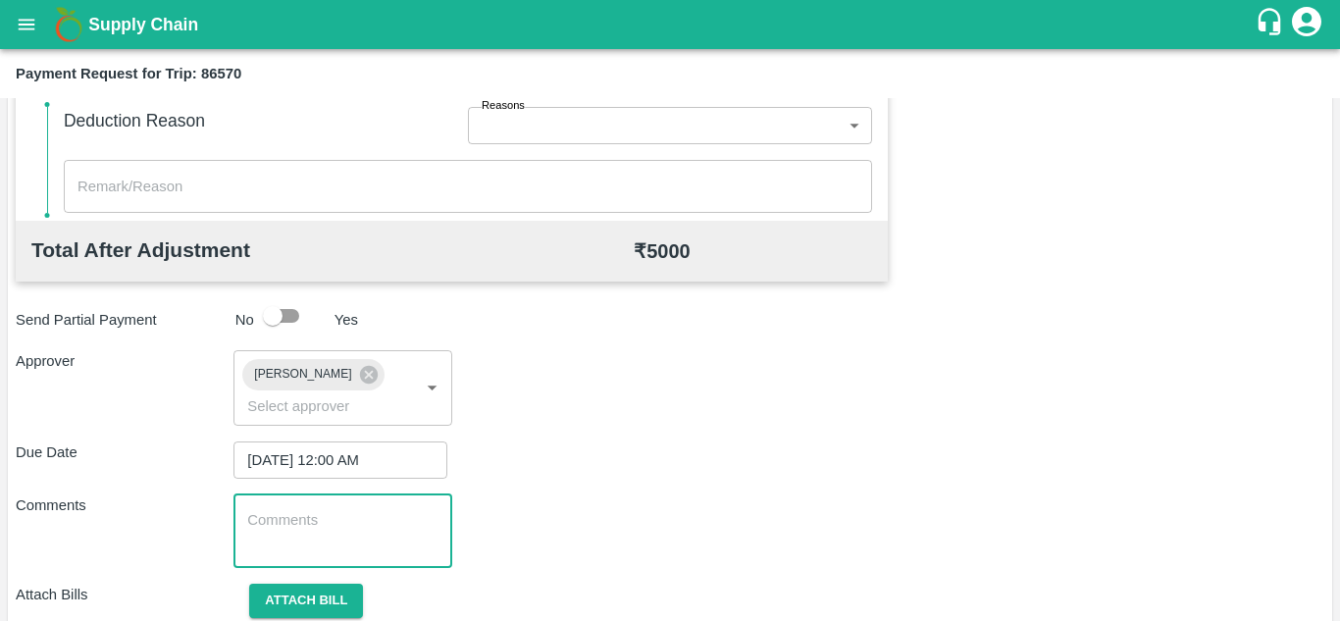
click at [272, 519] on textarea at bounding box center [342, 530] width 190 height 41
paste textarea "Transport Bill"
type textarea "Transport Bill"
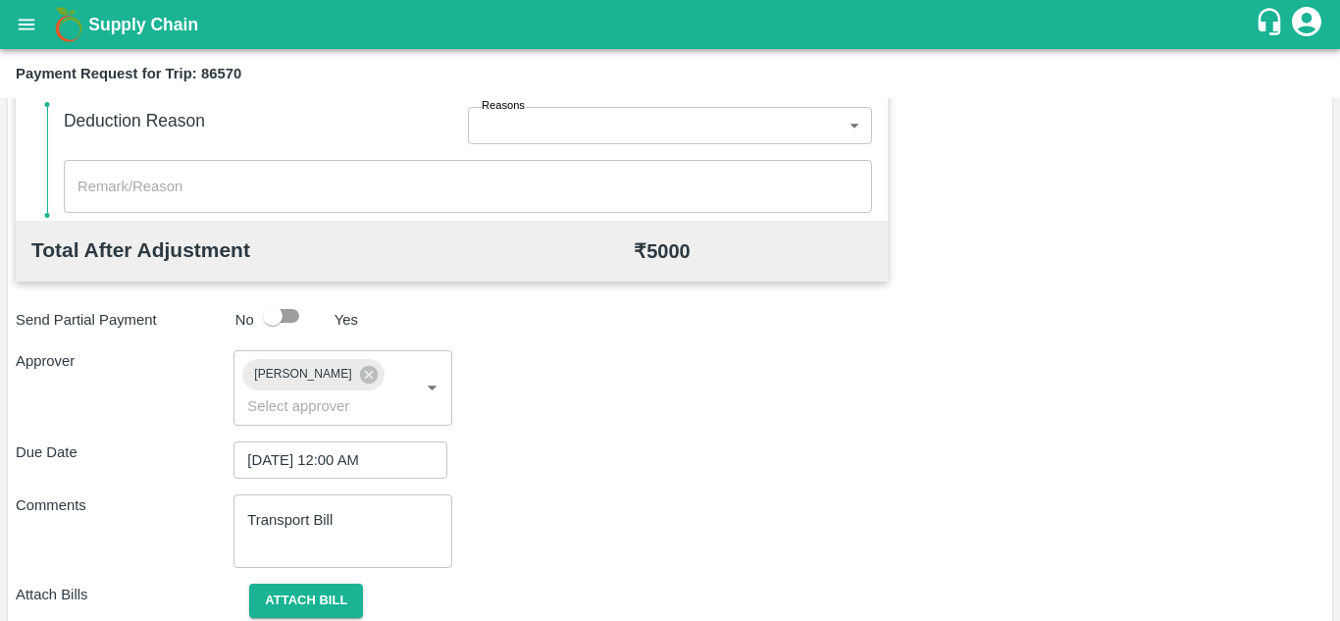
click at [752, 591] on div "Attach Bills Attach bill" at bounding box center [670, 600] width 1308 height 34
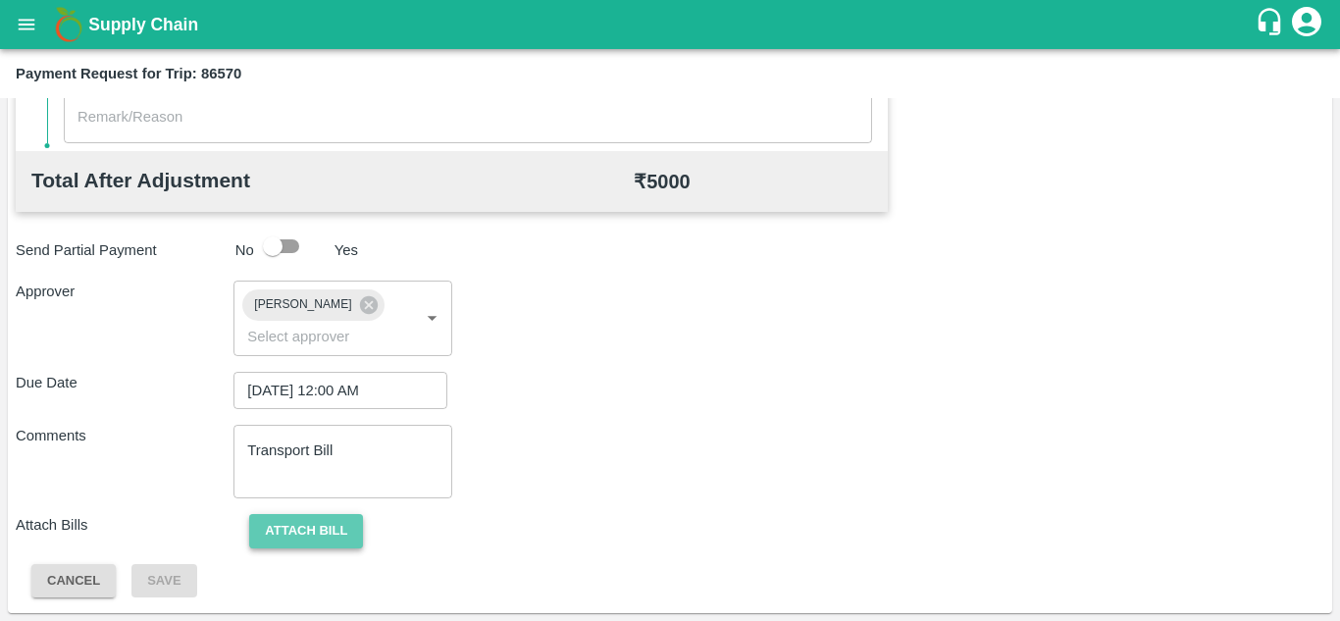
click at [323, 520] on button "Attach bill" at bounding box center [306, 531] width 114 height 34
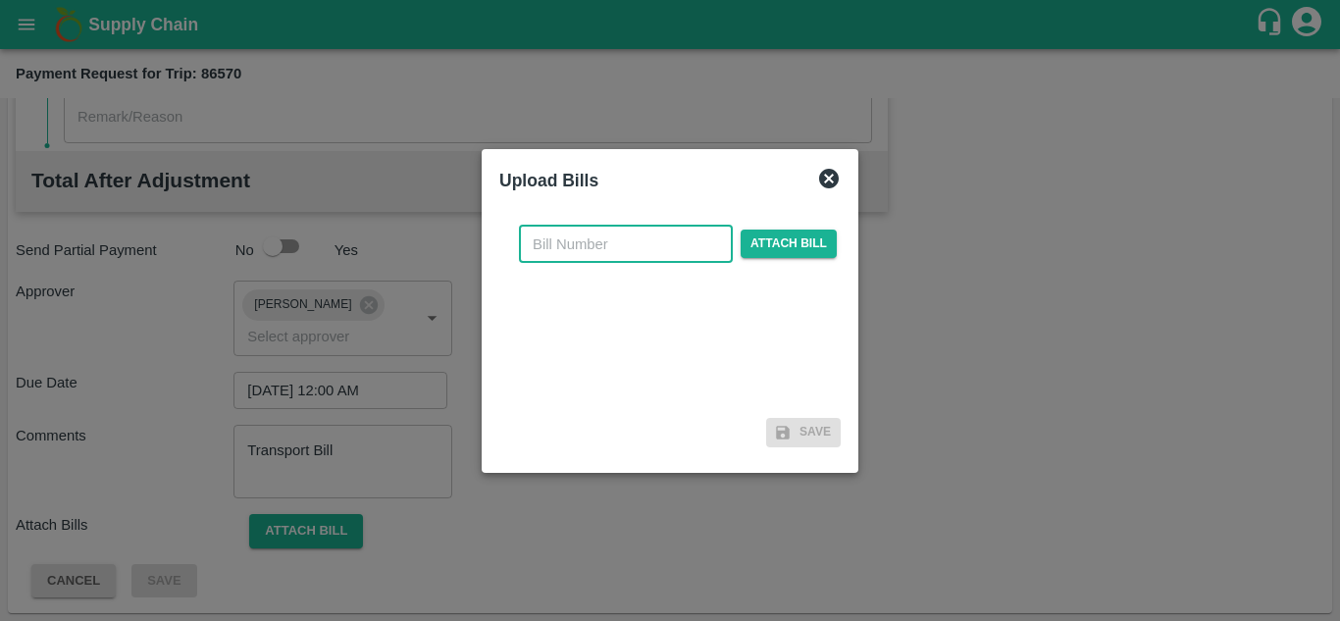
click at [555, 250] on input "text" at bounding box center [626, 244] width 214 height 37
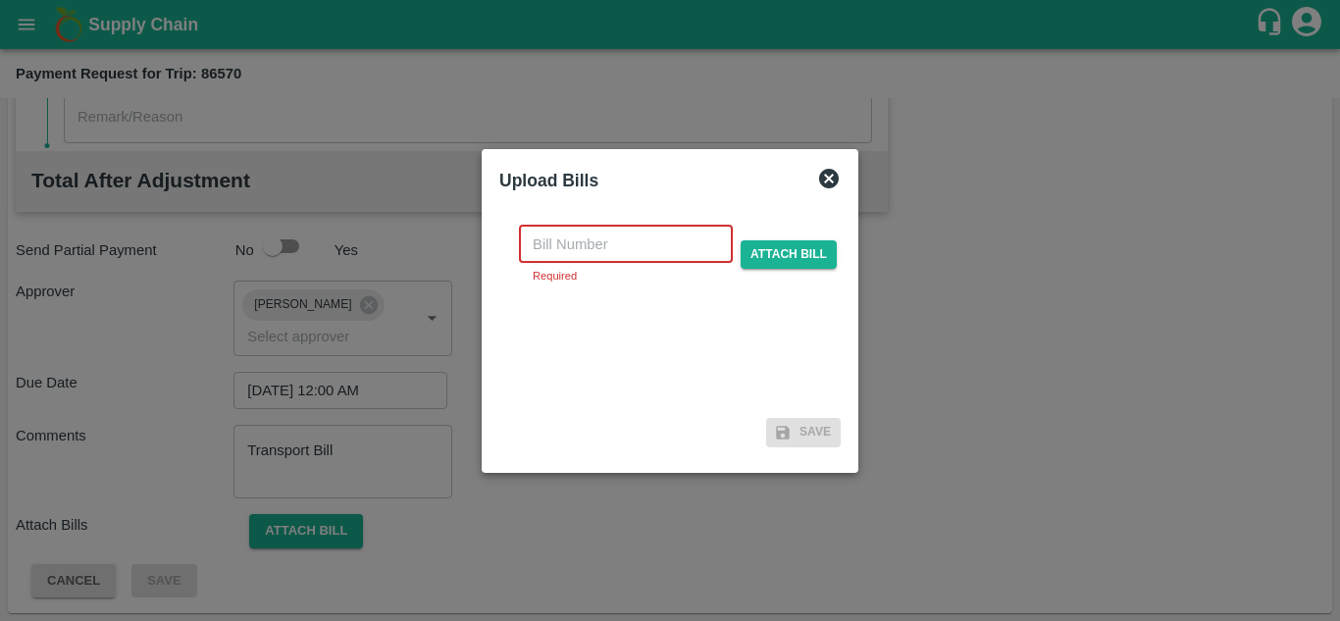
click at [581, 244] on input "text" at bounding box center [626, 244] width 214 height 37
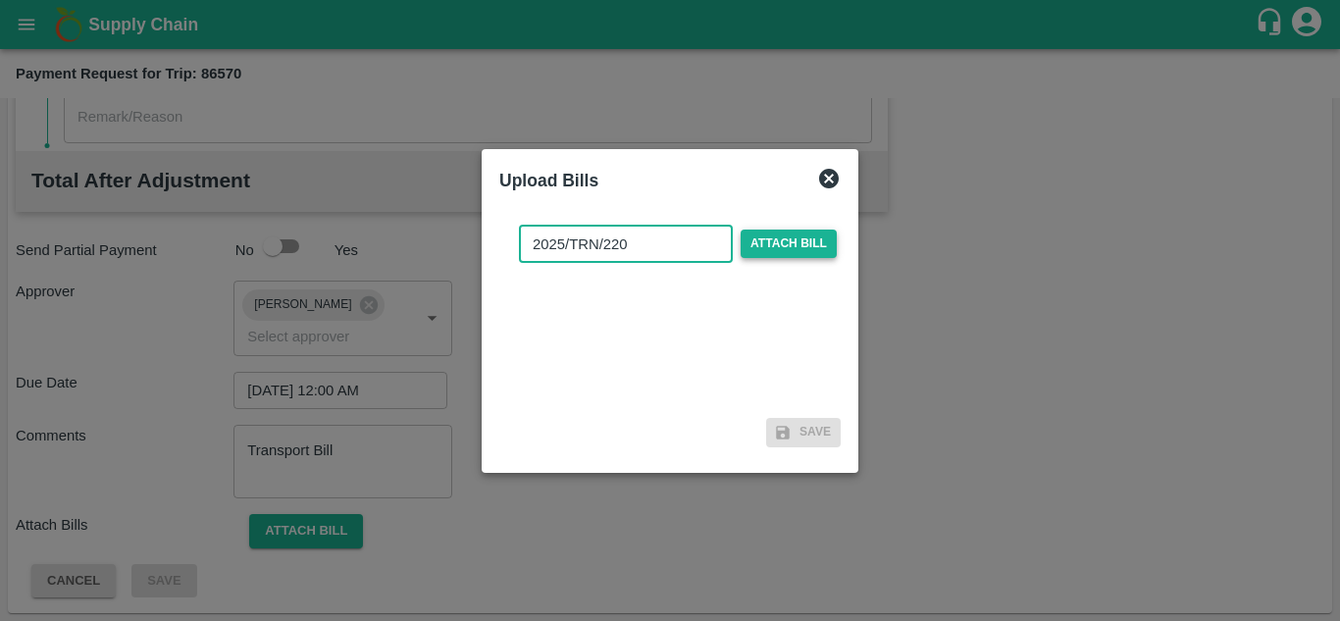
type input "2025/TRN/220"
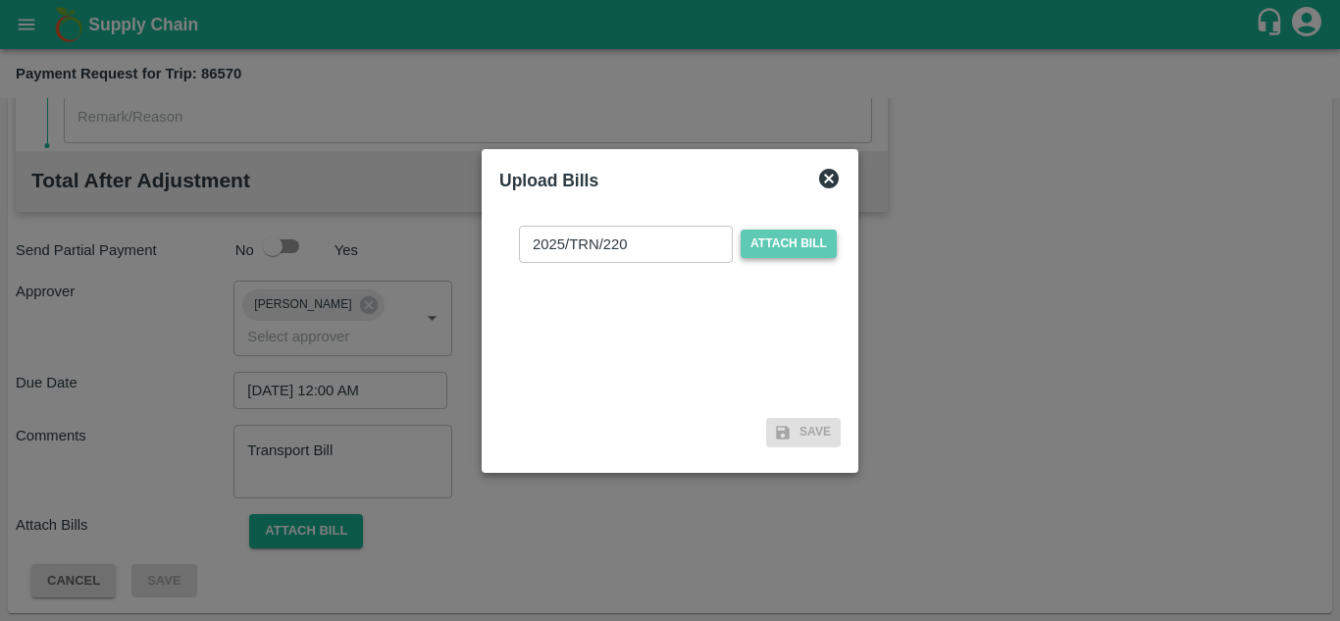
click at [790, 243] on span "Attach bill" at bounding box center [788, 243] width 96 height 28
click at [0, 0] on input "Attach bill" at bounding box center [0, 0] width 0 height 0
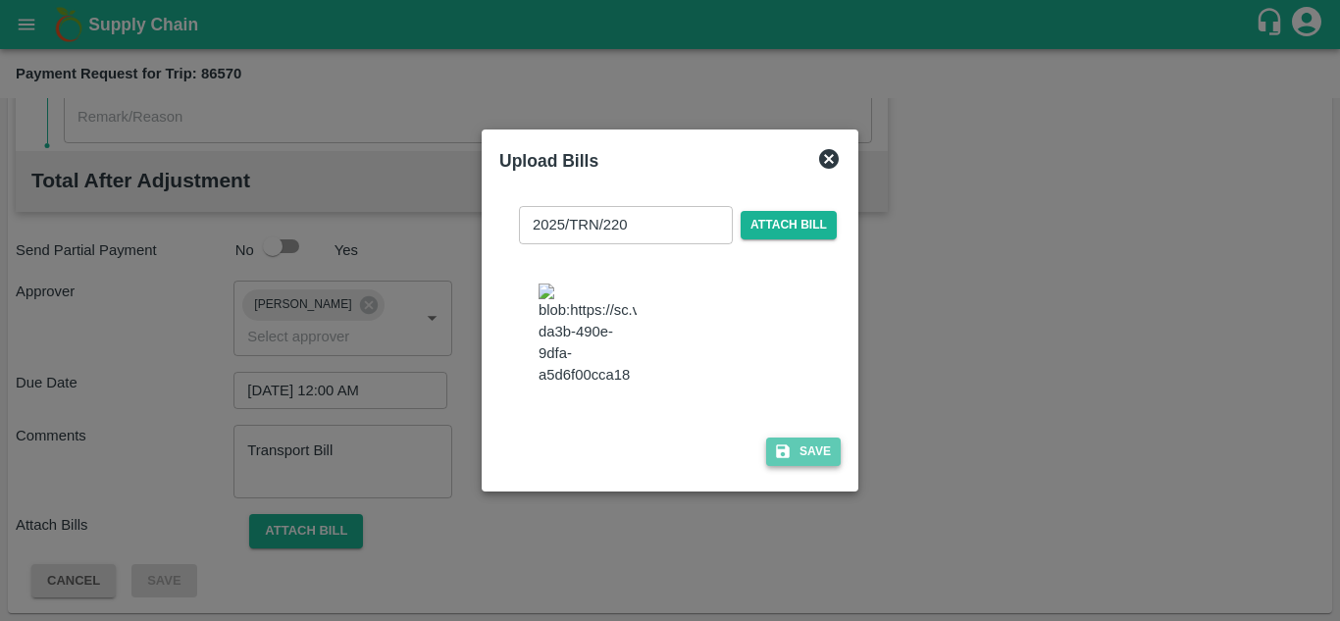
click at [814, 458] on button "Save" at bounding box center [803, 451] width 75 height 28
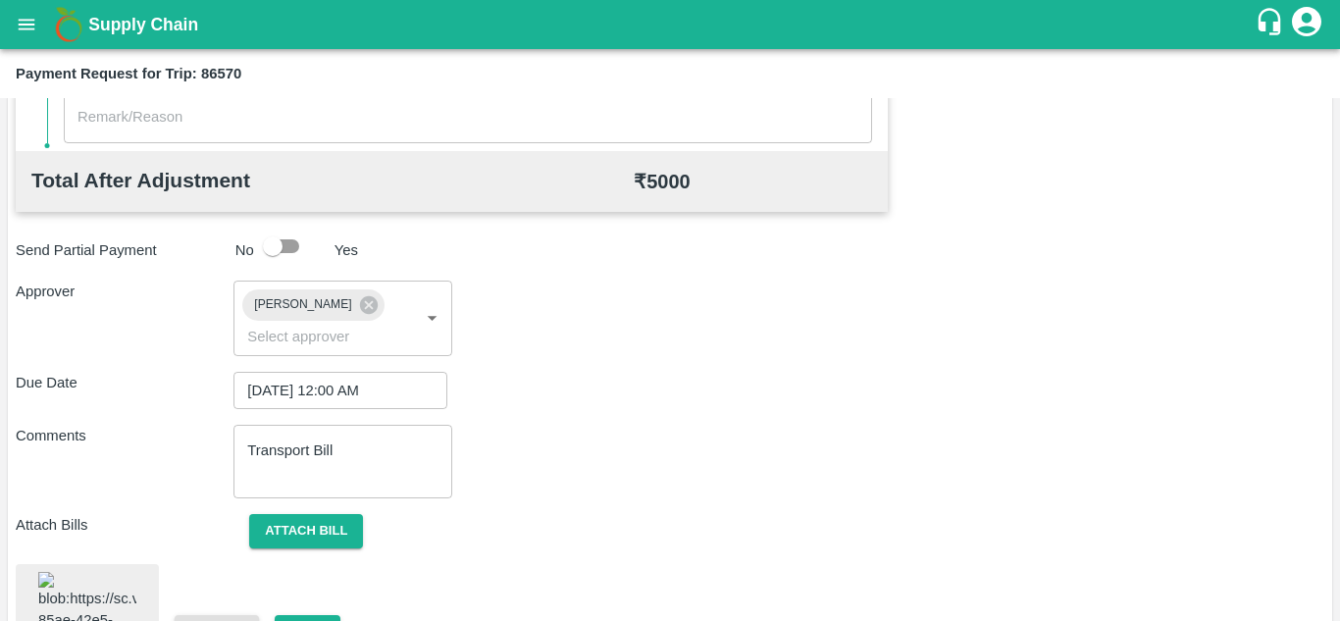
scroll to position [1062, 0]
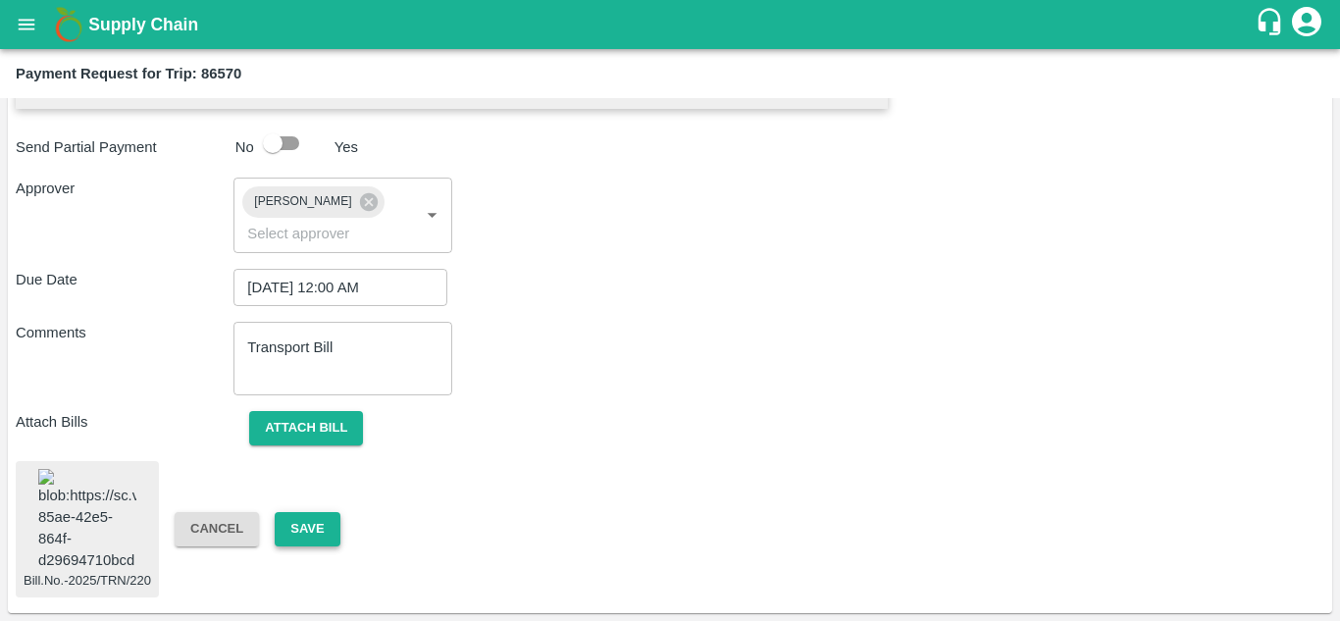
click at [301, 514] on button "Save" at bounding box center [307, 529] width 65 height 34
click at [310, 512] on button "Save" at bounding box center [307, 529] width 65 height 34
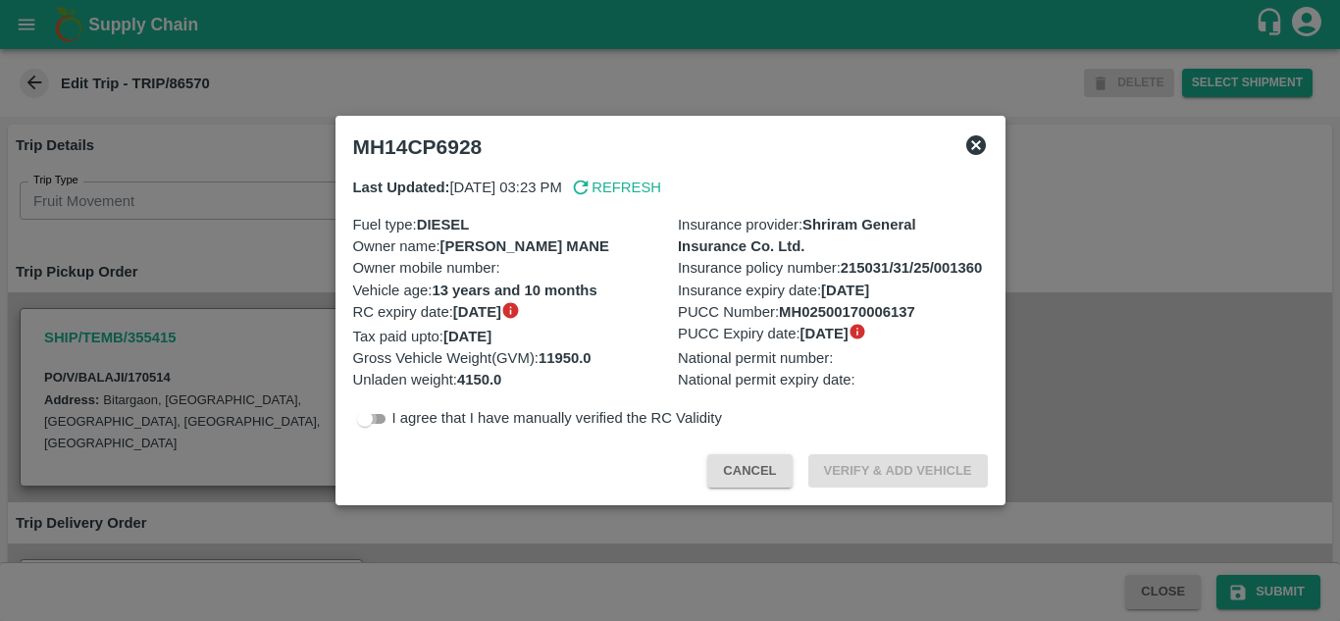
click at [380, 422] on input "checkbox" at bounding box center [364, 419] width 71 height 24
checkbox input "true"
click at [904, 466] on button "Verify & Add Vehicle" at bounding box center [897, 471] width 179 height 34
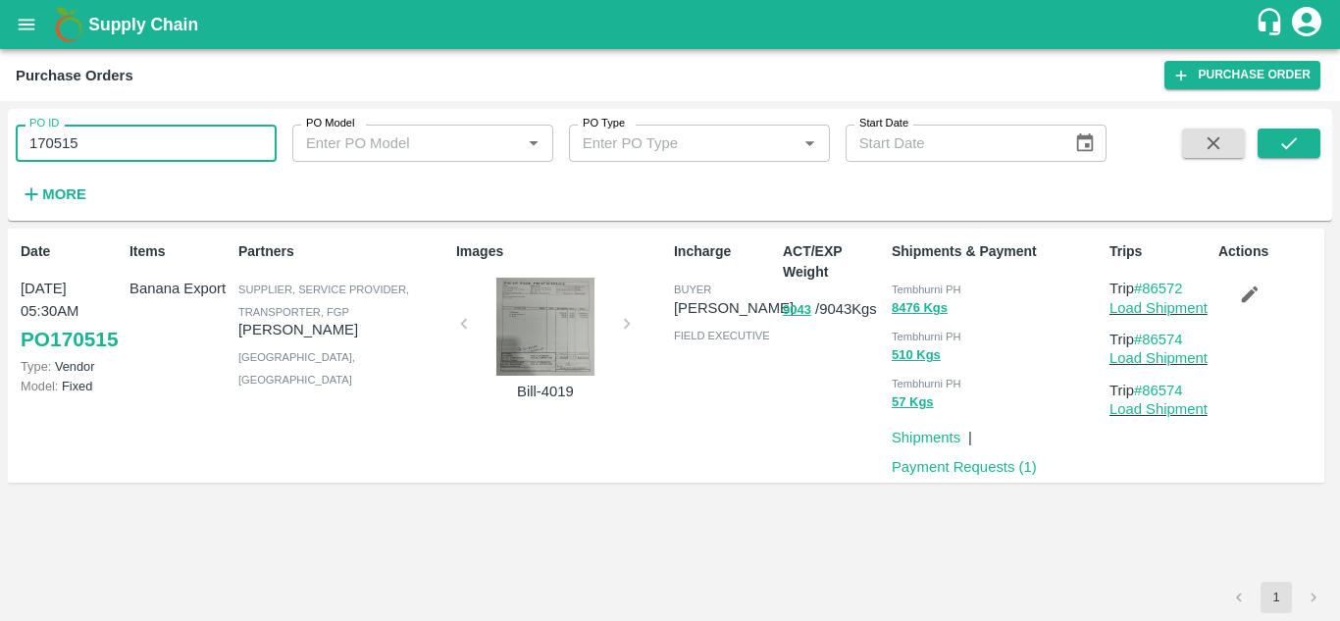
click at [131, 155] on input "170515" at bounding box center [146, 143] width 261 height 37
paste input "text"
type input "170514"
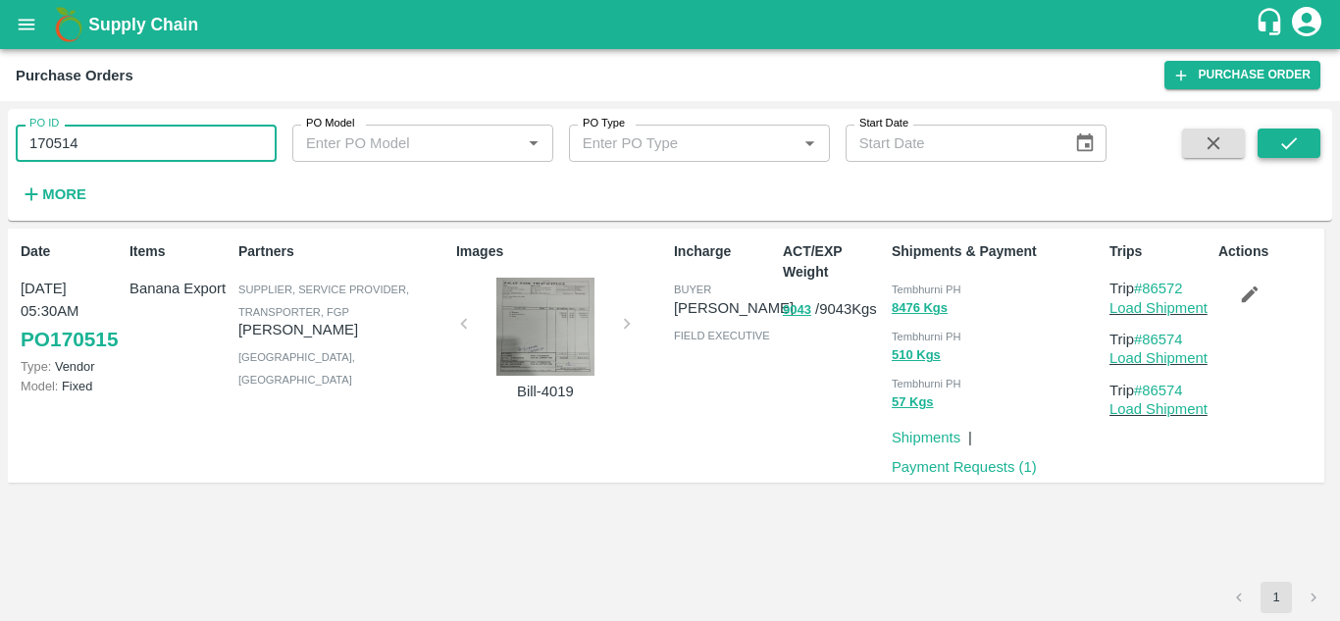
click at [1297, 131] on button "submit" at bounding box center [1288, 142] width 63 height 29
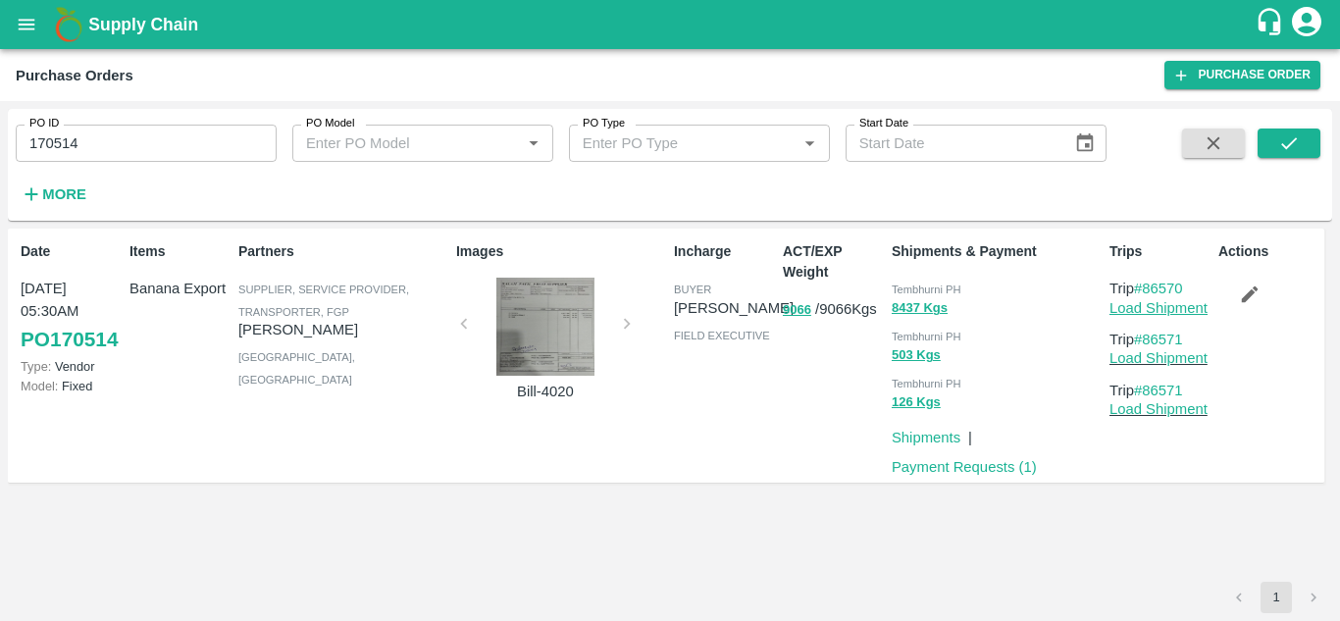
click at [1178, 312] on link "Load Shipment" at bounding box center [1158, 308] width 98 height 16
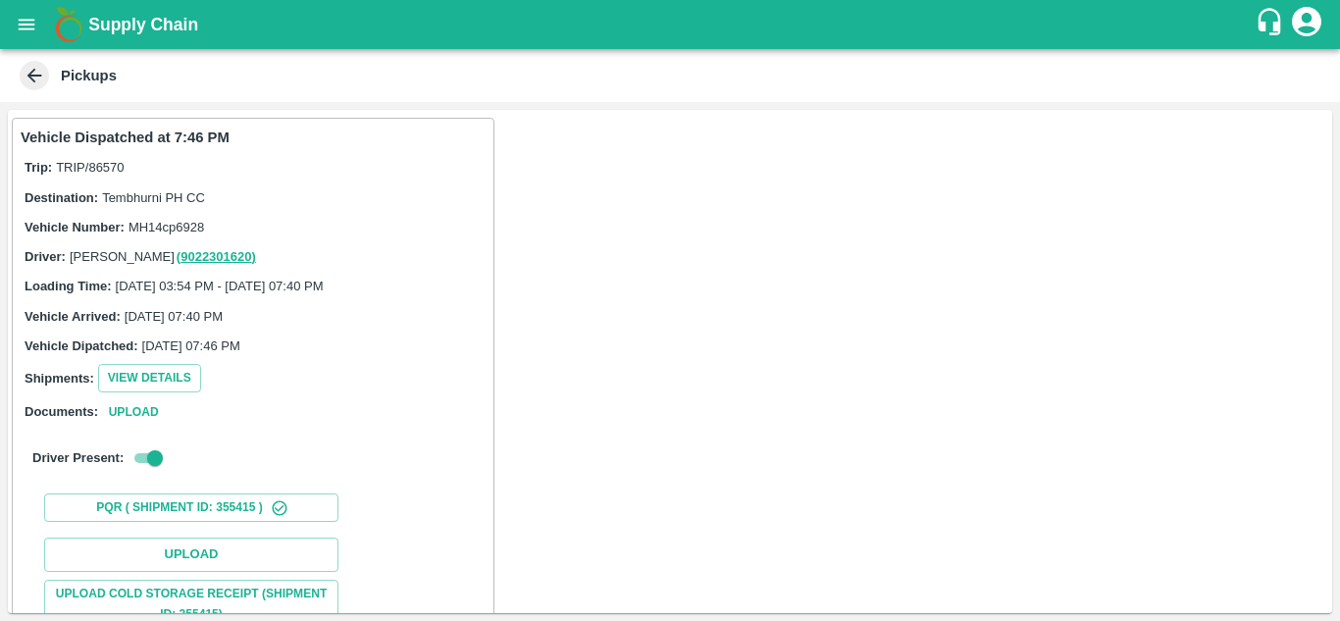
scroll to position [182, 0]
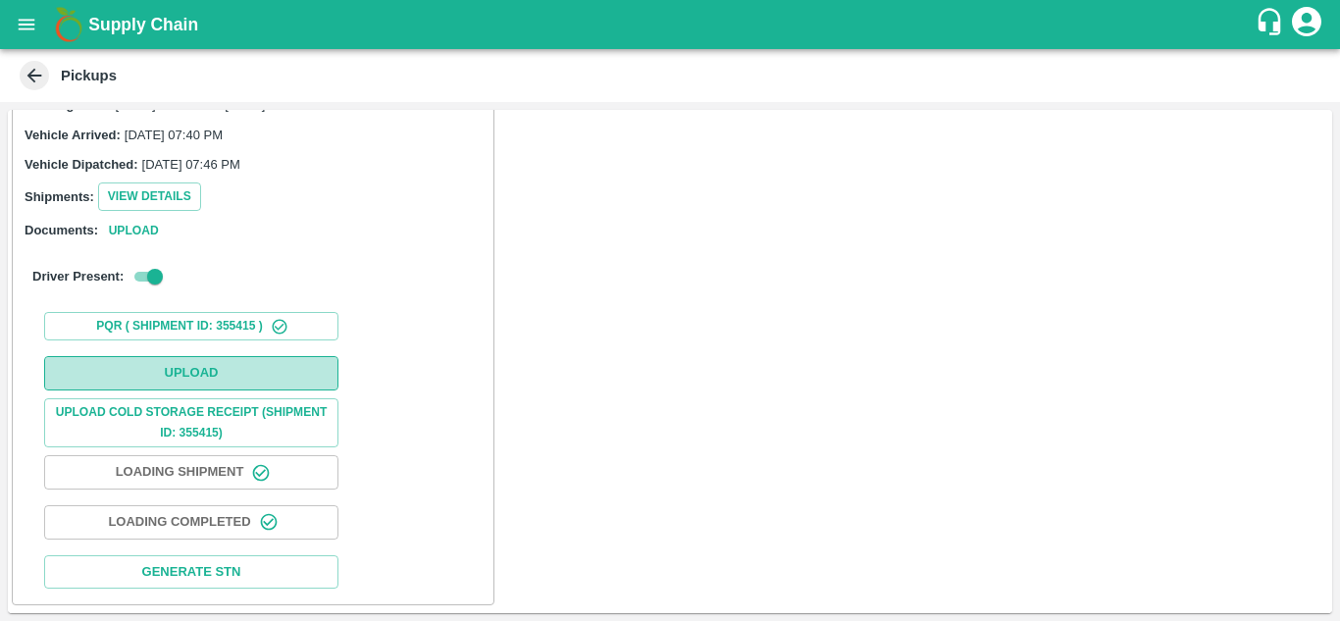
click at [202, 364] on button "Upload" at bounding box center [191, 373] width 294 height 34
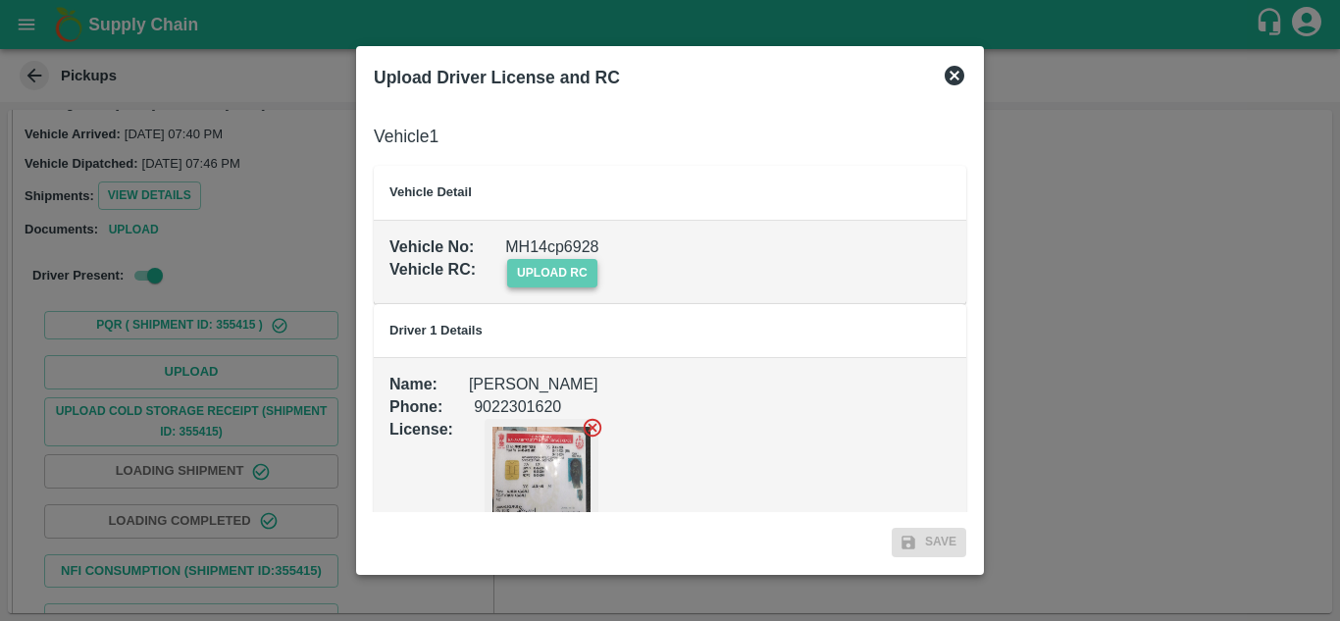
click at [554, 277] on span "upload rc" at bounding box center [552, 273] width 90 height 28
click at [0, 0] on input "upload rc" at bounding box center [0, 0] width 0 height 0
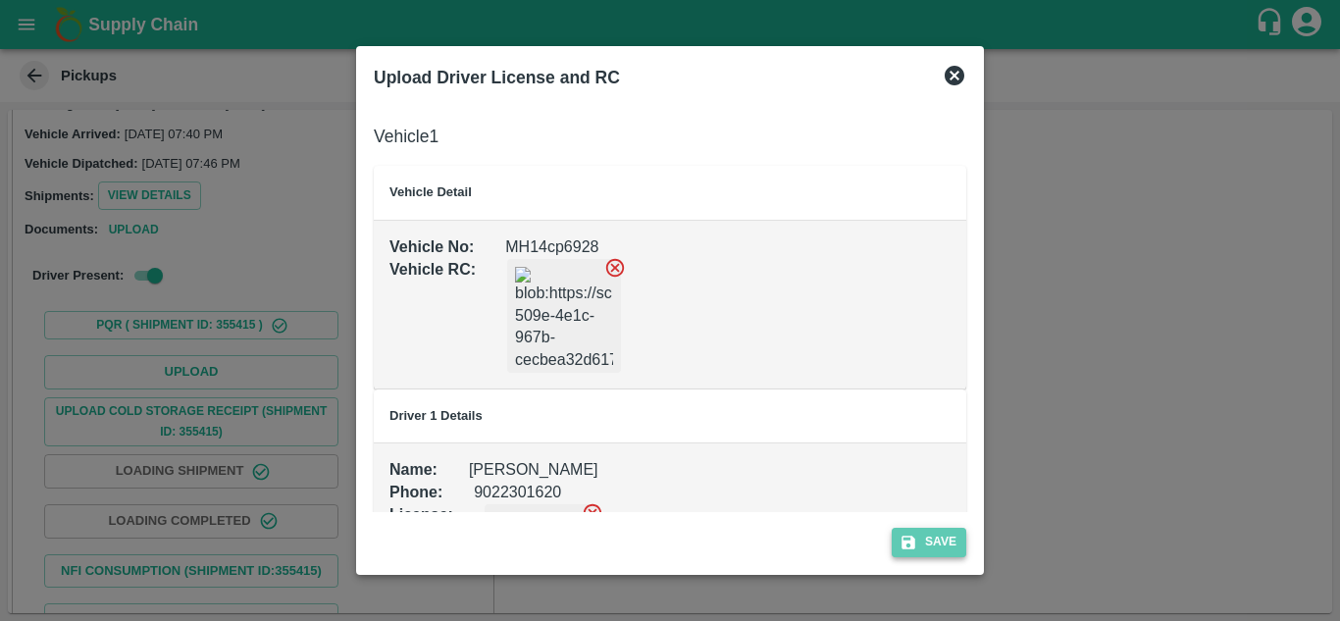
click at [935, 531] on button "Save" at bounding box center [928, 542] width 75 height 28
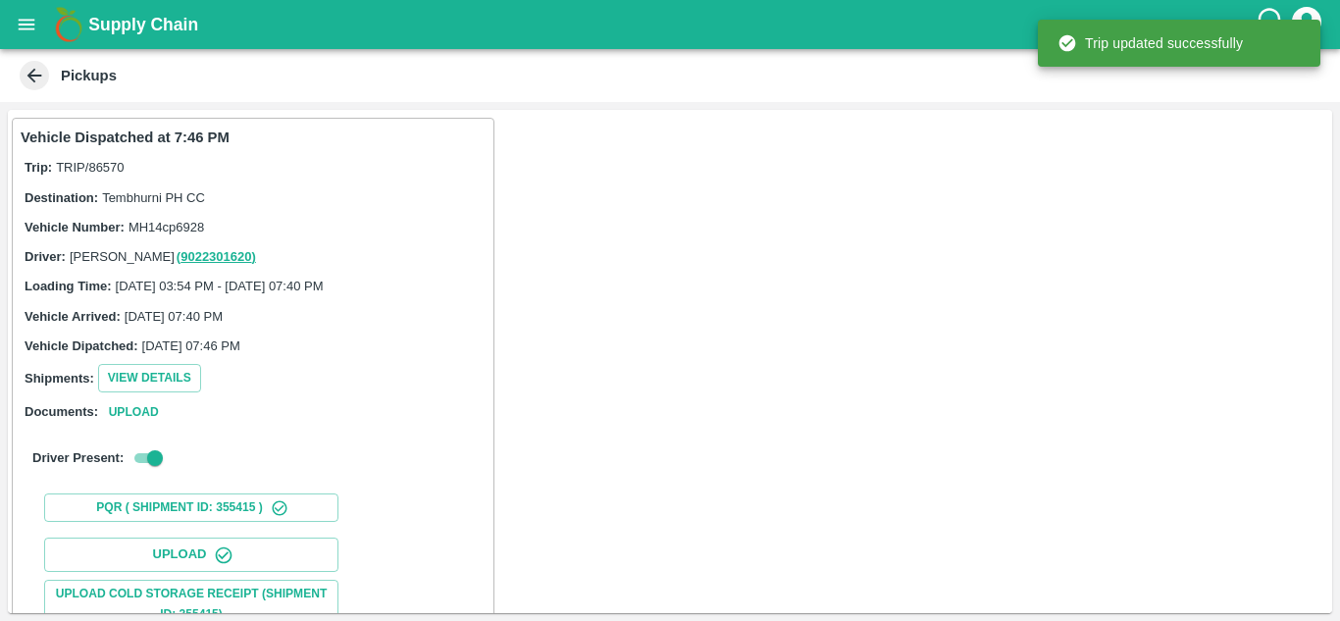
scroll to position [304, 0]
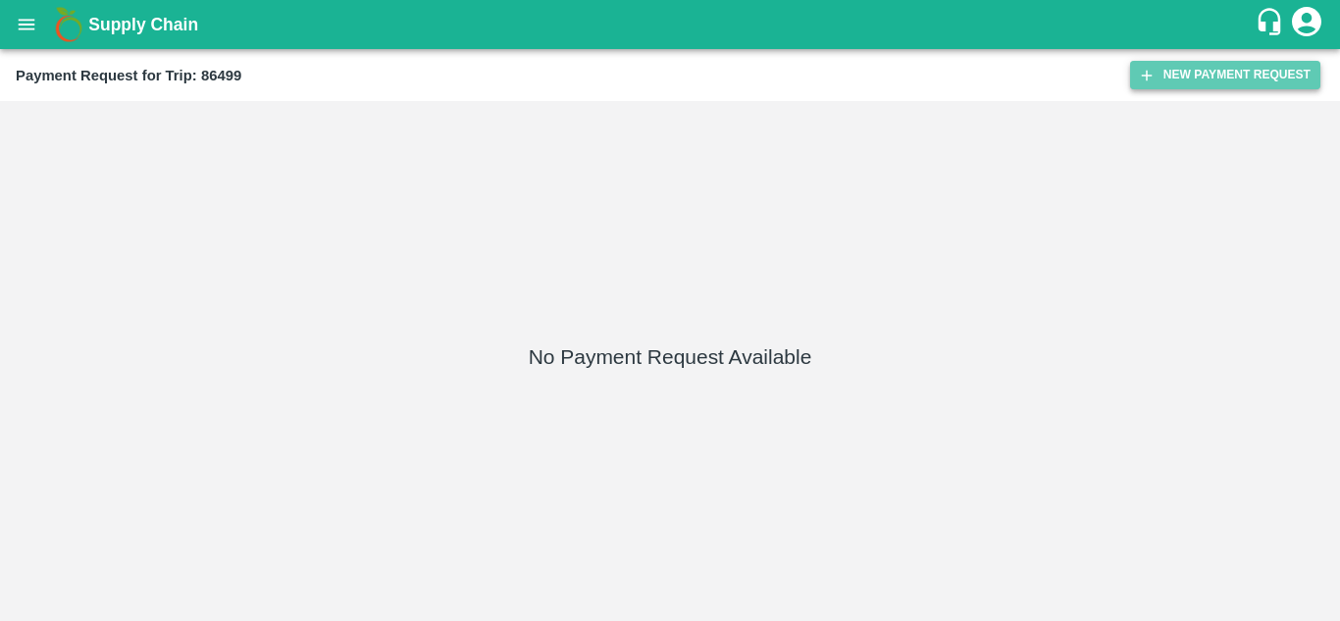
click at [1200, 76] on button "New Payment Request" at bounding box center [1225, 75] width 190 height 28
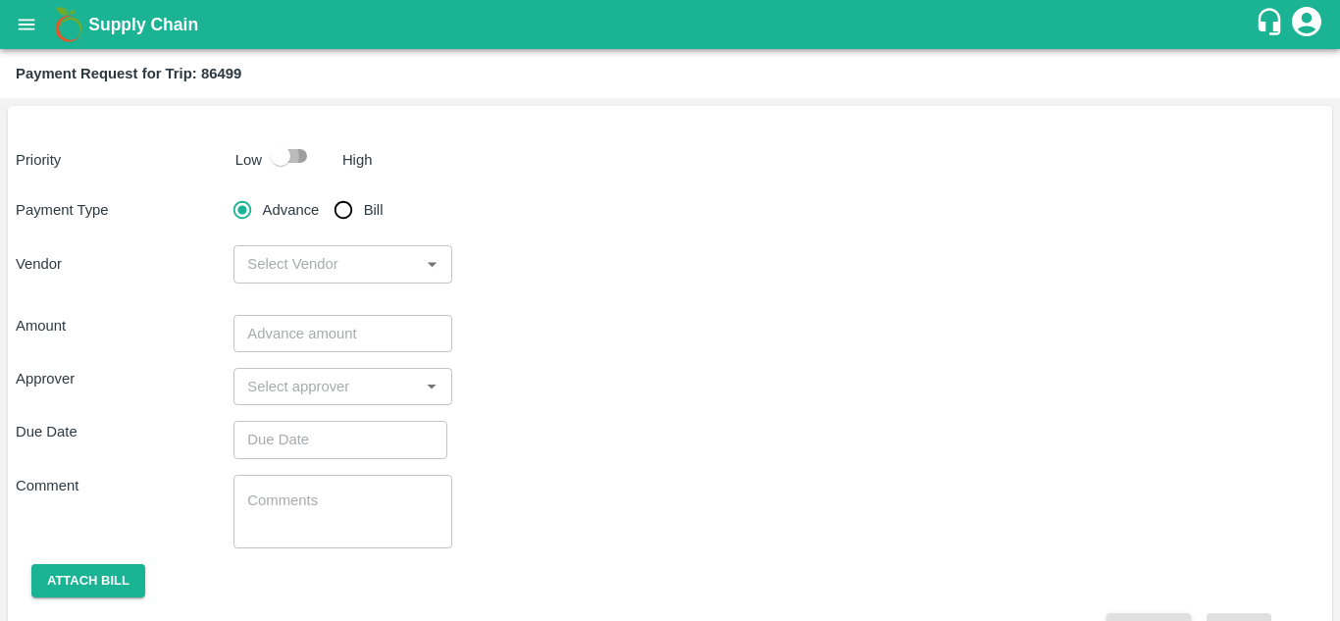
click at [295, 161] on input "checkbox" at bounding box center [281, 155] width 112 height 37
checkbox input "true"
click at [344, 216] on input "Bill" at bounding box center [343, 209] width 39 height 39
radio input "true"
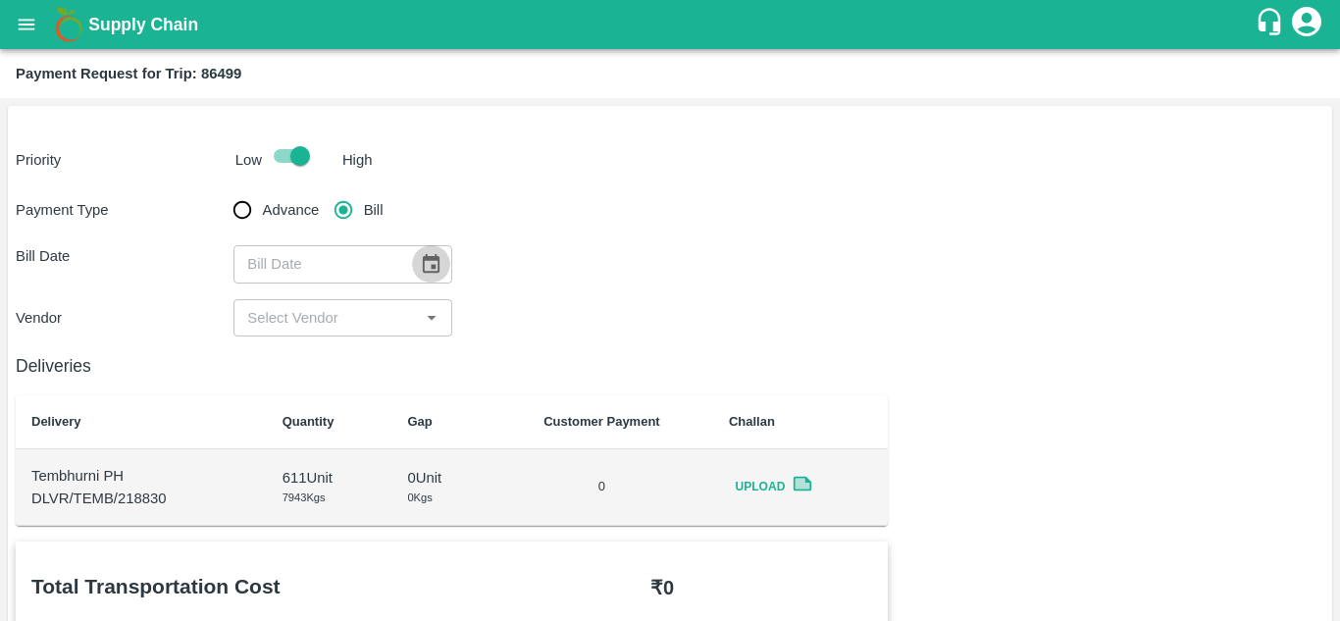
click at [443, 269] on button "Choose date" at bounding box center [430, 263] width 37 height 37
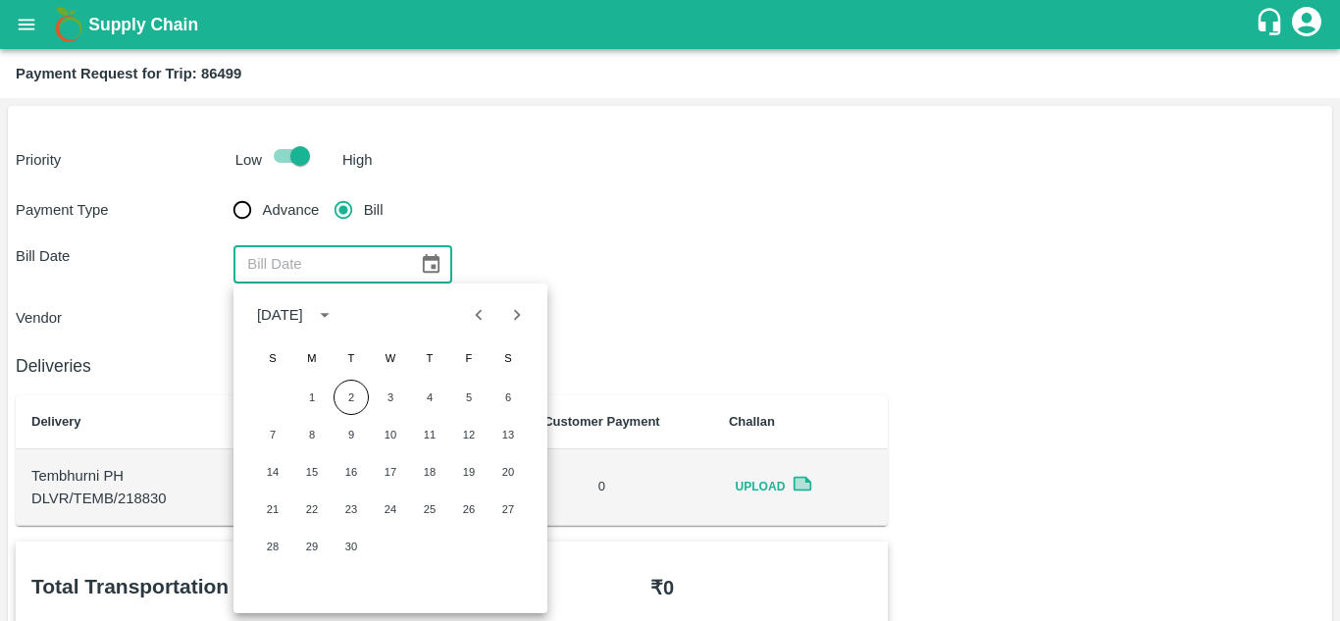
click at [478, 312] on icon "Previous month" at bounding box center [479, 315] width 22 height 22
click at [357, 511] on button "19" at bounding box center [350, 508] width 35 height 35
type input "19/08/2025"
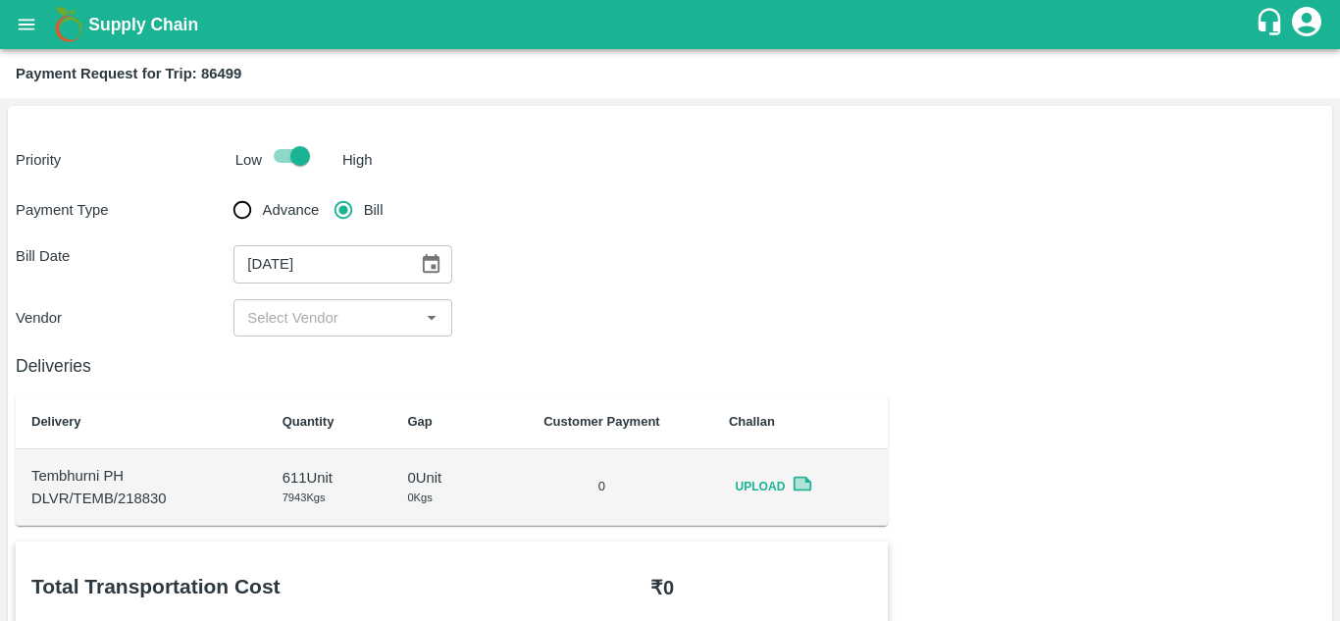
click at [353, 303] on div "​" at bounding box center [342, 317] width 218 height 37
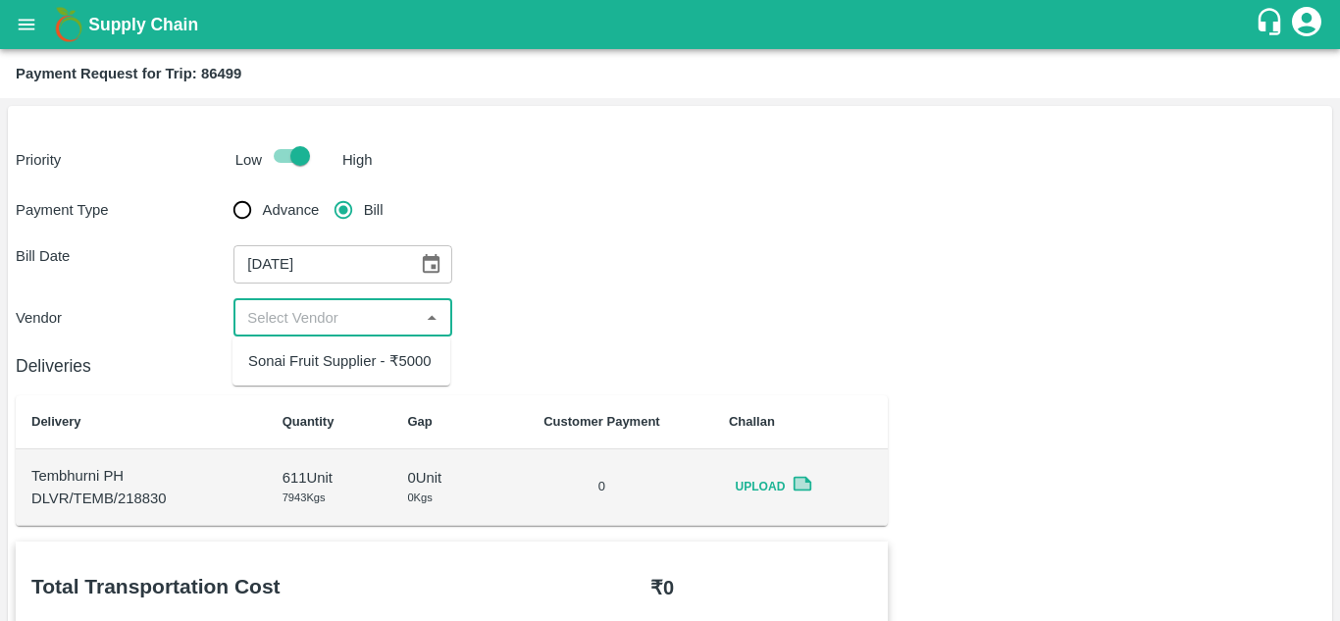
click at [369, 357] on div "Sonai Fruit Supplier - ₹5000" at bounding box center [339, 361] width 183 height 22
type input "Sonai Fruit Supplier - ₹5000"
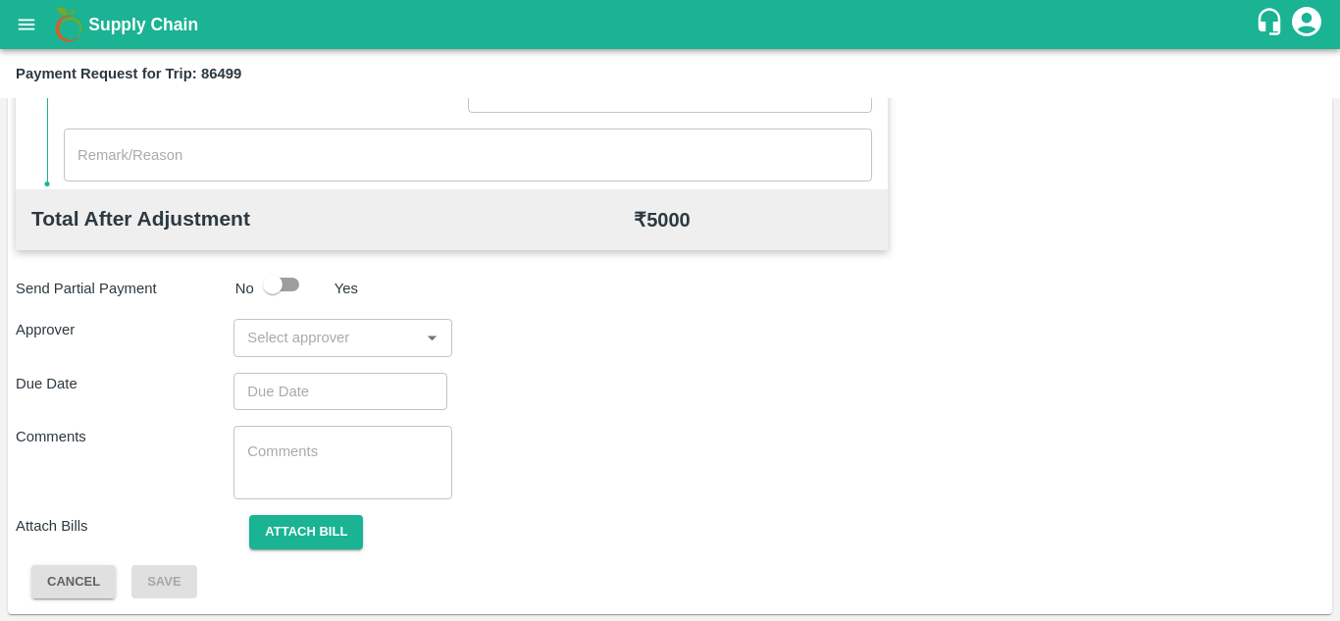
scroll to position [892, 0]
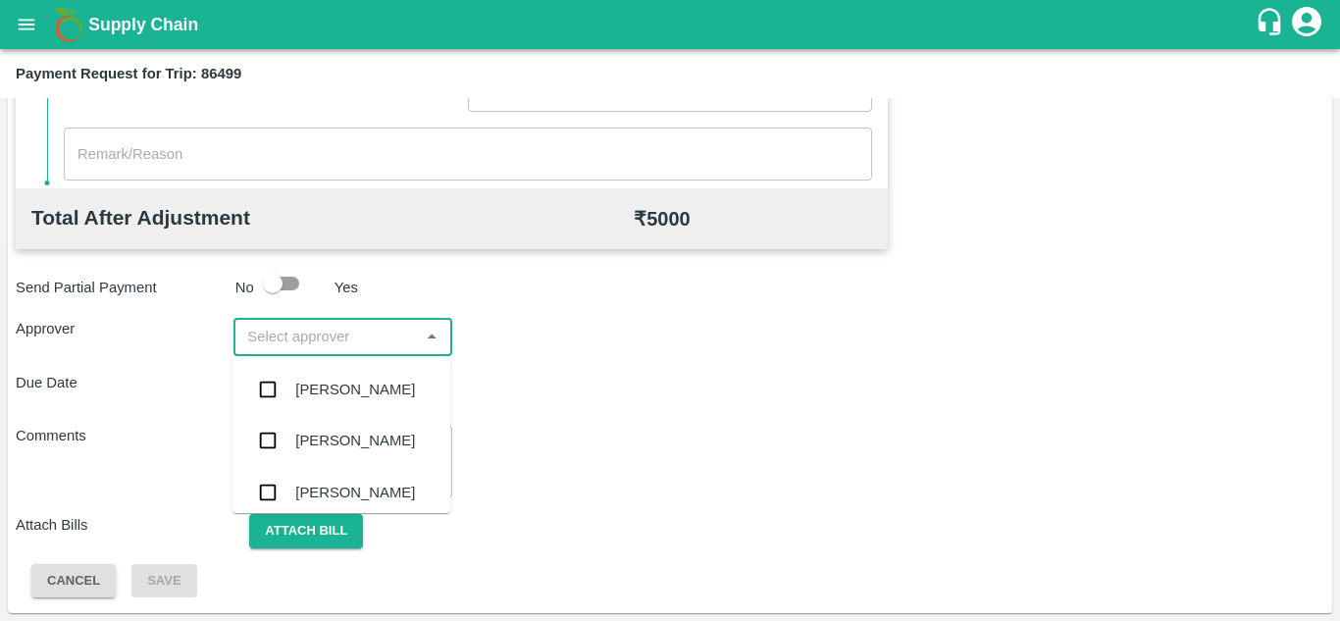
click at [284, 326] on input "input" at bounding box center [326, 336] width 174 height 25
type input "PRASA"
click at [364, 400] on div "Prasad Waghade" at bounding box center [355, 390] width 120 height 22
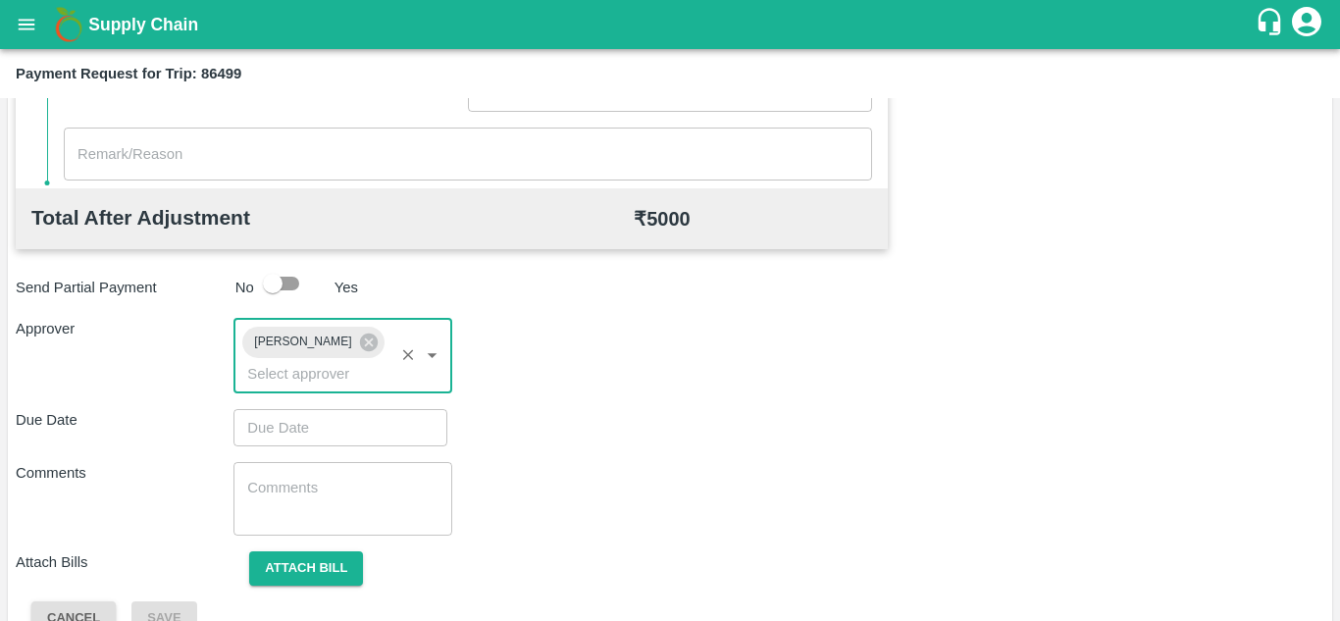
type input "DD/MM/YYYY hh:mm aa"
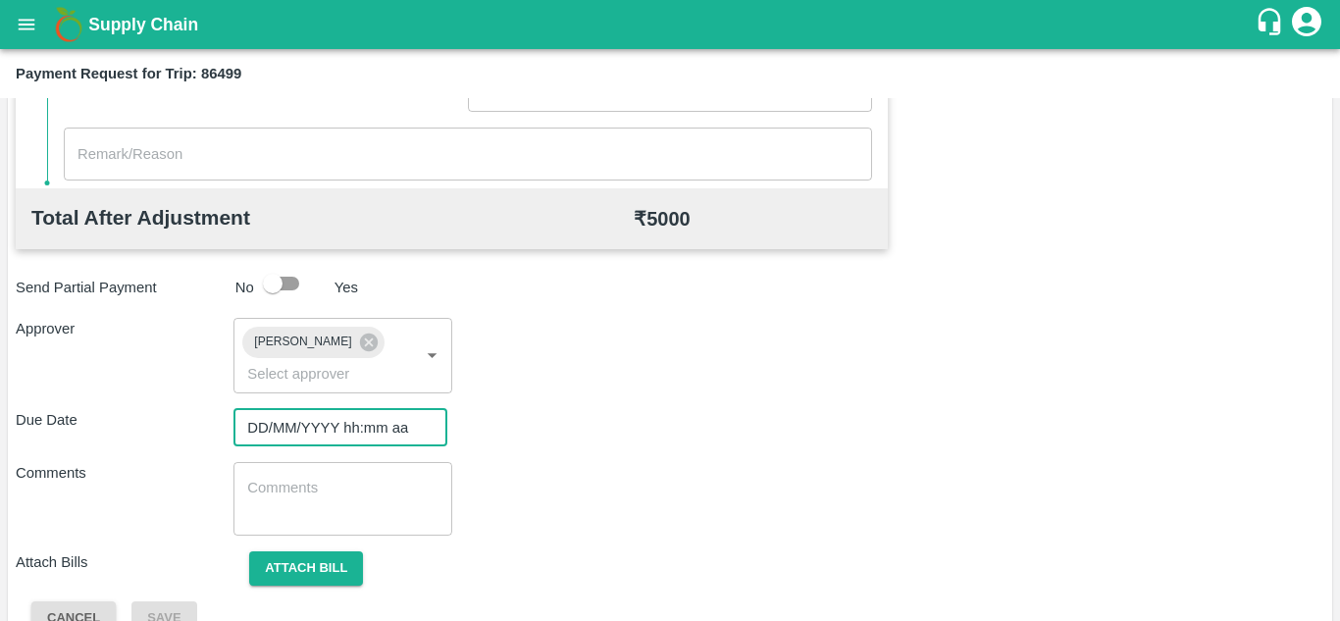
click at [285, 427] on input "DD/MM/YYYY hh:mm aa" at bounding box center [333, 427] width 200 height 37
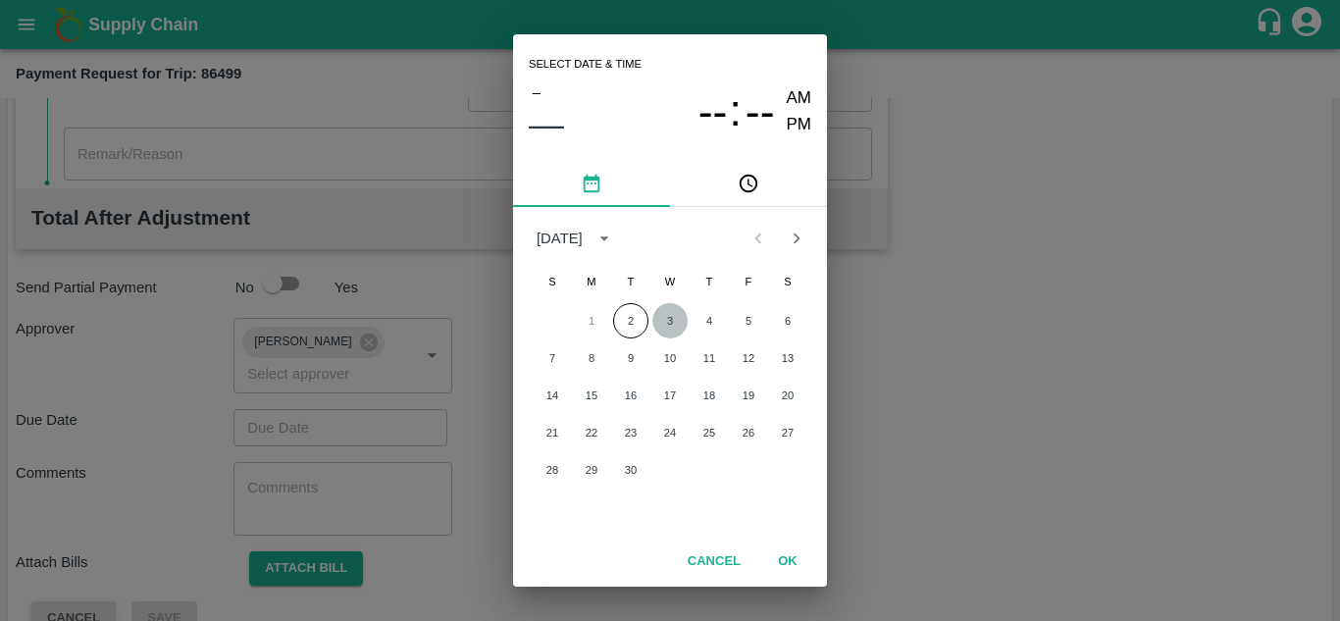
click at [669, 323] on button "3" at bounding box center [669, 320] width 35 height 35
type input "03/09/2025 12:00 AM"
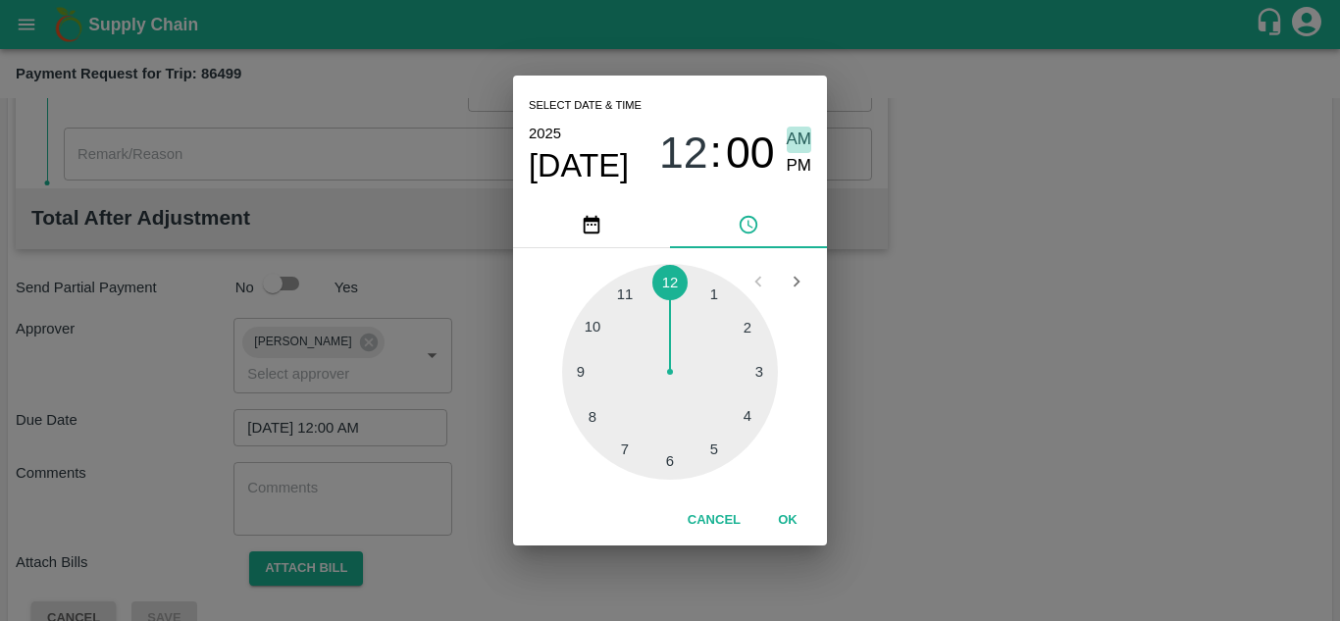
click at [796, 132] on span "AM" at bounding box center [798, 139] width 25 height 26
click at [791, 515] on button "OK" at bounding box center [787, 520] width 63 height 34
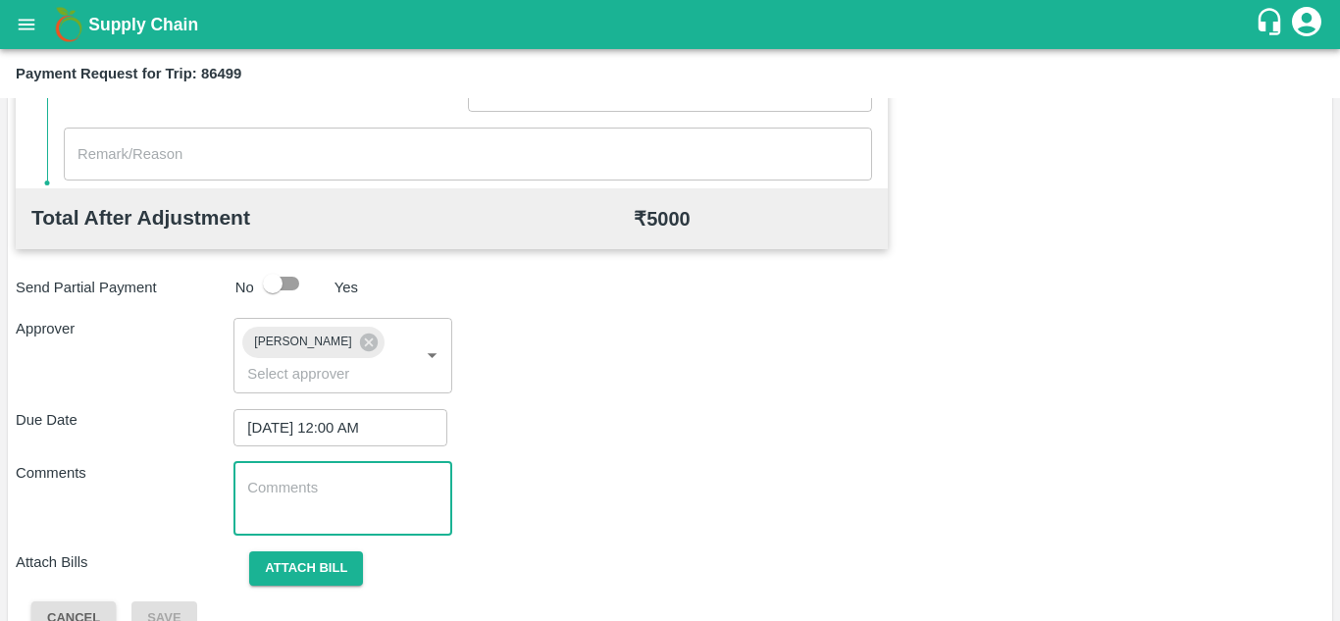
click at [302, 496] on textarea at bounding box center [342, 498] width 190 height 41
paste textarea "170514"
type textarea "1"
type textarea "t"
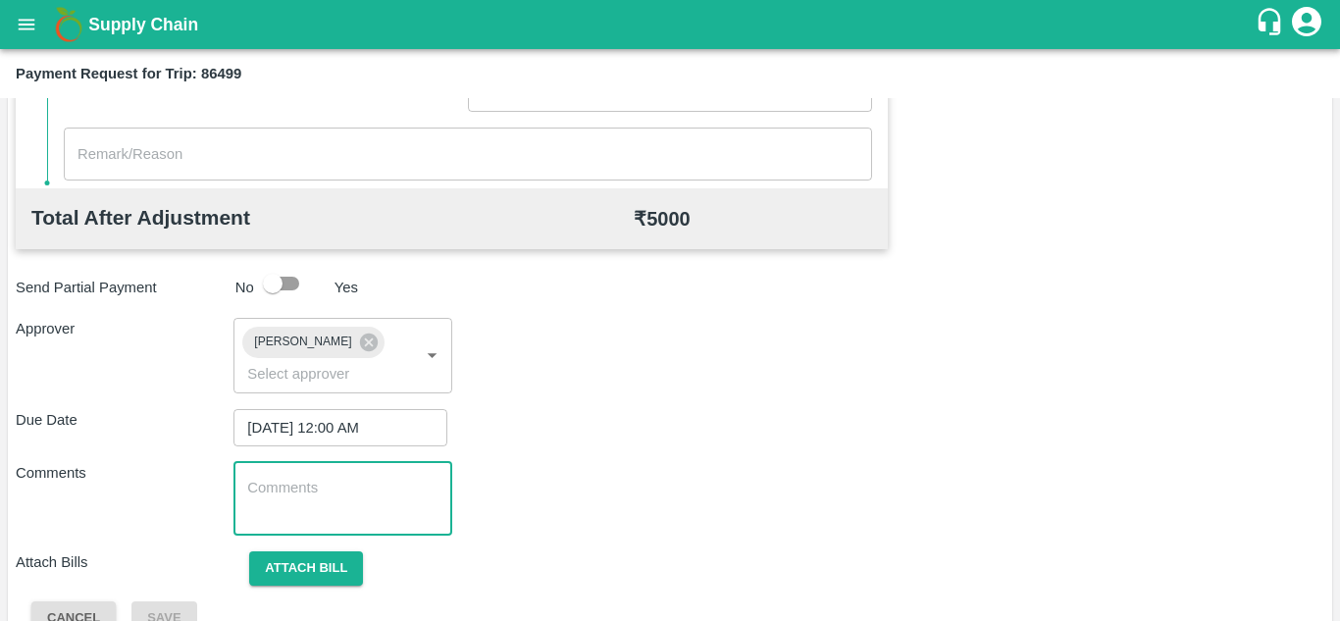
type textarea "t"
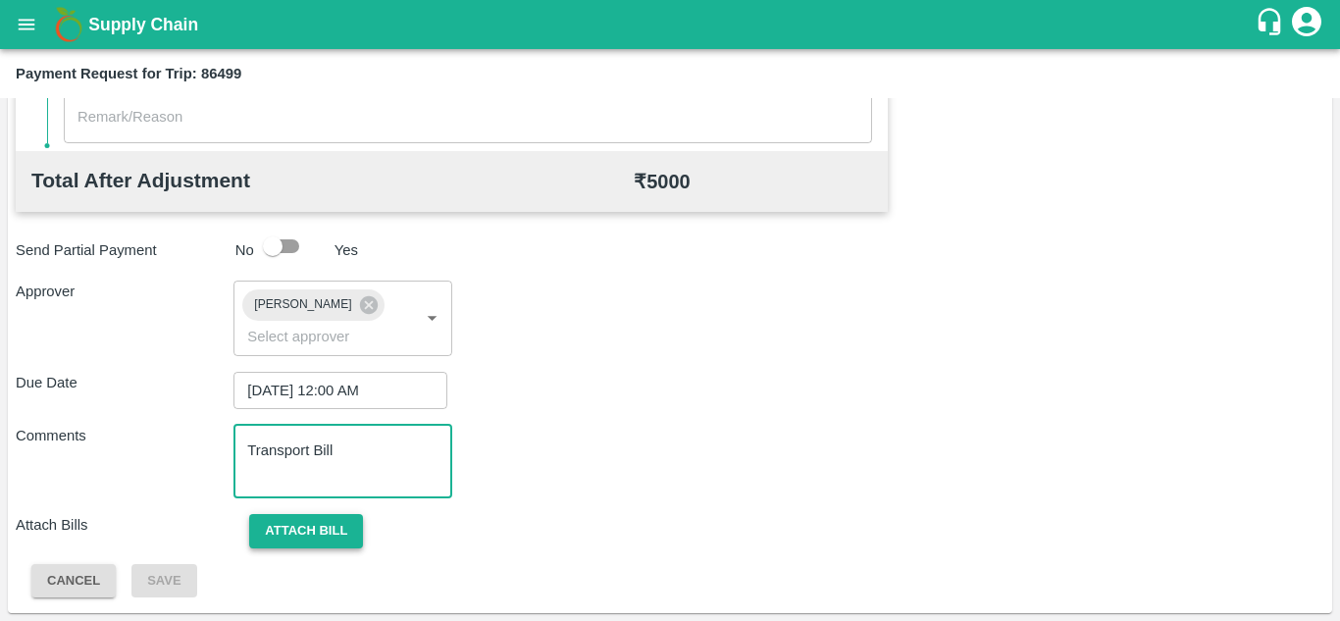
type textarea "Transport Bill"
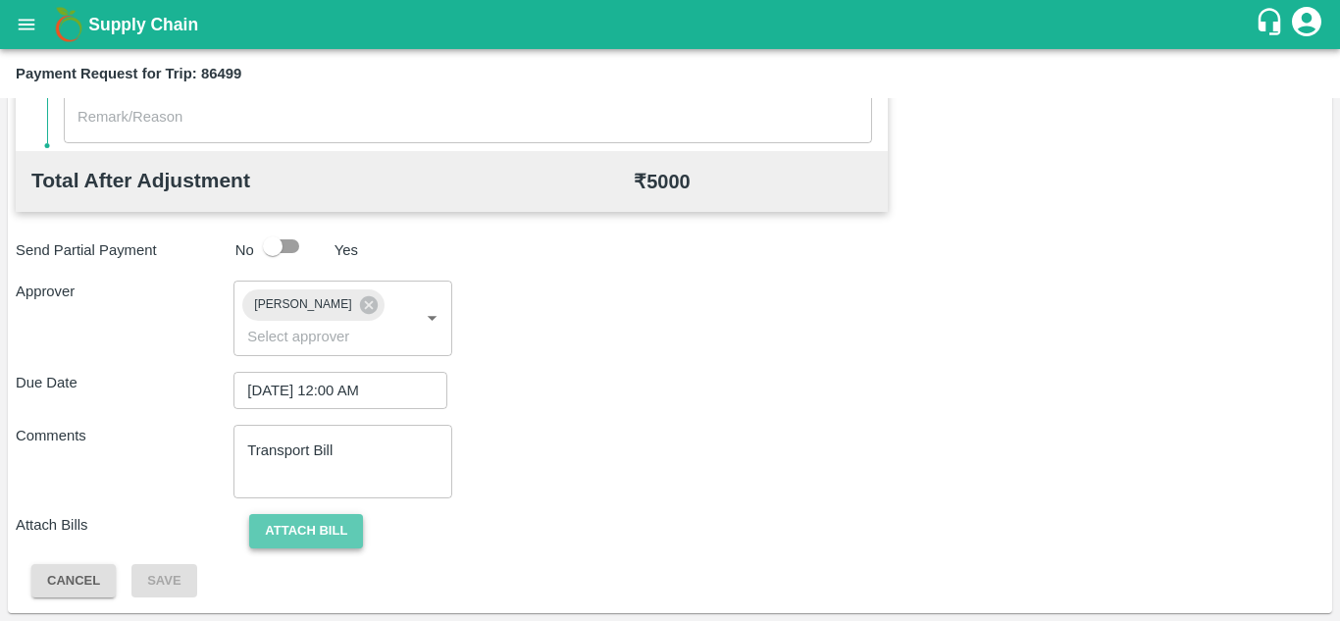
click at [308, 521] on button "Attach bill" at bounding box center [306, 531] width 114 height 34
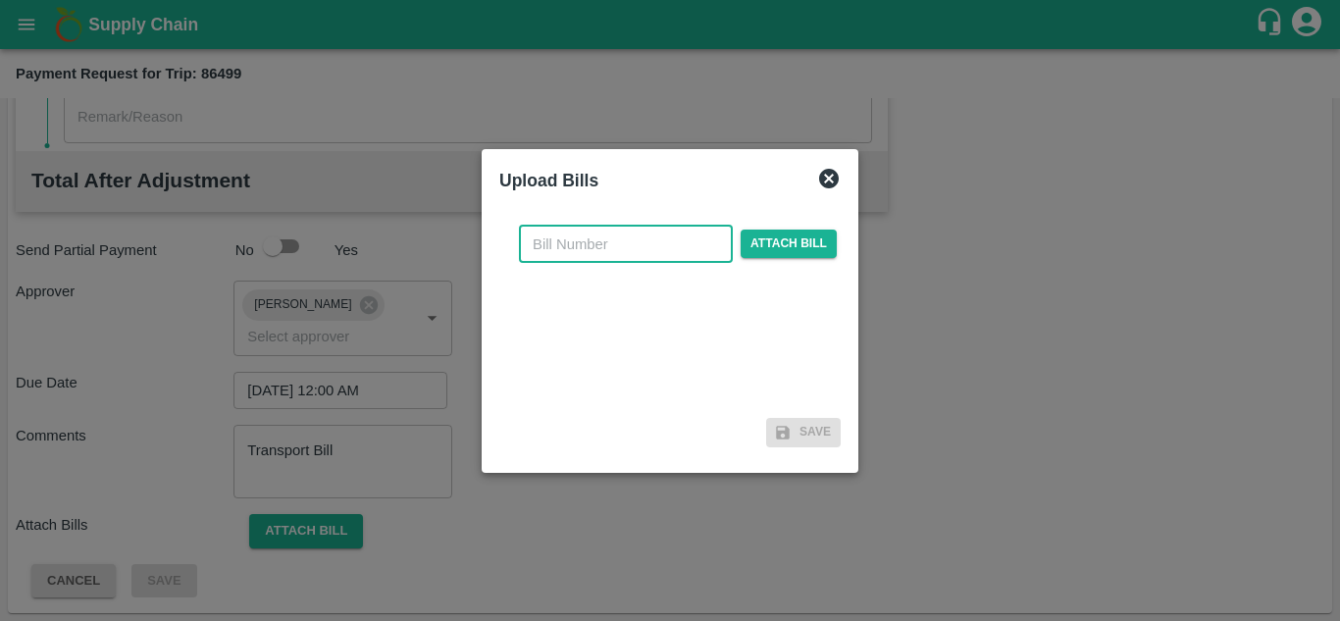
click at [543, 235] on input "text" at bounding box center [626, 244] width 214 height 37
type input "1197"
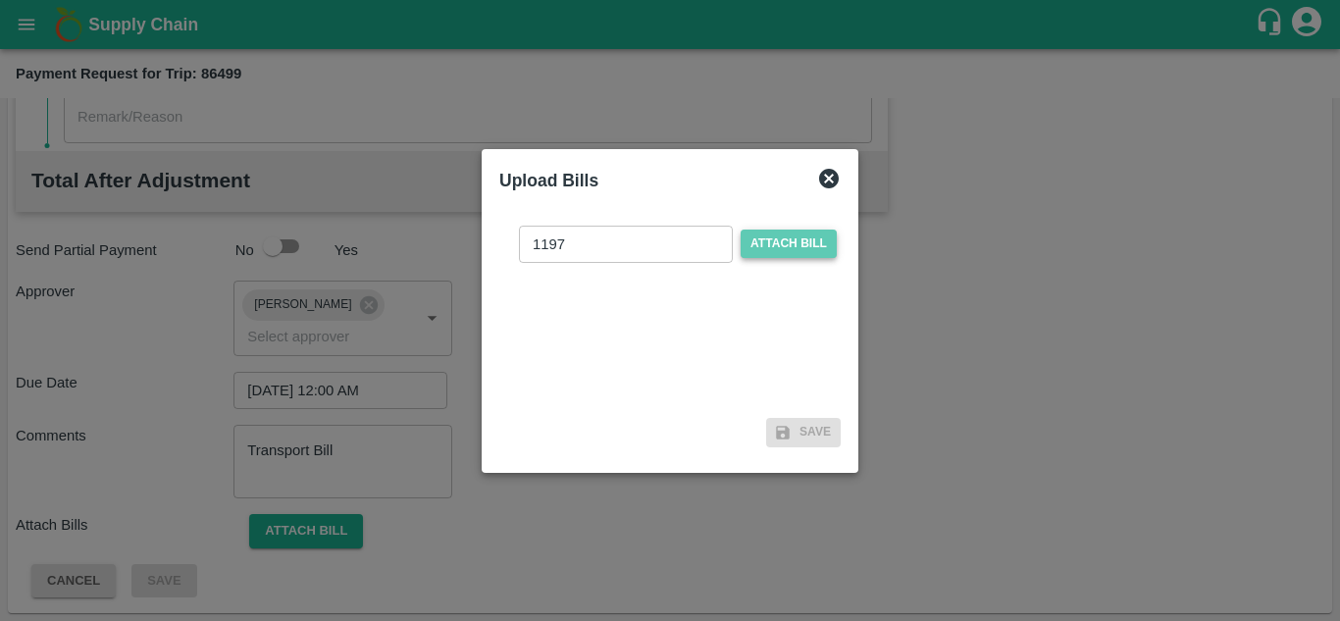
click at [811, 233] on span "Attach bill" at bounding box center [788, 243] width 96 height 28
click at [0, 0] on input "Attach bill" at bounding box center [0, 0] width 0 height 0
click at [763, 238] on span "Attach bill" at bounding box center [788, 243] width 96 height 28
click at [0, 0] on input "Attach bill" at bounding box center [0, 0] width 0 height 0
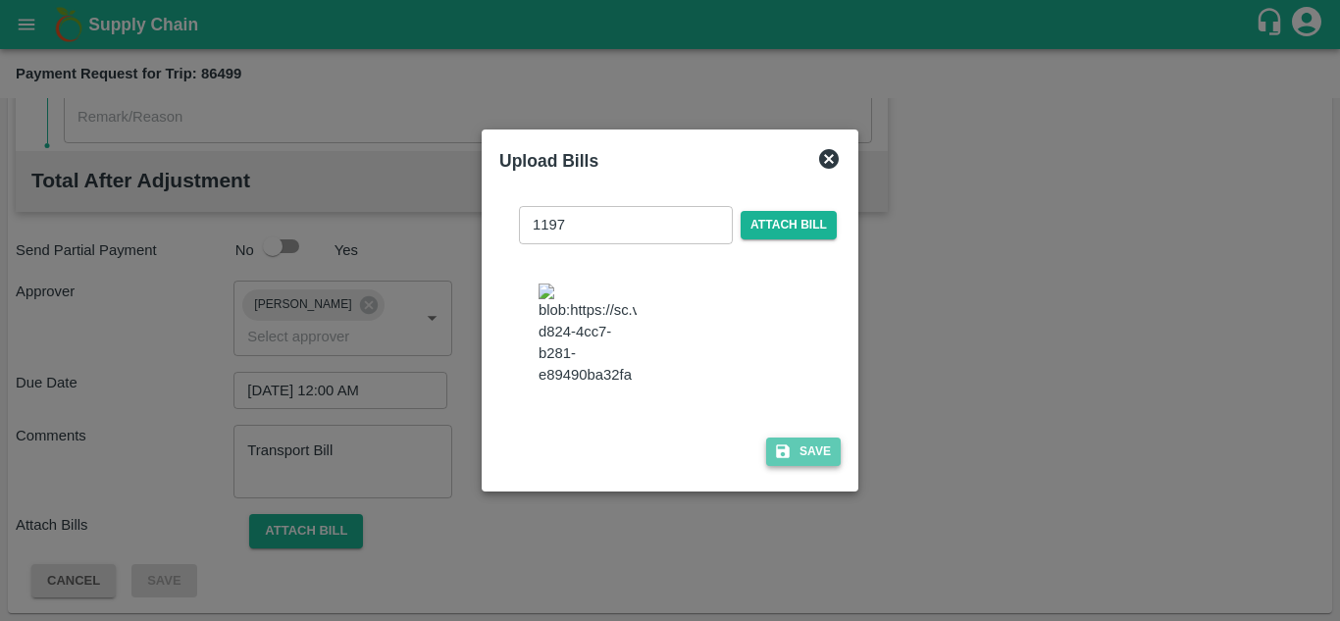
click at [812, 448] on button "Save" at bounding box center [803, 451] width 75 height 28
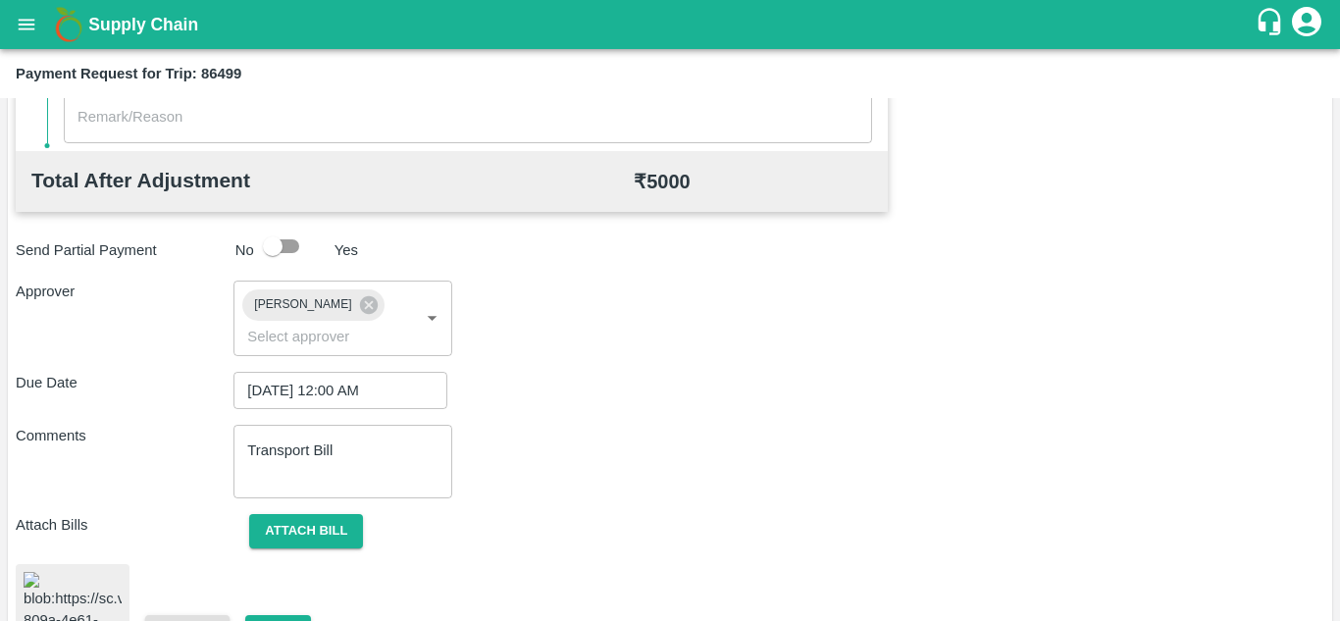
scroll to position [1043, 0]
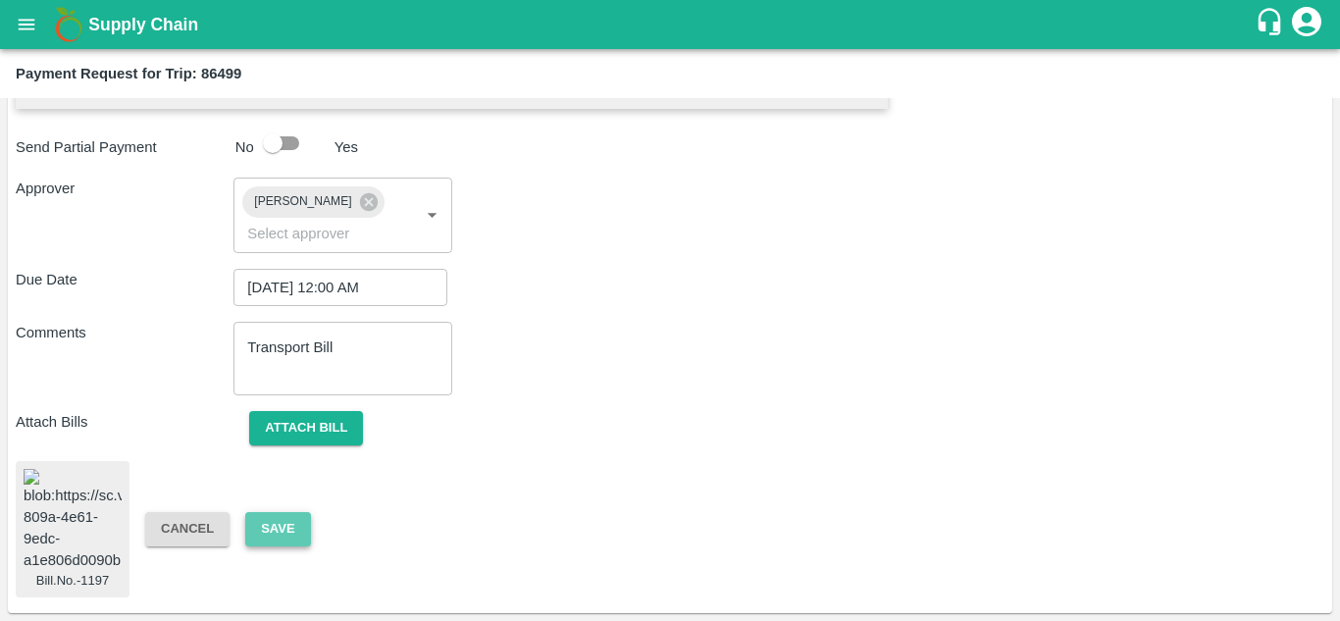
click at [277, 527] on button "Save" at bounding box center [277, 529] width 65 height 34
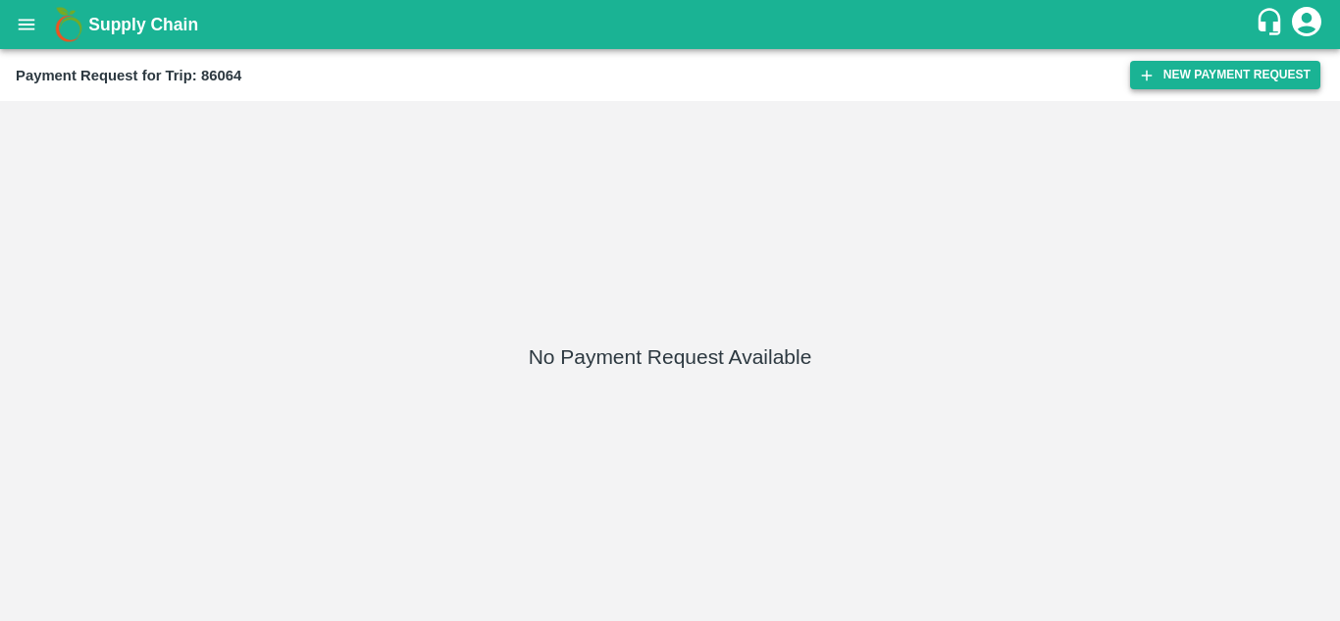
click at [1229, 74] on button "New Payment Request" at bounding box center [1225, 75] width 190 height 28
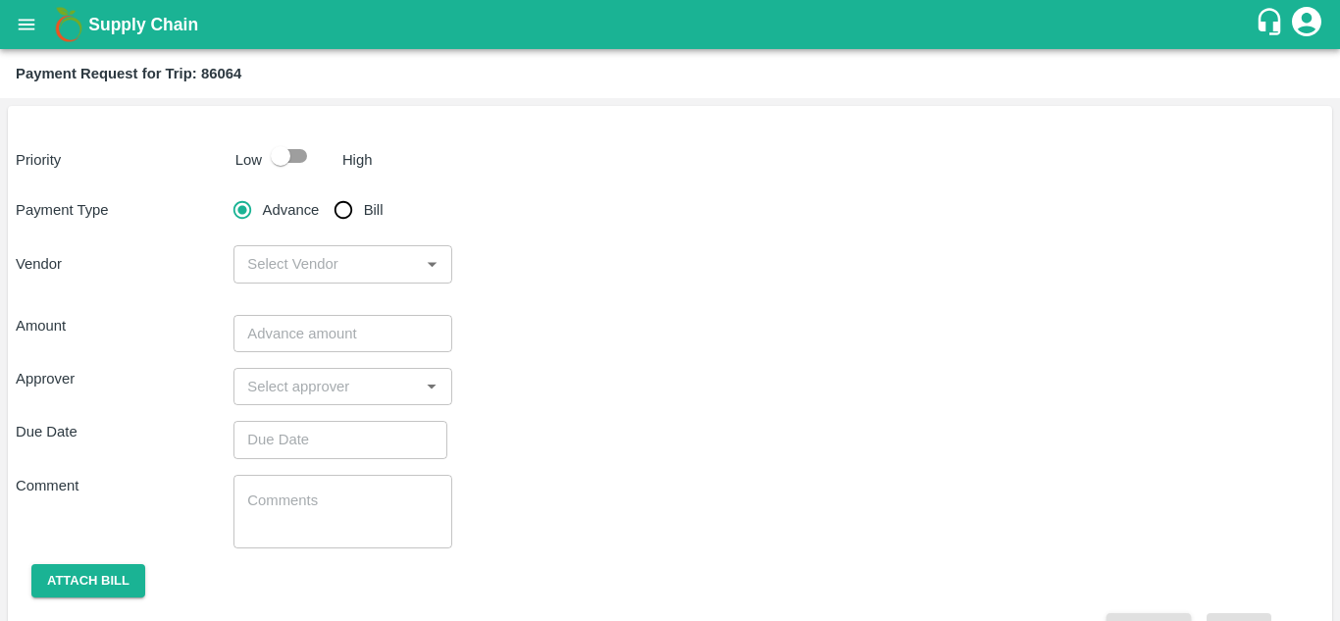
click at [294, 153] on input "checkbox" at bounding box center [281, 155] width 112 height 37
checkbox input "true"
click at [340, 204] on input "Bill" at bounding box center [343, 209] width 39 height 39
radio input "true"
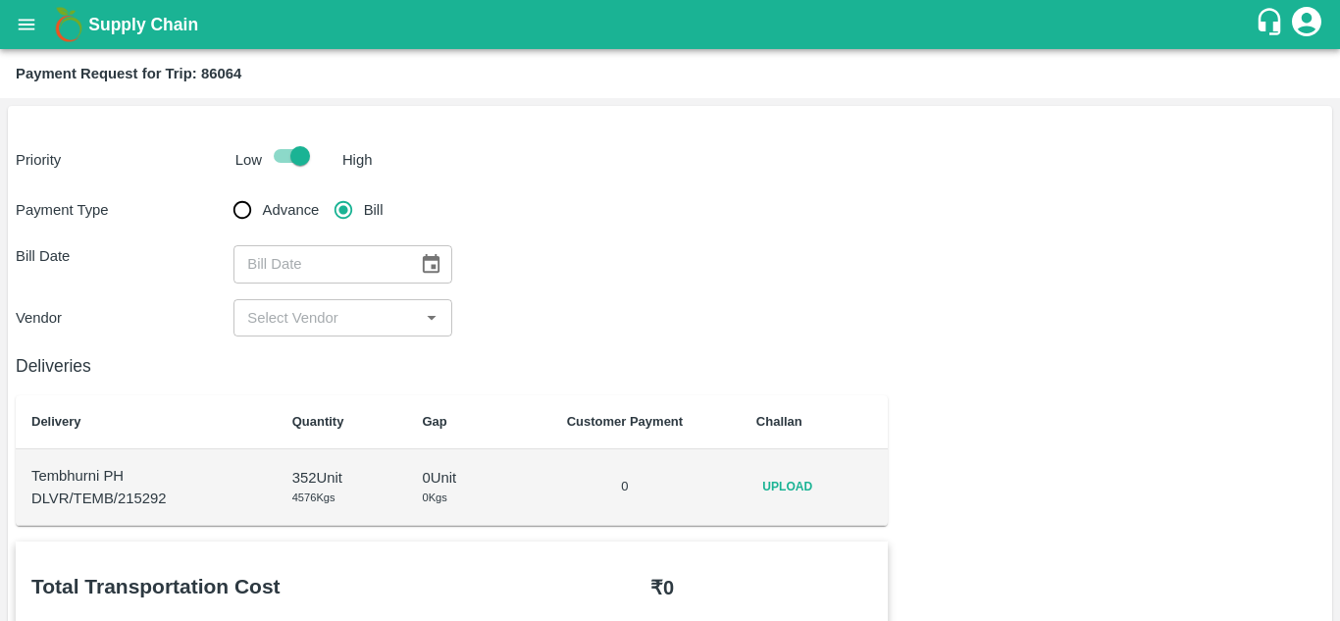
click at [420, 261] on icon "Choose date" at bounding box center [431, 264] width 22 height 22
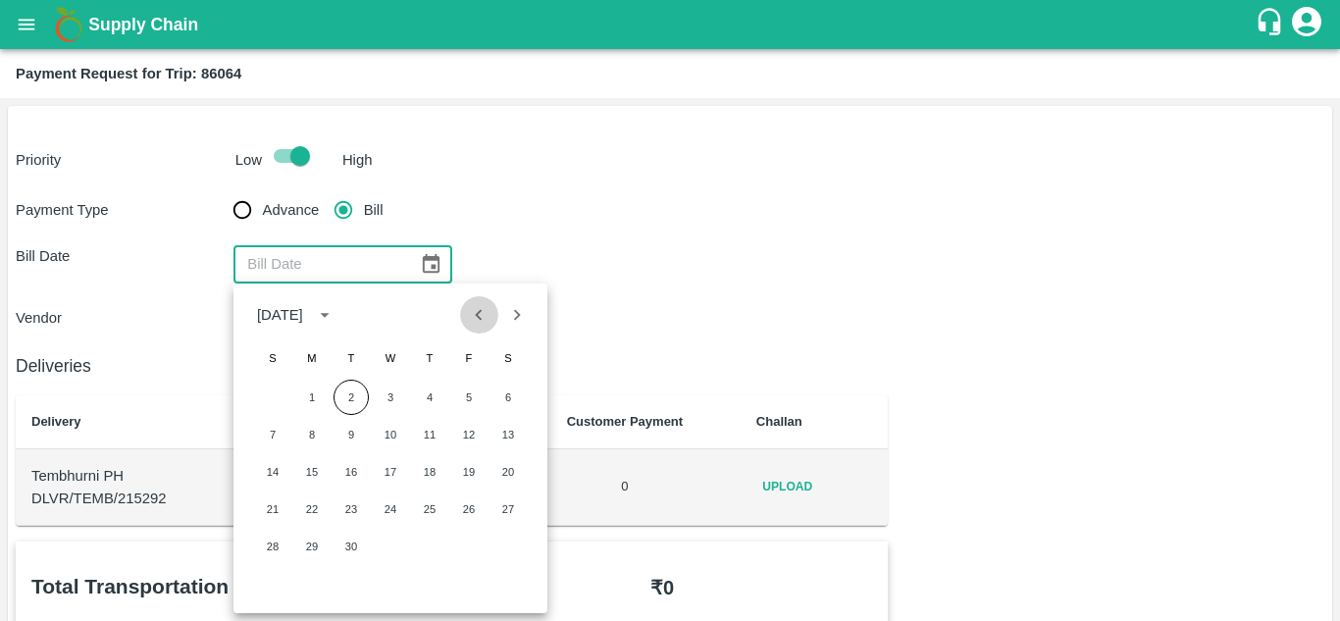
click at [478, 312] on icon "Previous month" at bounding box center [479, 315] width 22 height 22
click at [459, 390] on button "1" at bounding box center [468, 396] width 35 height 35
type input "[DATE]"
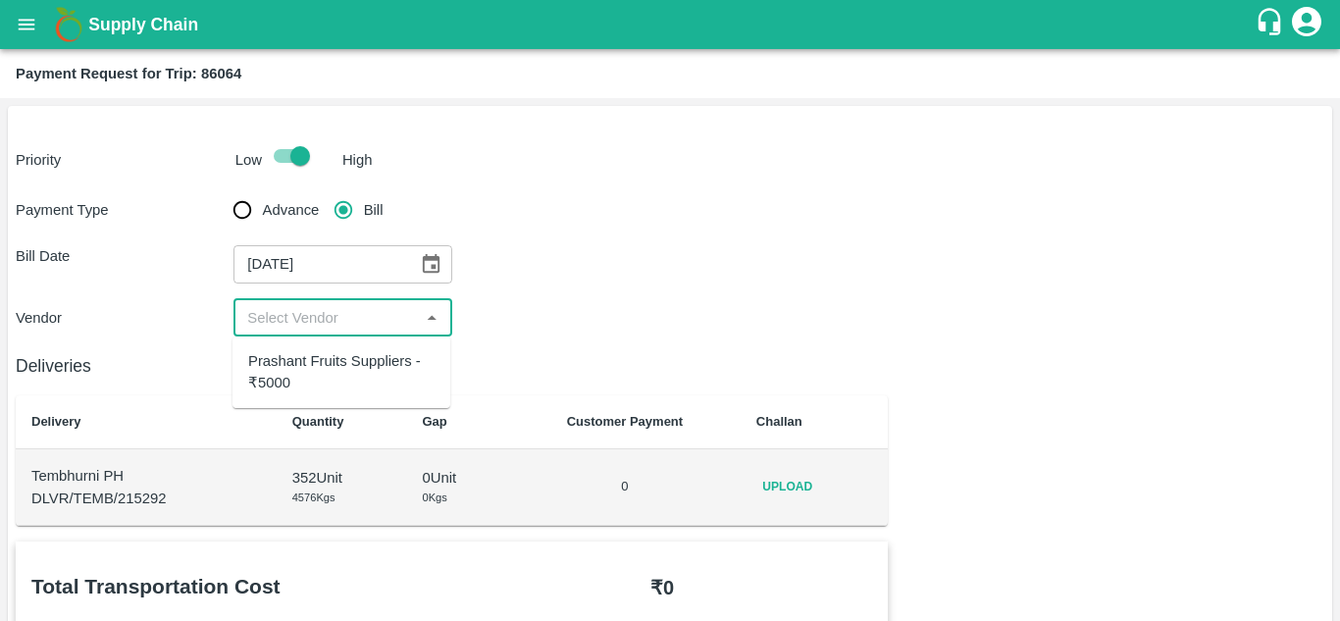
click at [318, 318] on input "input" at bounding box center [326, 317] width 174 height 25
click at [320, 370] on div "Prashant Fruits Suppliers - ₹5000" at bounding box center [341, 372] width 186 height 44
type input "Prashant Fruits Suppliers - ₹5000"
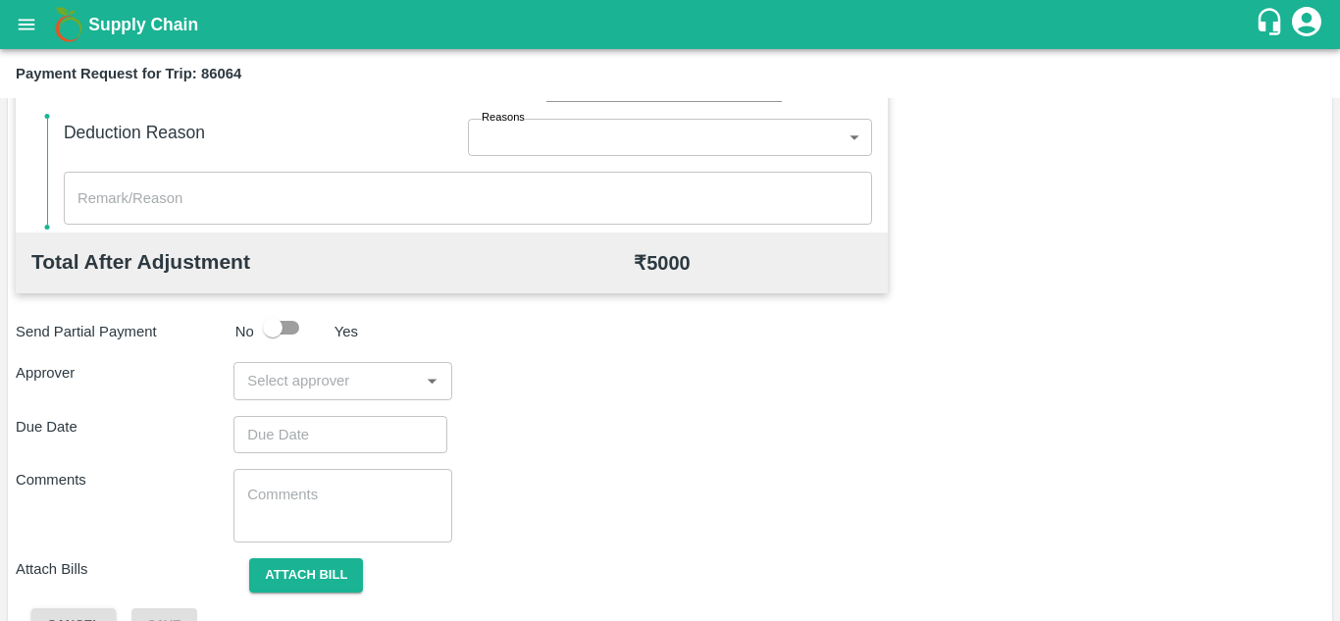
scroll to position [892, 0]
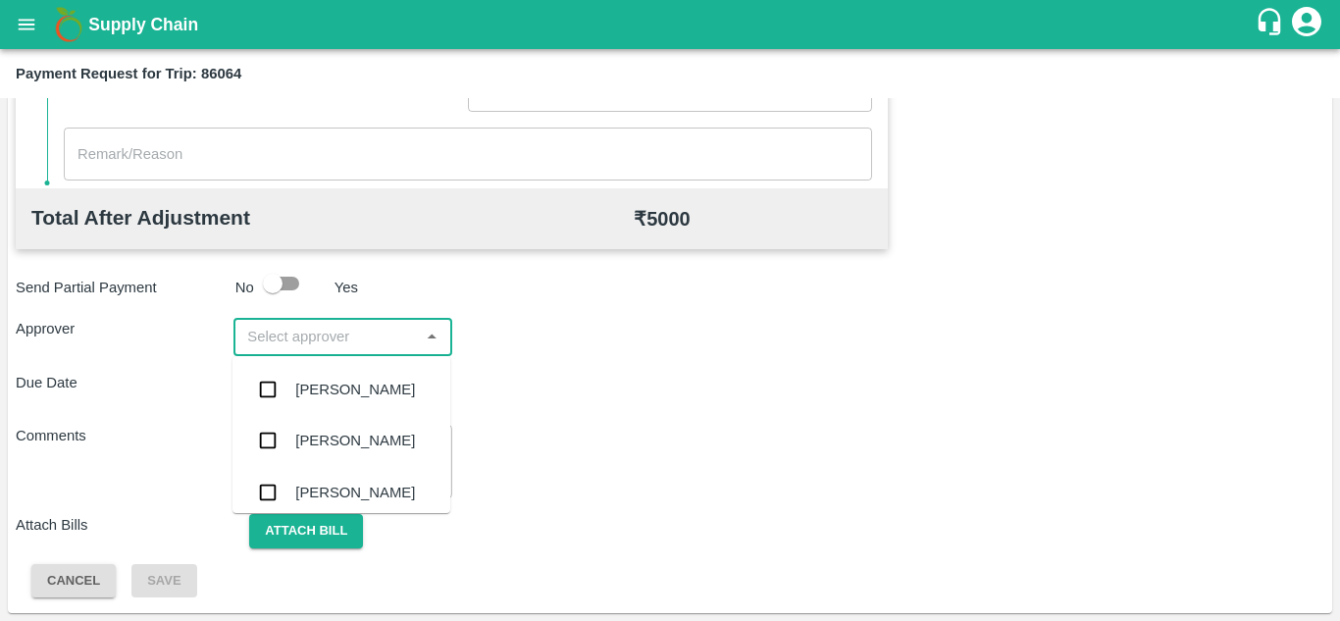
click at [348, 335] on input "input" at bounding box center [326, 336] width 174 height 25
type input "prasa"
click at [346, 387] on div "Prasad Waghade" at bounding box center [355, 390] width 120 height 22
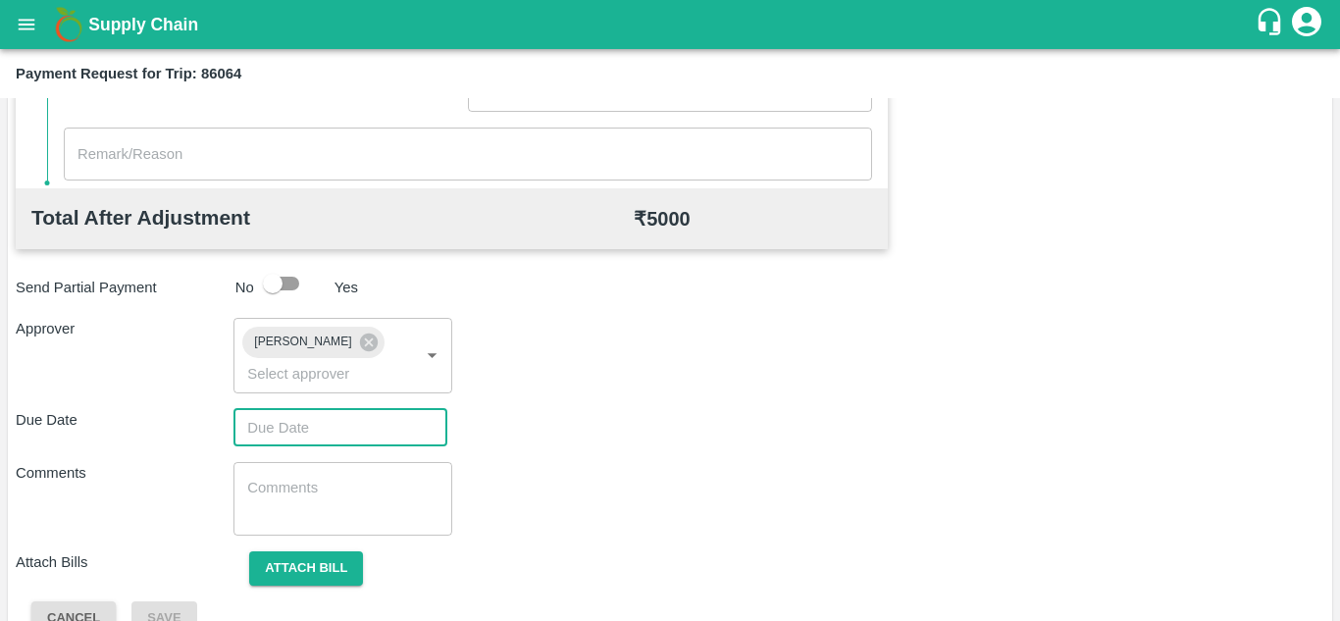
type input "DD/MM/YYYY hh:mm aa"
click at [295, 425] on input "DD/MM/YYYY hh:mm aa" at bounding box center [333, 427] width 200 height 37
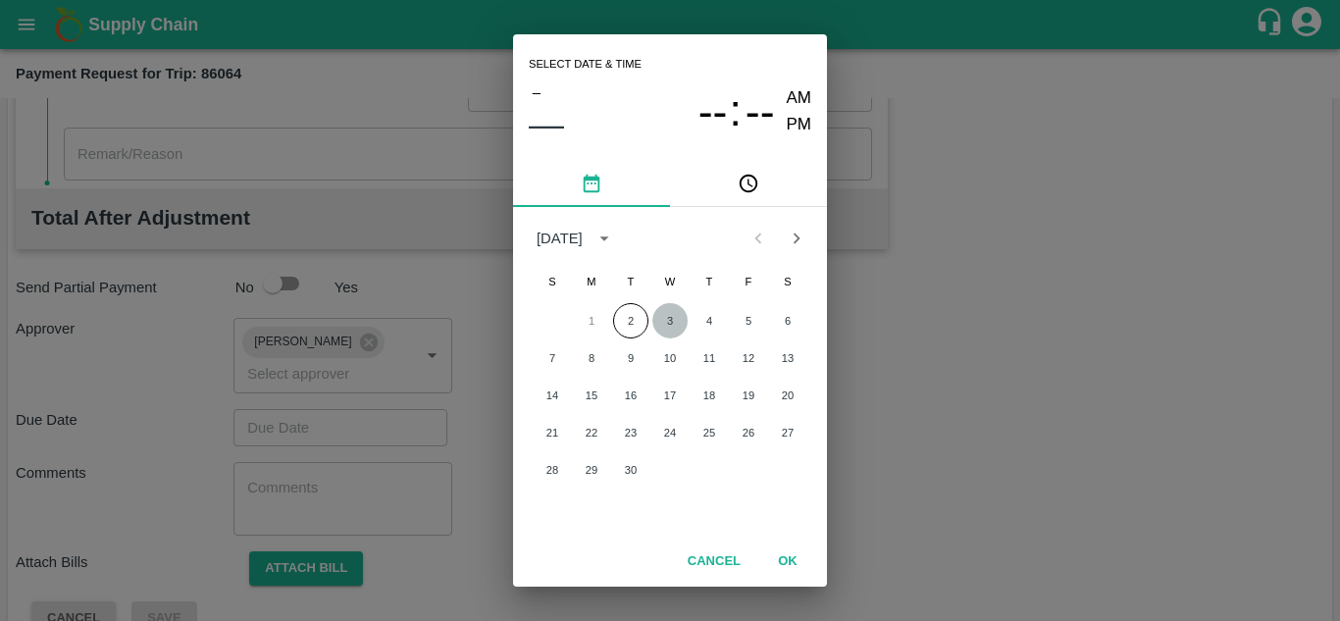
click at [663, 324] on button "3" at bounding box center [669, 320] width 35 height 35
type input "03/09/2025 12:00 AM"
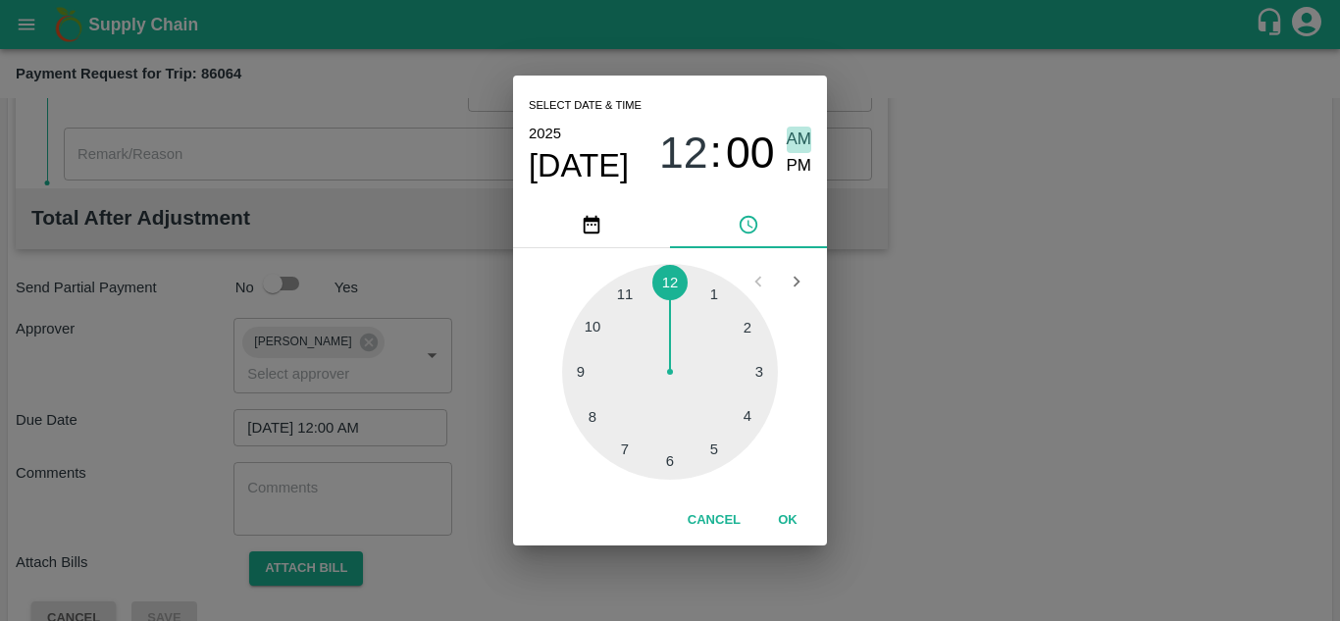
click at [798, 137] on span "AM" at bounding box center [798, 139] width 25 height 26
click at [790, 518] on button "OK" at bounding box center [787, 520] width 63 height 34
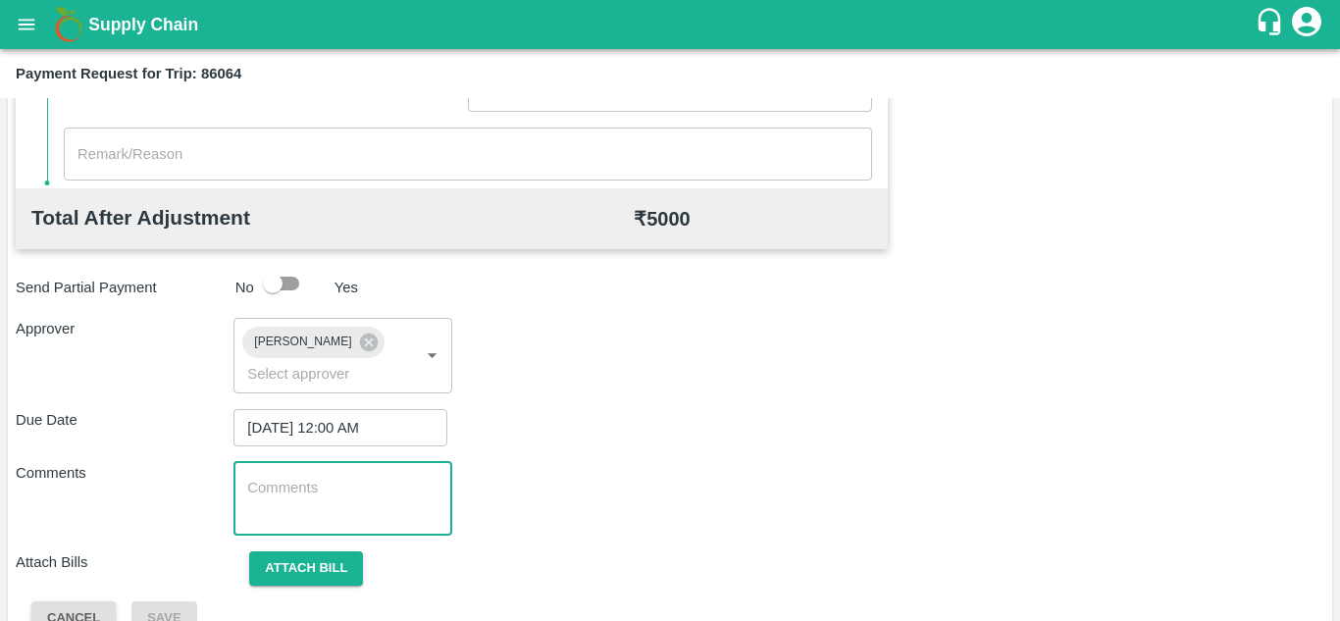
click at [293, 483] on textarea at bounding box center [342, 498] width 190 height 41
paste textarea "170514"
type textarea "1"
type textarea "Transport Bill"
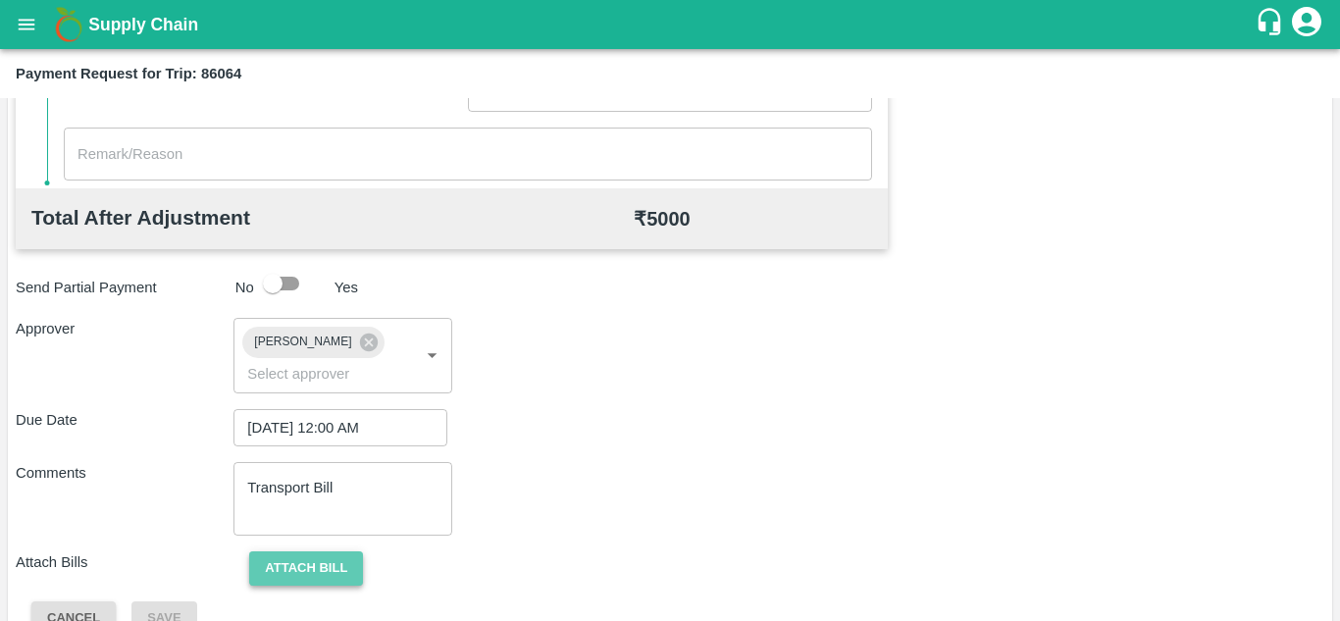
click at [332, 563] on button "Attach bill" at bounding box center [306, 568] width 114 height 34
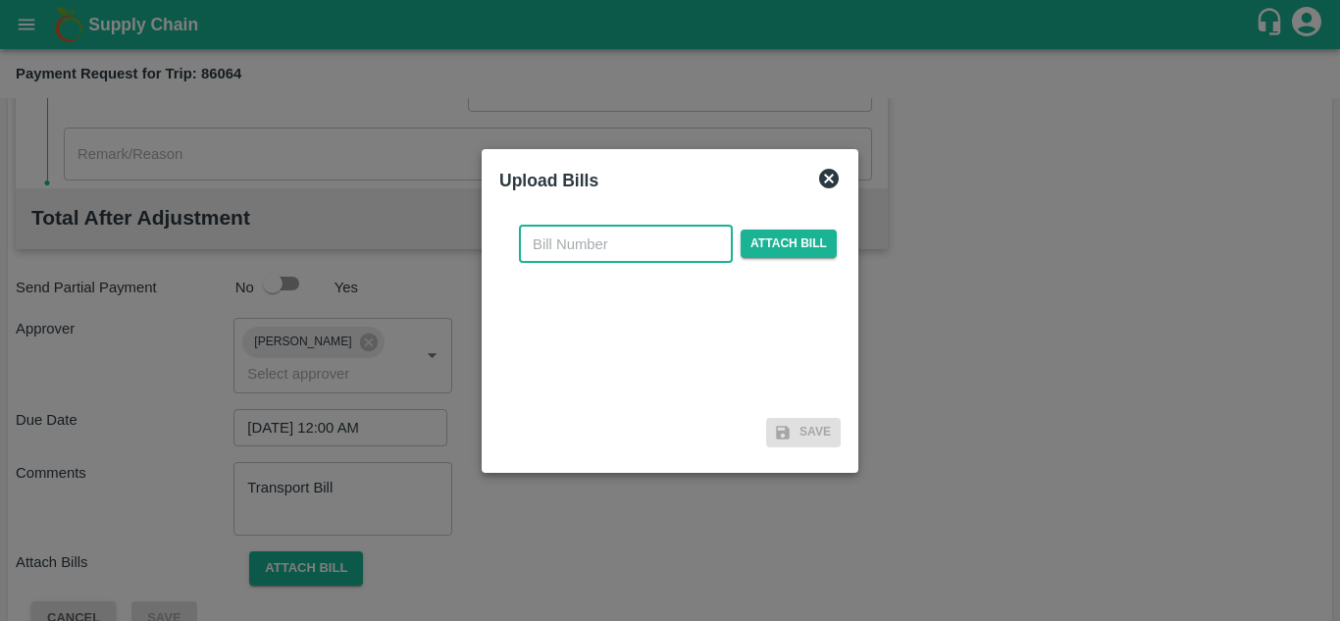
click at [557, 242] on input "text" at bounding box center [626, 244] width 214 height 37
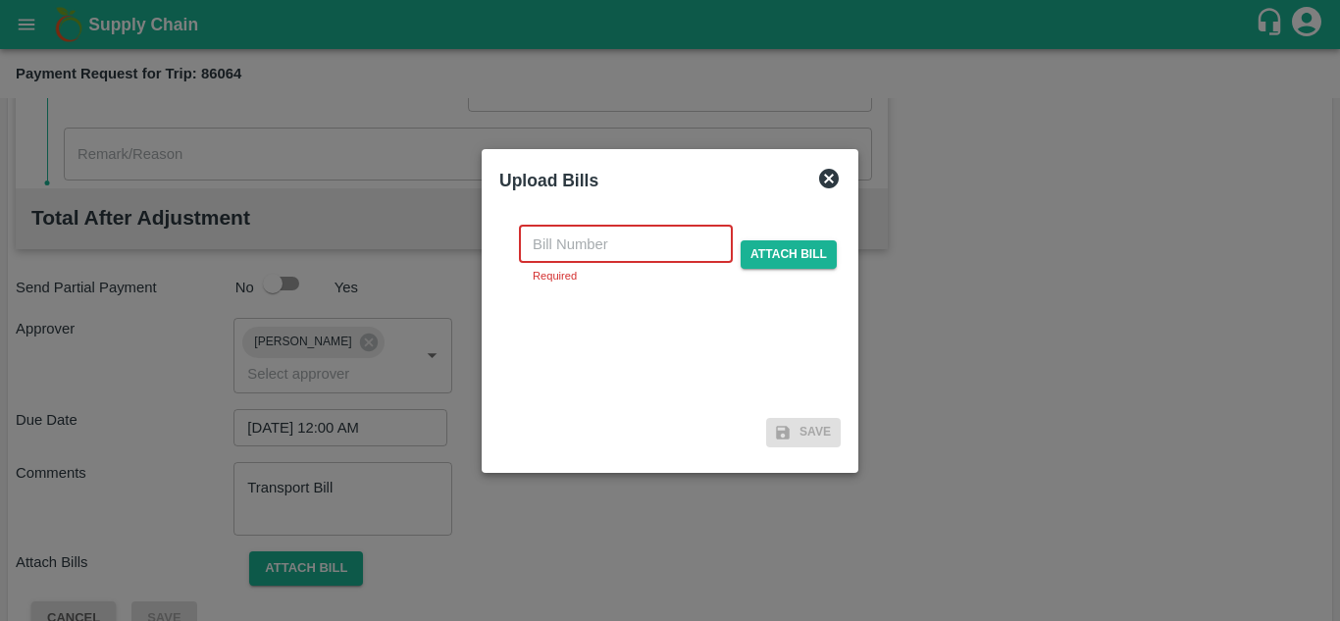
click at [553, 252] on input "text" at bounding box center [626, 244] width 214 height 37
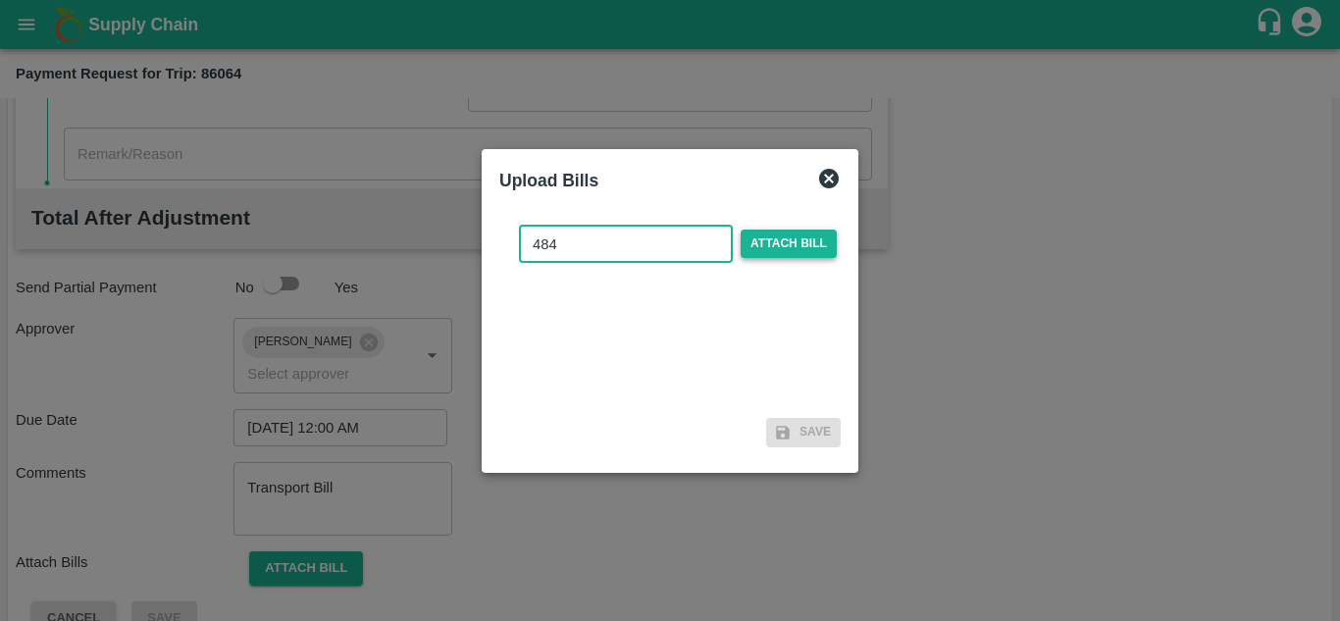
type input "484"
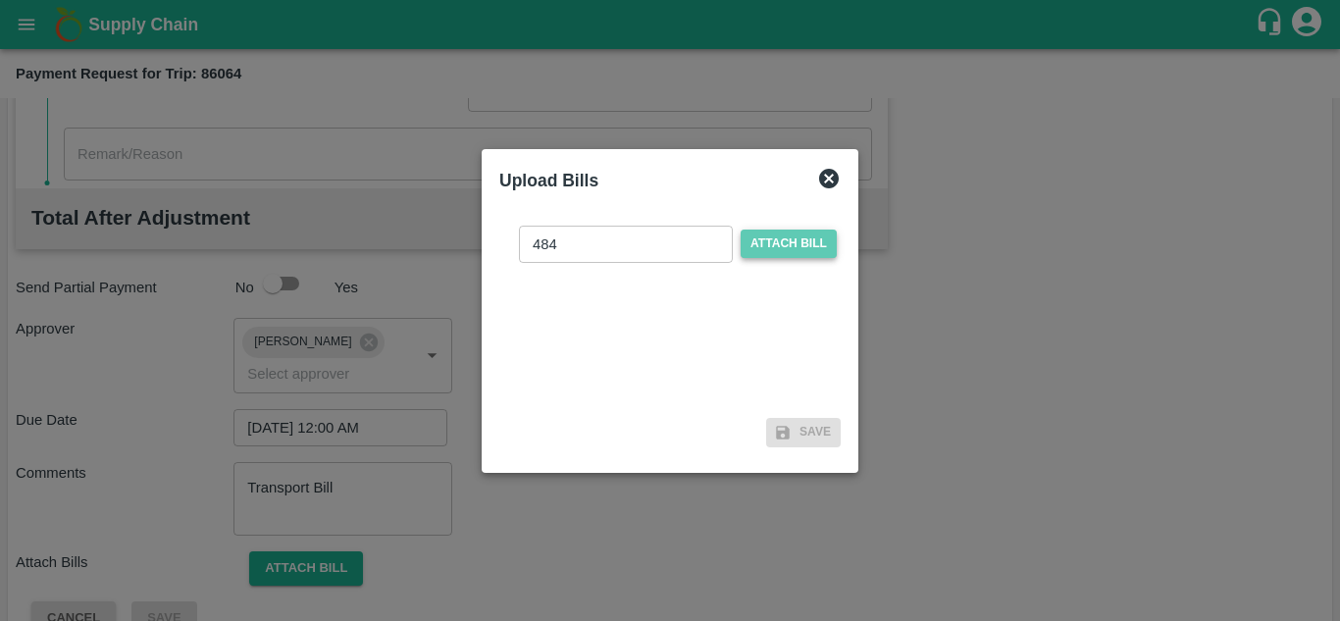
click at [772, 243] on span "Attach bill" at bounding box center [788, 243] width 96 height 28
click at [0, 0] on input "Attach bill" at bounding box center [0, 0] width 0 height 0
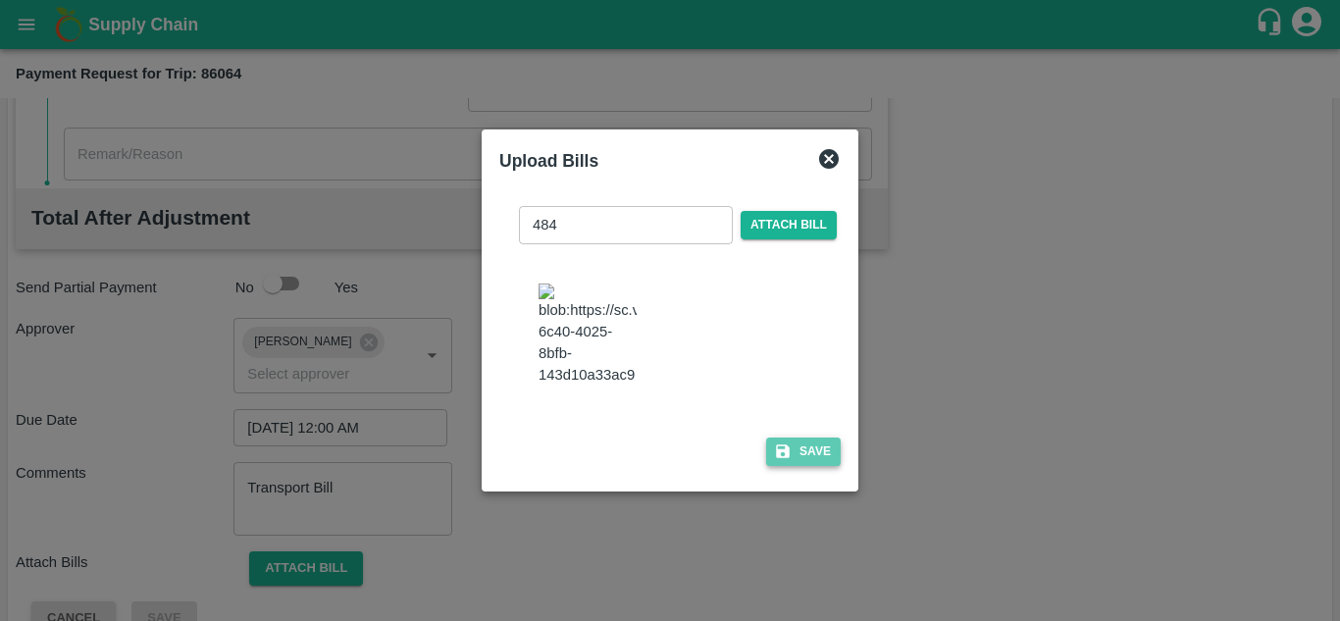
click at [815, 465] on button "Save" at bounding box center [803, 451] width 75 height 28
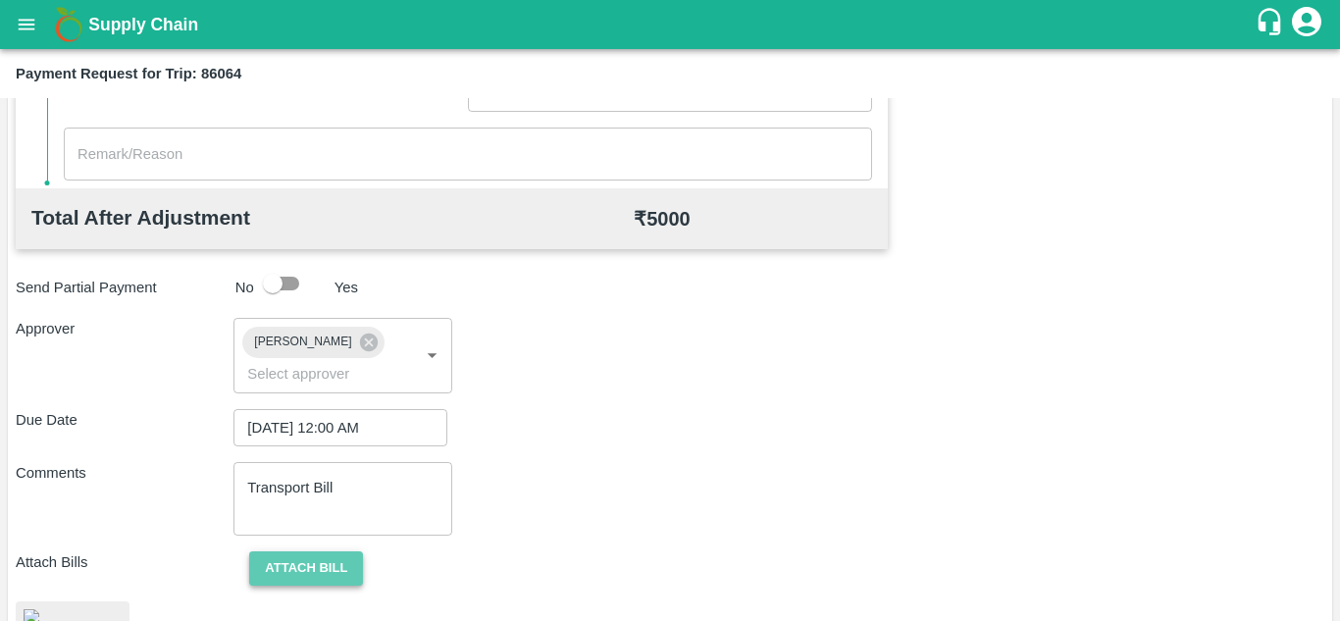
click at [319, 557] on button "Attach bill" at bounding box center [306, 568] width 114 height 34
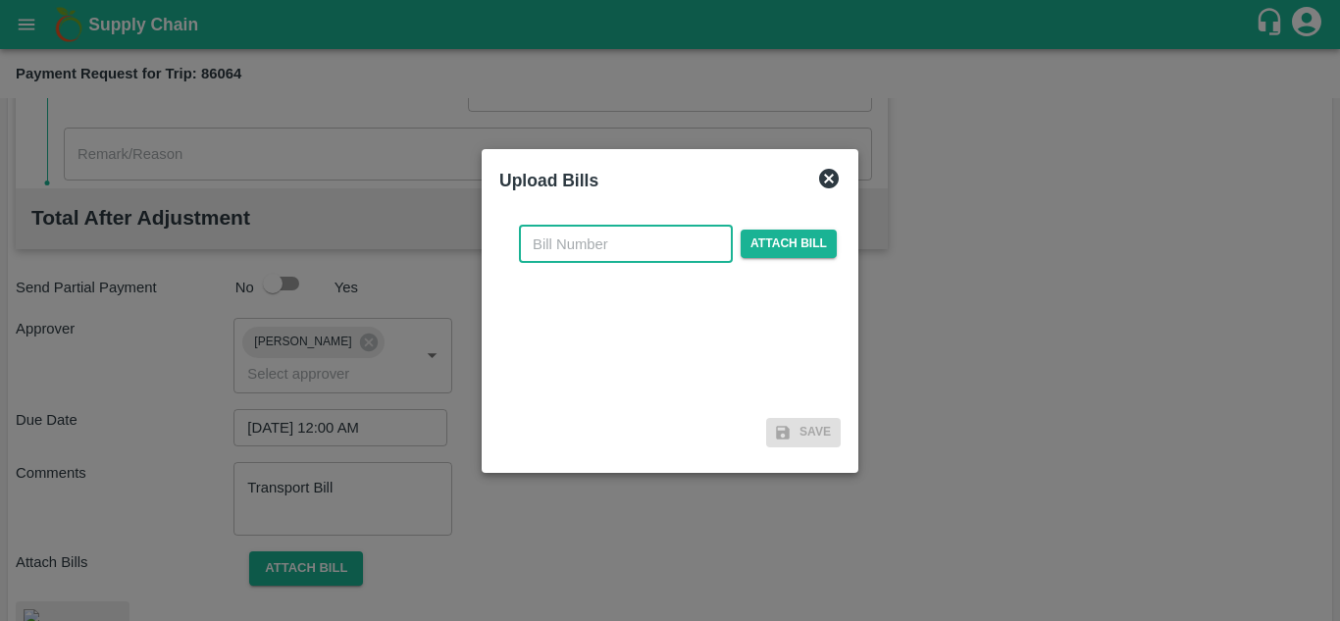
click at [579, 246] on input "text" at bounding box center [626, 244] width 214 height 37
type input "483"
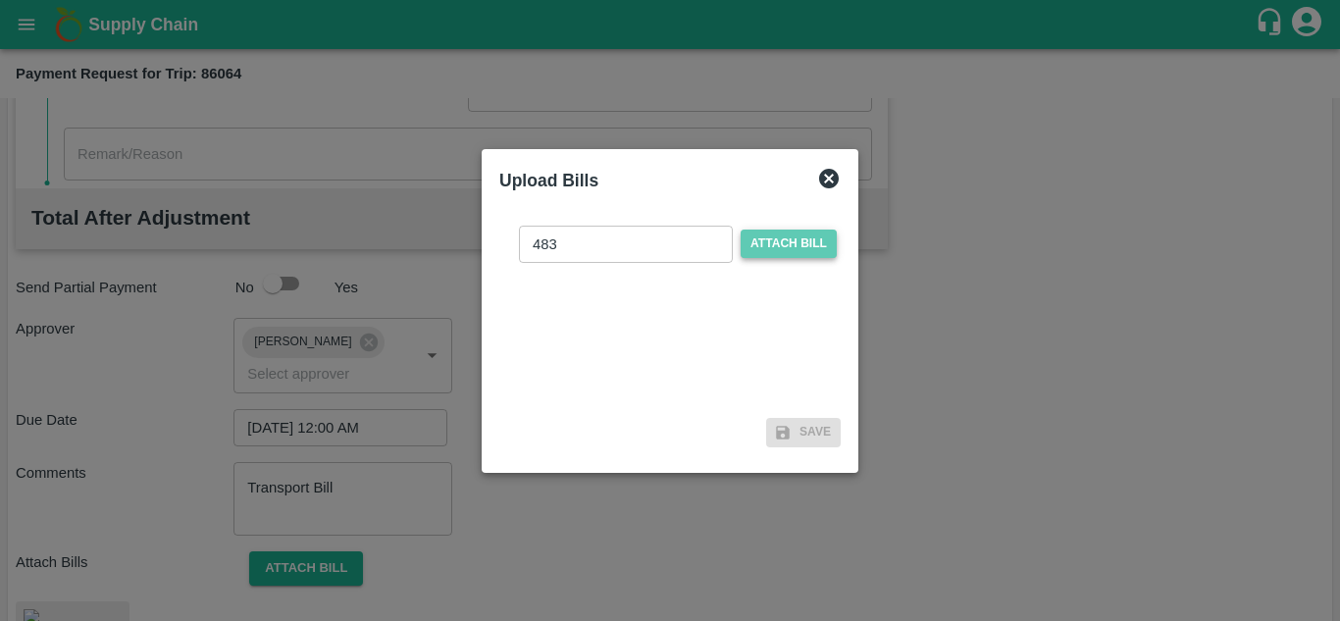
click at [814, 230] on span "Attach bill" at bounding box center [788, 243] width 96 height 28
click at [0, 0] on input "Attach bill" at bounding box center [0, 0] width 0 height 0
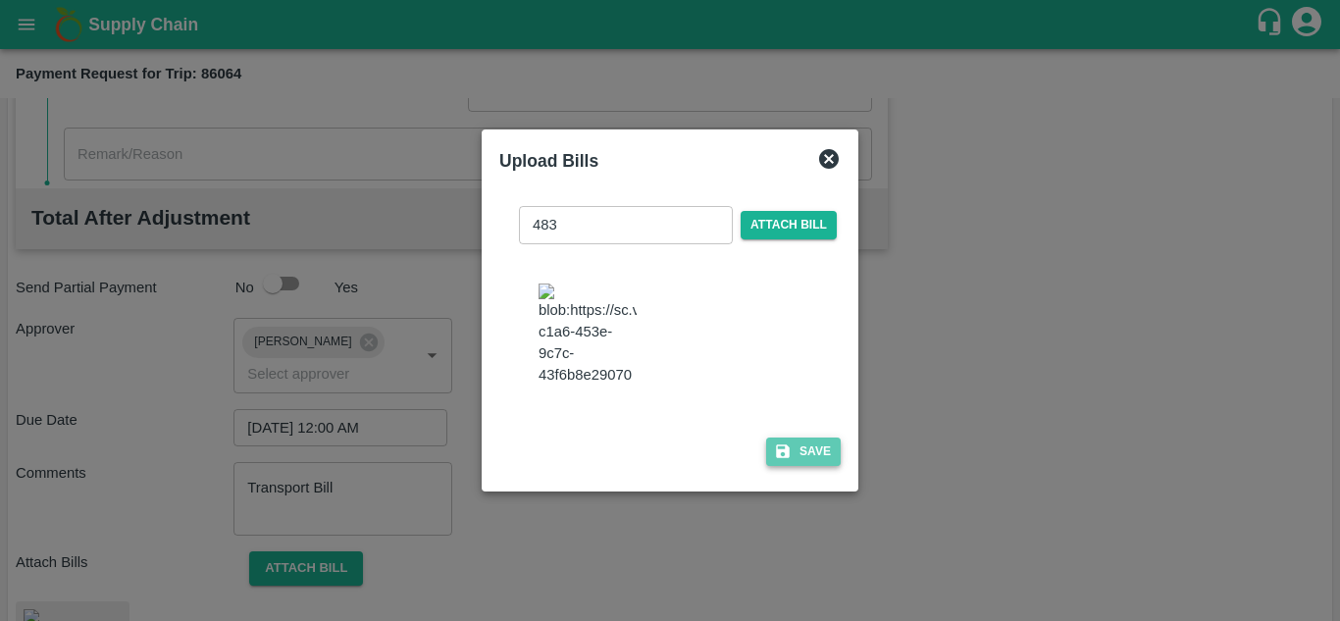
click at [808, 461] on button "Save" at bounding box center [803, 451] width 75 height 28
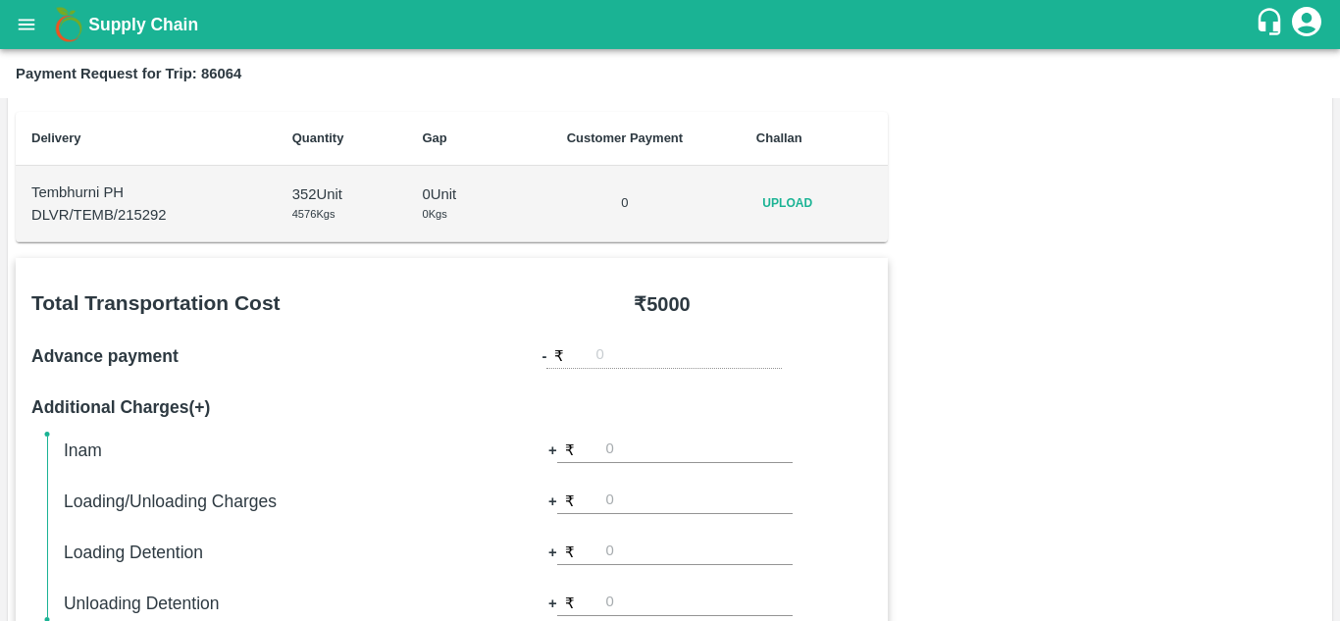
scroll to position [0, 0]
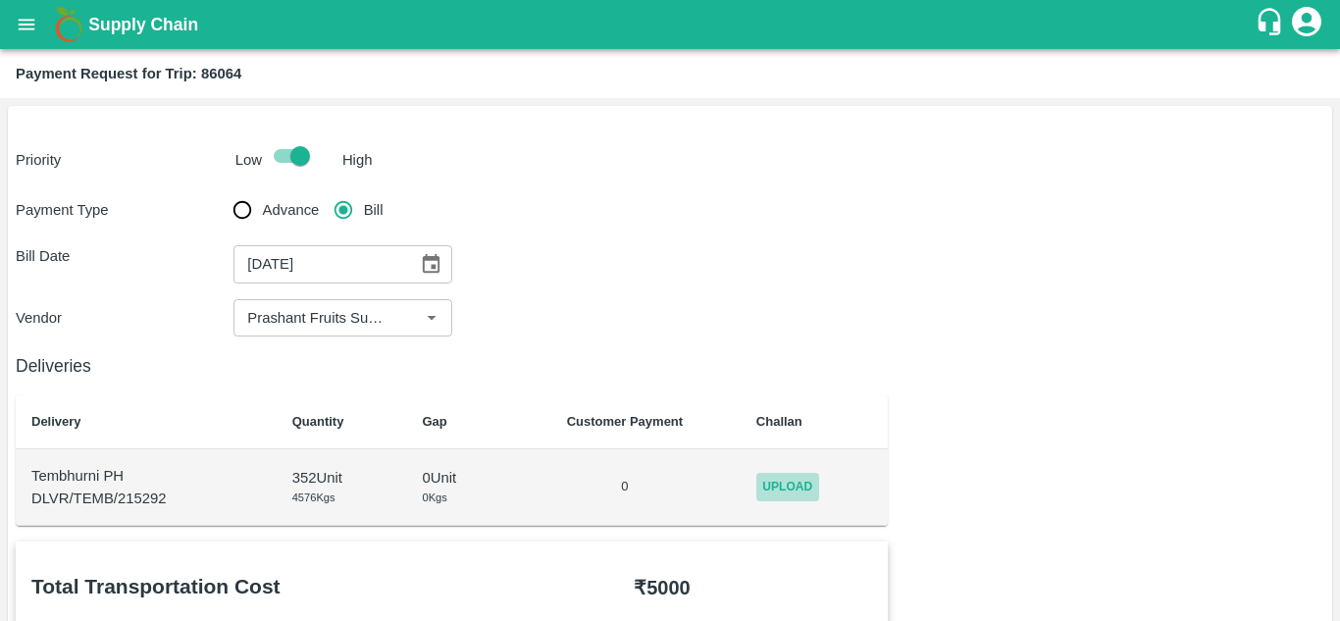
click at [800, 481] on span "Upload" at bounding box center [787, 487] width 63 height 28
click at [0, 0] on input "Upload" at bounding box center [0, 0] width 0 height 0
click at [786, 486] on span "Upload" at bounding box center [787, 487] width 63 height 28
click at [0, 0] on input "Upload" at bounding box center [0, 0] width 0 height 0
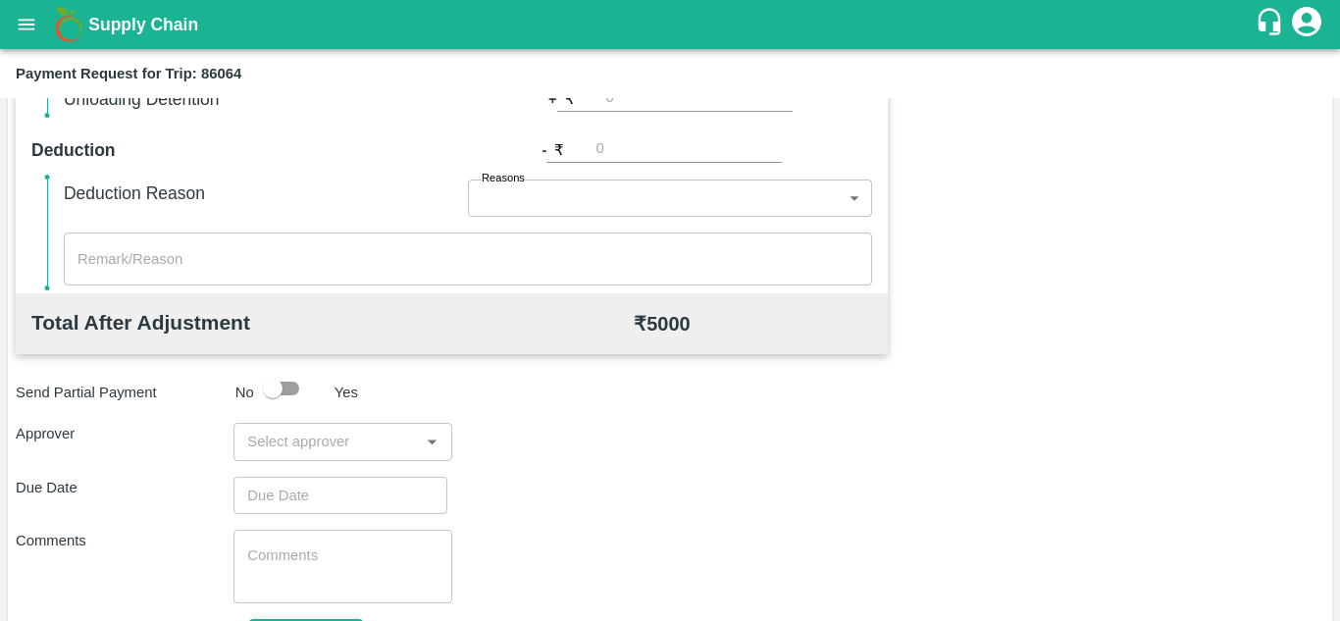
scroll to position [892, 0]
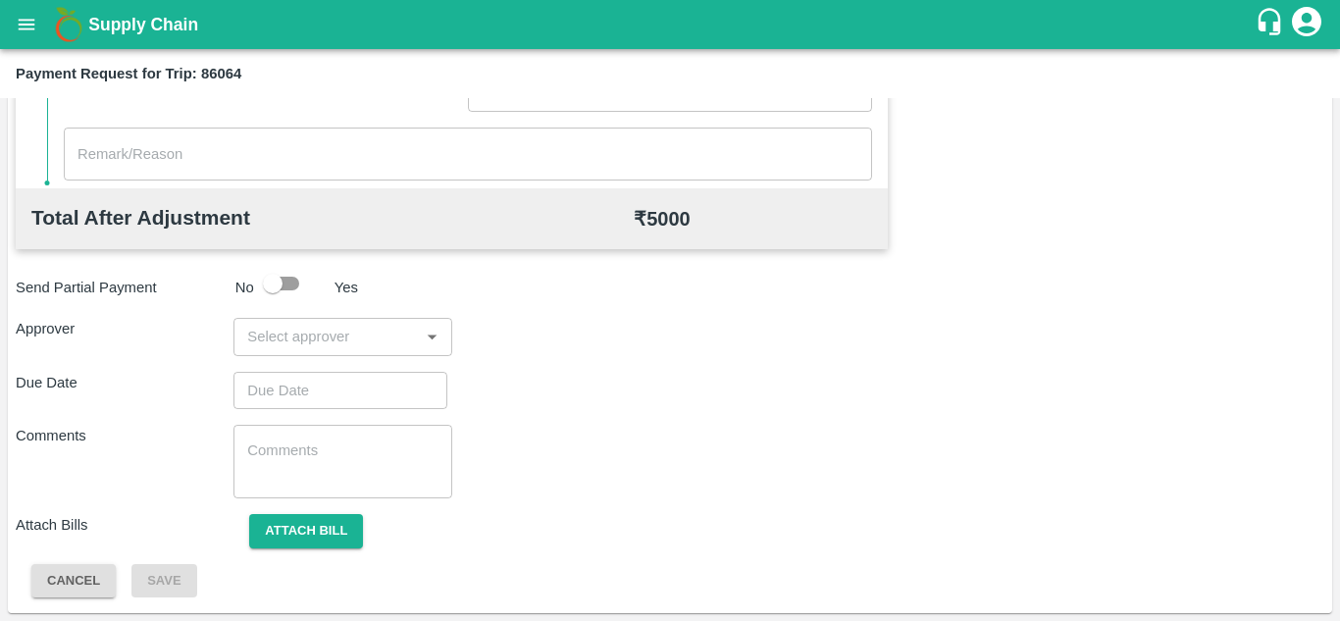
click at [314, 339] on input "input" at bounding box center [326, 336] width 174 height 25
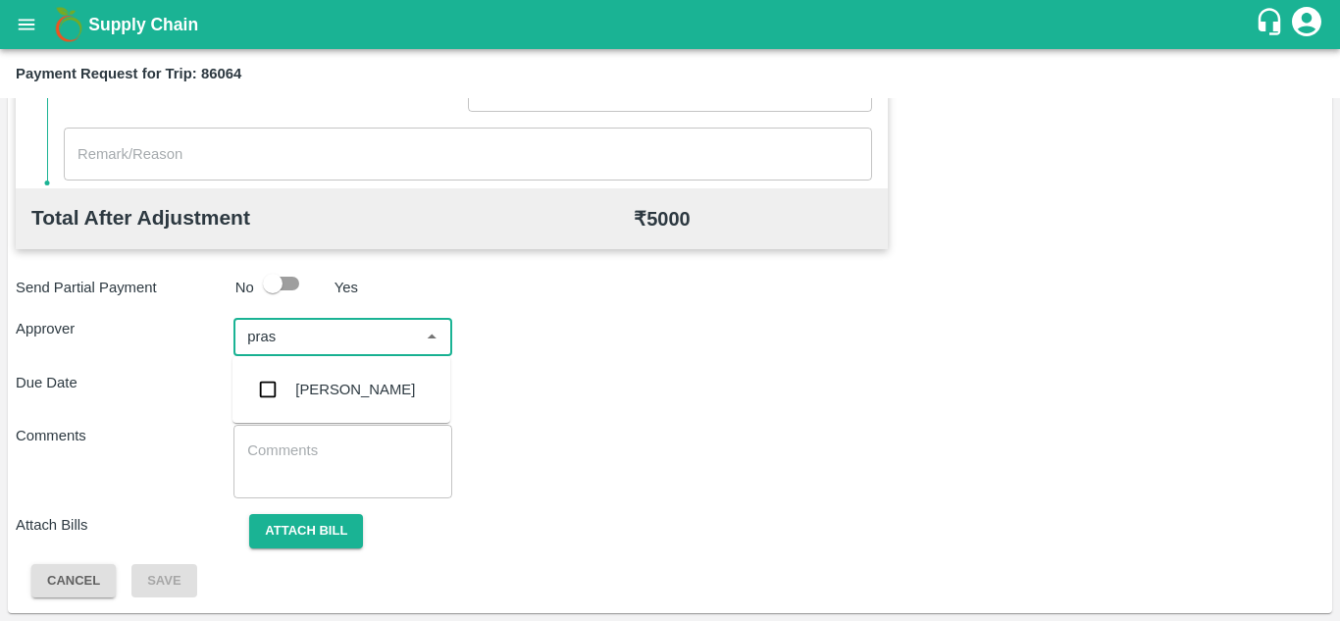
type input "prasa"
click at [348, 380] on div "Prasad Waghade" at bounding box center [355, 390] width 120 height 22
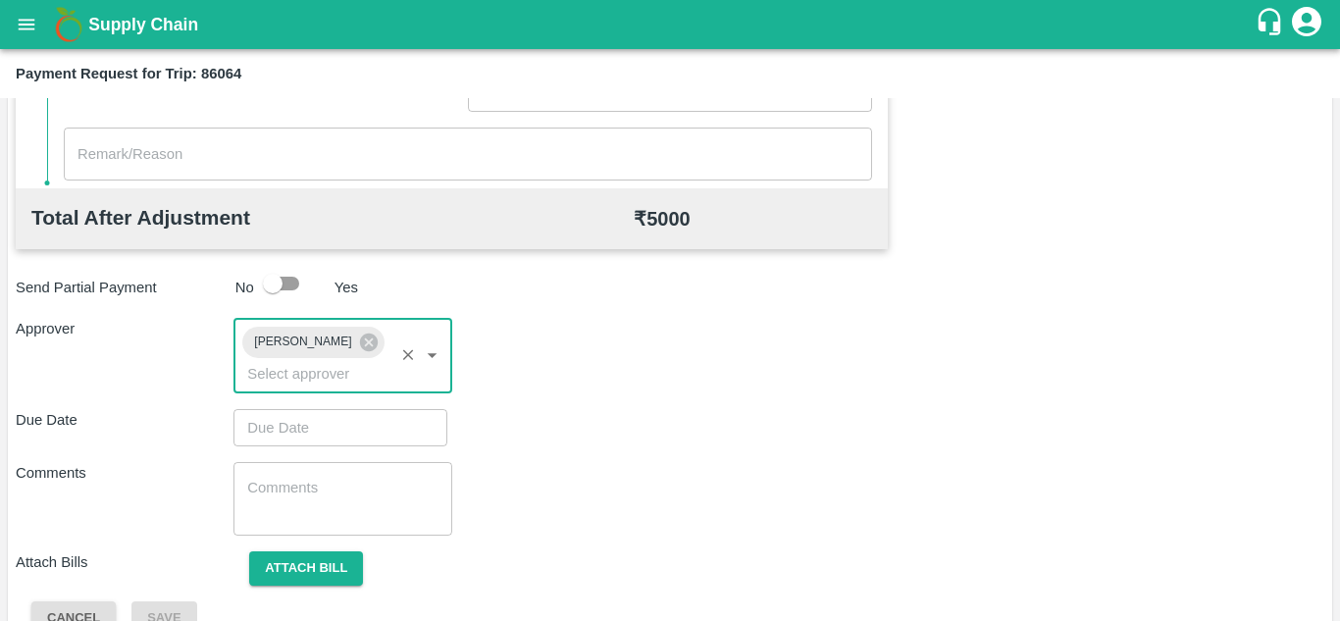
type input "DD/MM/YYYY hh:mm aa"
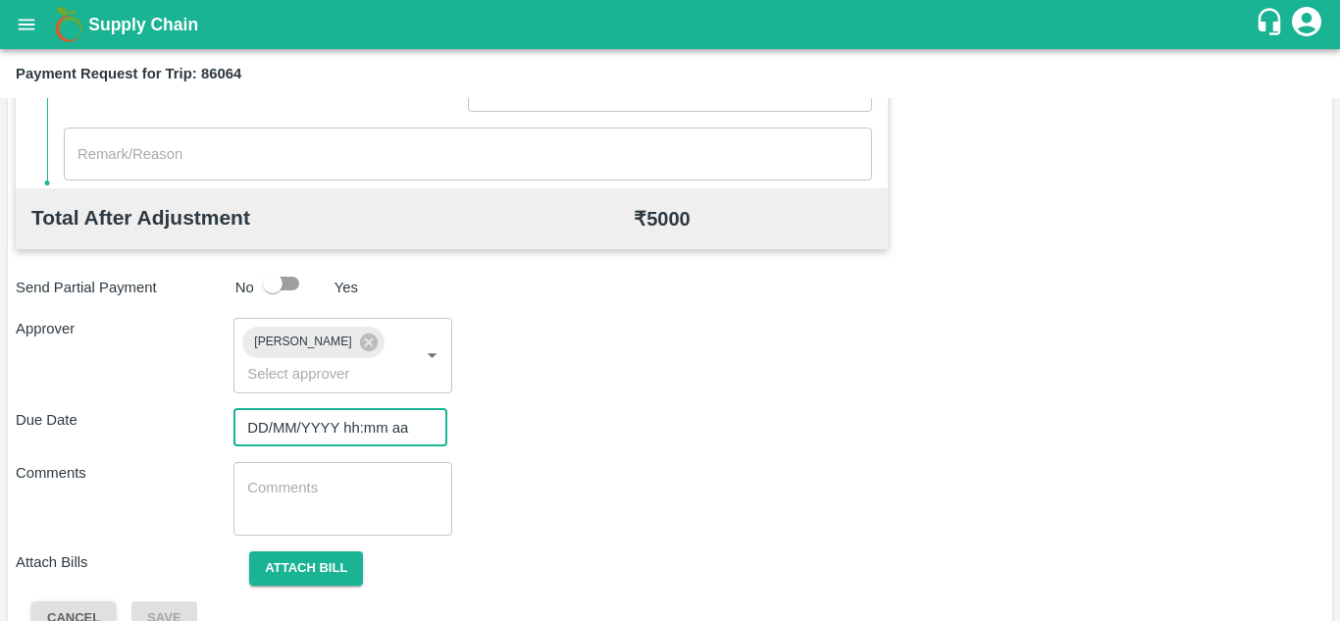
click at [291, 412] on input "DD/MM/YYYY hh:mm aa" at bounding box center [333, 427] width 200 height 37
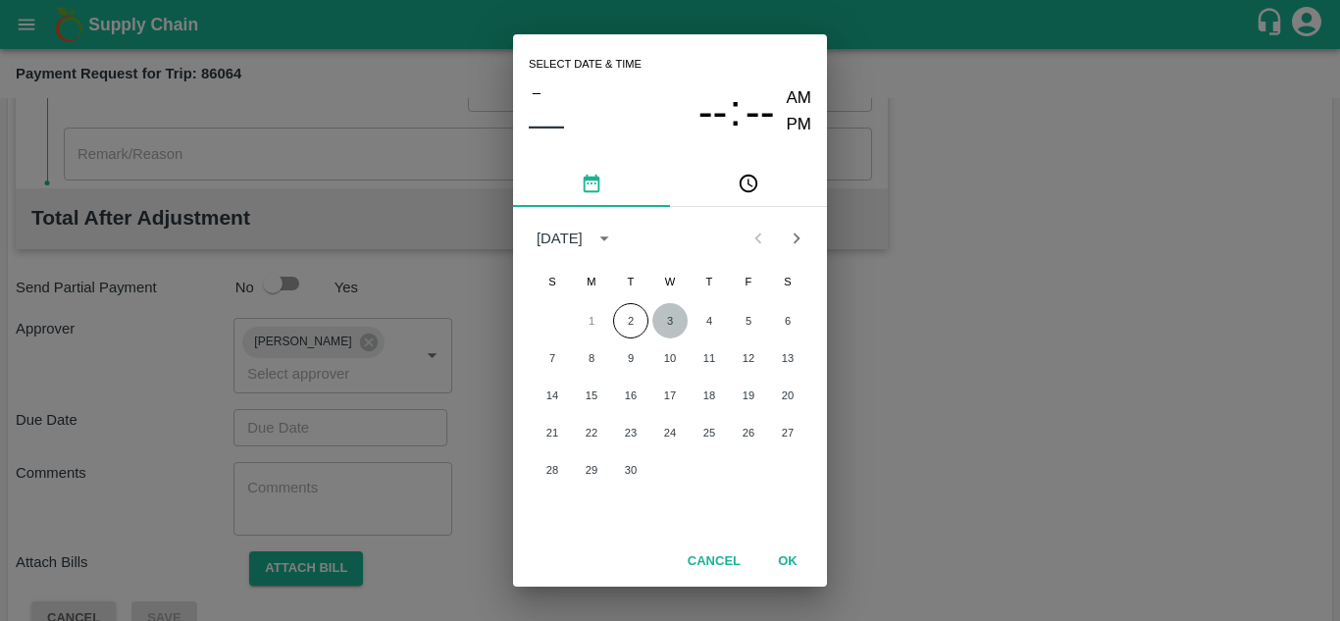
click at [674, 323] on button "3" at bounding box center [669, 320] width 35 height 35
type input "03/09/2025 12:00 AM"
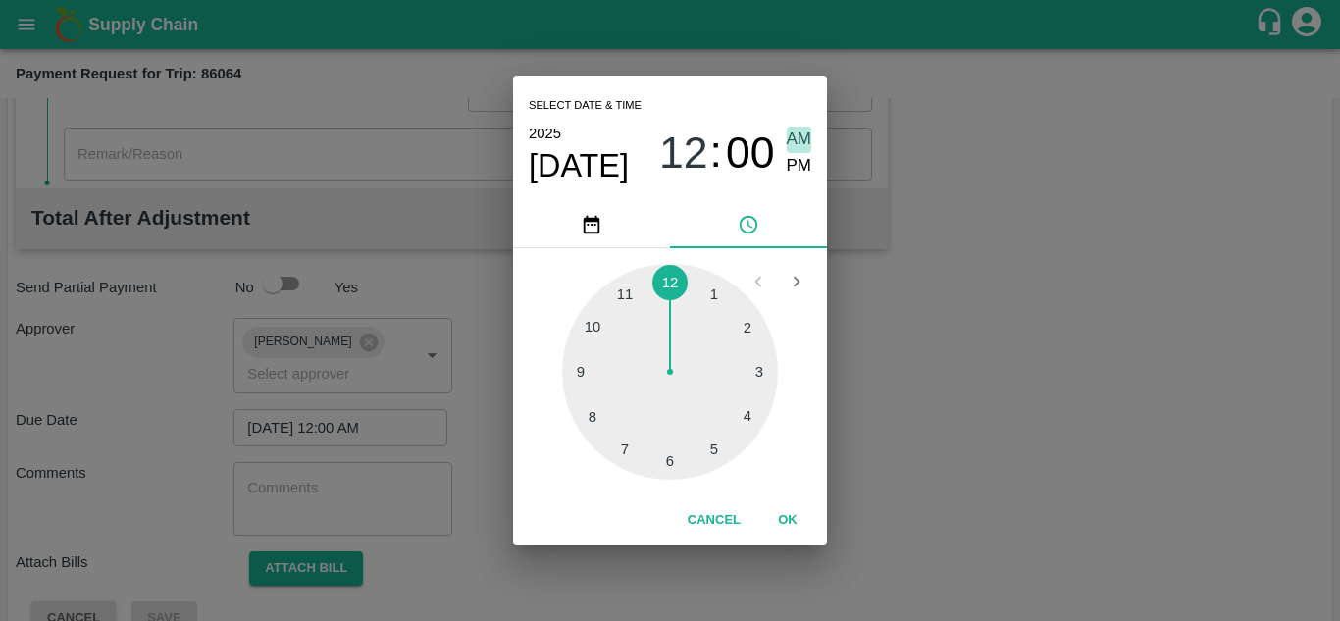
click at [788, 130] on span "AM" at bounding box center [798, 139] width 25 height 26
click at [784, 509] on button "OK" at bounding box center [787, 520] width 63 height 34
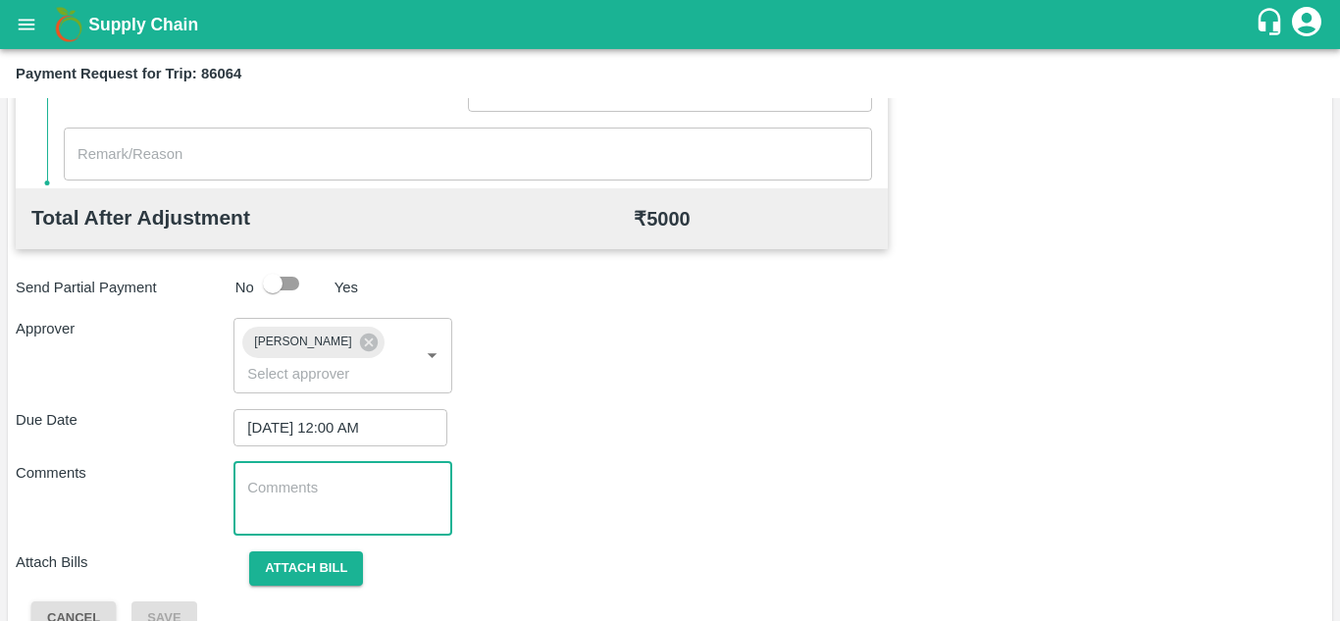
click at [367, 484] on textarea at bounding box center [342, 498] width 190 height 41
type textarea "Transport Bill"
click at [635, 511] on div "Comments Transport Bill x ​" at bounding box center [670, 499] width 1308 height 74
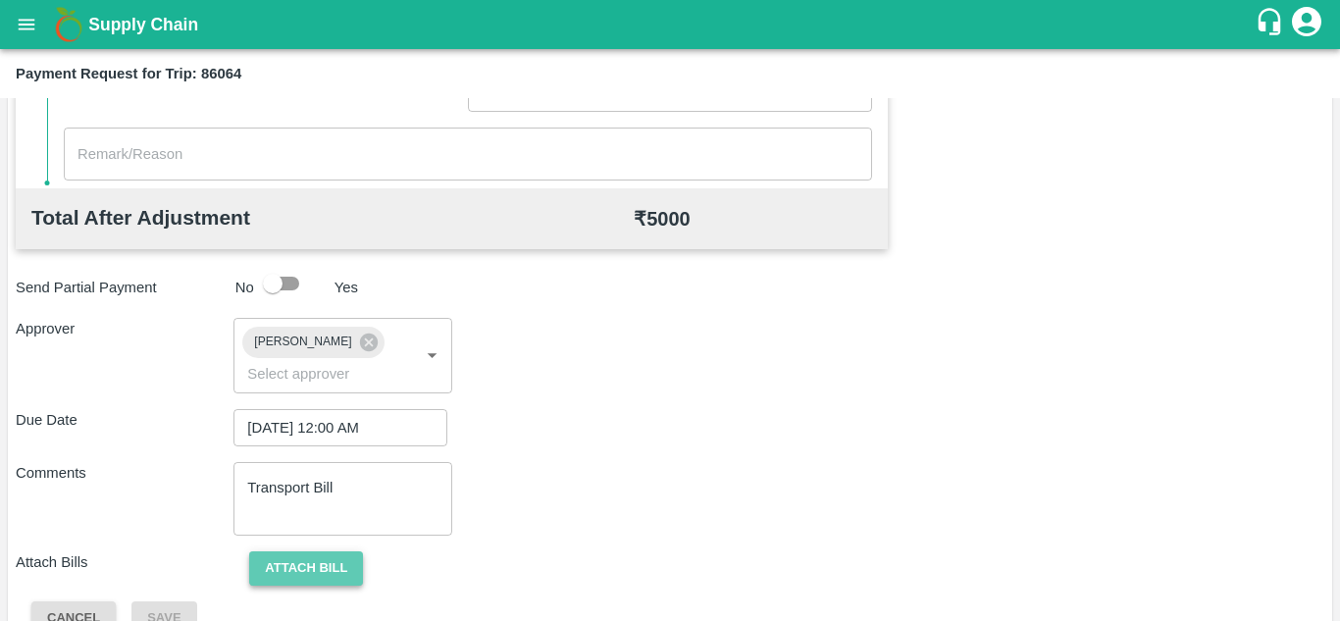
click at [322, 569] on button "Attach bill" at bounding box center [306, 568] width 114 height 34
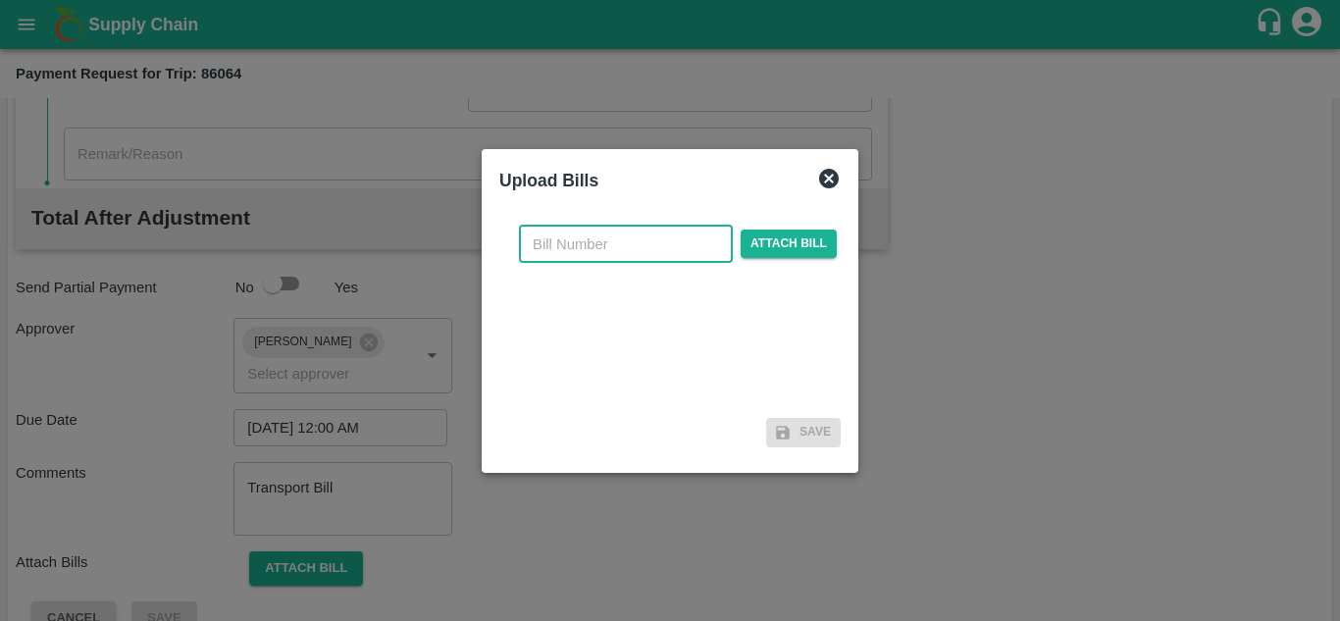
click at [595, 241] on input "text" at bounding box center [626, 244] width 214 height 37
type input "483"
click at [793, 238] on span "Attach bill" at bounding box center [788, 243] width 96 height 28
click at [0, 0] on input "Attach bill" at bounding box center [0, 0] width 0 height 0
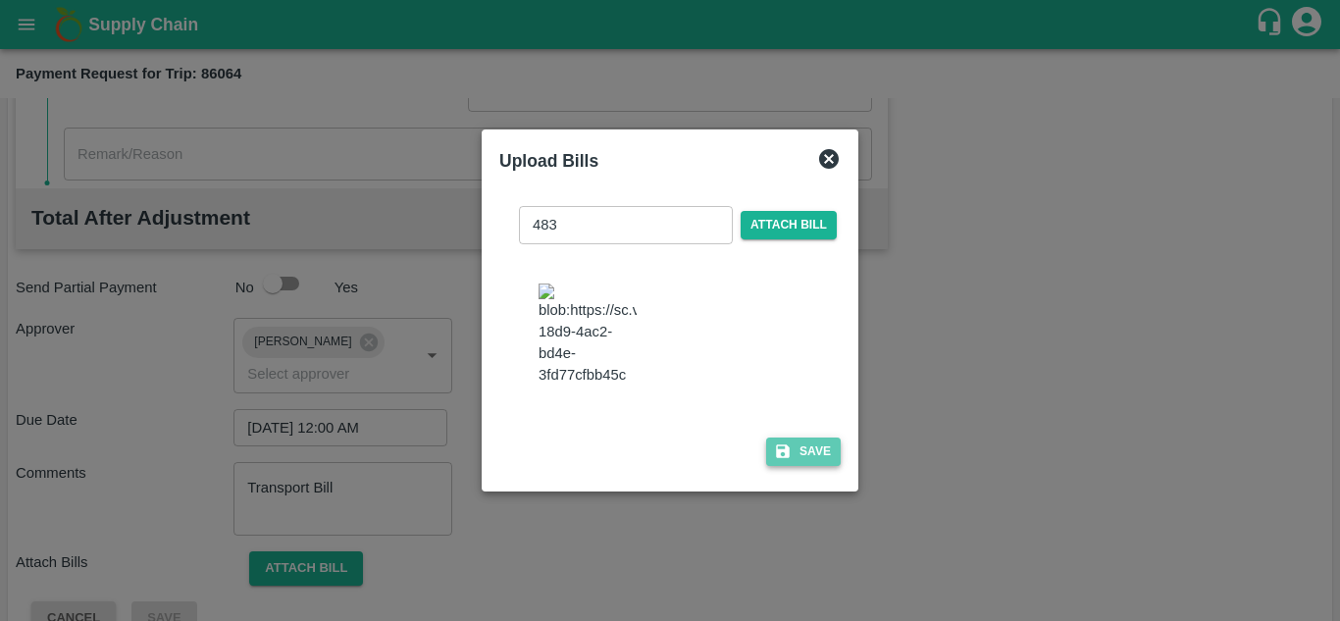
click at [810, 458] on button "Save" at bounding box center [803, 451] width 75 height 28
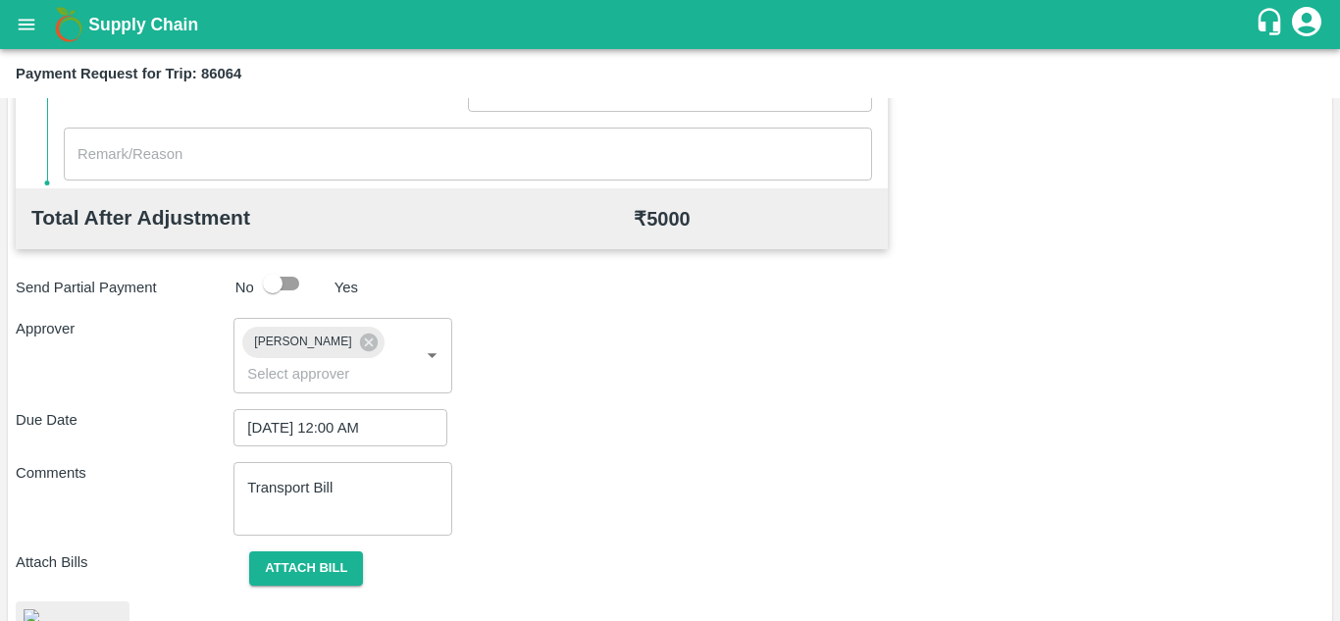
scroll to position [1061, 0]
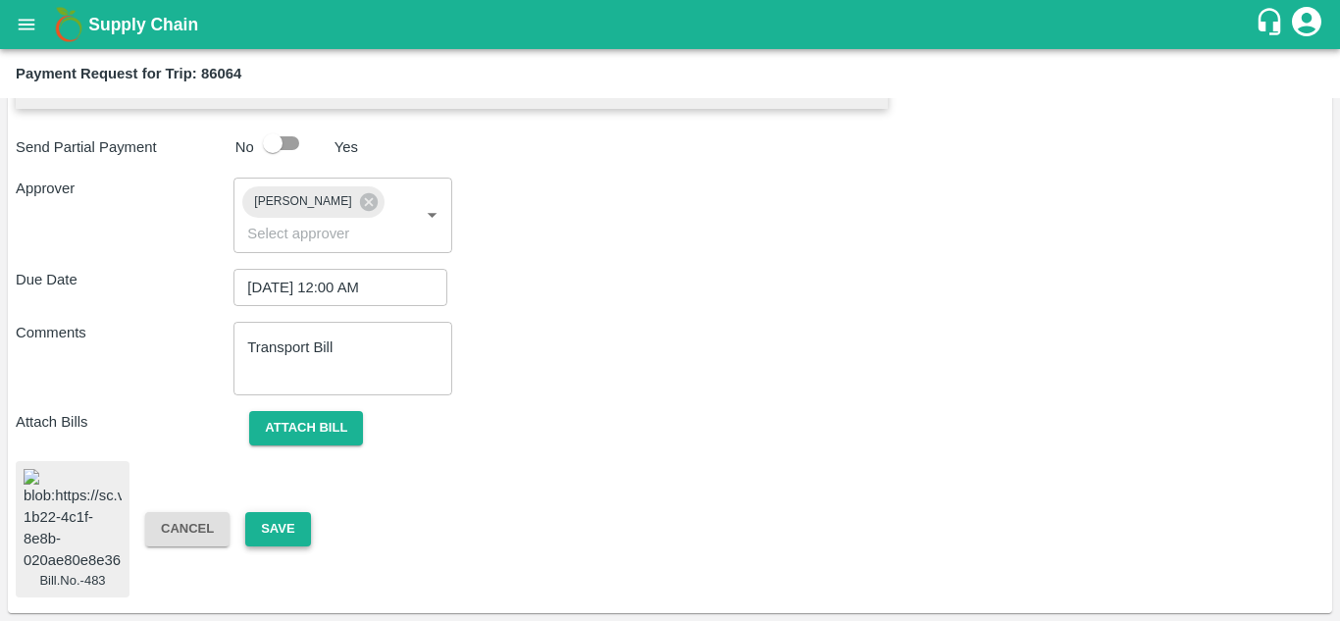
click at [278, 516] on button "Save" at bounding box center [277, 529] width 65 height 34
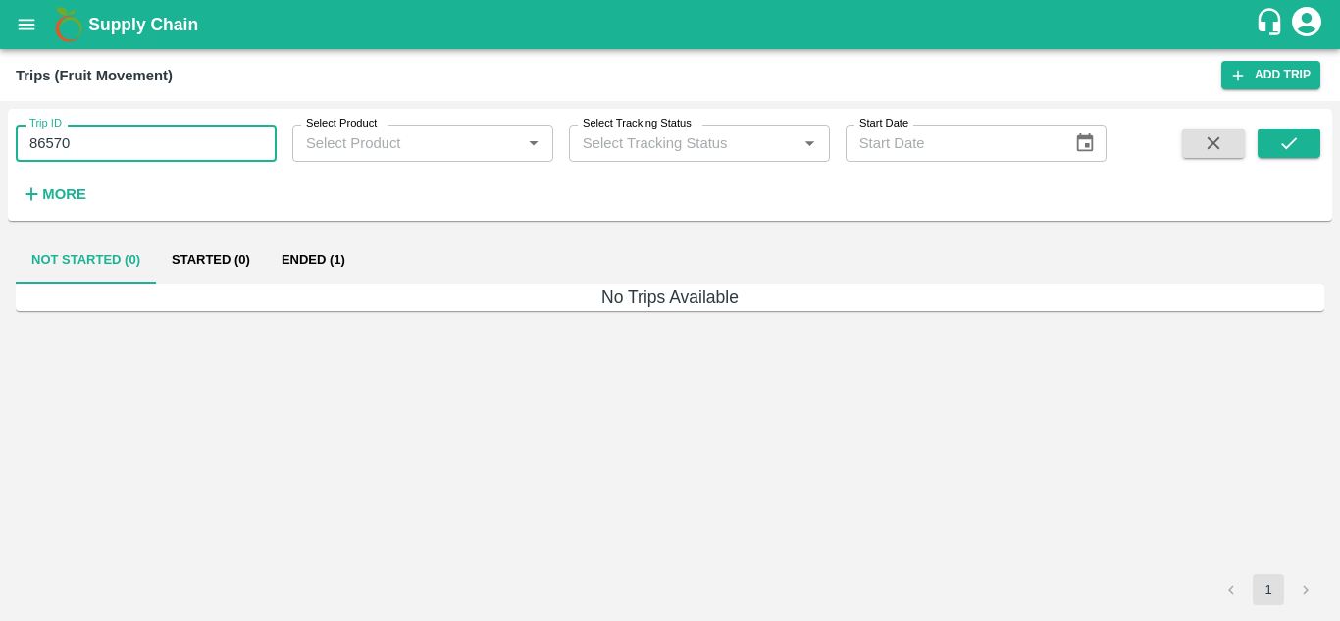
click at [99, 146] on input "86570" at bounding box center [146, 143] width 261 height 37
type input "86064"
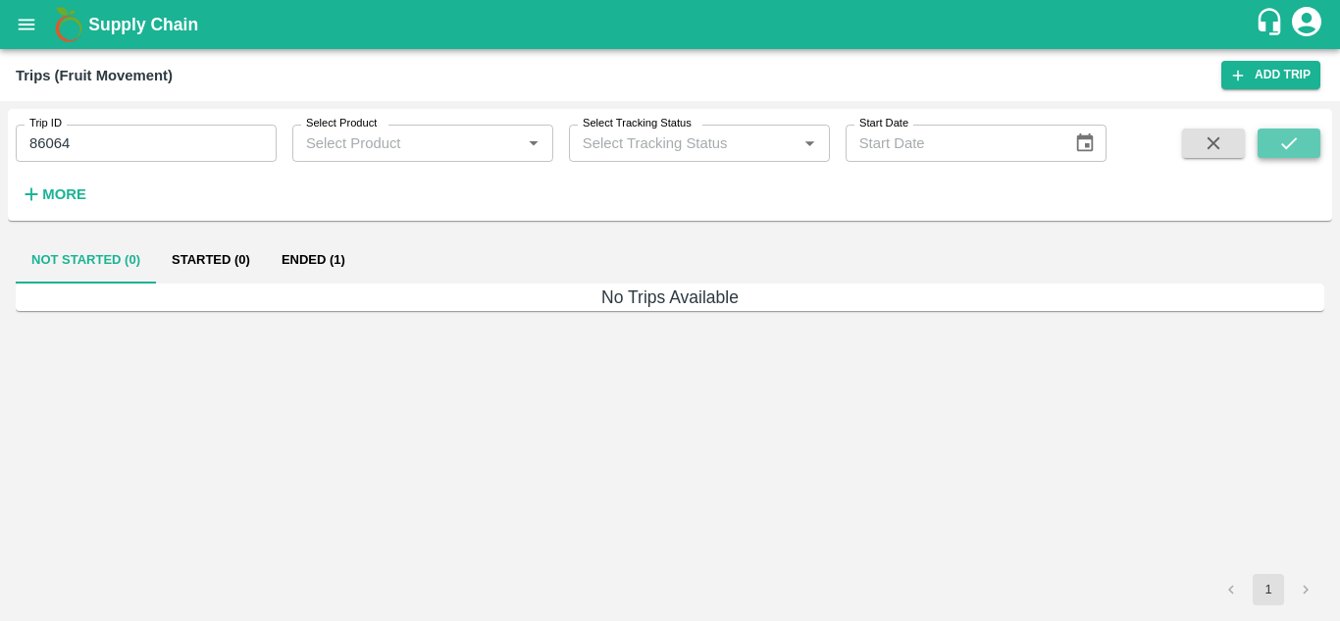
click at [1288, 142] on icon "submit" at bounding box center [1289, 143] width 22 height 22
click at [315, 266] on button "Ended (1)" at bounding box center [313, 259] width 95 height 47
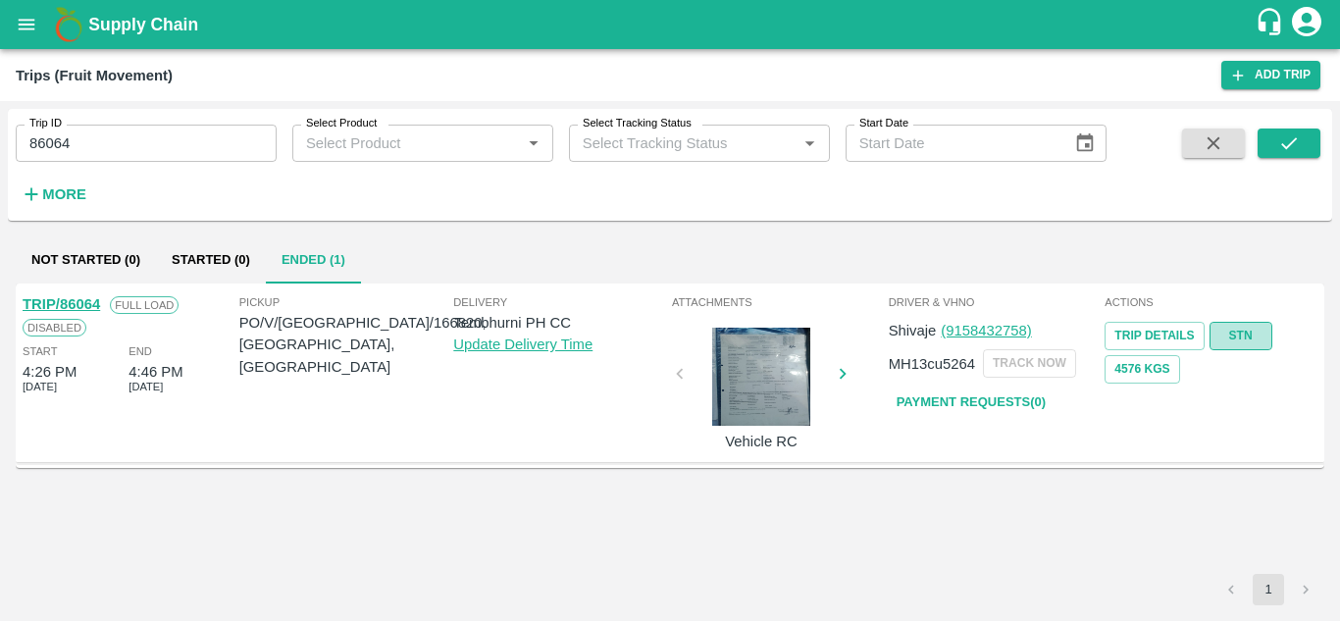
click at [1244, 338] on link "STN" at bounding box center [1240, 336] width 63 height 28
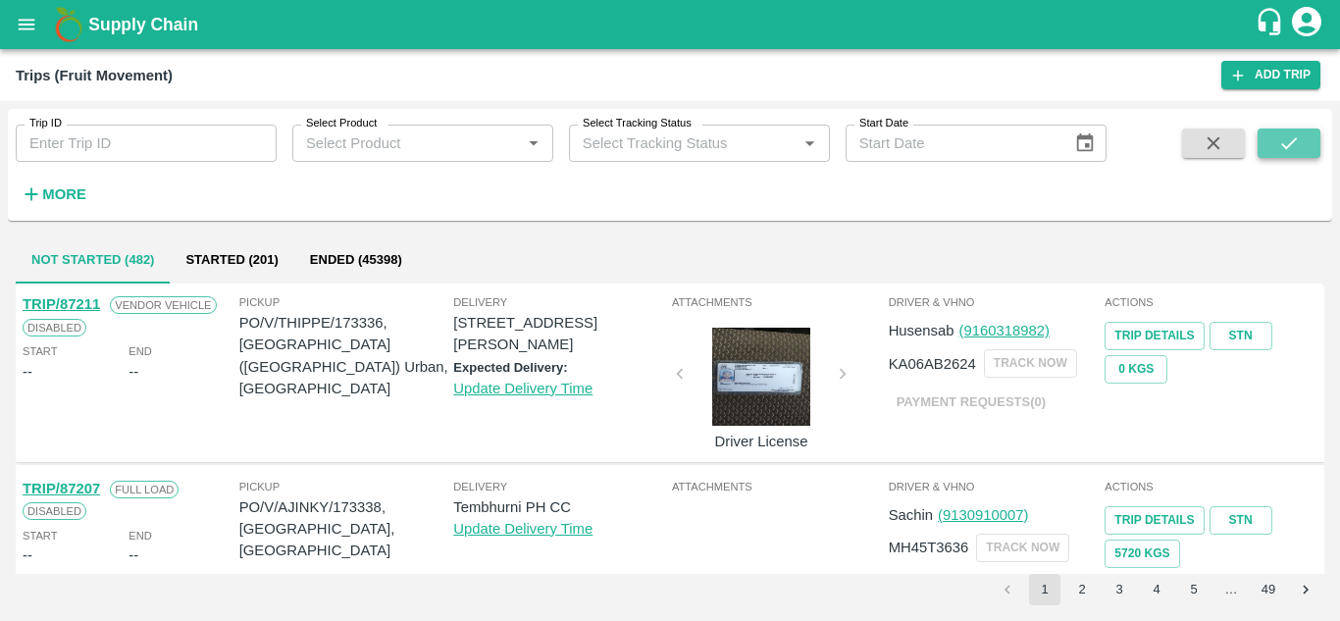
click at [1289, 153] on icon "submit" at bounding box center [1289, 143] width 22 height 22
